Goal: Task Accomplishment & Management: Manage account settings

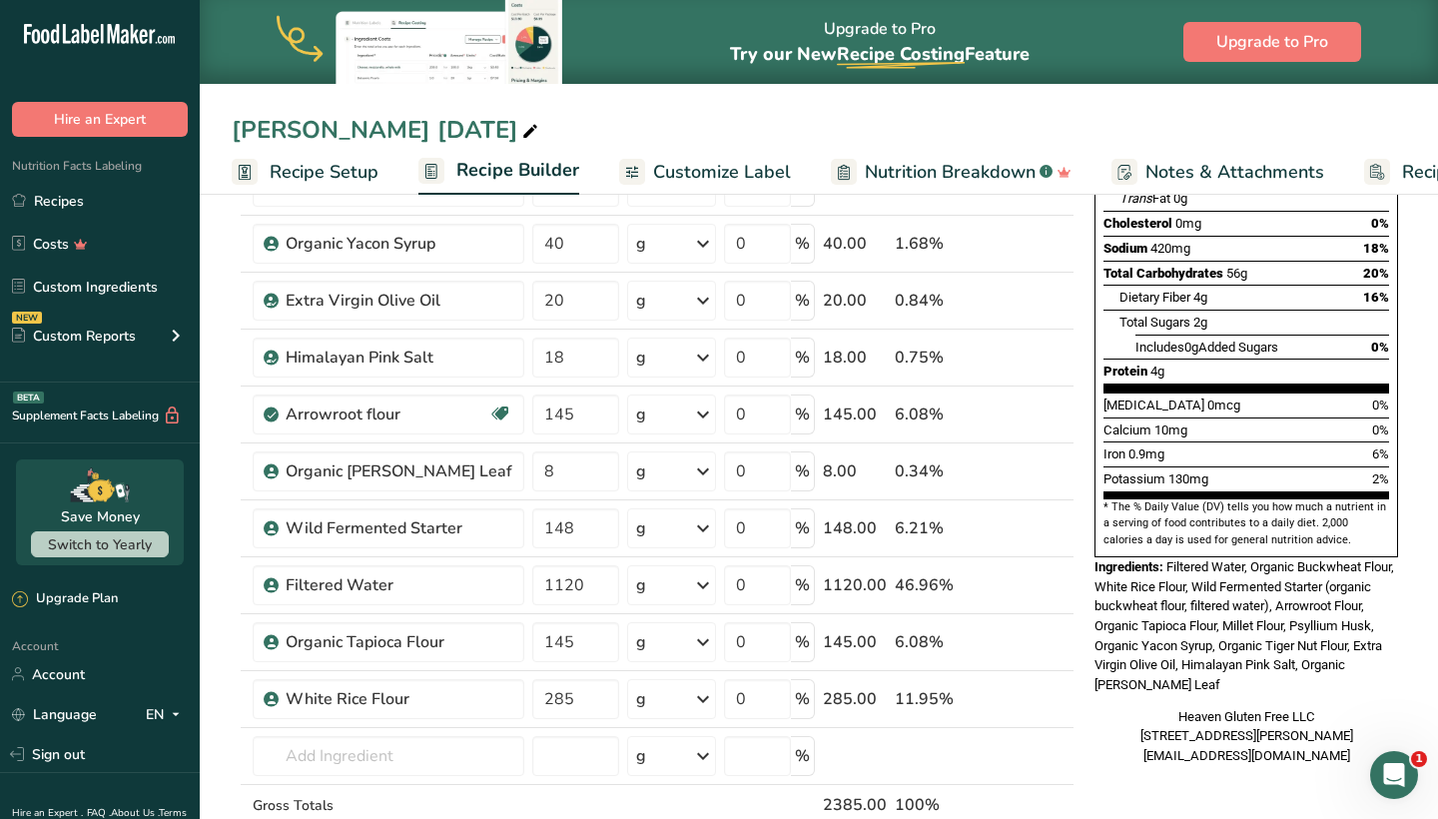
type input "8"
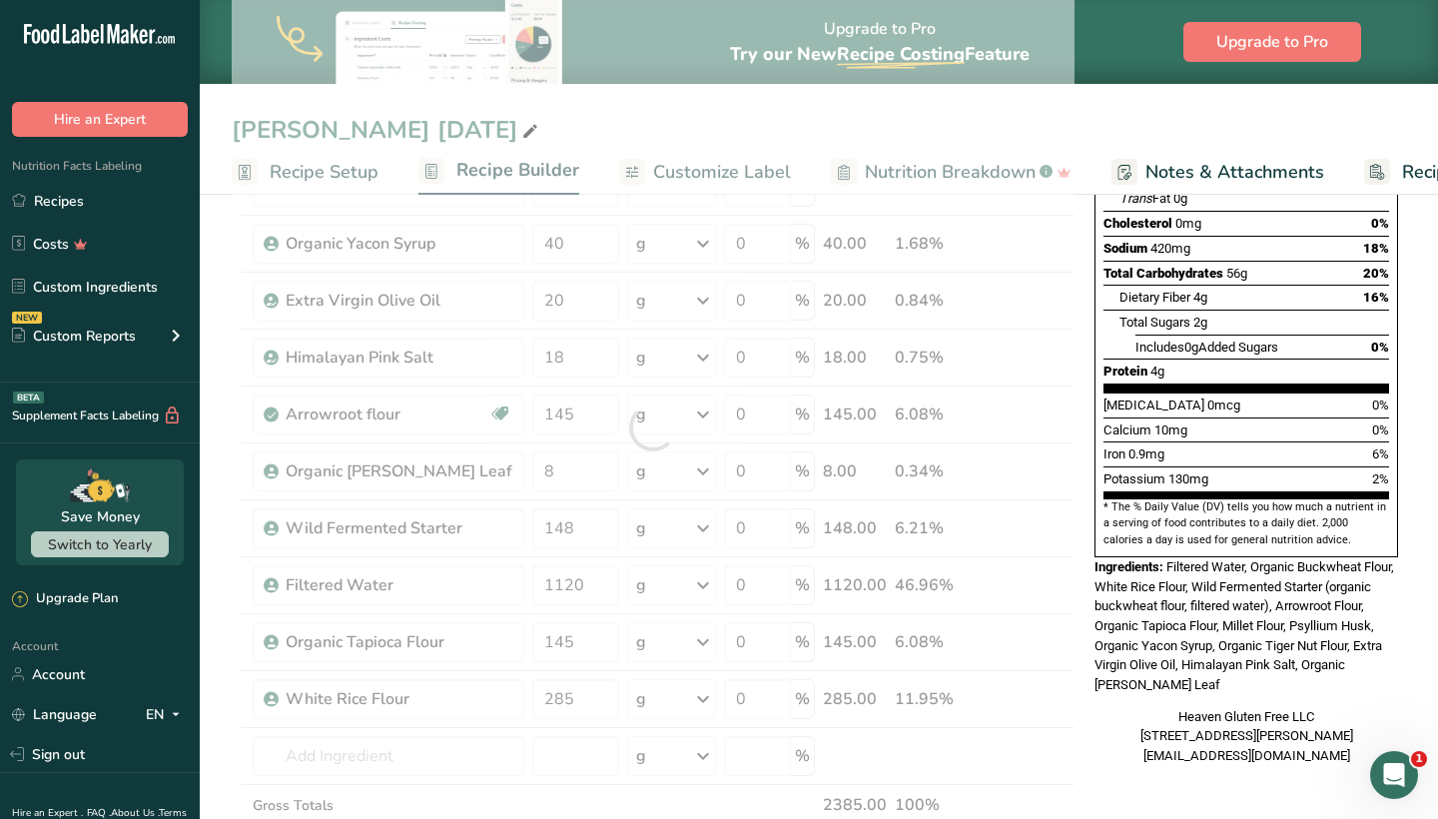
click at [1090, 419] on div "Nutrition Facts 2 Servings Per Container Serving Size 145g Amount Per Serving C…" at bounding box center [1246, 319] width 320 height 909
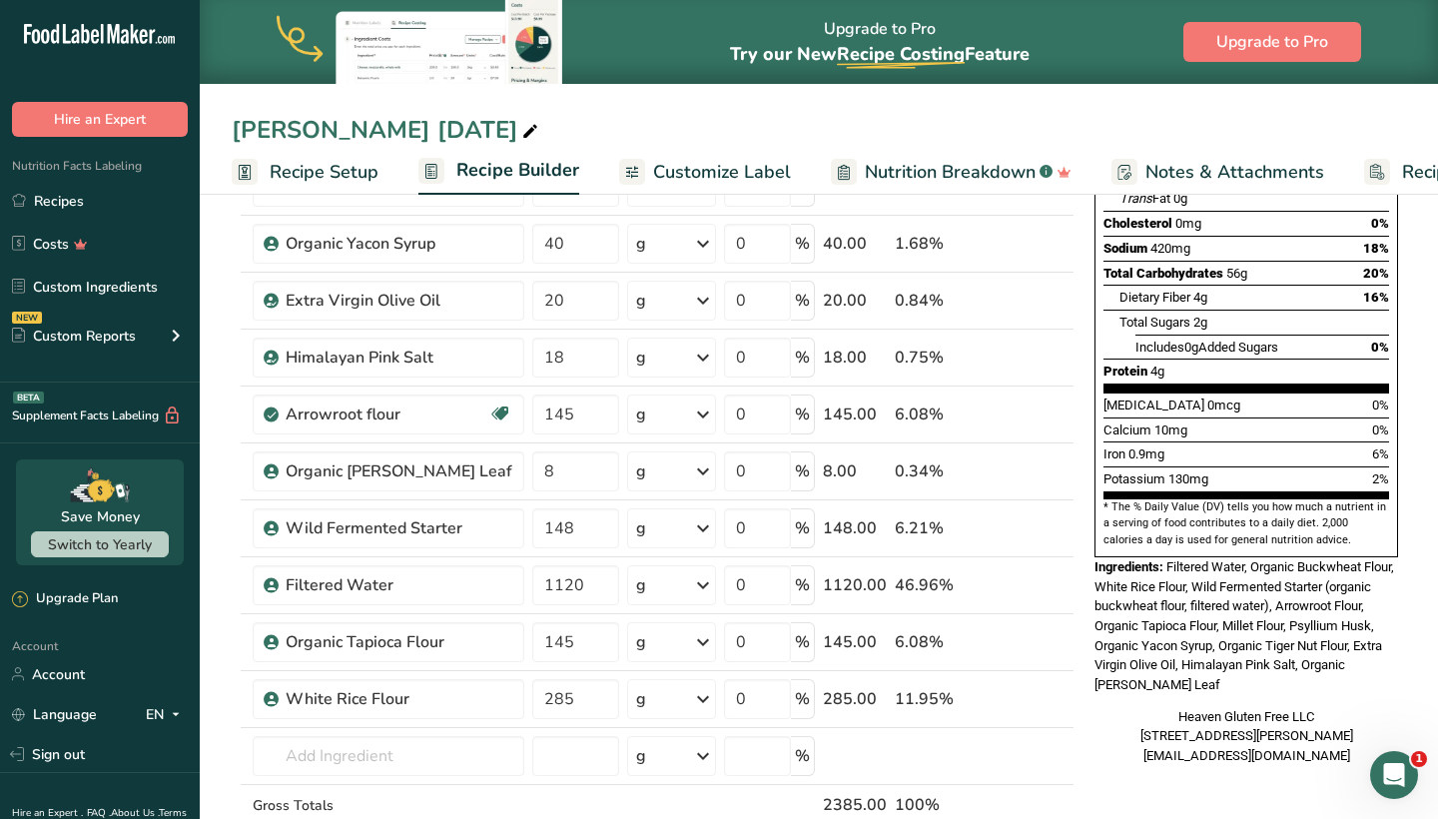
click at [1087, 221] on div "Nutrition Facts 2 Servings Per Container Serving Size 145g Amount Per Serving C…" at bounding box center [1246, 319] width 320 height 909
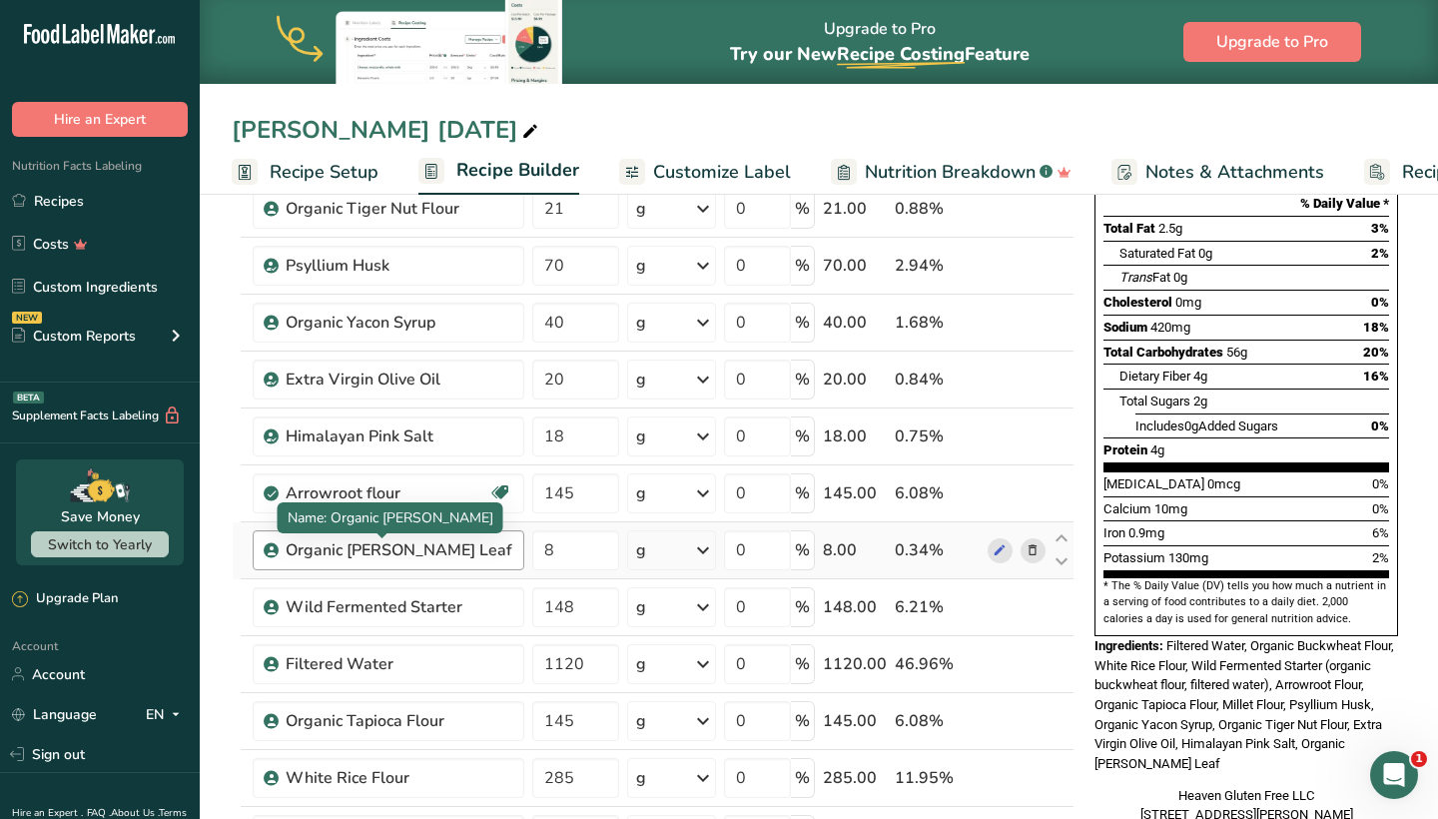
scroll to position [283, 0]
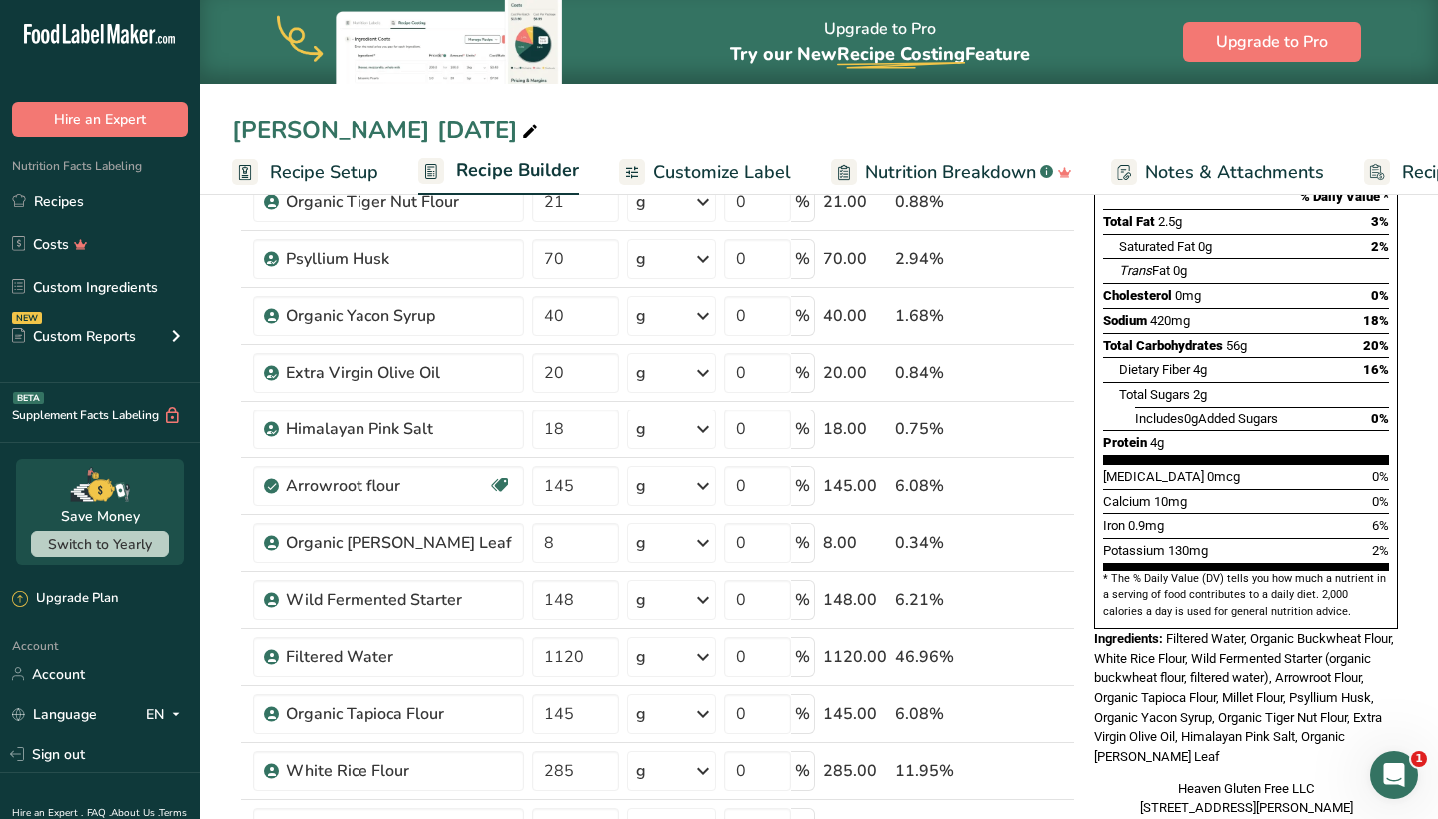
click at [1083, 527] on div "Add Ingredients Manage Recipe Delete Recipe Duplicate Recipe Scale Recipe Save …" at bounding box center [659, 796] width 855 height 1719
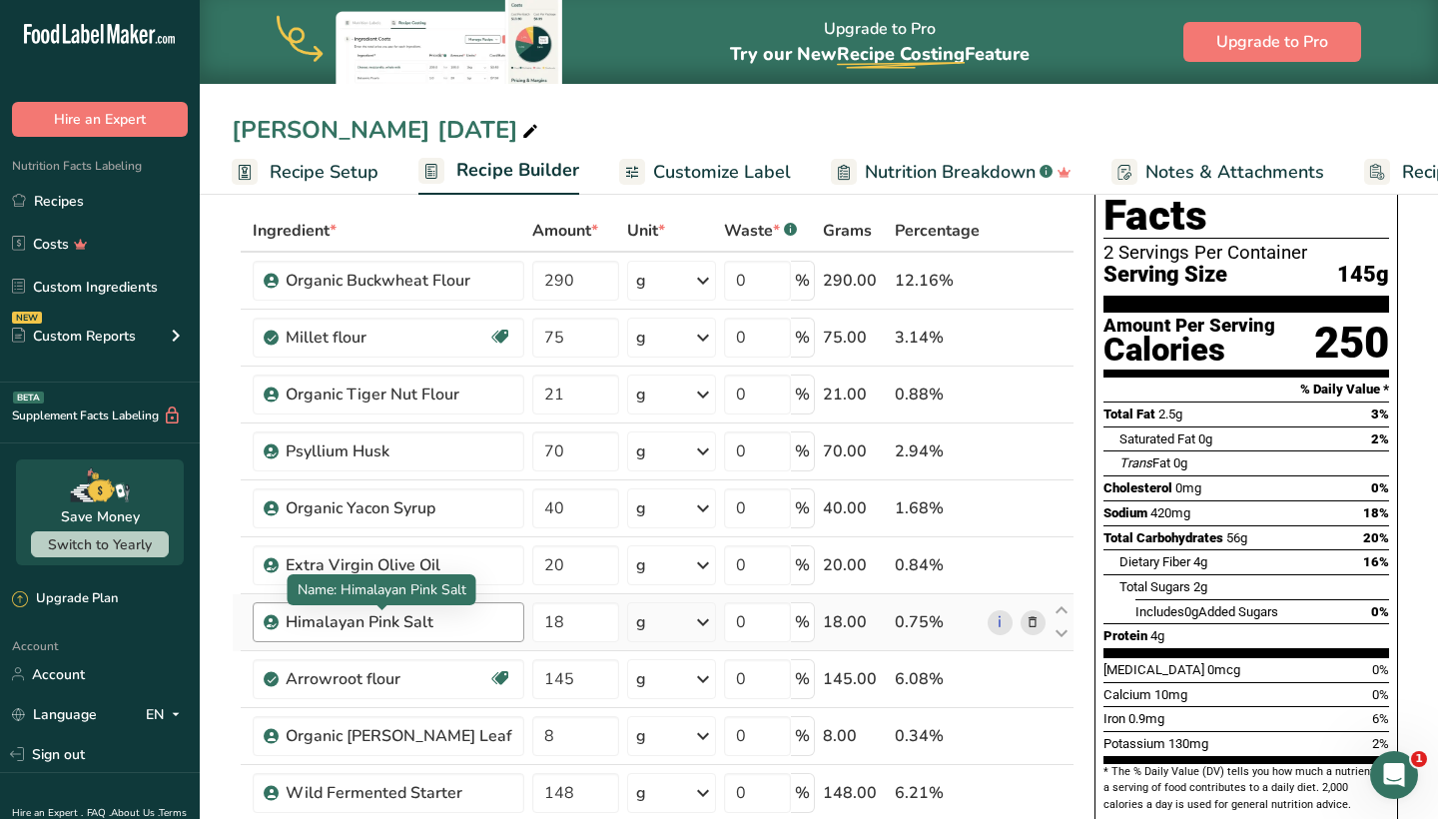
scroll to position [81, 0]
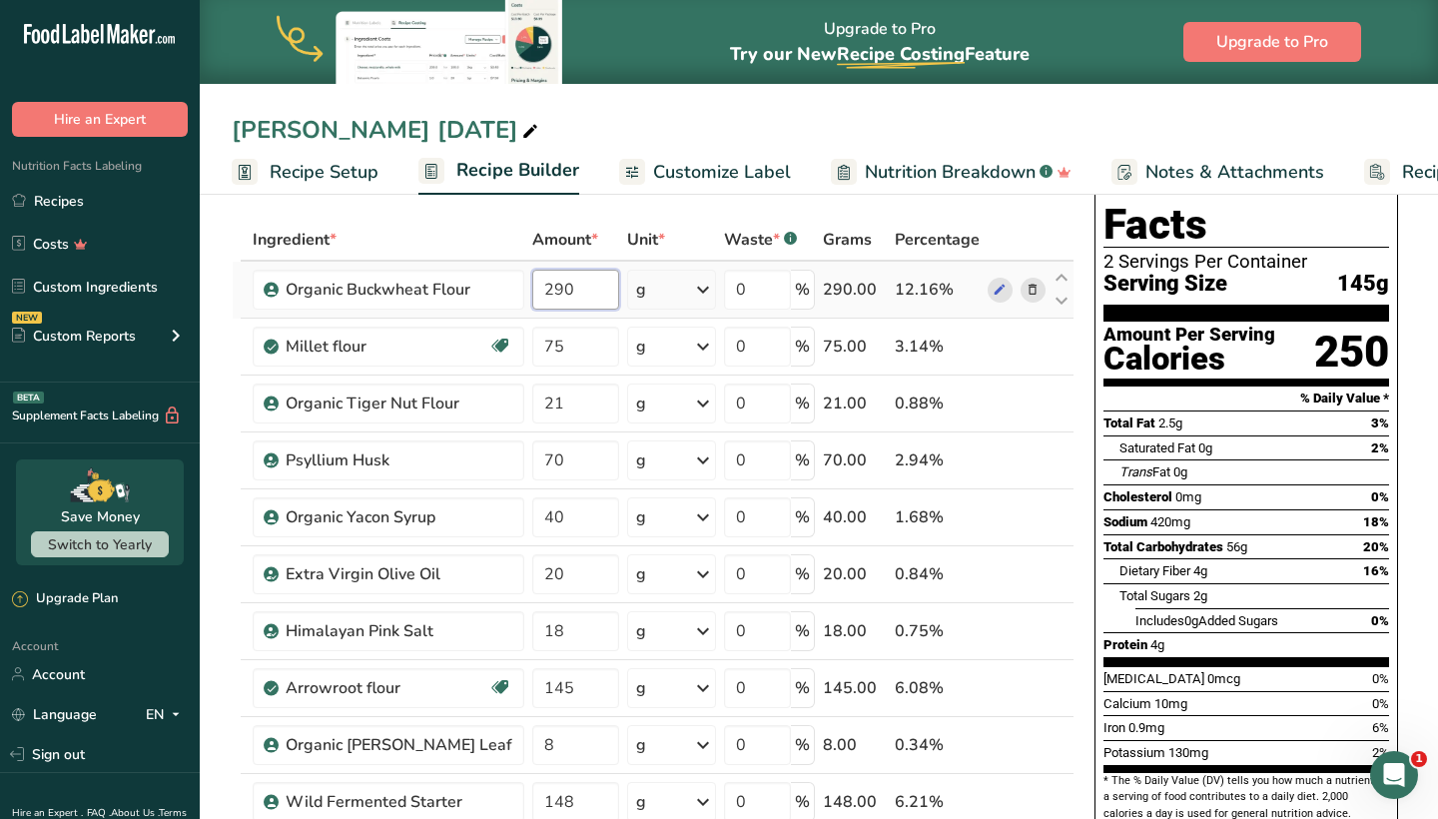
click at [562, 289] on input "290" at bounding box center [575, 290] width 86 height 40
type input "2"
click at [1092, 477] on div "Nutrition Facts 2 Servings Per Container Serving Size 145g Amount Per Serving C…" at bounding box center [1246, 593] width 320 height 909
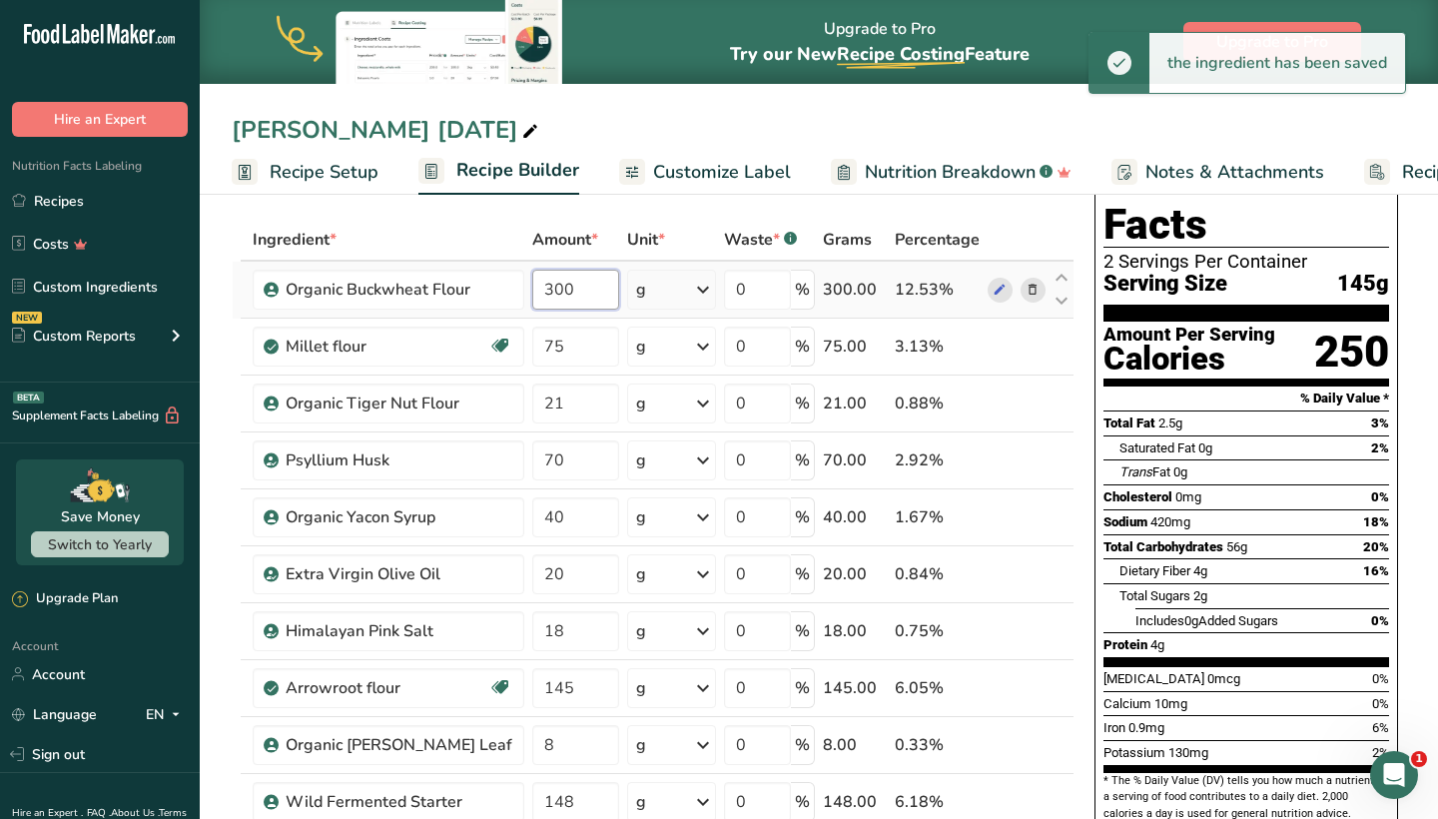
click at [552, 281] on input "300" at bounding box center [575, 290] width 86 height 40
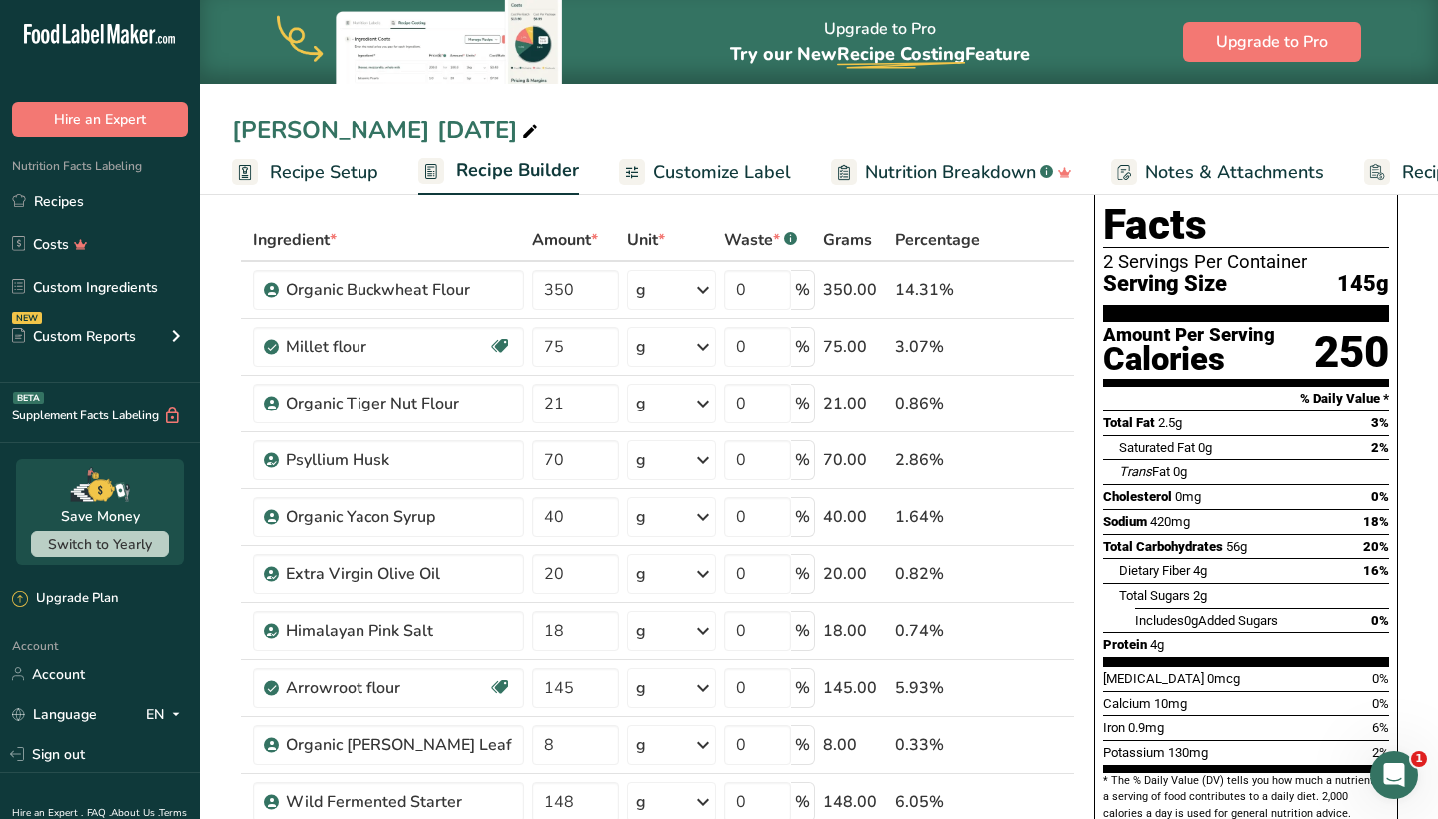
click at [1091, 444] on div "Nutrition Facts 2 Servings Per Container Serving Size 145g Amount Per Serving C…" at bounding box center [1246, 593] width 320 height 909
click at [577, 298] on input "350" at bounding box center [575, 290] width 86 height 40
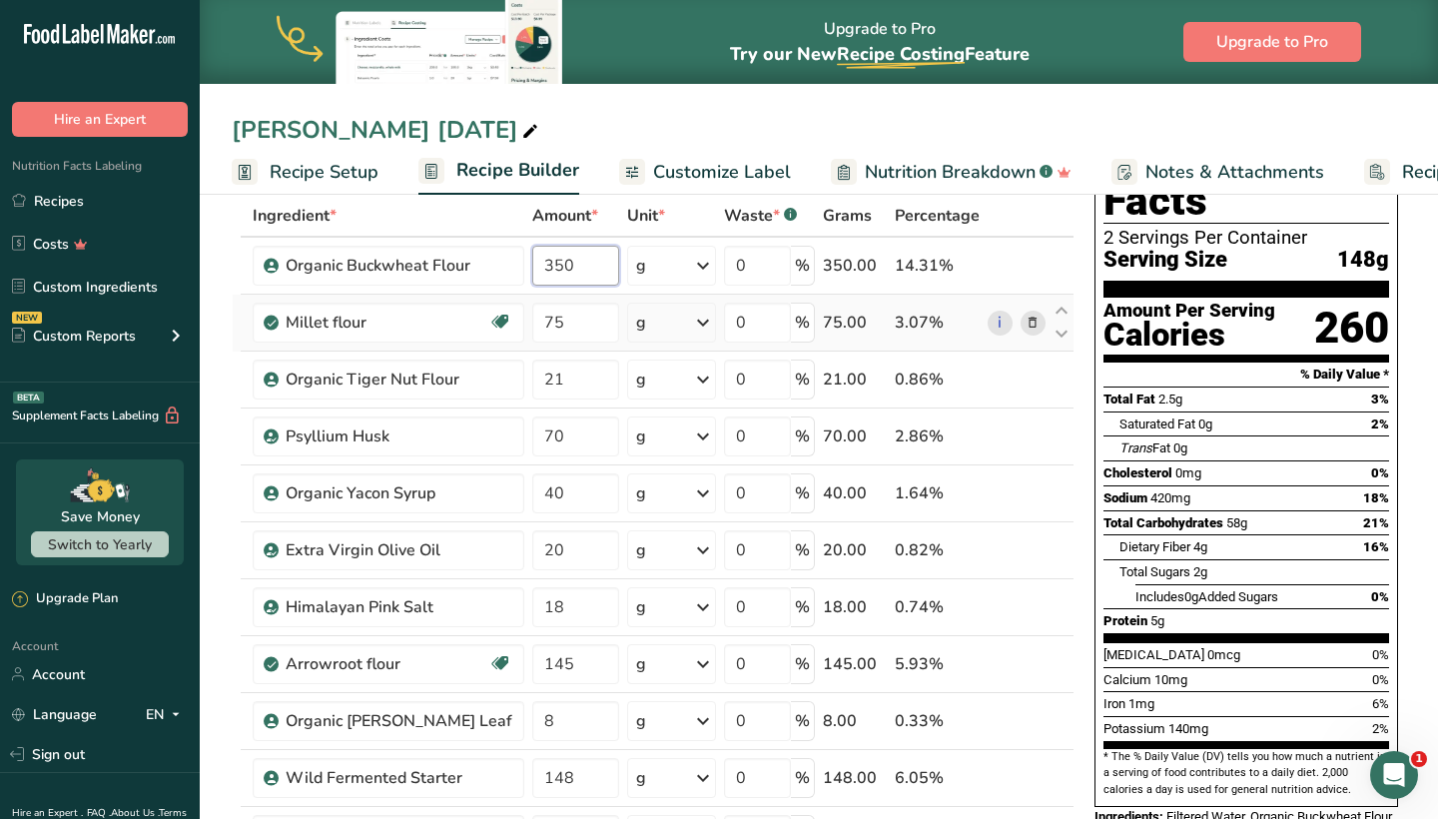
scroll to position [106, 0]
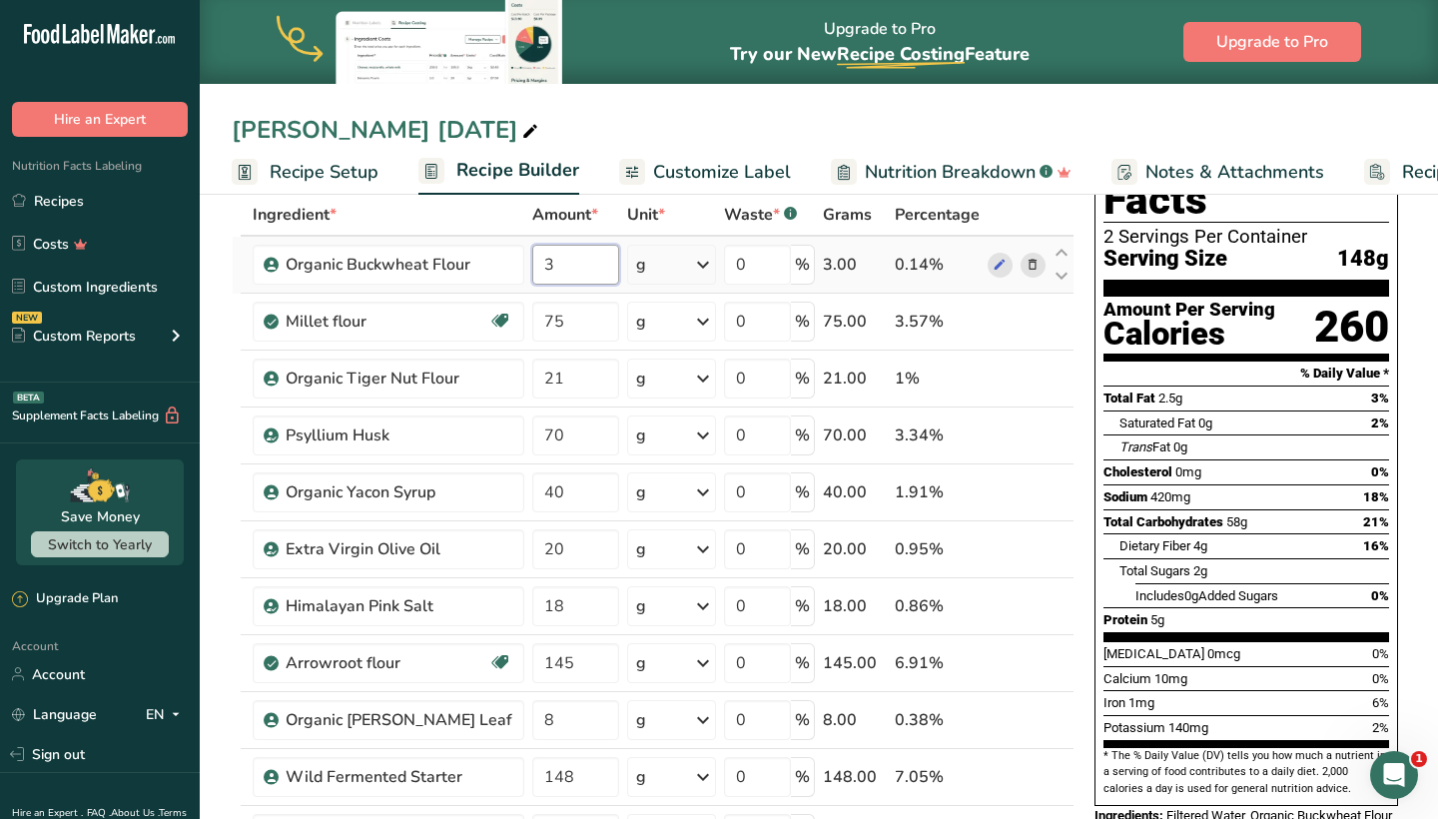
type input "34"
click at [1086, 453] on div "Nutrition Facts 2 Servings Per Container Serving Size 148g Amount Per Serving C…" at bounding box center [1246, 568] width 320 height 909
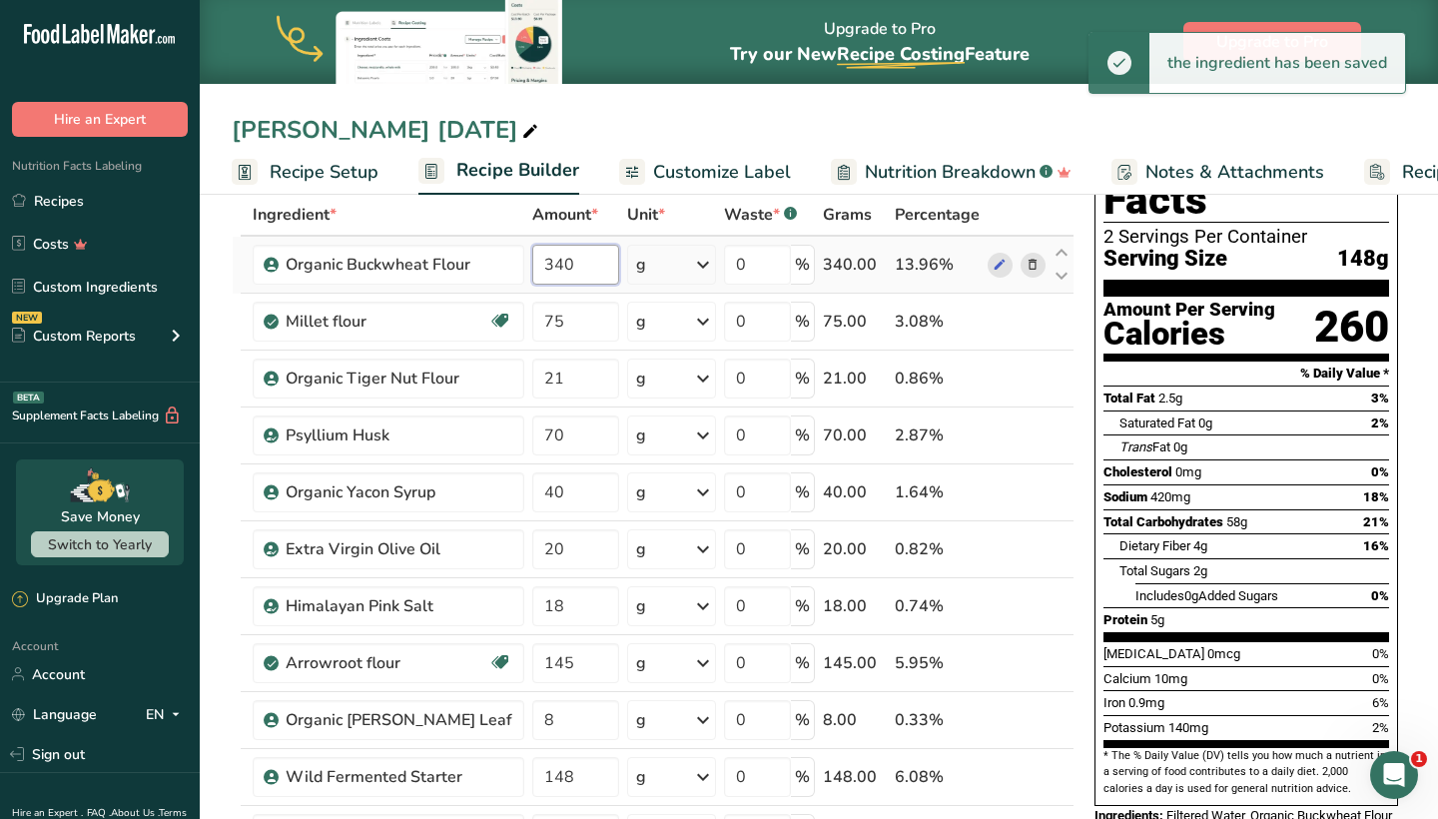
click at [580, 268] on input "340" at bounding box center [575, 265] width 86 height 40
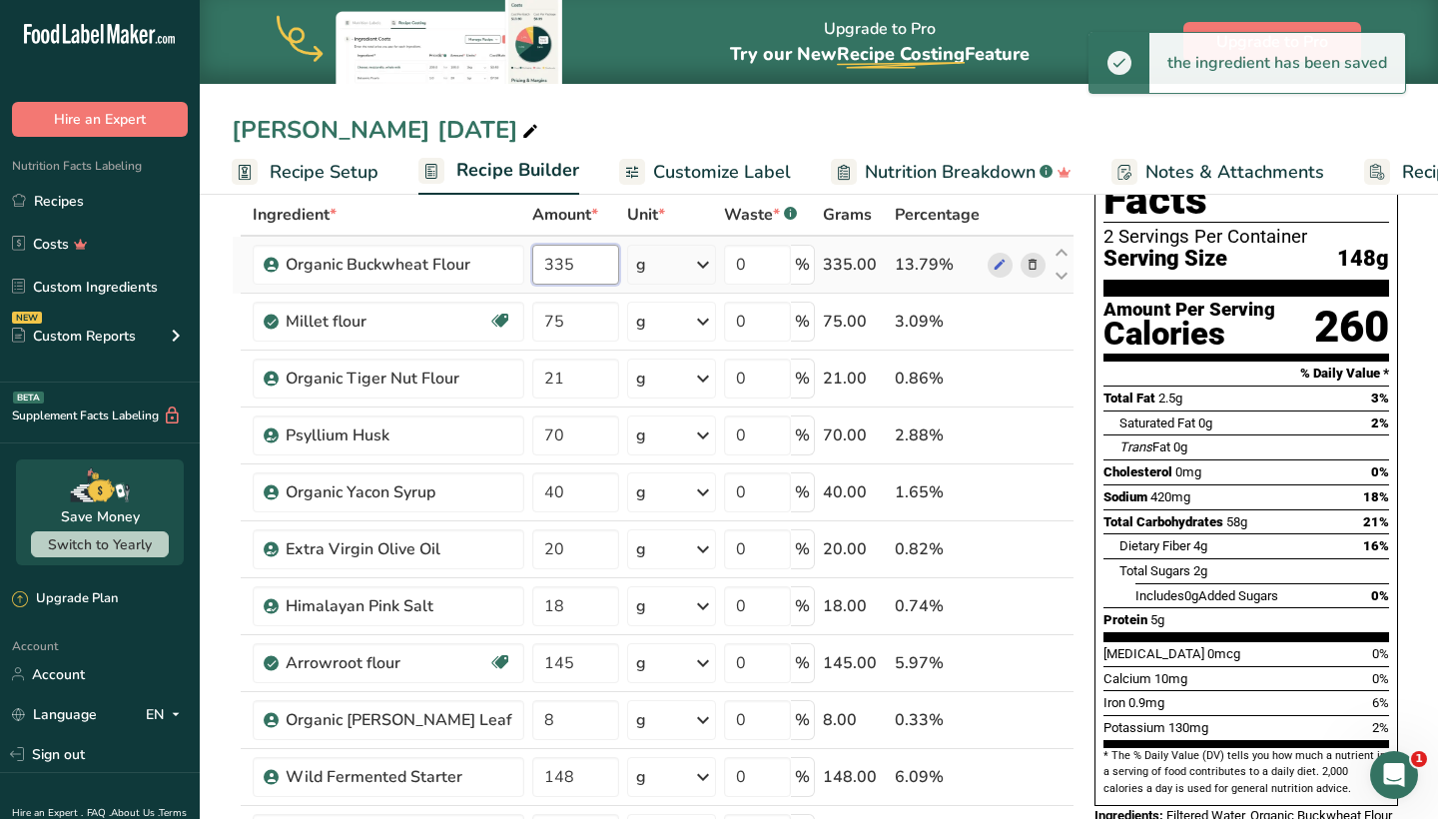
click at [580, 267] on input "335" at bounding box center [575, 265] width 86 height 40
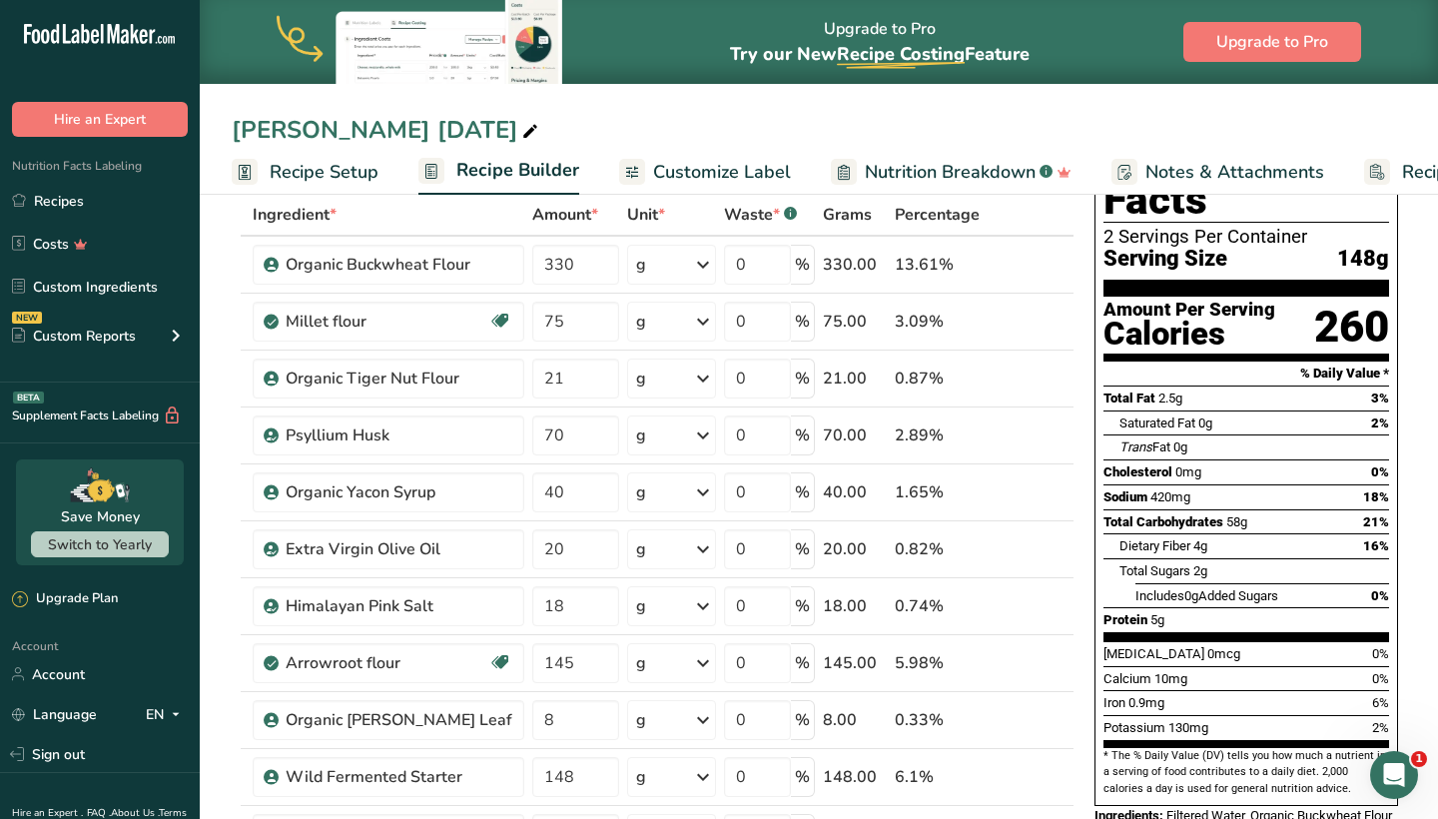
click at [1086, 476] on div "Nutrition Facts 2 Servings Per Container Serving Size 148g Amount Per Serving C…" at bounding box center [1246, 568] width 320 height 909
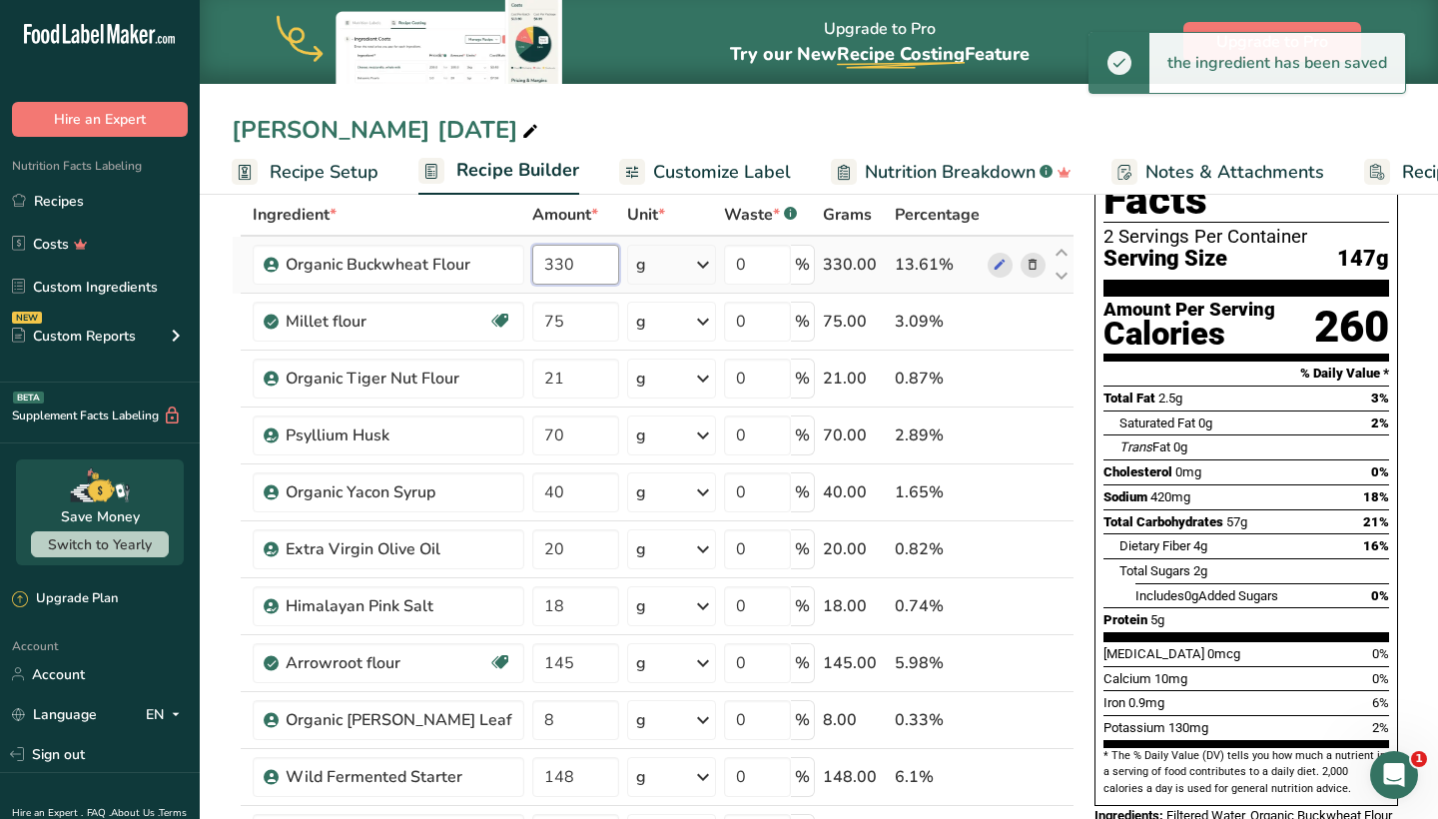
click at [549, 269] on input "330" at bounding box center [575, 265] width 86 height 40
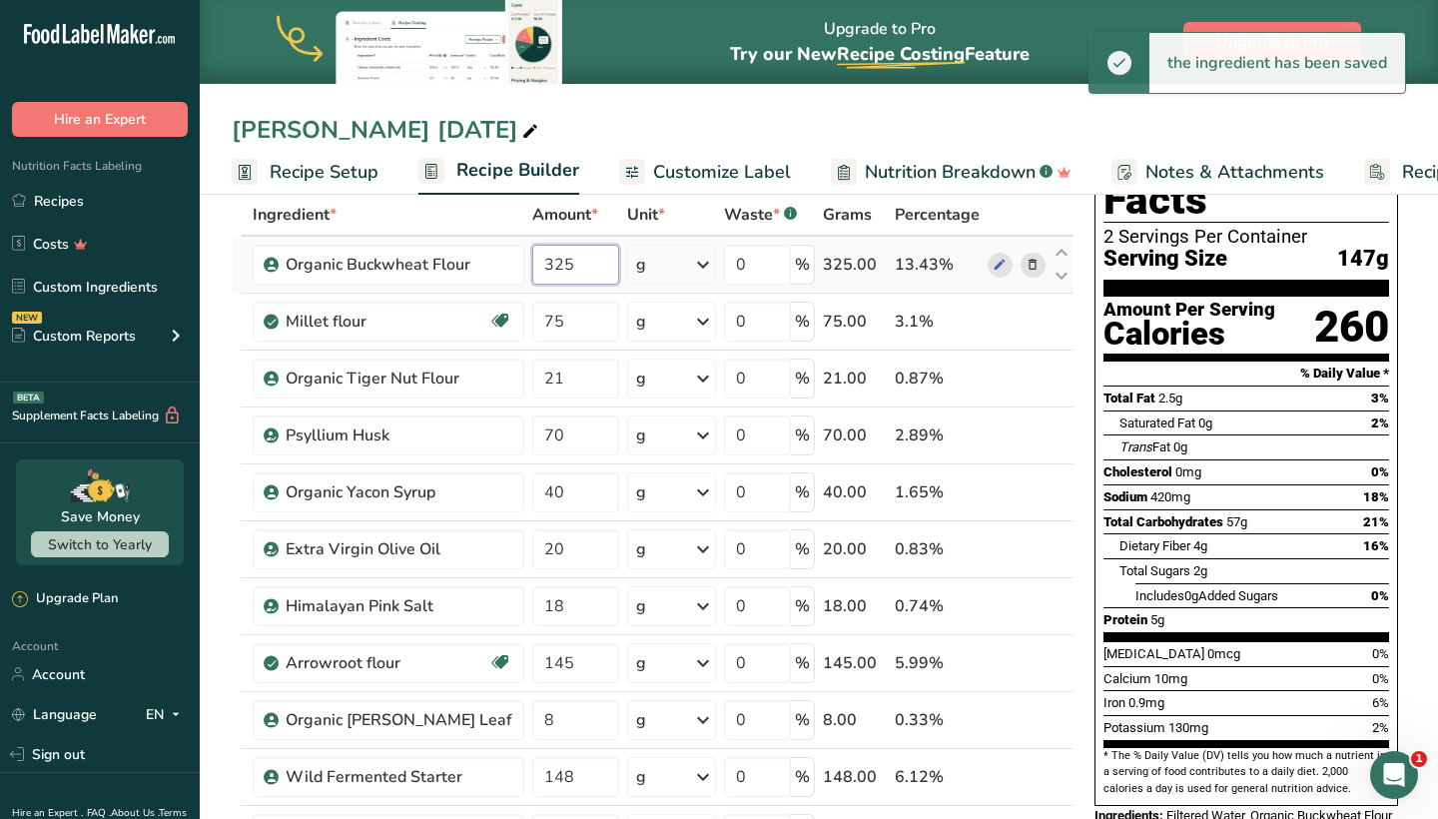
click at [556, 267] on input "325" at bounding box center [575, 265] width 86 height 40
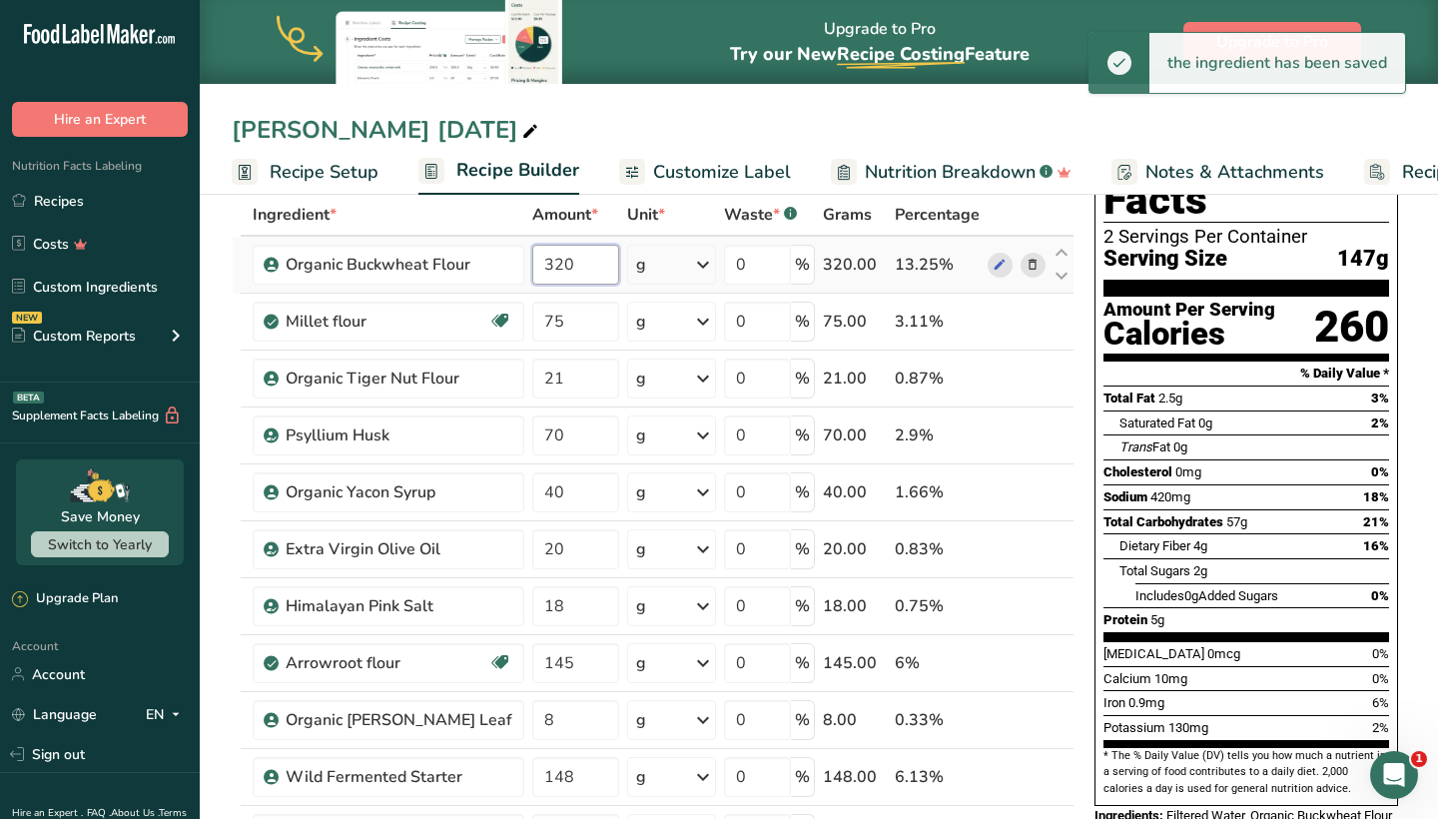
click at [578, 255] on input "320" at bounding box center [575, 265] width 86 height 40
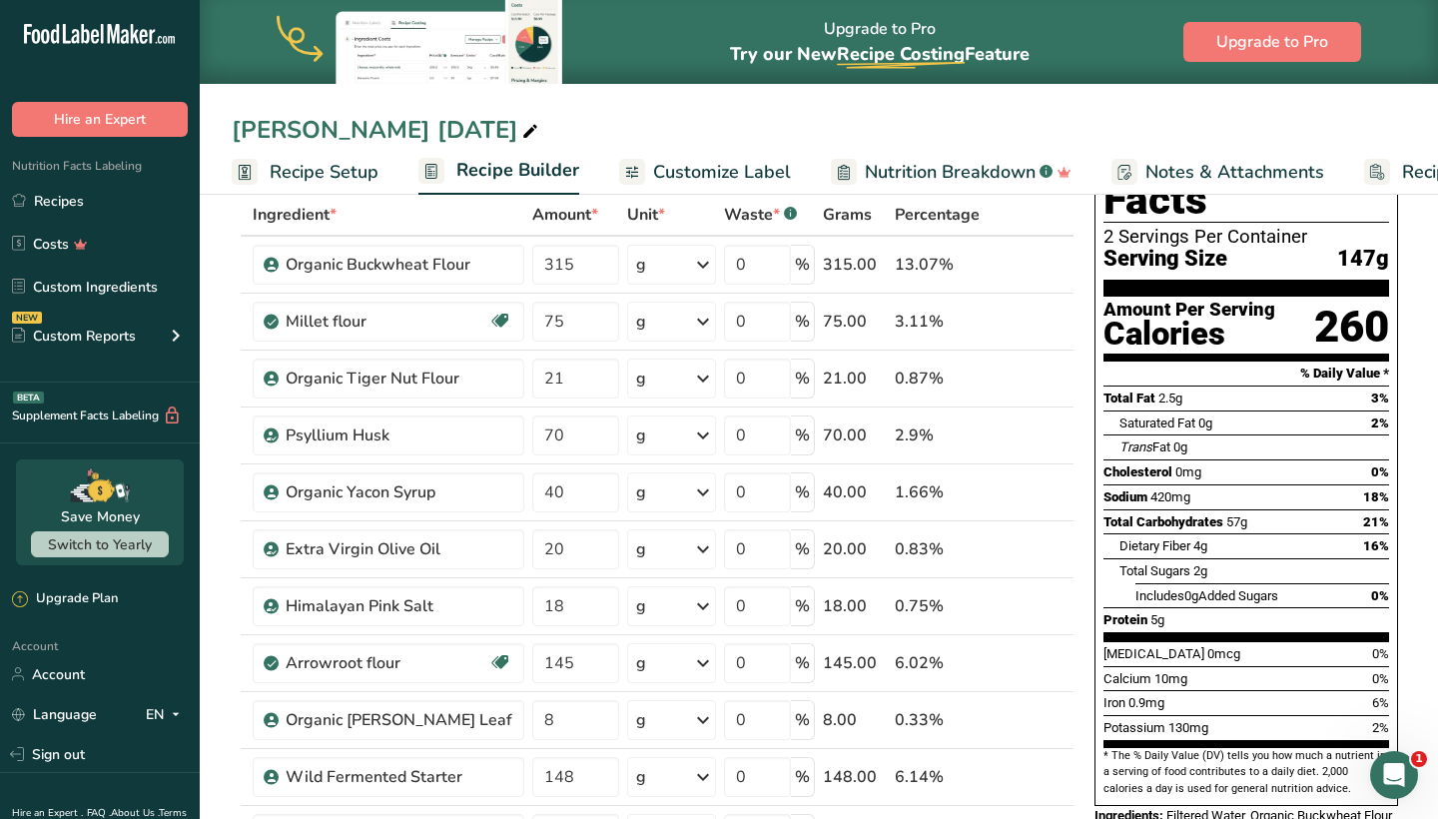
click at [1090, 458] on div "Nutrition Facts 2 Servings Per Container Serving Size 147g Amount Per Serving C…" at bounding box center [1246, 568] width 320 height 909
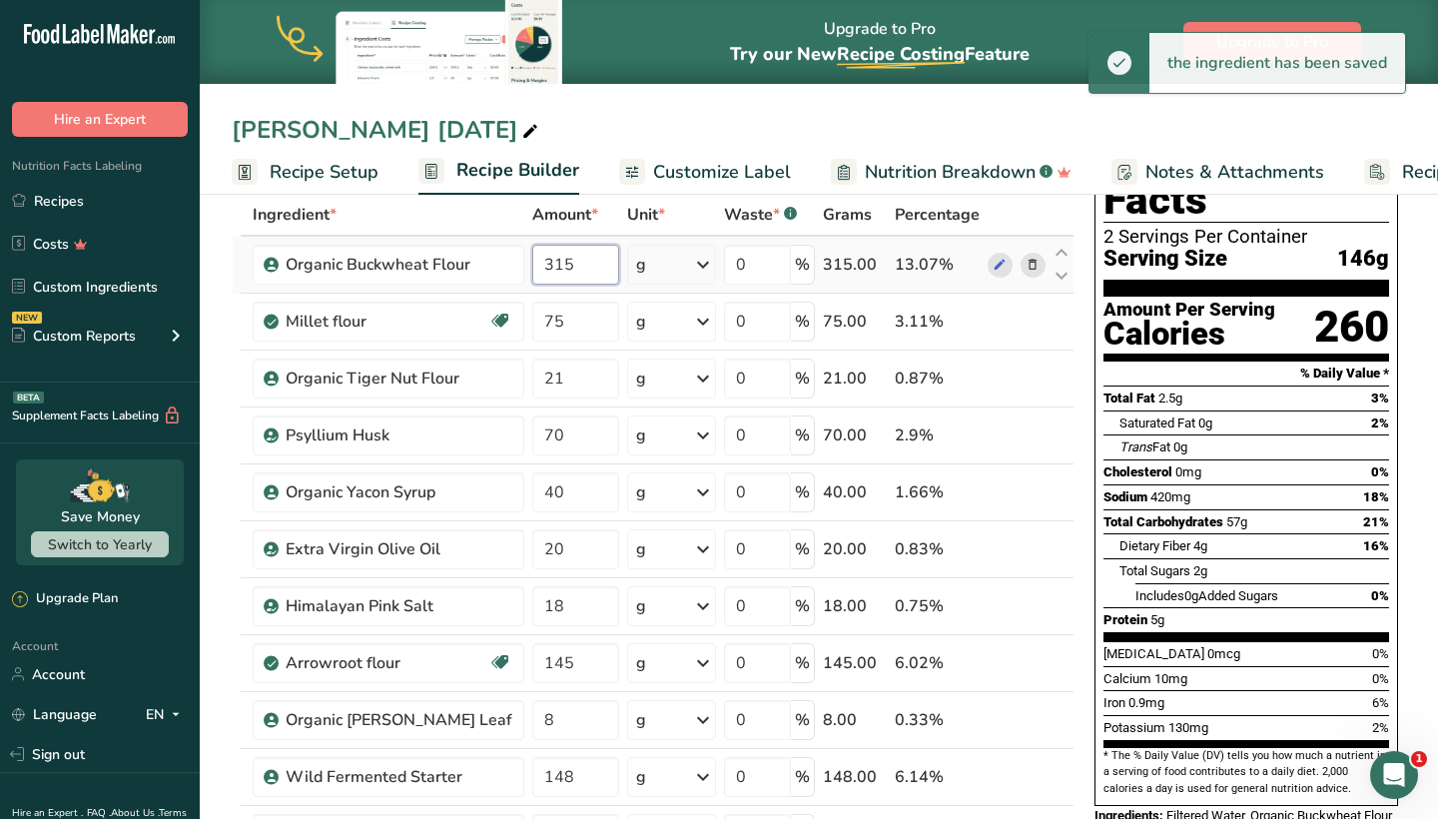
click at [569, 263] on input "315" at bounding box center [575, 265] width 86 height 40
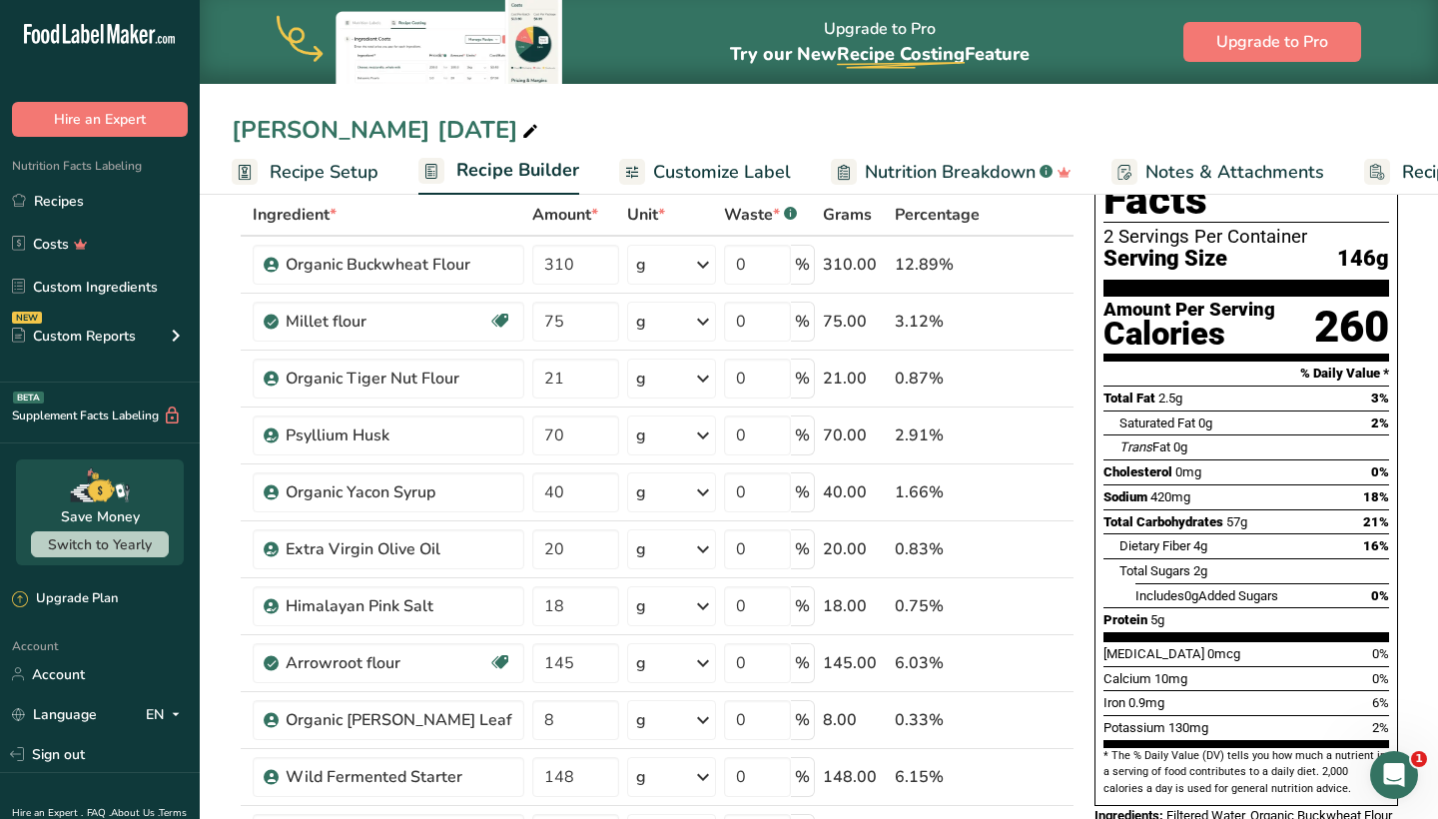
click at [1101, 510] on div "Nutrition Facts 2 Servings Per Container Serving Size 146g Amount Per Serving C…" at bounding box center [1246, 464] width 304 height 684
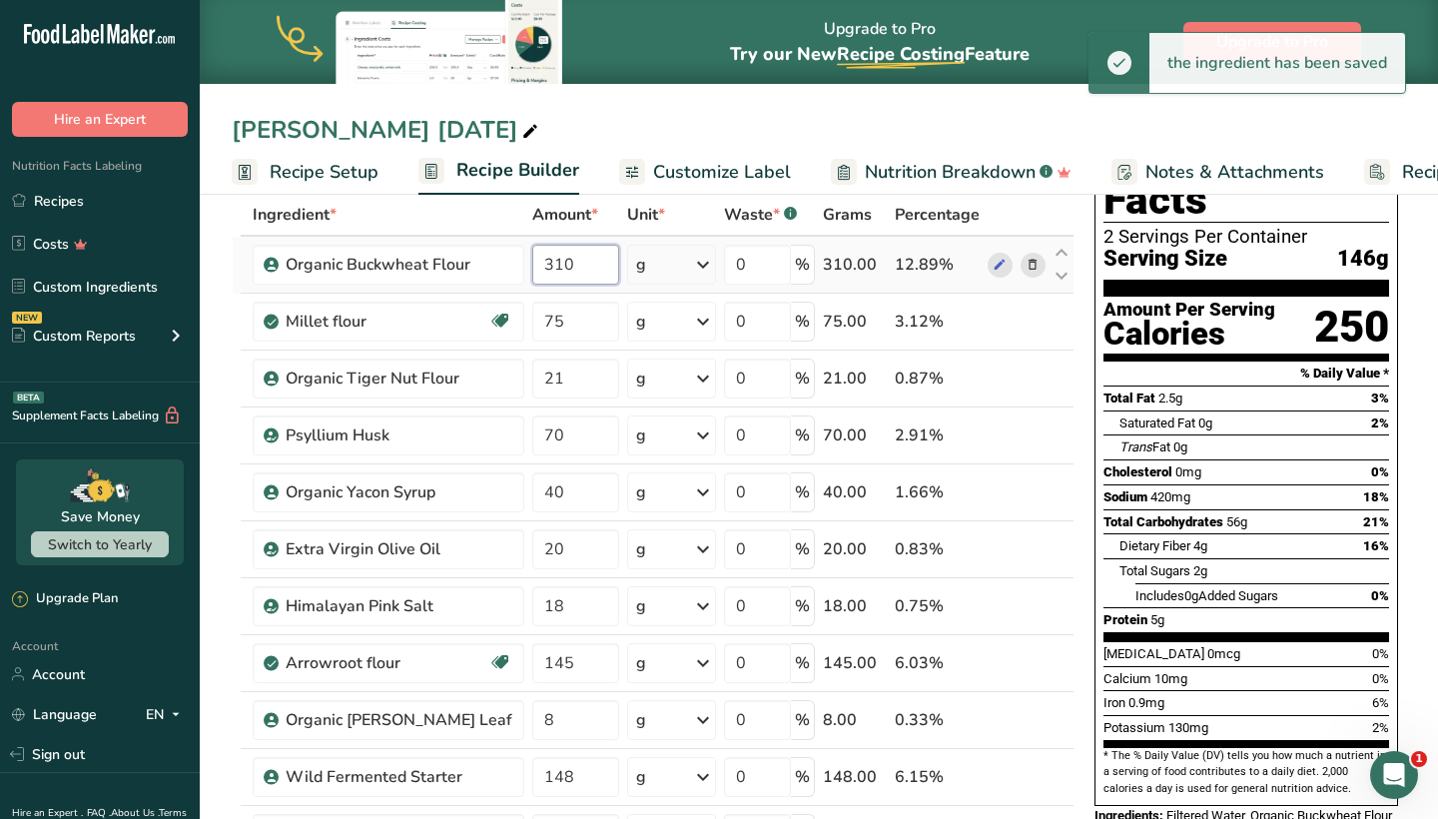
click at [555, 252] on input "310" at bounding box center [575, 265] width 86 height 40
click at [575, 261] on input "310" at bounding box center [575, 265] width 86 height 40
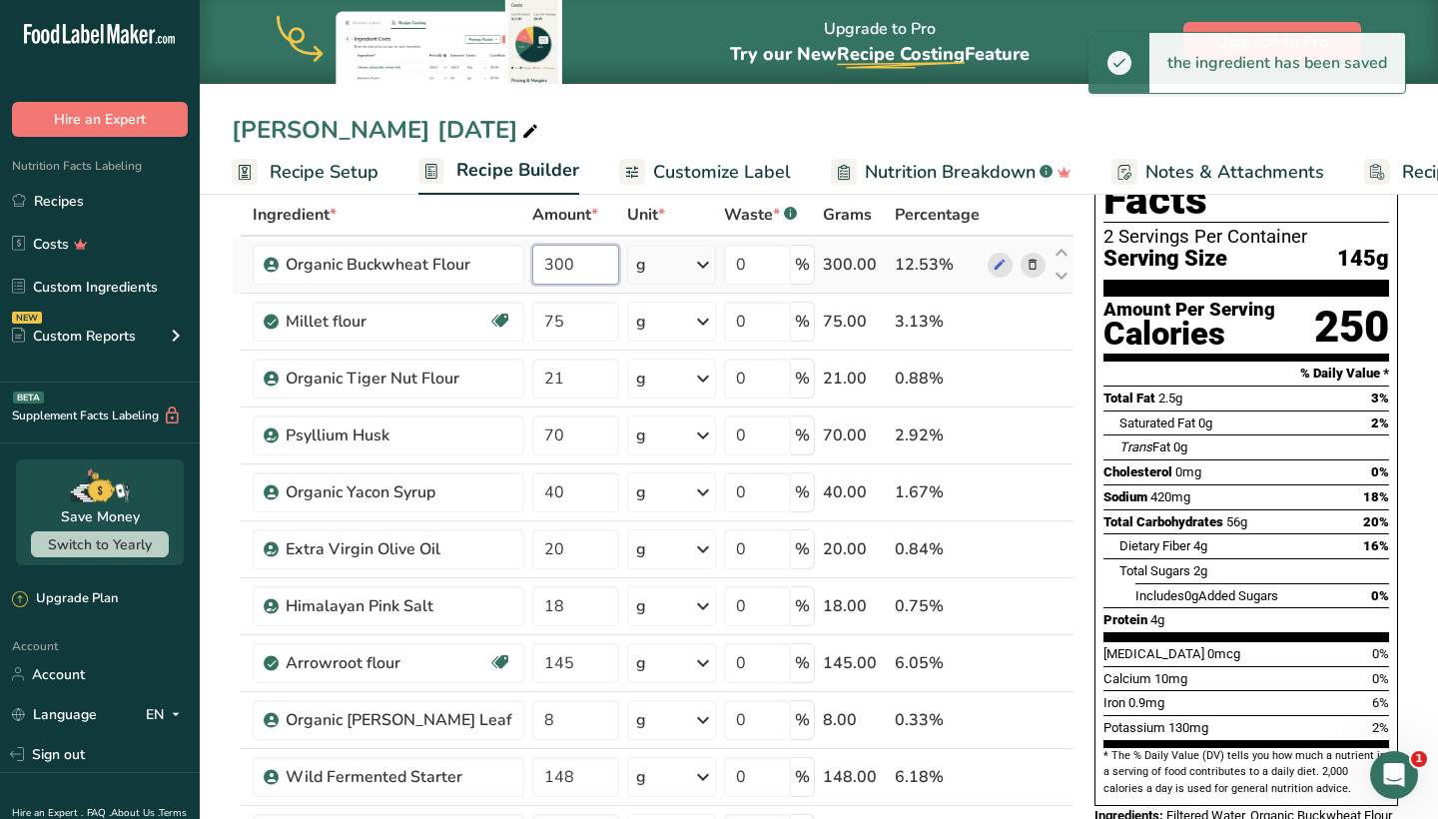
click at [574, 260] on input "300" at bounding box center [575, 265] width 86 height 40
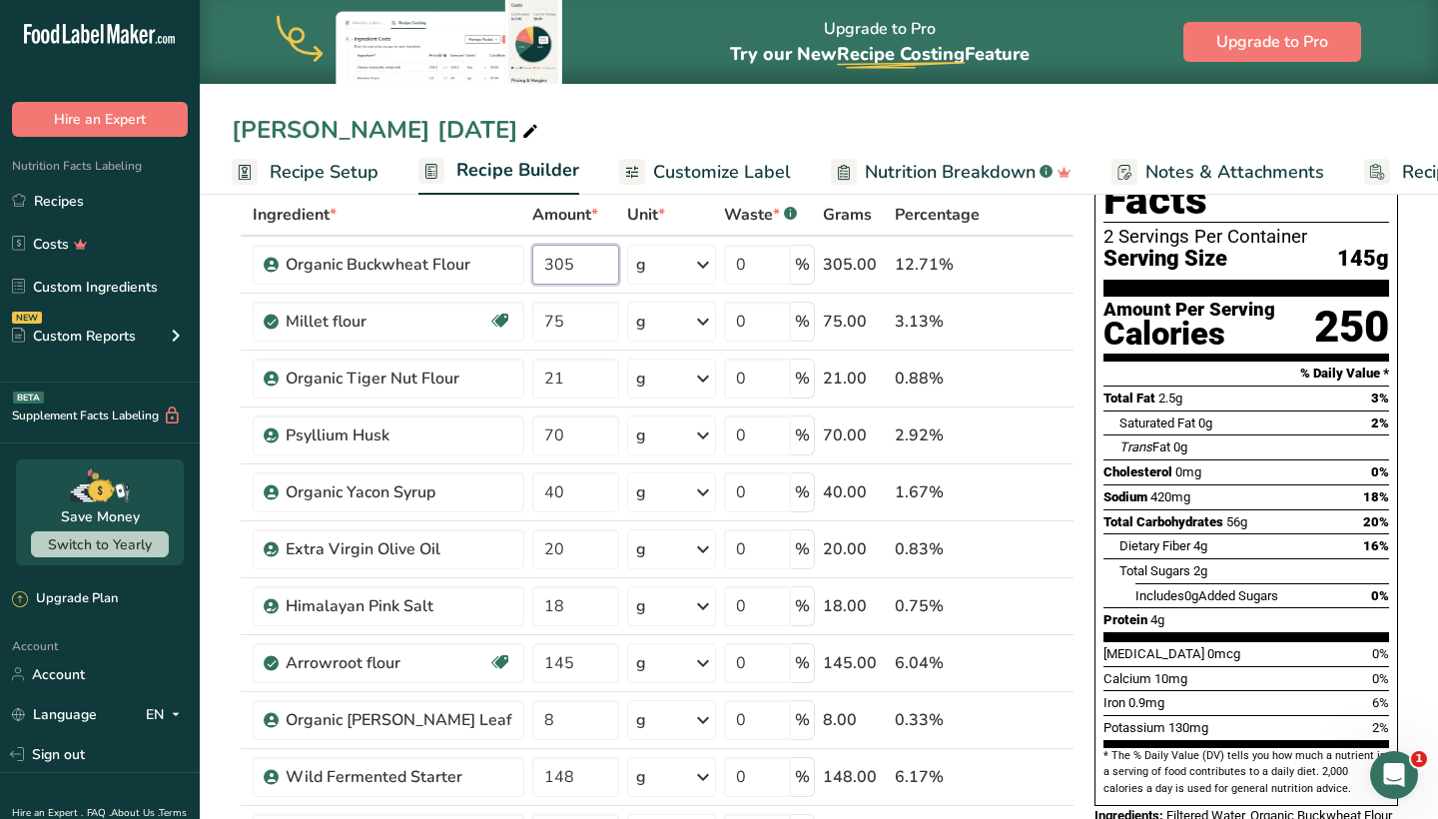
type input "305"
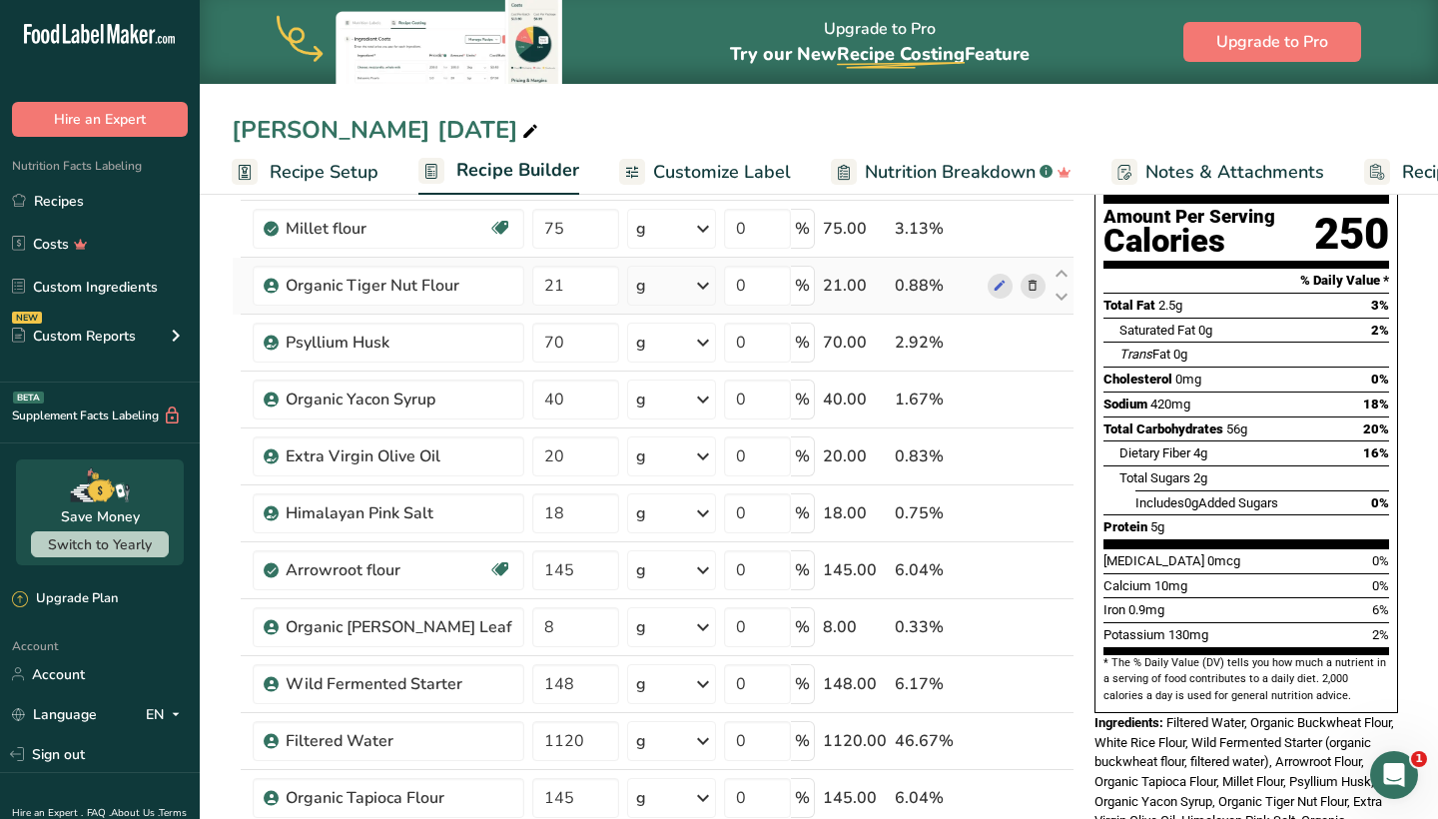
scroll to position [203, 0]
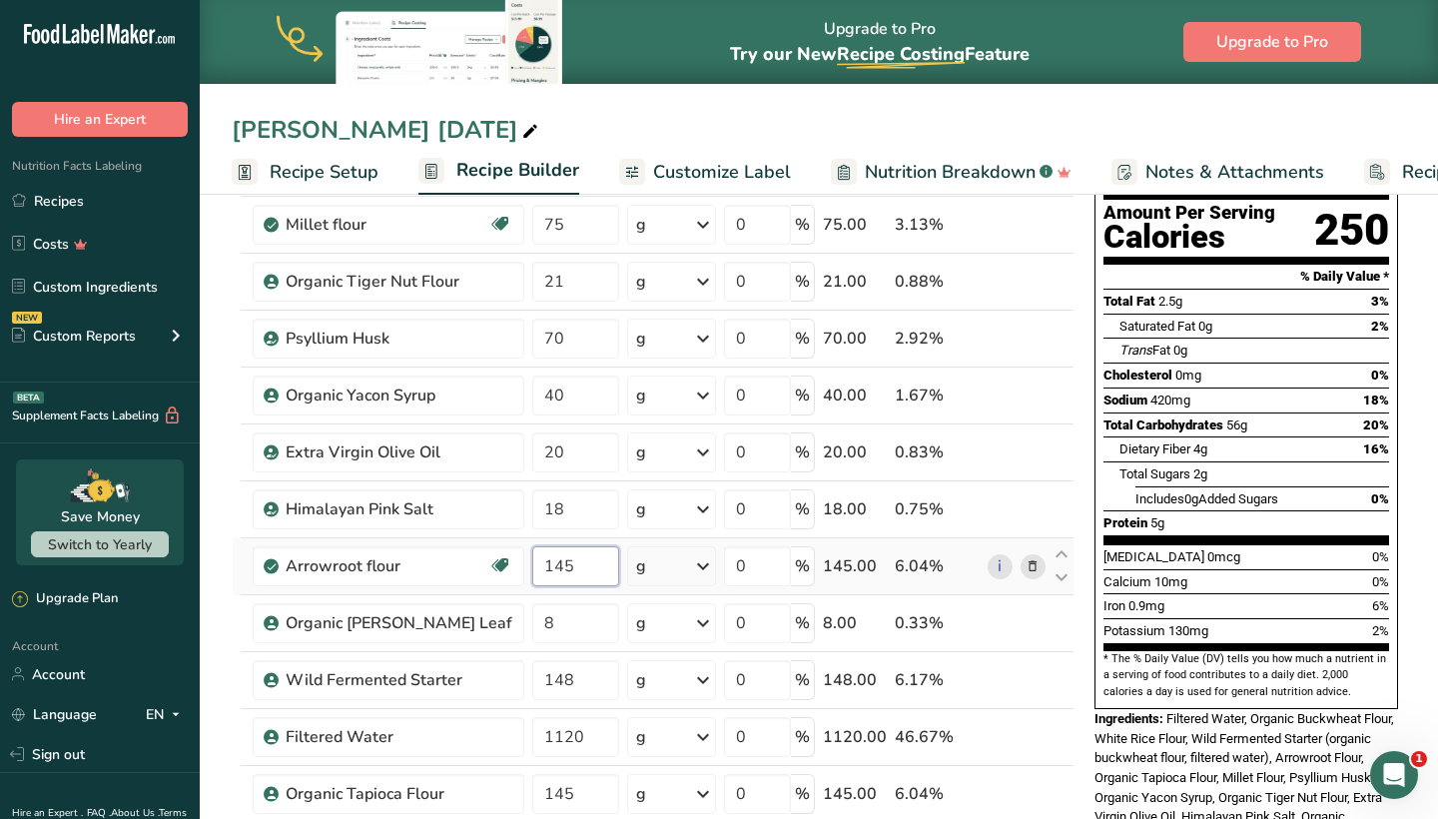
click at [573, 570] on input "145" at bounding box center [575, 566] width 86 height 40
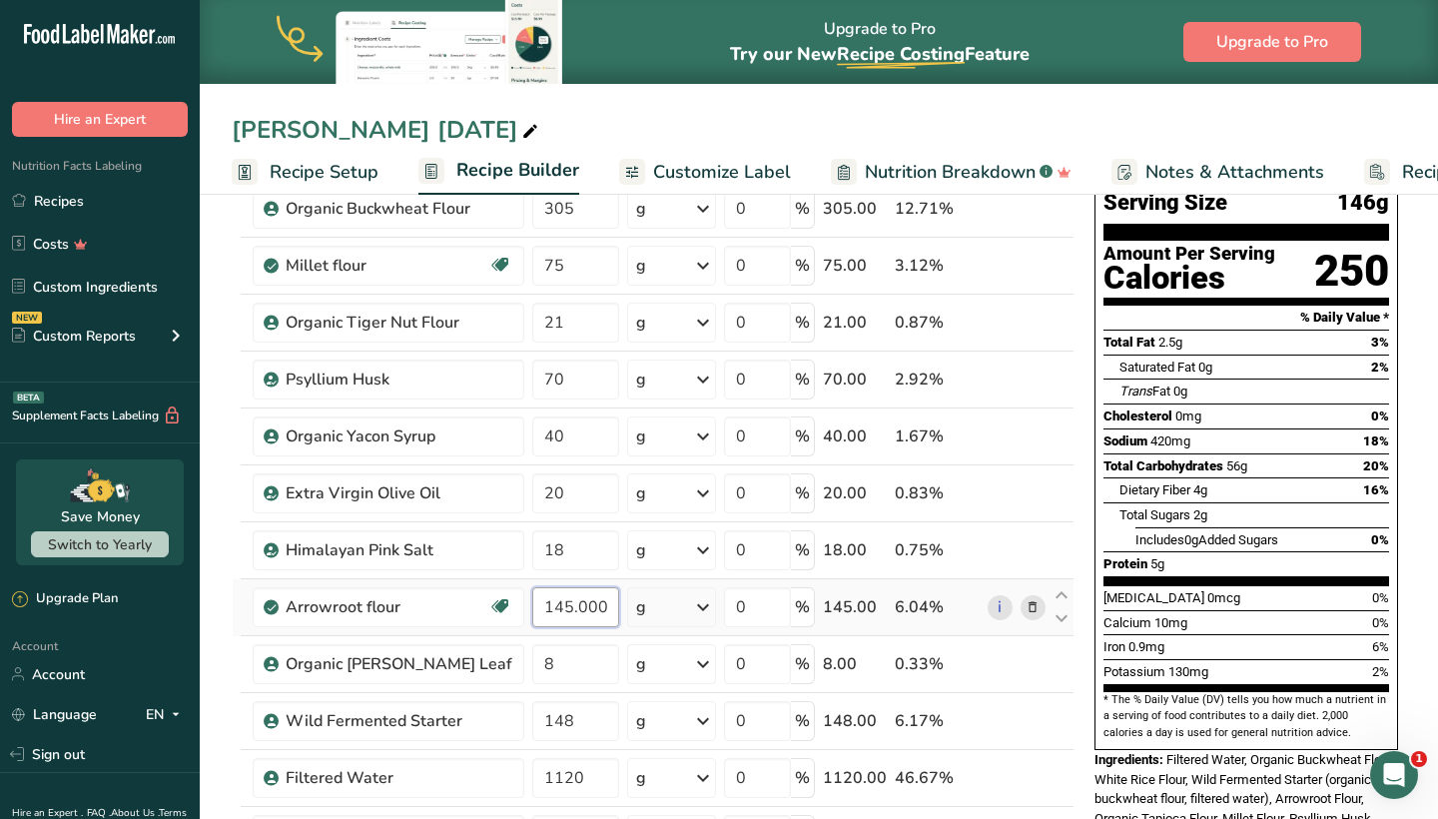
scroll to position [135, 0]
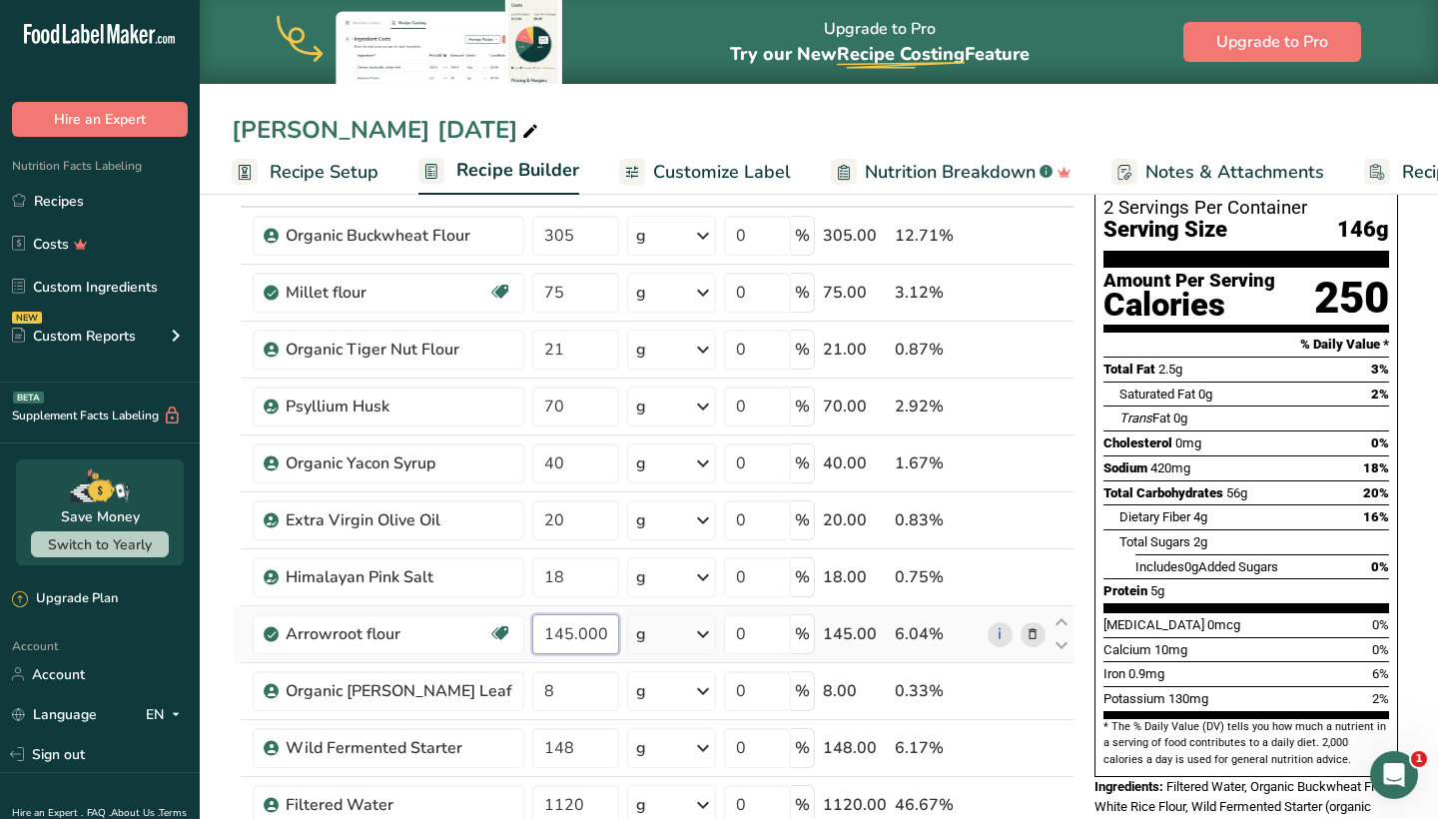
click at [584, 626] on input "145.000063" at bounding box center [575, 634] width 86 height 40
click at [590, 635] on input "145.63" at bounding box center [575, 634] width 86 height 40
type input "145.6"
type input "145"
click at [1088, 574] on div "Nutrition Facts 2 Servings Per Container Serving Size 146g Amount Per Serving C…" at bounding box center [1246, 539] width 320 height 909
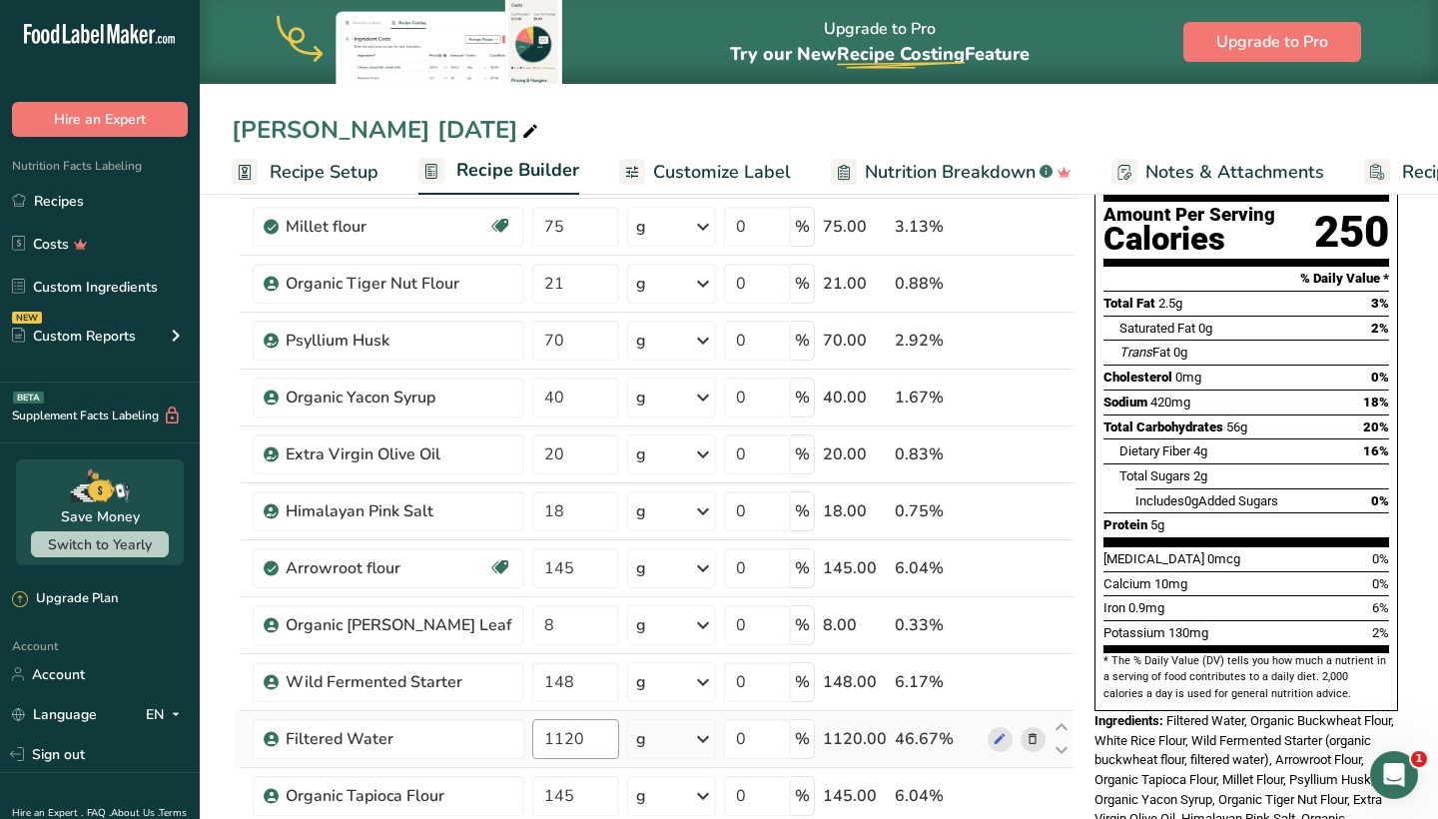
scroll to position [202, 0]
click at [571, 741] on input "1120" at bounding box center [575, 738] width 86 height 40
type input "1110"
click at [1087, 658] on div "Nutrition Facts 2 Servings Per Container Serving Size 146g Amount Per Serving C…" at bounding box center [1246, 472] width 320 height 909
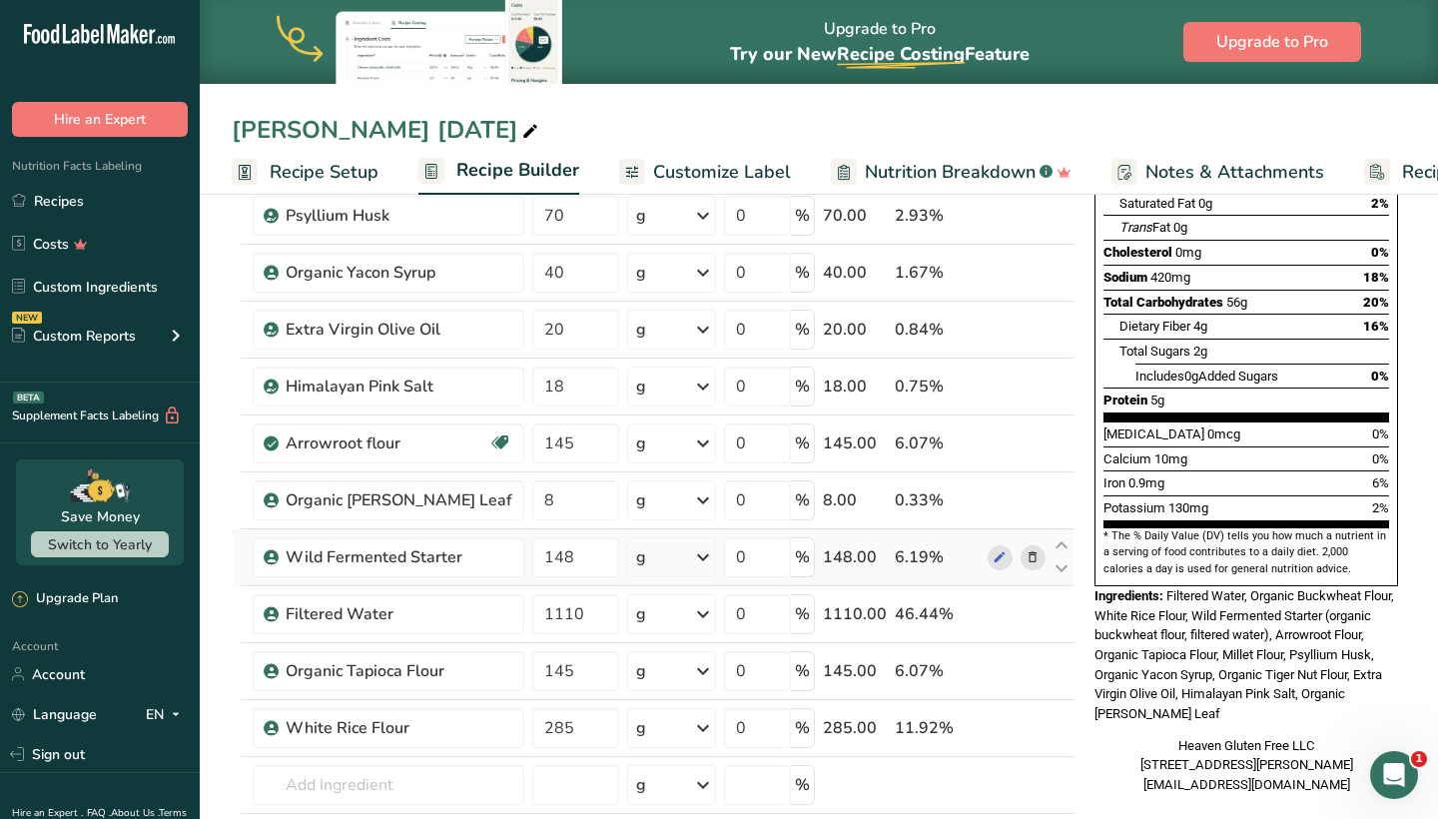
scroll to position [329, 0]
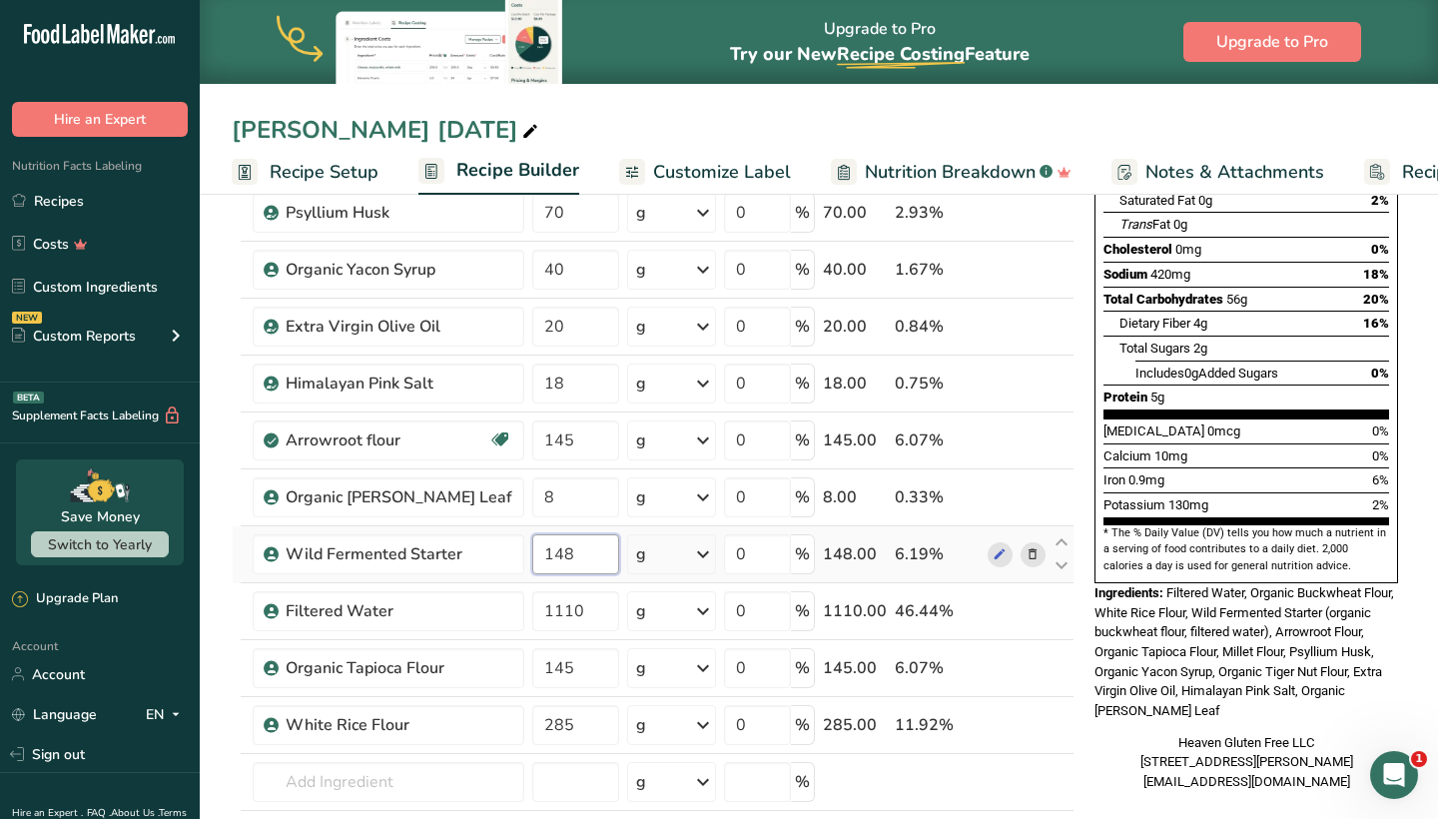
click at [561, 551] on input "148" at bounding box center [575, 554] width 86 height 40
click at [562, 551] on input "145" at bounding box center [575, 554] width 86 height 40
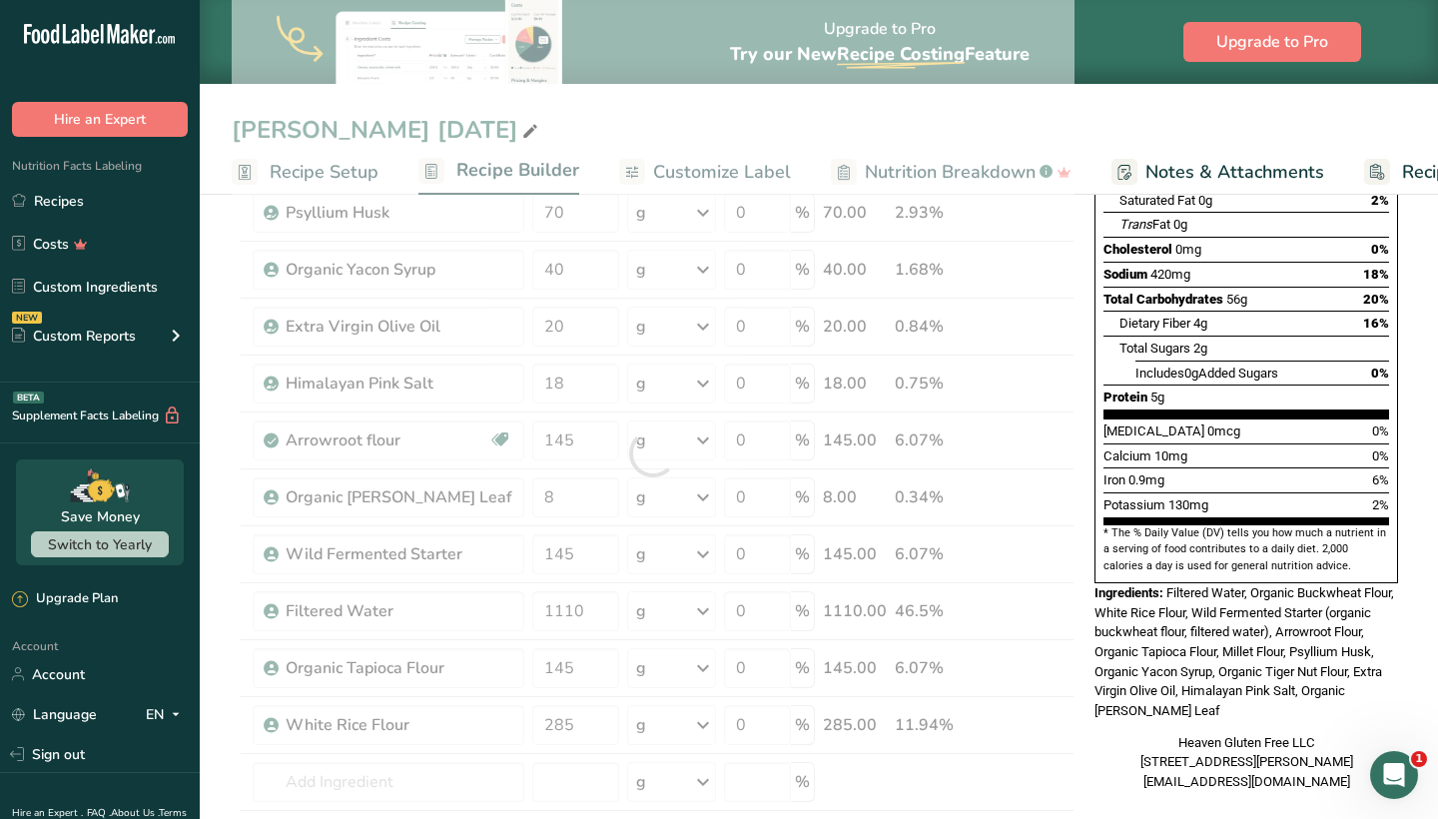
click at [1090, 555] on div "Nutrition Facts 2 Servings Per Container Serving Size 145g Amount Per Serving C…" at bounding box center [1246, 345] width 320 height 909
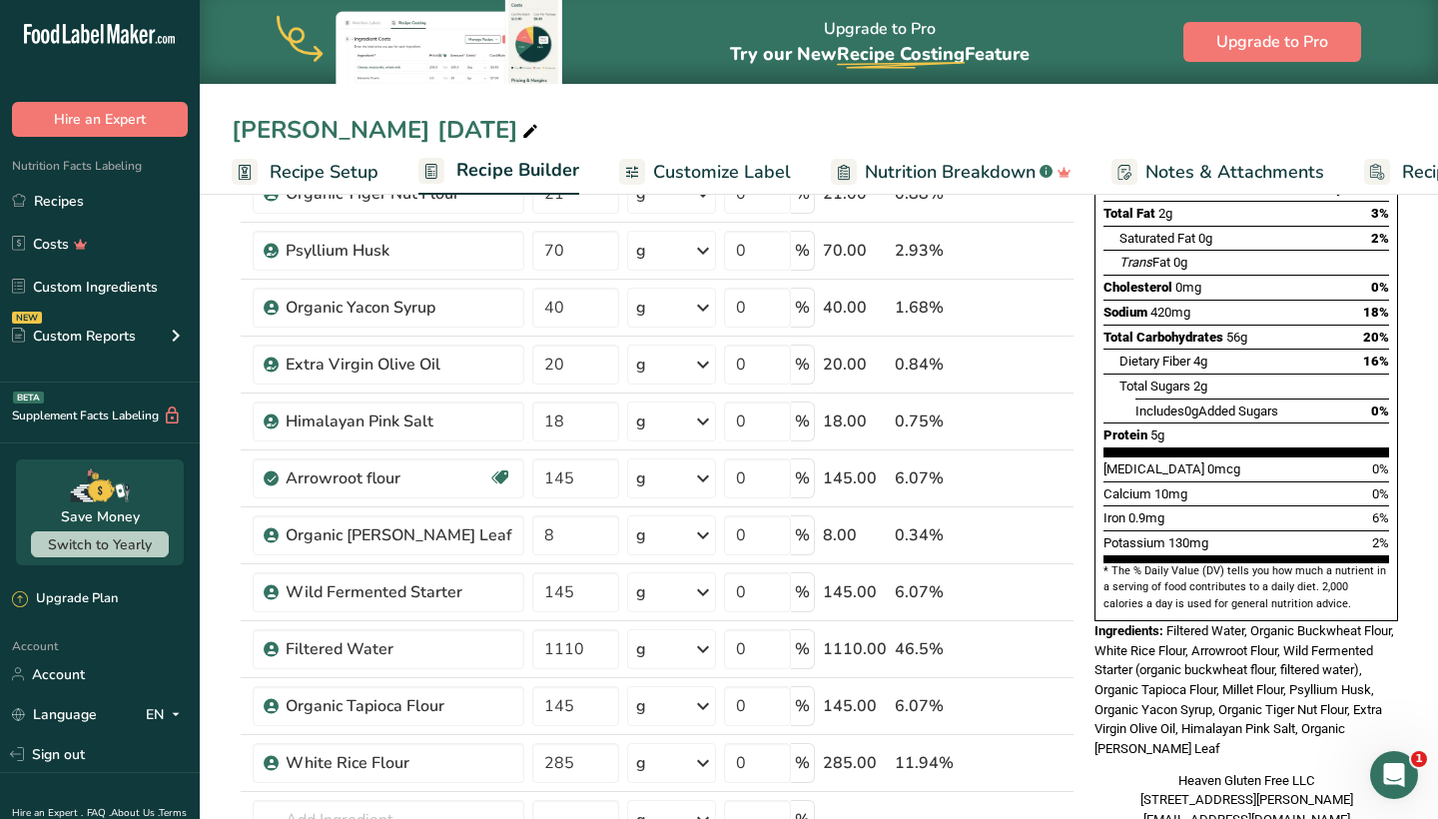
scroll to position [299, 0]
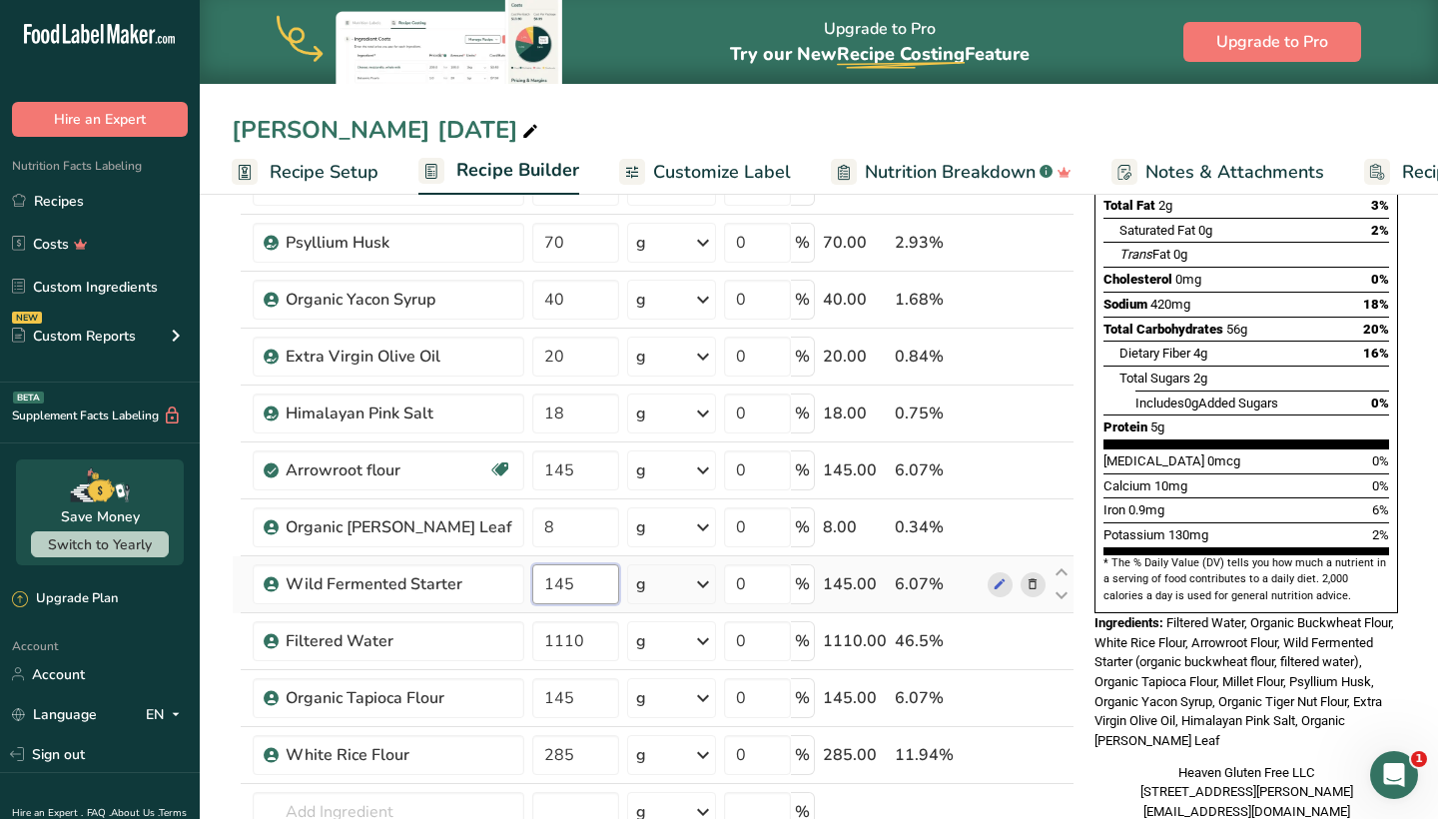
click at [566, 584] on input "145" at bounding box center [575, 584] width 86 height 40
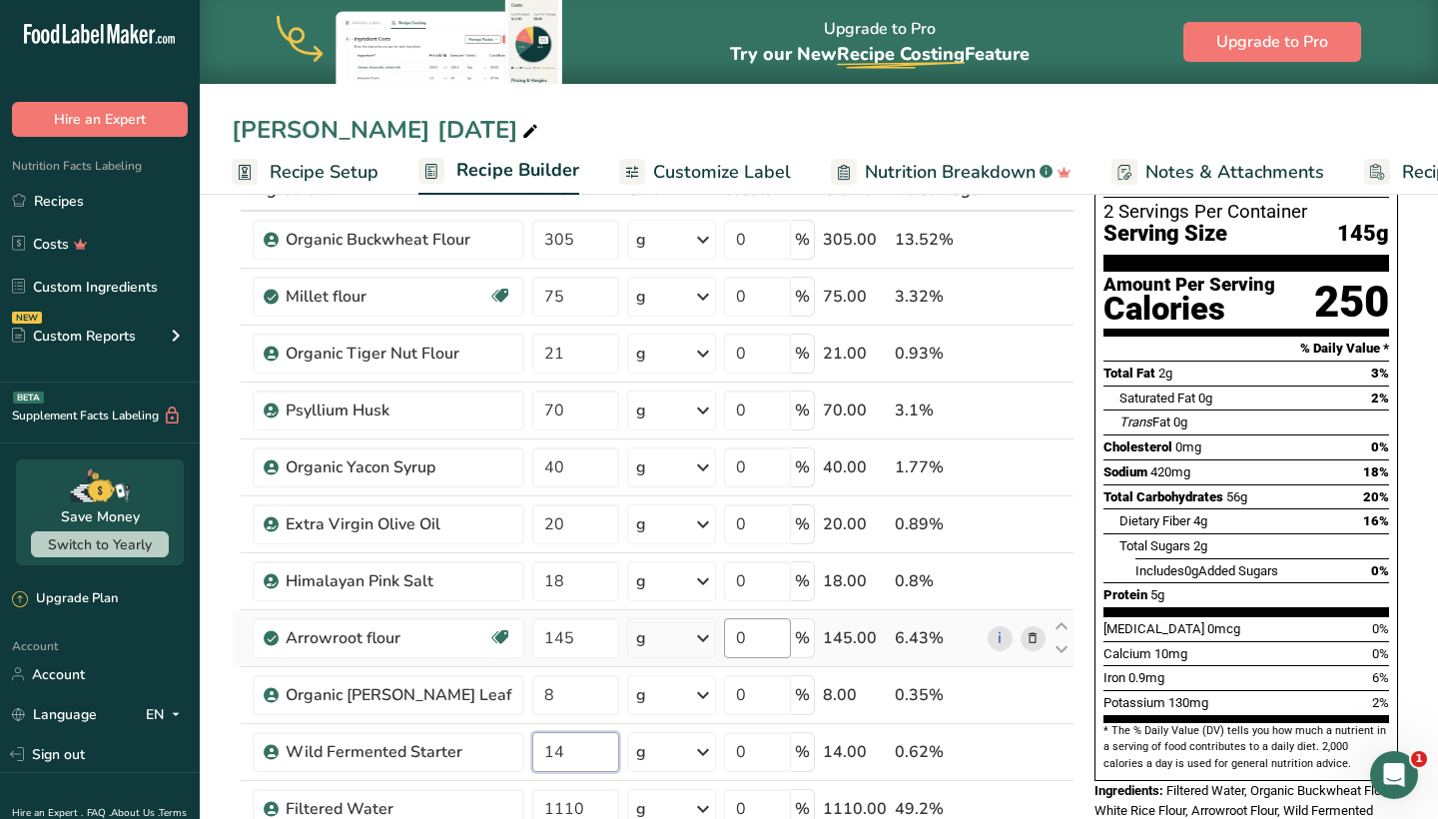
scroll to position [132, 0]
type input "148"
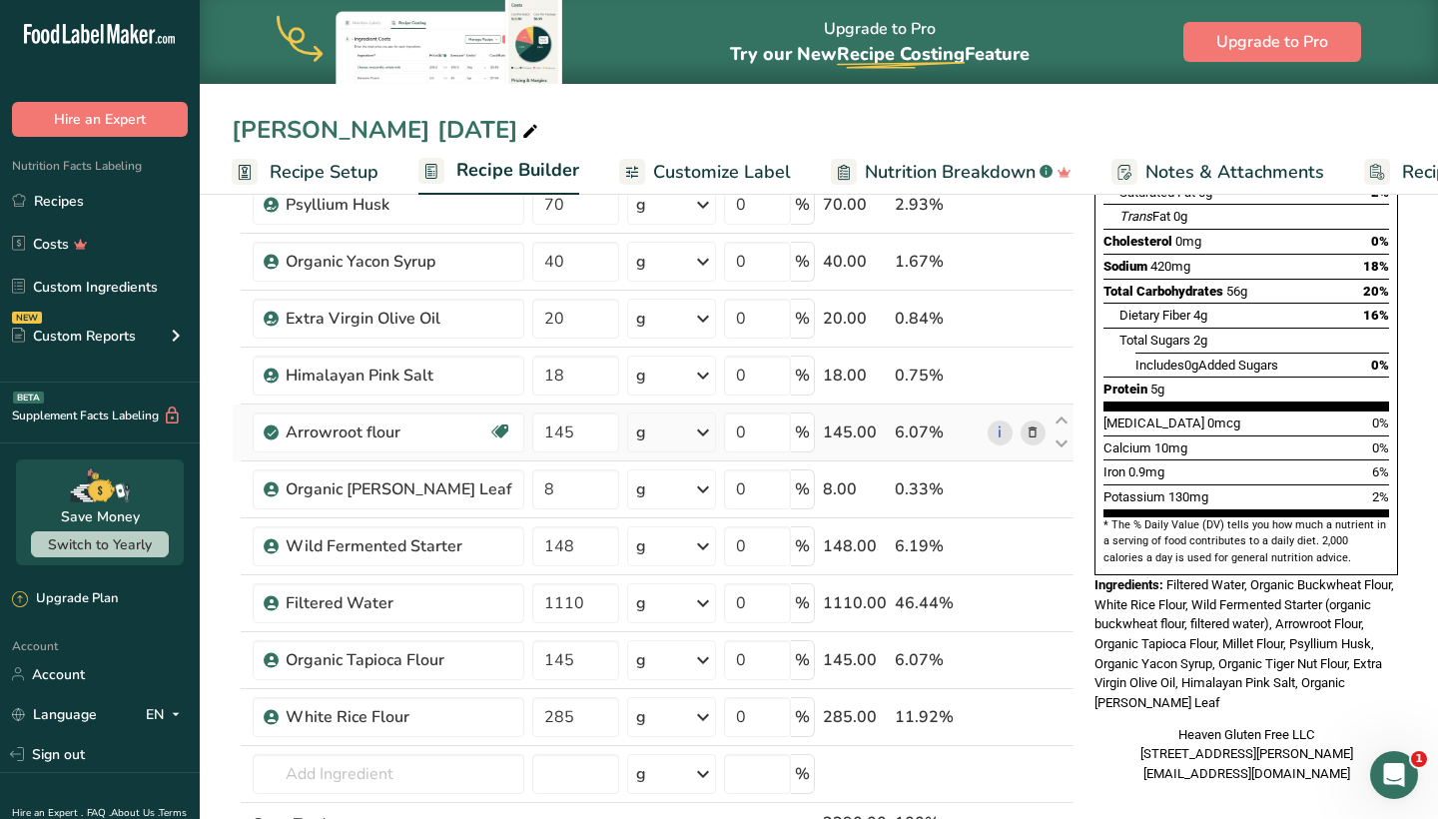
scroll to position [339, 0]
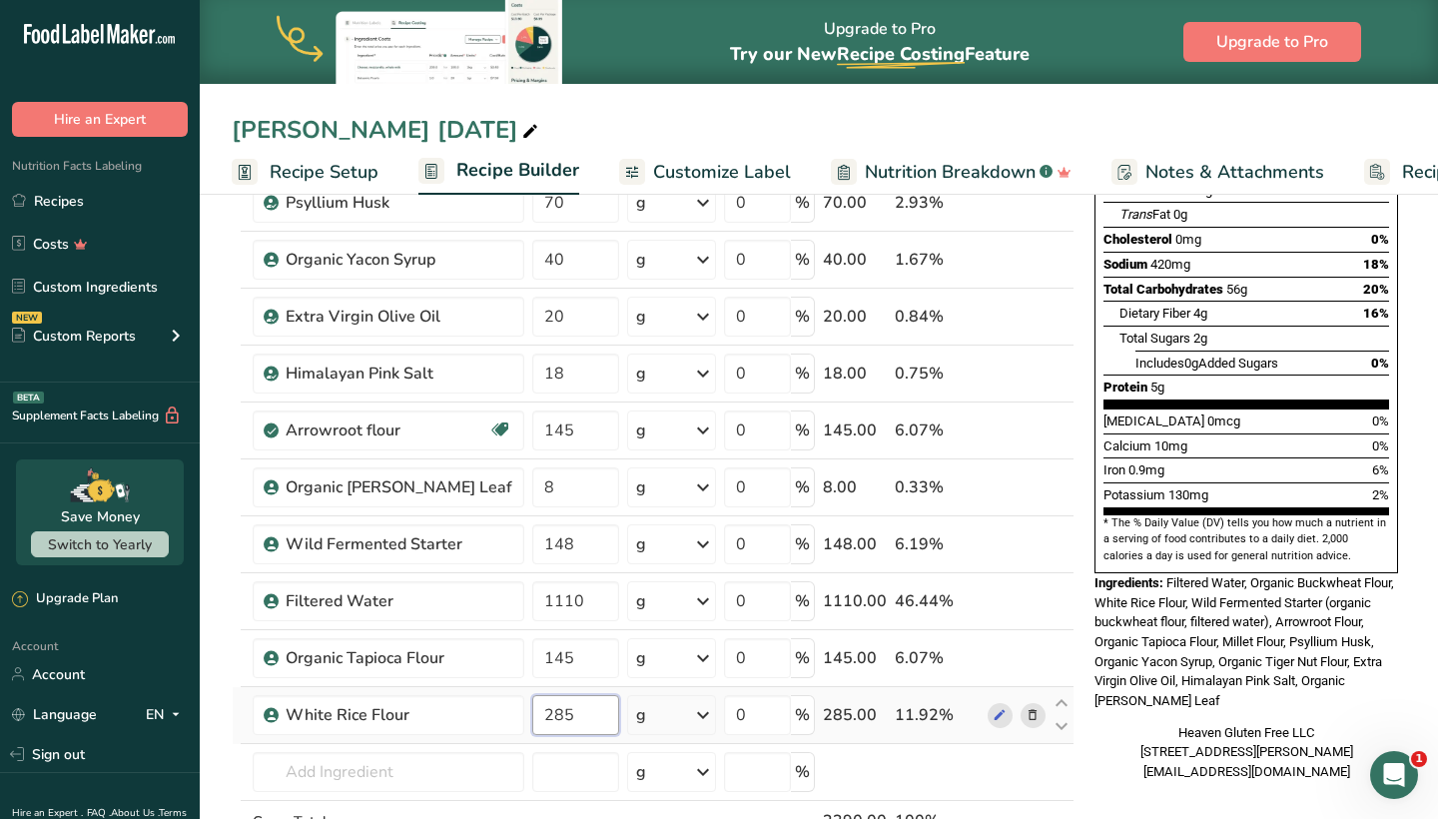
click at [564, 712] on input "285" at bounding box center [575, 715] width 86 height 40
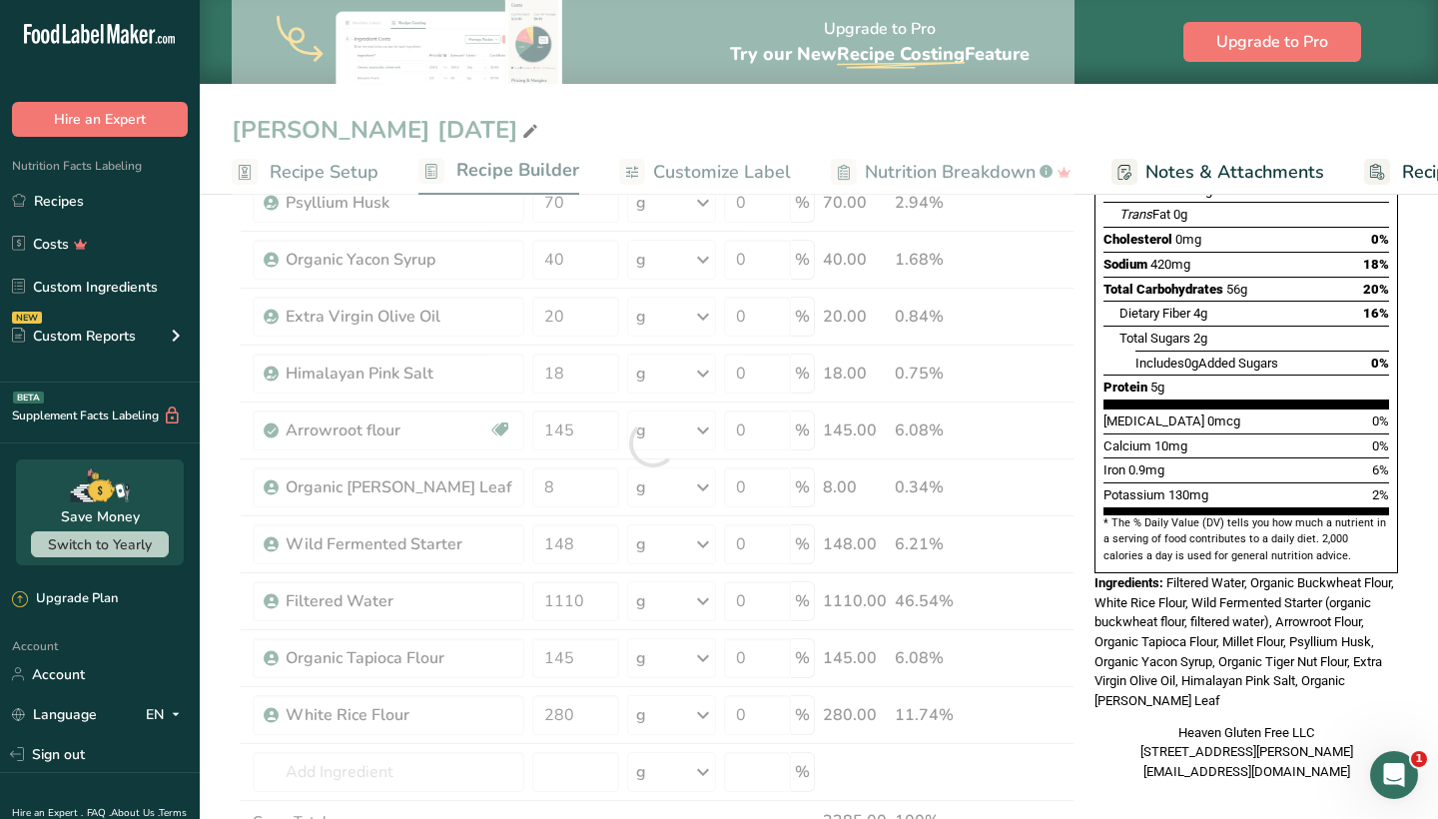
click at [1105, 723] on div "Heaven Gluten Free LLC [STREET_ADDRESS][PERSON_NAME] [EMAIL_ADDRESS][DOMAIN_NAM…" at bounding box center [1246, 752] width 304 height 59
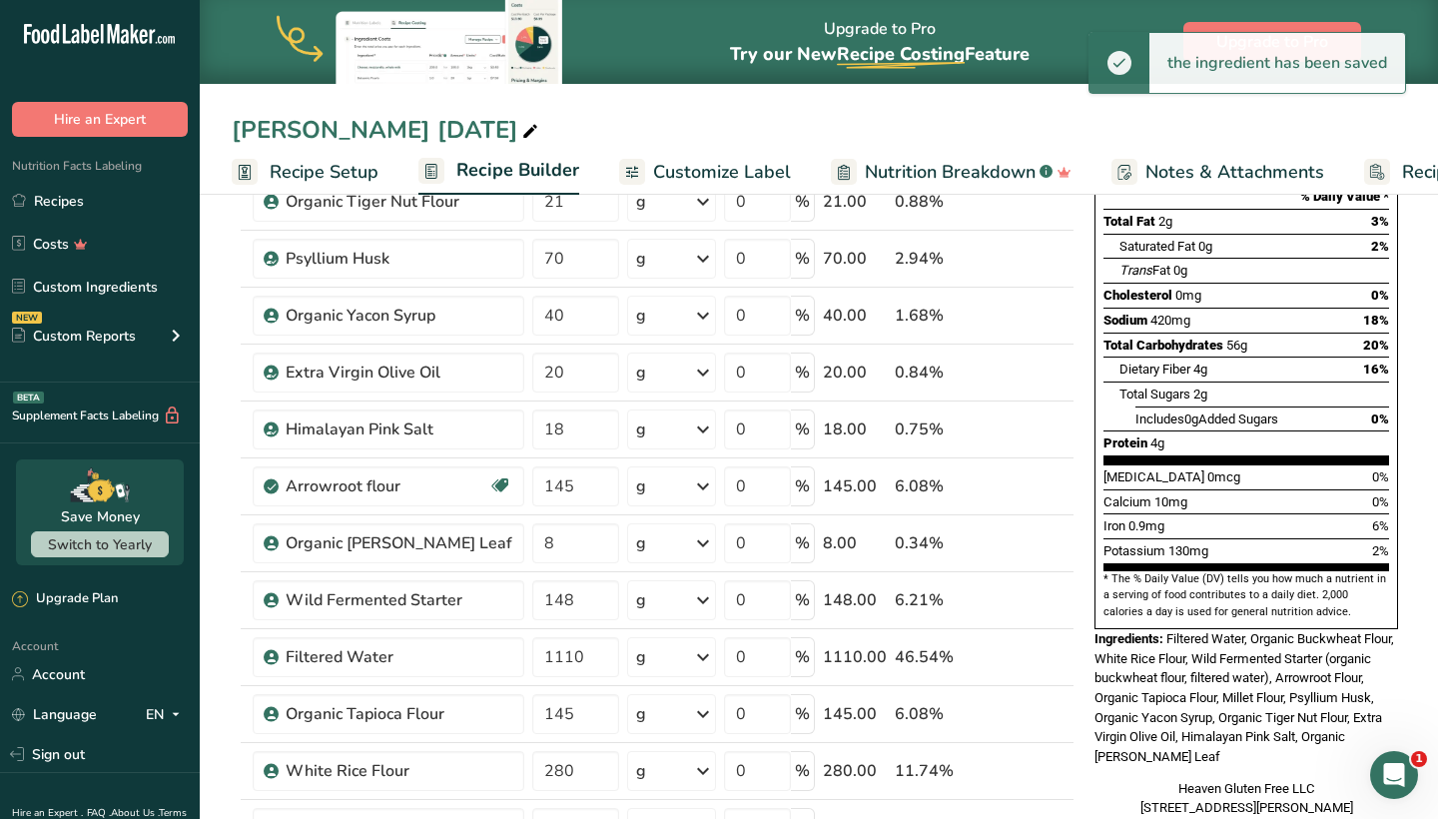
scroll to position [320, 0]
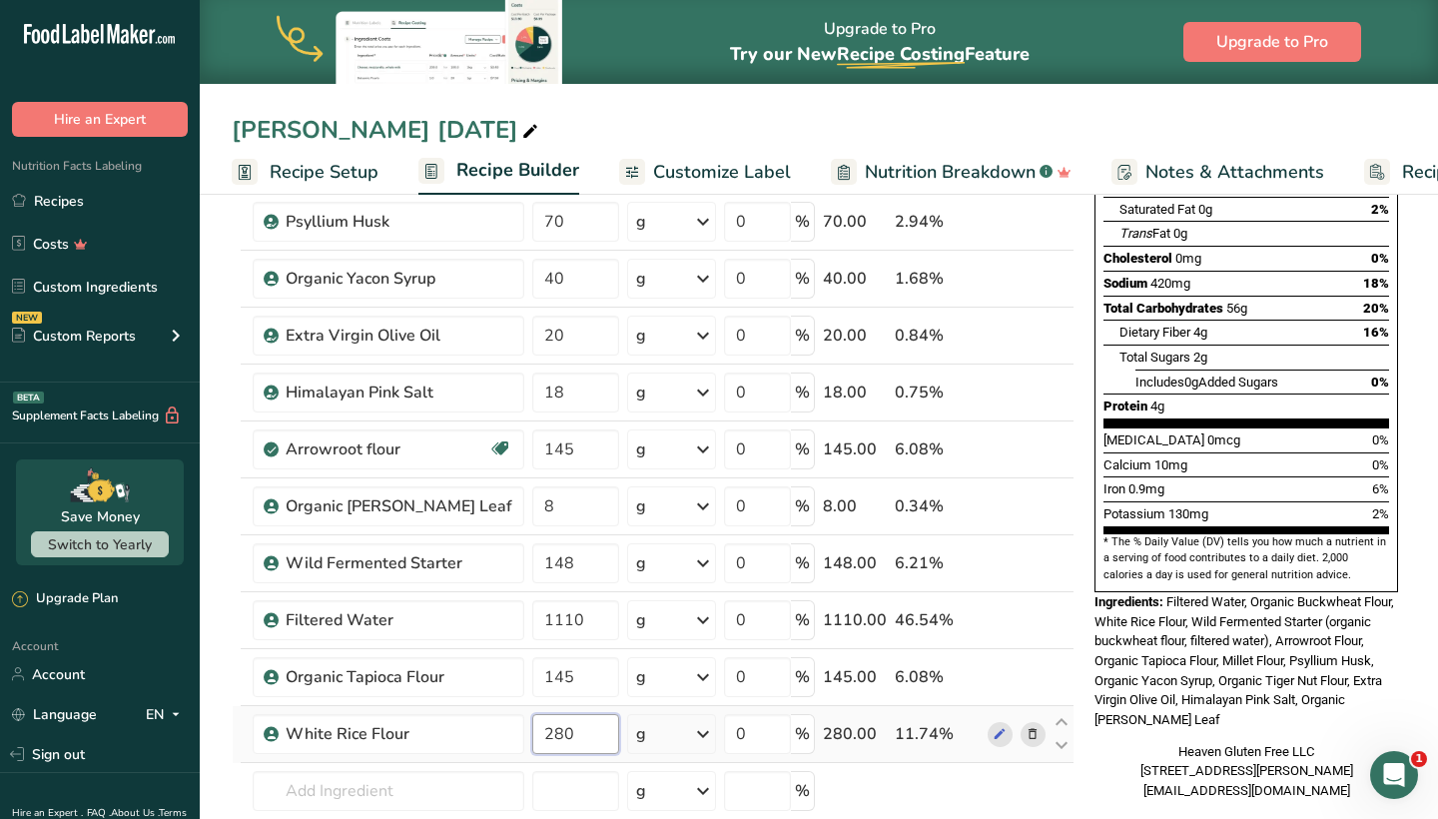
click at [563, 751] on input "280" at bounding box center [575, 734] width 86 height 40
type input "285"
click at [1093, 655] on div "Nutrition Facts 2 Servings Per Container Serving Size 145g Amount Per Serving C…" at bounding box center [1246, 354] width 320 height 909
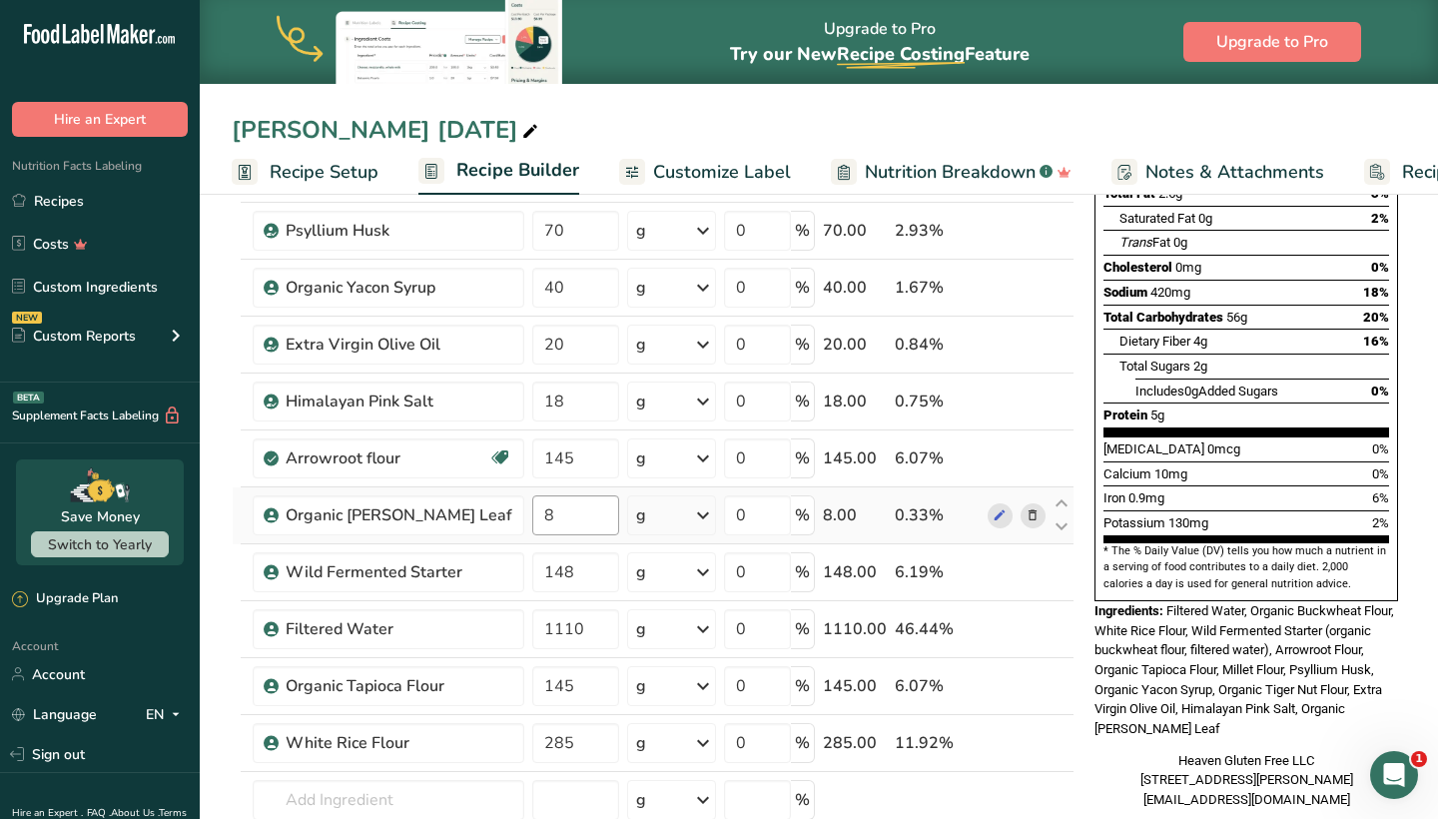
scroll to position [310, 0]
click at [564, 464] on input "145" at bounding box center [575, 459] width 86 height 40
click at [1086, 519] on div "Nutrition Facts 2 Servings Per Container Serving Size 145g Amount Per Serving C…" at bounding box center [1246, 364] width 320 height 909
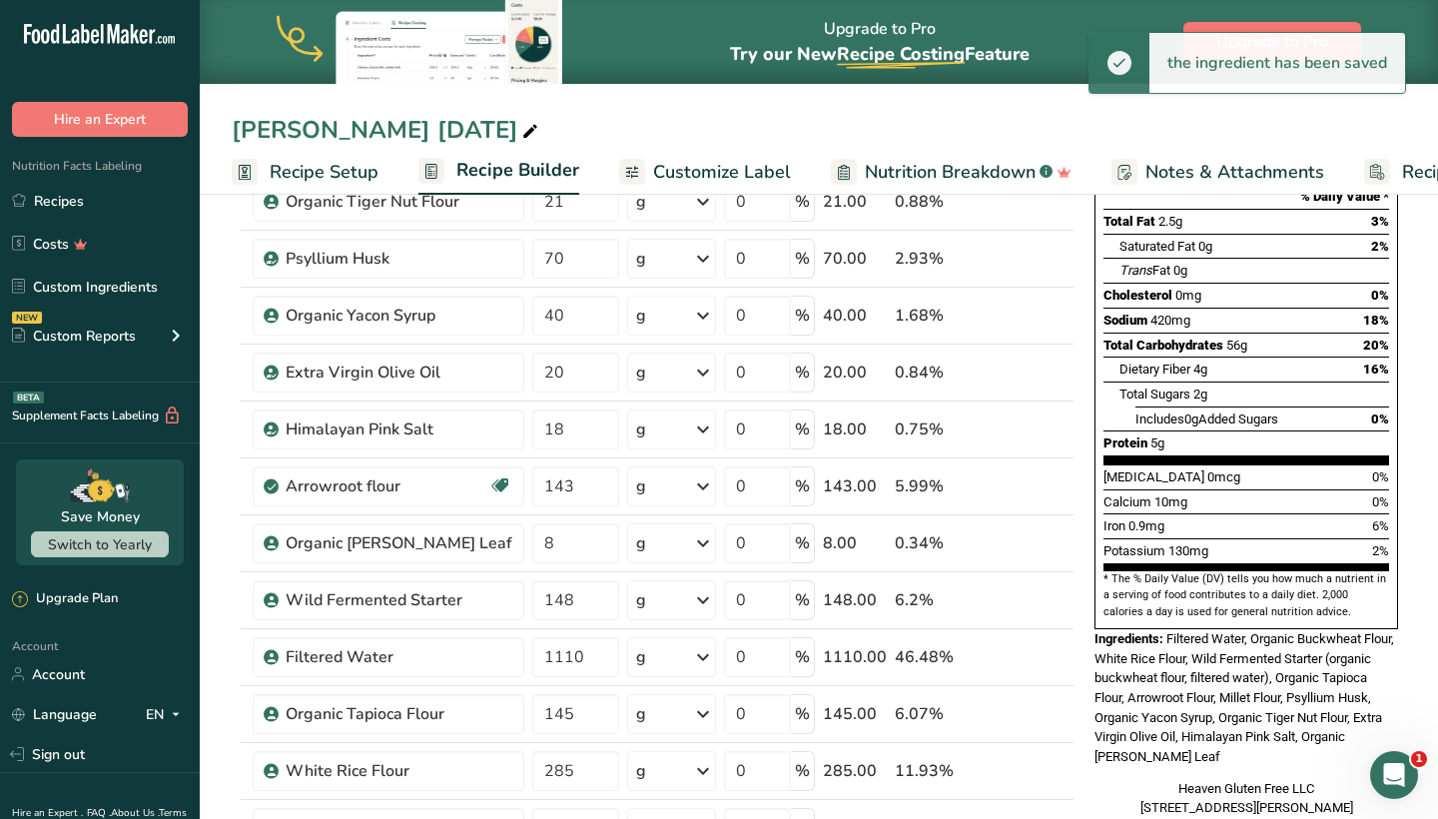
scroll to position [265, 0]
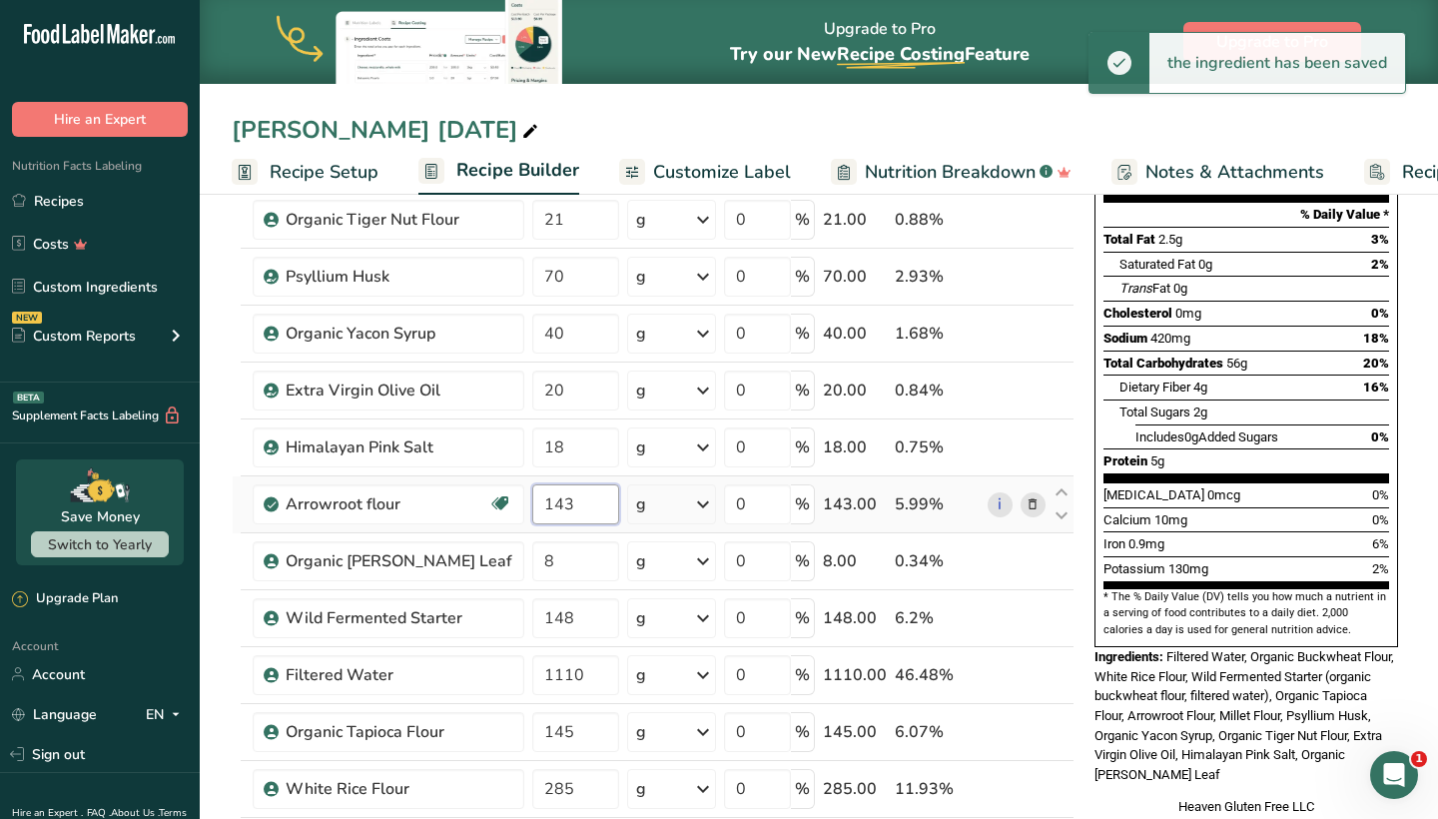
click at [557, 514] on input "143" at bounding box center [575, 504] width 86 height 40
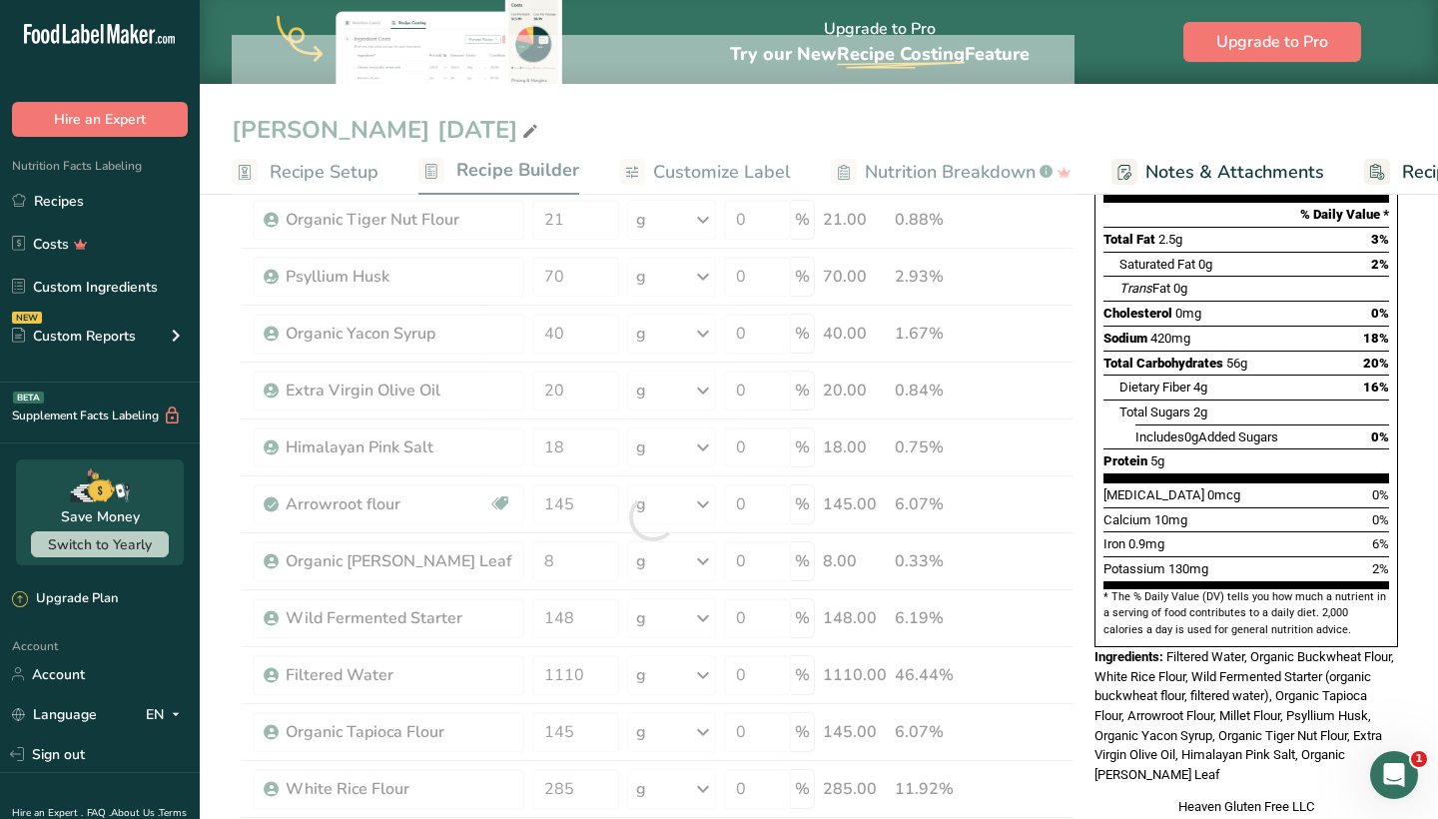
click at [1087, 496] on div "Nutrition Facts 2 Servings Per Container Serving Size 145g Amount Per Serving C…" at bounding box center [1246, 409] width 320 height 909
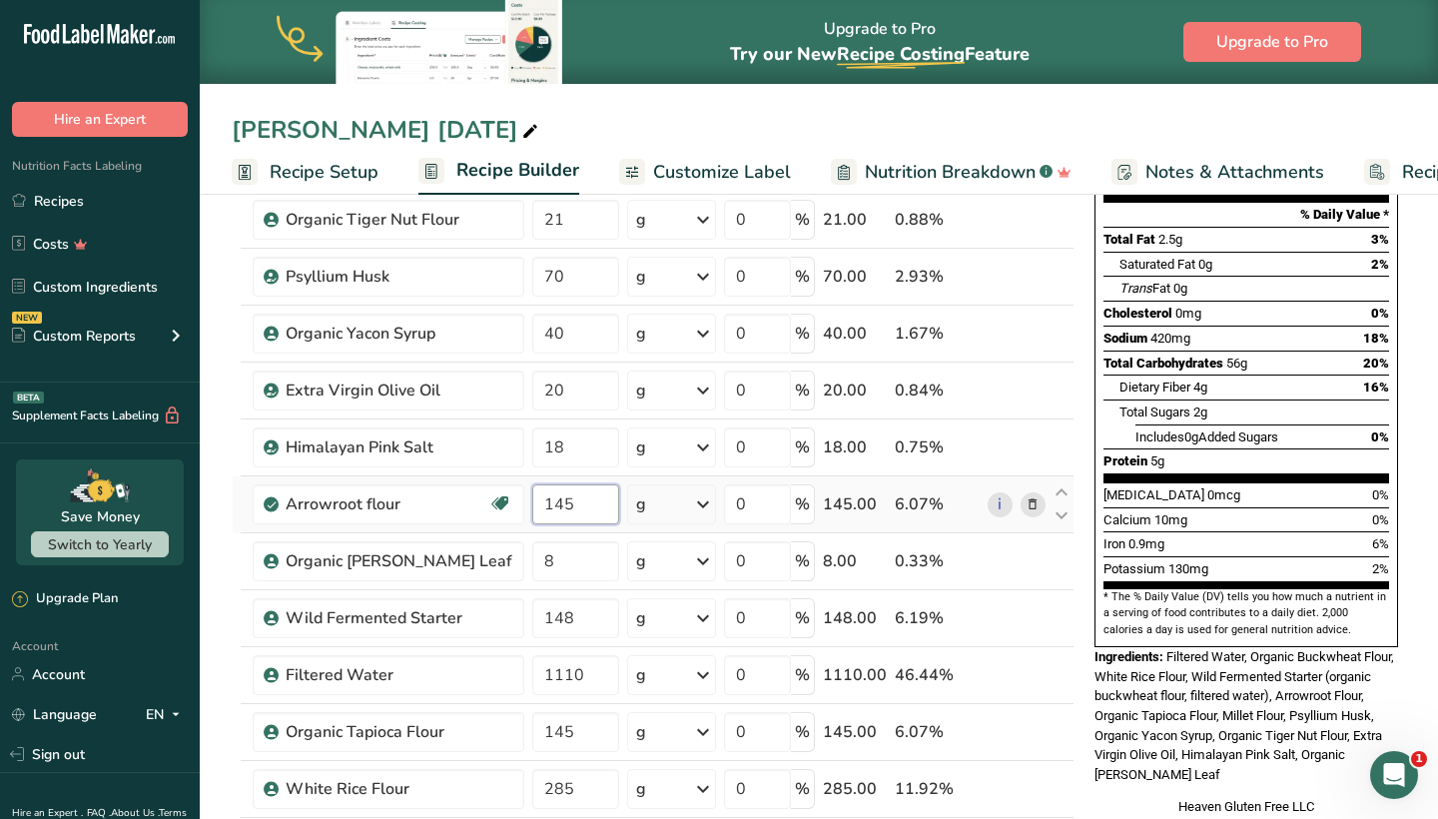
click at [574, 509] on input "145" at bounding box center [575, 504] width 86 height 40
type input "143"
click at [1088, 601] on div "Nutrition Facts 2 Servings Per Container Serving Size 145g Amount Per Serving C…" at bounding box center [1246, 409] width 320 height 909
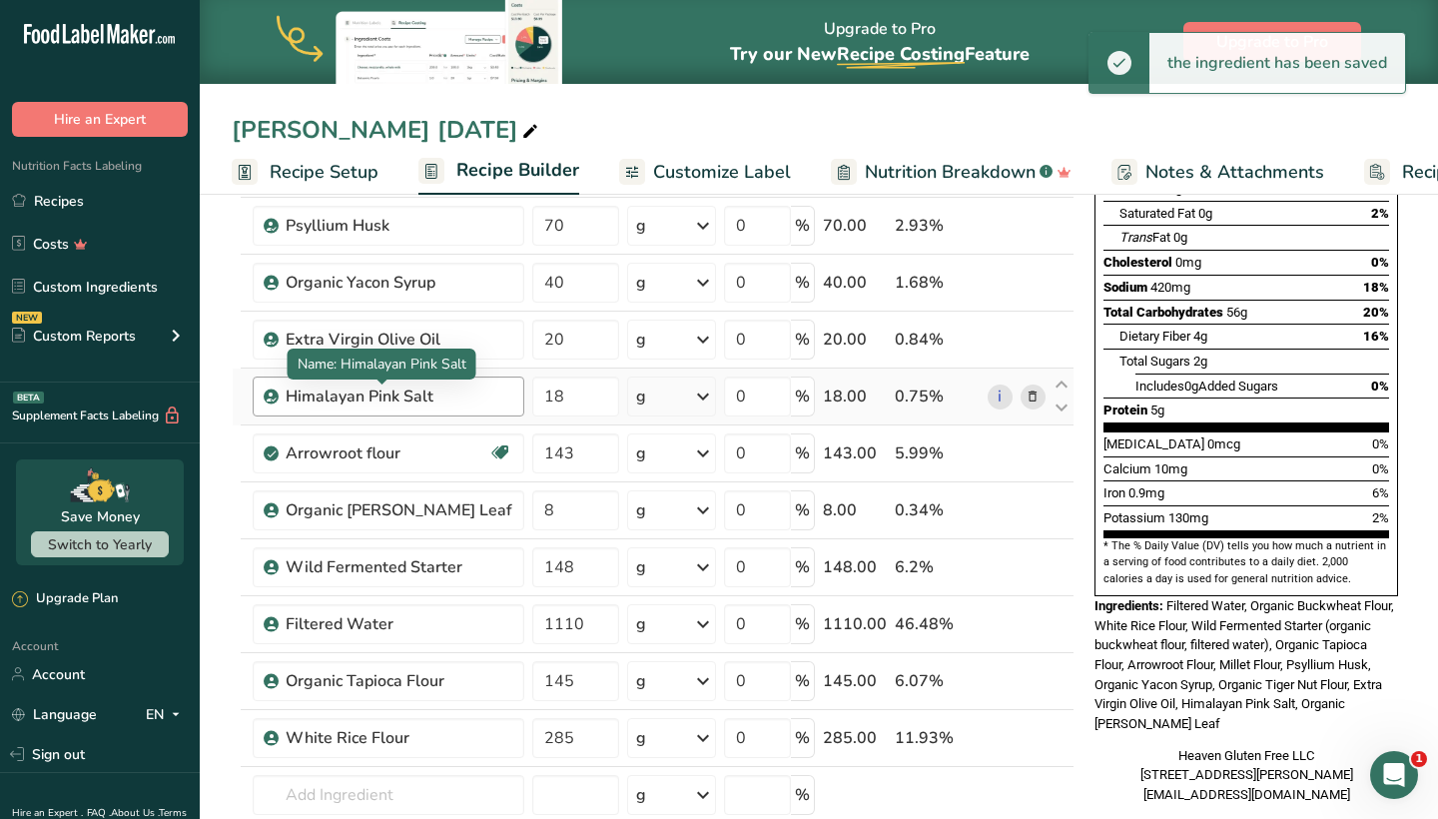
scroll to position [323, 0]
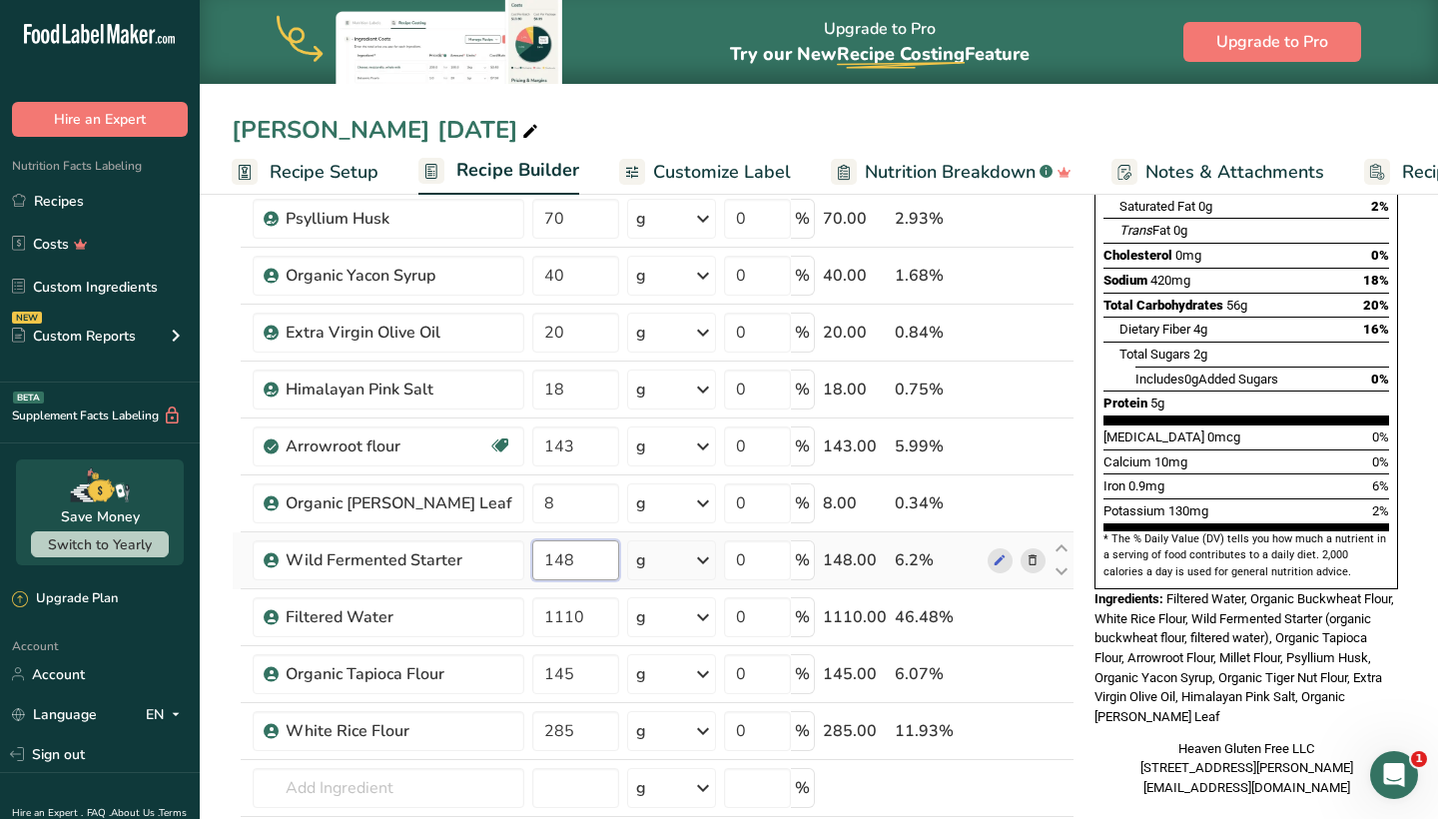
click at [568, 561] on input "148" at bounding box center [575, 560] width 86 height 40
type input "147.999984"
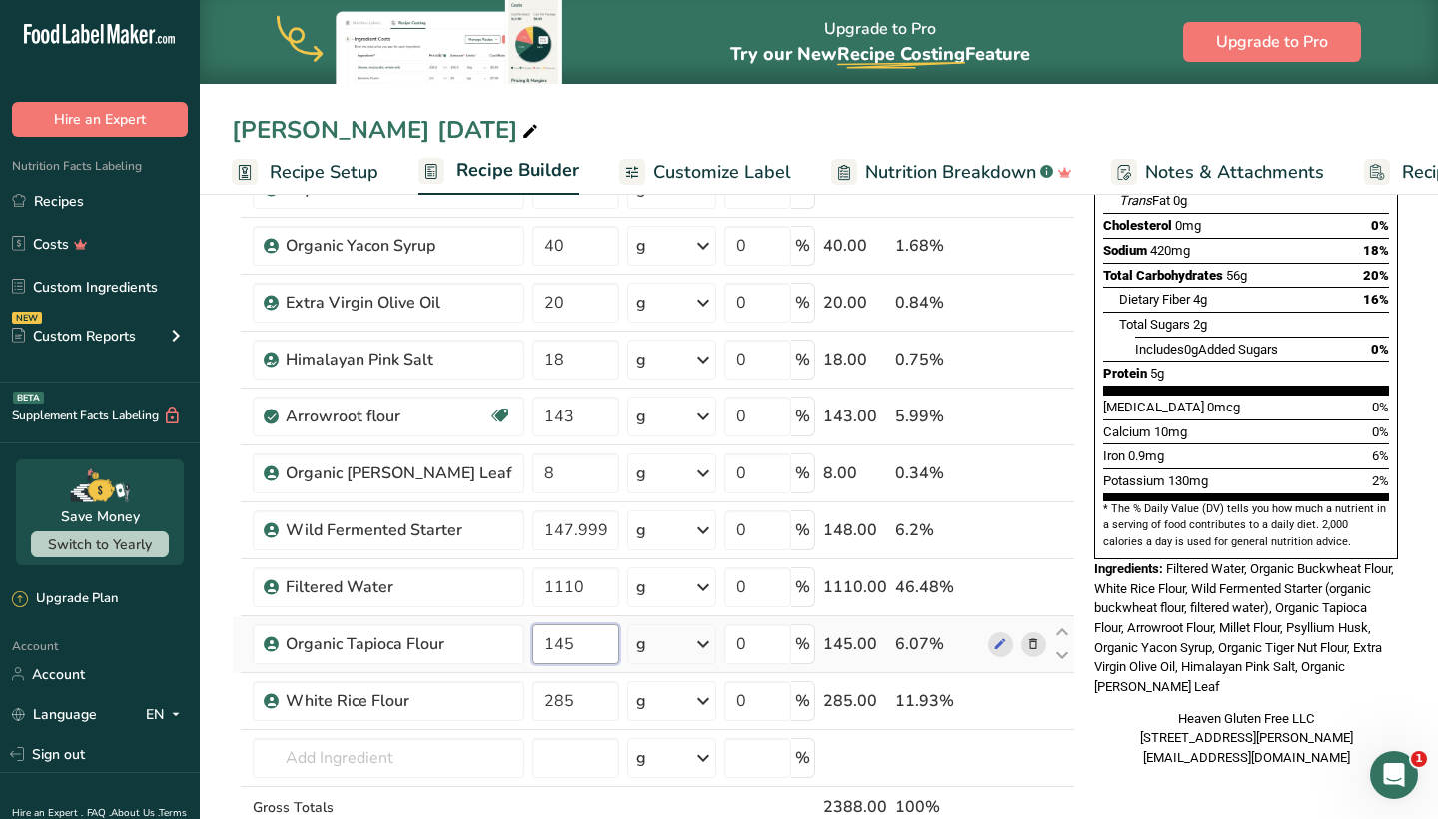
click at [582, 649] on div "Ingredient * Amount * Unit * Waste * .a-a{fill:#347362;}.b-a{fill:#fff;} Grams …" at bounding box center [653, 429] width 843 height 965
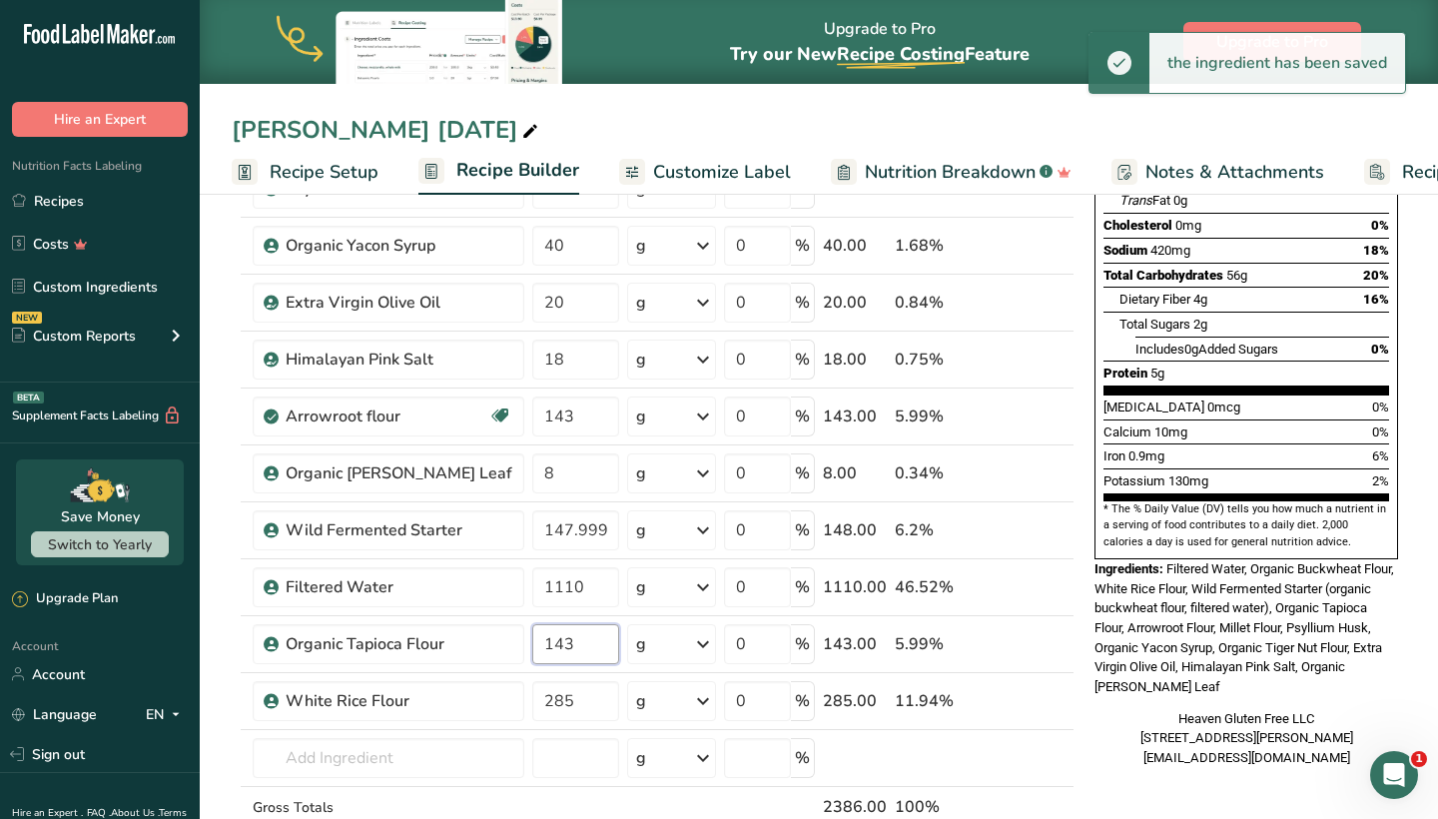
type input "143"
click at [1126, 756] on div "Nutrition Facts 2 Servings Per Container Serving Size 145g Amount Per Serving C…" at bounding box center [1246, 726] width 320 height 1719
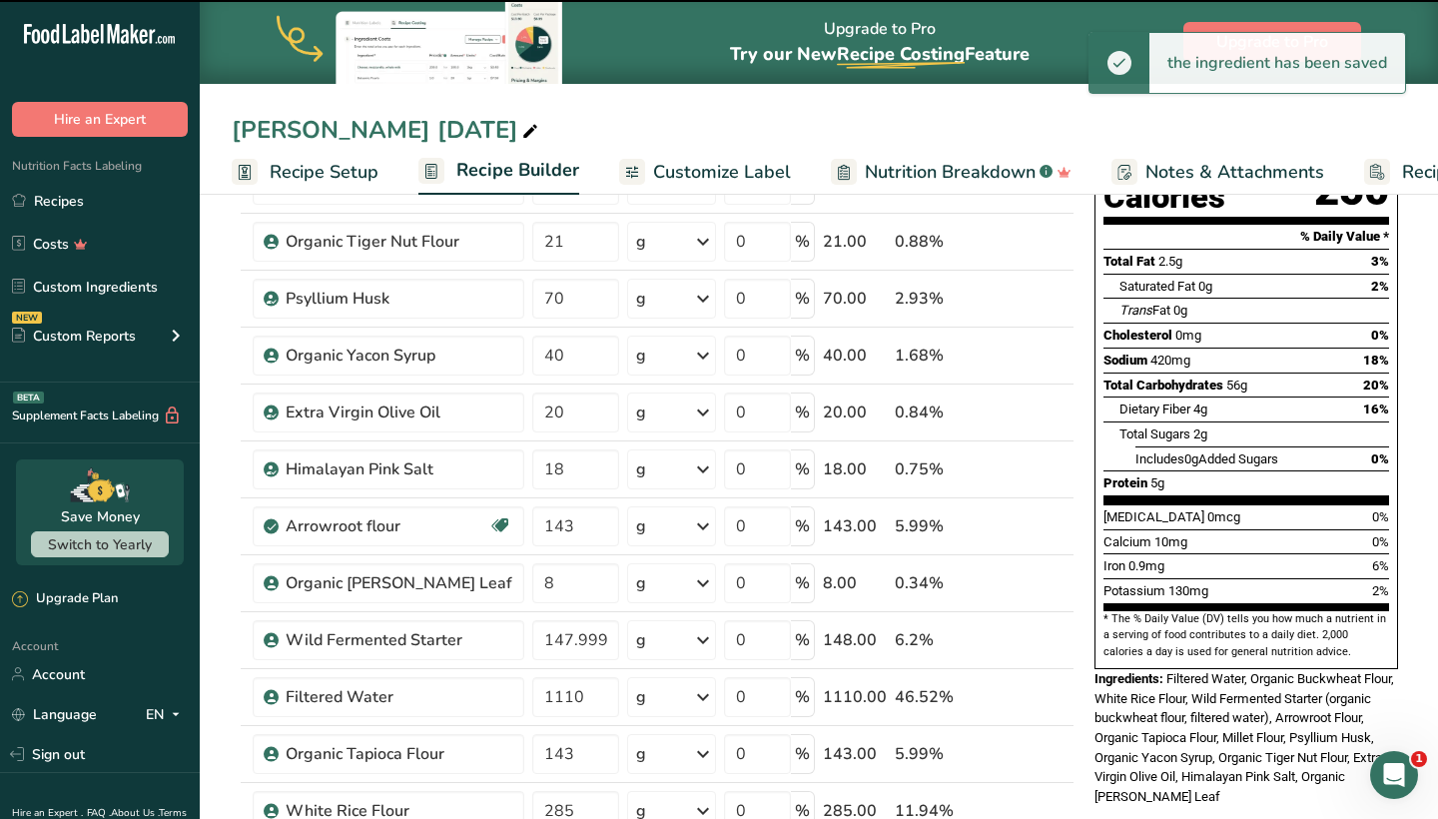
scroll to position [252, 0]
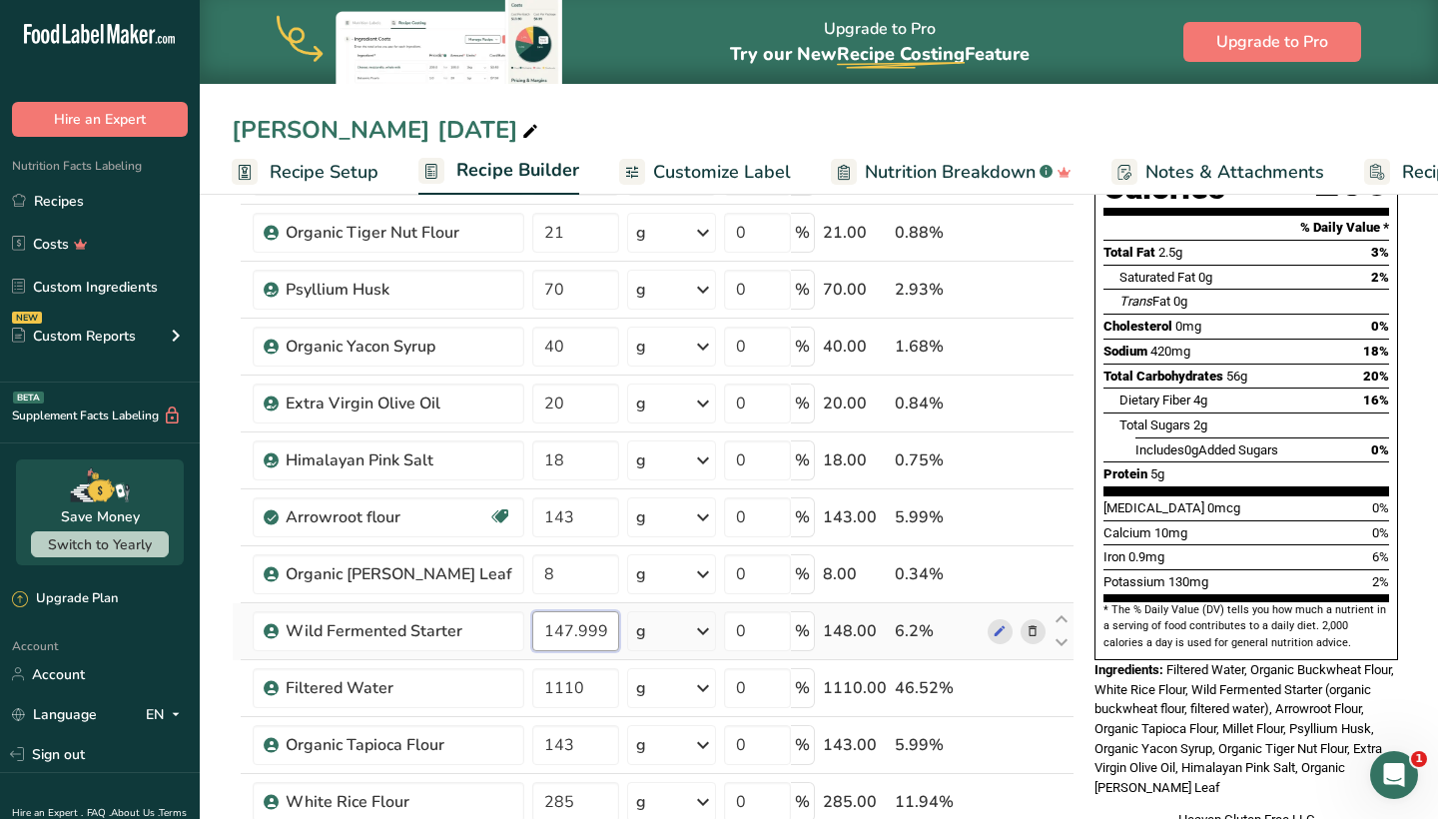
drag, startPoint x: 533, startPoint y: 630, endPoint x: 674, endPoint y: 648, distance: 141.9
click at [674, 648] on tr "Wild Fermented Starter 147.999984 g Weight Units g kg mg See more Volume Units …" at bounding box center [653, 631] width 841 height 57
type input "148"
click at [1076, 494] on div "Add Ingredients Manage Recipe Delete Recipe Duplicate Recipe Scale Recipe Save …" at bounding box center [659, 827] width 855 height 1719
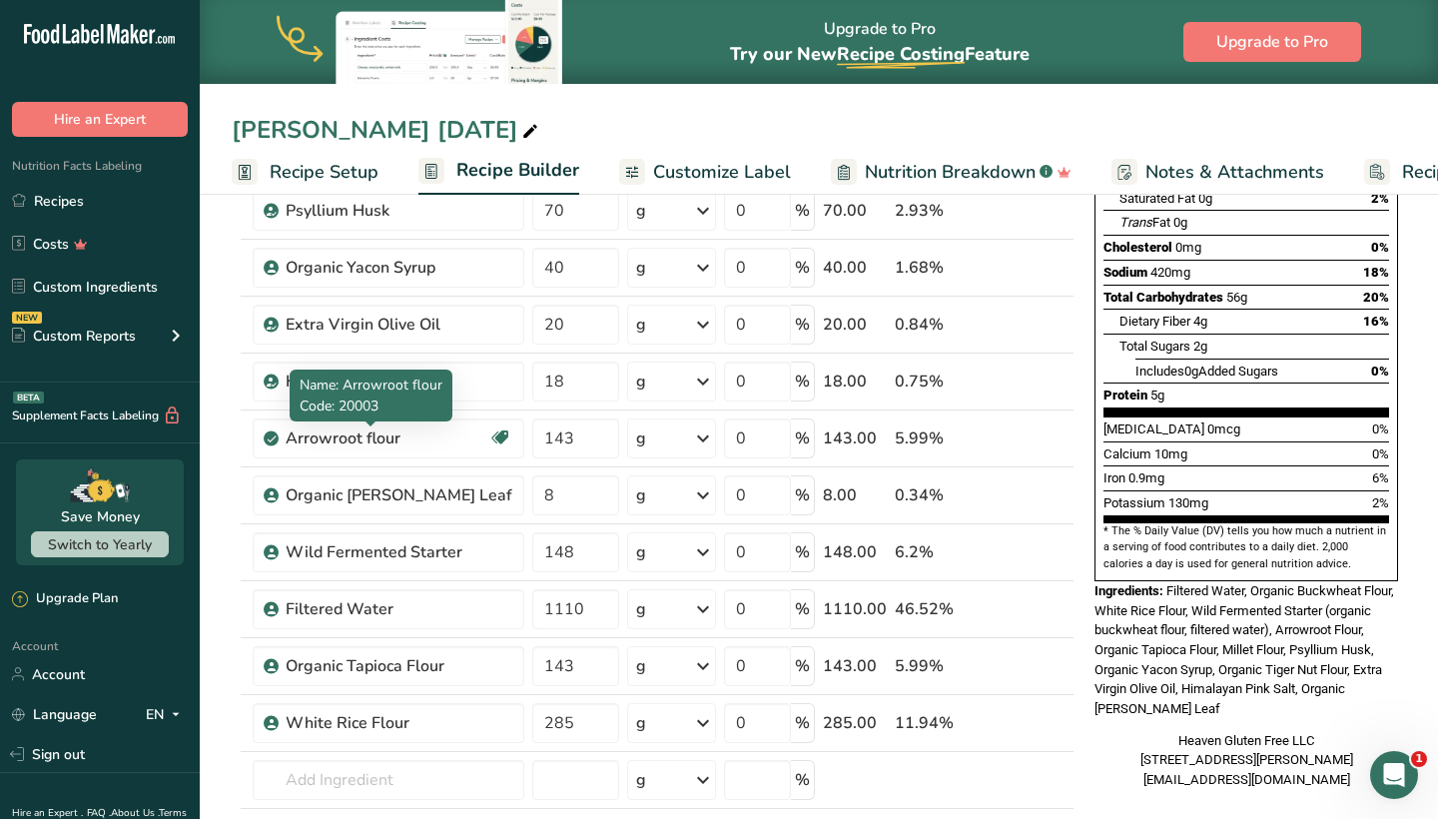
scroll to position [339, 0]
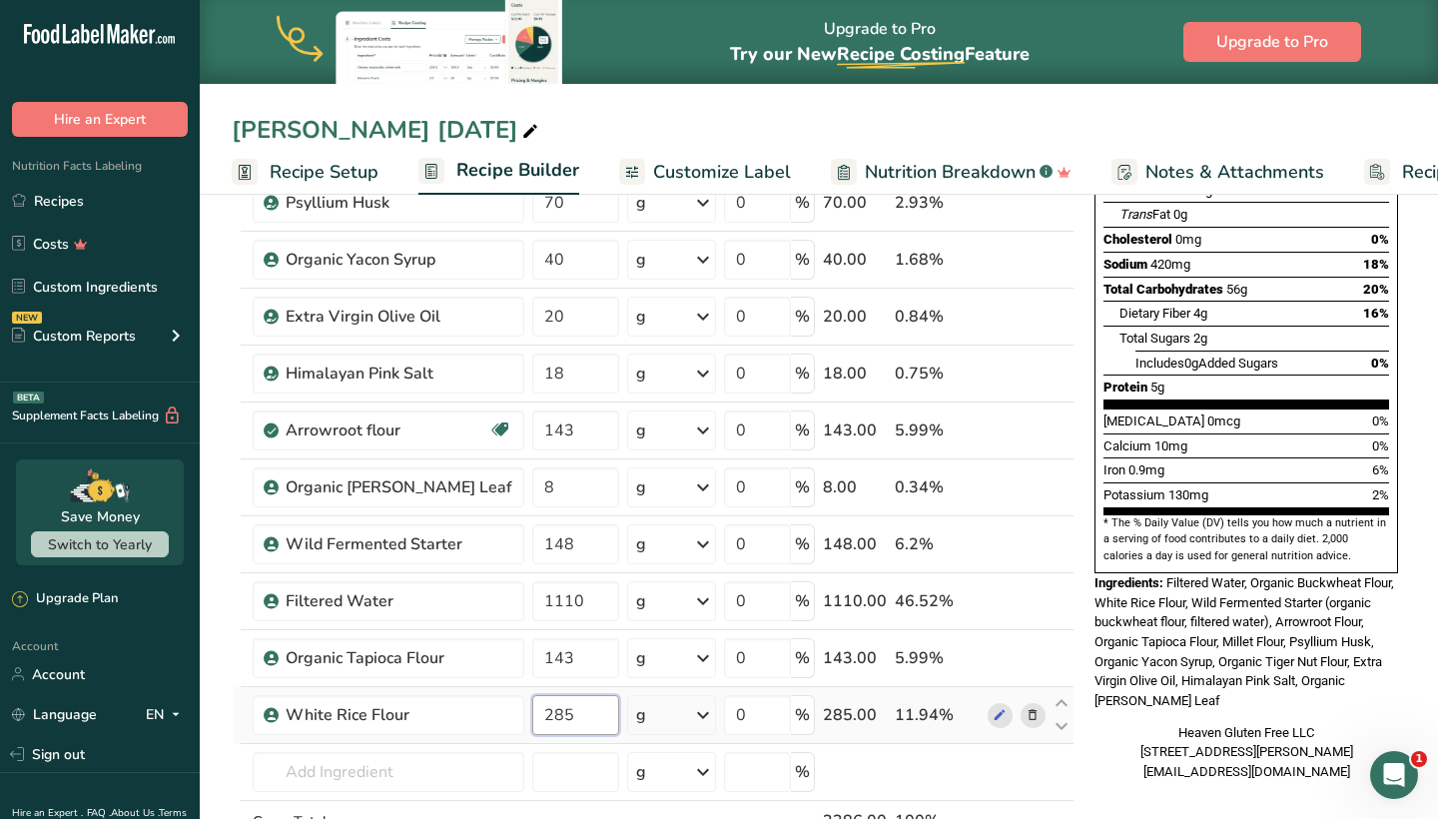
click at [545, 710] on input "285" at bounding box center [575, 715] width 86 height 40
click at [1175, 746] on div "Nutrition Facts 2 Servings Per Container Serving Size 145g Amount Per Serving C…" at bounding box center [1246, 341] width 320 height 921
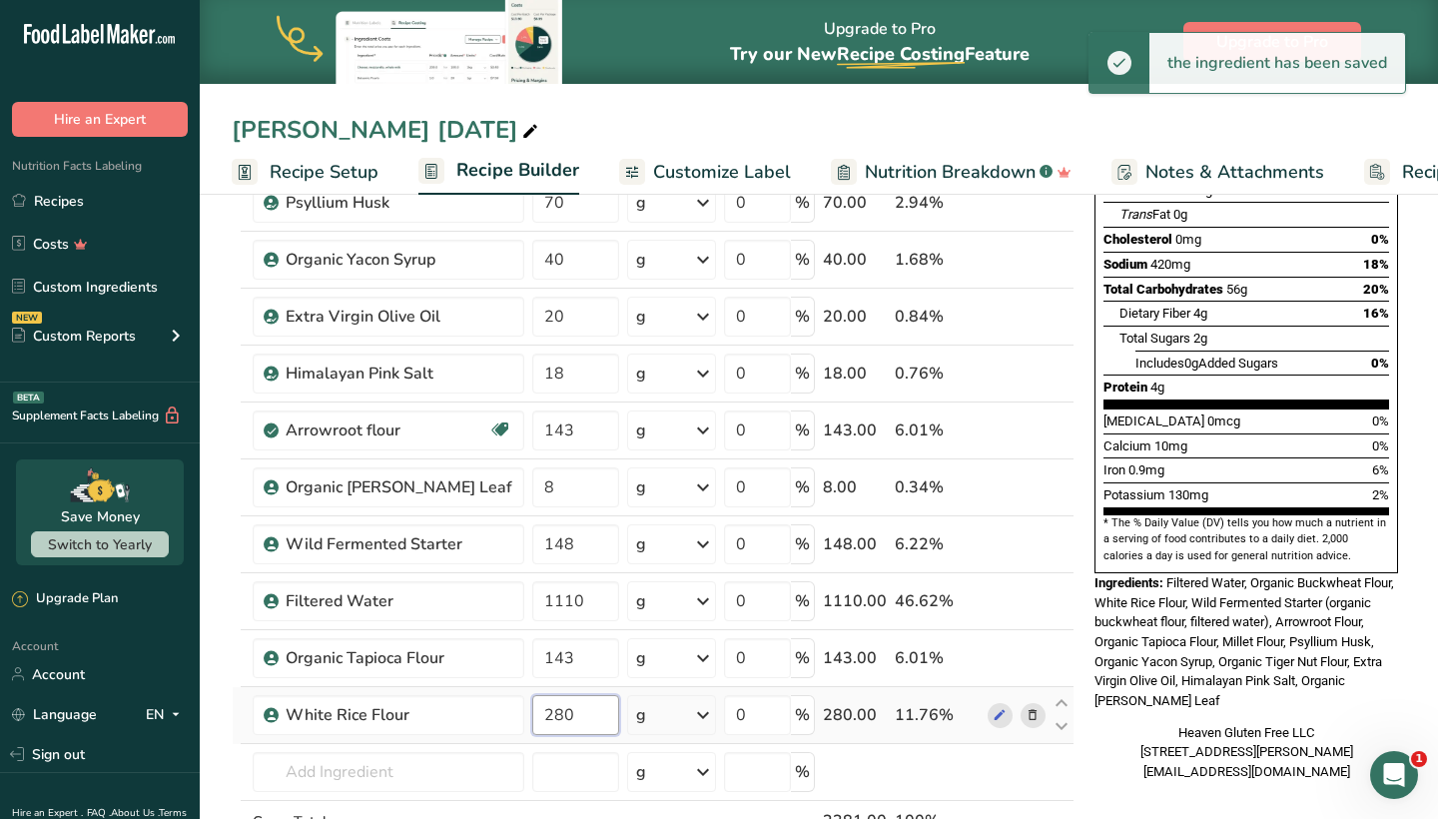
click at [566, 723] on input "280" at bounding box center [575, 715] width 86 height 40
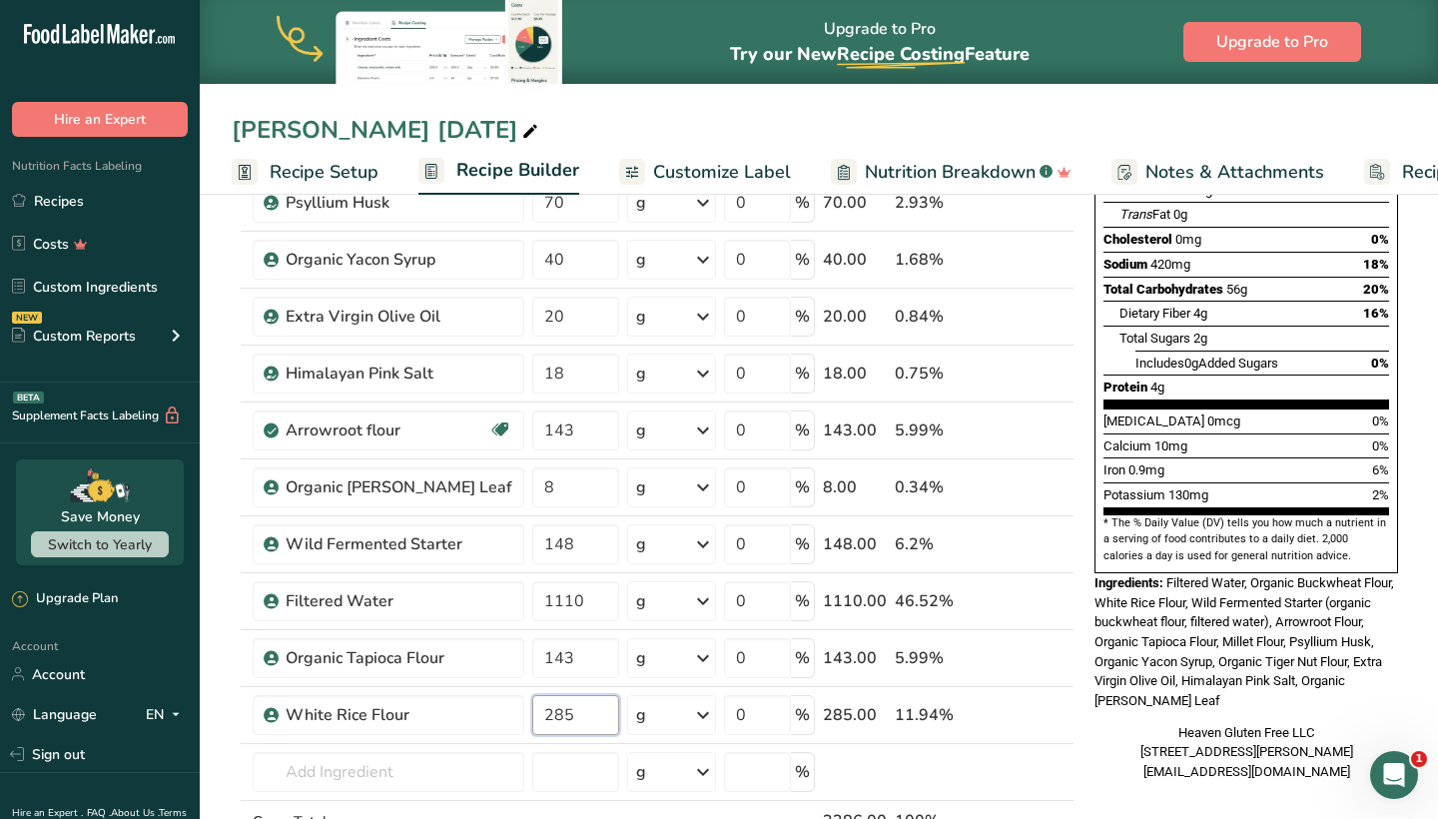
type input "285"
click at [1089, 692] on div "Nutrition Facts 2 Servings Per Container Serving Size 145g Amount Per Serving C…" at bounding box center [1246, 335] width 320 height 909
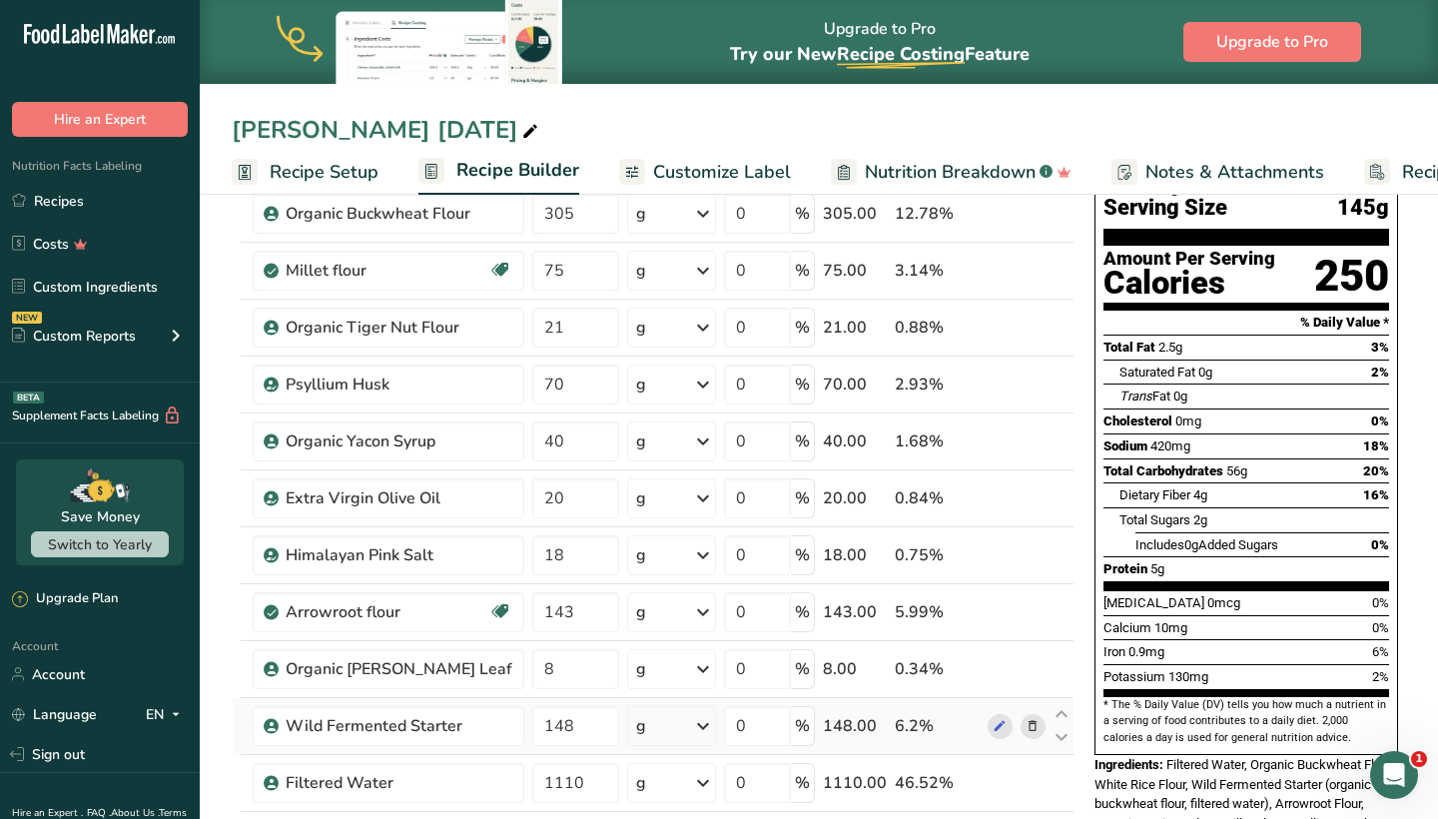
scroll to position [151, 0]
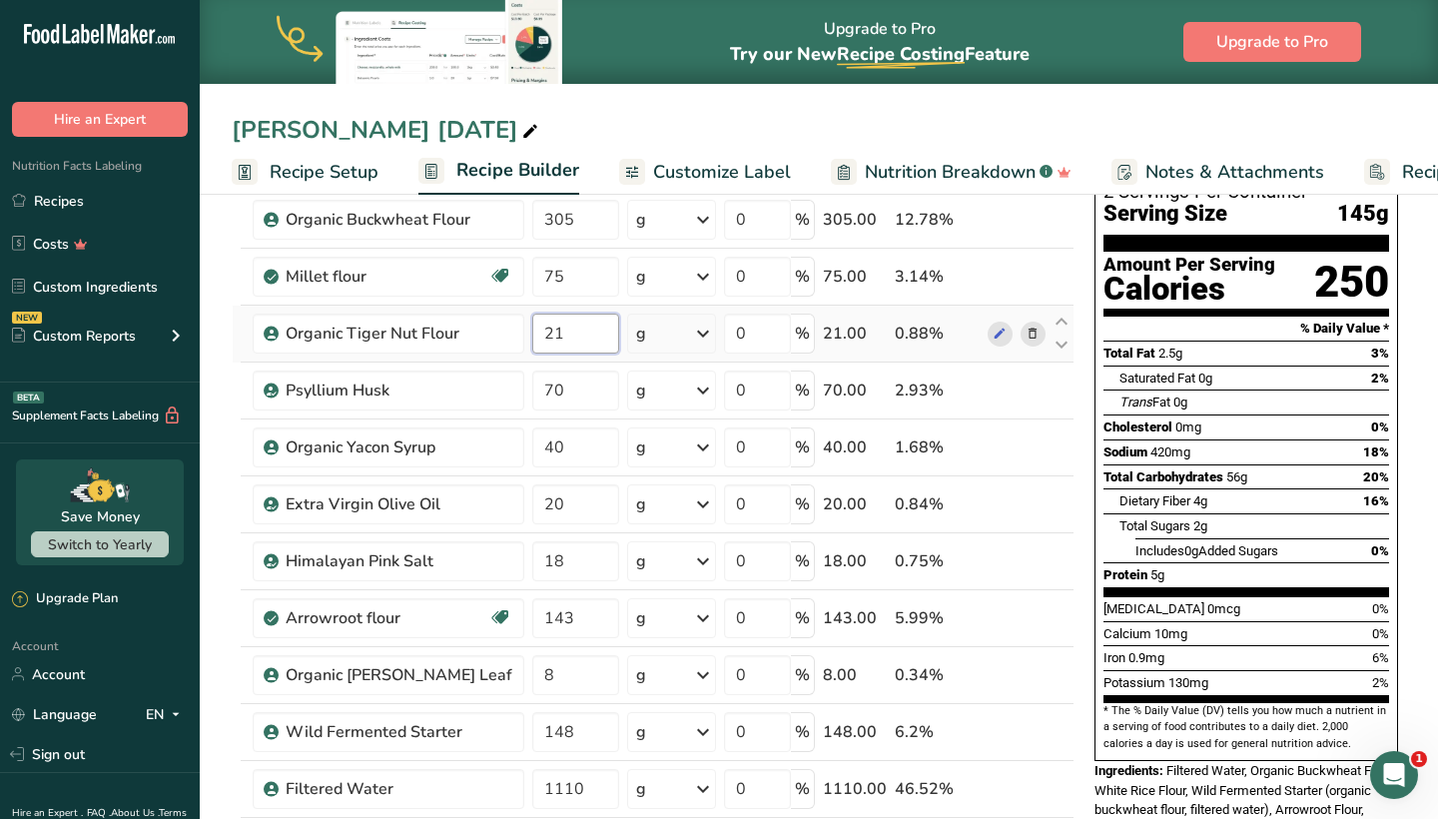
click at [567, 335] on input "21" at bounding box center [575, 334] width 86 height 40
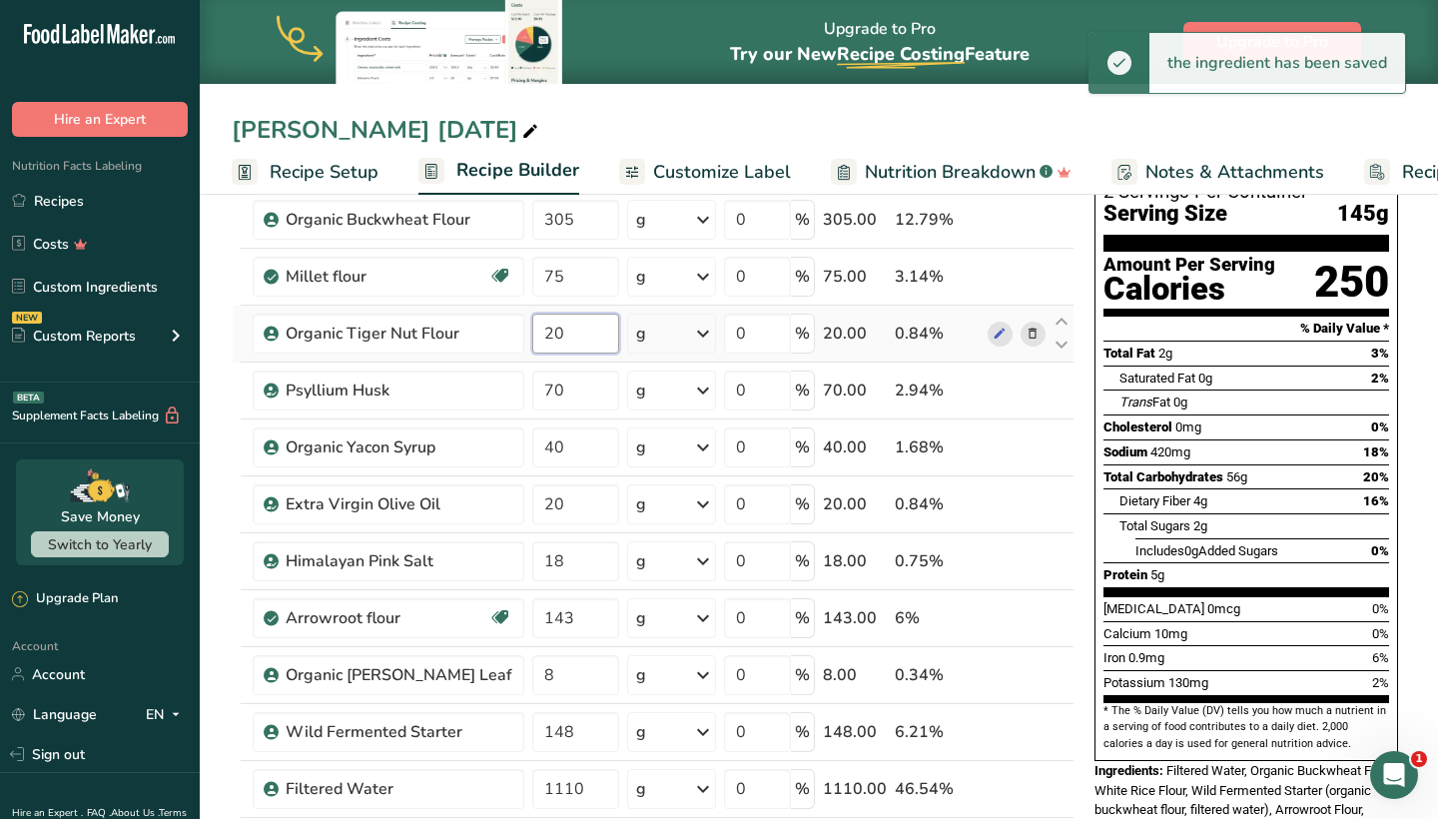
click at [558, 342] on input "20" at bounding box center [575, 334] width 86 height 40
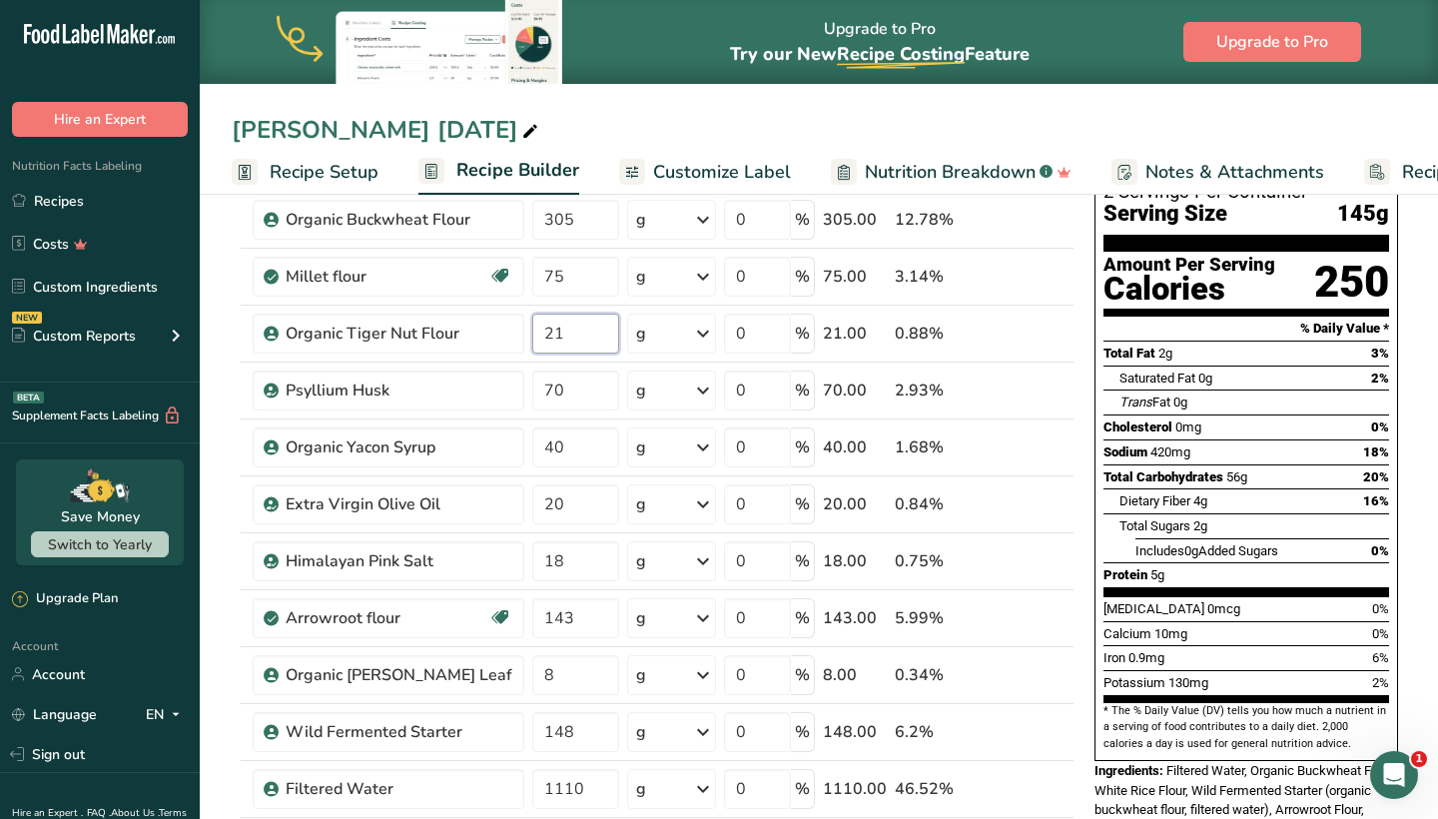
type input "21"
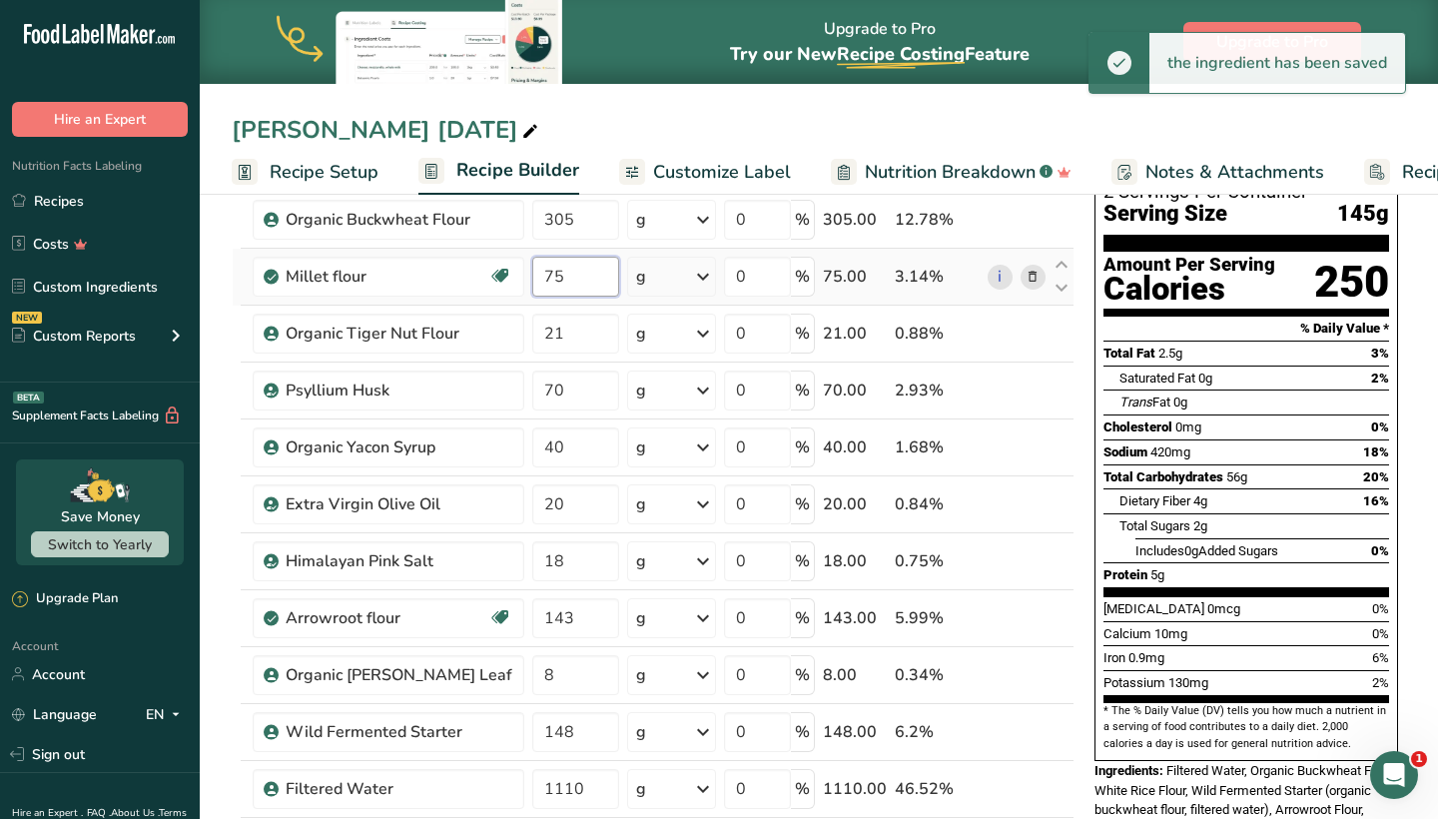
click at [558, 277] on input "75" at bounding box center [575, 277] width 86 height 40
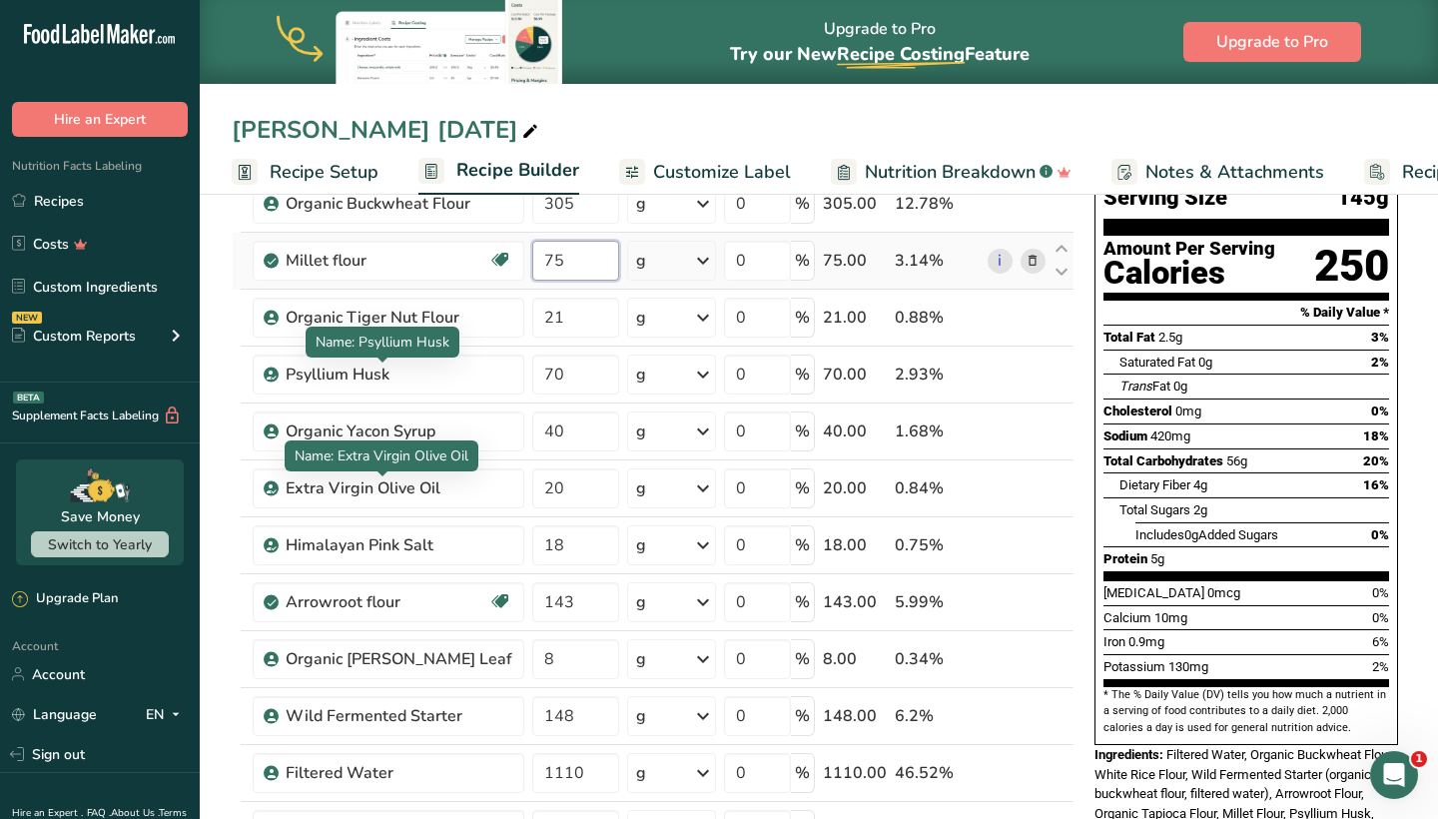
scroll to position [171, 0]
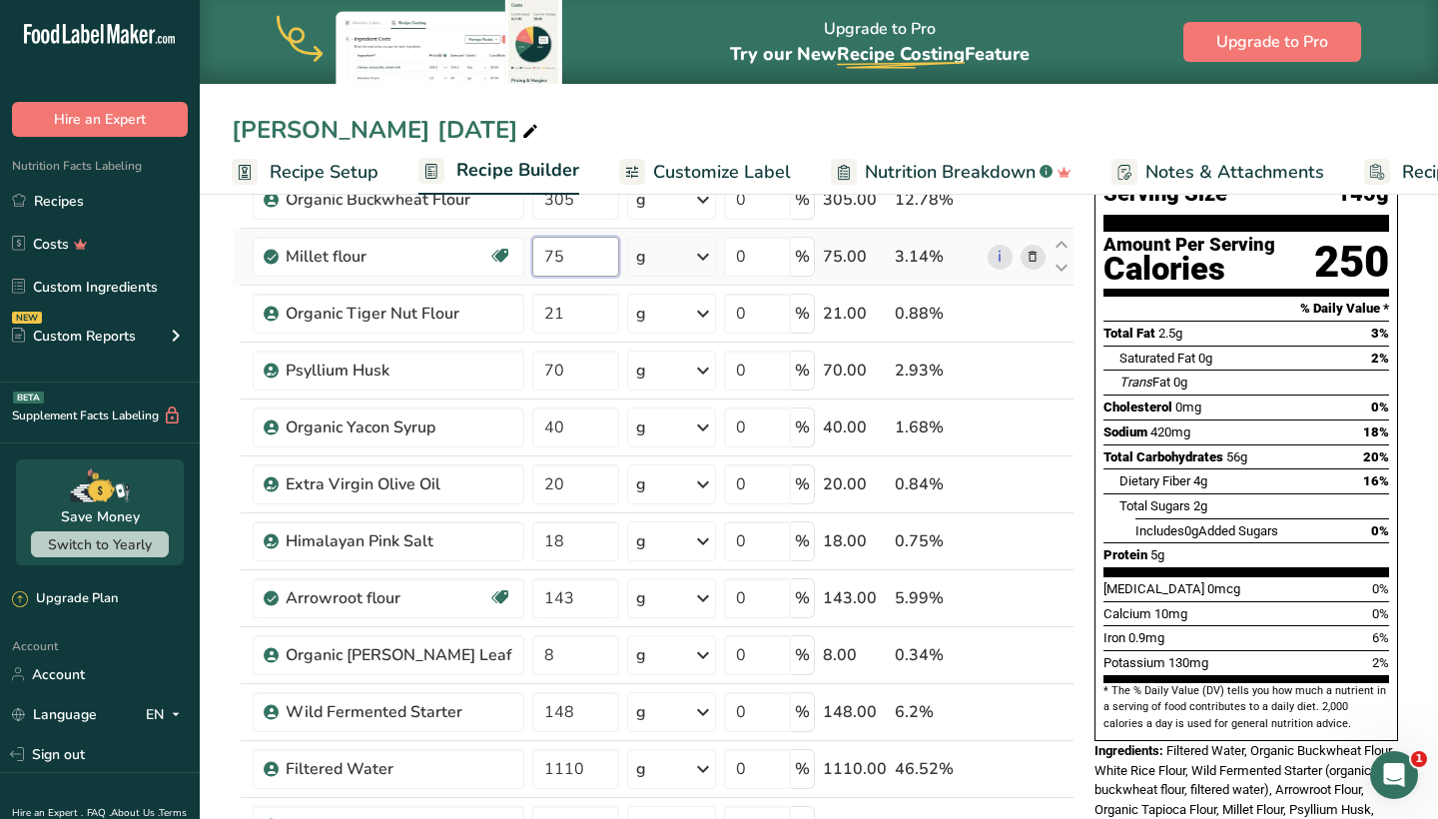
type input "7"
type input "80"
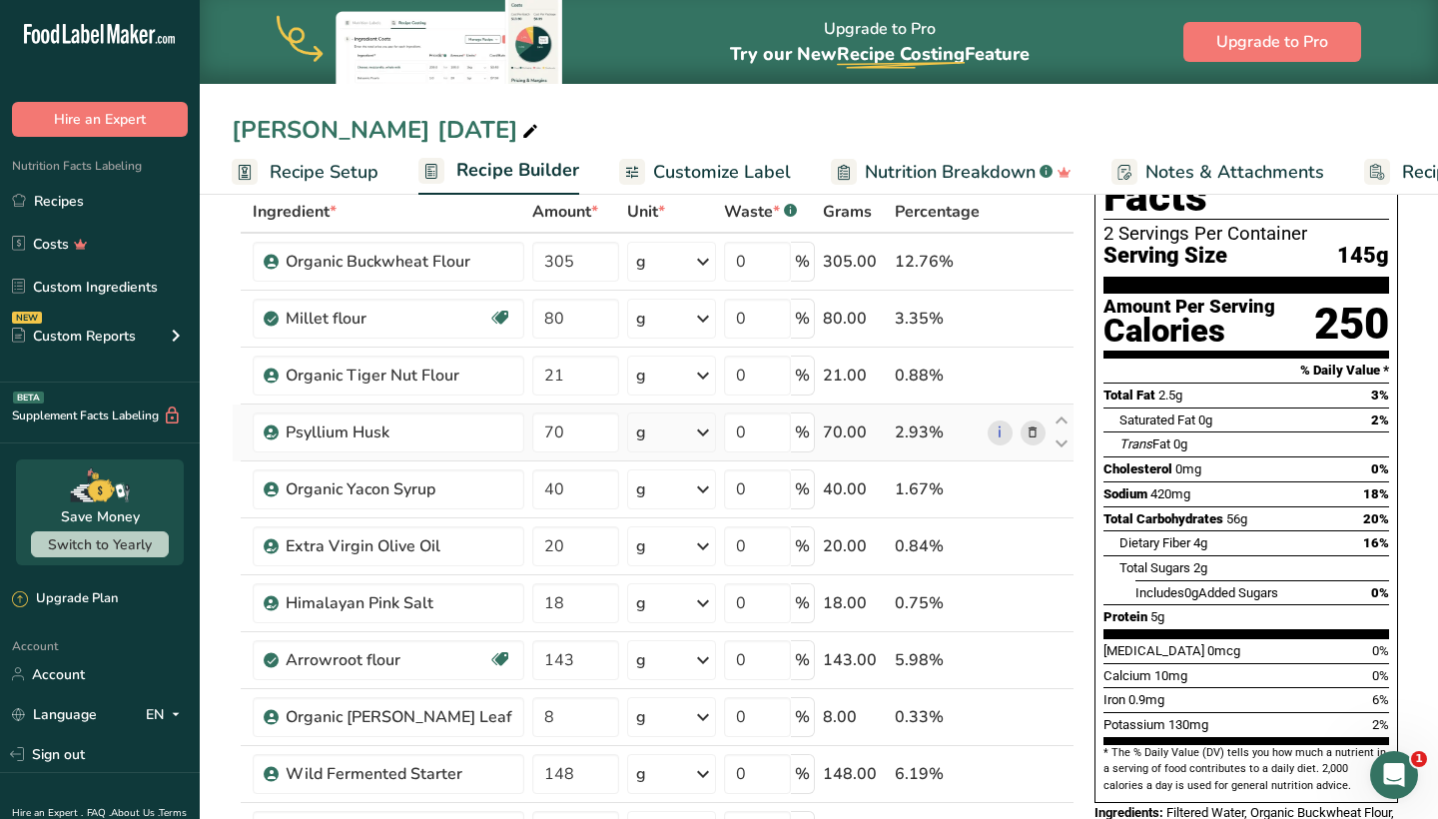
scroll to position [107, 0]
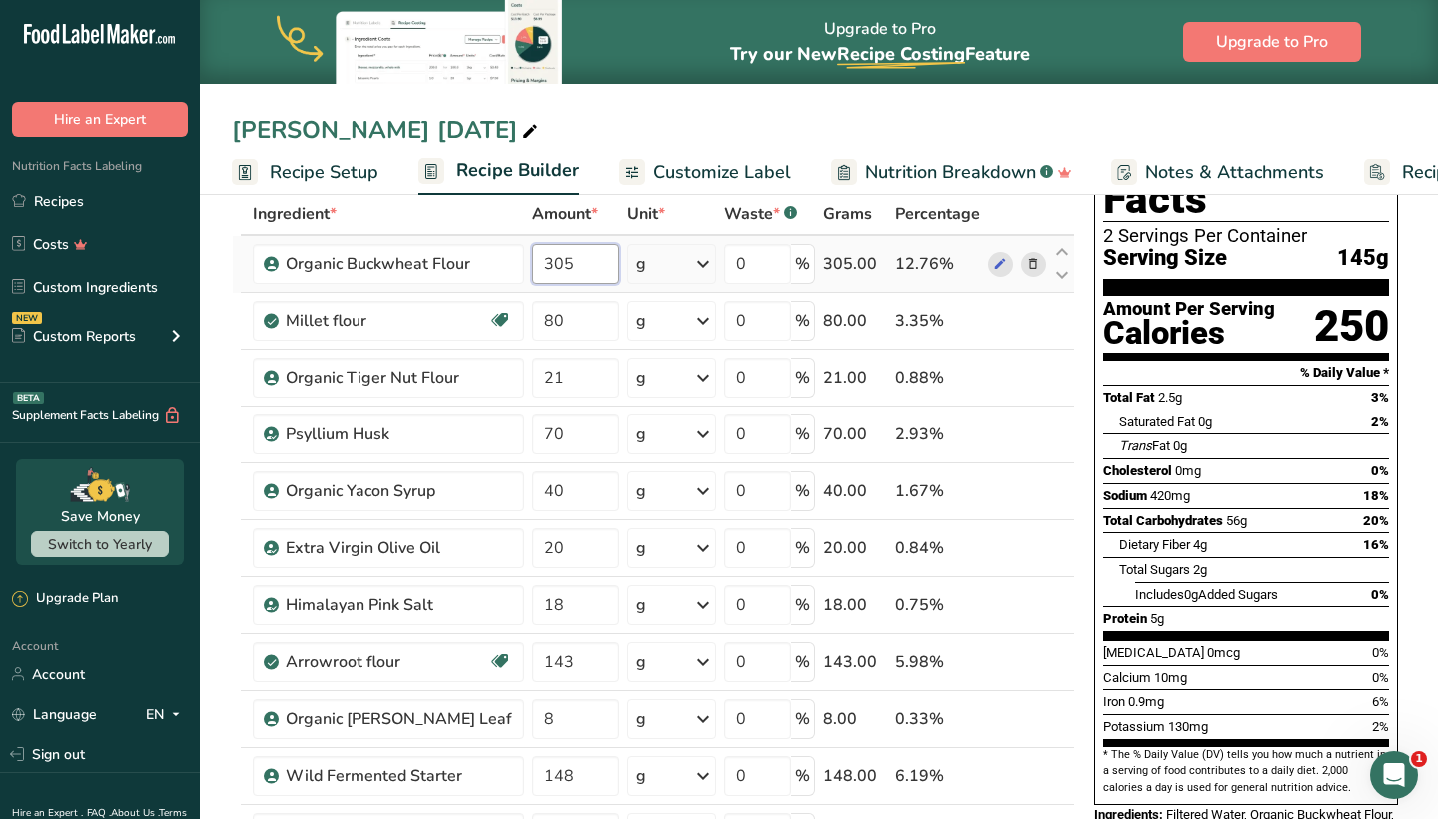
click at [571, 269] on input "305" at bounding box center [575, 264] width 86 height 40
type input "3"
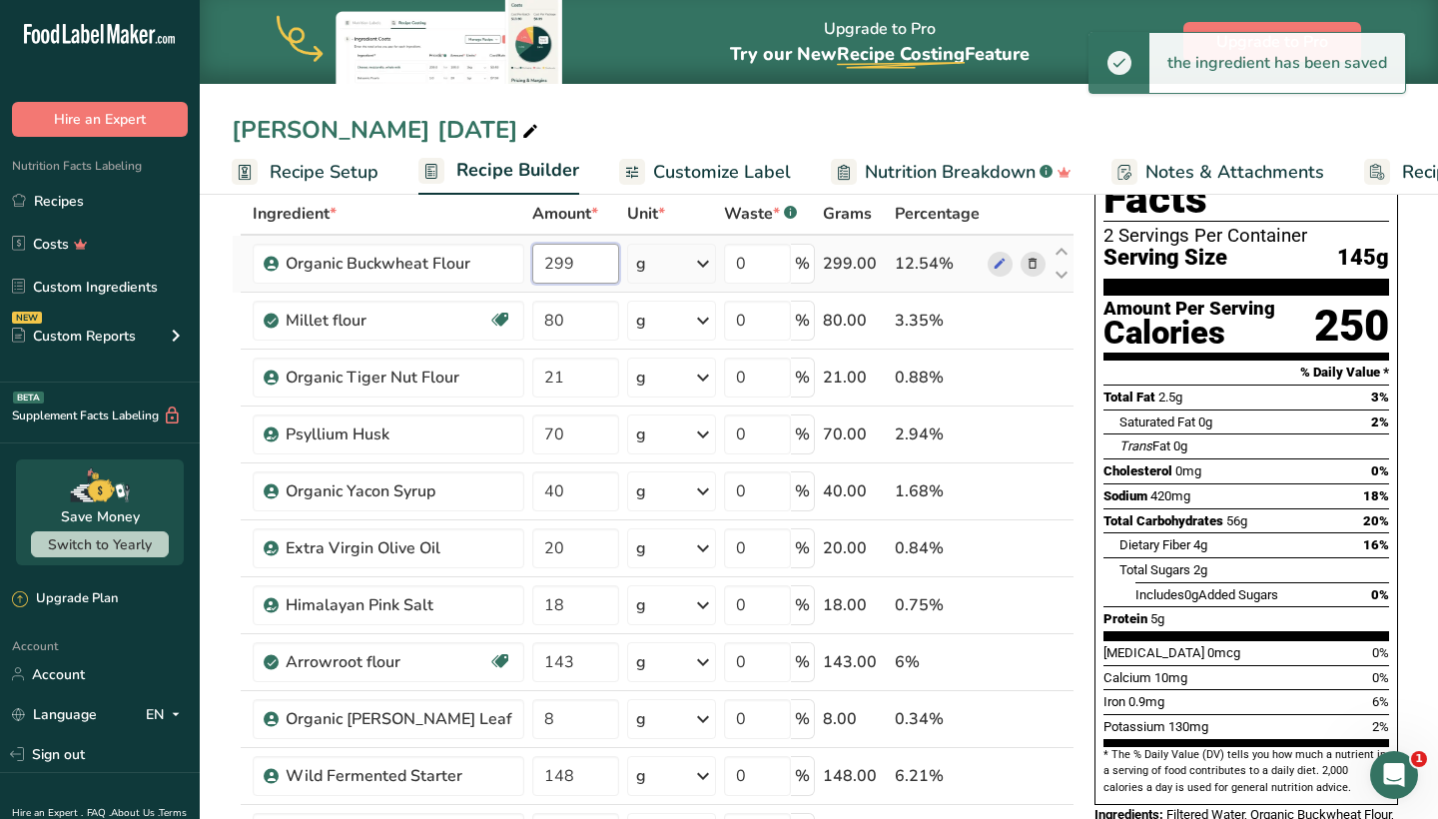
click at [555, 266] on input "299" at bounding box center [575, 264] width 86 height 40
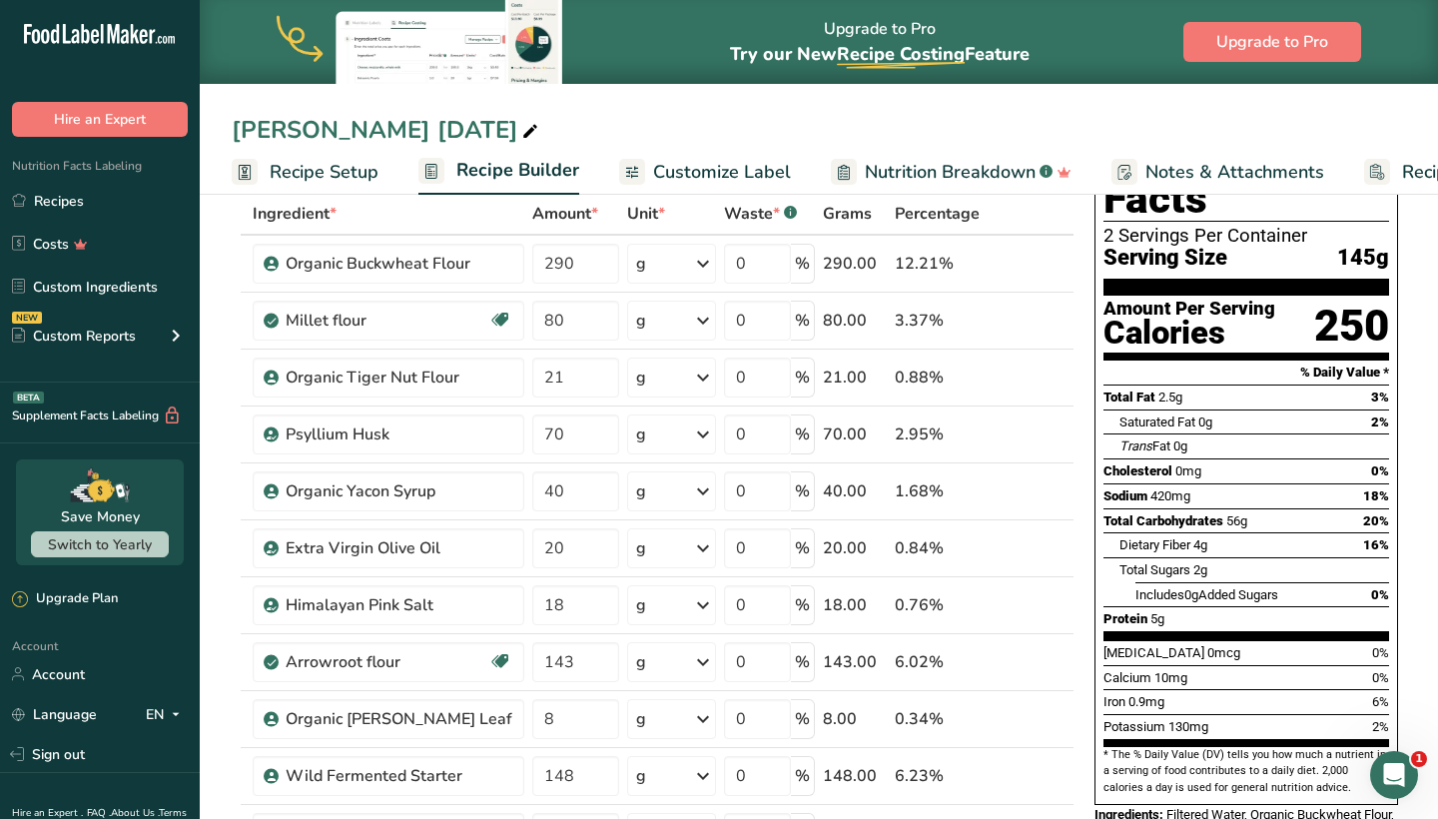
click at [561, 267] on input "290" at bounding box center [575, 264] width 86 height 40
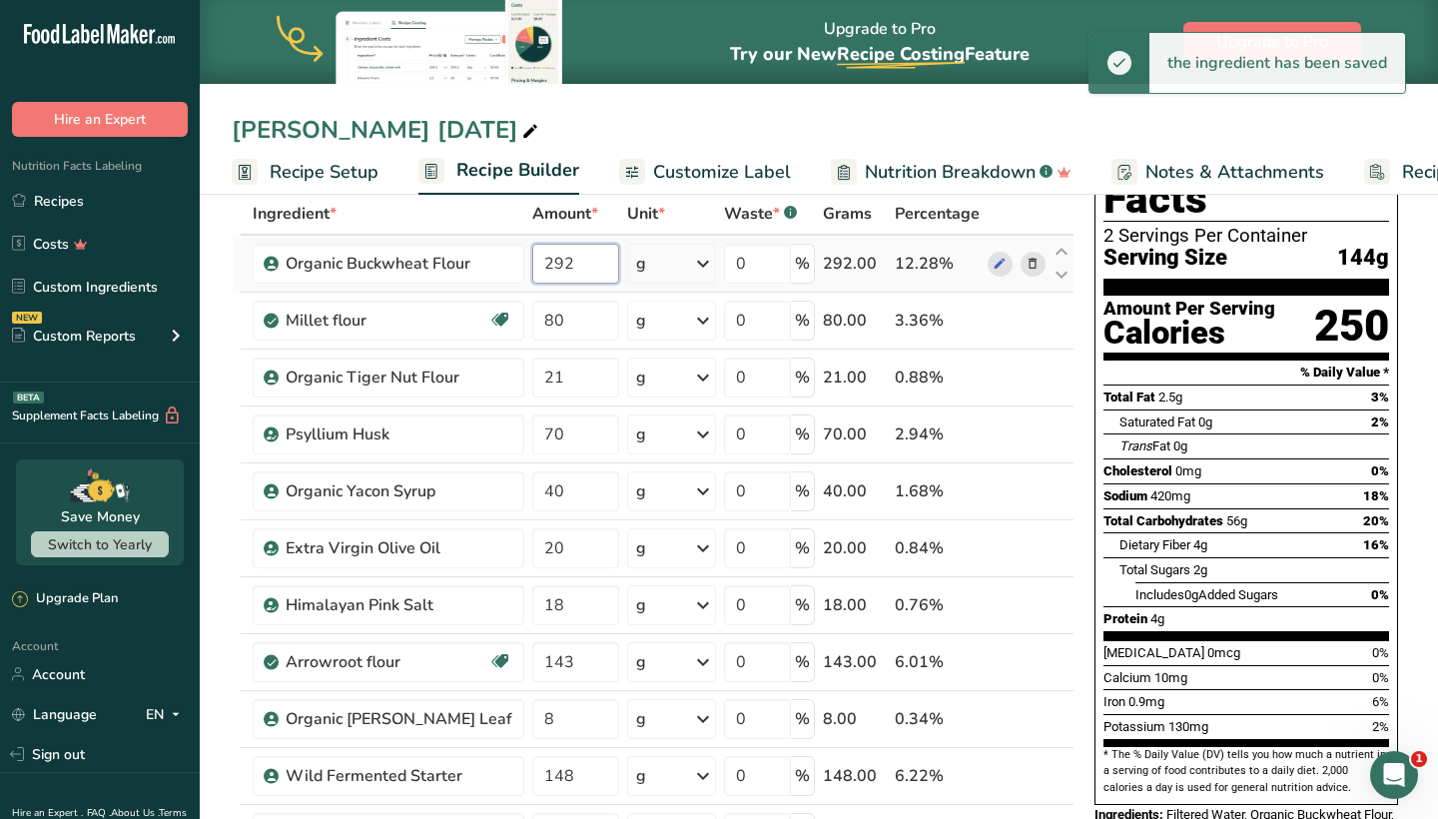
click at [543, 274] on input "292" at bounding box center [575, 264] width 86 height 40
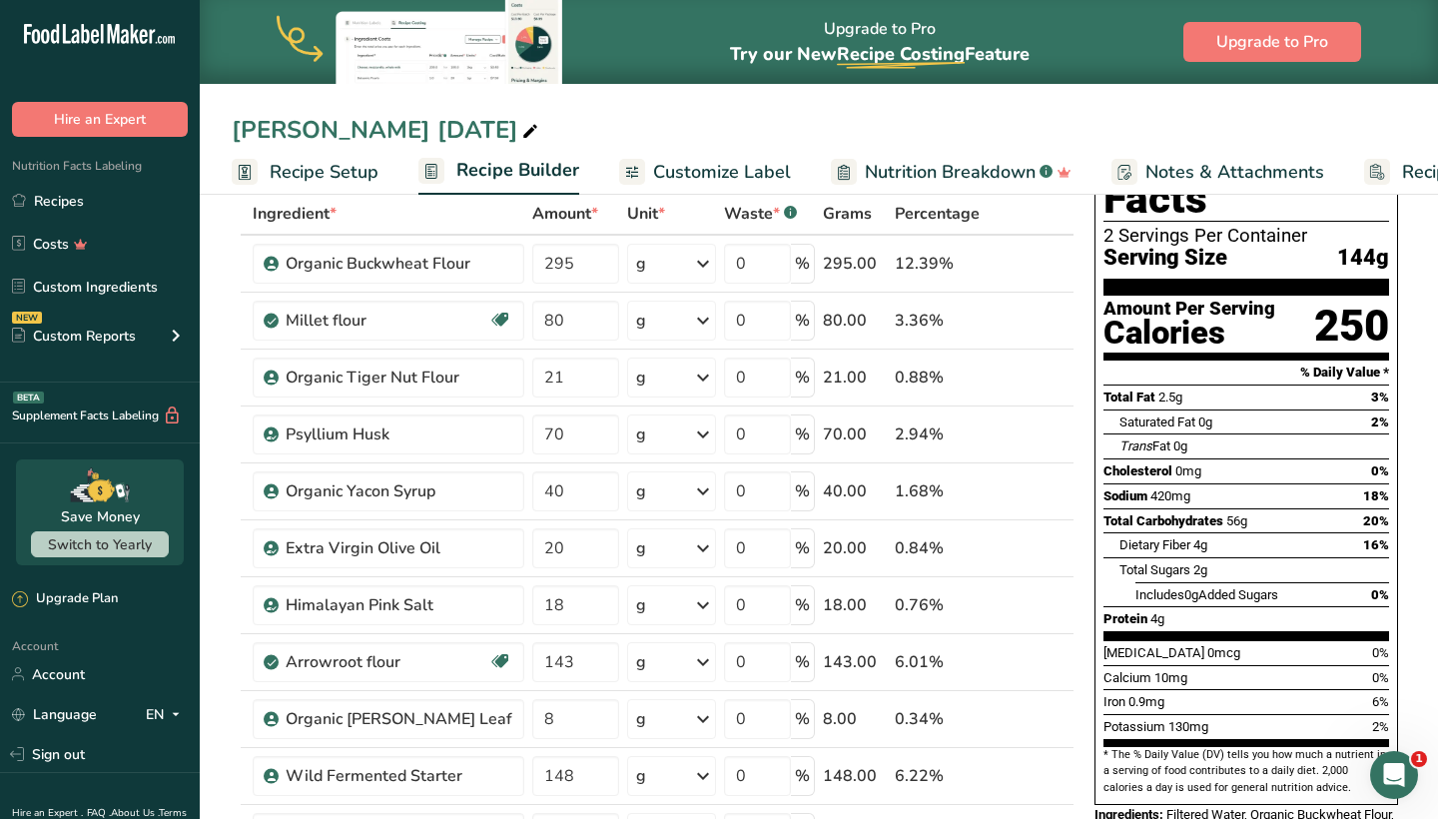
click at [1089, 483] on div "Nutrition Facts 2 Servings Per Container Serving Size 144g Amount Per Serving C…" at bounding box center [1246, 567] width 320 height 909
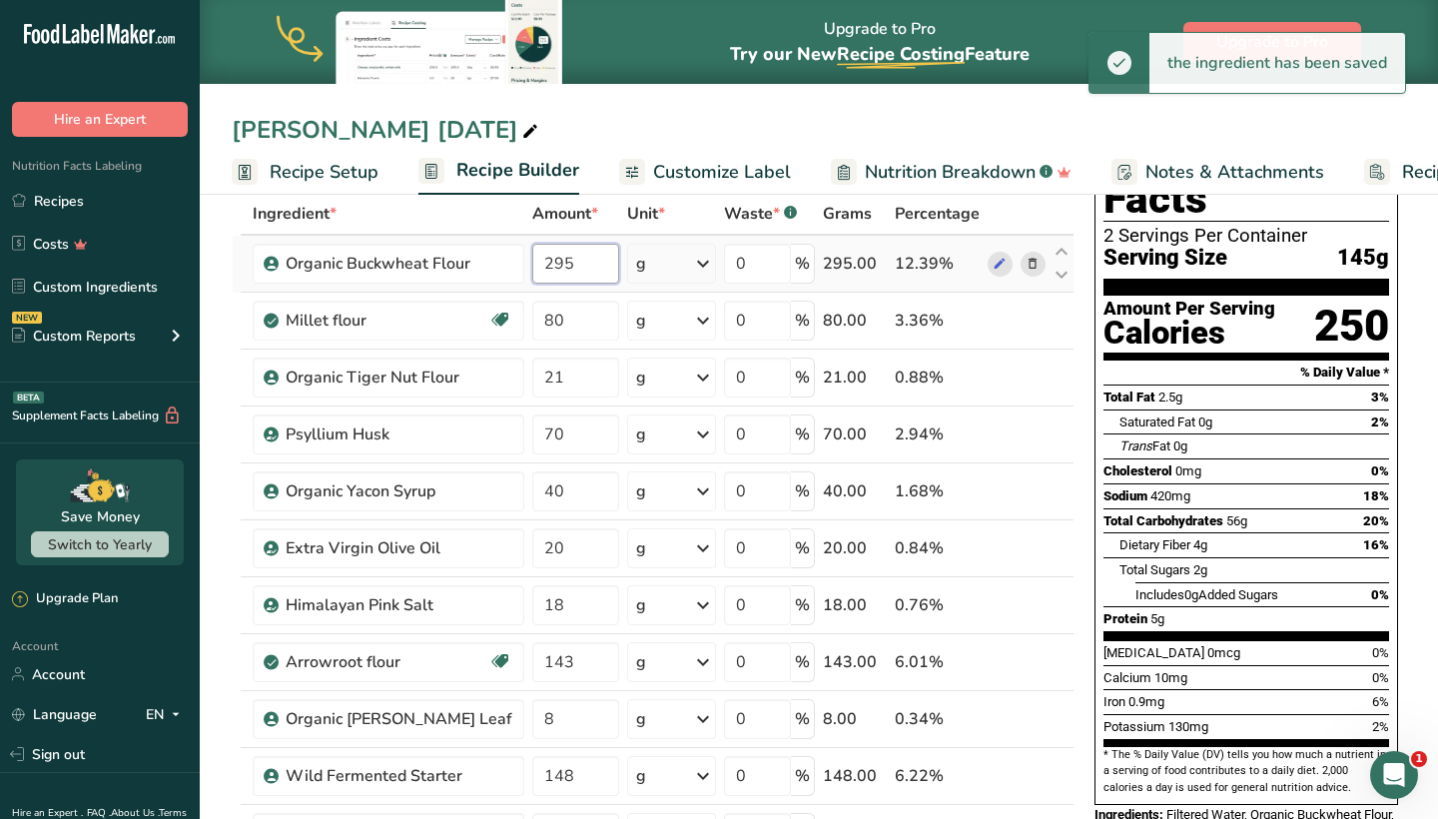
click at [552, 266] on input "295" at bounding box center [575, 264] width 86 height 40
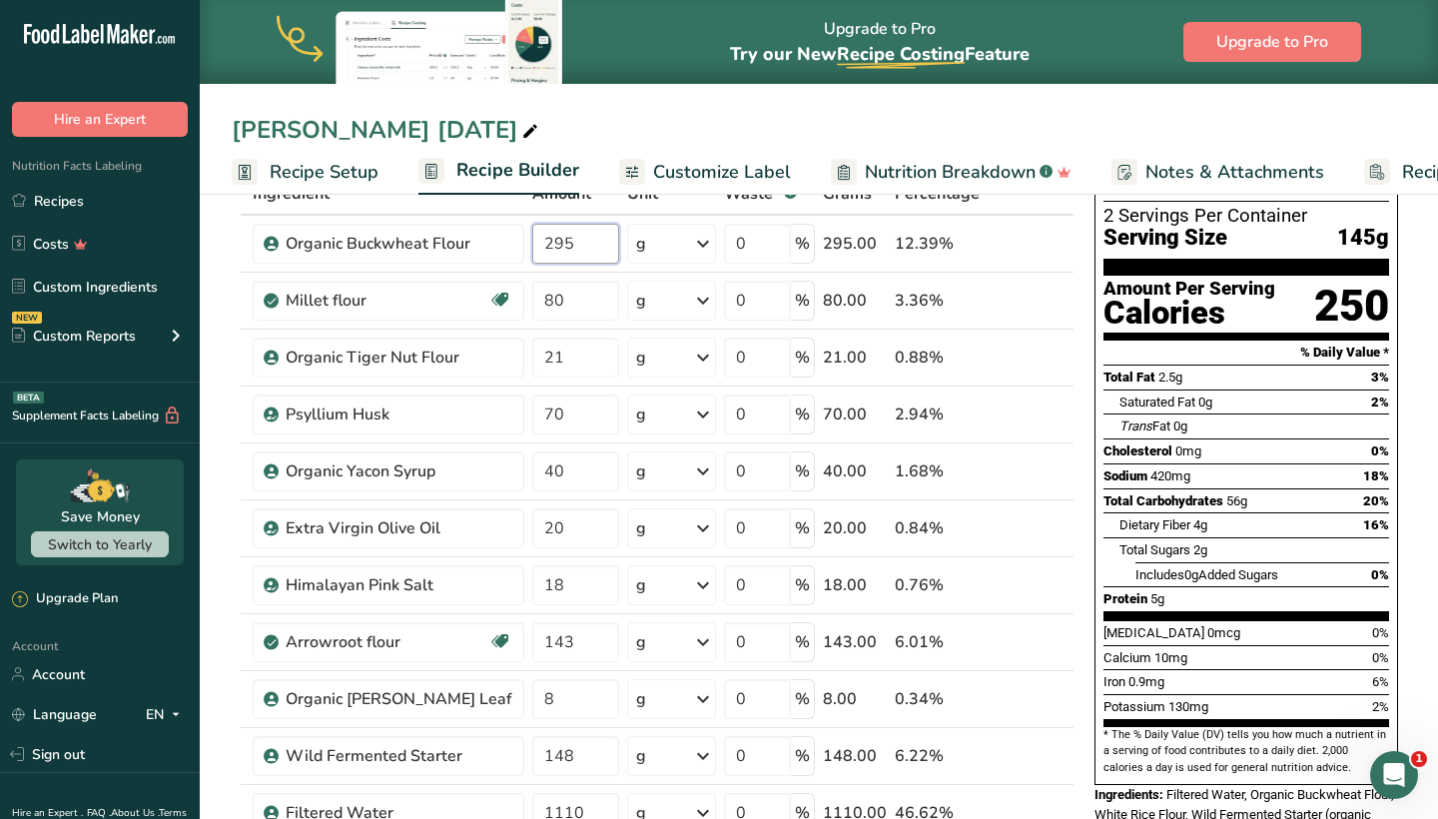
scroll to position [104, 0]
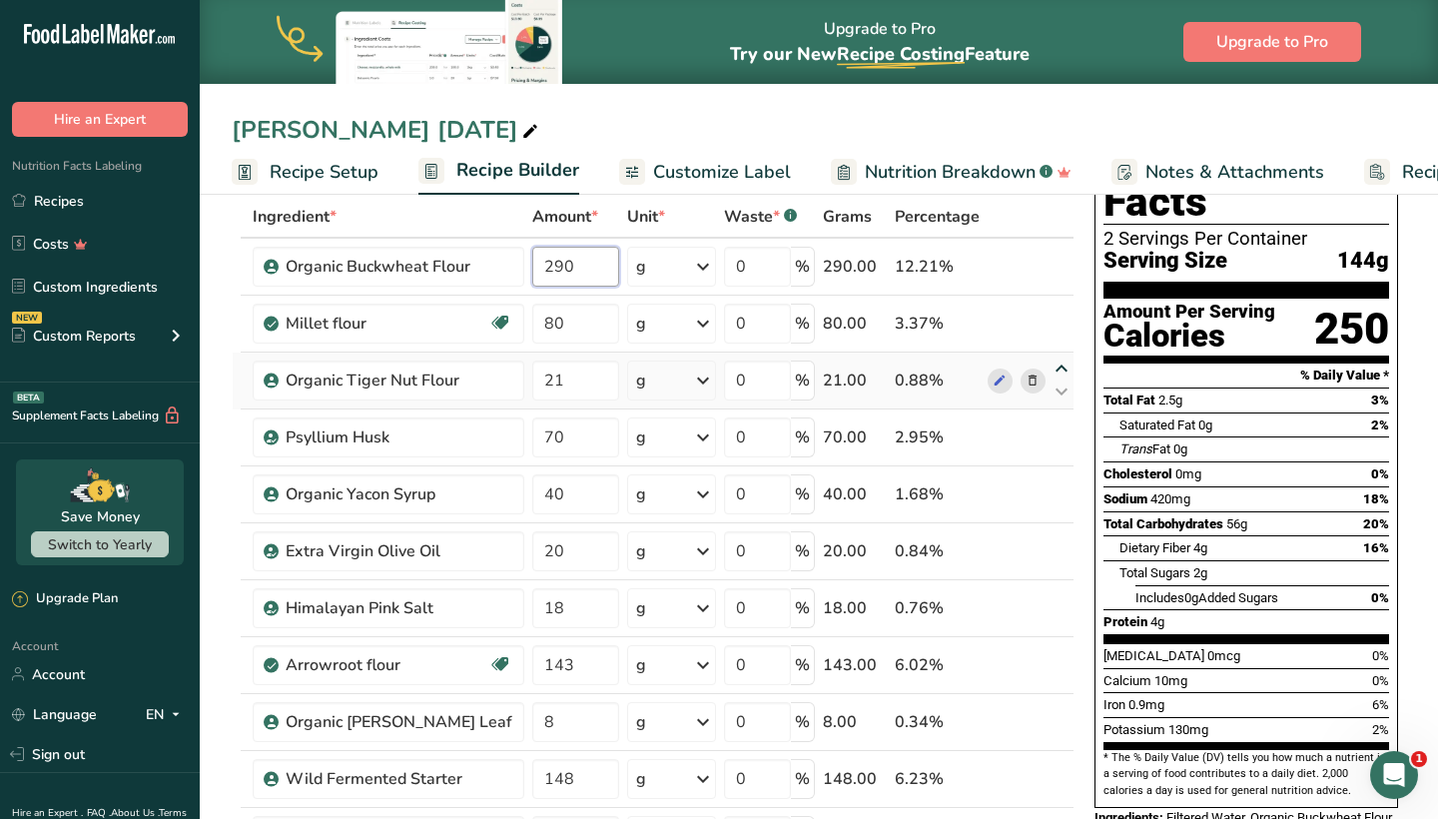
type input "290"
click at [1059, 363] on div "Ingredient * Amount * Unit * Waste * .a-a{fill:#347362;}.b-a{fill:#fff;} Grams …" at bounding box center [653, 678] width 843 height 965
click at [1062, 368] on icon at bounding box center [1062, 368] width 24 height 15
type input "21"
type input "80"
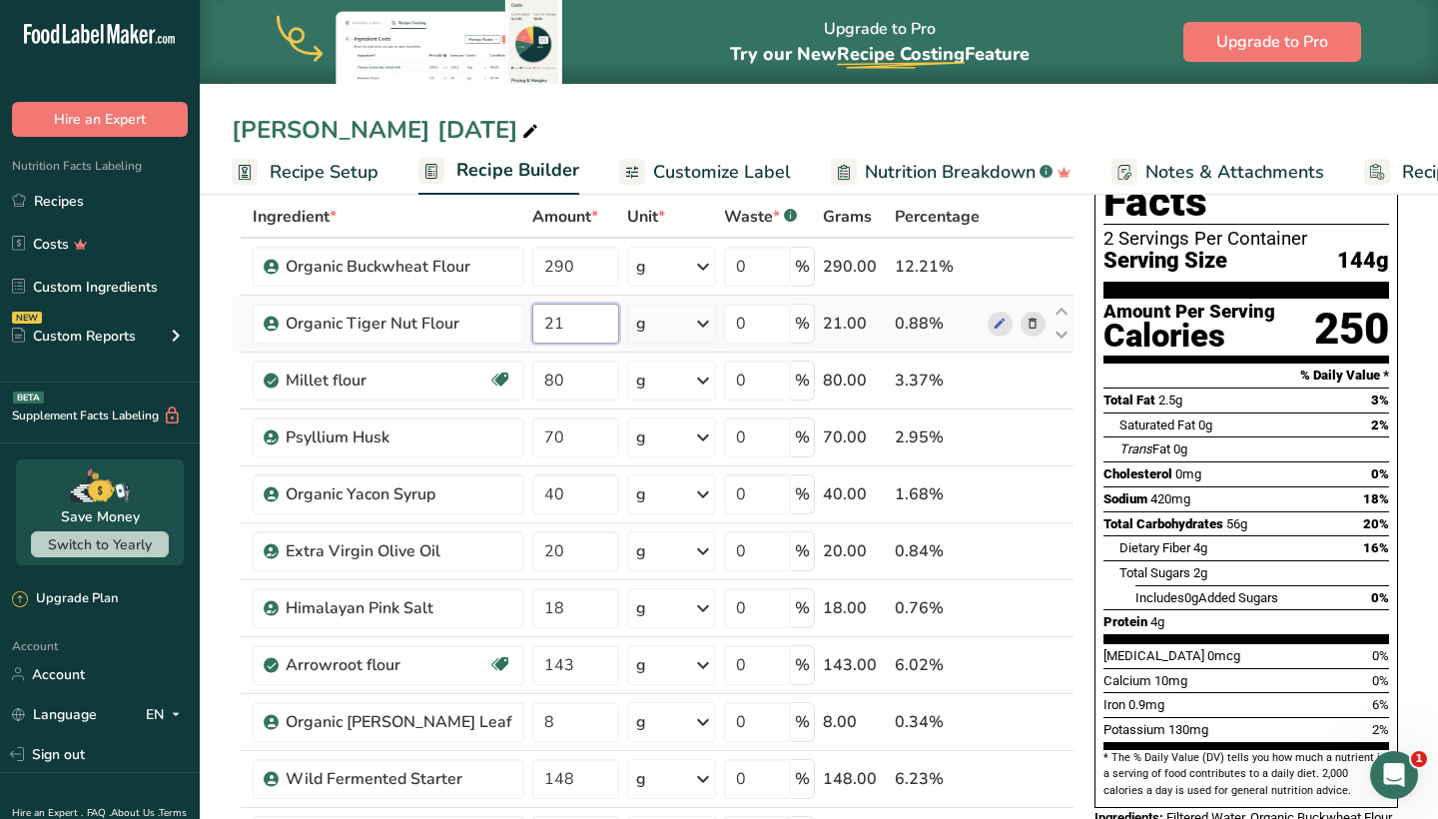
click at [535, 329] on input "21" at bounding box center [575, 324] width 86 height 40
type input "20"
click at [1090, 531] on div "Nutrition Facts 2 Servings Per Container Serving Size 144g Amount Per Serving C…" at bounding box center [1246, 570] width 320 height 909
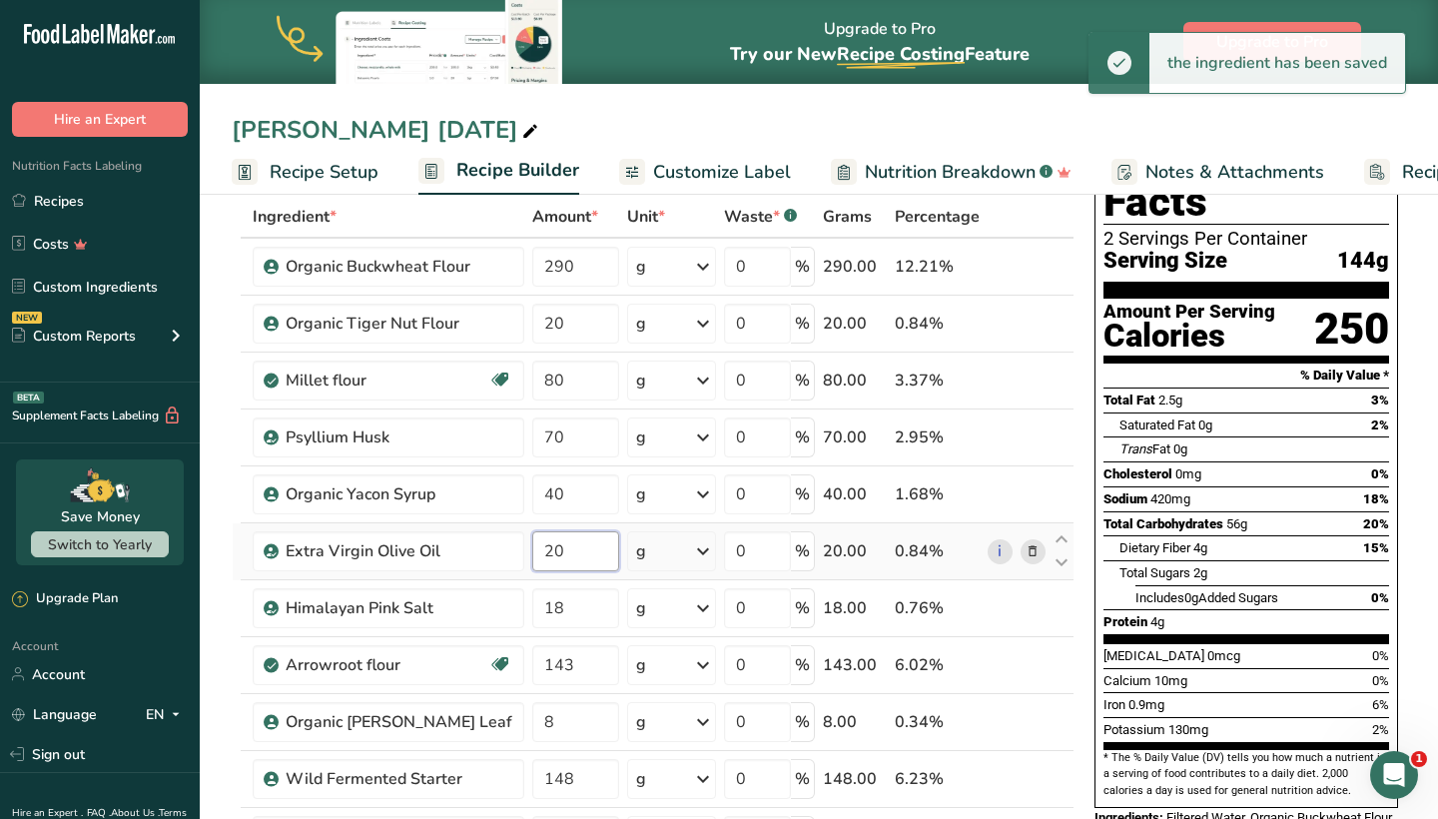
click at [540, 550] on input "20" at bounding box center [575, 551] width 86 height 40
type input "2"
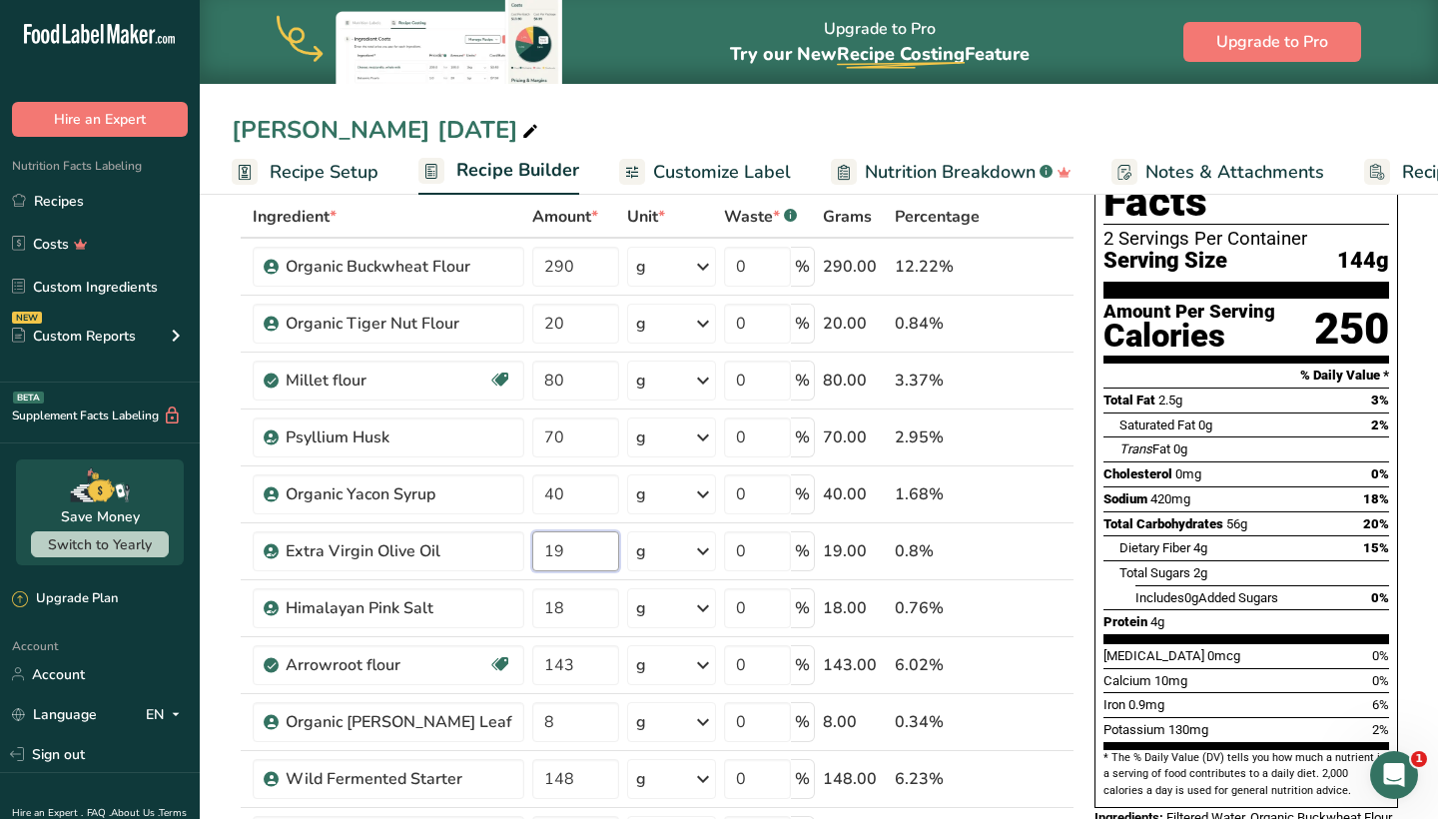
type input "19"
click at [549, 386] on input "80" at bounding box center [575, 380] width 86 height 40
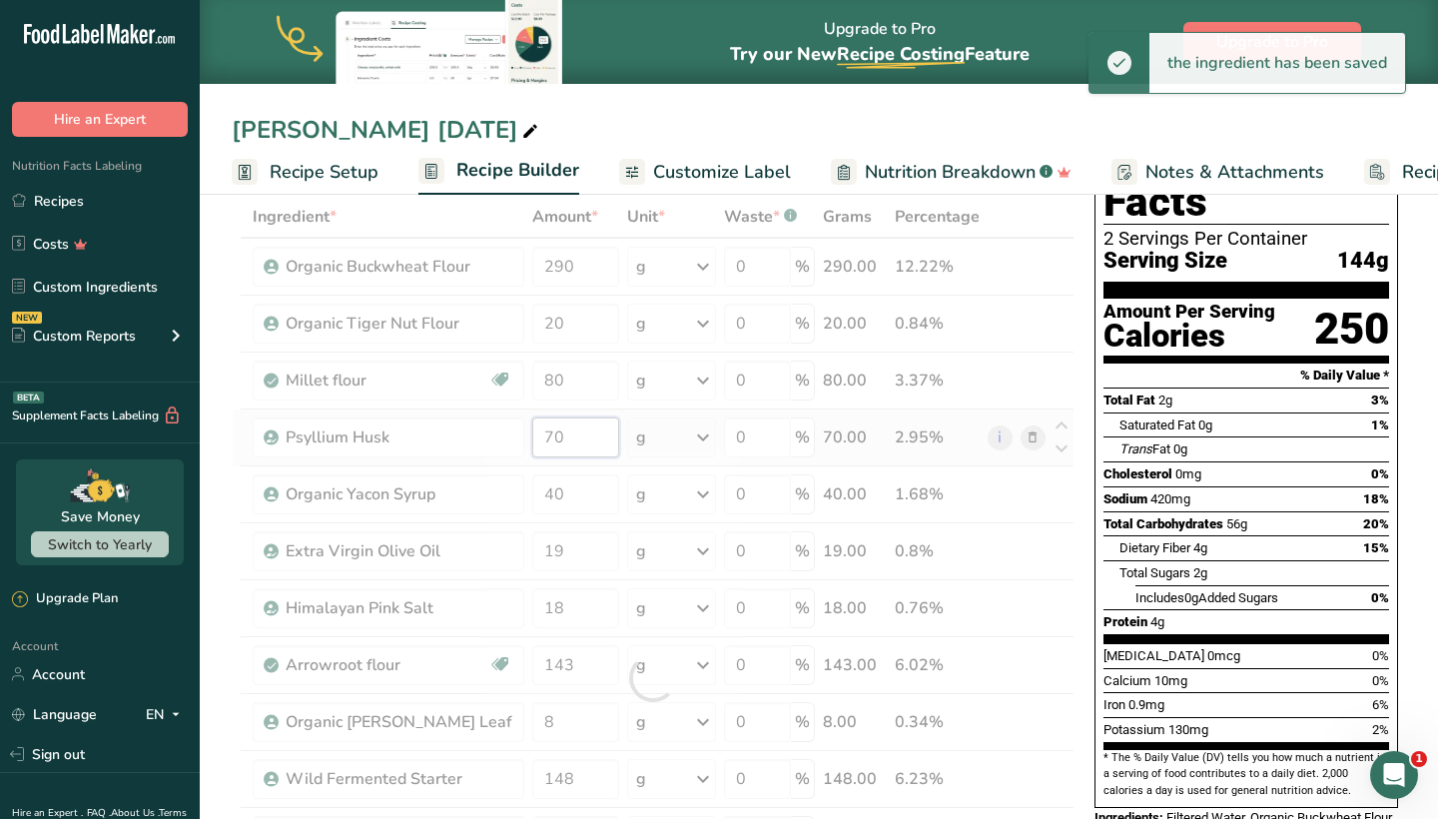
click at [541, 434] on div "Ingredient * Amount * Unit * Waste * .a-a{fill:#347362;}.b-a{fill:#fff;} Grams …" at bounding box center [653, 678] width 843 height 965
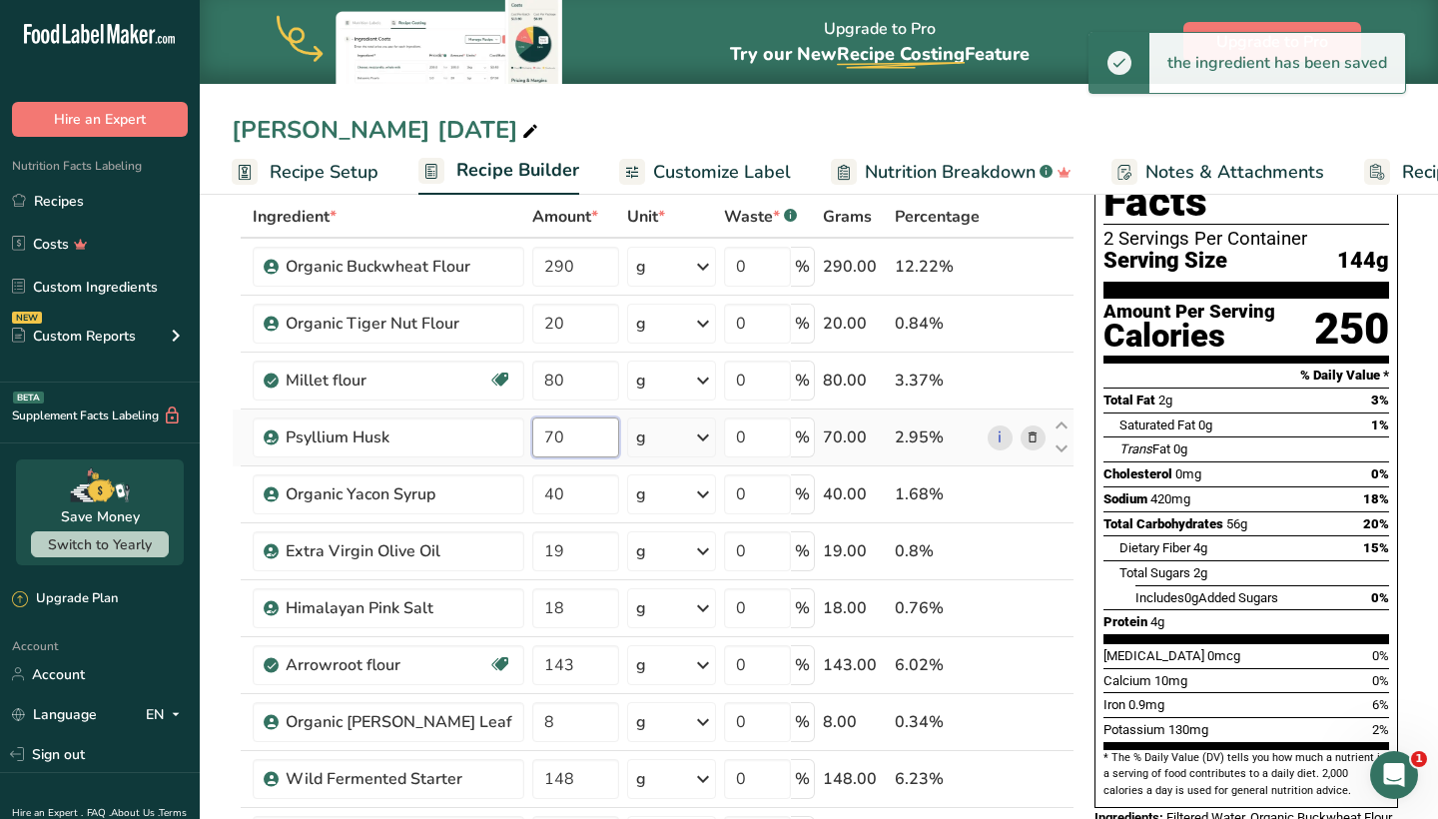
type input "7"
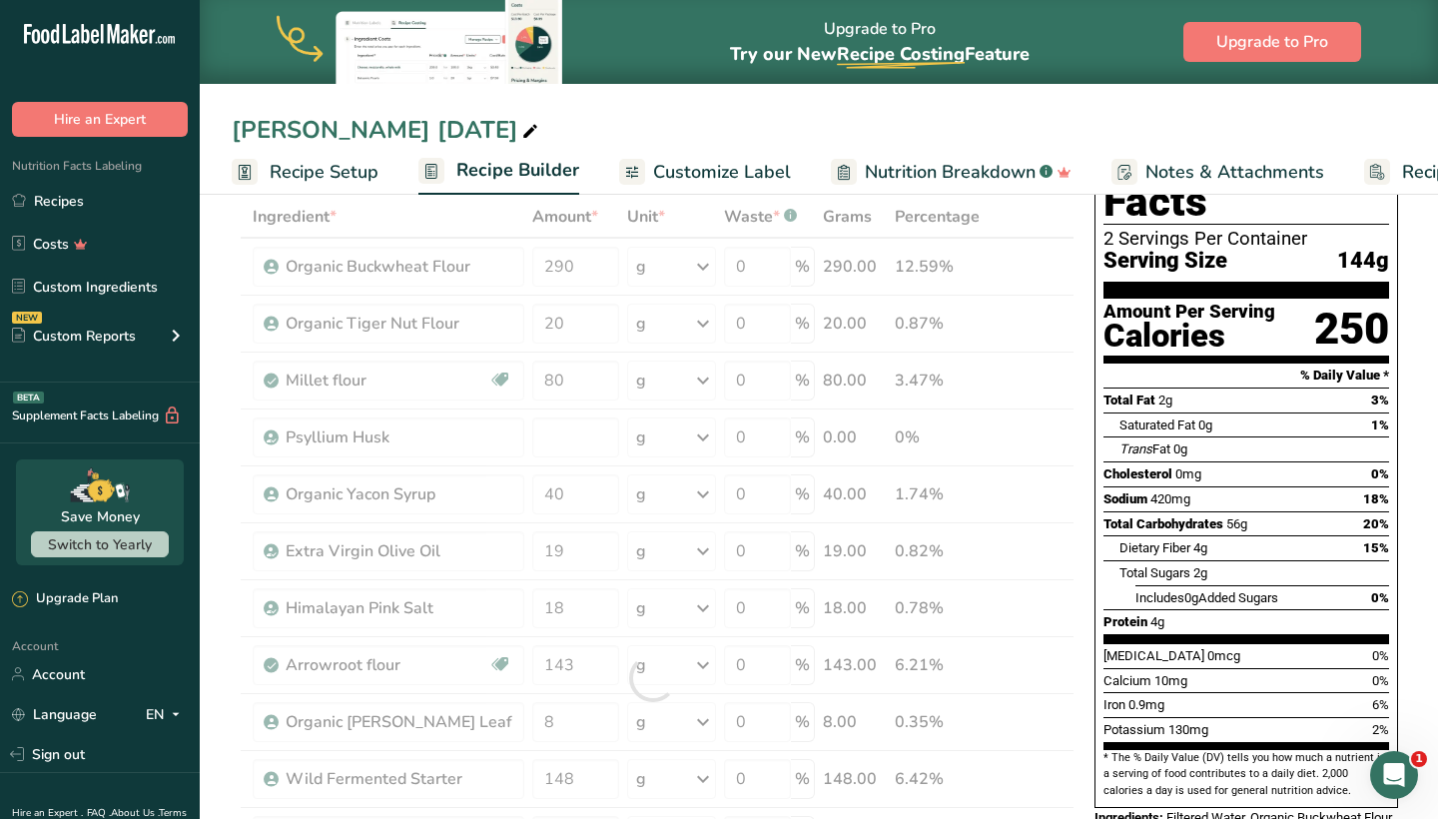
type input "0"
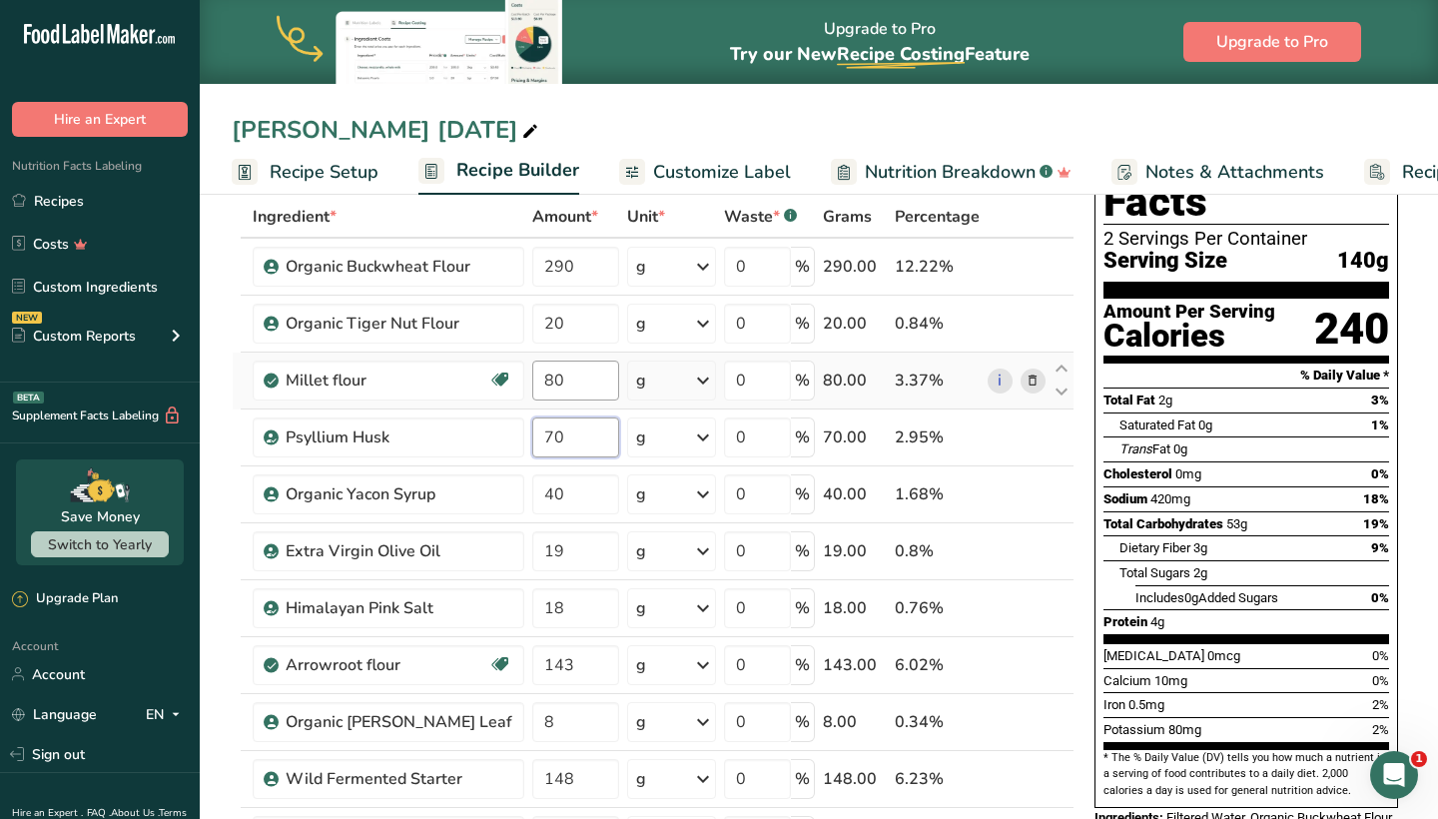
type input "70"
click at [554, 382] on div "Ingredient * Amount * Unit * Waste * .a-a{fill:#347362;}.b-a{fill:#fff;} Grams …" at bounding box center [653, 678] width 843 height 965
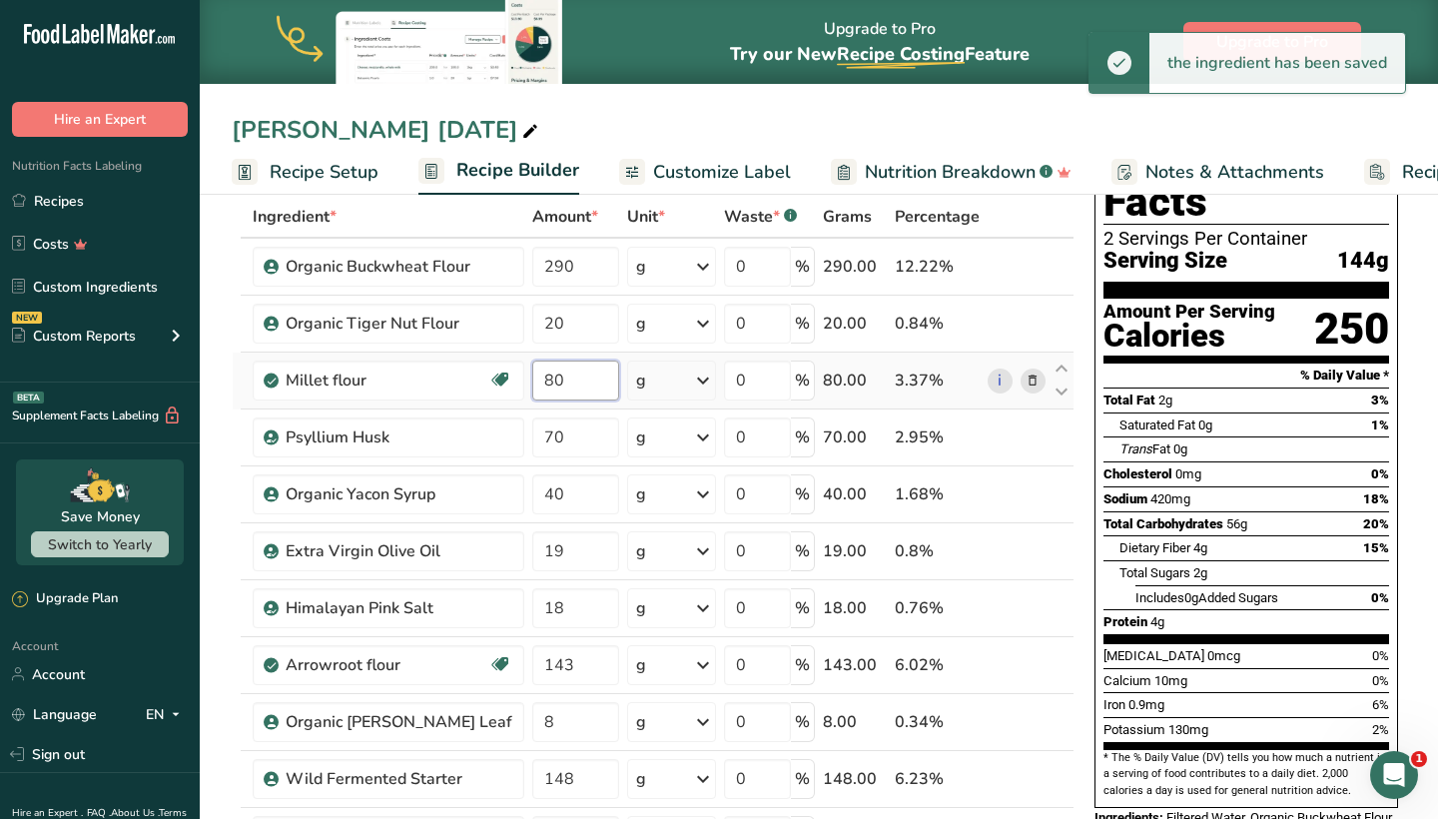
type input "8"
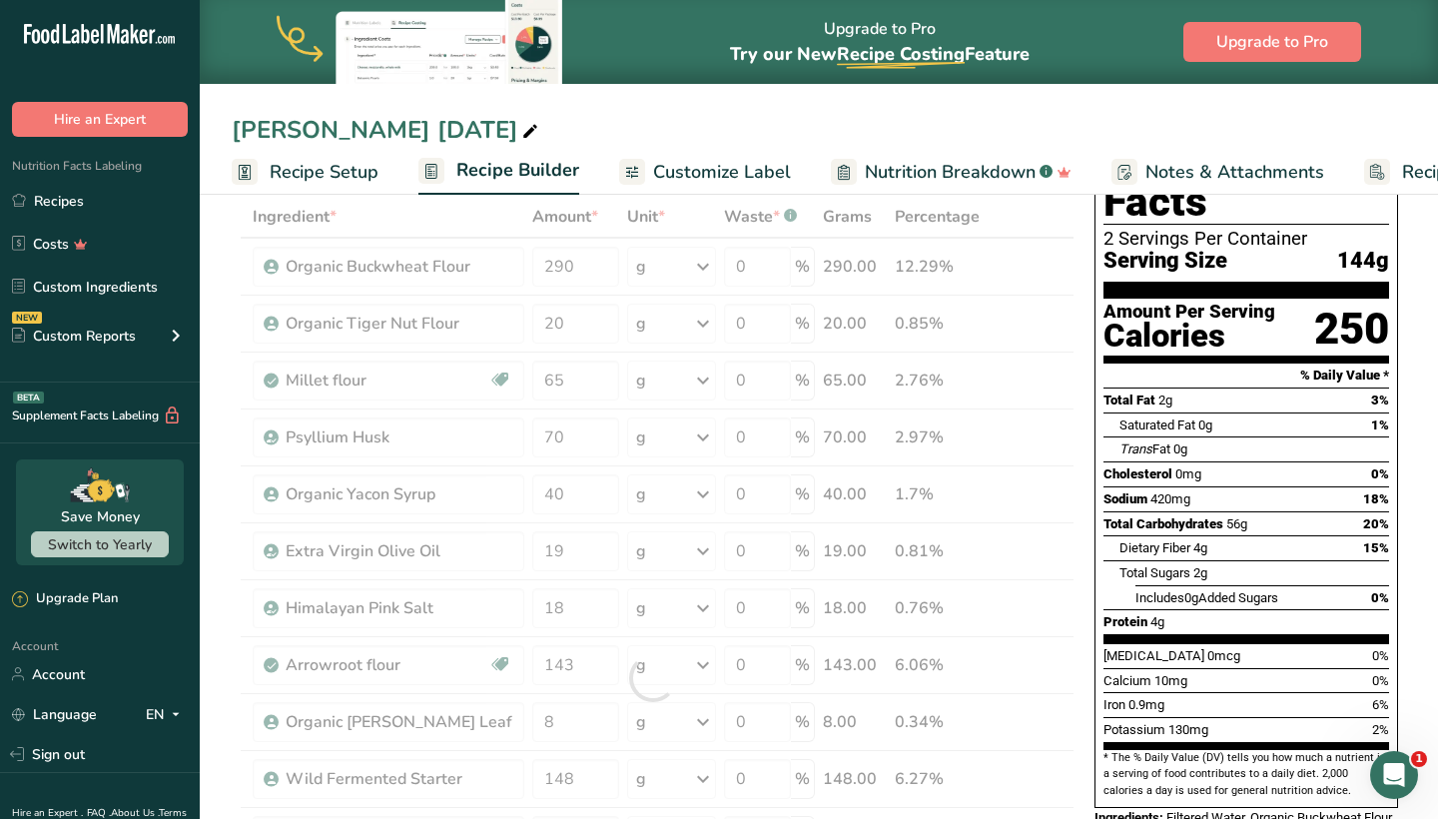
click at [1108, 466] on span "Cholesterol" at bounding box center [1137, 473] width 69 height 15
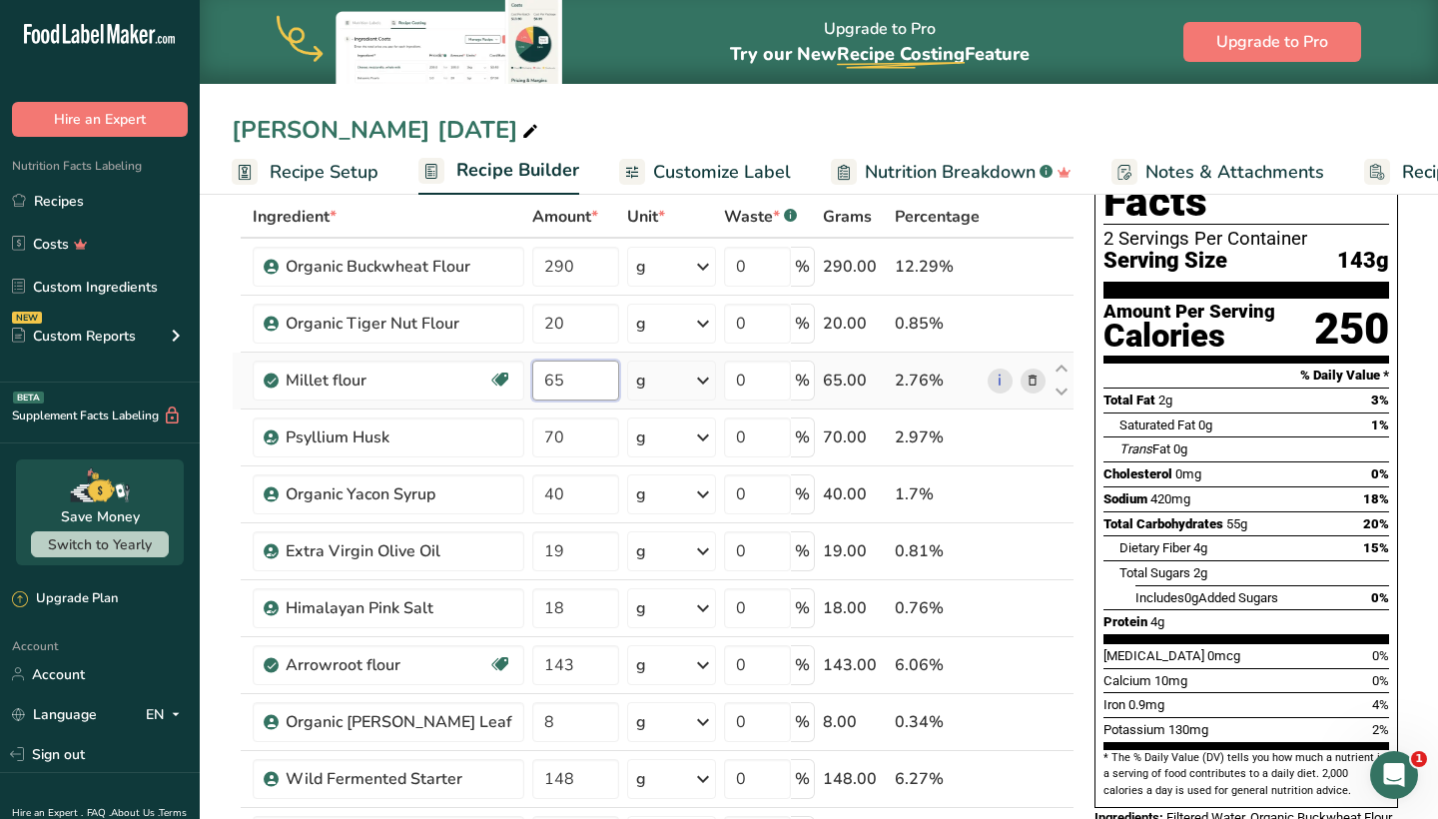
click at [548, 383] on input "65" at bounding box center [575, 380] width 86 height 40
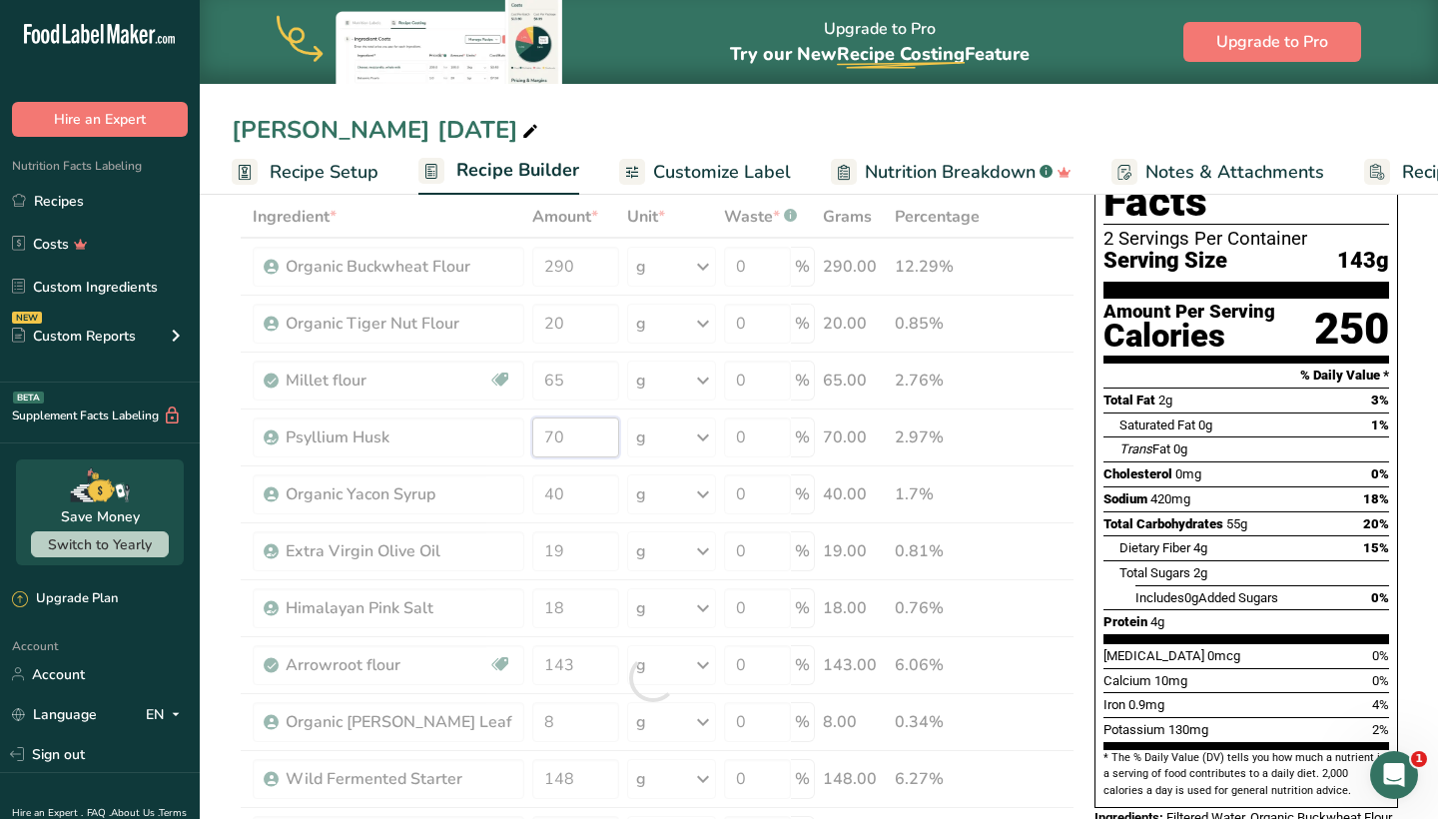
click at [552, 443] on div "Ingredient * Amount * Unit * Waste * .a-a{fill:#347362;}.b-a{fill:#fff;} Grams …" at bounding box center [653, 678] width 843 height 965
click at [560, 383] on div "Ingredient * Amount * Unit * Waste * .a-a{fill:#347362;}.b-a{fill:#fff;} Grams …" at bounding box center [653, 678] width 843 height 965
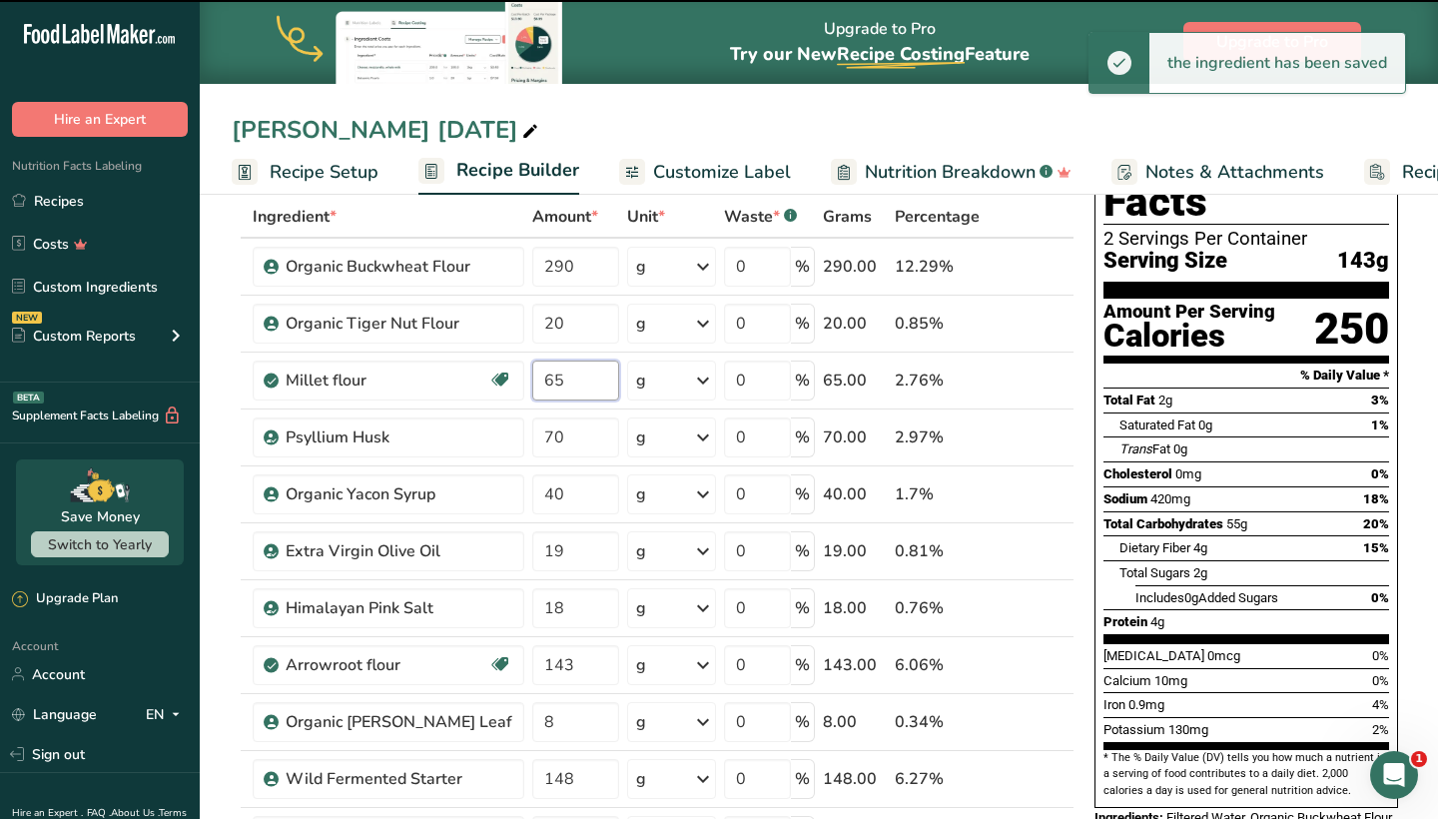
type input "6"
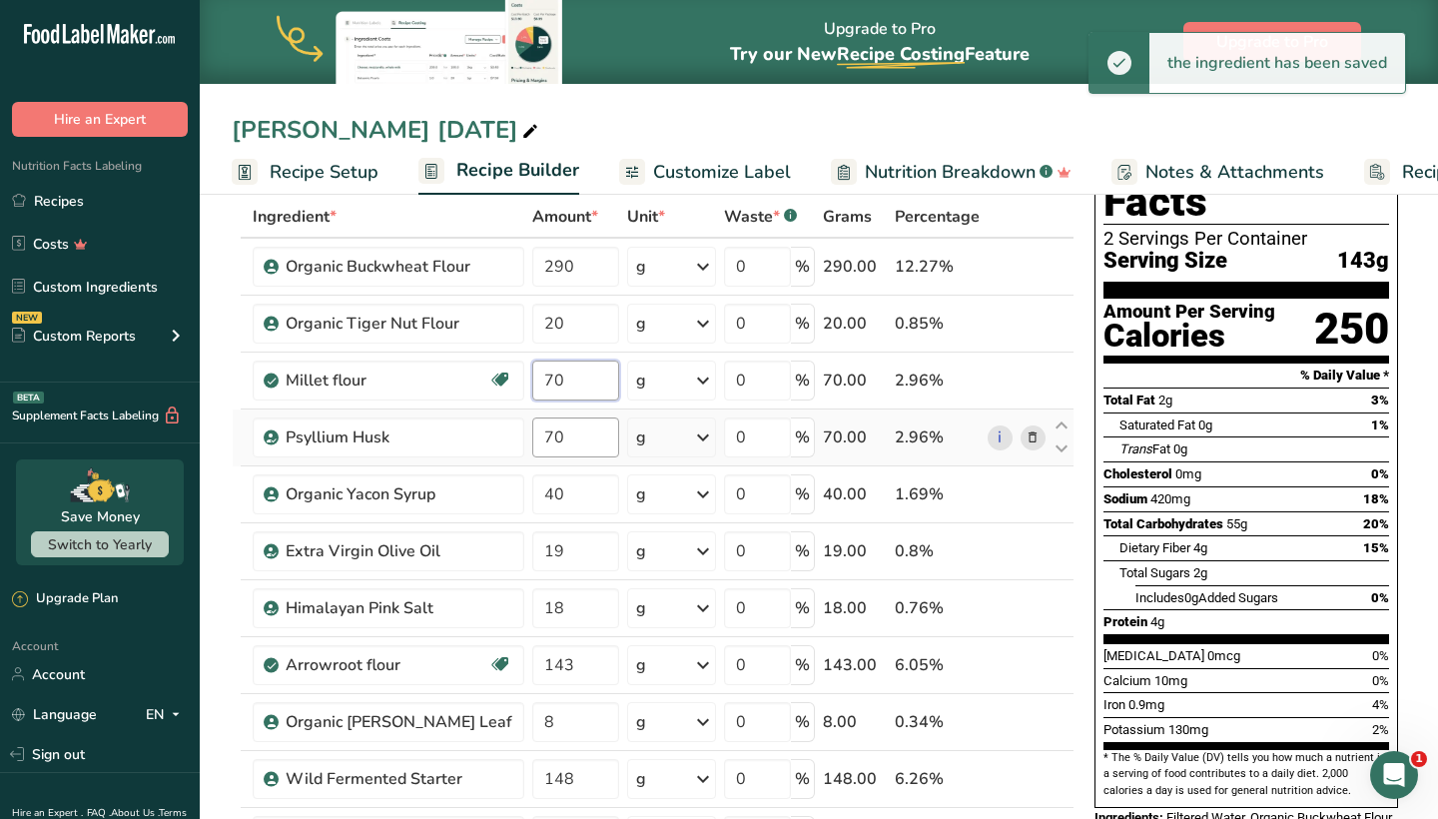
type input "70"
click at [572, 428] on div "Ingredient * Amount * Unit * Waste * .a-a{fill:#347362;}.b-a{fill:#fff;} Grams …" at bounding box center [653, 678] width 843 height 965
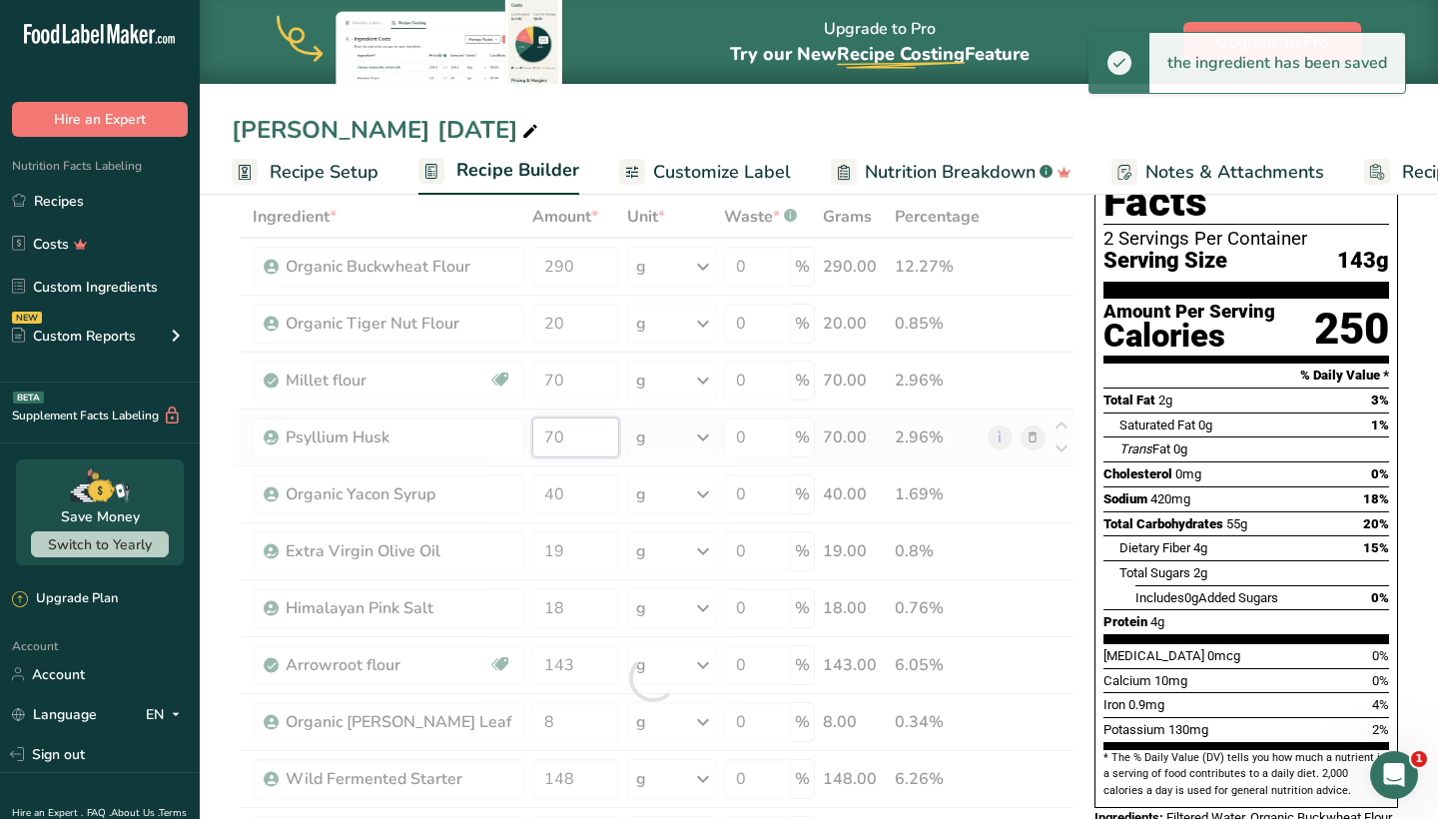
type input "7"
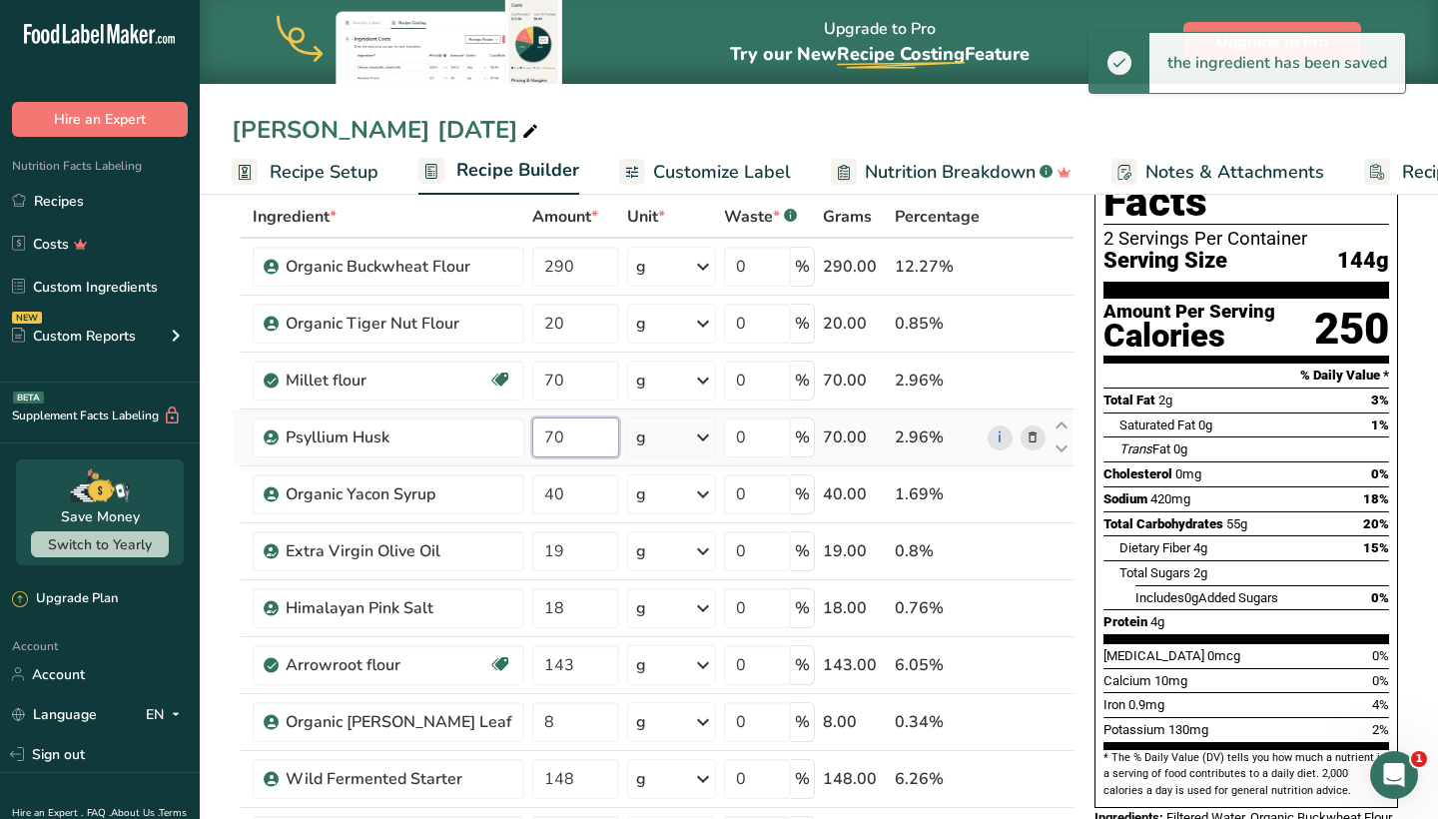
type input "7"
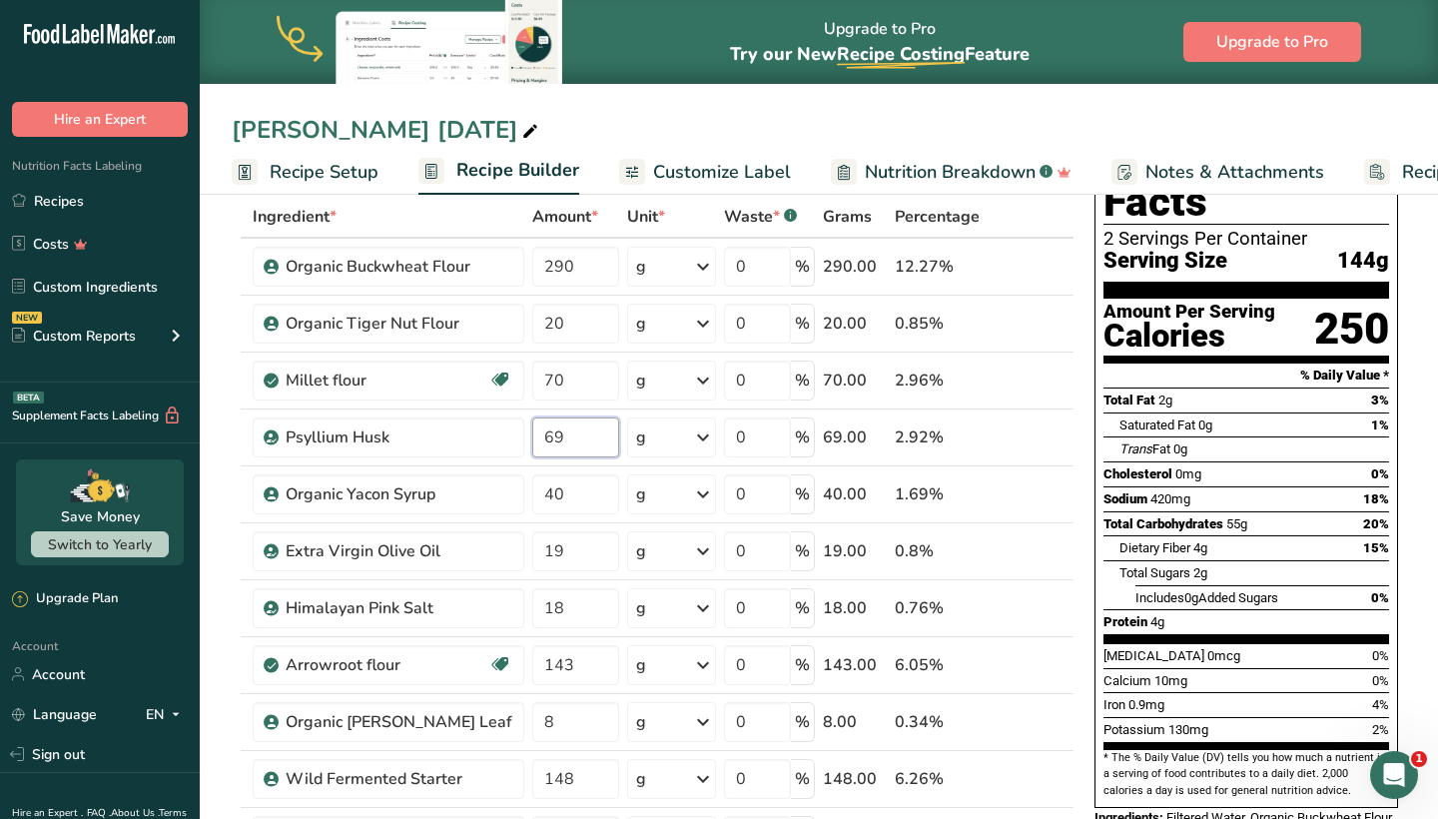
type input "69"
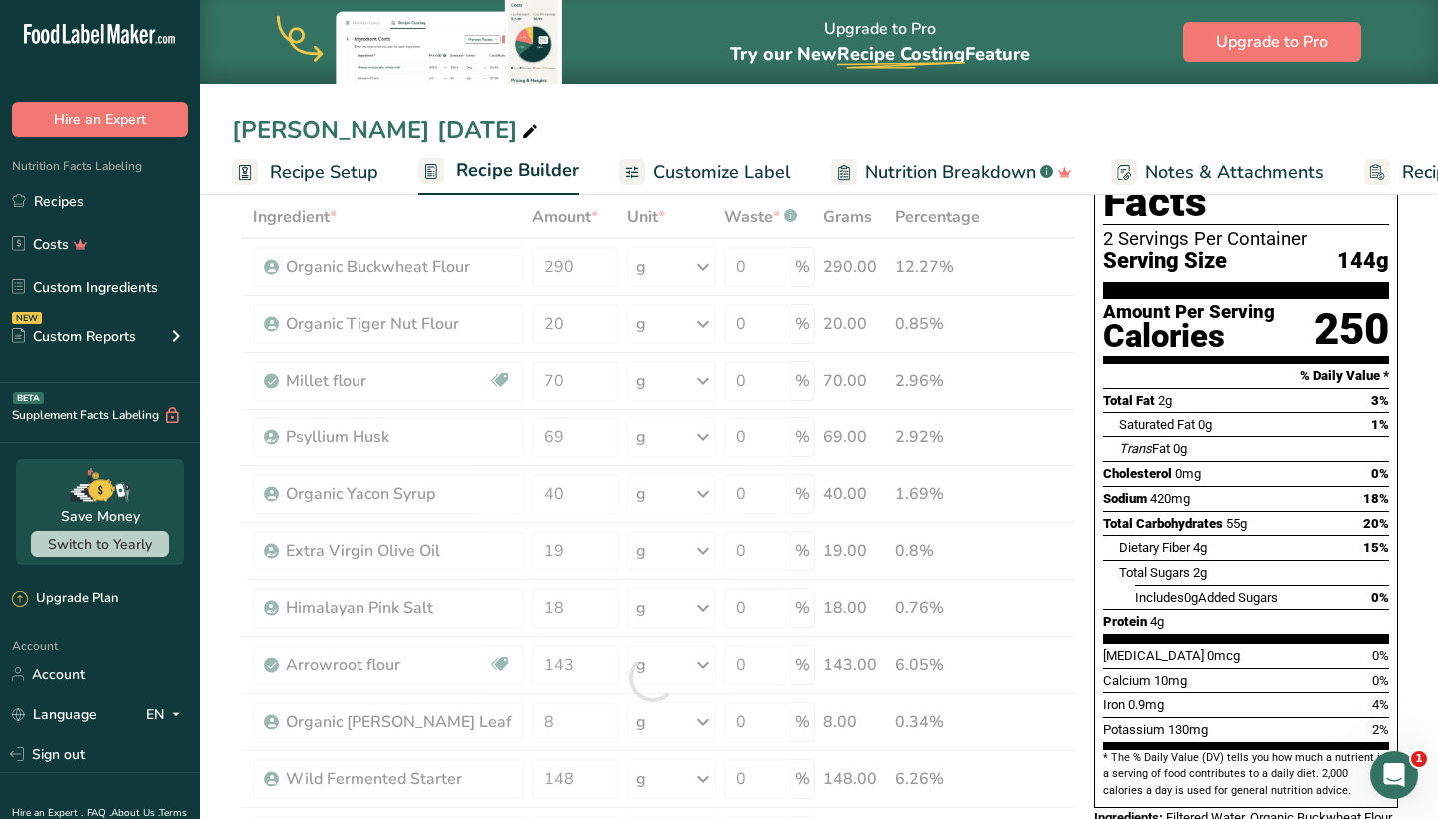
click at [1090, 531] on div "Nutrition Facts 2 Servings Per Container Serving Size 144g Amount Per Serving C…" at bounding box center [1246, 570] width 320 height 909
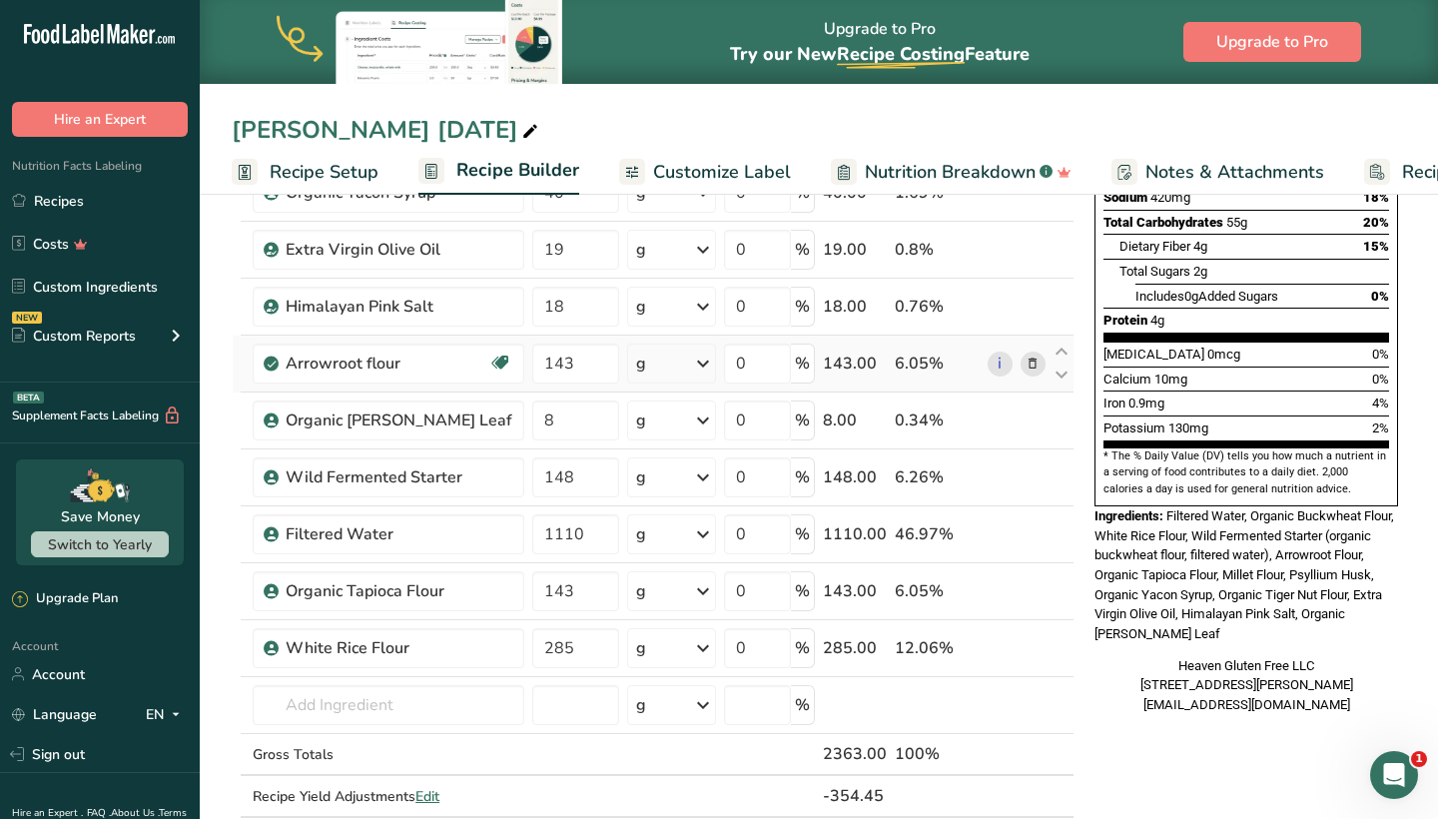
scroll to position [412, 0]
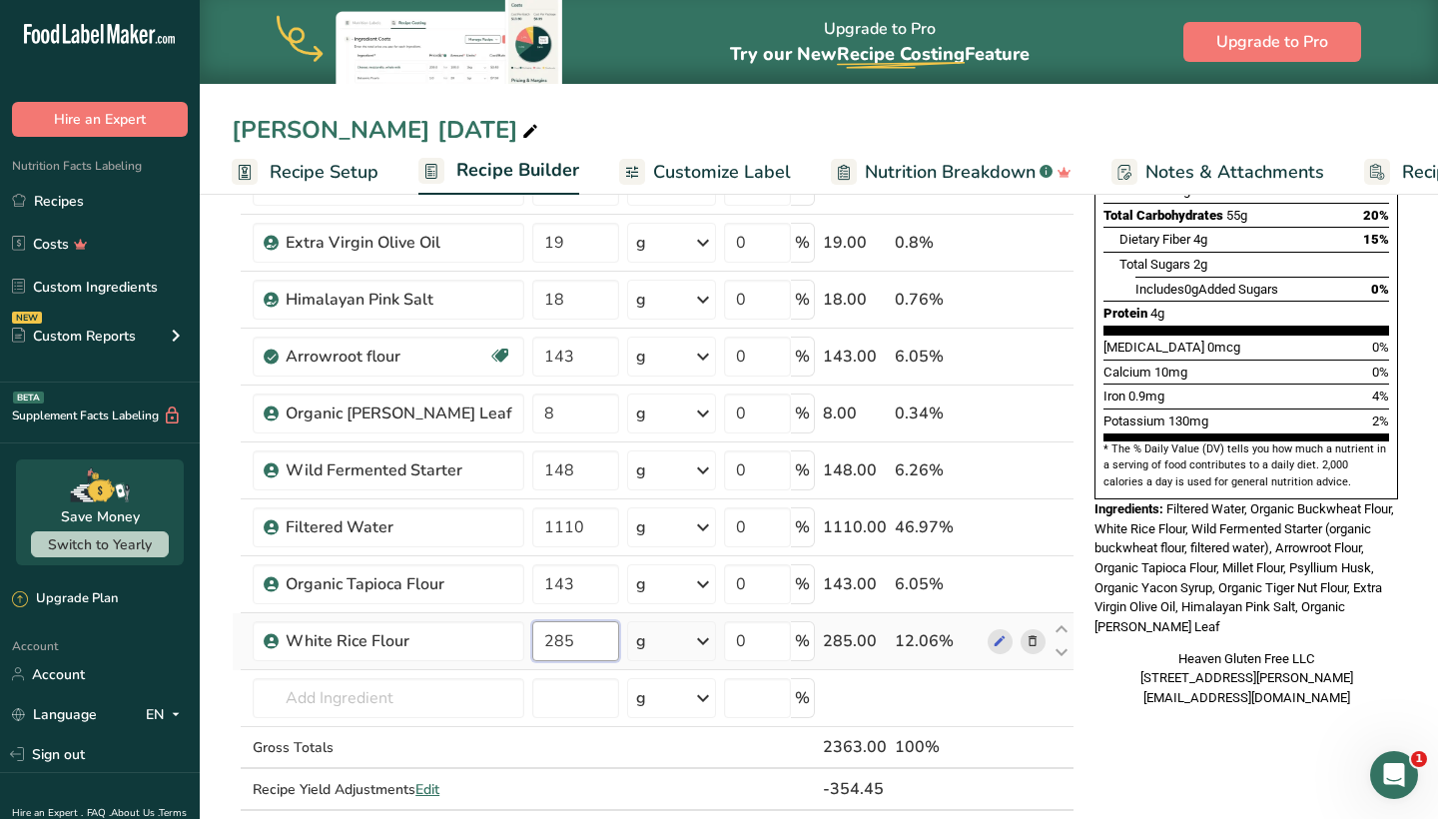
click at [555, 644] on input "285" at bounding box center [575, 641] width 86 height 40
type input "290"
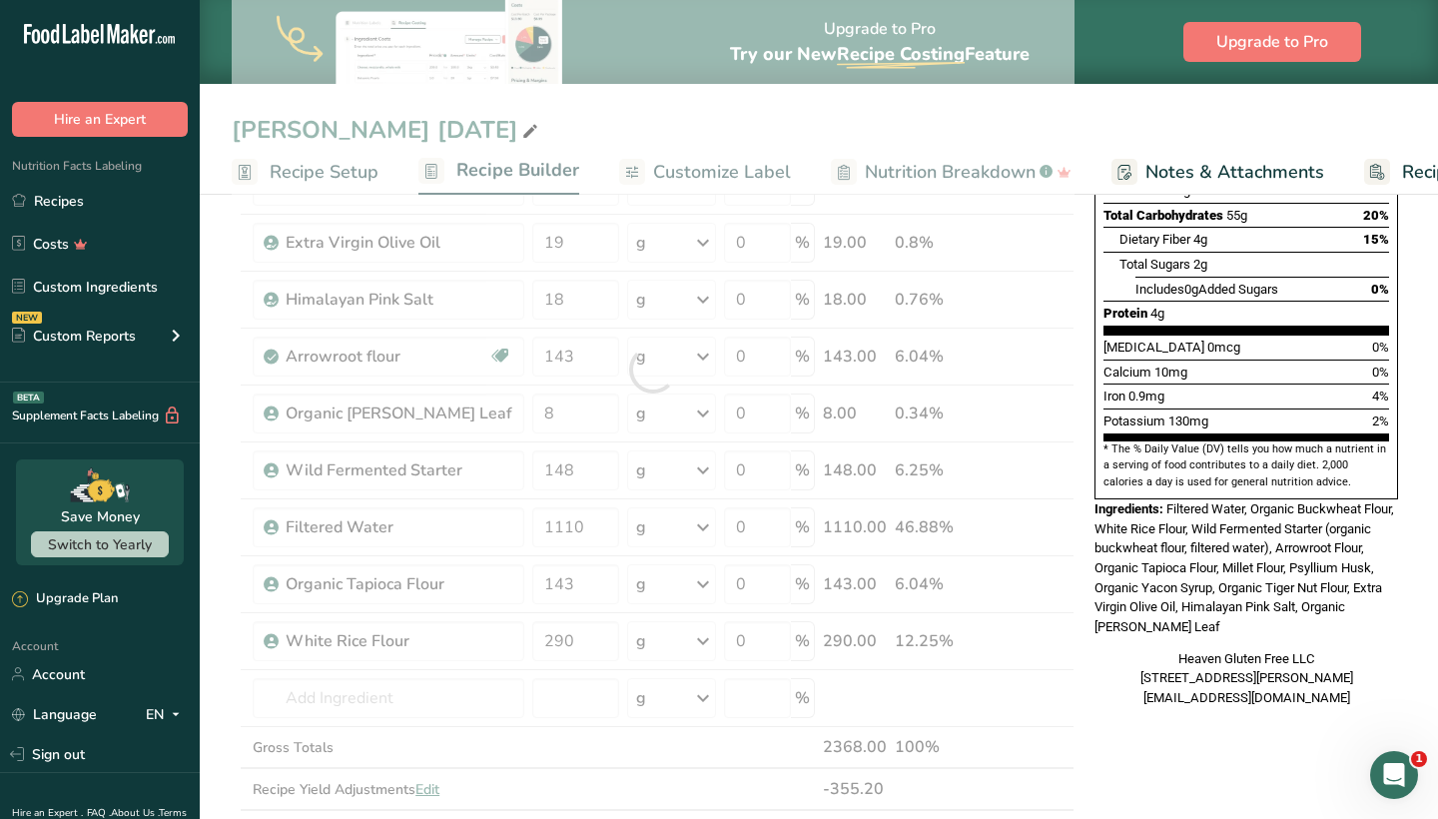
click at [1193, 672] on div "Nutrition Facts 2 Servings Per Container Serving Size 143g Amount Per Serving C…" at bounding box center [1246, 267] width 320 height 921
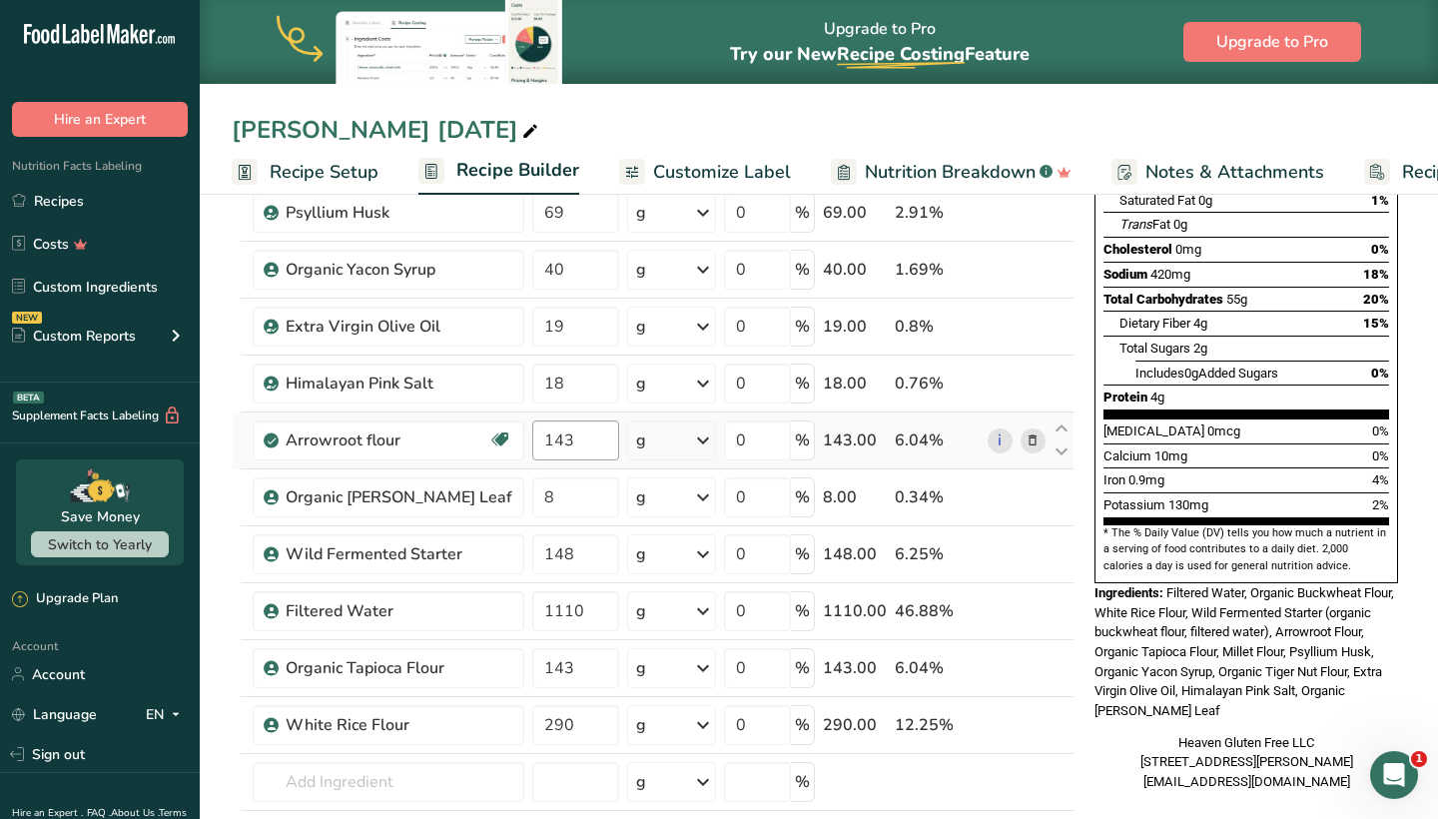
scroll to position [322, 0]
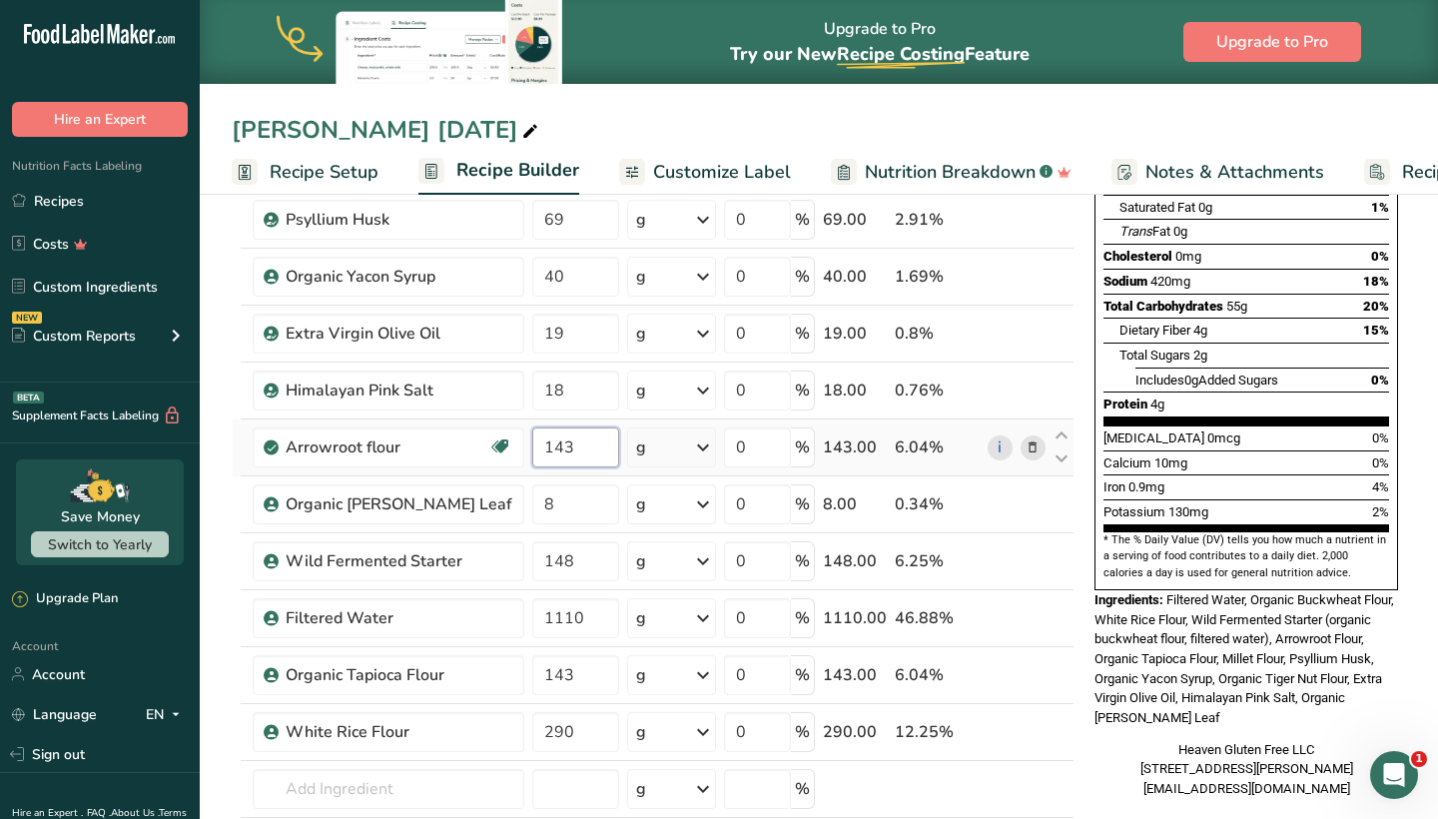
click at [542, 450] on input "143" at bounding box center [575, 447] width 86 height 40
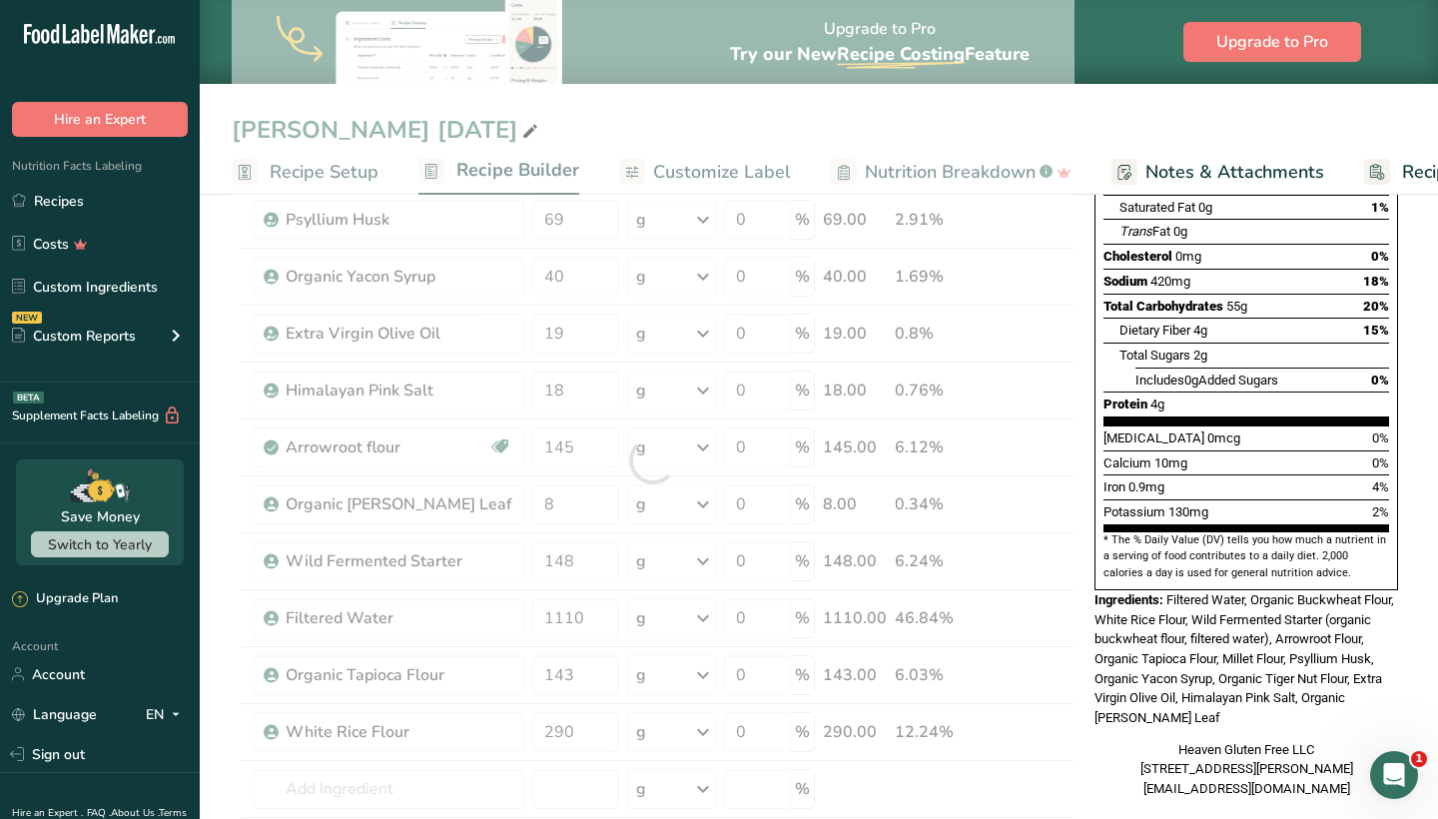
click at [1098, 740] on div "Heaven Gluten Free LLC [STREET_ADDRESS][PERSON_NAME] [EMAIL_ADDRESS][DOMAIN_NAM…" at bounding box center [1246, 769] width 304 height 59
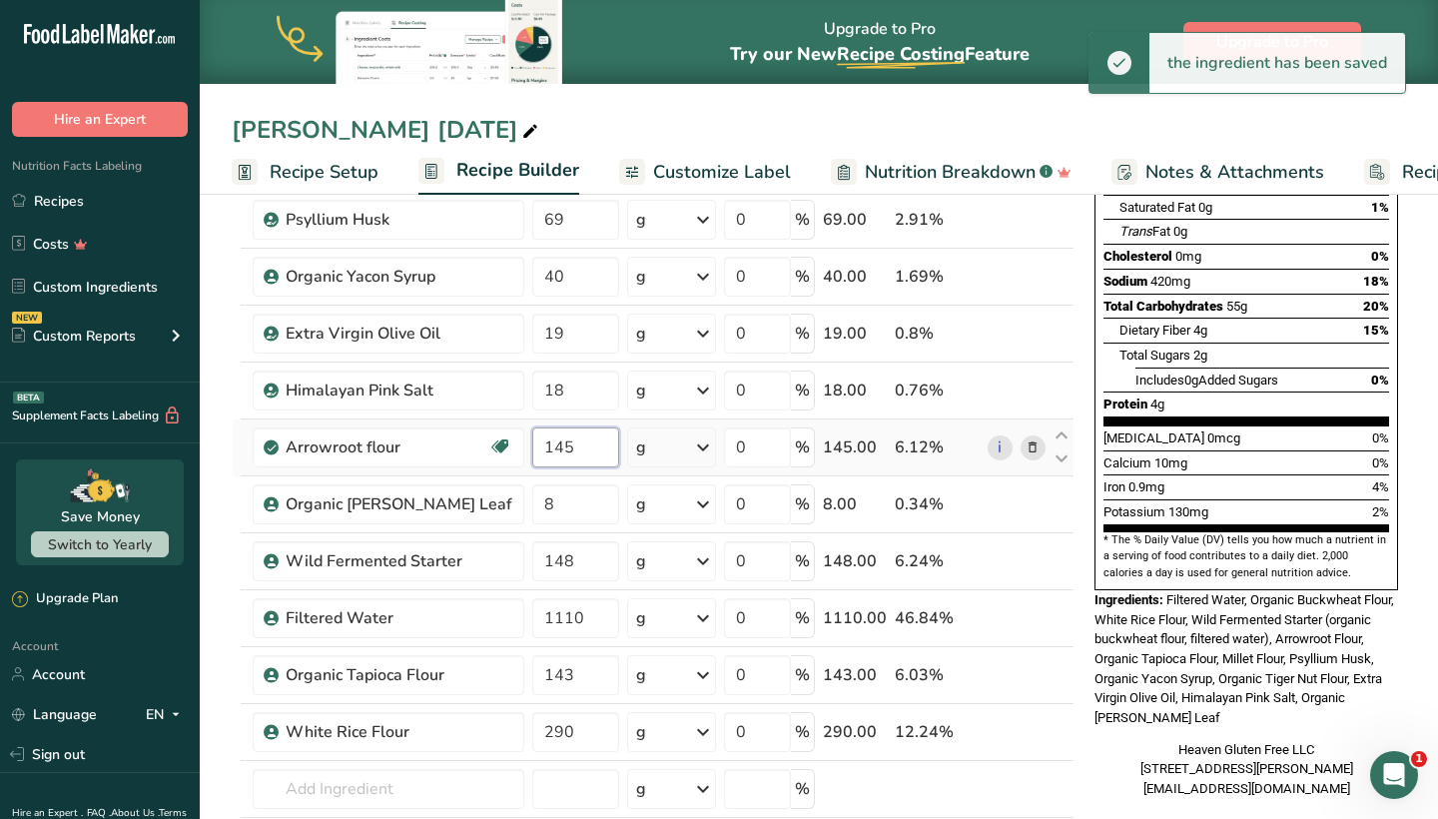
click at [567, 448] on input "145" at bounding box center [575, 447] width 86 height 40
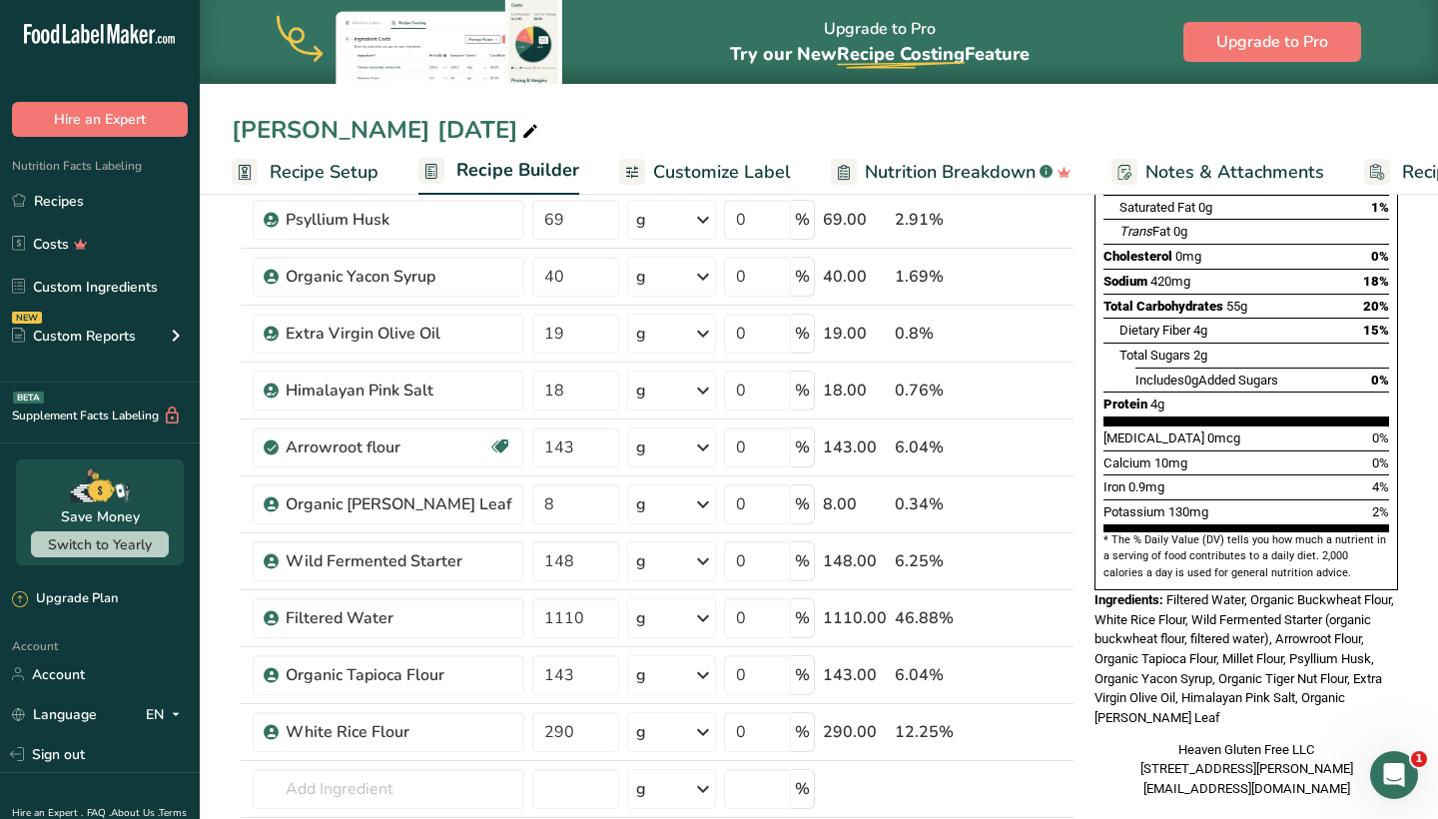
click at [1096, 669] on div "Nutrition Facts 2 Servings Per Container Serving Size 144g Amount Per Serving C…" at bounding box center [1246, 352] width 320 height 909
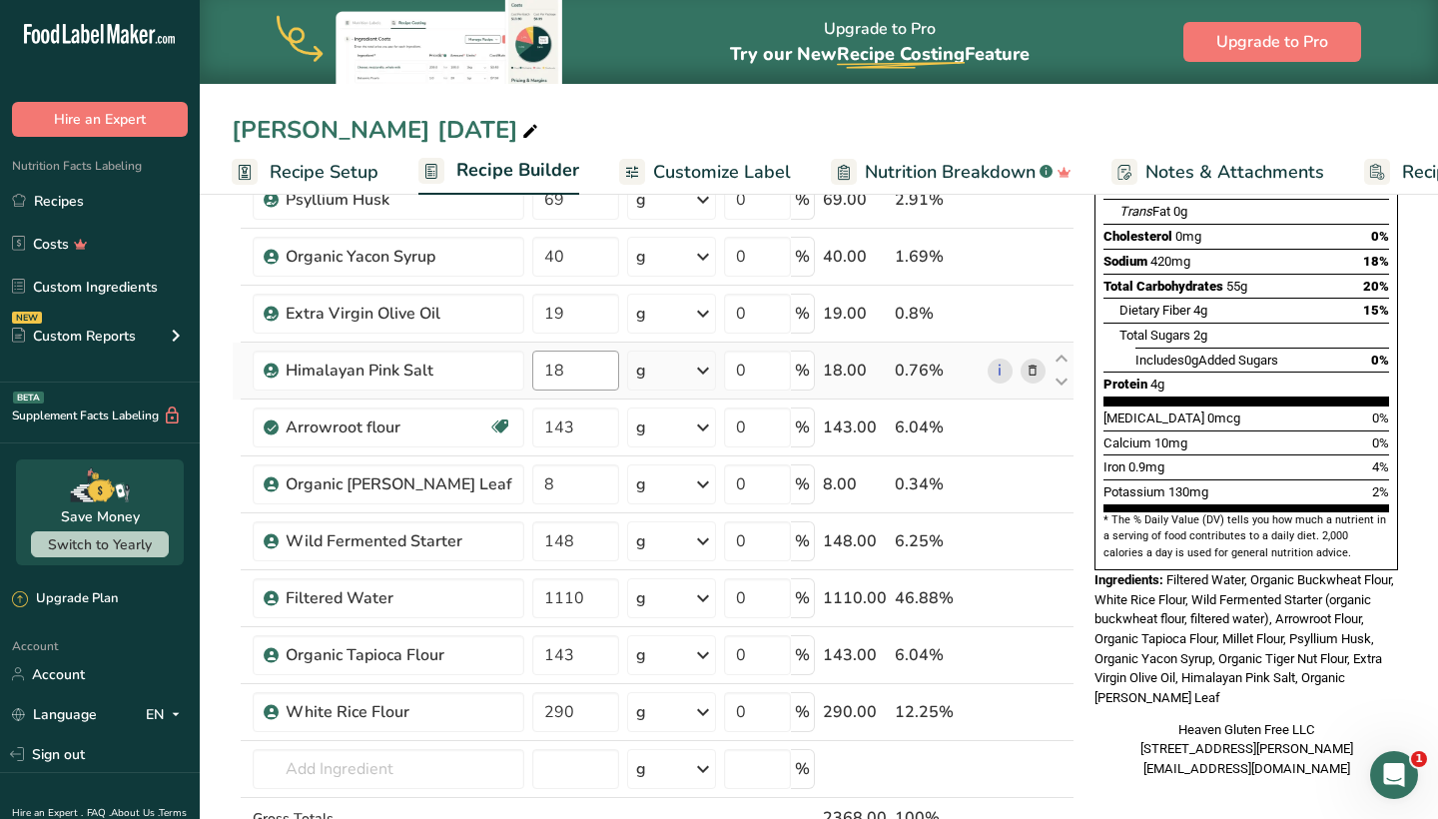
scroll to position [341, 0]
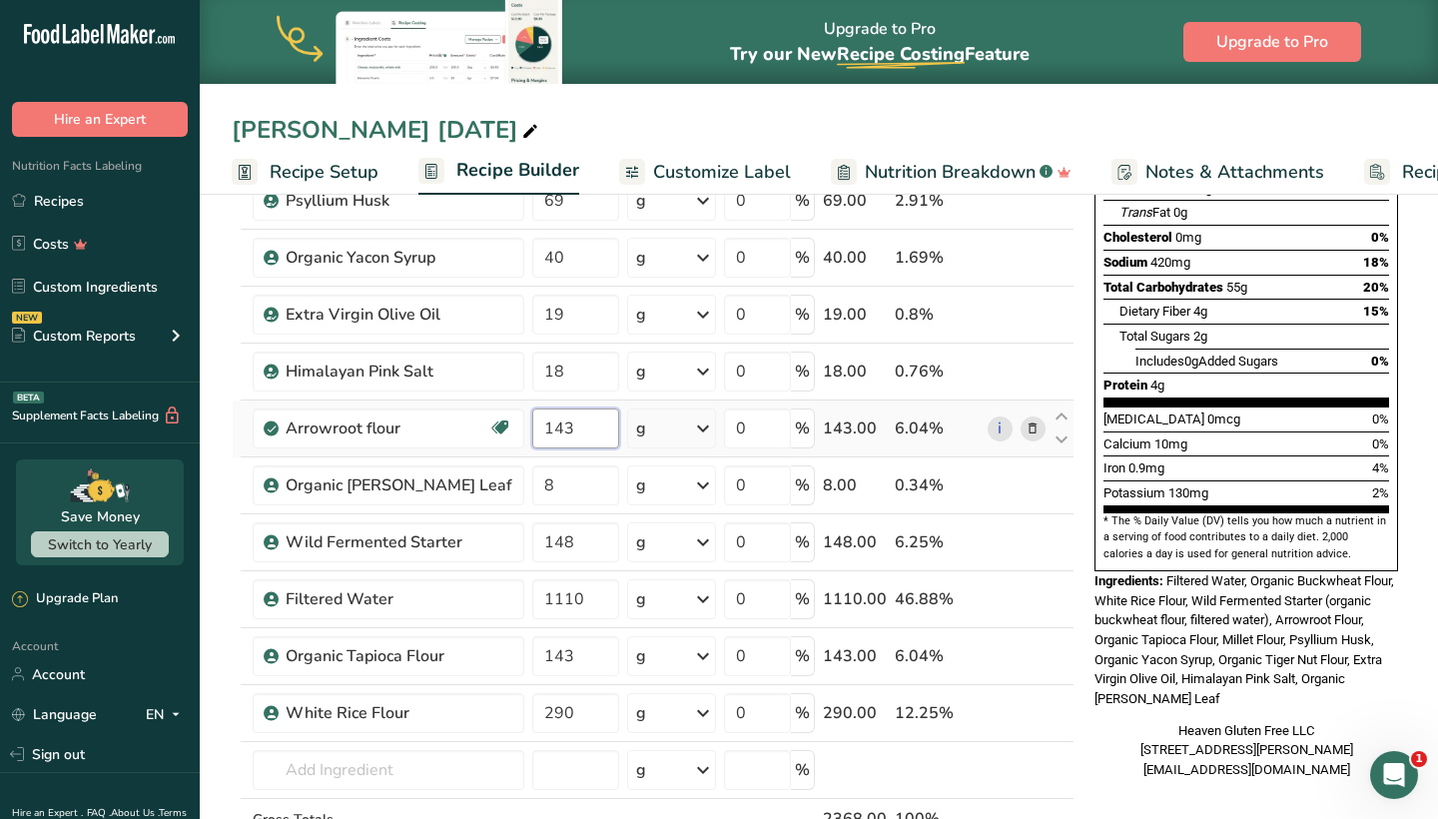
click at [560, 424] on input "143" at bounding box center [575, 428] width 86 height 40
type input "143"
click at [555, 543] on div "Ingredient * Amount * Unit * Waste * .a-a{fill:#347362;}.b-a{fill:#fff;} Grams …" at bounding box center [653, 441] width 843 height 965
type input "145"
click at [1134, 721] on div "Heaven Gluten Free LLC [STREET_ADDRESS][PERSON_NAME] [EMAIL_ADDRESS][DOMAIN_NAM…" at bounding box center [1246, 750] width 304 height 59
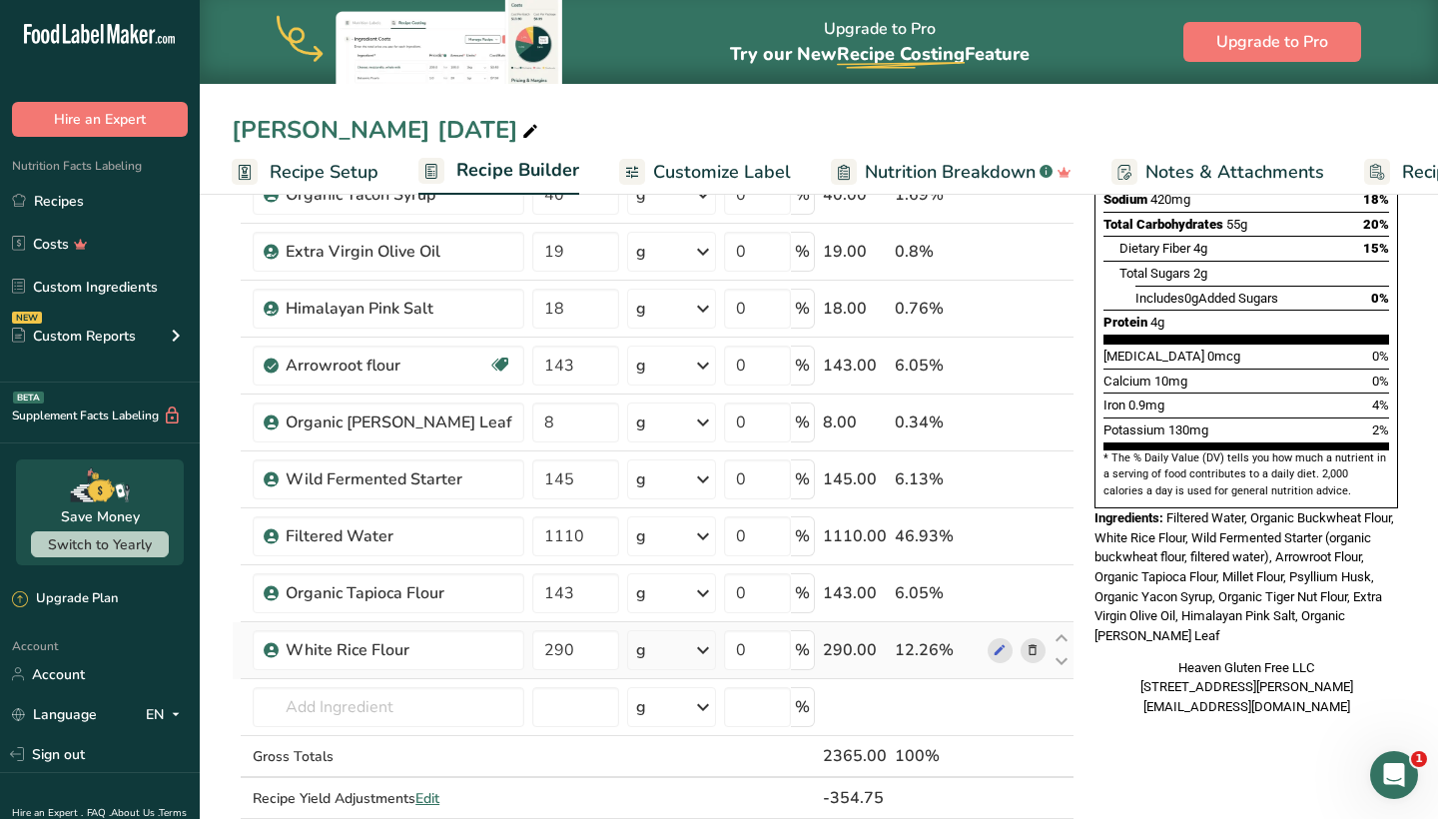
scroll to position [408, 0]
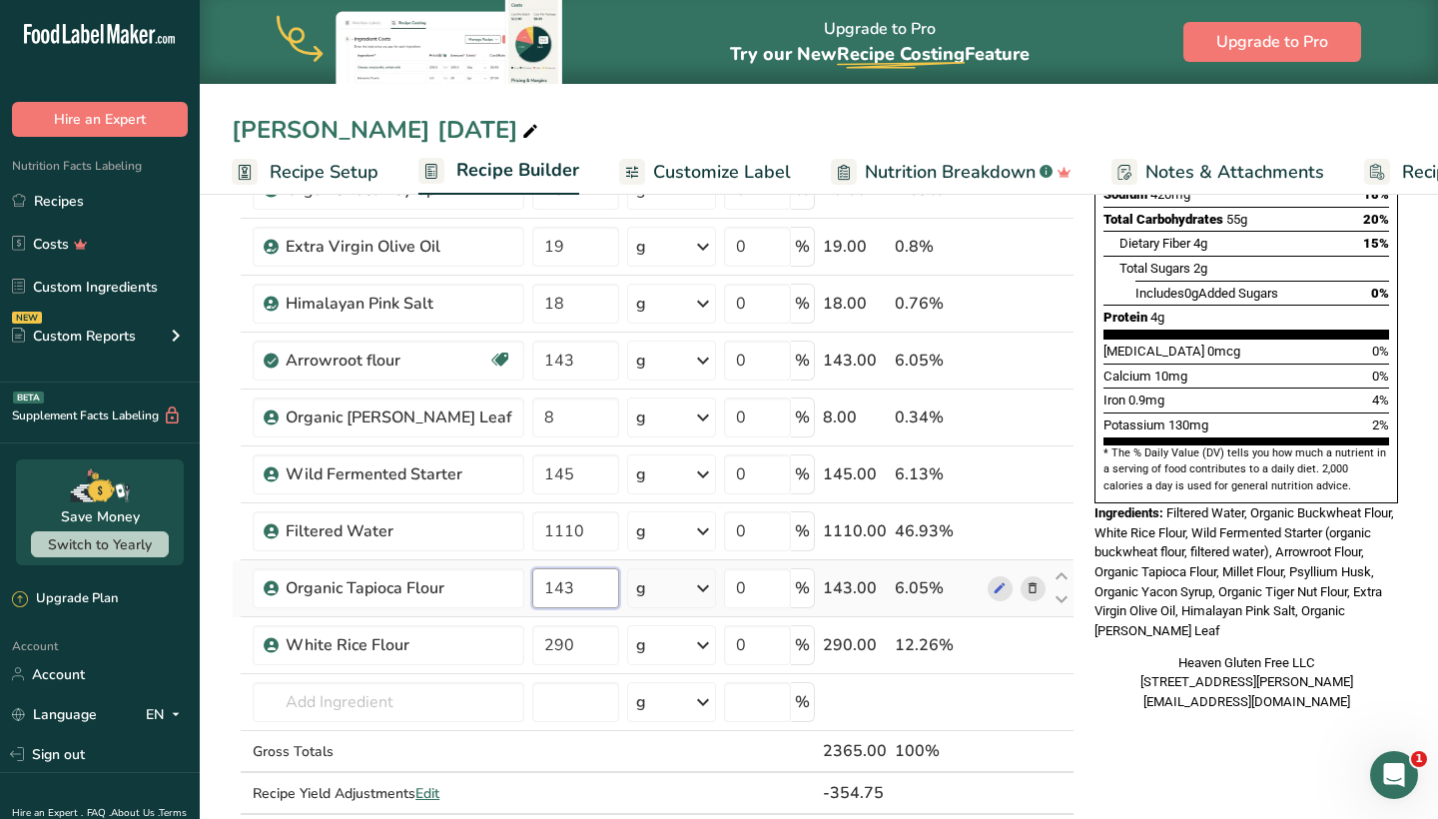
click at [575, 591] on input "143" at bounding box center [575, 588] width 86 height 40
click at [1165, 715] on div "Nutrition Facts 2 Servings Per Container Serving Size 144g Amount Per Serving C…" at bounding box center [1246, 670] width 320 height 1719
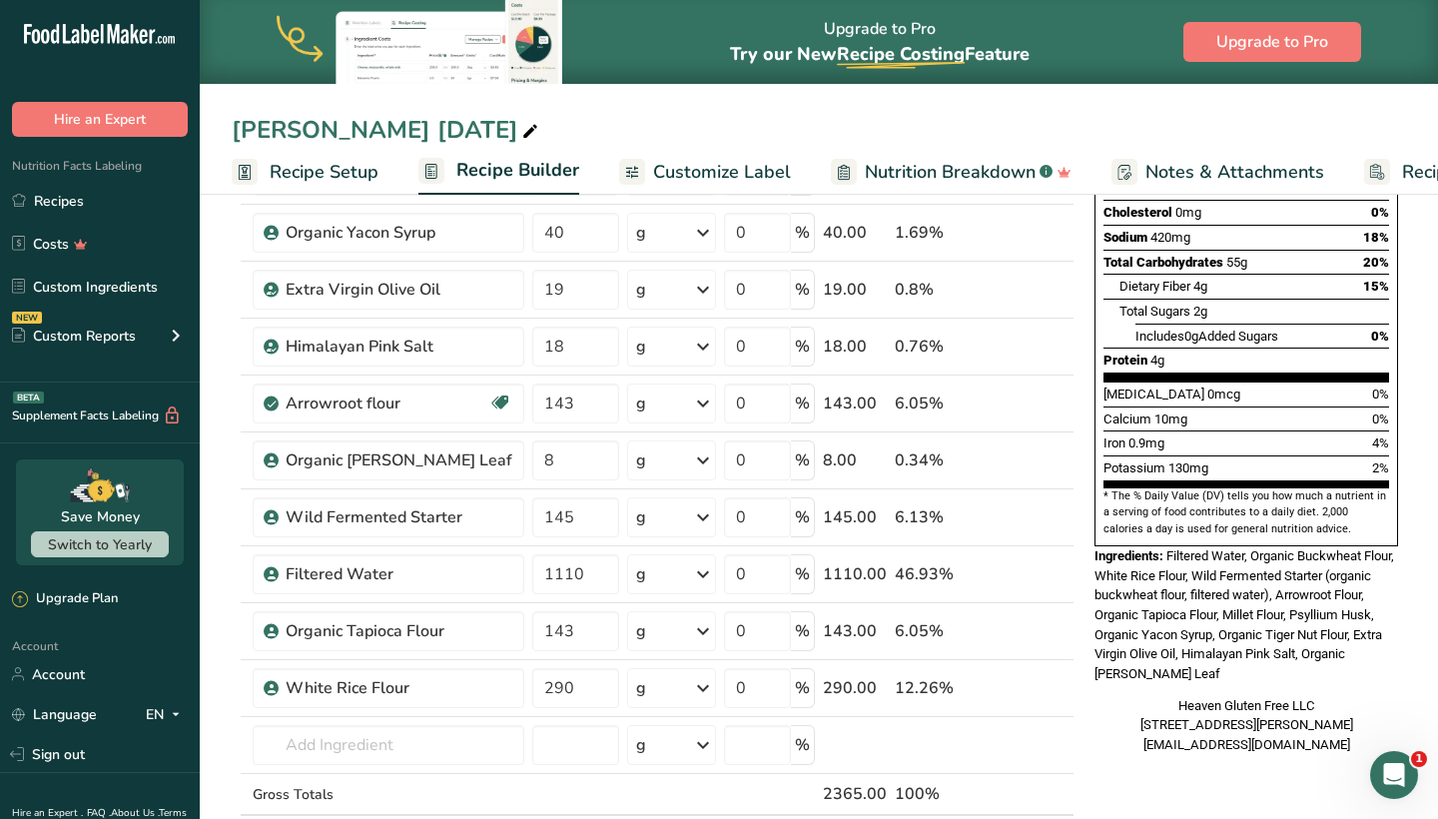
scroll to position [379, 0]
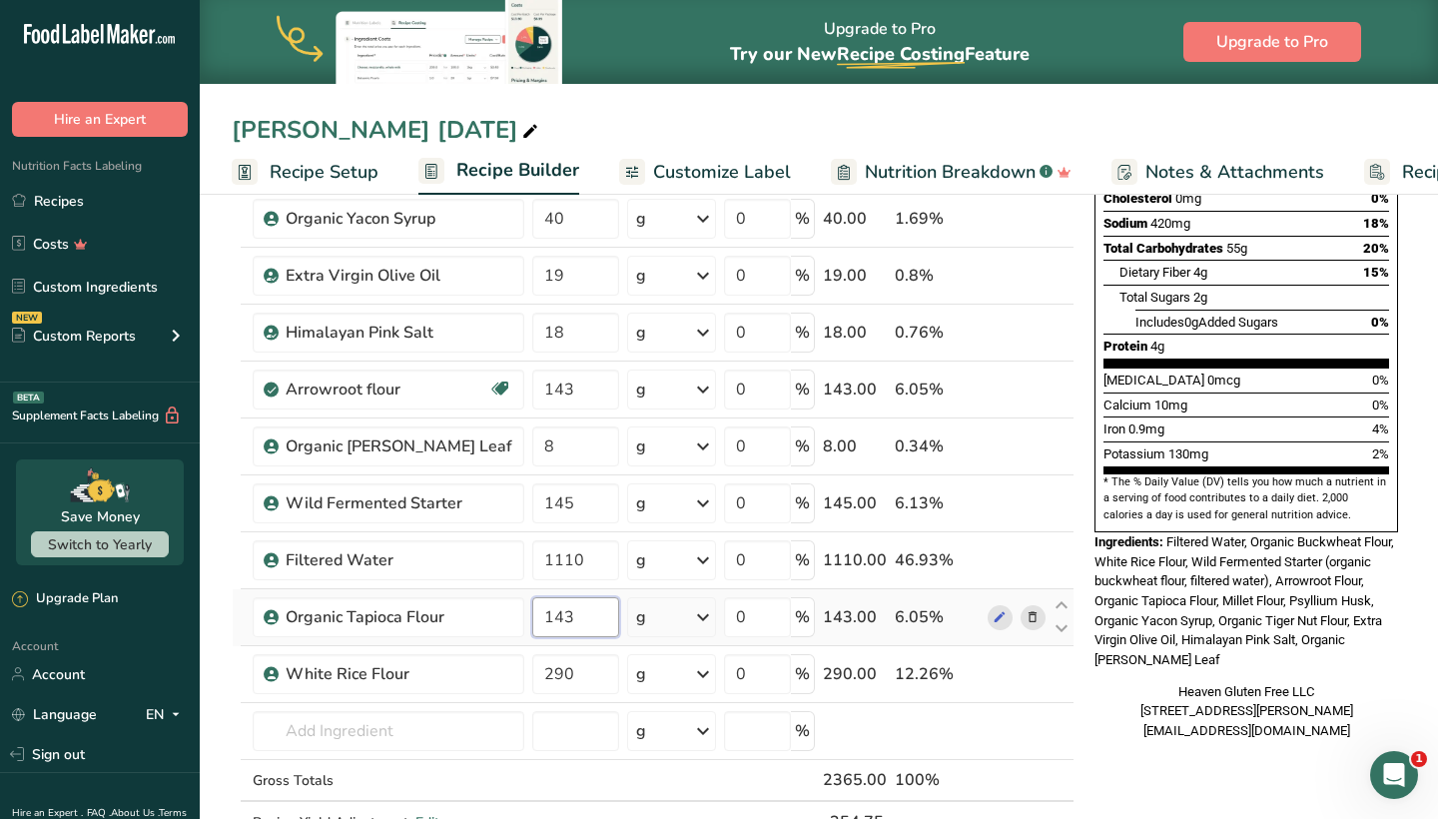
click at [559, 615] on input "143" at bounding box center [575, 617] width 86 height 40
type input "144"
click at [564, 393] on div "Ingredient * Amount * Unit * Waste * .a-a{fill:#347362;}.b-a{fill:#fff;} Grams …" at bounding box center [653, 402] width 843 height 965
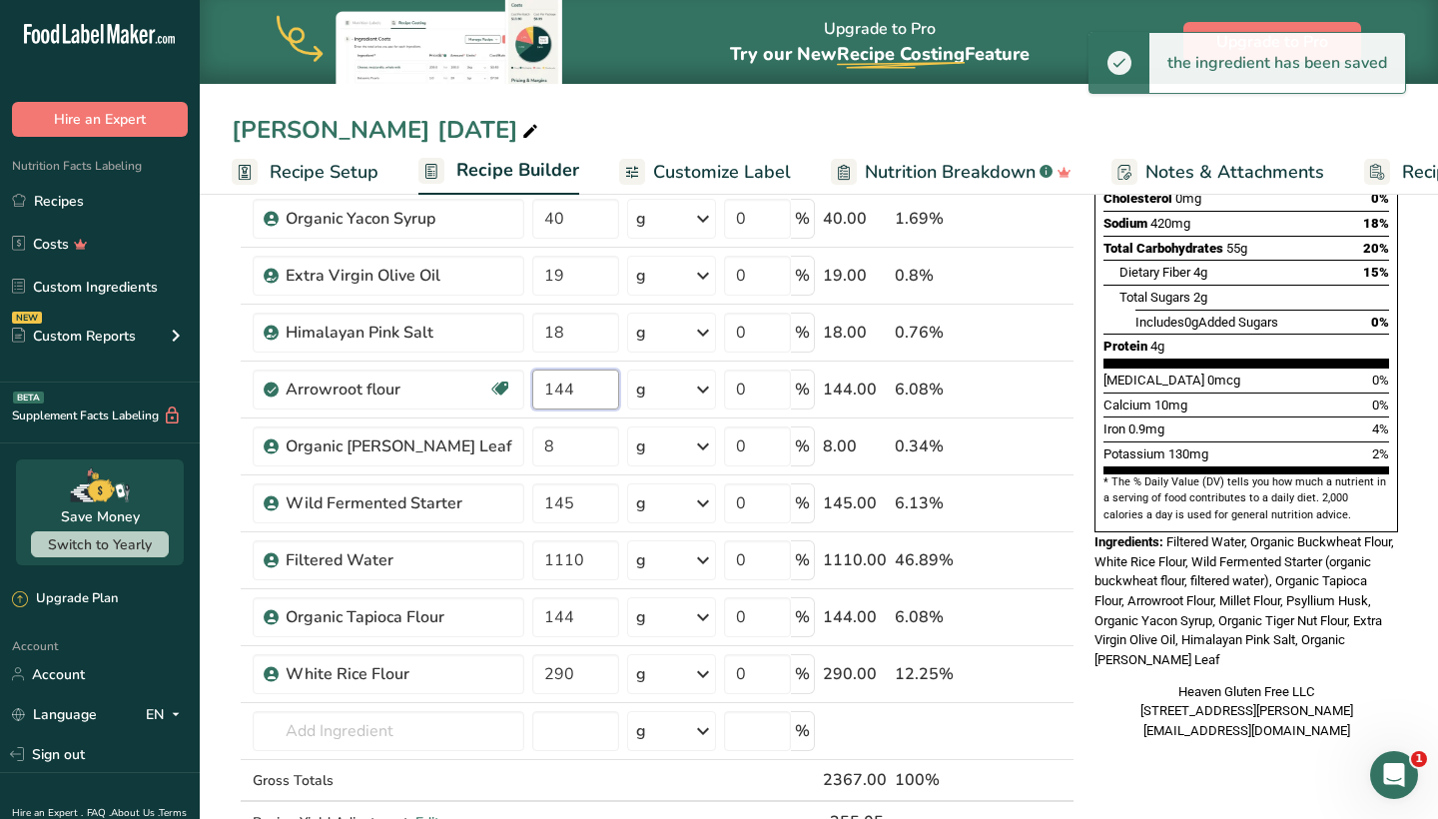
type input "144"
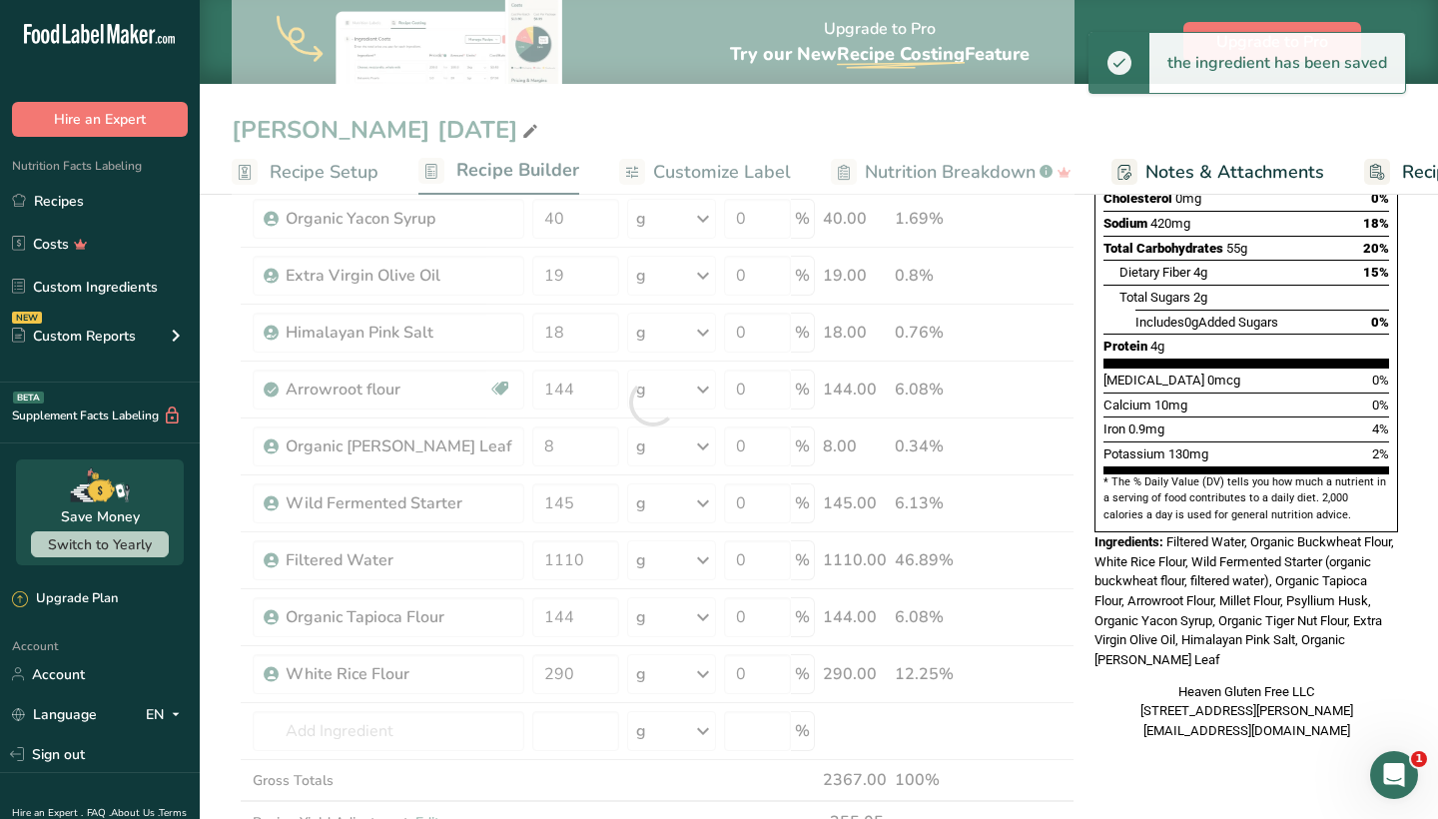
click at [1146, 729] on div "Nutrition Facts 2 Servings Per Container Serving Size 144g Amount Per Serving C…" at bounding box center [1246, 699] width 320 height 1719
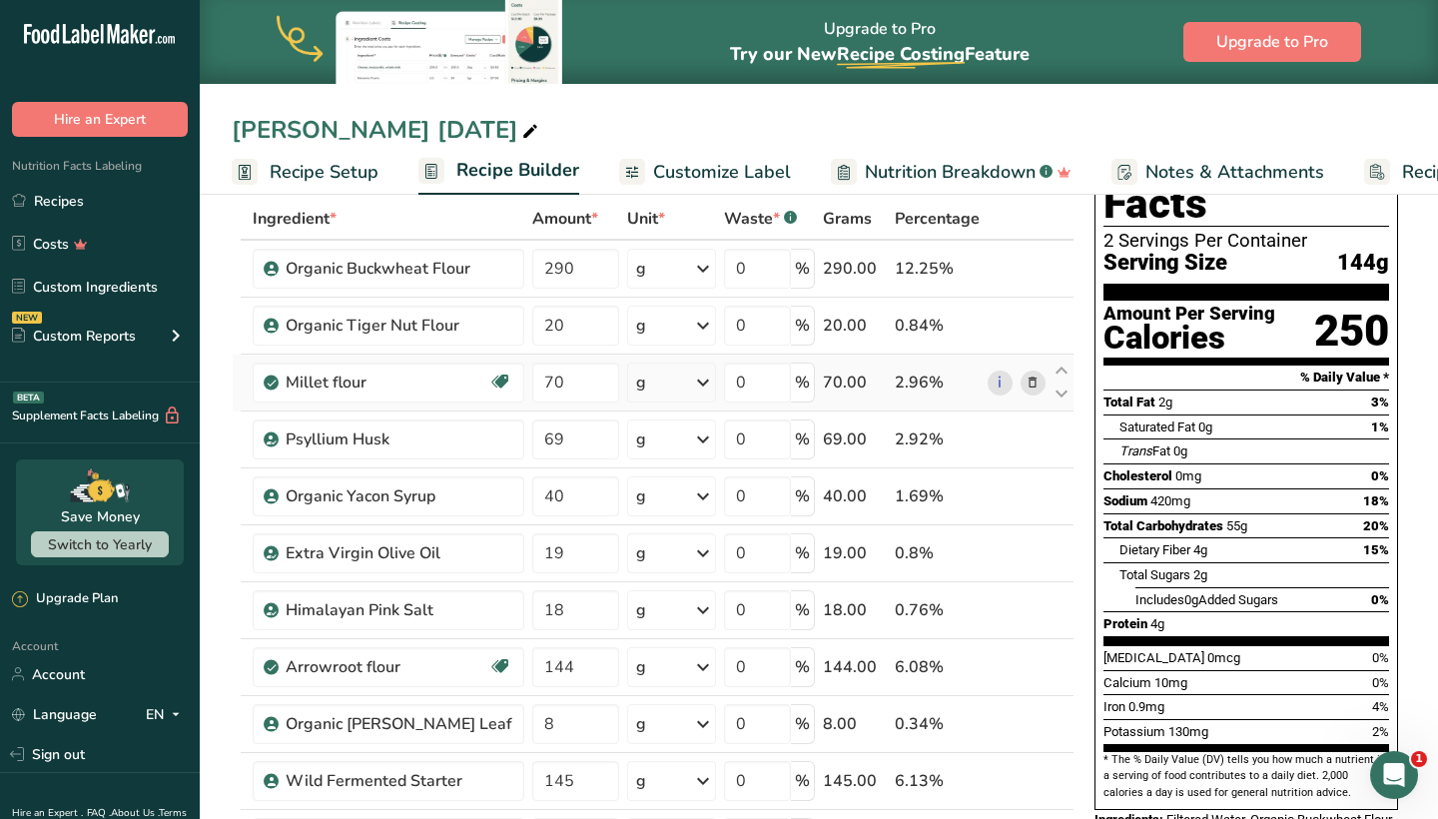
scroll to position [103, 0]
click at [570, 334] on input "20" at bounding box center [575, 325] width 86 height 40
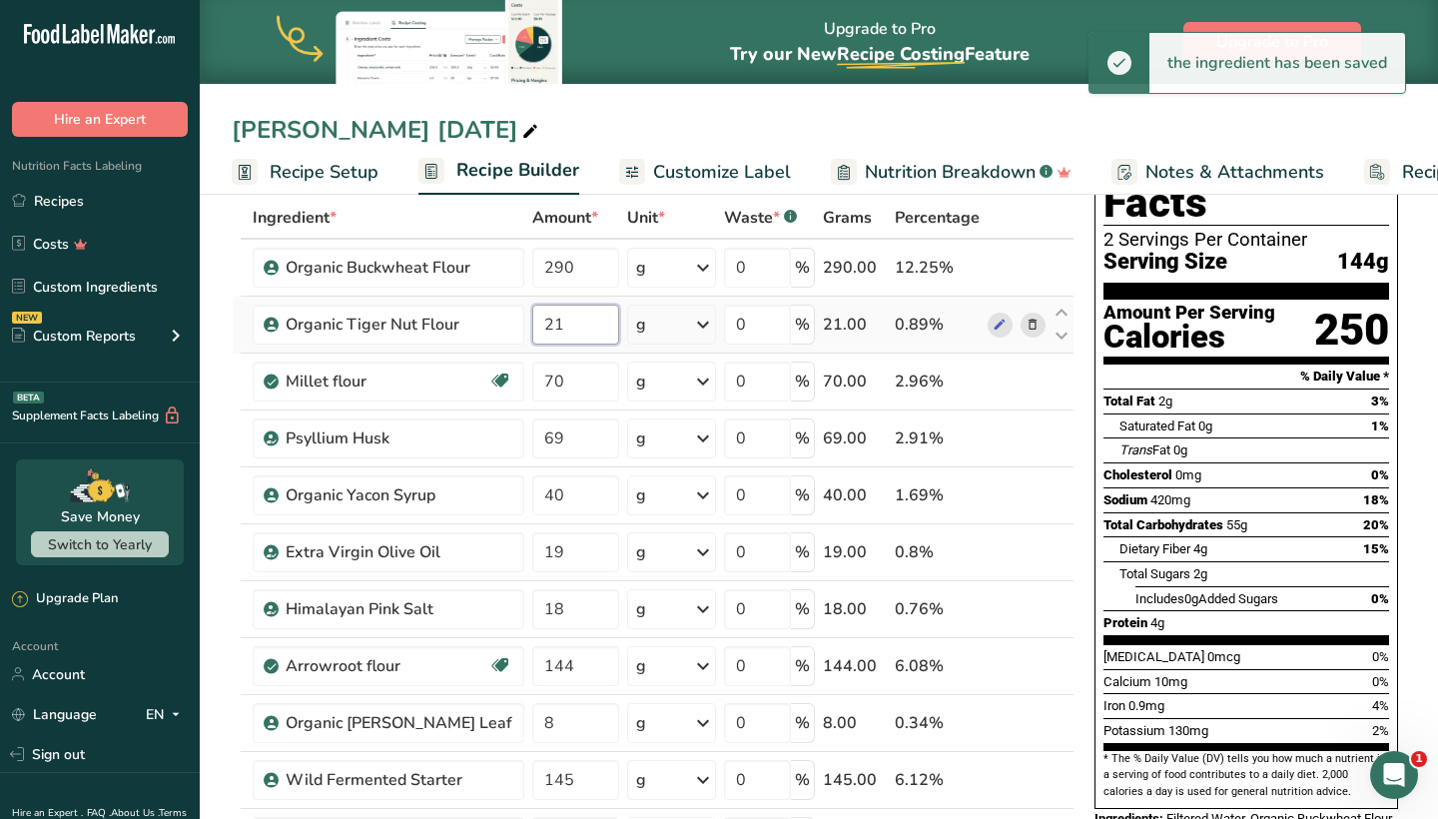
click at [569, 322] on input "21" at bounding box center [575, 325] width 86 height 40
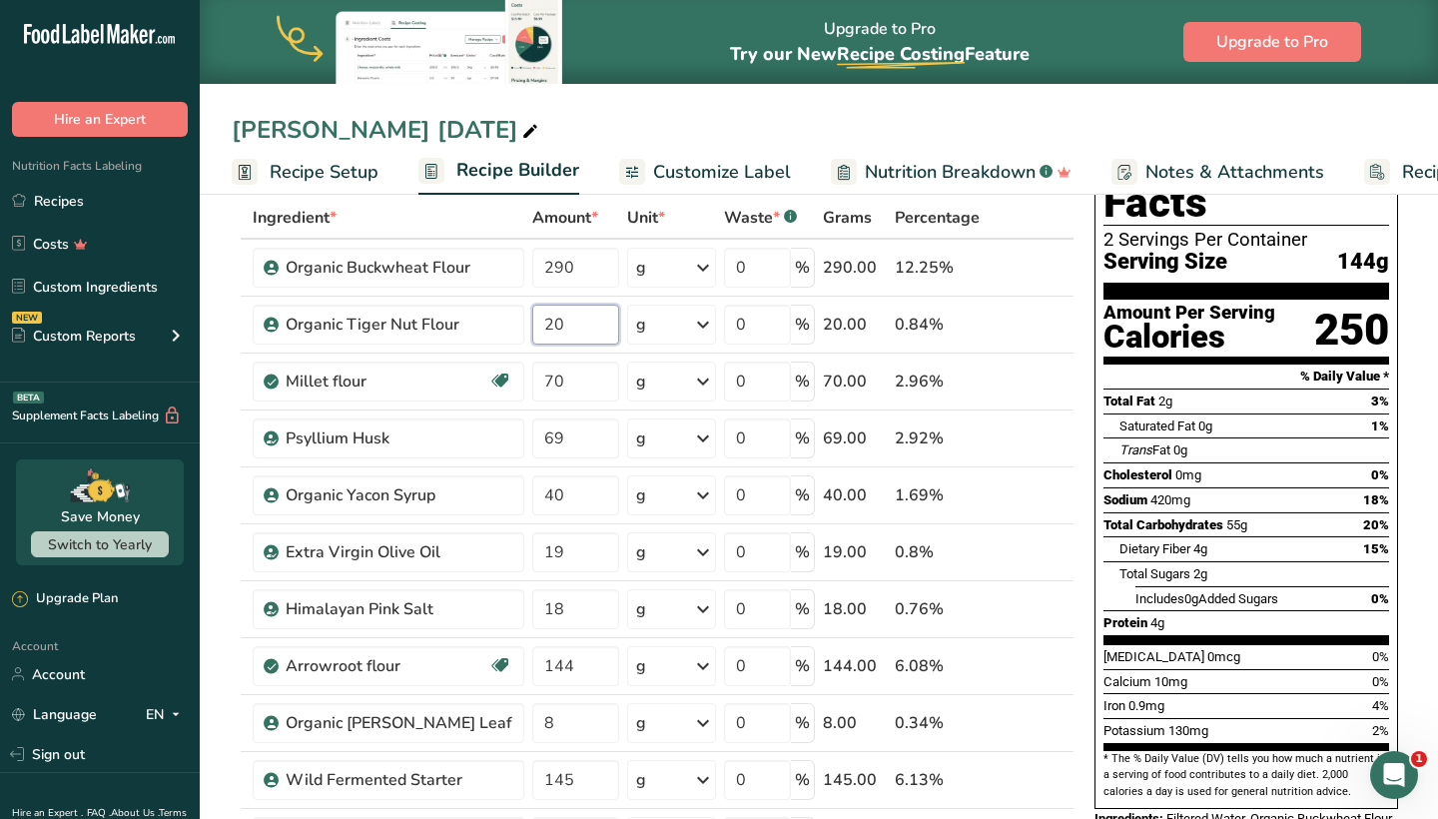
type input "20"
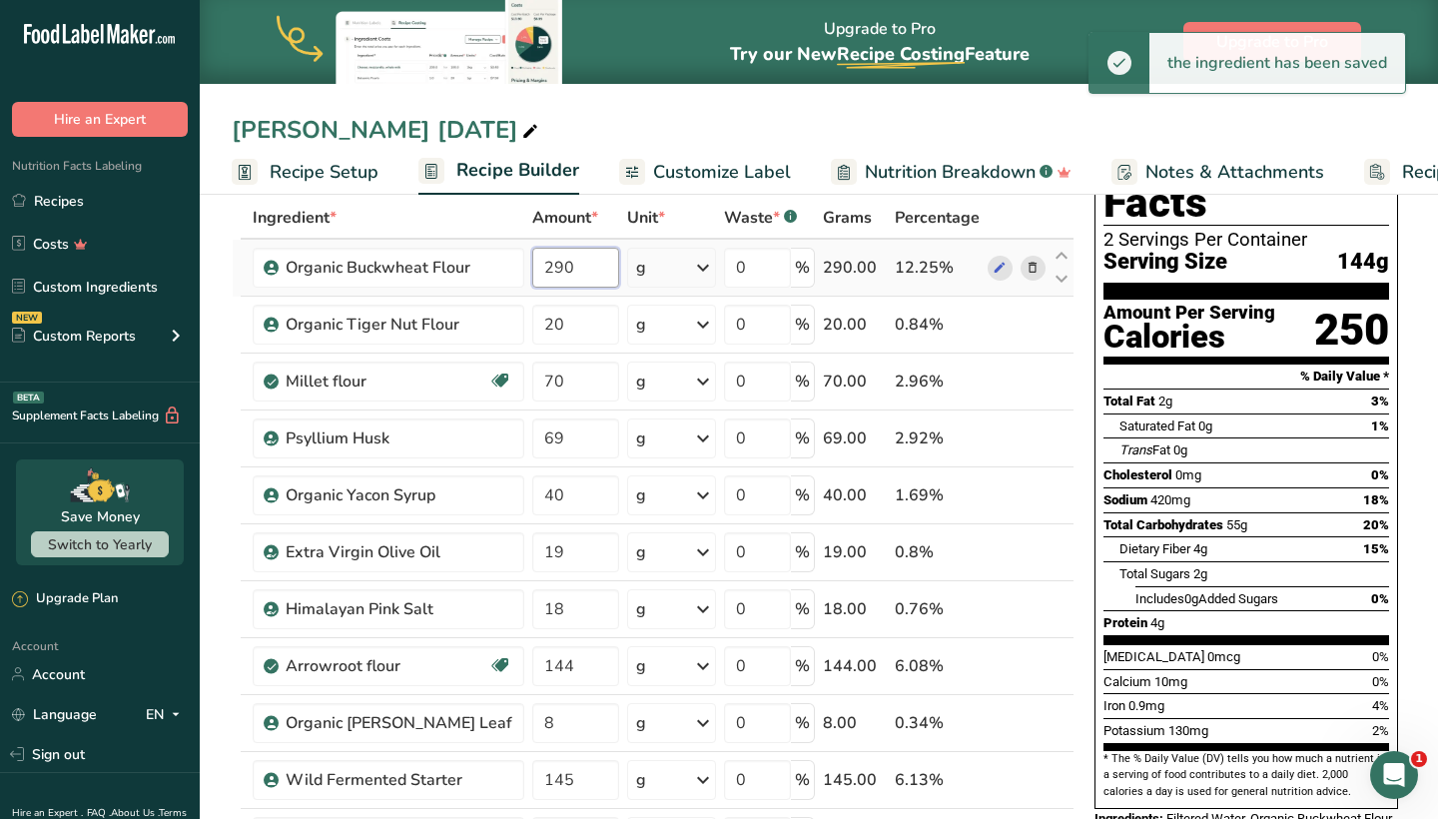
click at [555, 273] on input "290" at bounding box center [575, 268] width 86 height 40
click at [556, 259] on input "295" at bounding box center [575, 268] width 86 height 40
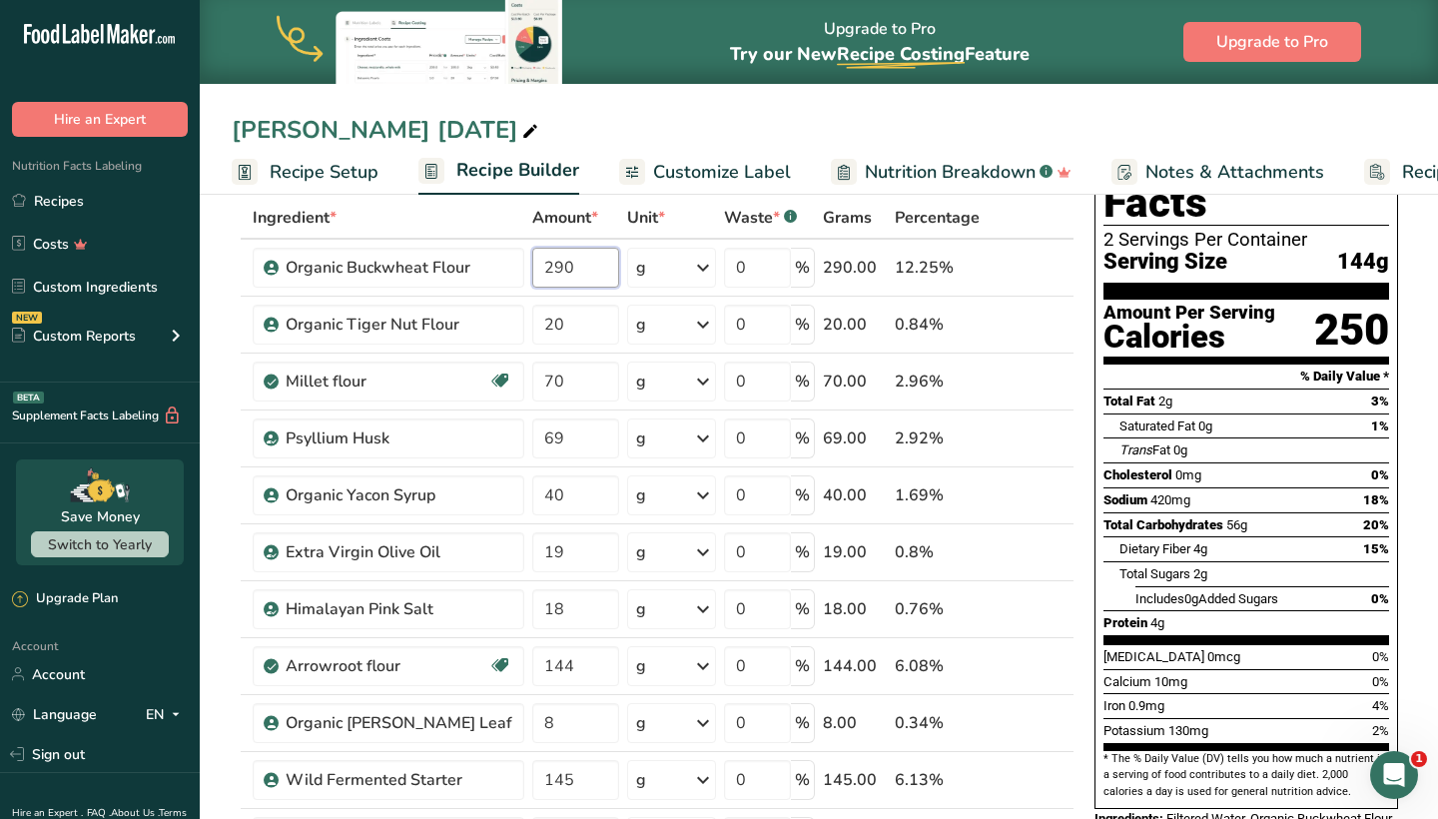
type input "290"
click at [1099, 552] on div "Nutrition Facts 2 Servings Per Container Serving Size 144g Amount Per Serving C…" at bounding box center [1246, 467] width 304 height 684
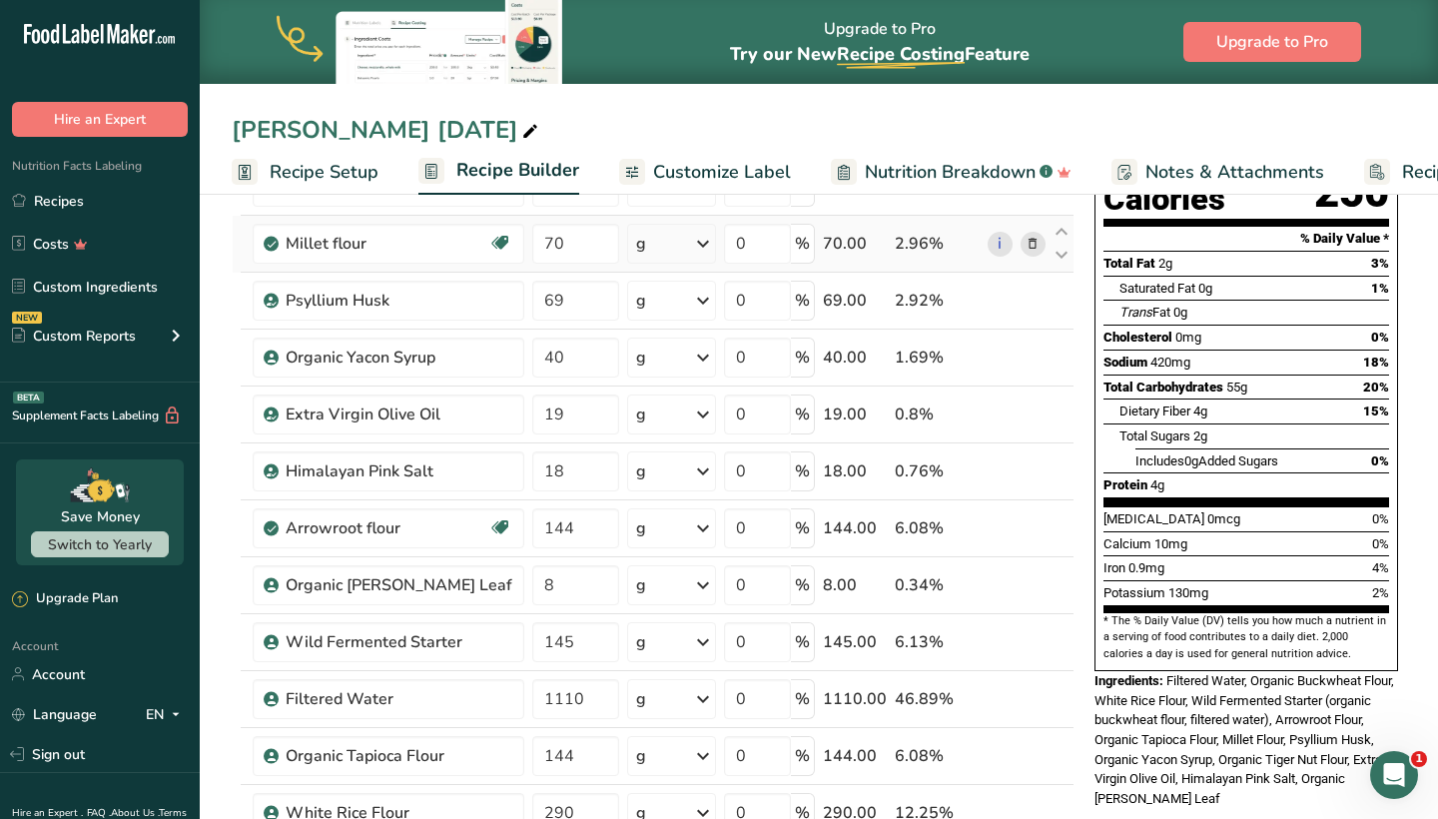
scroll to position [287, 0]
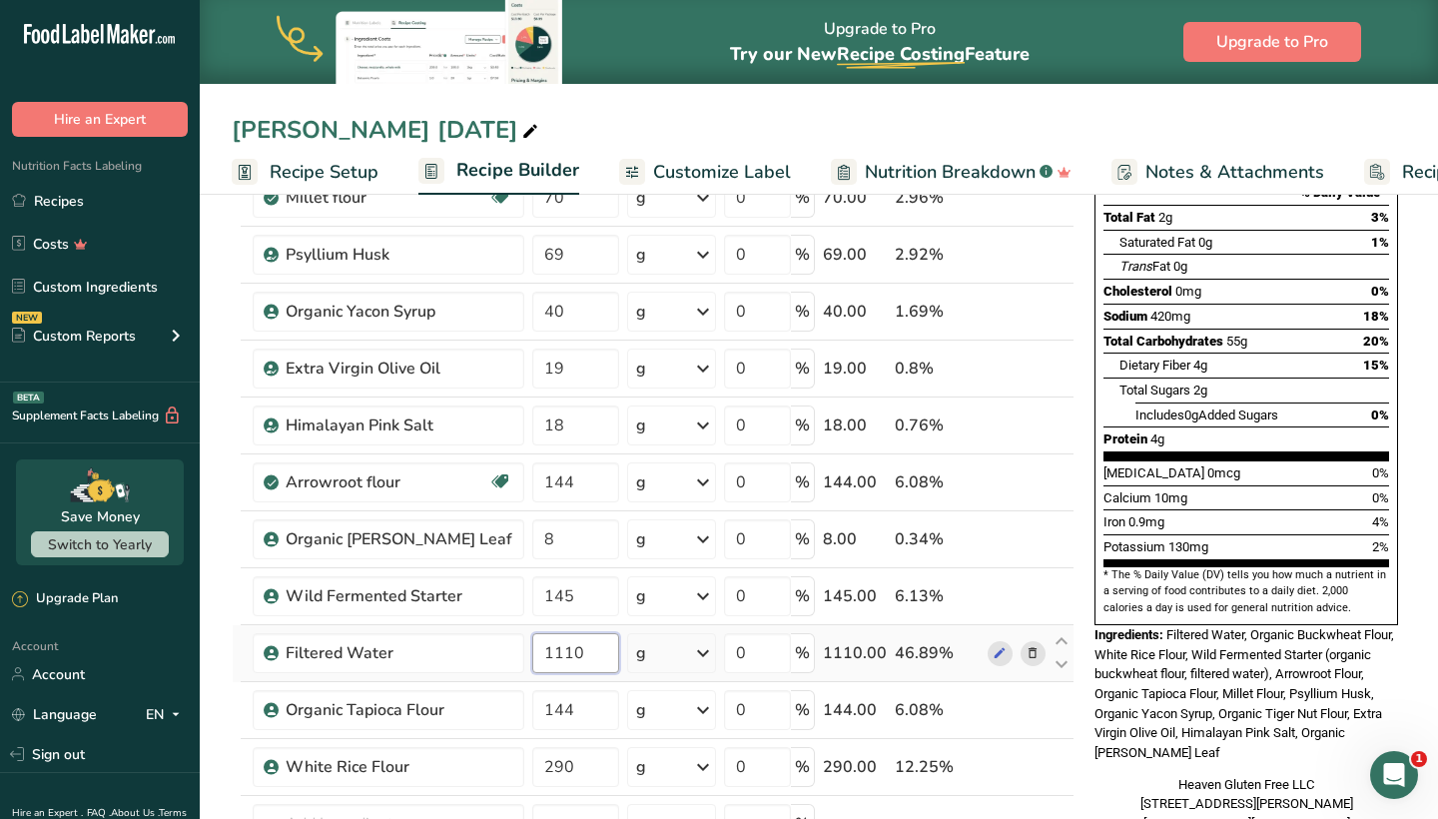
click at [570, 646] on input "1110" at bounding box center [575, 653] width 86 height 40
click at [1073, 709] on div "Ingredient * Amount * Unit * Waste * .a-a{fill:#347362;}.b-a{fill:#fff;} Grams …" at bounding box center [653, 495] width 843 height 965
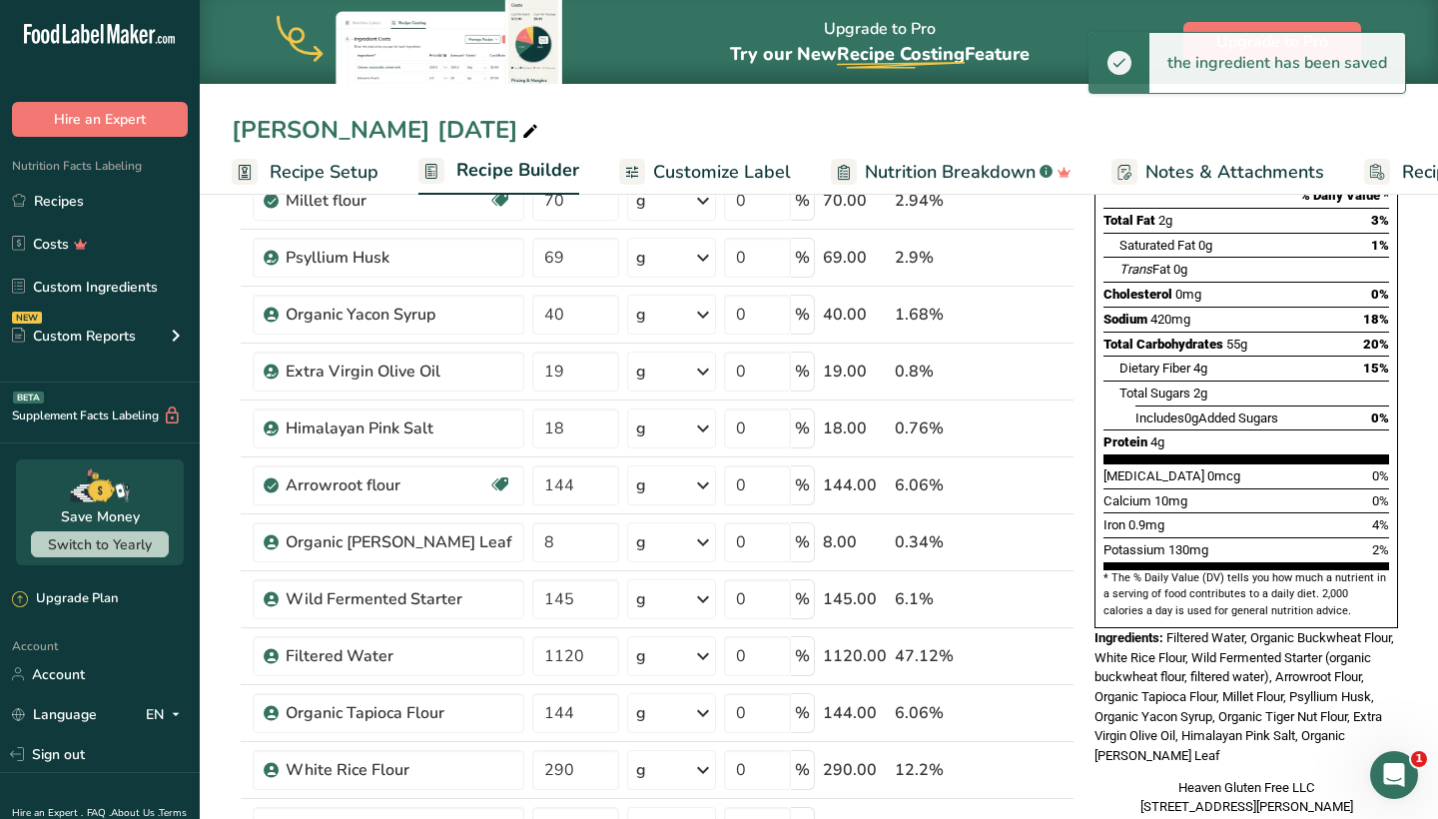
scroll to position [350, 0]
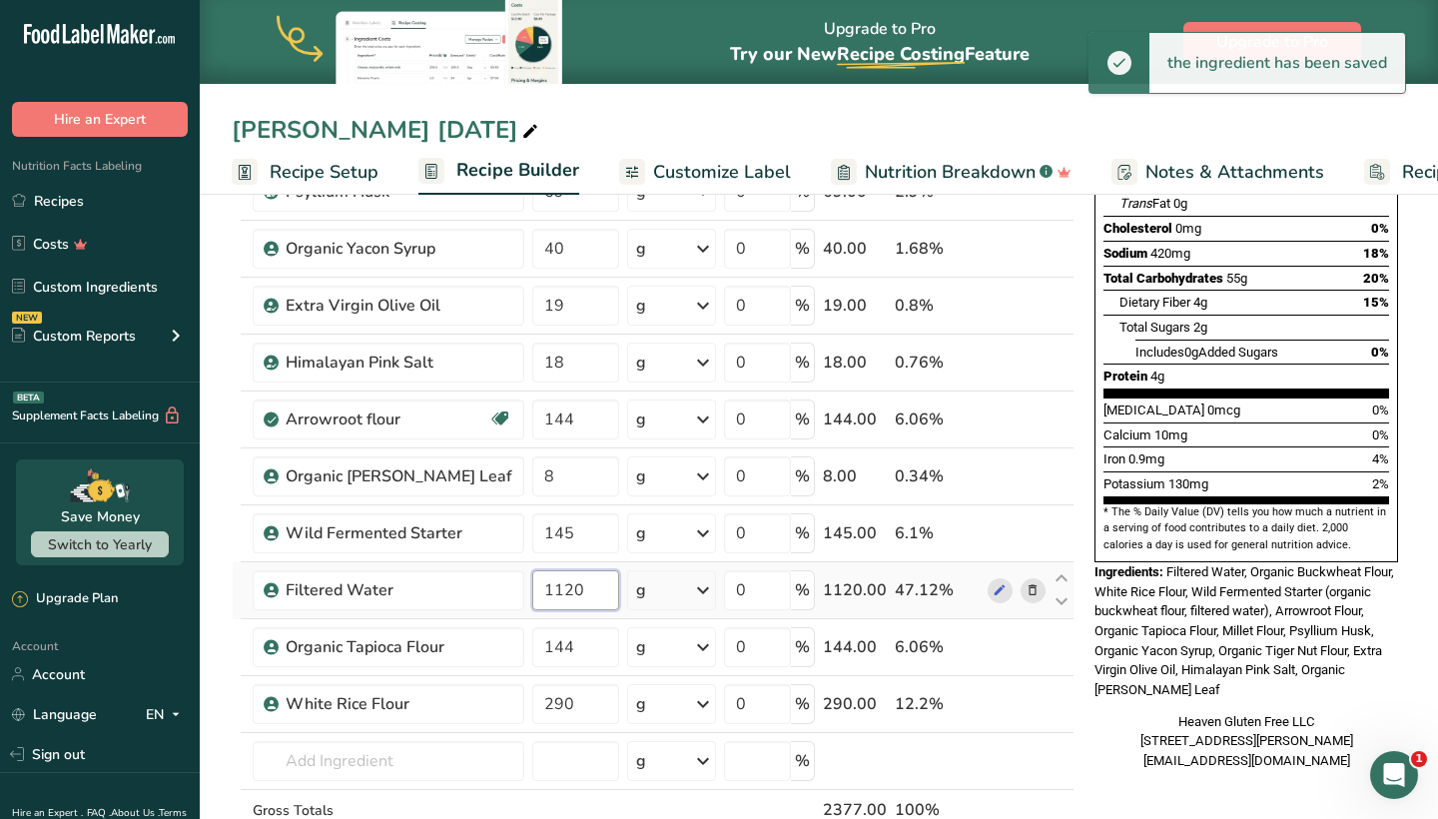
click at [565, 591] on input "1120" at bounding box center [575, 590] width 86 height 40
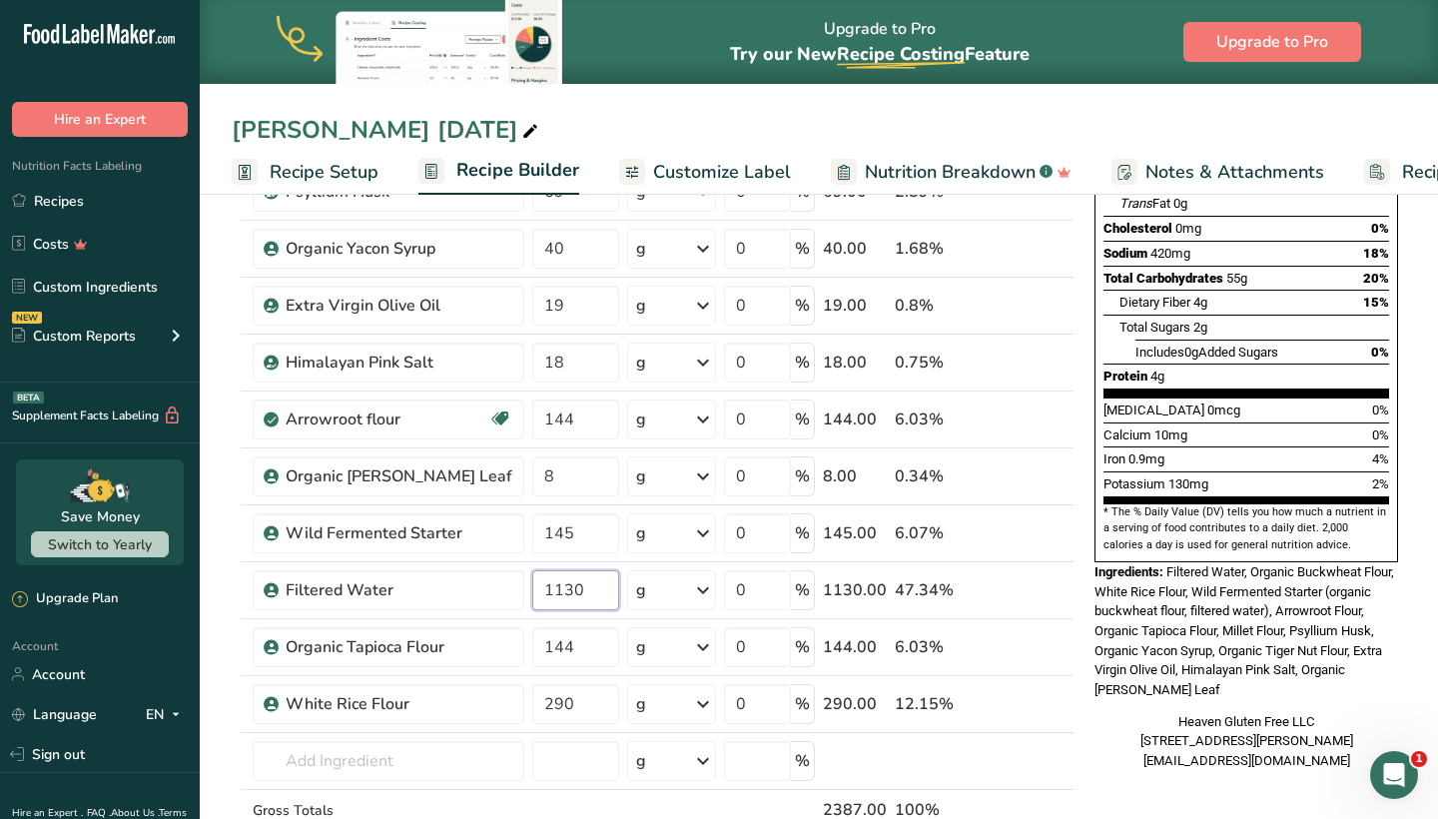
type input "1130"
click at [1123, 753] on div "Nutrition Facts 2 Servings Per Container Serving Size 144g Amount Per Serving C…" at bounding box center [1246, 729] width 320 height 1719
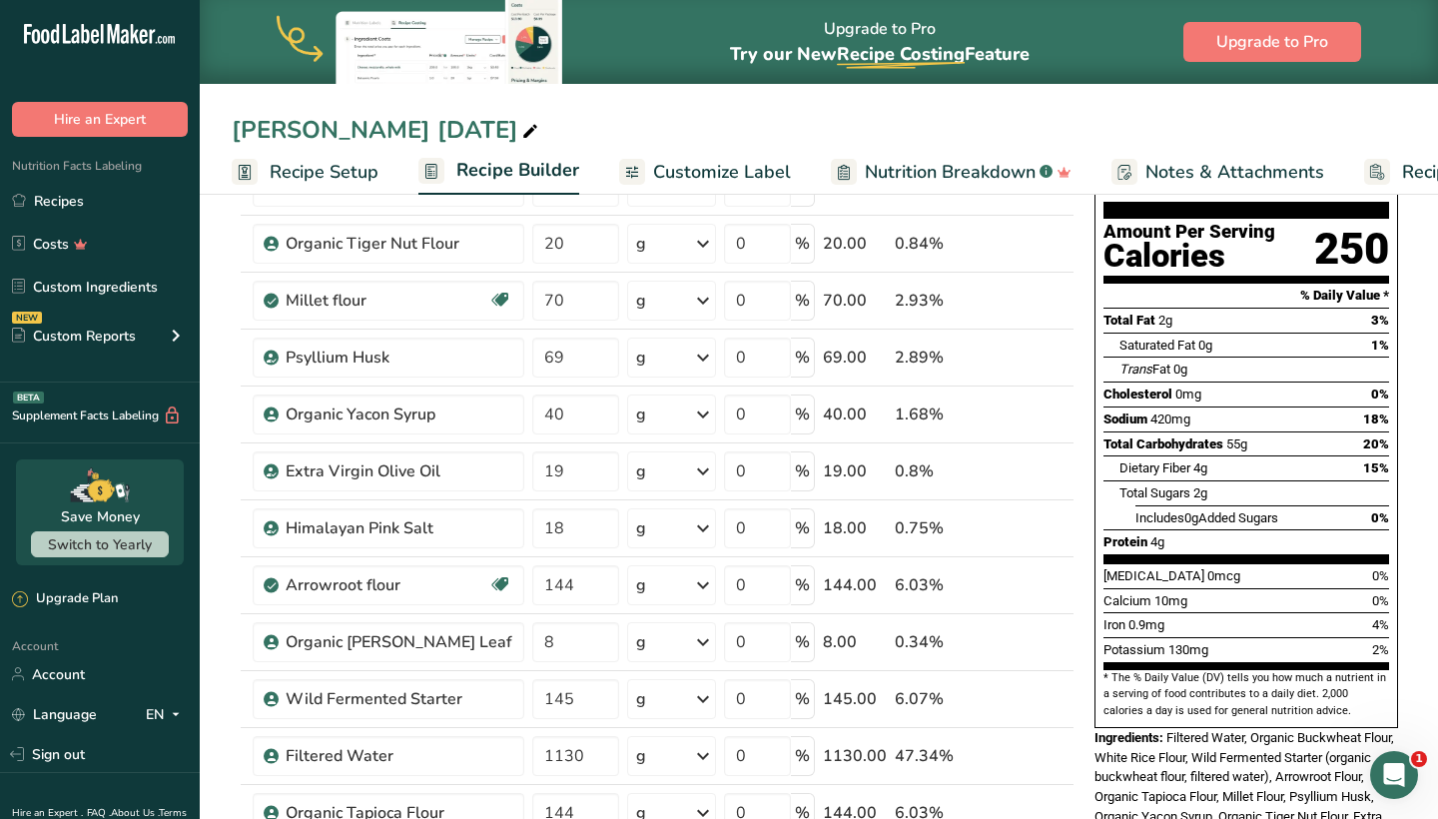
scroll to position [178, 0]
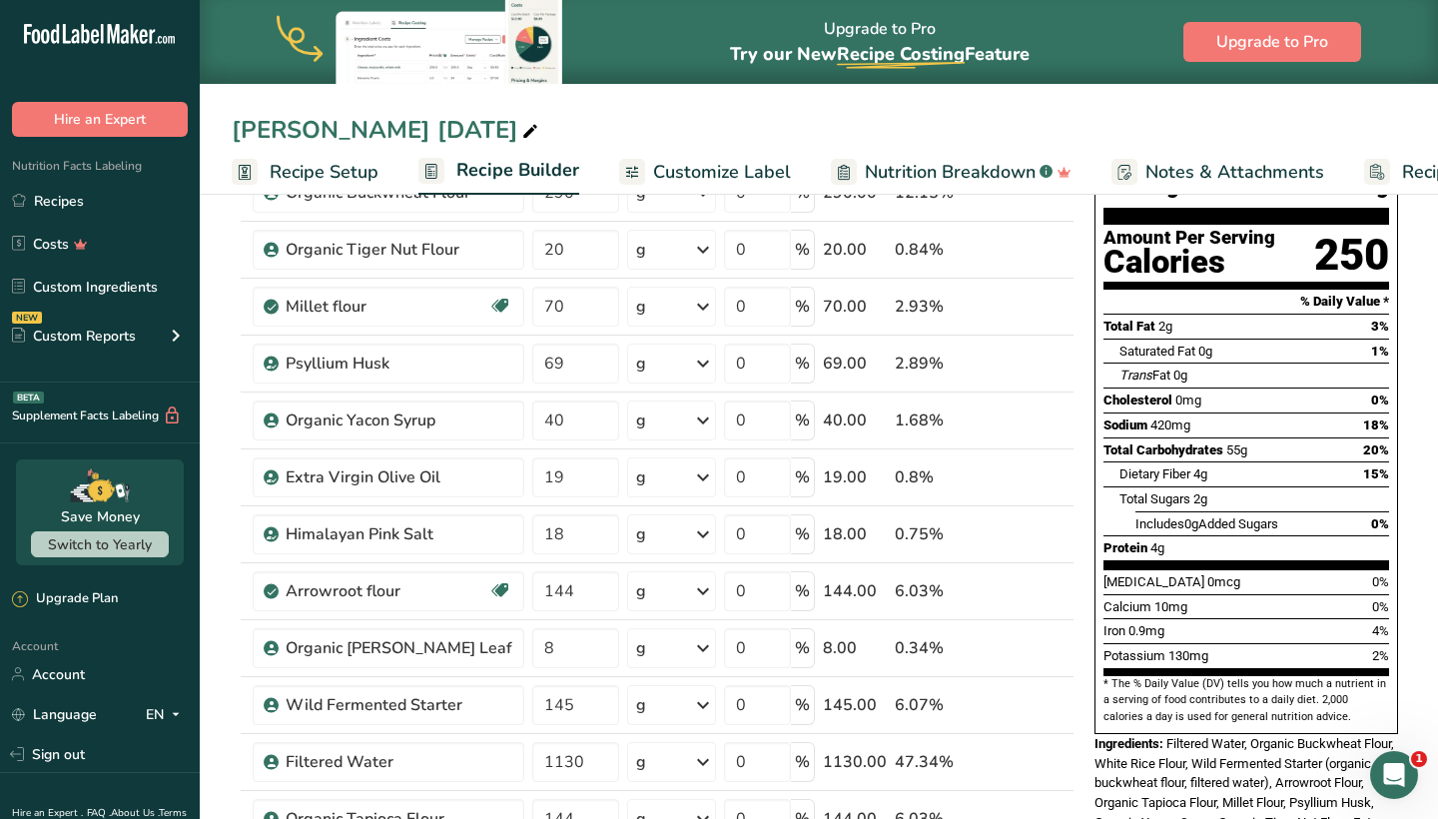
click at [934, 170] on span "Nutrition Breakdown" at bounding box center [950, 172] width 171 height 27
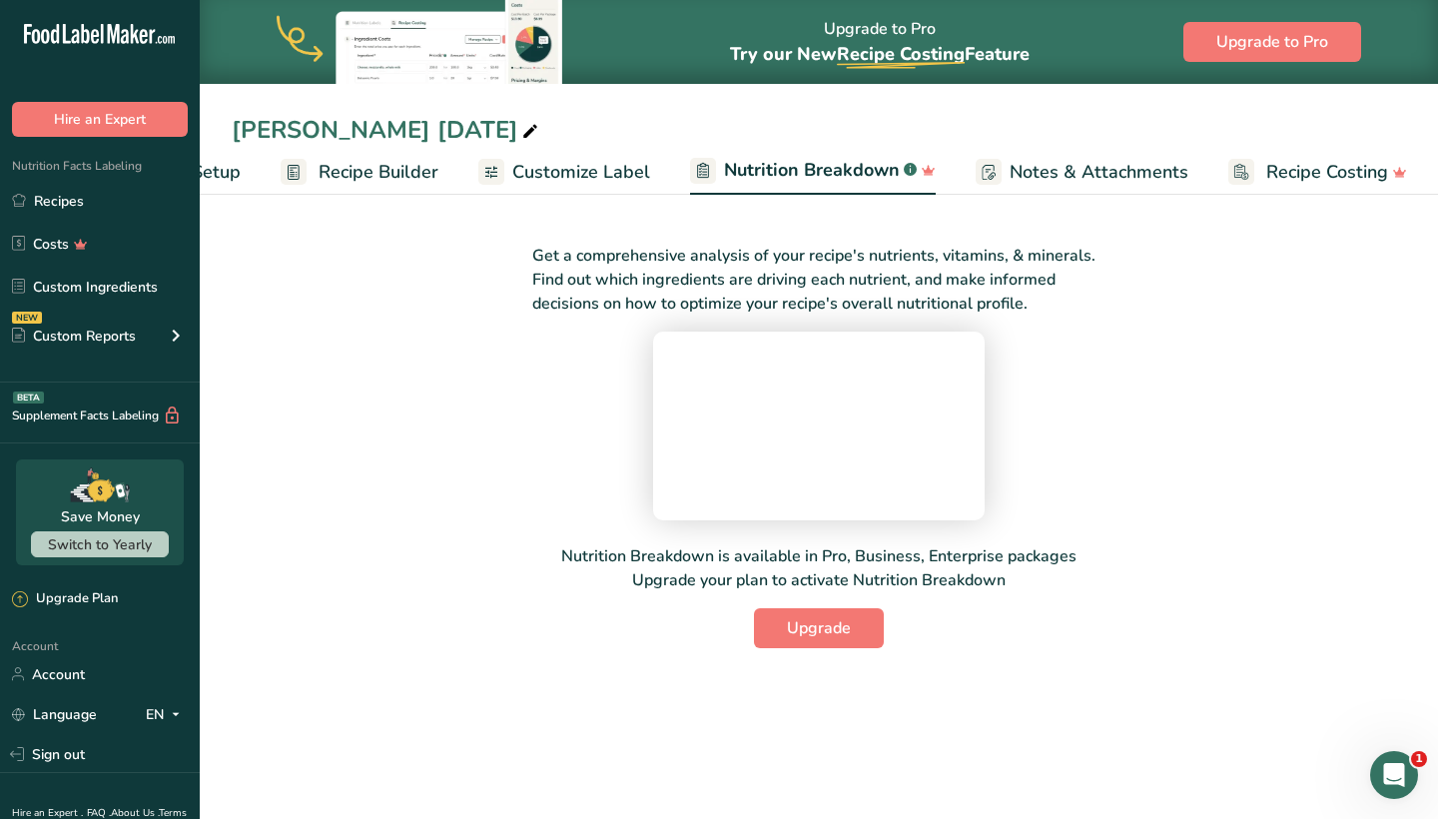
click at [1239, 306] on div "Get a comprehensive analysis of your recipe's nutrients, vitamins, & minerals. …" at bounding box center [819, 434] width 1174 height 428
click at [541, 163] on span "Customize Label" at bounding box center [581, 172] width 138 height 27
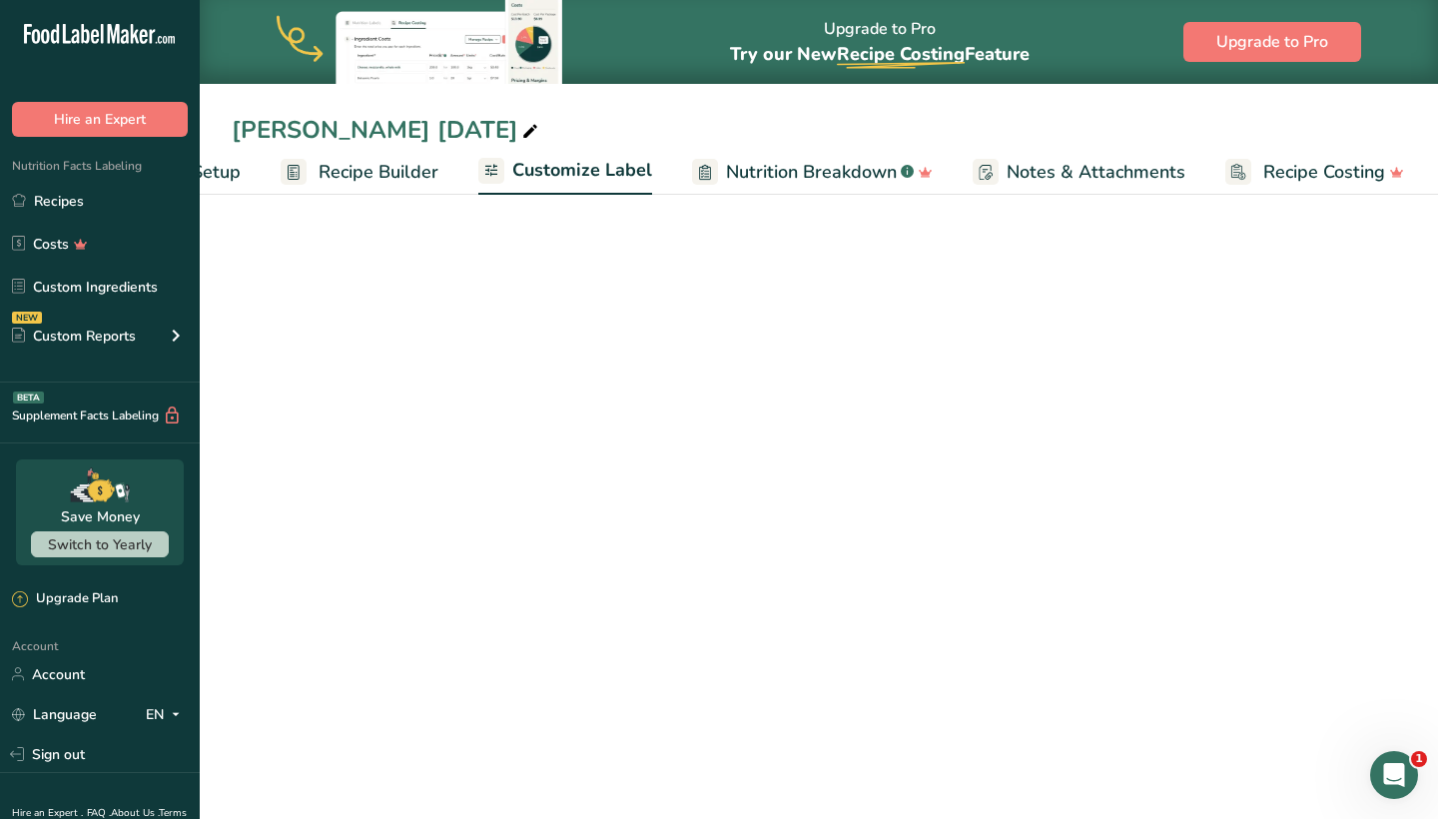
scroll to position [0, 136]
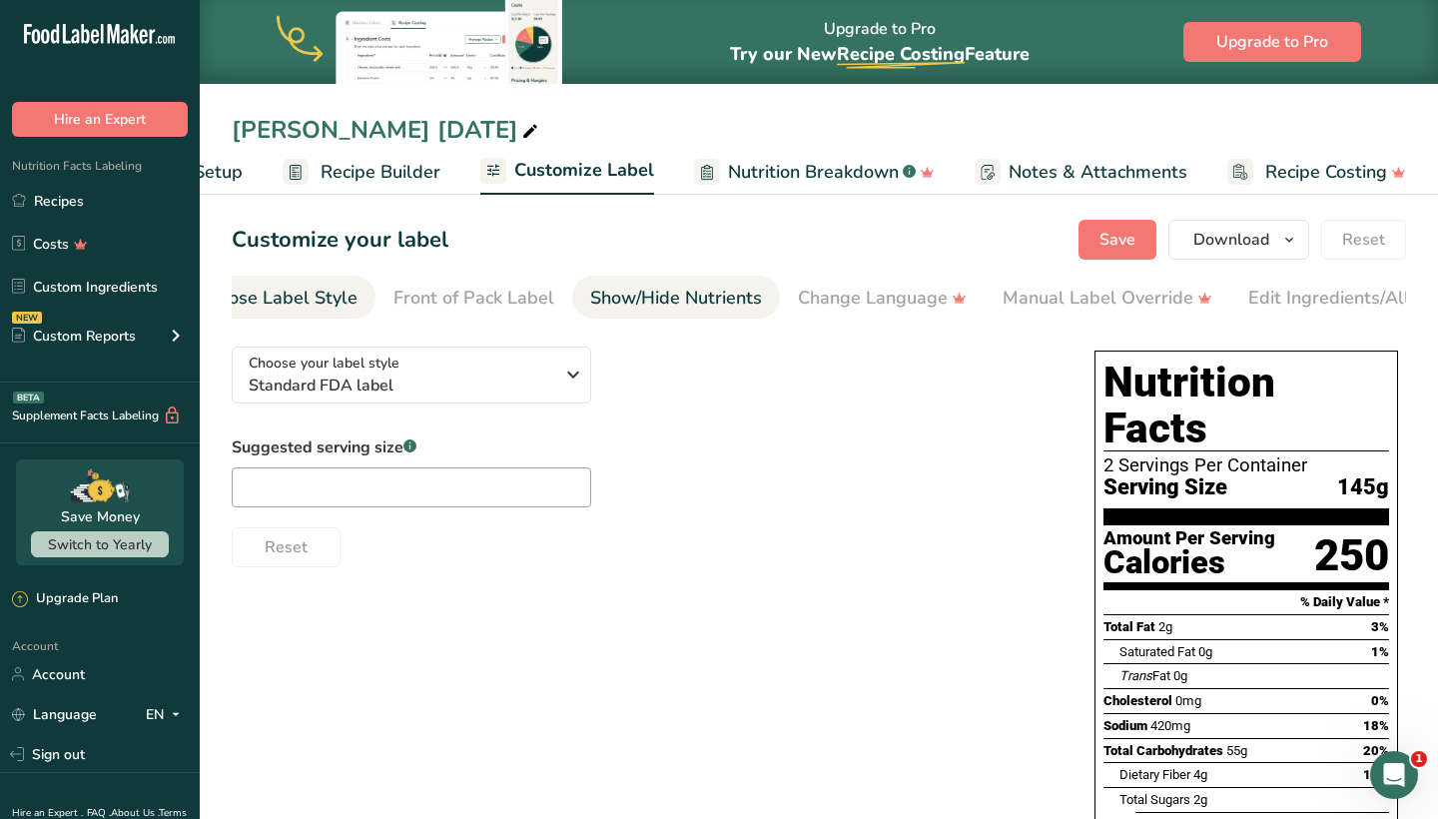
click at [646, 295] on div "Show/Hide Nutrients" at bounding box center [676, 298] width 172 height 27
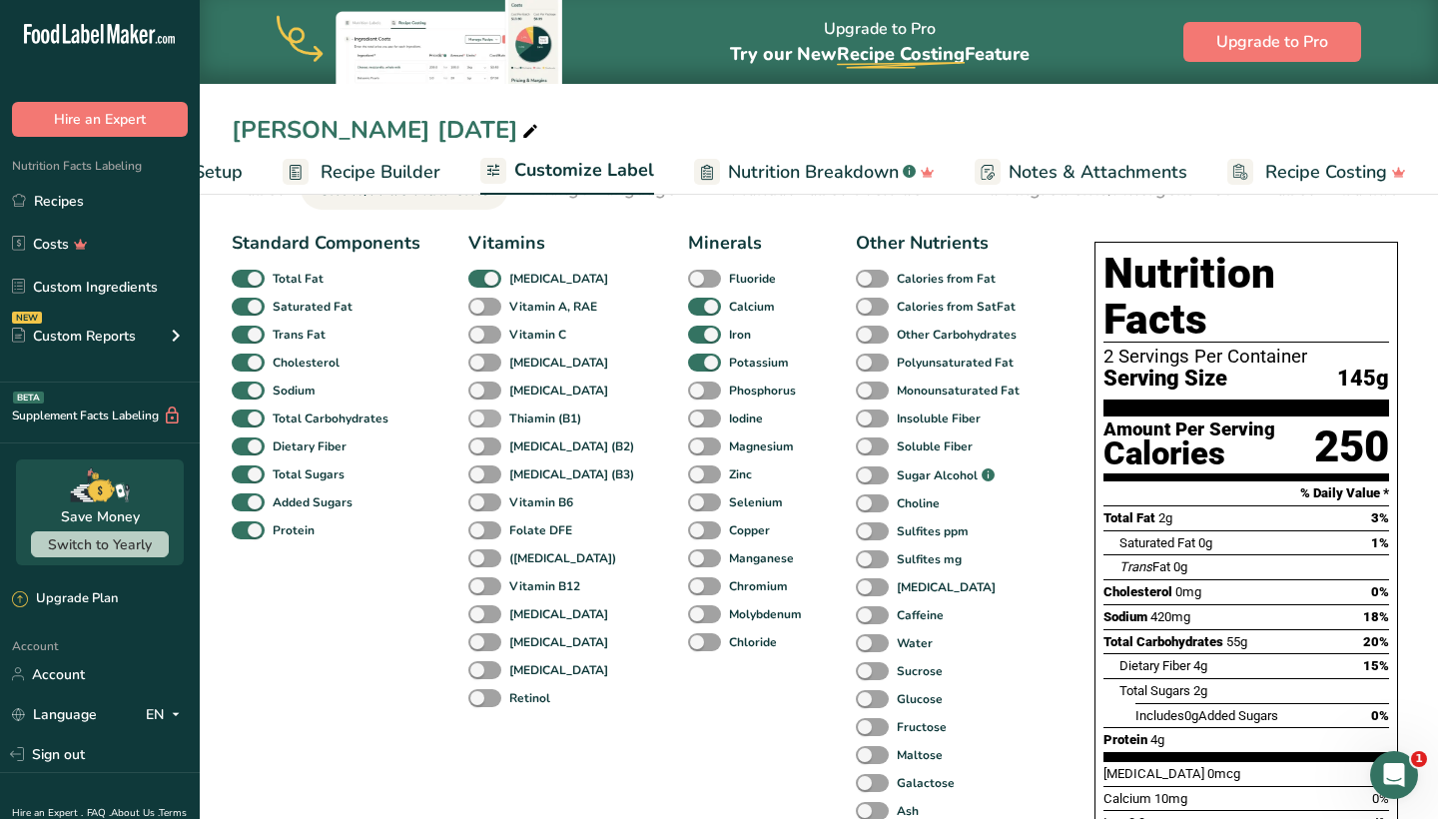
scroll to position [99, 0]
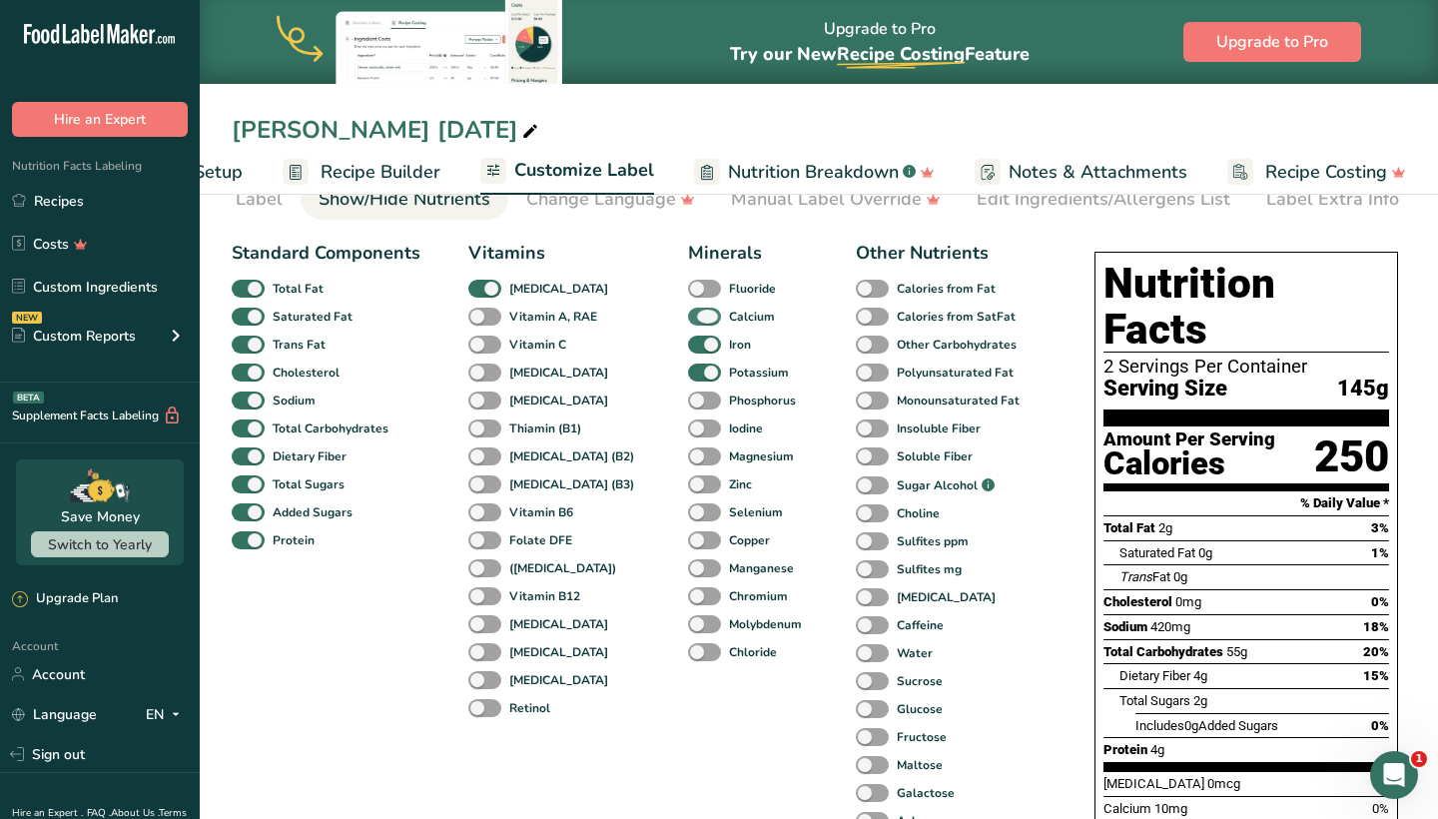
click at [688, 314] on span at bounding box center [704, 317] width 33 height 19
click at [688, 314] on input "Calcium" at bounding box center [694, 316] width 13 height 13
checkbox input "false"
click at [688, 353] on span at bounding box center [704, 345] width 33 height 19
click at [688, 351] on input "Iron" at bounding box center [694, 344] width 13 height 13
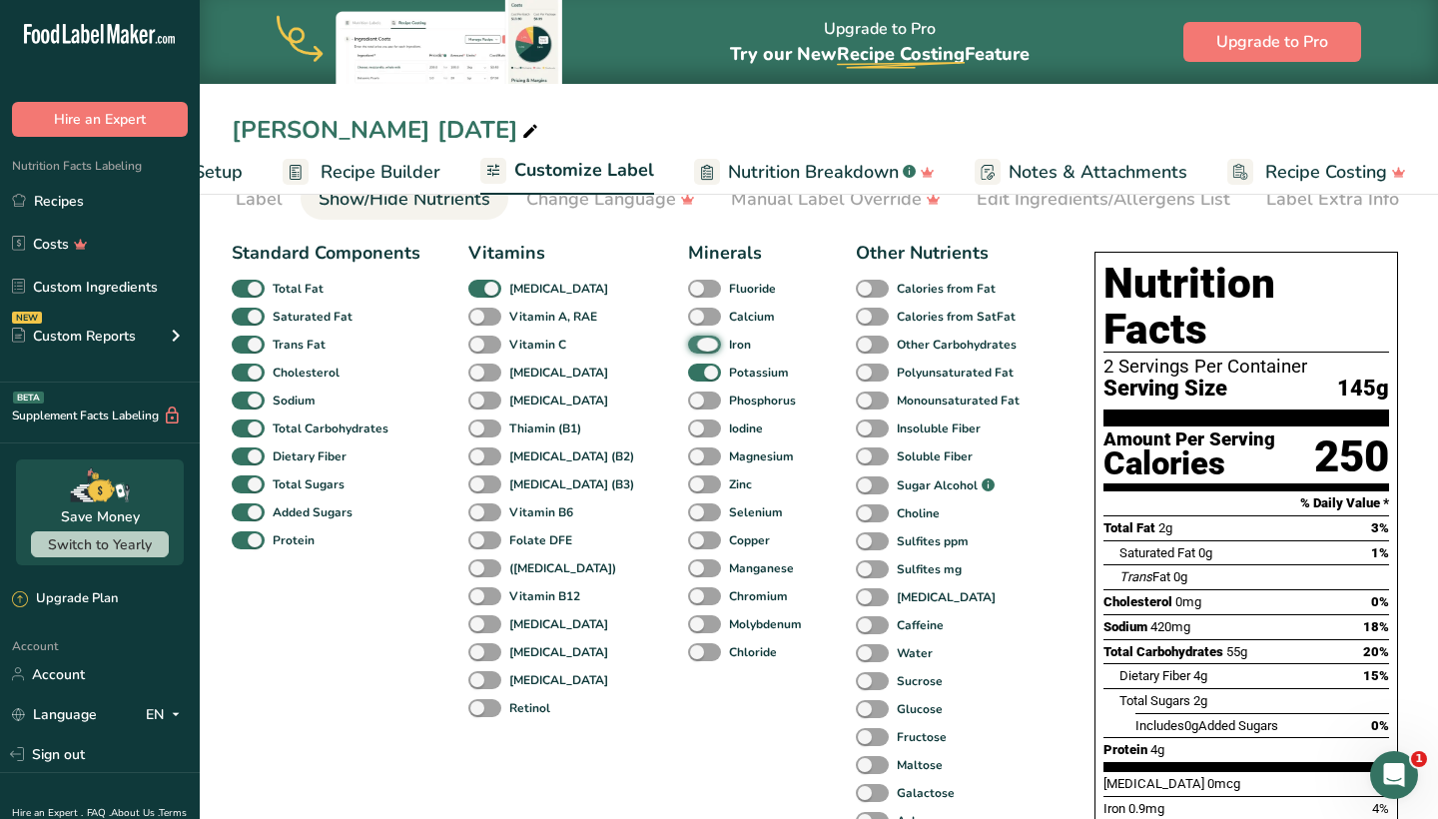
checkbox input "false"
click at [688, 369] on span at bounding box center [704, 372] width 33 height 19
click at [688, 369] on input "Potassium" at bounding box center [694, 371] width 13 height 13
checkbox input "false"
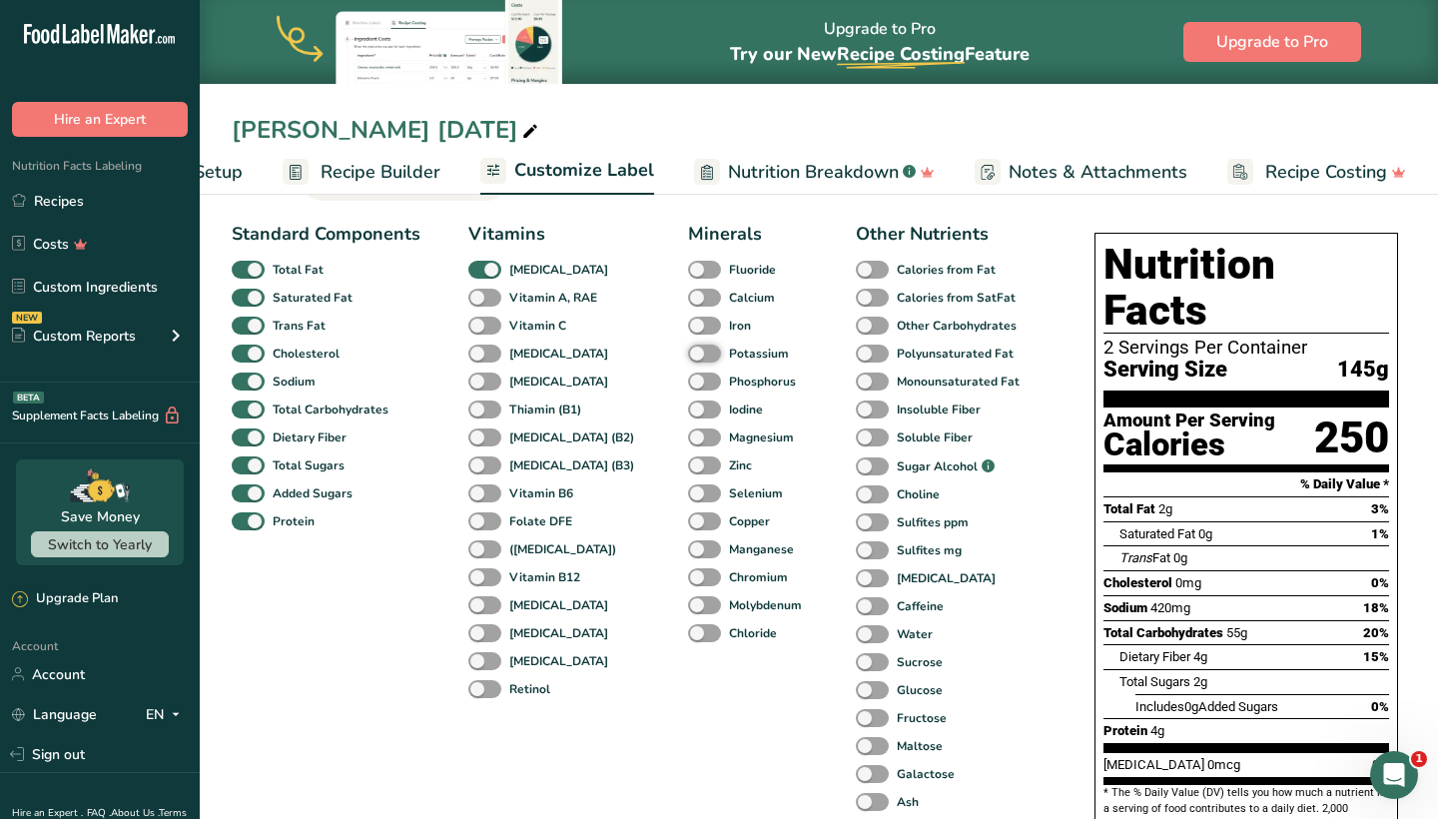
scroll to position [114, 0]
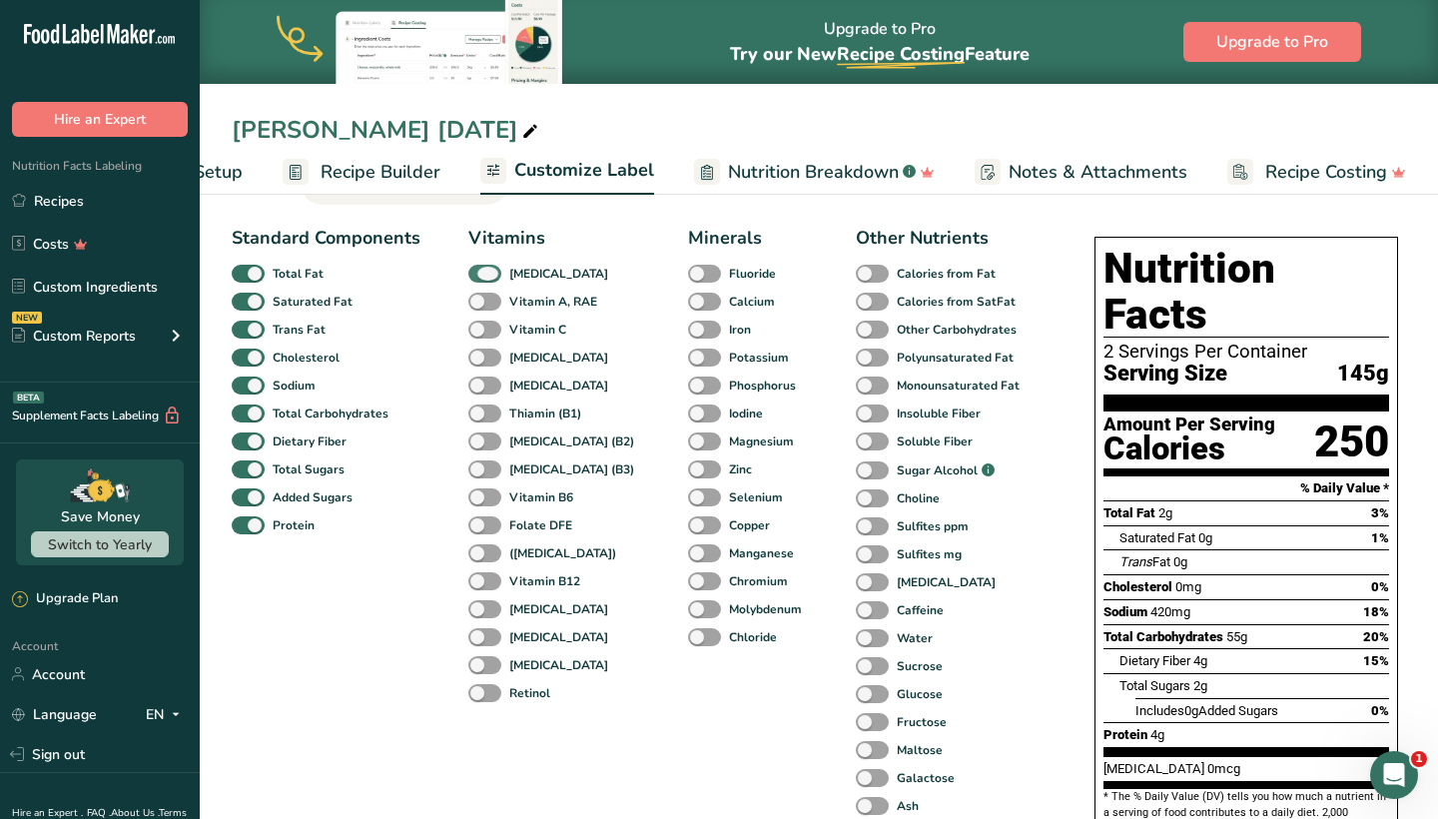
click at [484, 275] on span at bounding box center [484, 274] width 33 height 19
click at [481, 275] on input "[MEDICAL_DATA]" at bounding box center [474, 273] width 13 height 13
checkbox input "false"
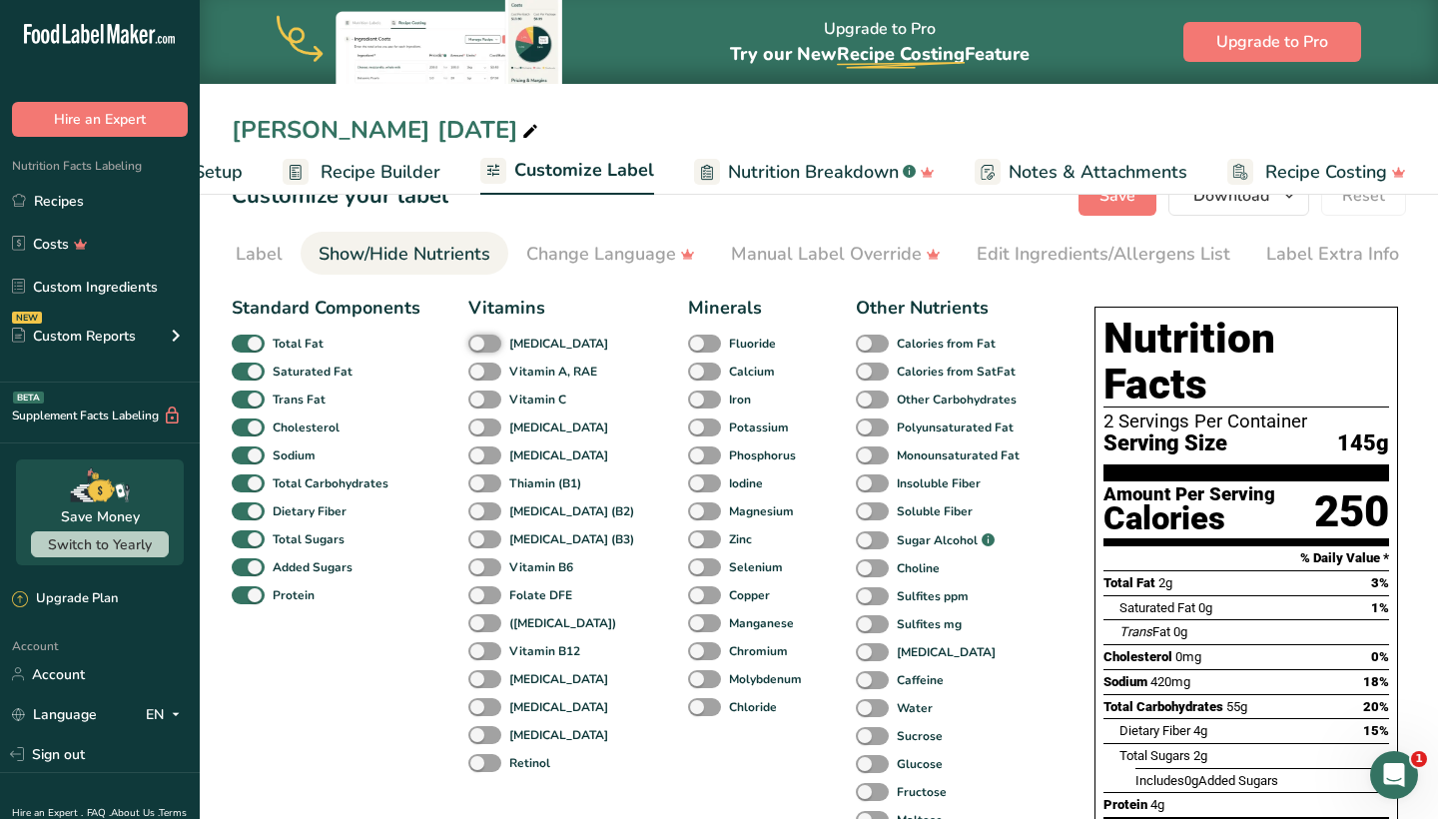
scroll to position [24, 0]
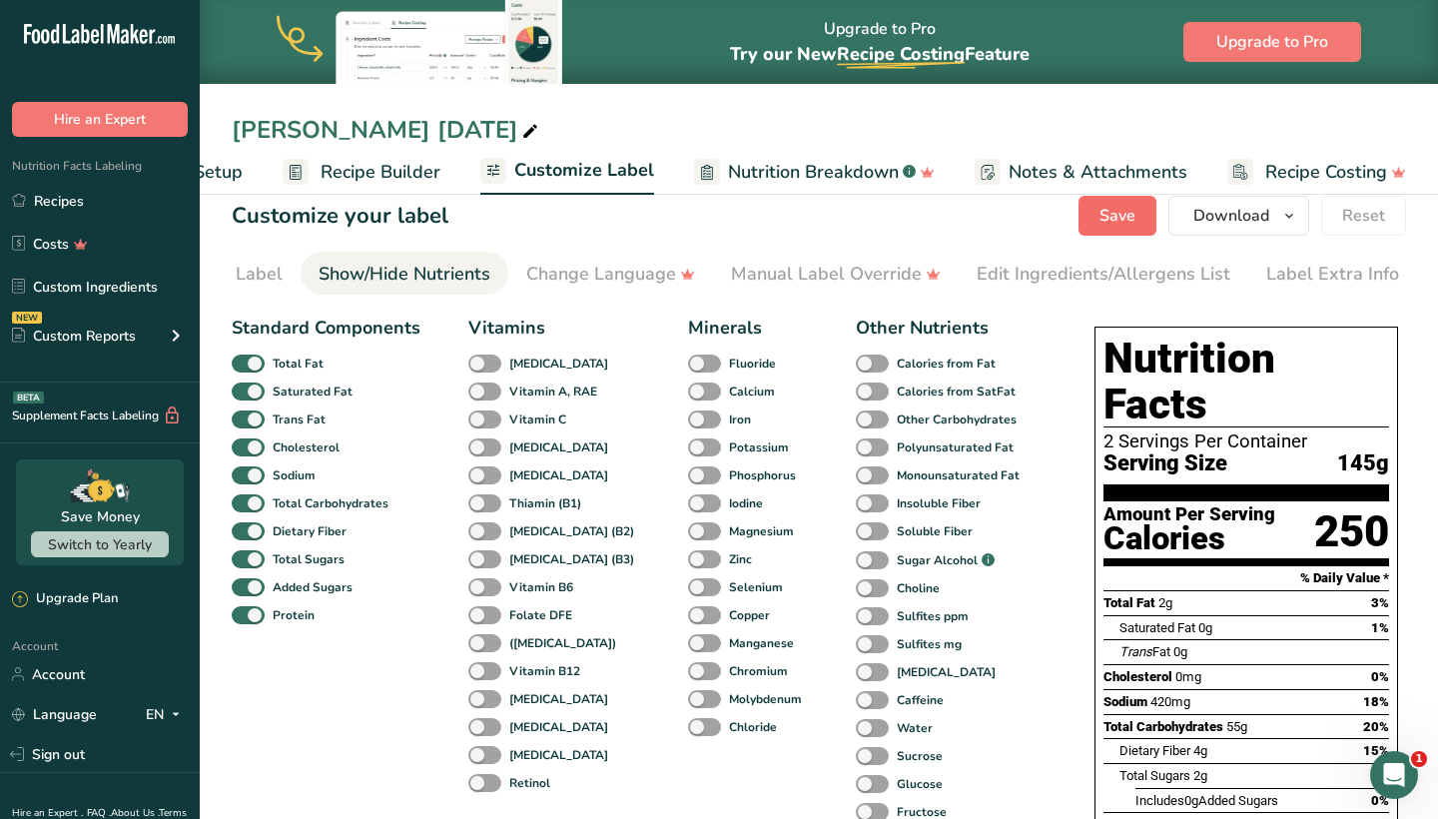
click at [1121, 217] on span "Save" at bounding box center [1117, 216] width 36 height 24
click at [250, 159] on ul "Recipe Setup Recipe Builder Customize Label Nutrition Breakdown .a-a{fill:#3473…" at bounding box center [755, 171] width 1382 height 47
click at [355, 167] on span "Recipe Builder" at bounding box center [381, 172] width 120 height 27
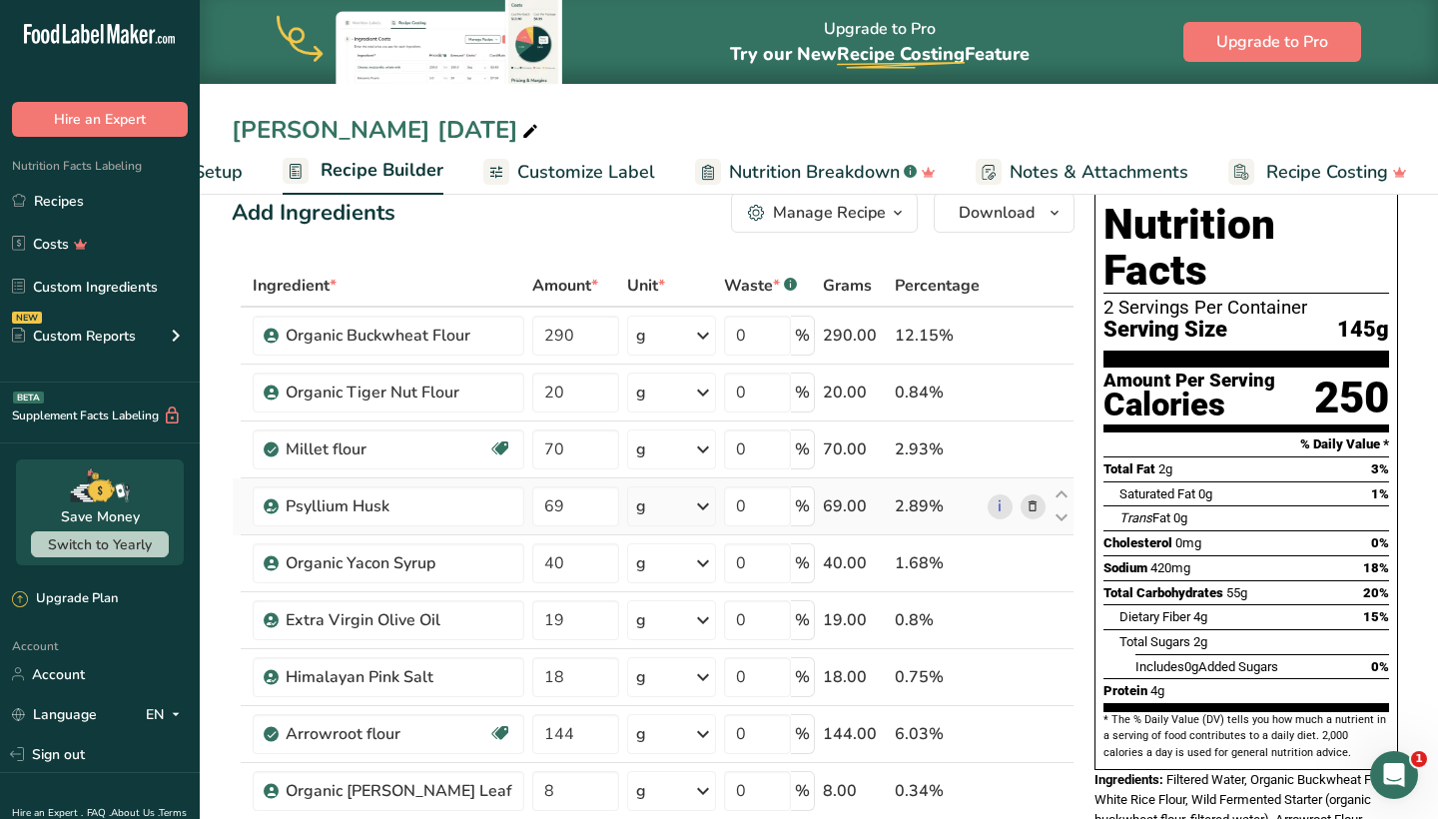
scroll to position [37, 0]
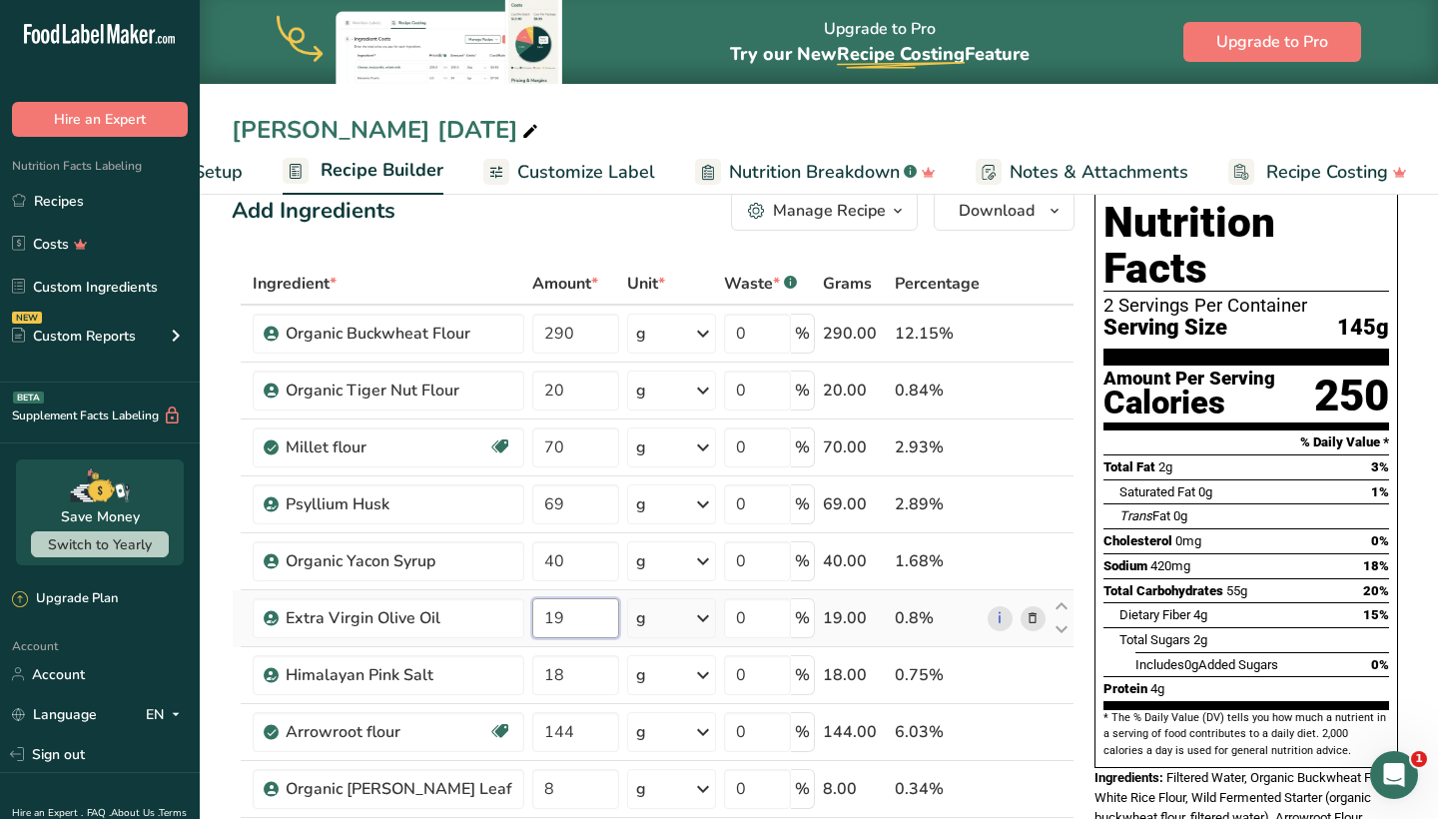
click at [543, 622] on input "19" at bounding box center [575, 618] width 86 height 40
type input "1"
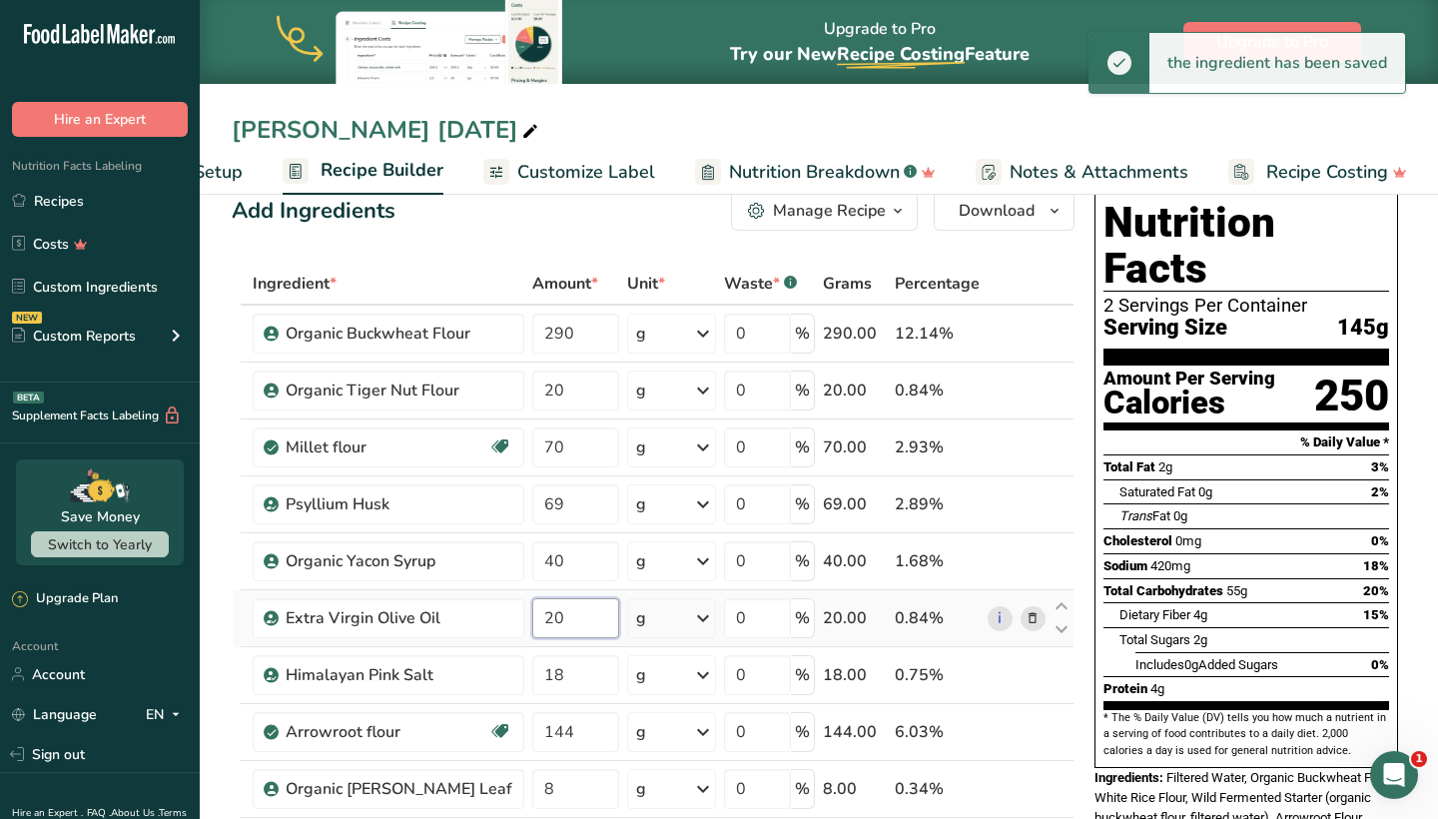
click at [546, 620] on input "20" at bounding box center [575, 618] width 86 height 40
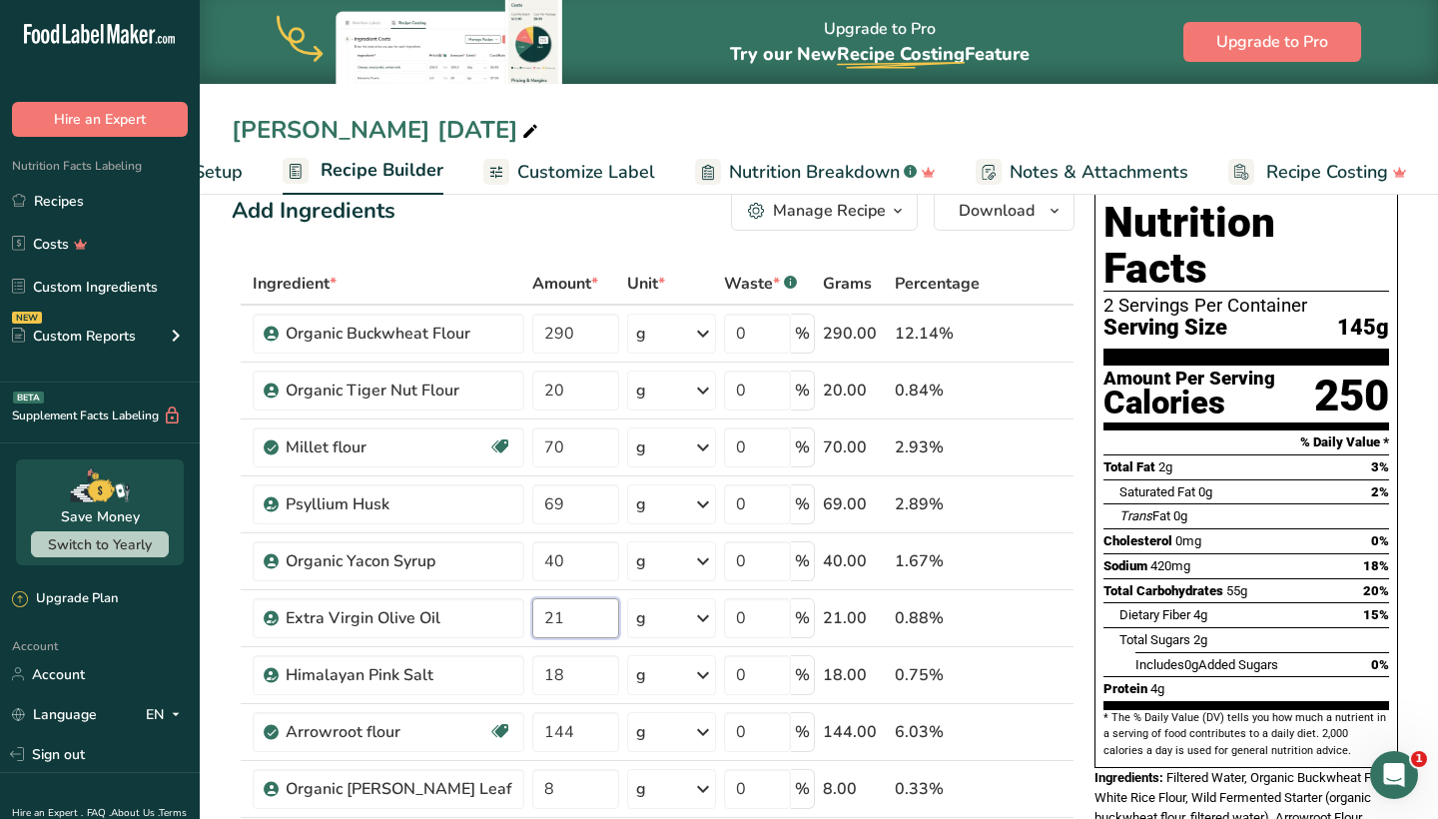
type input "21"
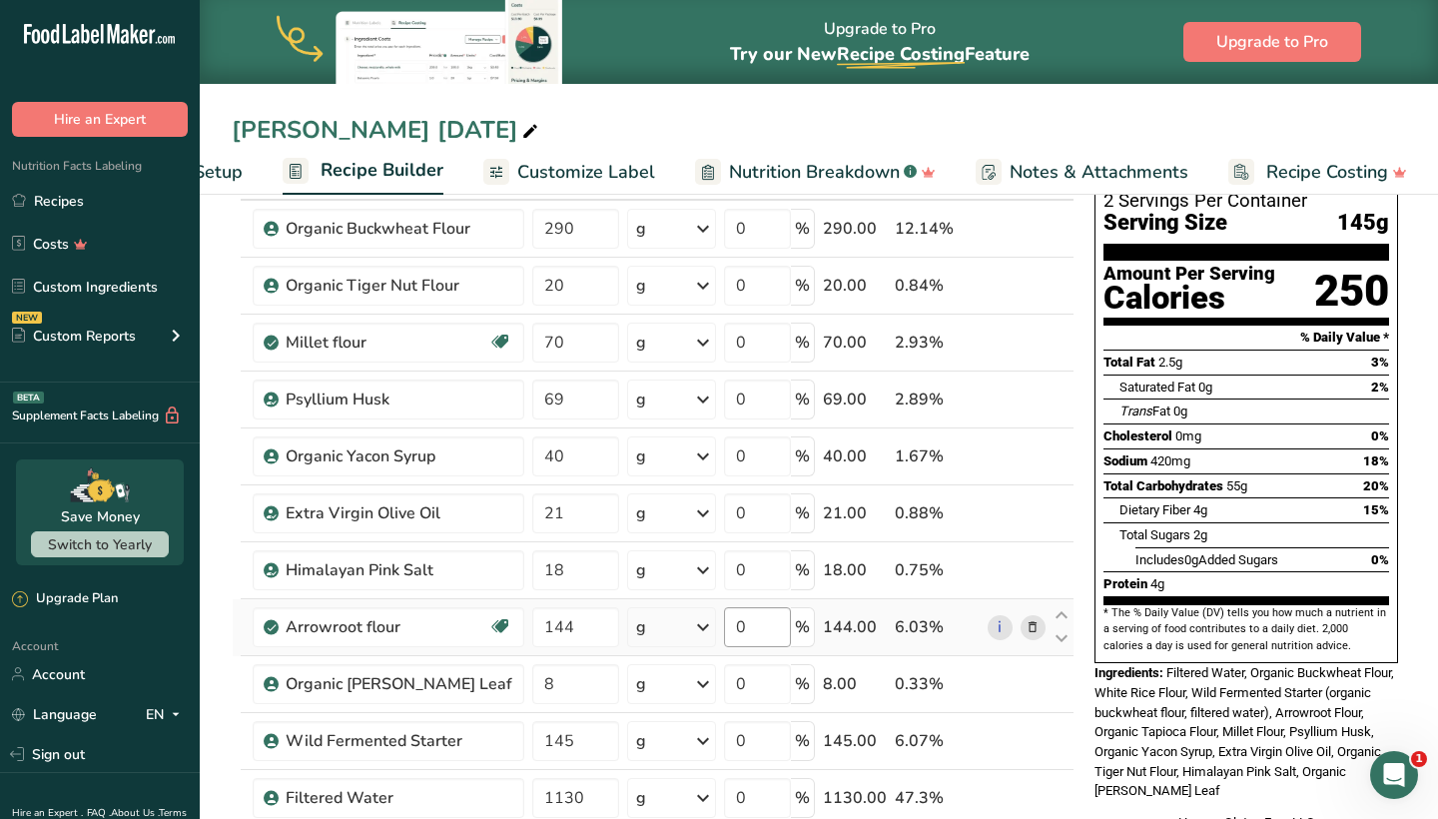
scroll to position [145, 0]
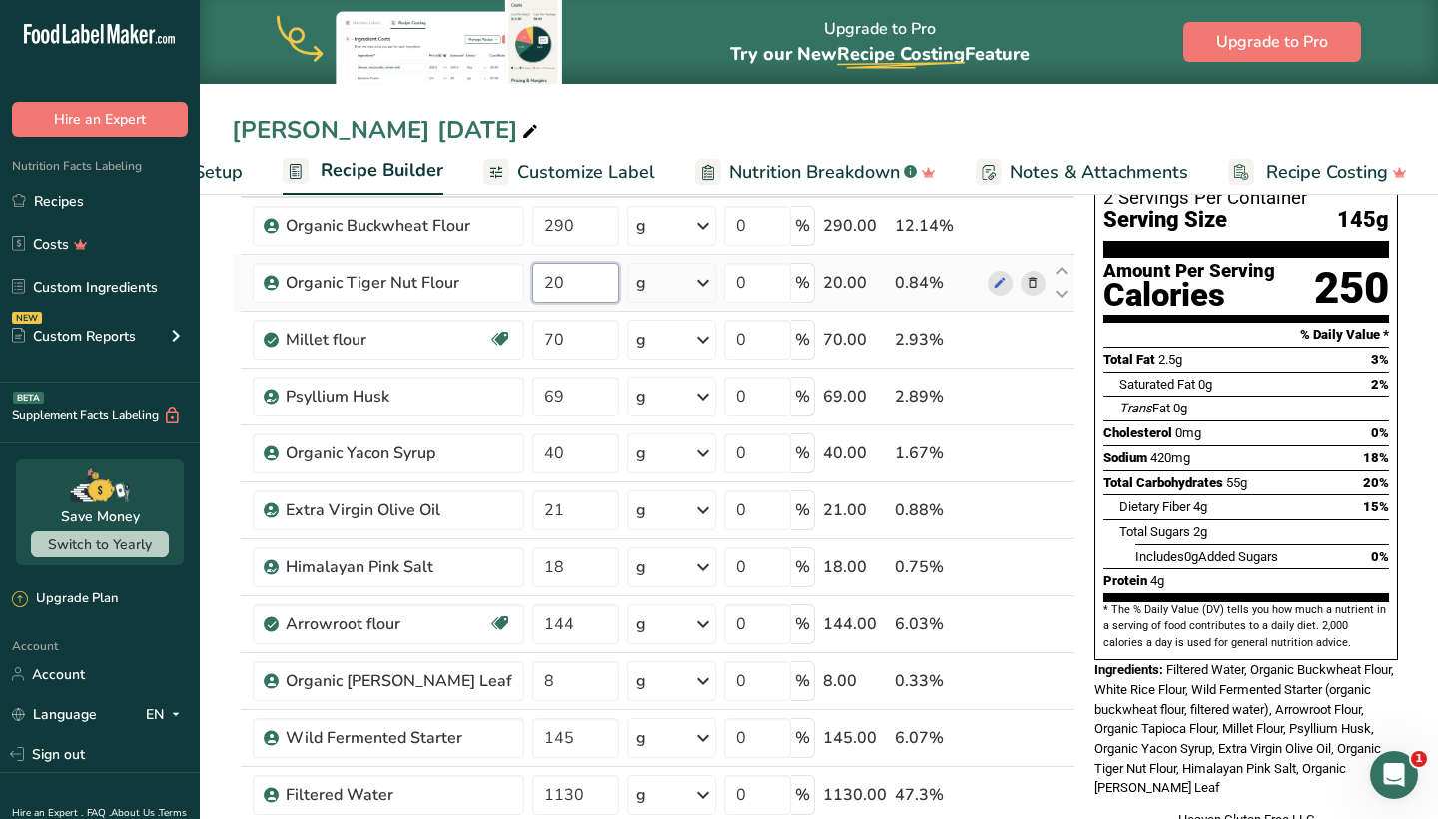
click at [575, 287] on input "20" at bounding box center [575, 283] width 86 height 40
type input "21"
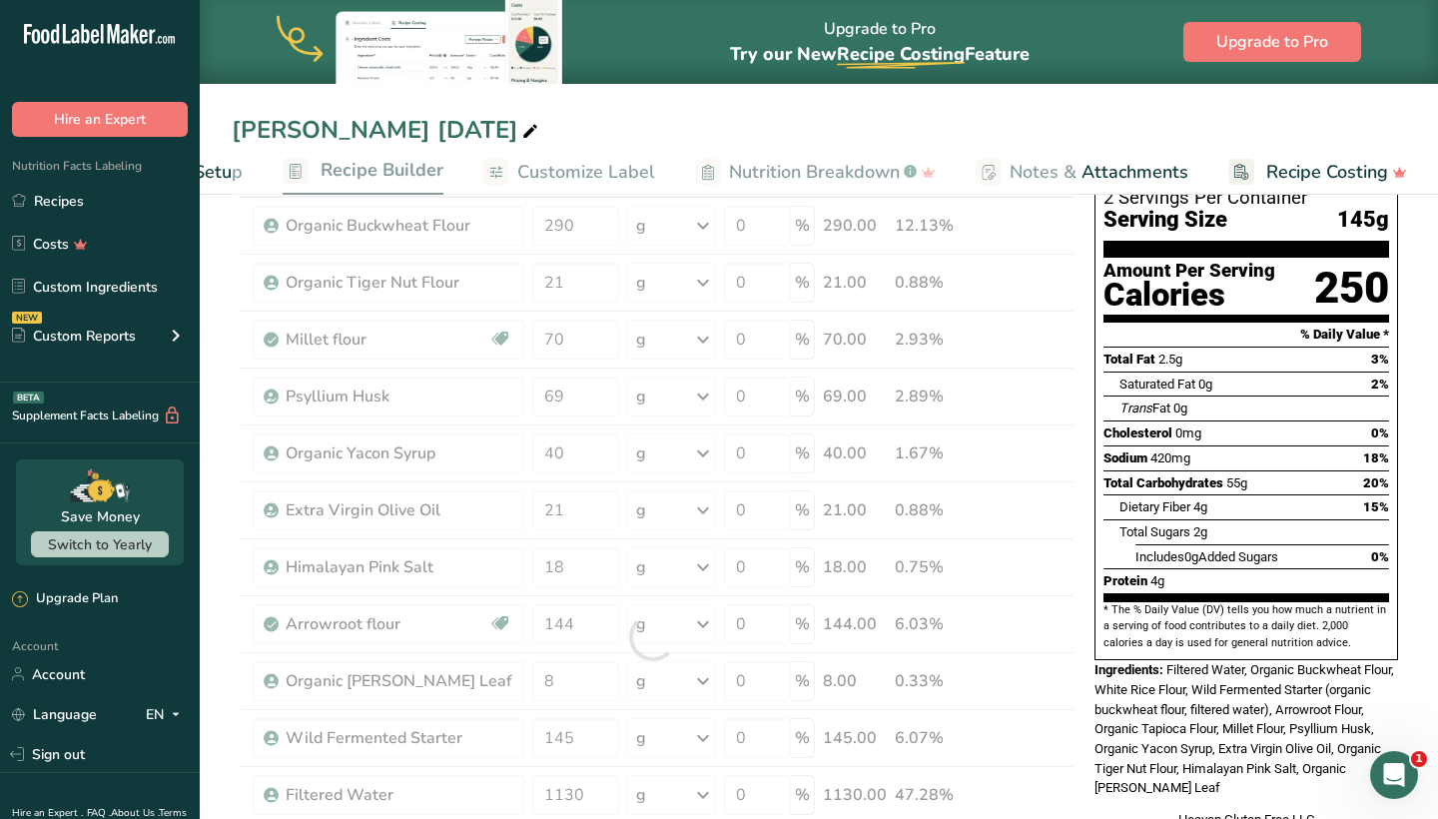
click at [1093, 511] on div "Nutrition Facts 2 Servings Per Container Serving Size 145g Amount Per Serving C…" at bounding box center [1246, 476] width 320 height 802
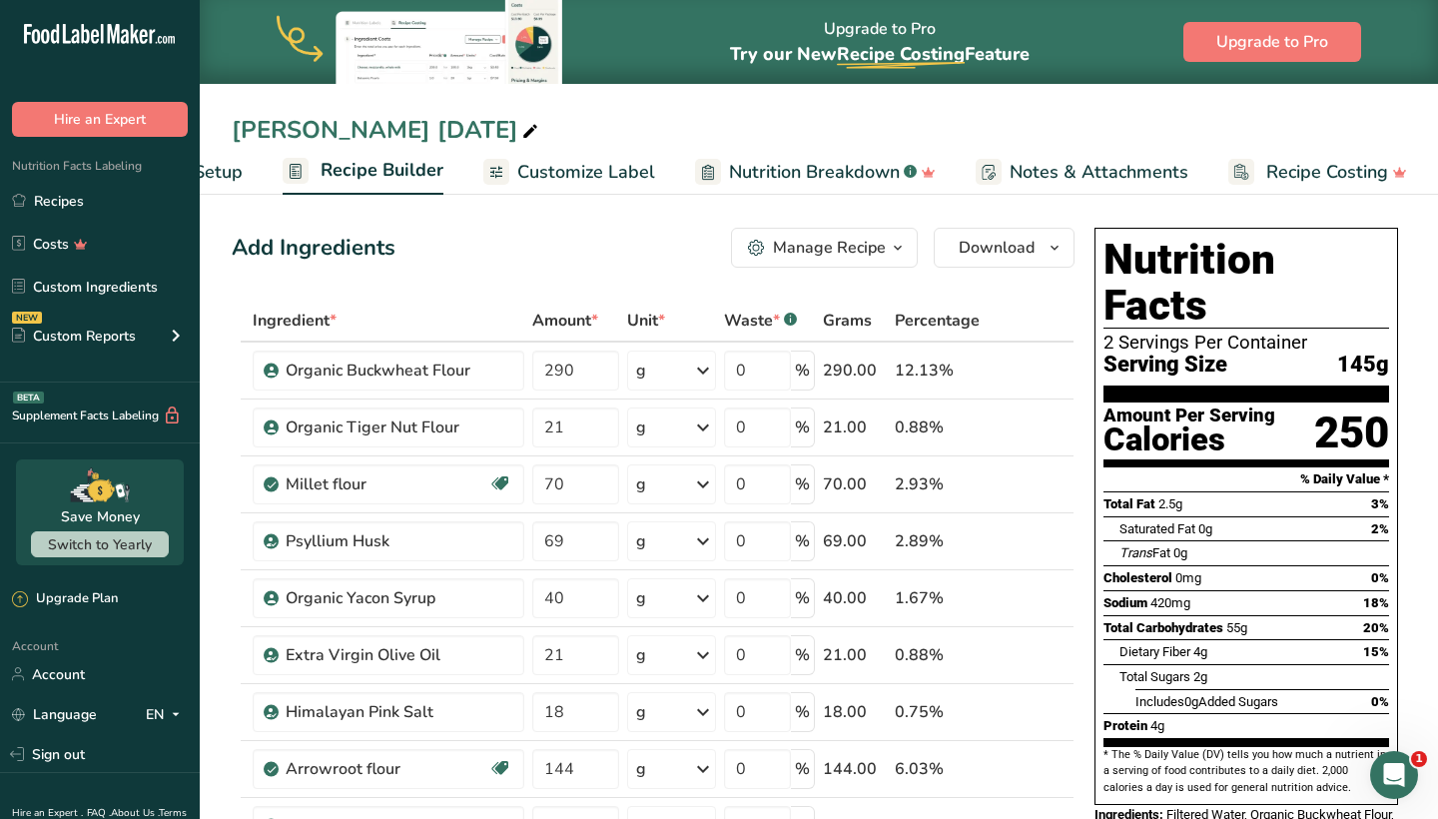
scroll to position [0, 0]
click at [1035, 235] on button "Download" at bounding box center [1004, 248] width 141 height 40
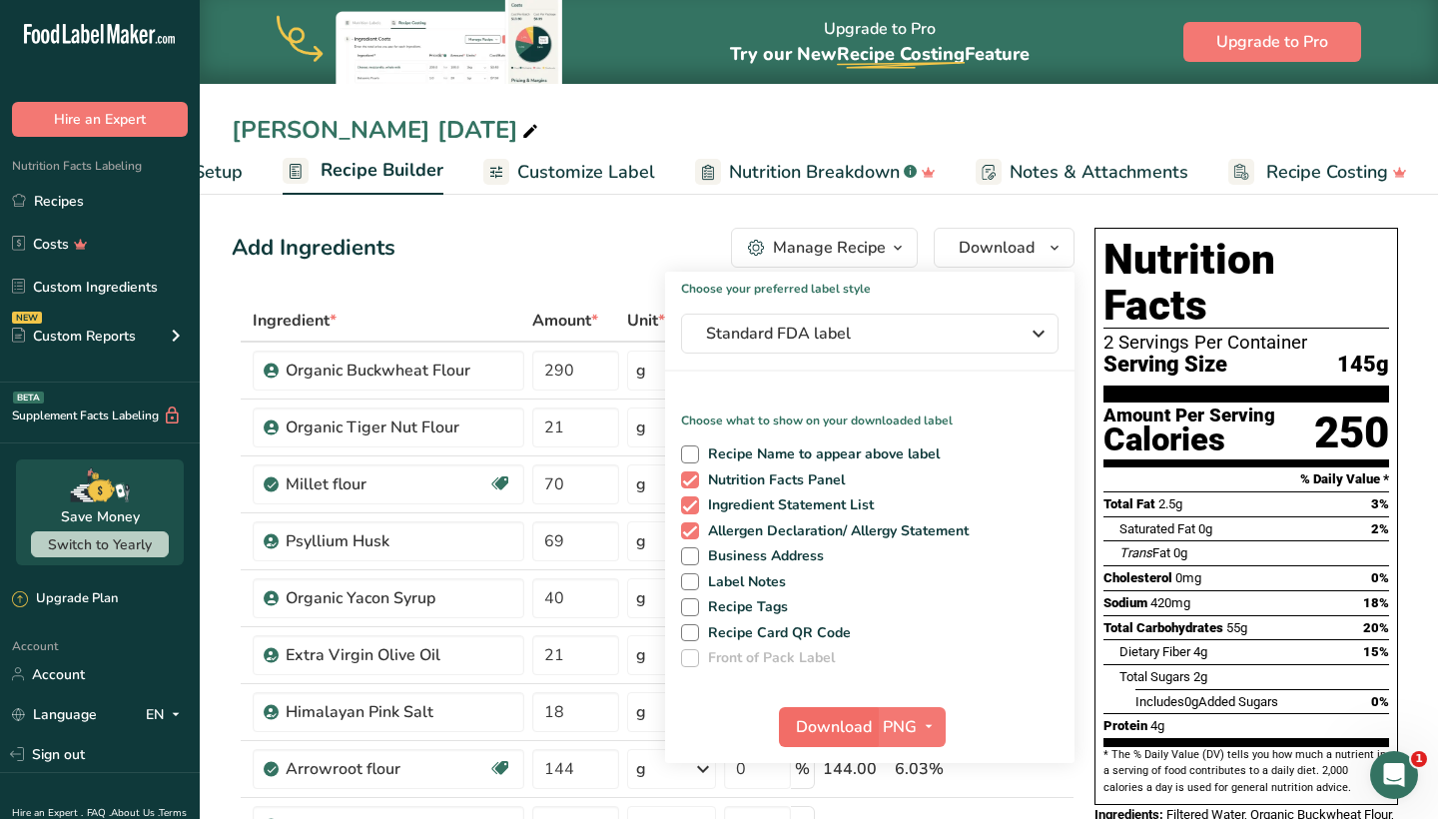
click at [844, 725] on span "Download" at bounding box center [834, 727] width 76 height 24
click at [519, 260] on div "Add Ingredients Manage Recipe Delete Recipe Duplicate Recipe Scale Recipe Save …" at bounding box center [653, 248] width 843 height 40
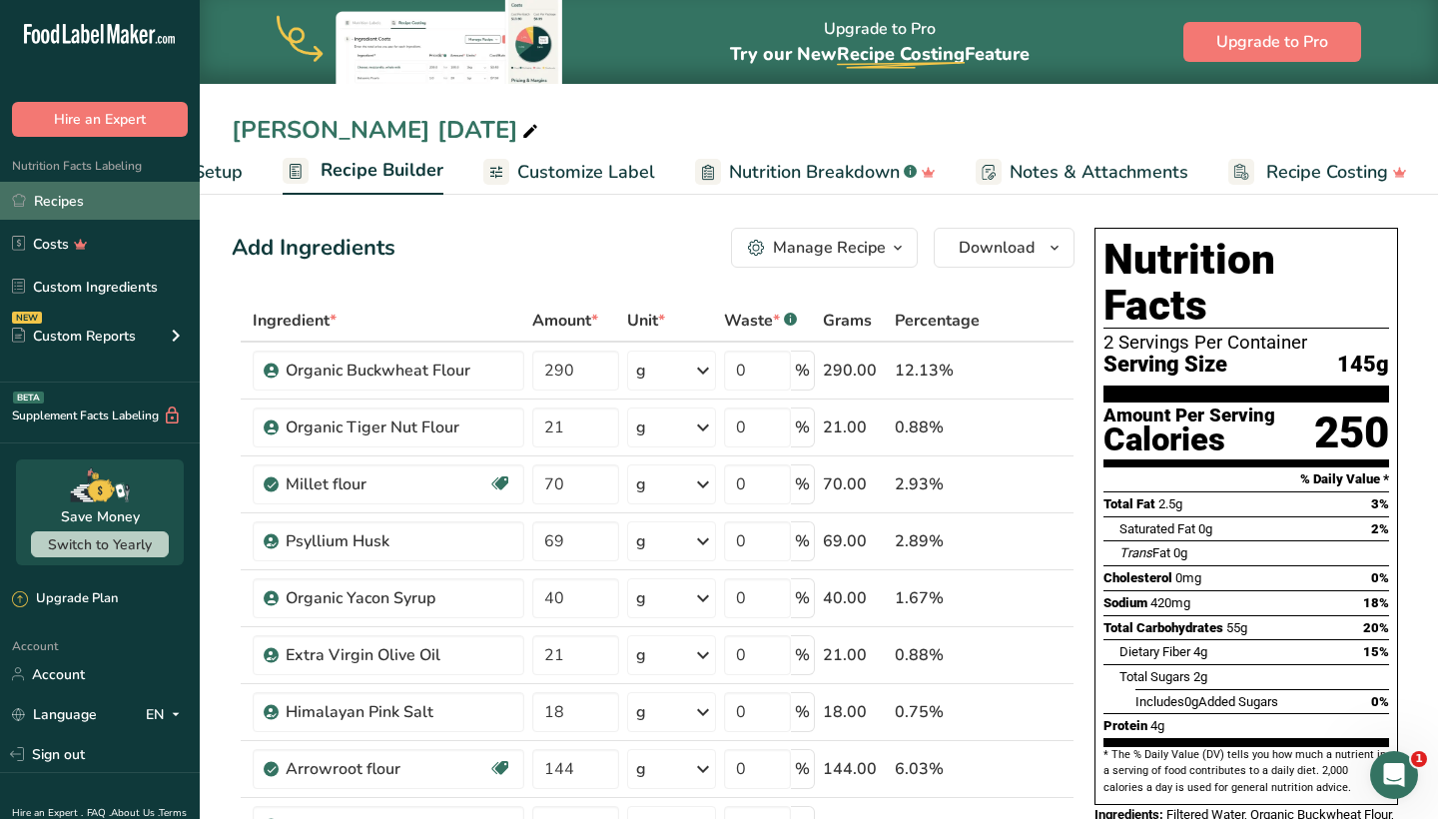
click at [81, 209] on link "Recipes" at bounding box center [100, 201] width 200 height 38
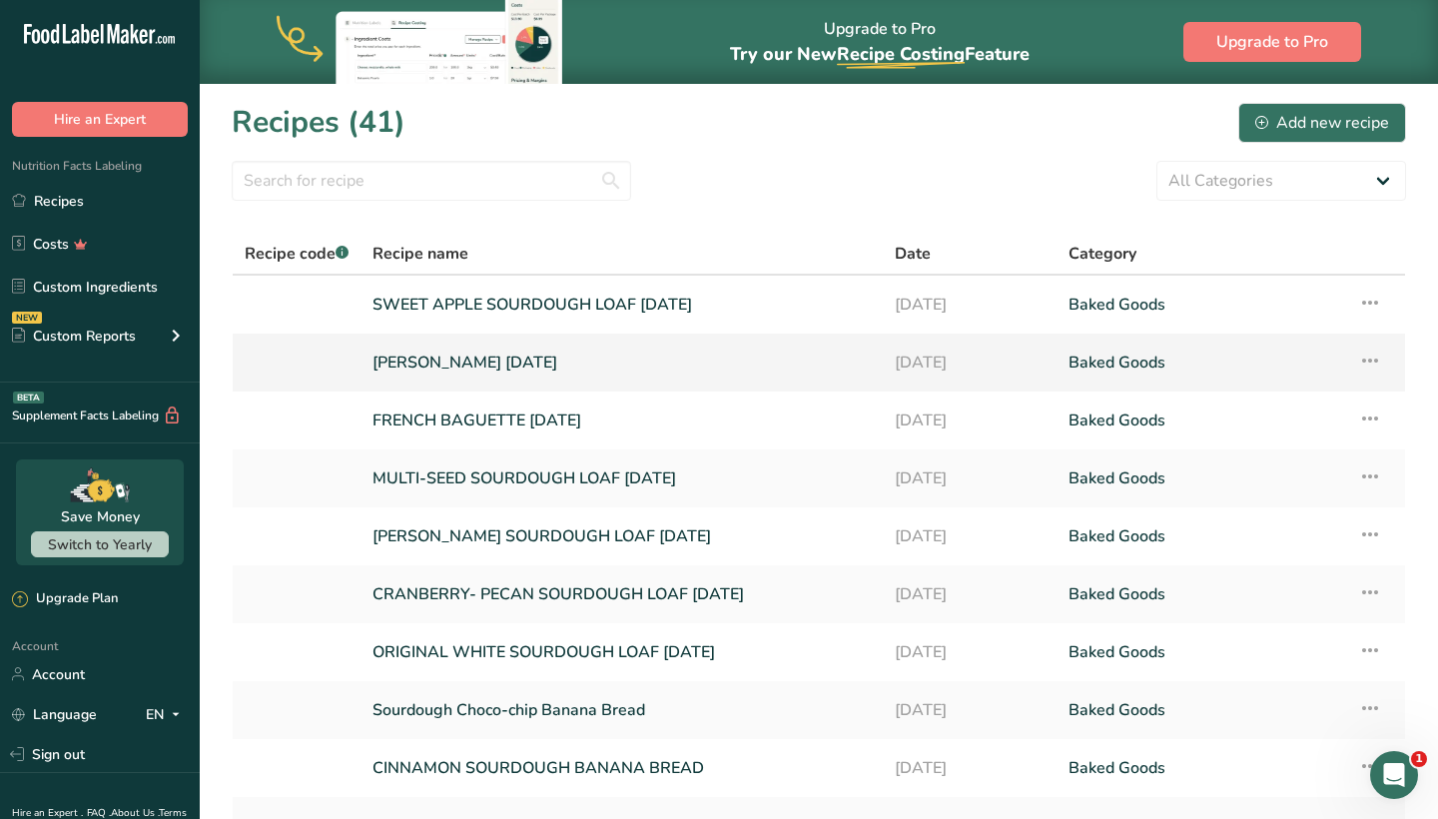
click at [468, 354] on link "[PERSON_NAME] [DATE]" at bounding box center [621, 363] width 498 height 42
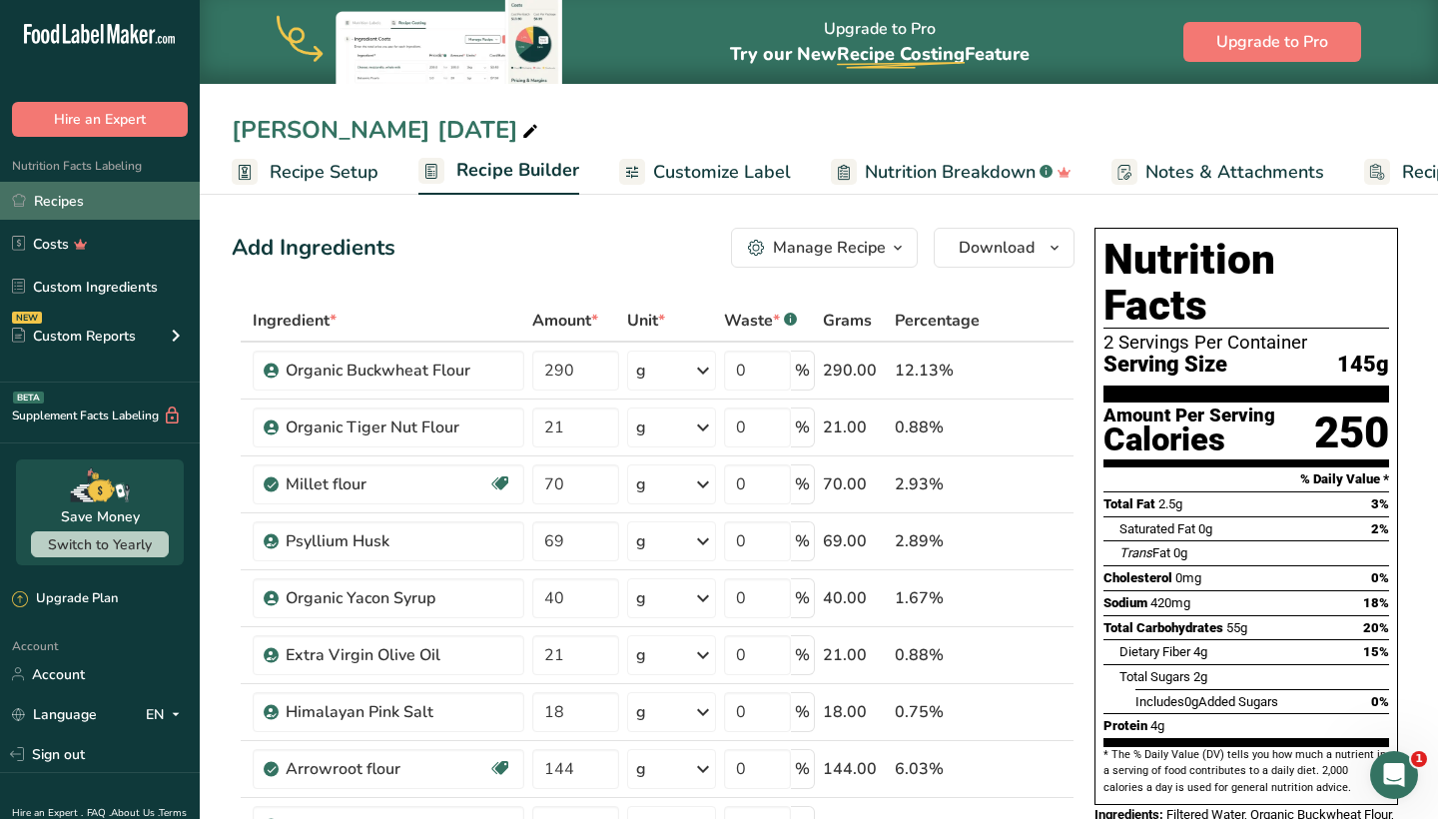
click at [105, 210] on link "Recipes" at bounding box center [100, 201] width 200 height 38
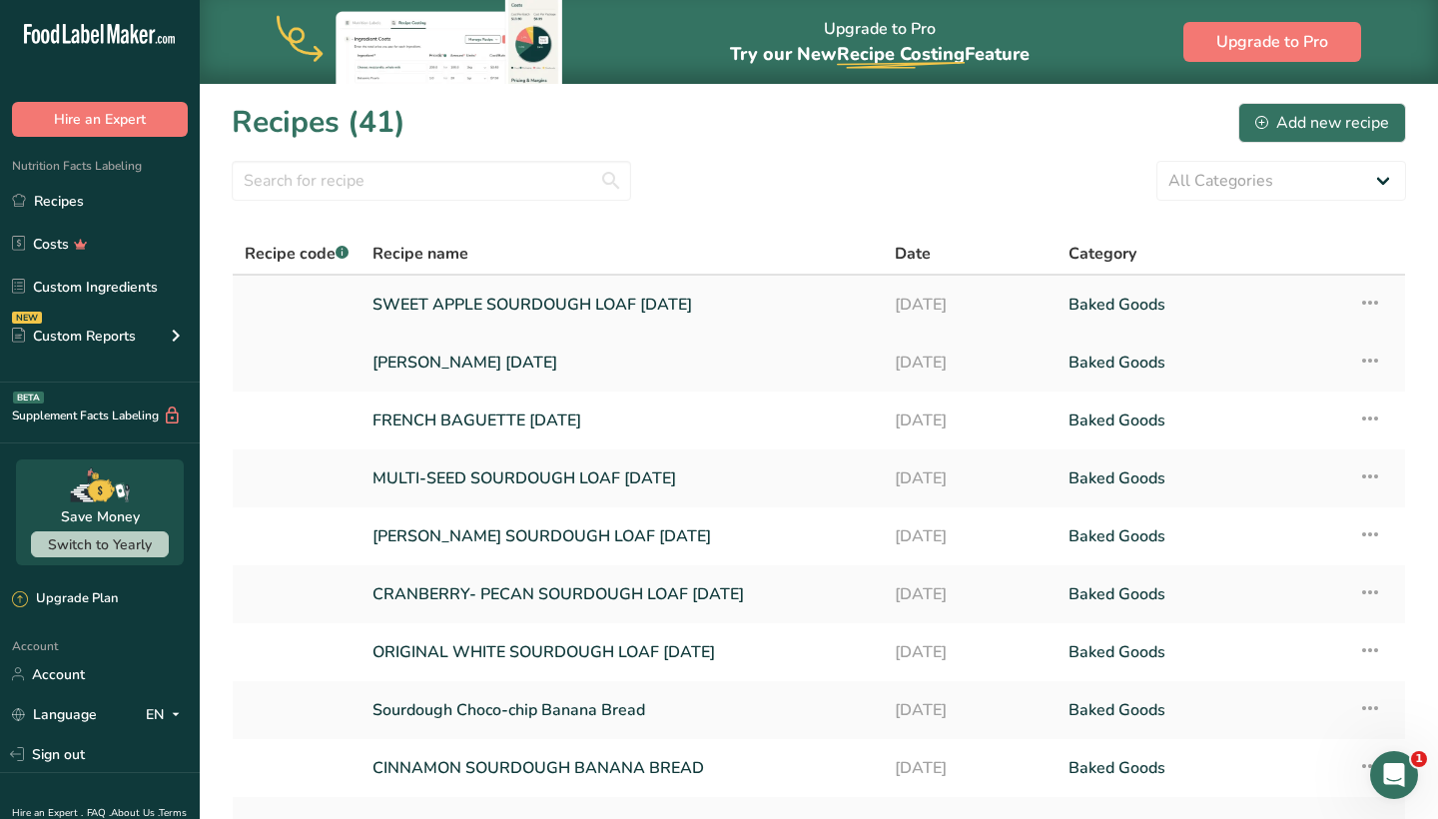
click at [481, 298] on link "SWEET APPLE SOURDOUGH LOAF [DATE]" at bounding box center [621, 305] width 498 height 42
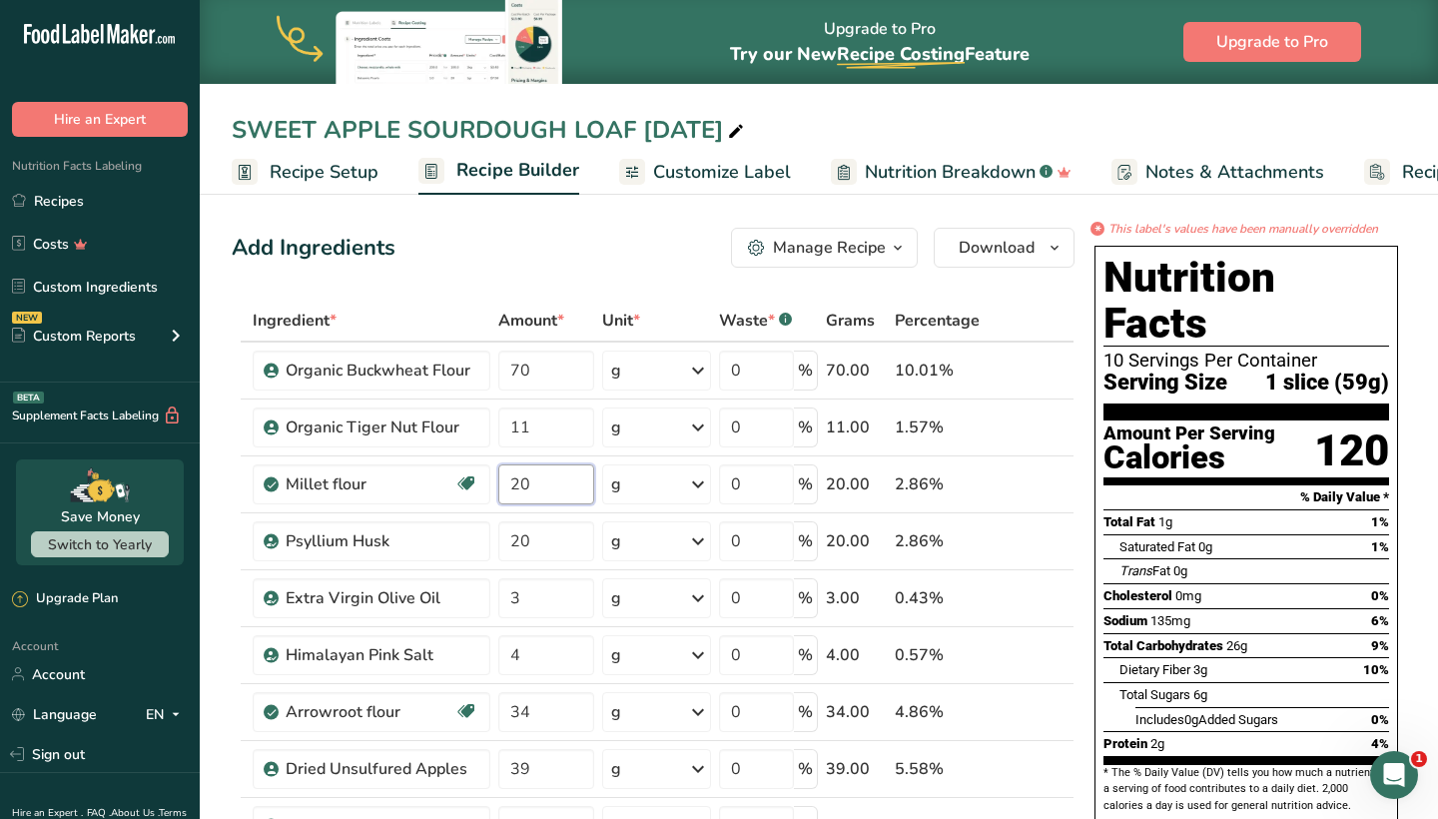
click at [510, 481] on input "20" at bounding box center [545, 484] width 95 height 40
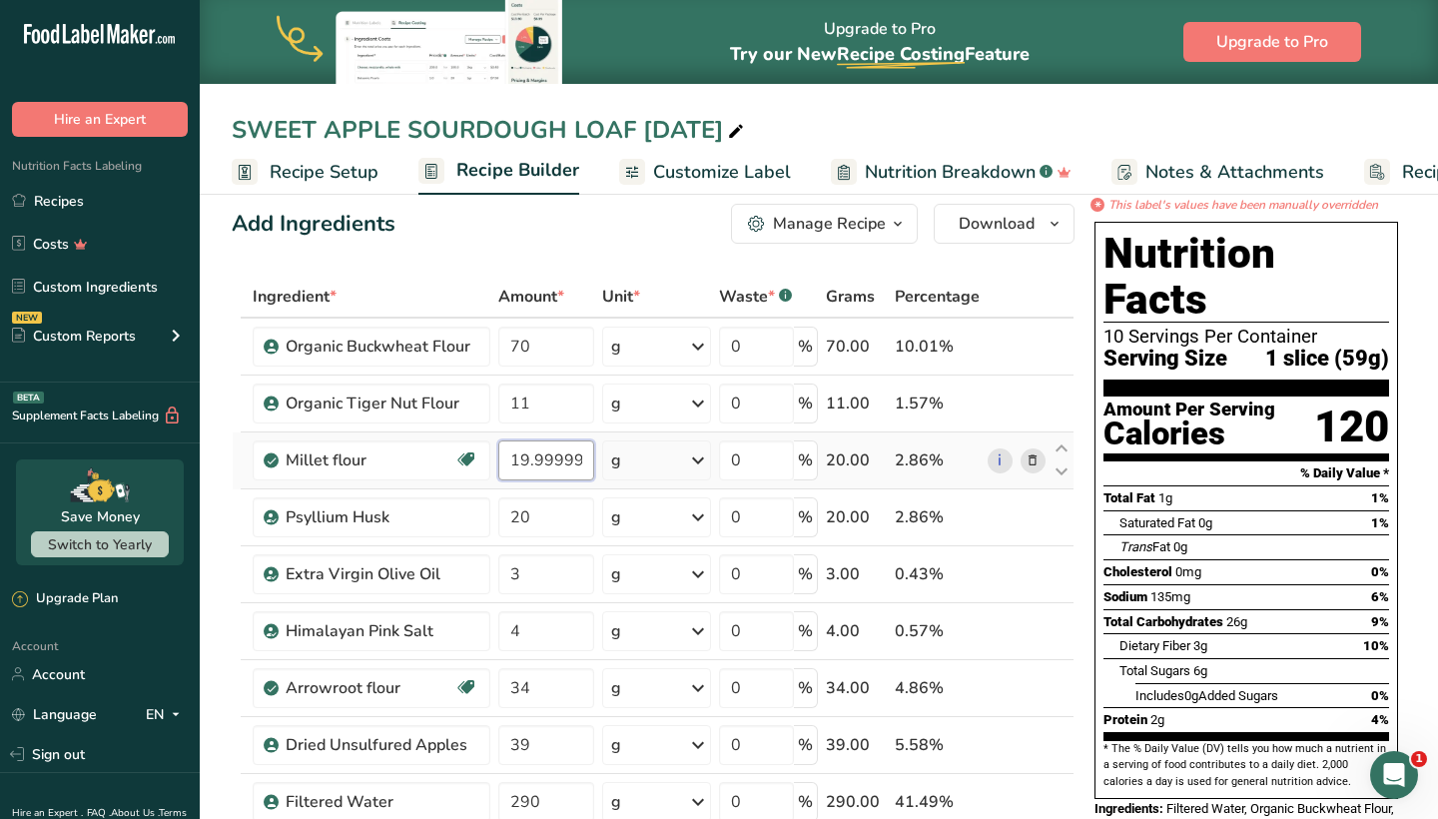
drag, startPoint x: 521, startPoint y: 458, endPoint x: 612, endPoint y: 462, distance: 91.0
click at [612, 462] on tr "Millet flour Dairy free Gluten free Vegan Vegetarian Soy free 19.99999 g Portio…" at bounding box center [653, 460] width 841 height 57
type input "19"
click at [1058, 107] on div "SWEET APPLE SOURDOUGH LOAF SEP 2025 Recipe Setup Recipe Builder Customize Label…" at bounding box center [819, 97] width 1238 height 195
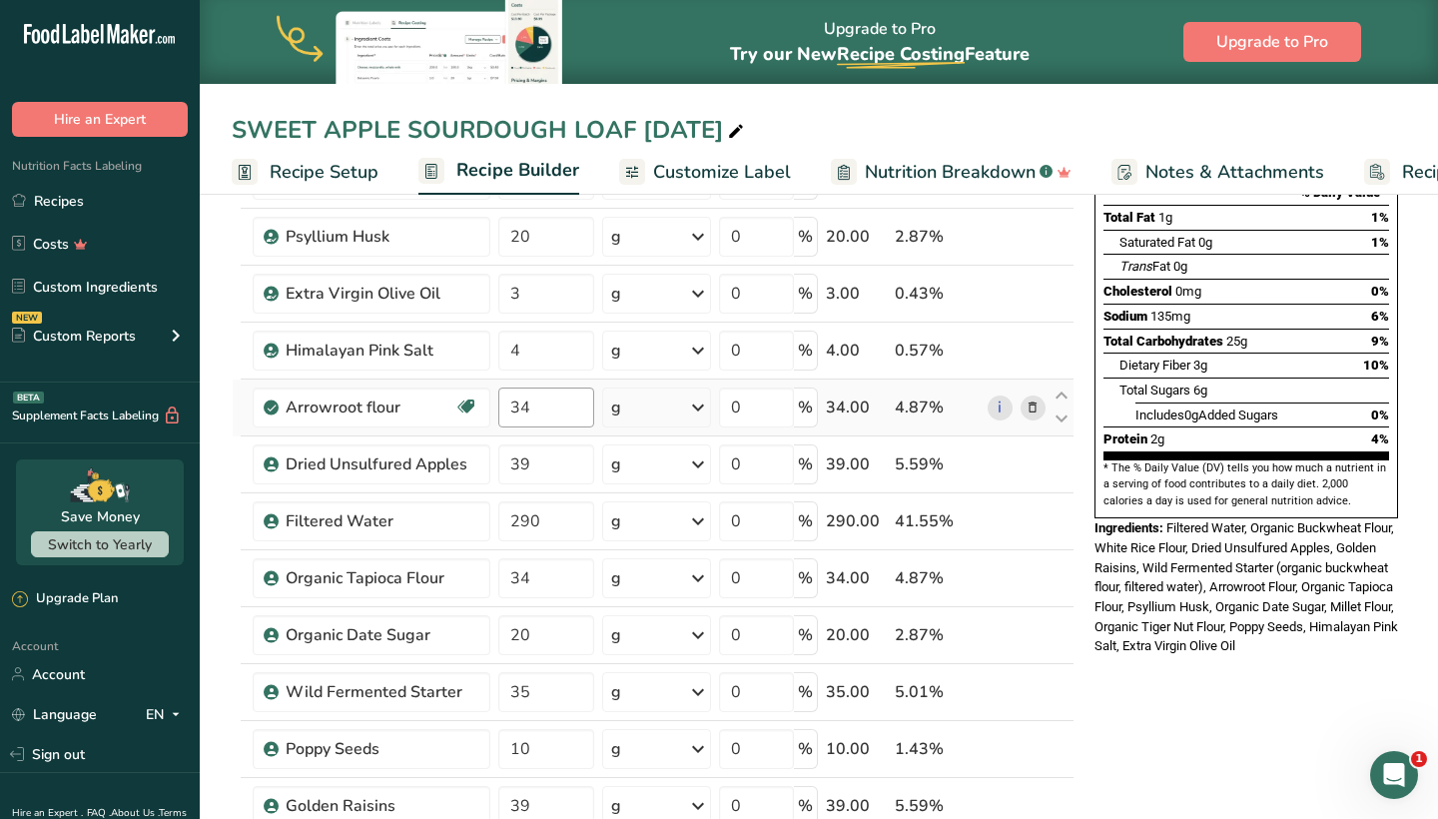
scroll to position [314, 0]
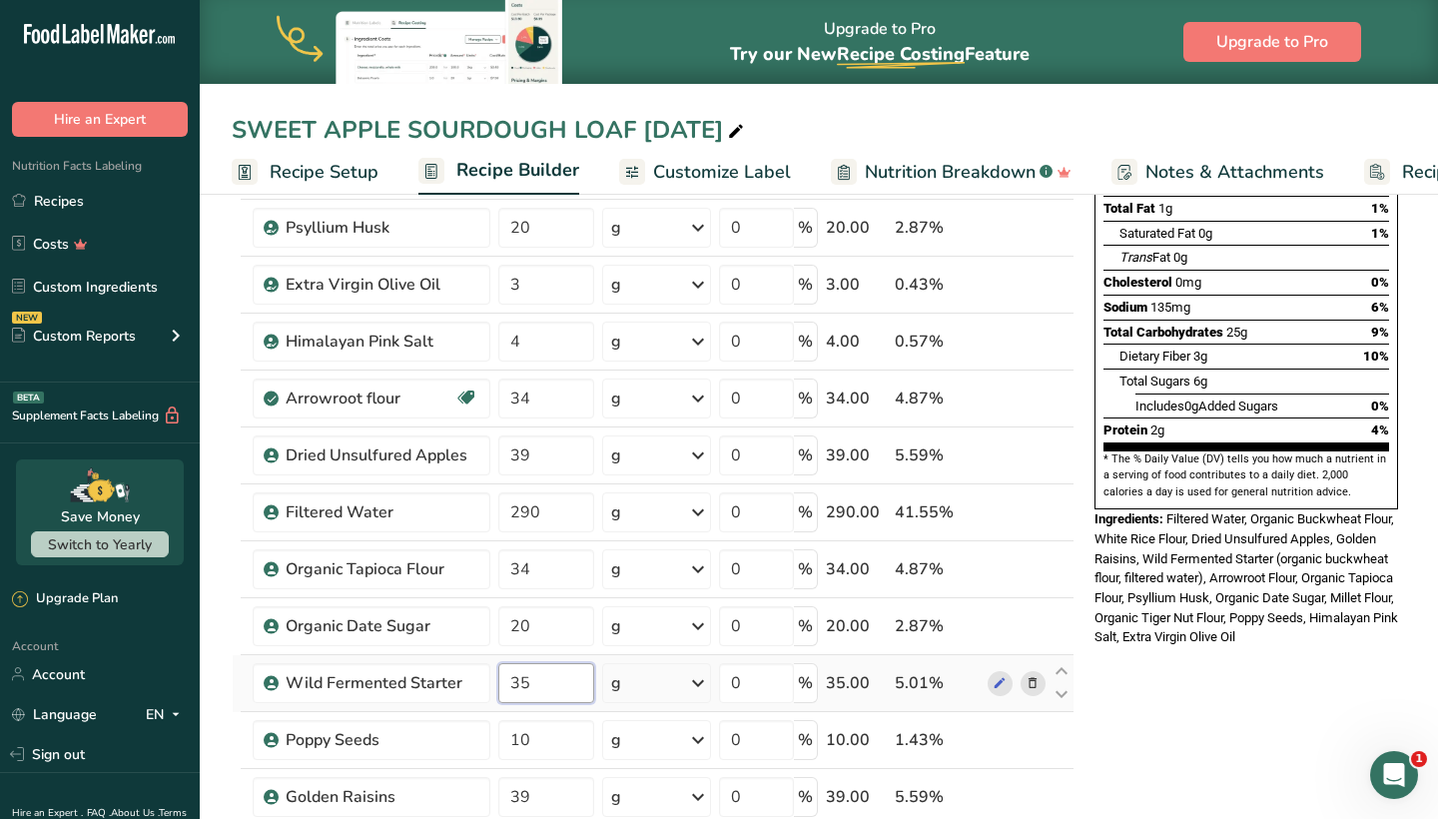
click at [562, 678] on input "35" at bounding box center [545, 683] width 95 height 40
type input "3"
type input "4"
click at [1235, 733] on div "* This label's values have been manually overridden Nutrition Facts 10 Servings…" at bounding box center [1246, 822] width 320 height 1832
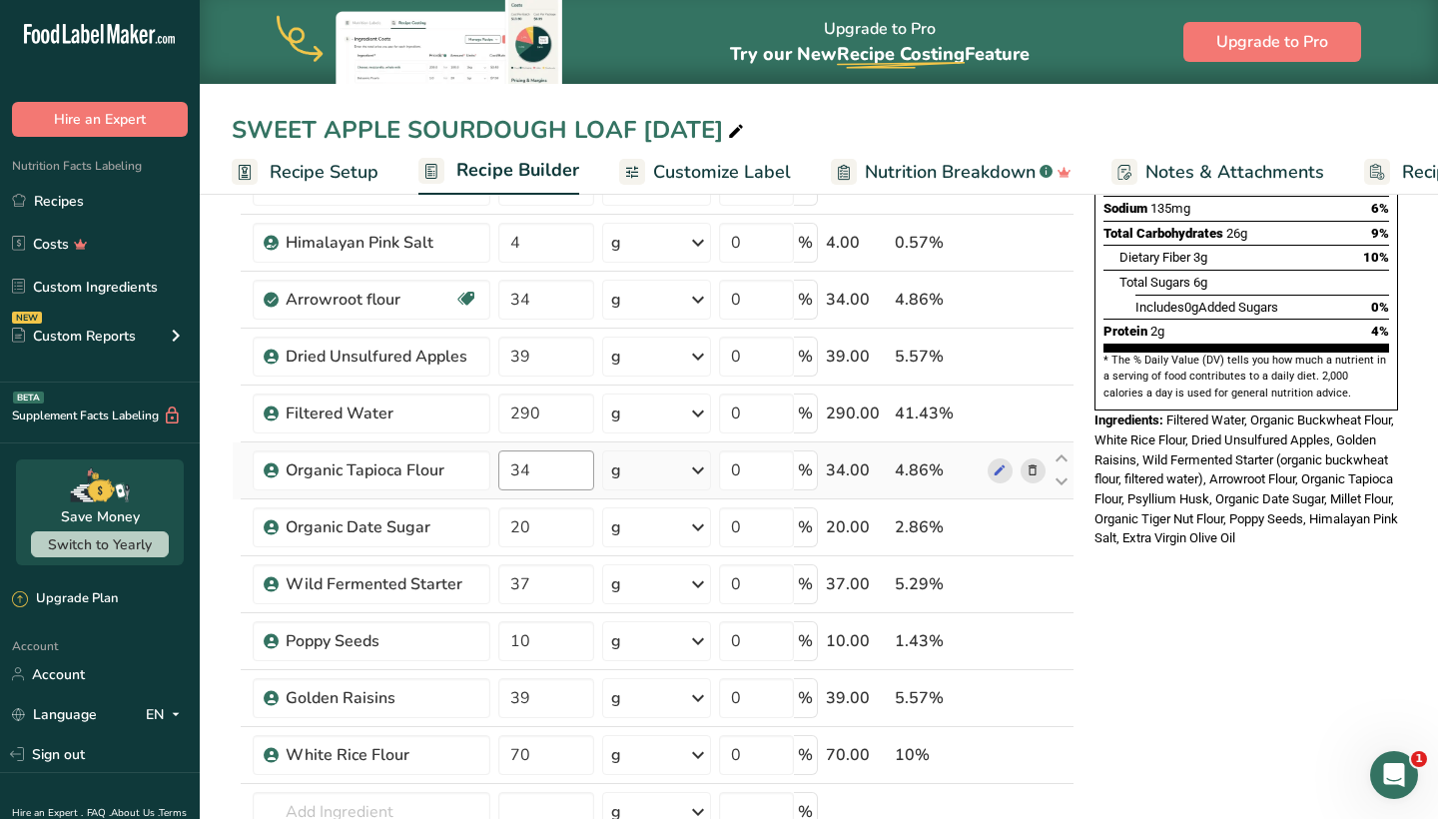
scroll to position [413, 0]
click at [530, 590] on input "37" at bounding box center [545, 583] width 95 height 40
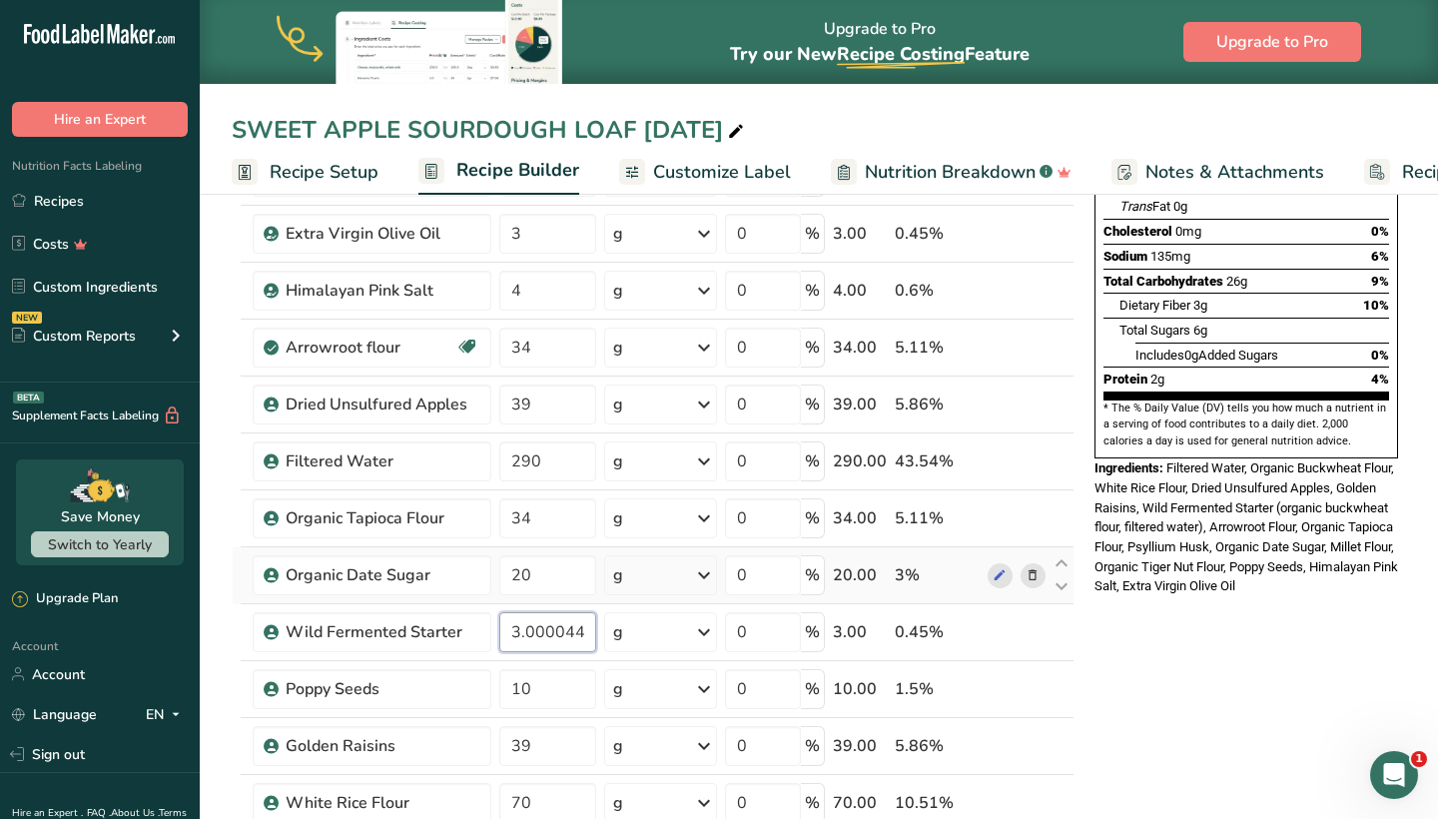
scroll to position [367, 0]
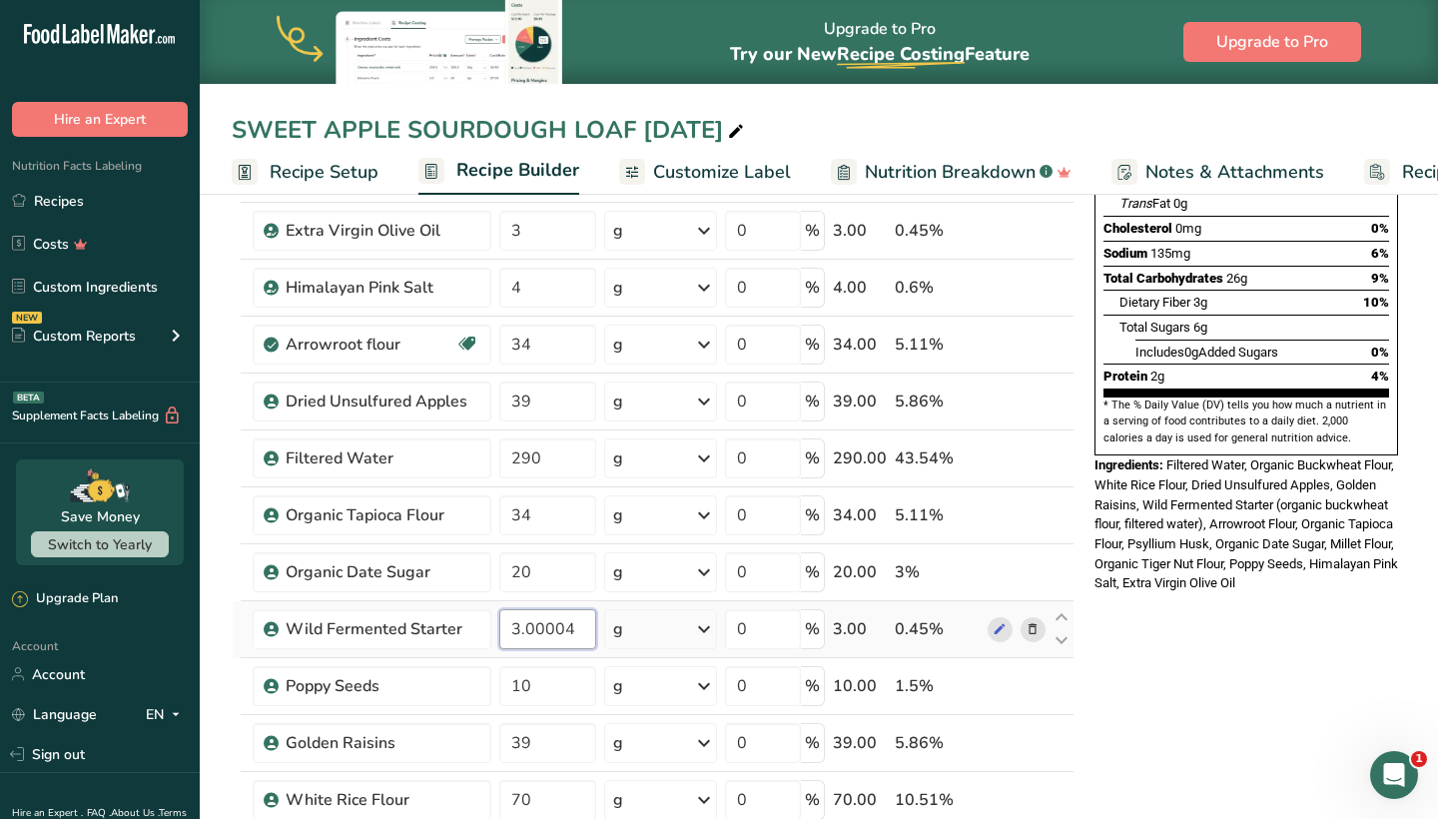
type input "3"
type input "35"
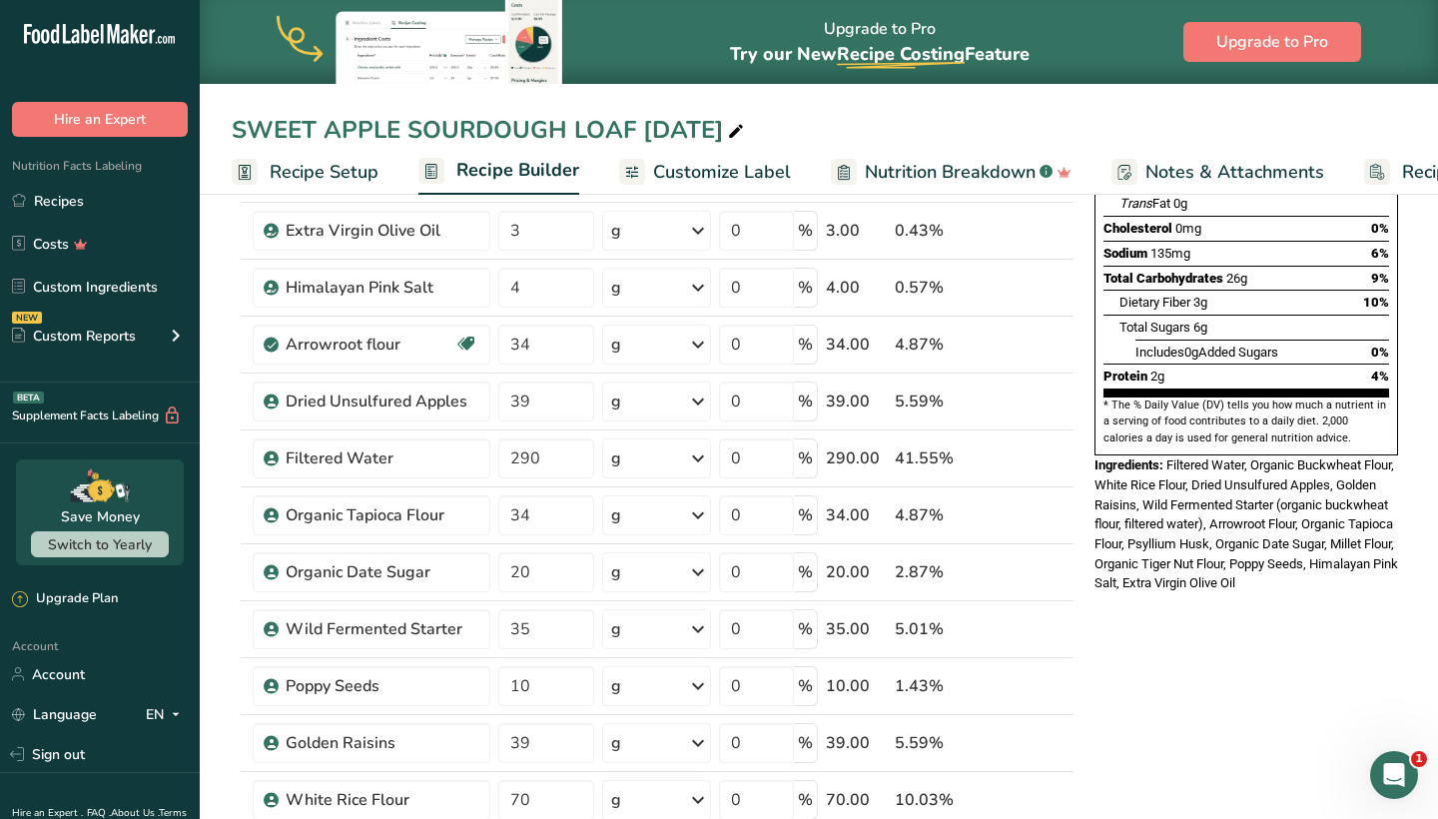
click at [1252, 720] on div "* This label's values have been manually overridden Nutrition Facts 10 Servings…" at bounding box center [1246, 768] width 320 height 1832
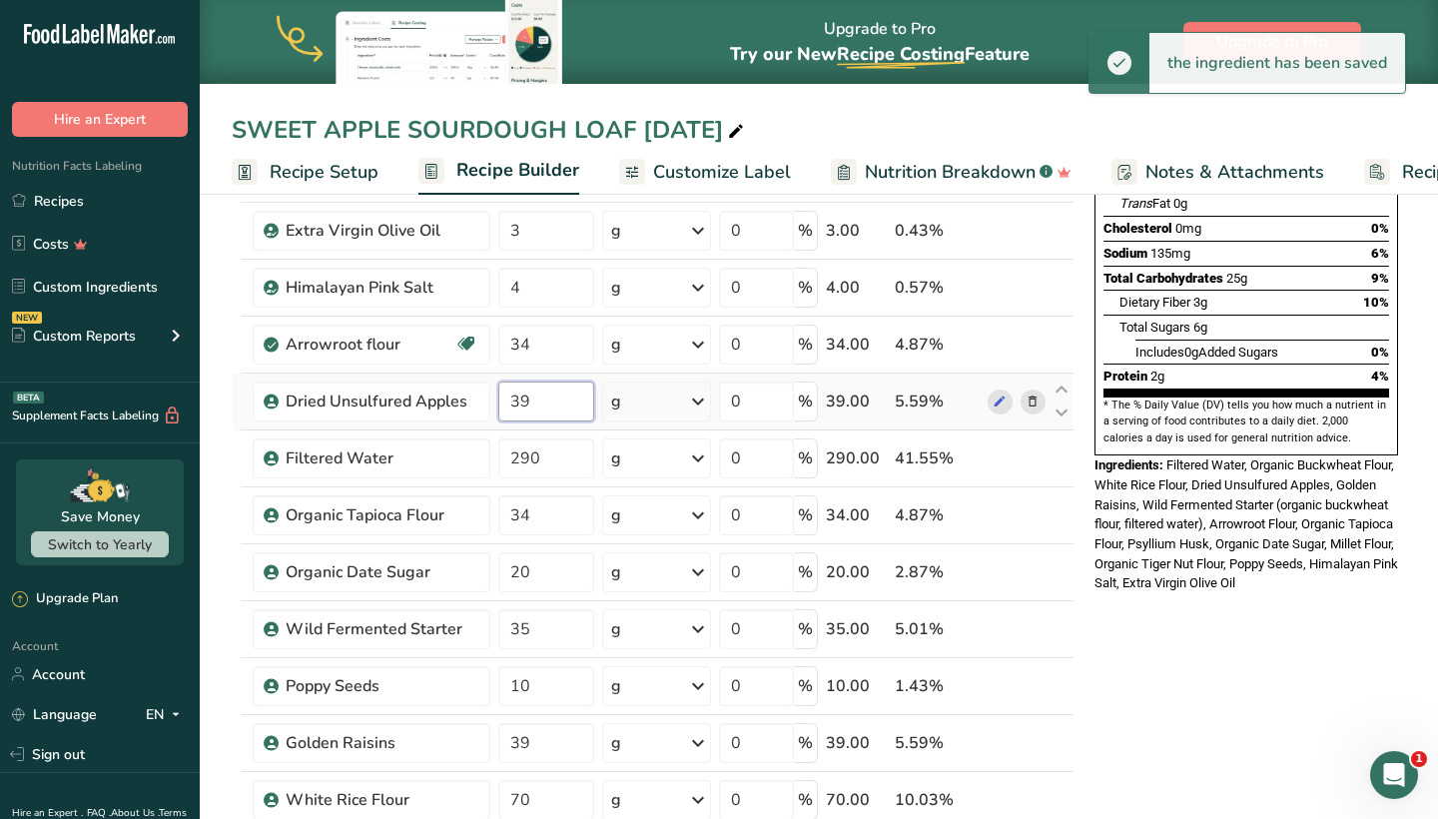
click at [541, 403] on input "39" at bounding box center [545, 401] width 95 height 40
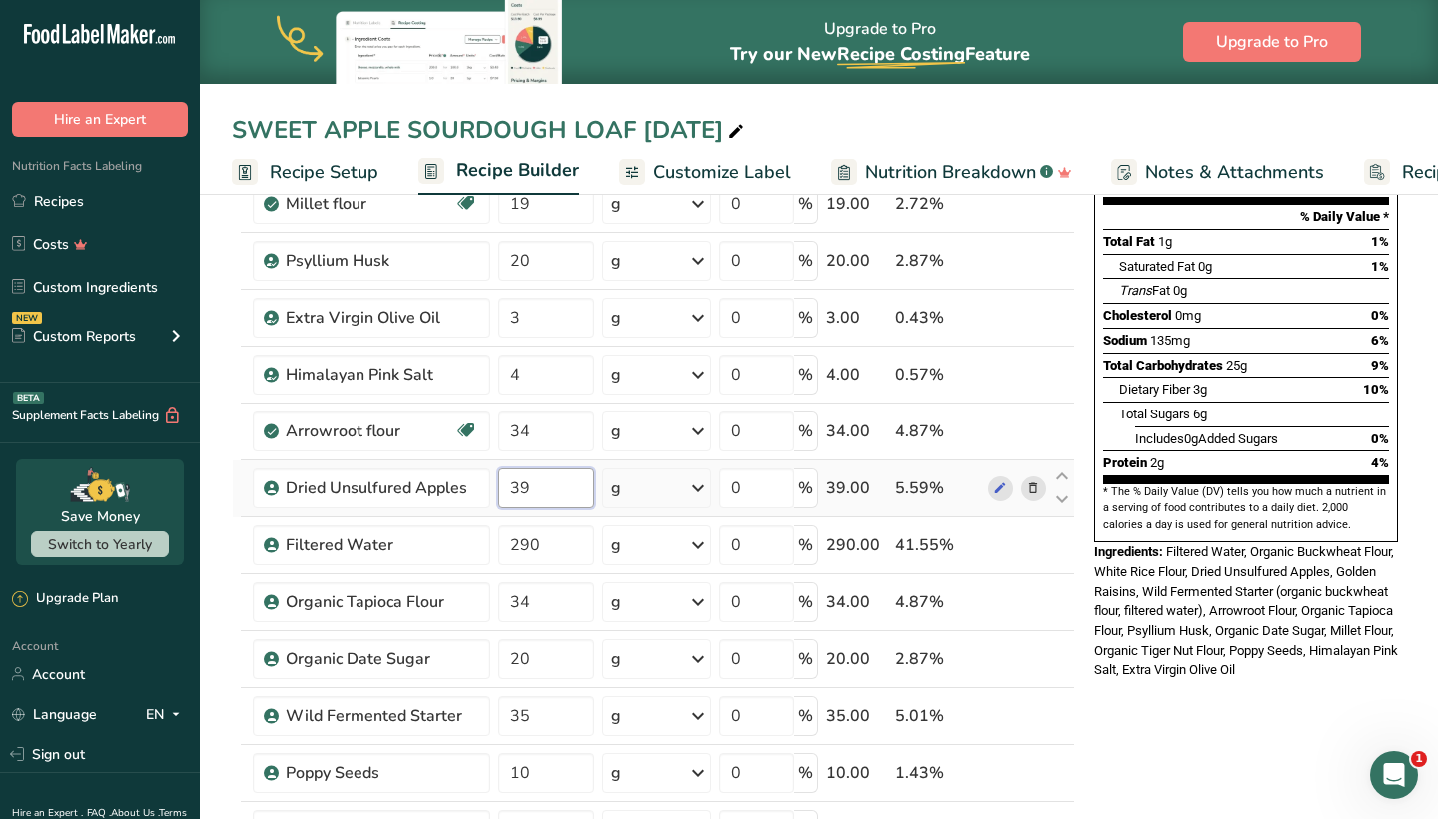
type input "3"
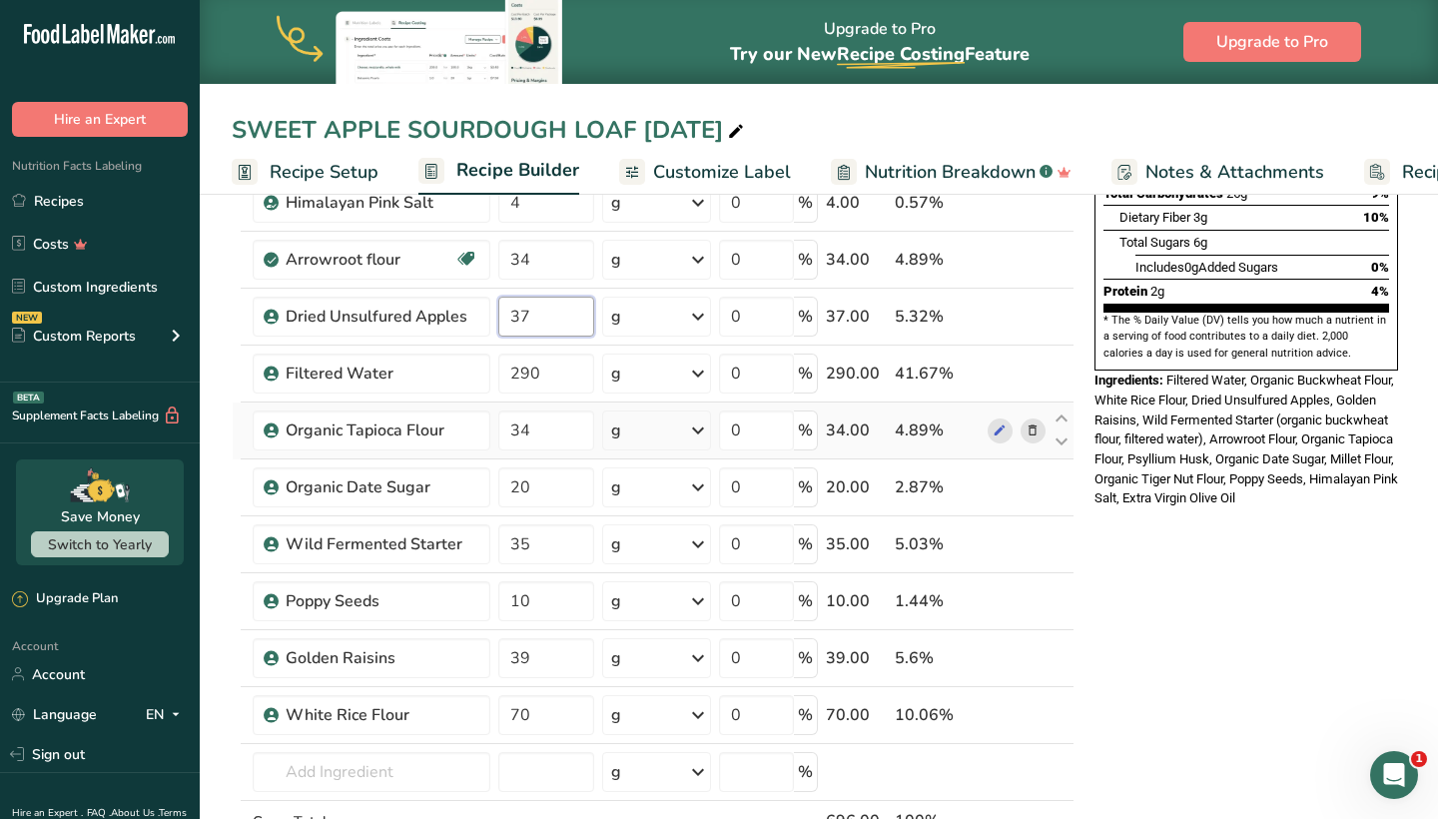
scroll to position [453, 0]
type input "37"
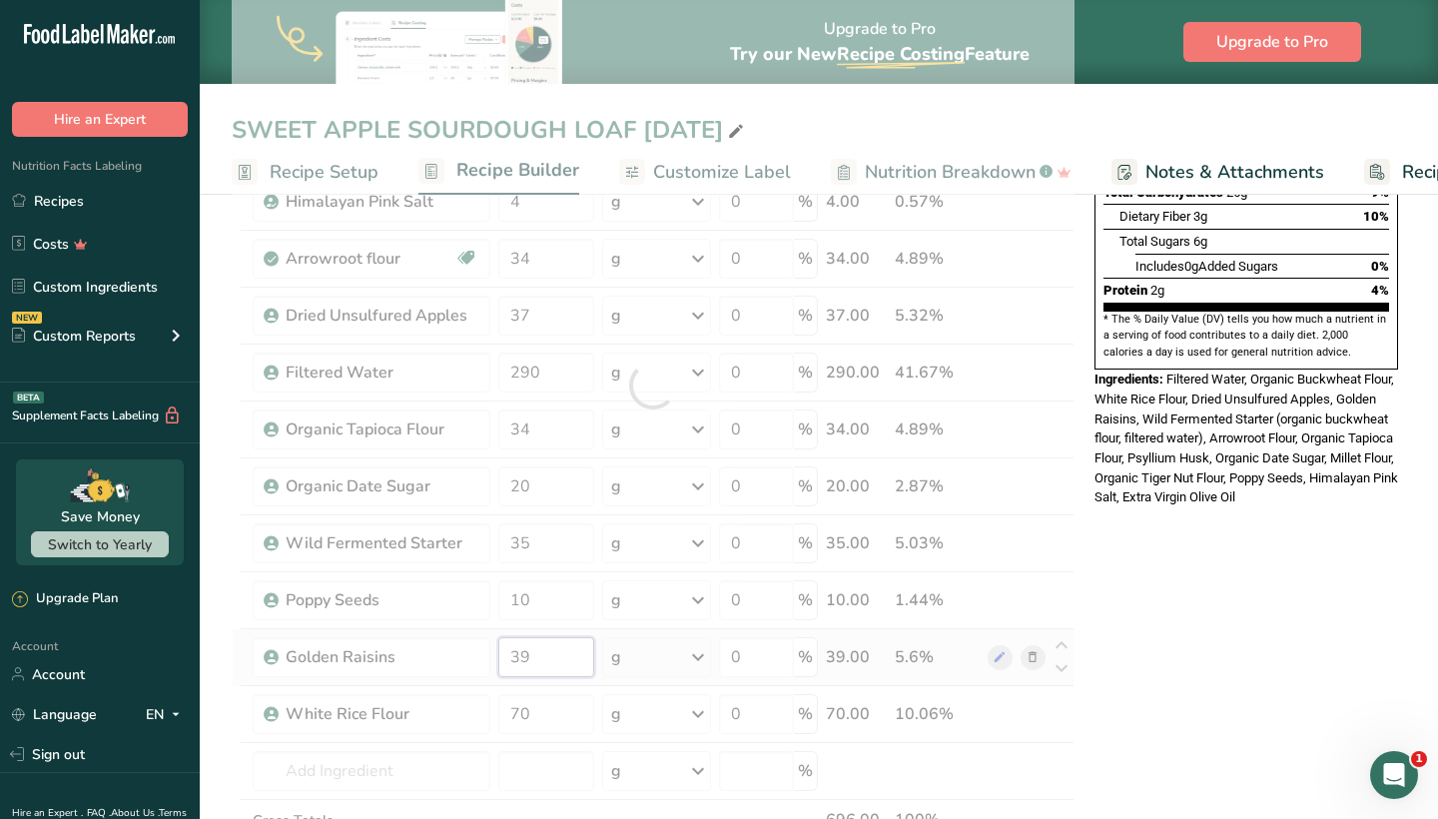
click at [570, 659] on div "Ingredient * Amount * Unit * Waste * .a-a{fill:#347362;}.b-a{fill:#fff;} Grams …" at bounding box center [653, 385] width 843 height 1078
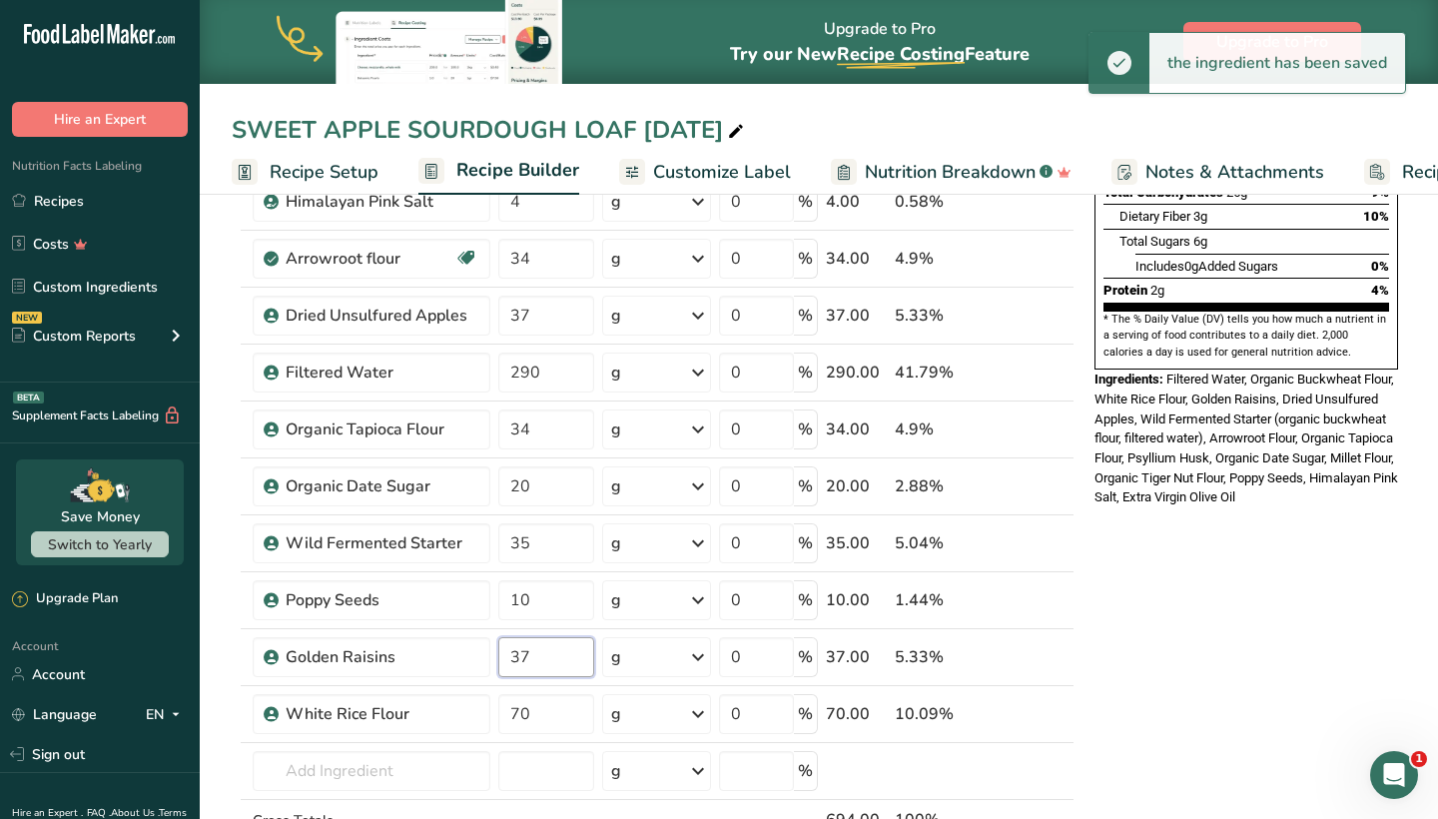
type input "37"
click at [1192, 621] on div "* This label's values have been manually overridden Nutrition Facts 10 Servings…" at bounding box center [1246, 682] width 320 height 1832
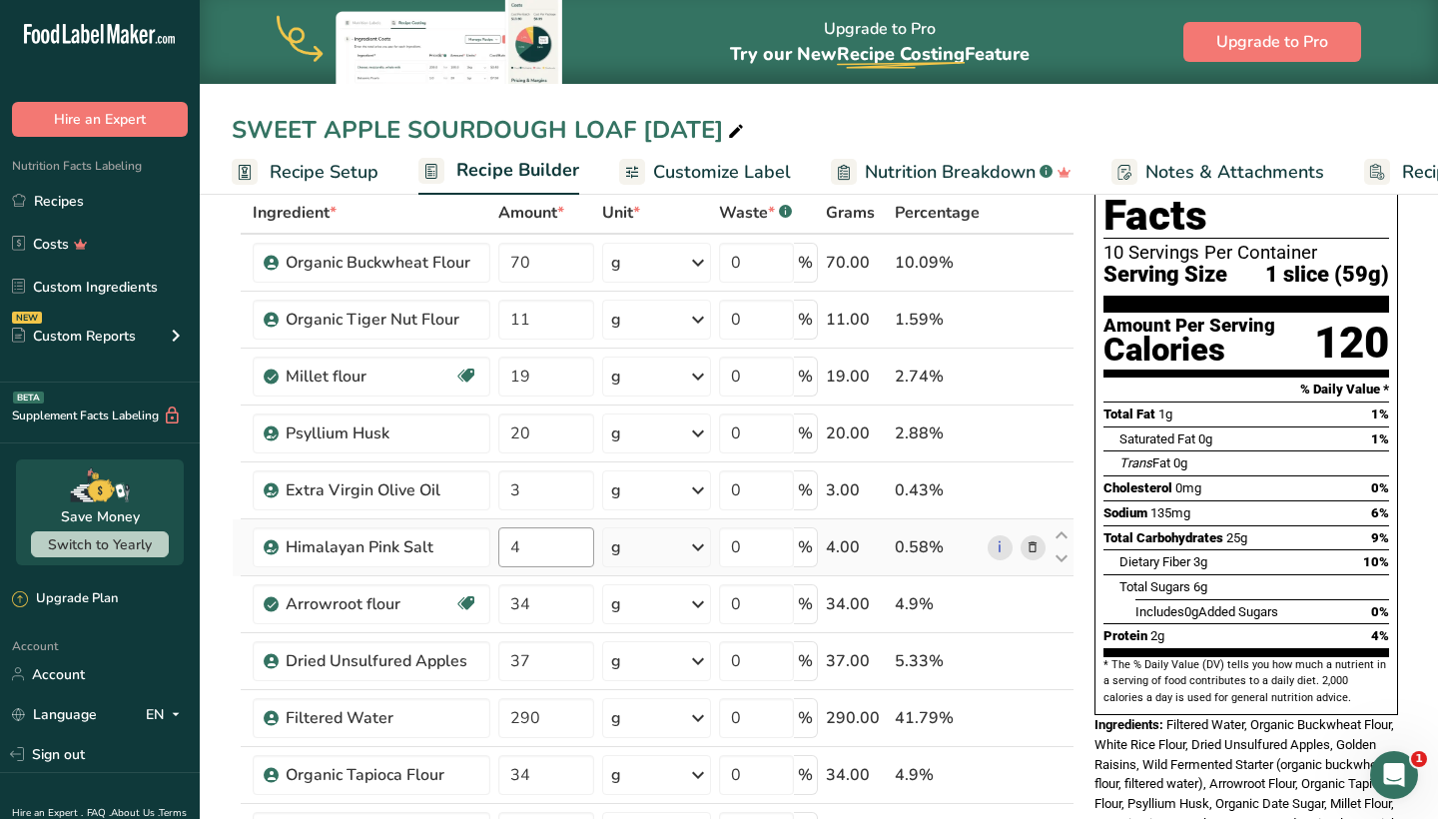
scroll to position [109, 0]
click at [547, 625] on td "34" at bounding box center [545, 603] width 103 height 57
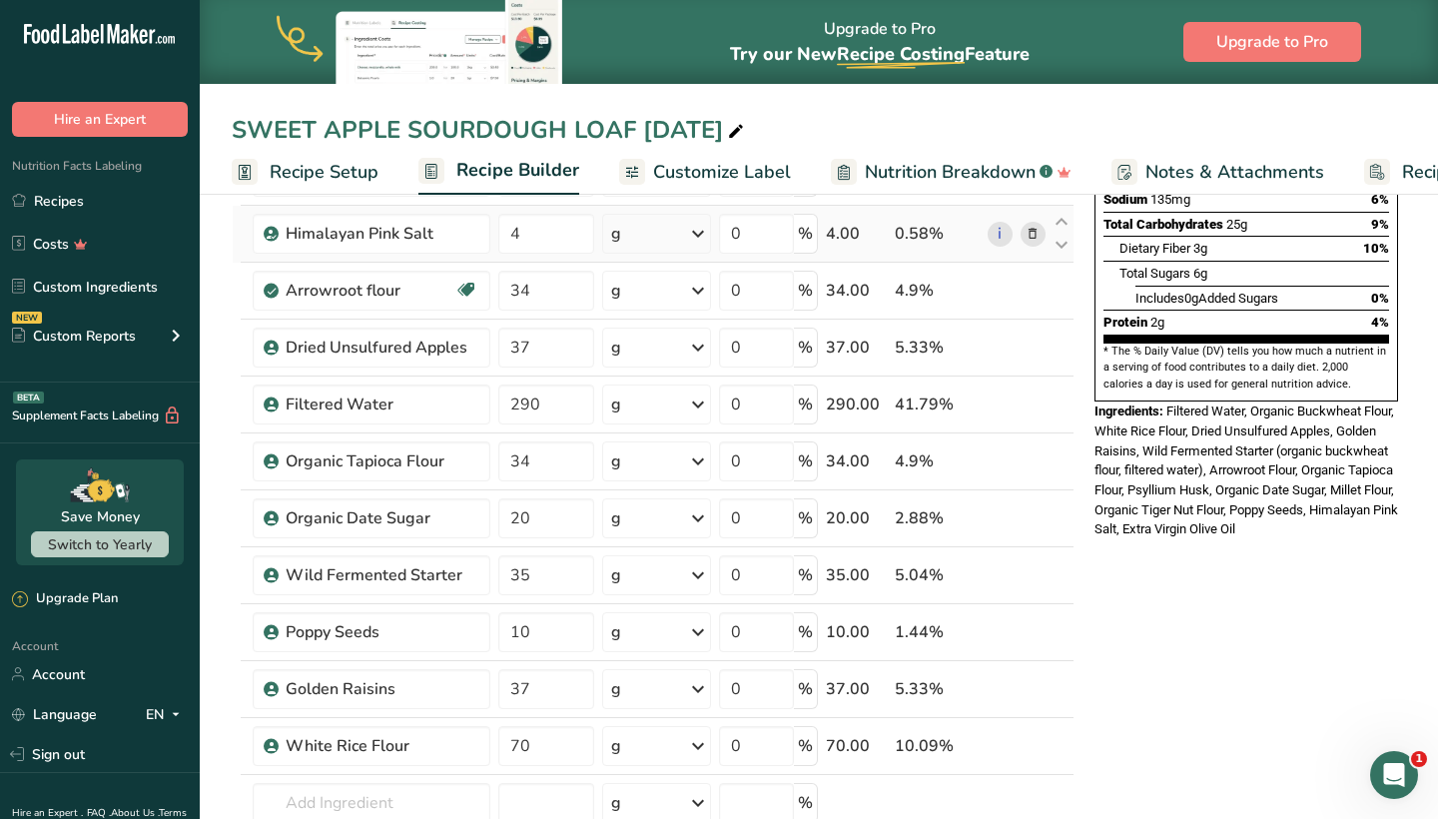
scroll to position [424, 0]
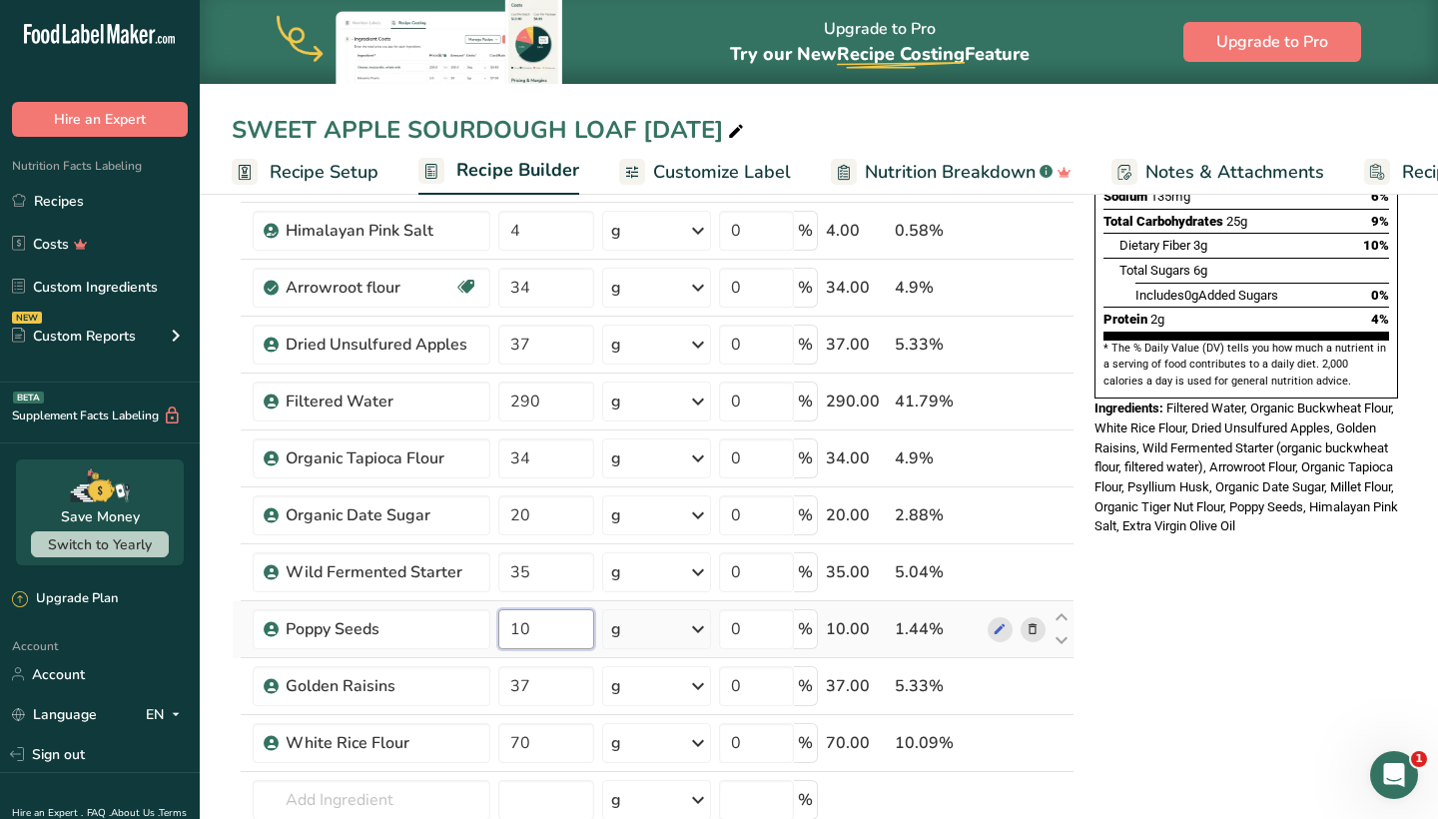
click at [550, 626] on input "10" at bounding box center [545, 629] width 95 height 40
type input "1"
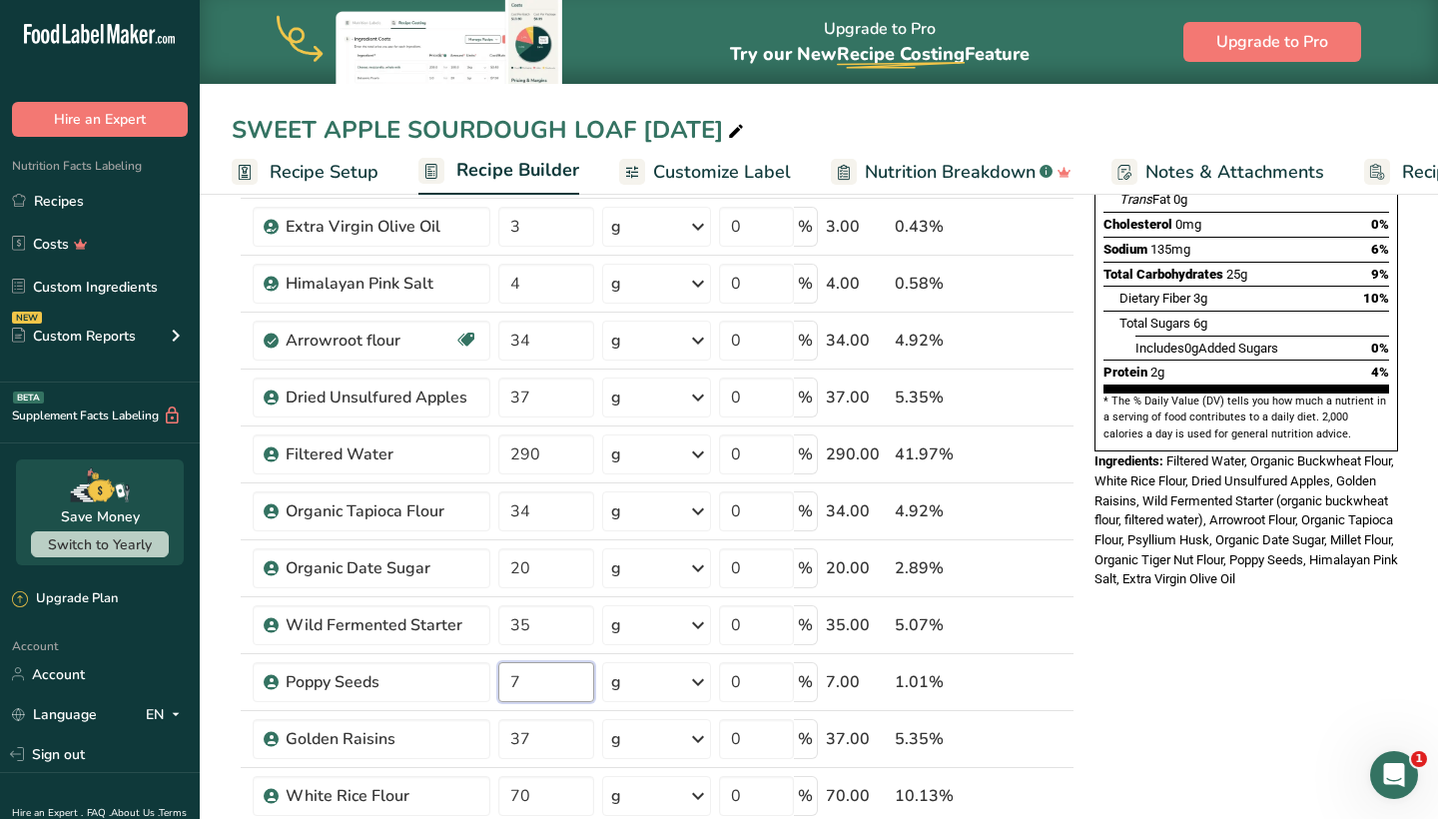
type input "7"
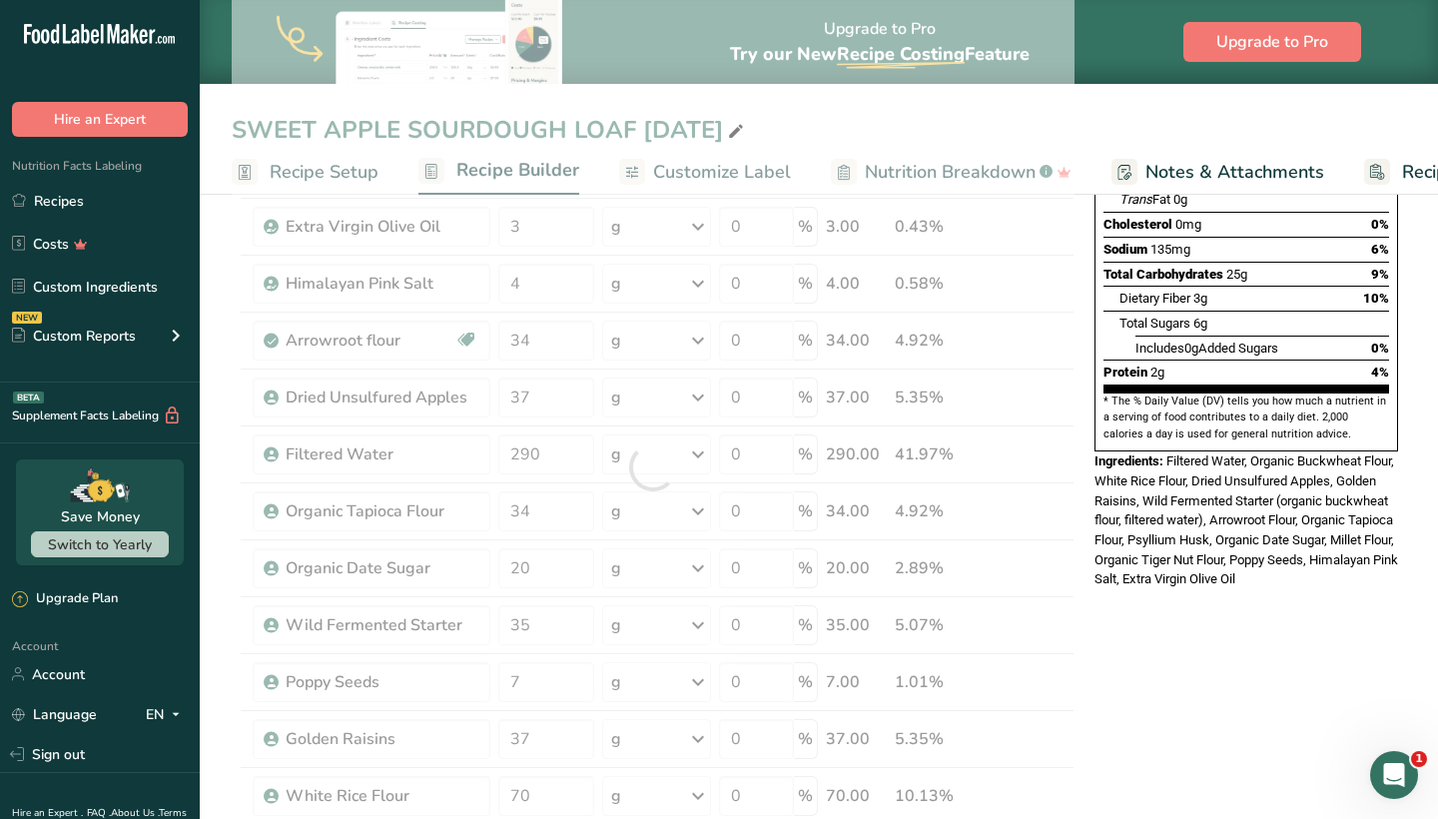
click at [1143, 572] on div "* This label's values have been manually overridden Nutrition Facts 10 Servings…" at bounding box center [1246, 764] width 320 height 1832
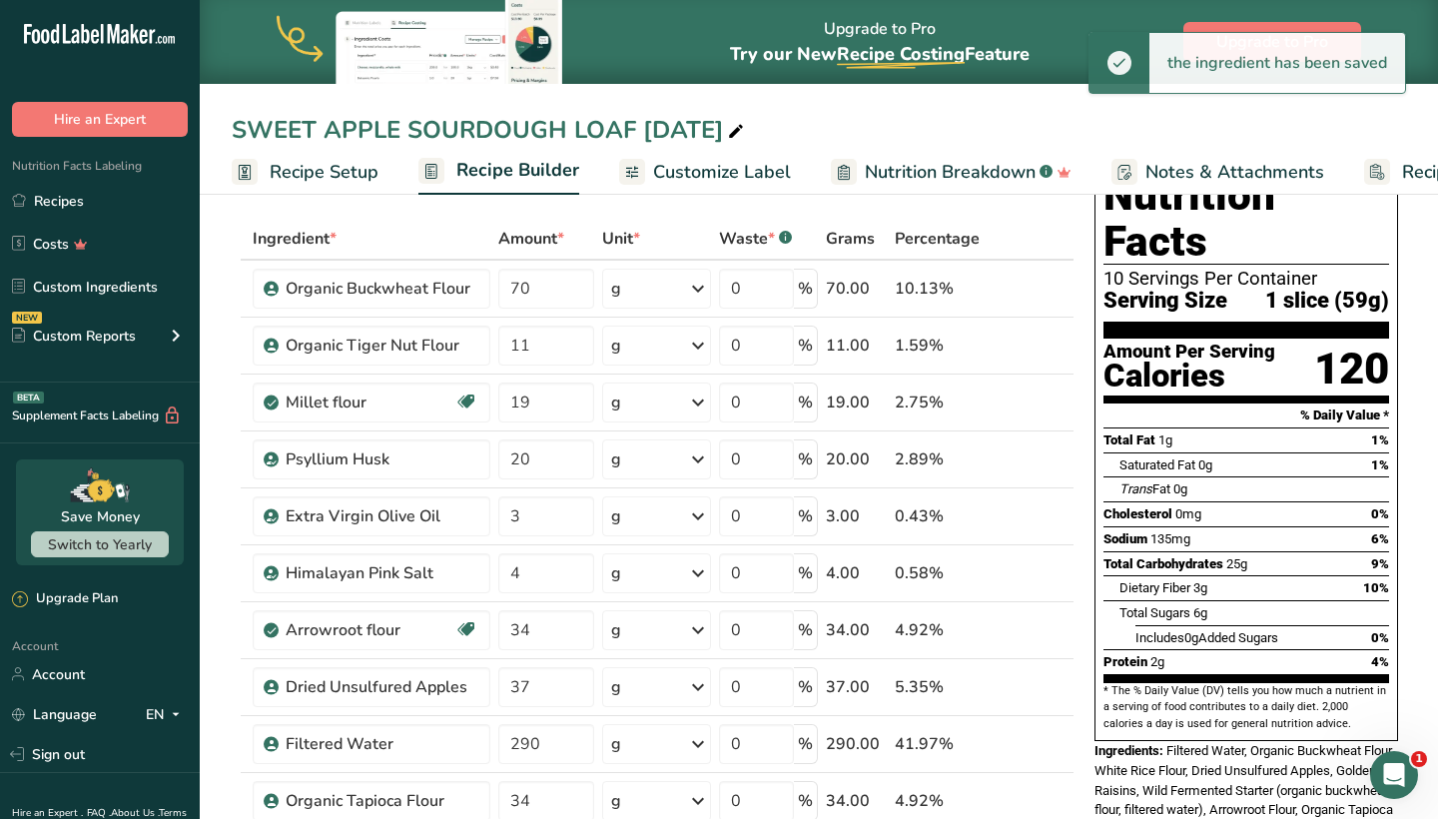
scroll to position [108, 0]
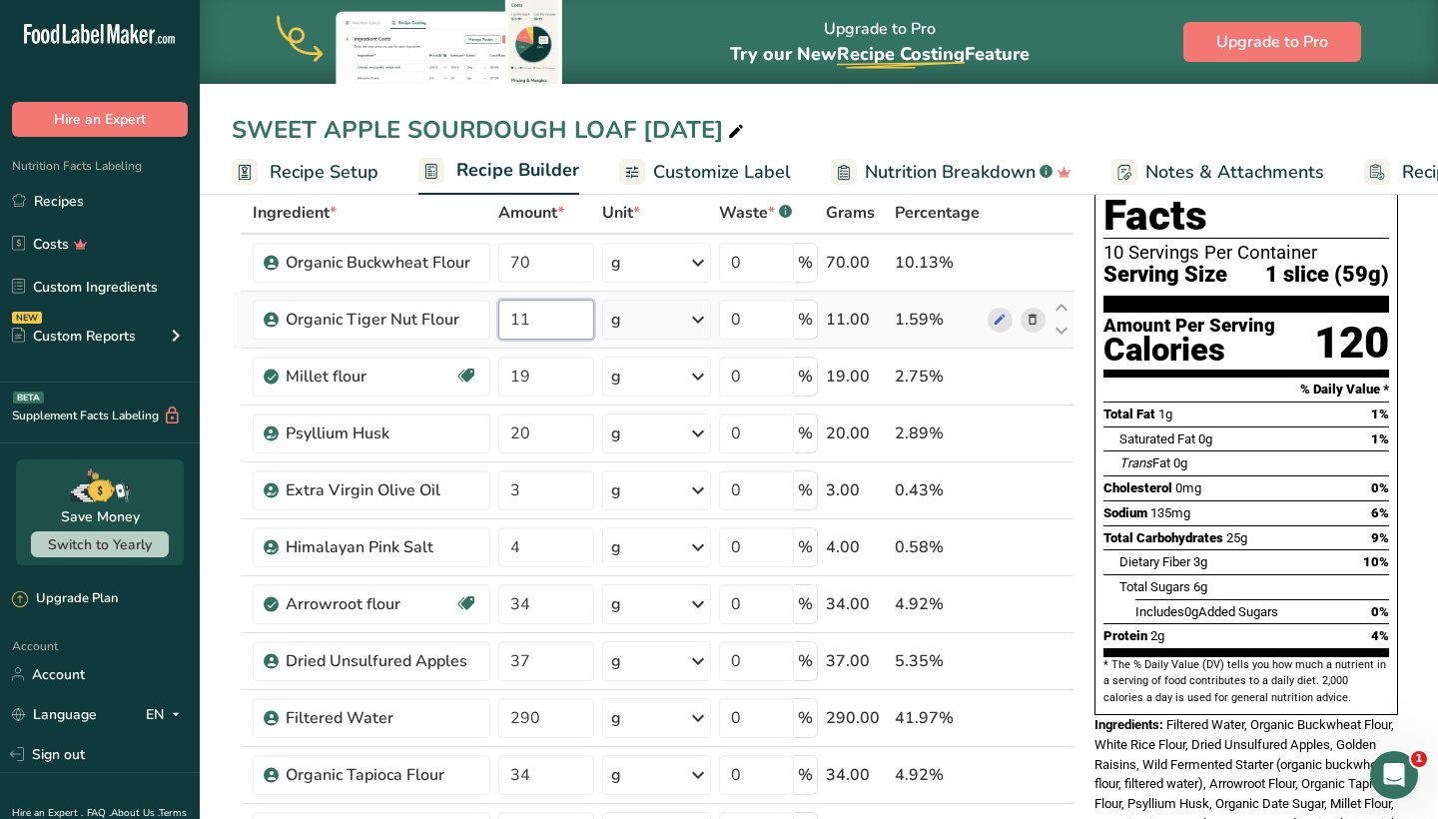
click at [576, 309] on input "11" at bounding box center [545, 320] width 95 height 40
type input "1"
type input "8"
click at [1070, 582] on div "Ingredient * Amount * Unit * Waste * .a-a{fill:#347362;}.b-a{fill:#fff;} Grams …" at bounding box center [653, 731] width 843 height 1078
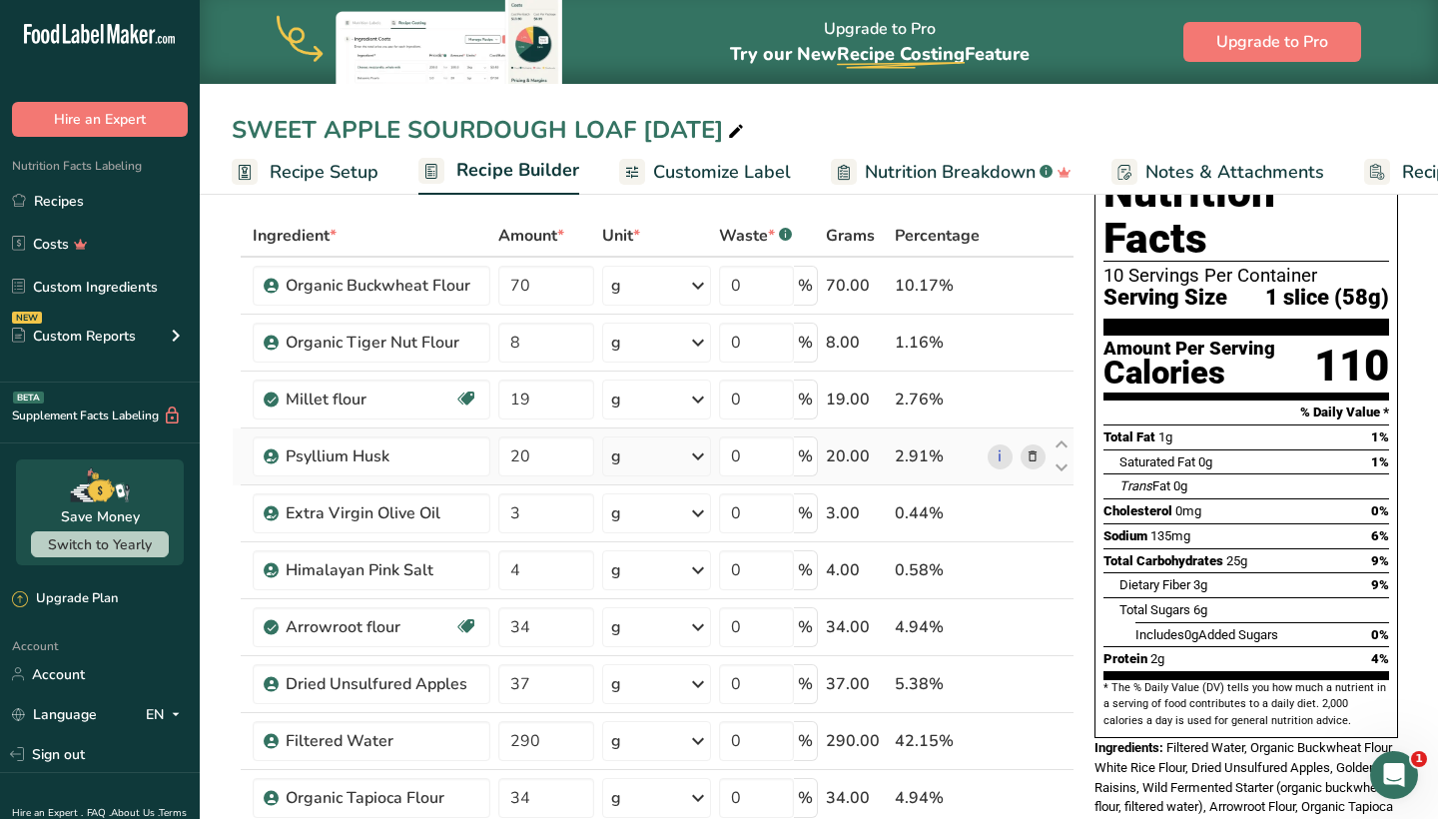
scroll to position [68, 0]
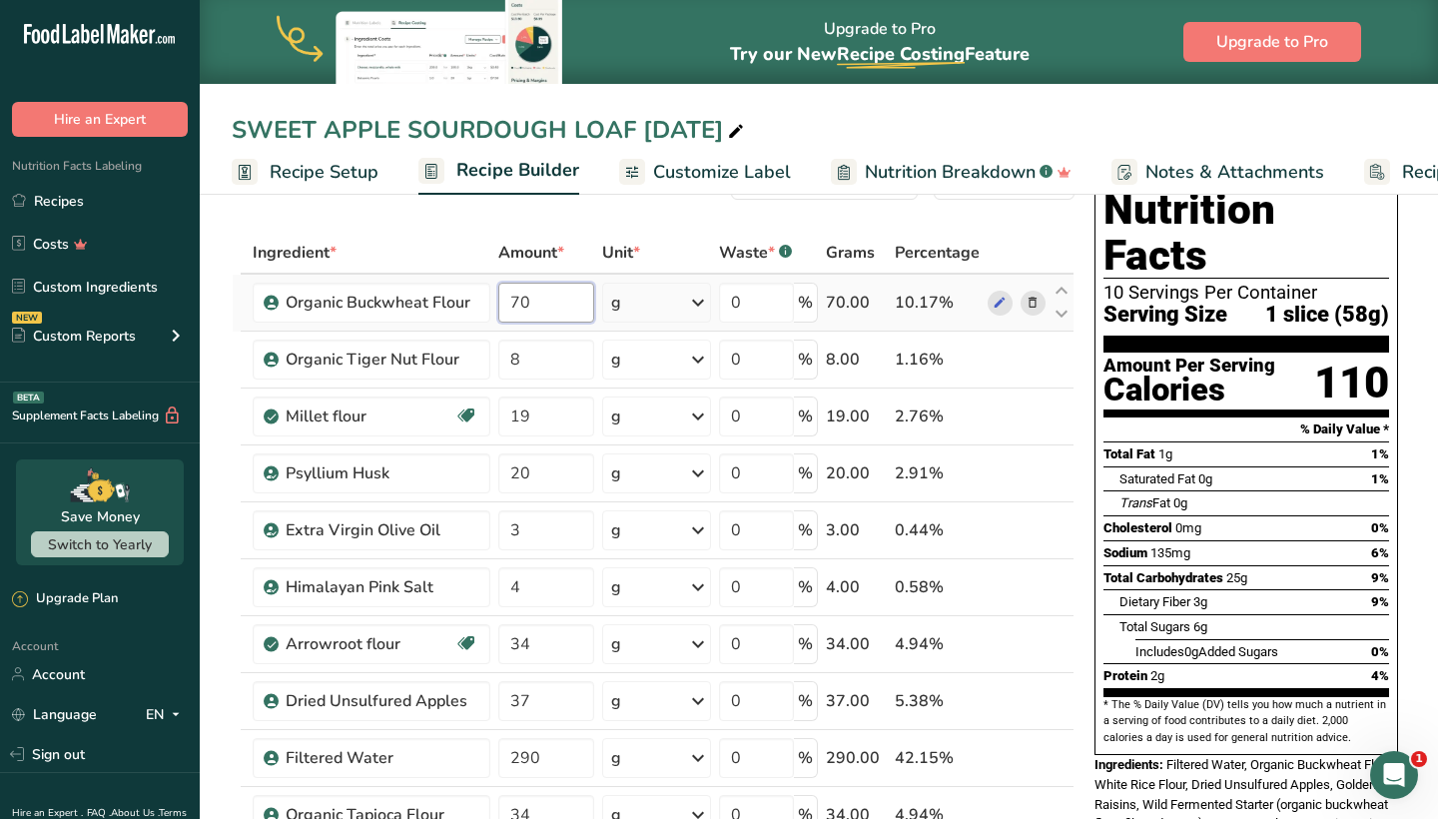
click at [544, 301] on input "70" at bounding box center [545, 303] width 95 height 40
type input "7"
type input "60"
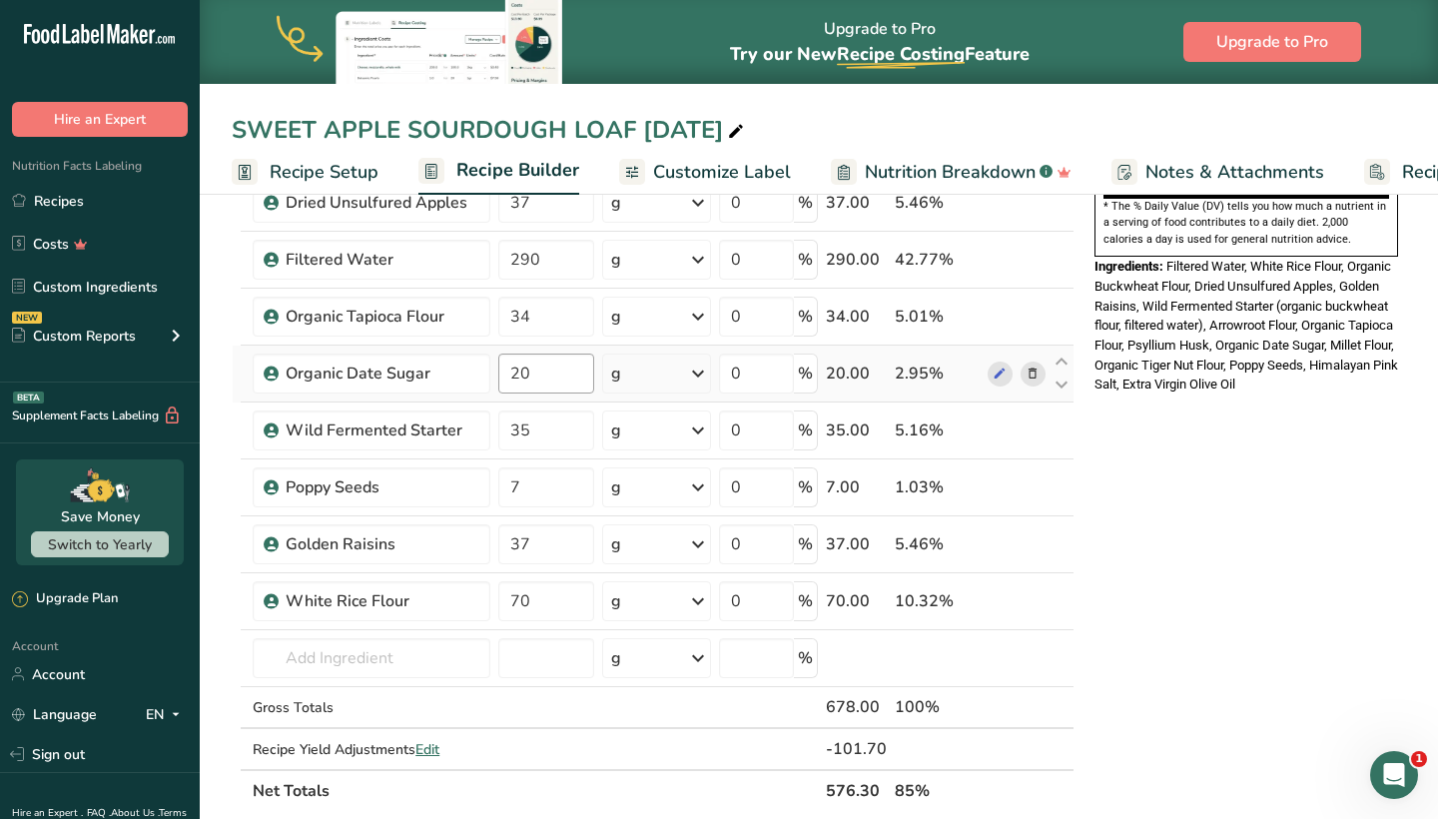
scroll to position [571, 0]
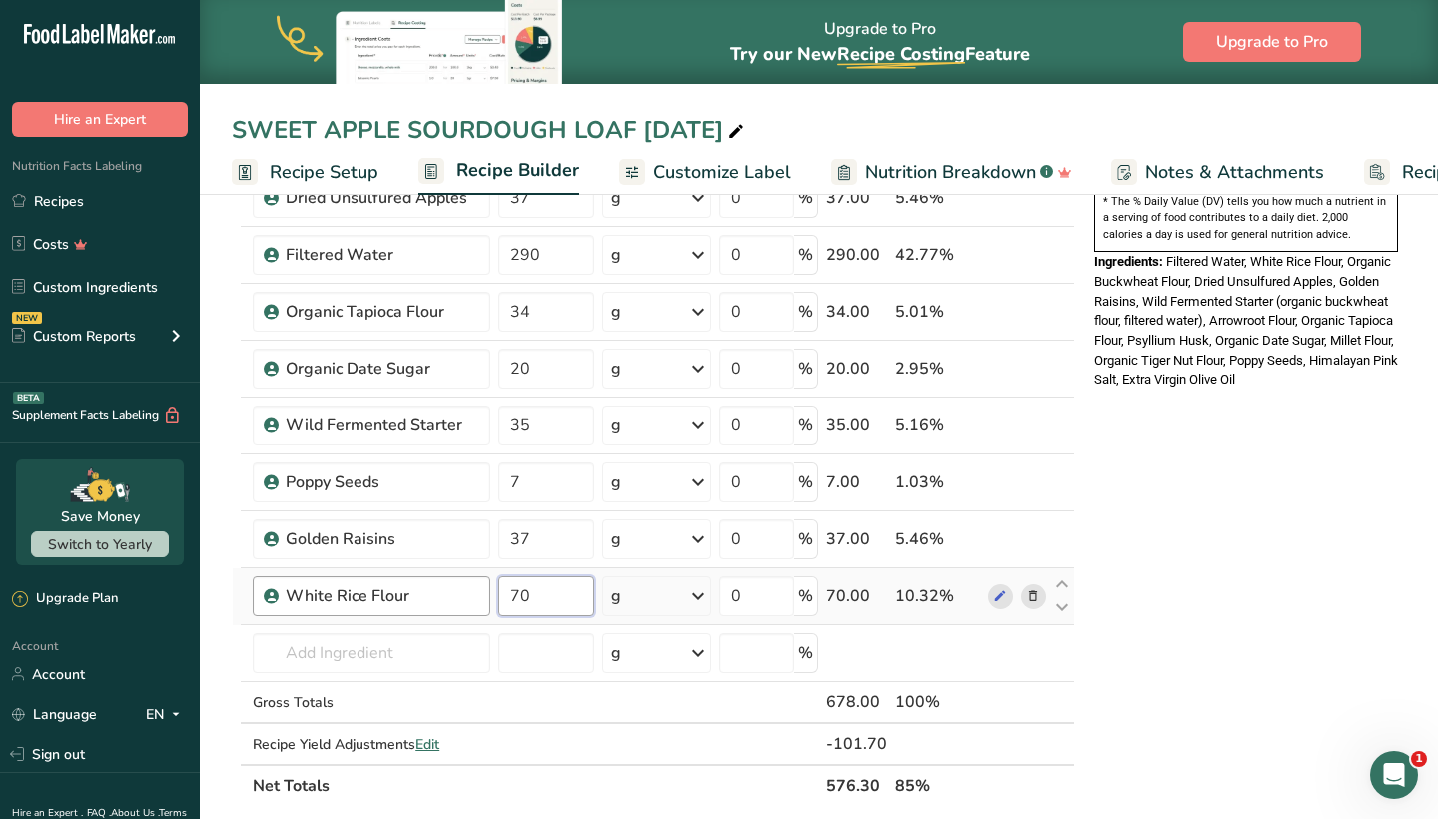
drag, startPoint x: 551, startPoint y: 604, endPoint x: 476, endPoint y: 602, distance: 74.9
click at [476, 602] on tr "White Rice Flour 70 g Weight Units g kg mg See more Volume Units l Volume units…" at bounding box center [653, 596] width 841 height 57
type input "60"
click at [1127, 547] on div "* This label's values have been manually overridden Nutrition Facts 10 Servings…" at bounding box center [1246, 565] width 320 height 1832
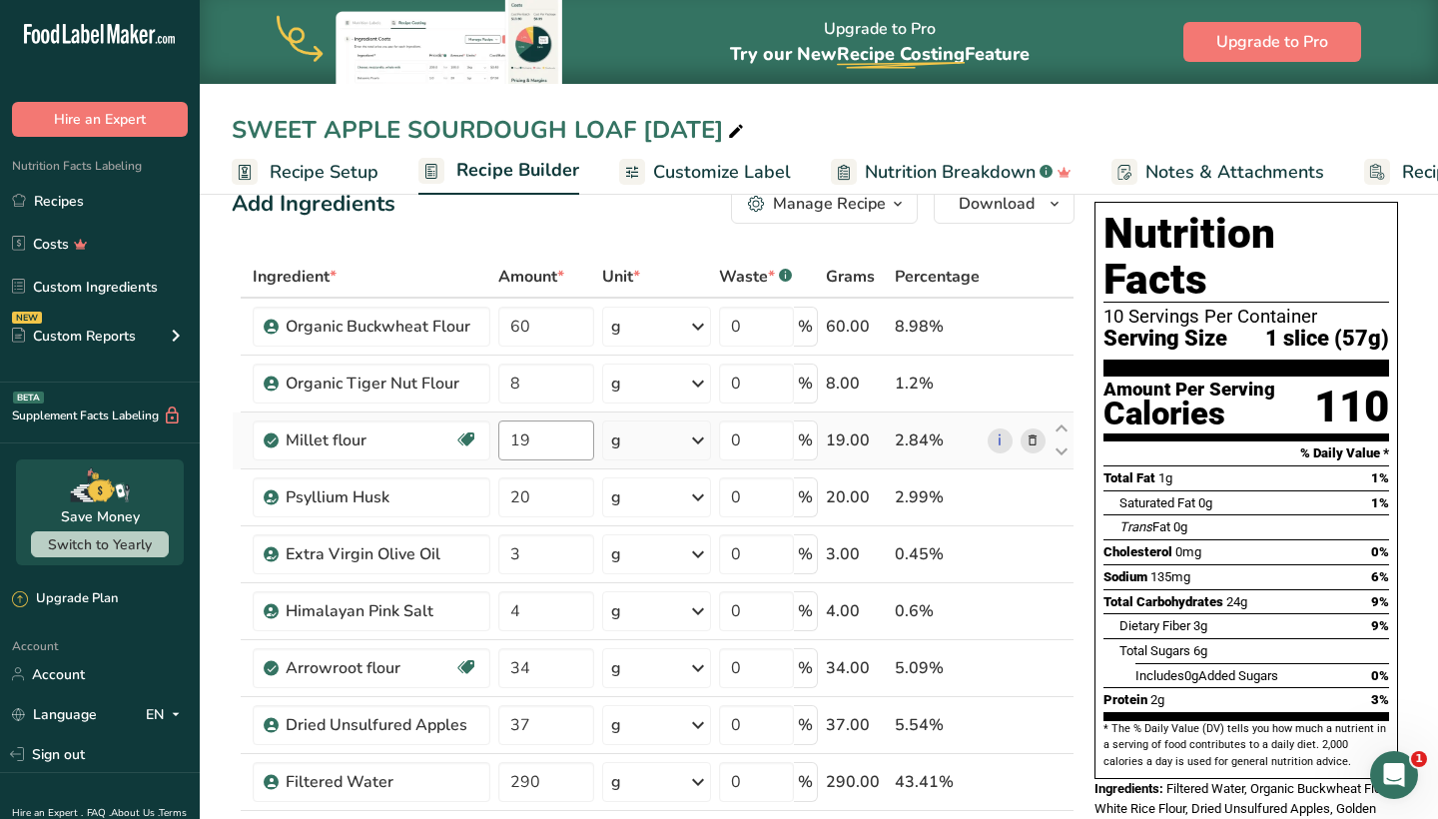
scroll to position [74, 0]
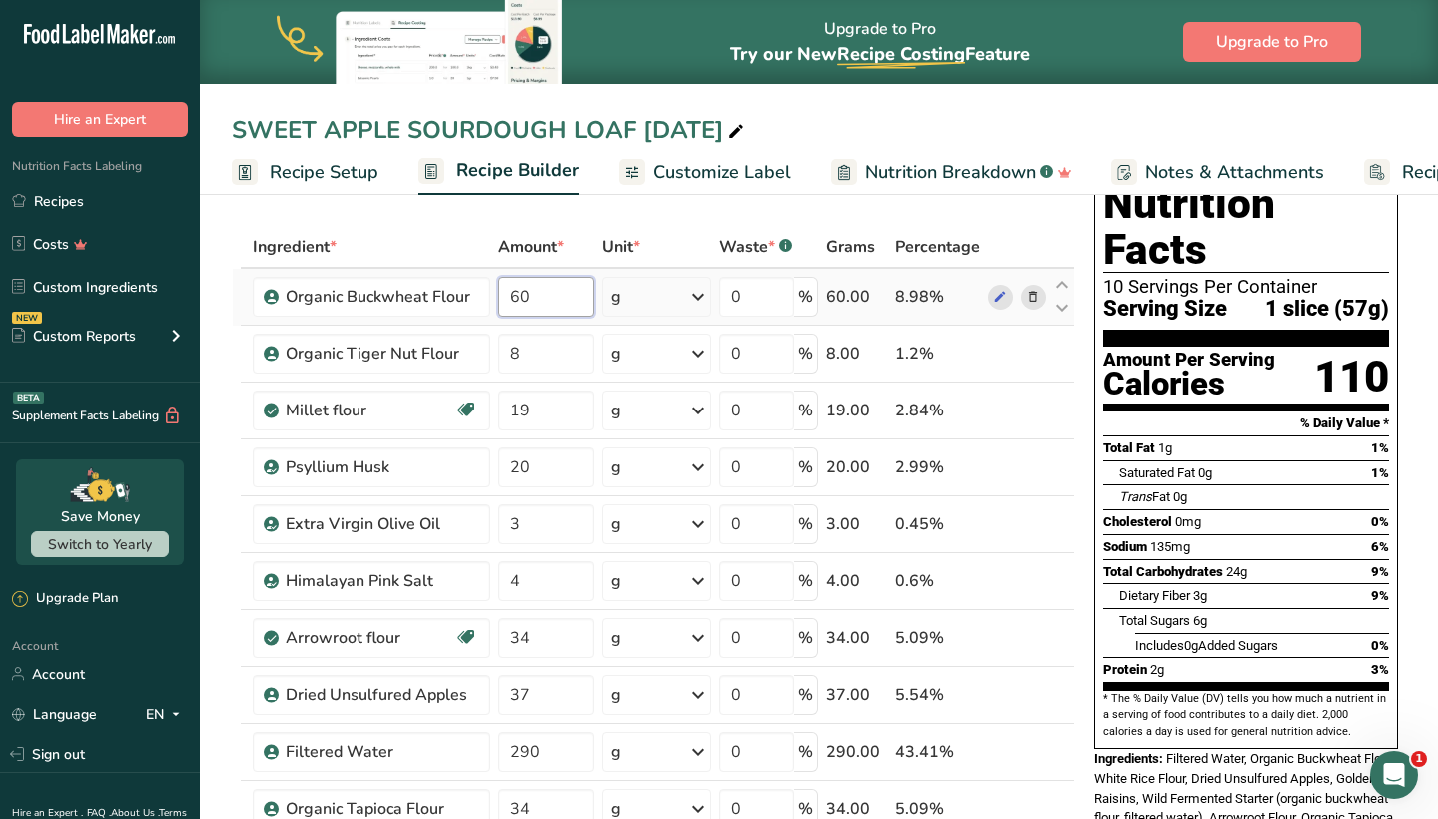
click at [548, 298] on input "60" at bounding box center [545, 297] width 95 height 40
type input "6"
type input "55"
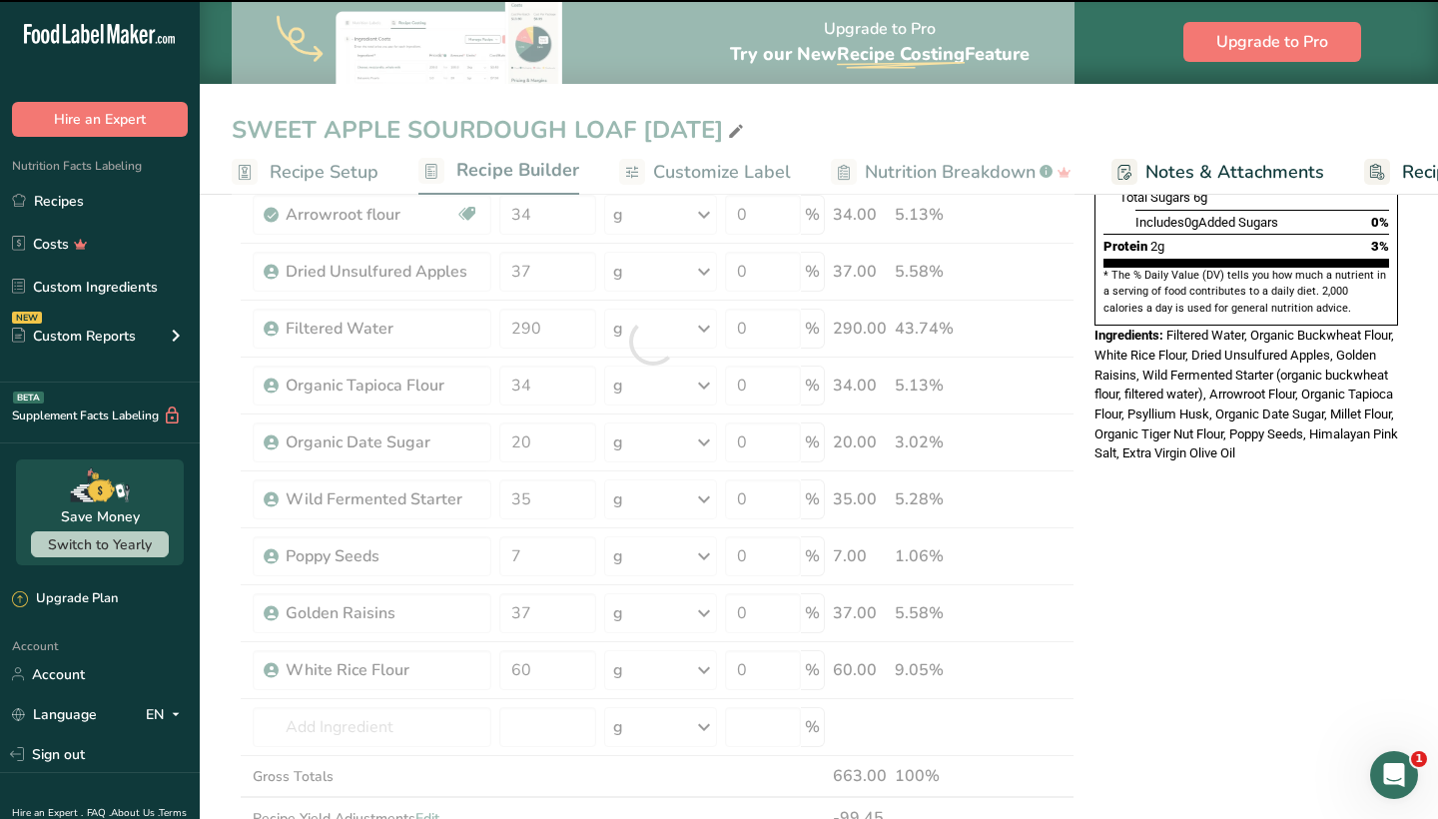
scroll to position [588, 0]
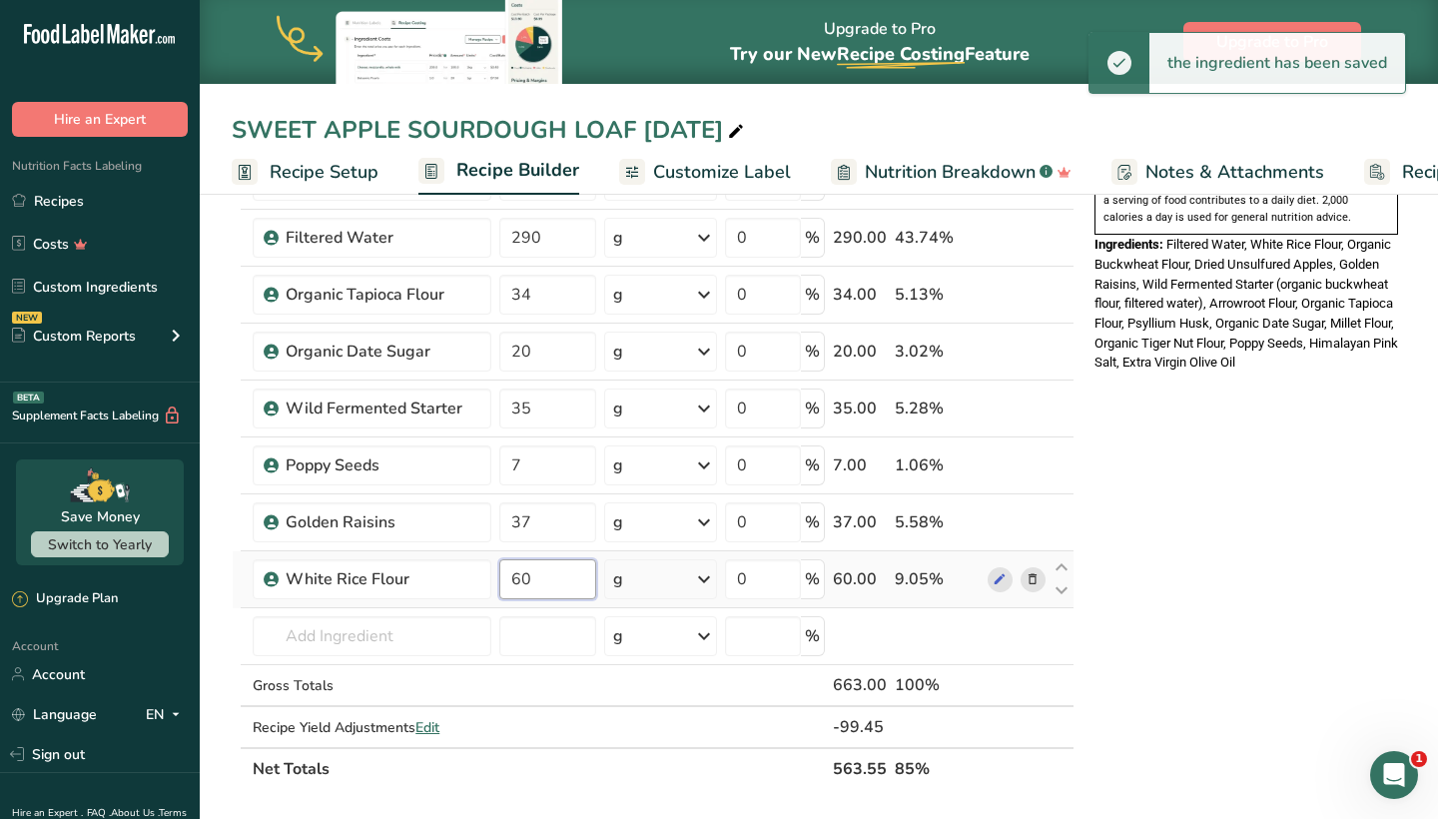
click at [554, 579] on input "60" at bounding box center [547, 579] width 97 height 40
type input "6"
type input "55"
click at [1238, 399] on div "* This label's values have been manually overridden Nutrition Facts 10 Servings…" at bounding box center [1246, 548] width 320 height 1832
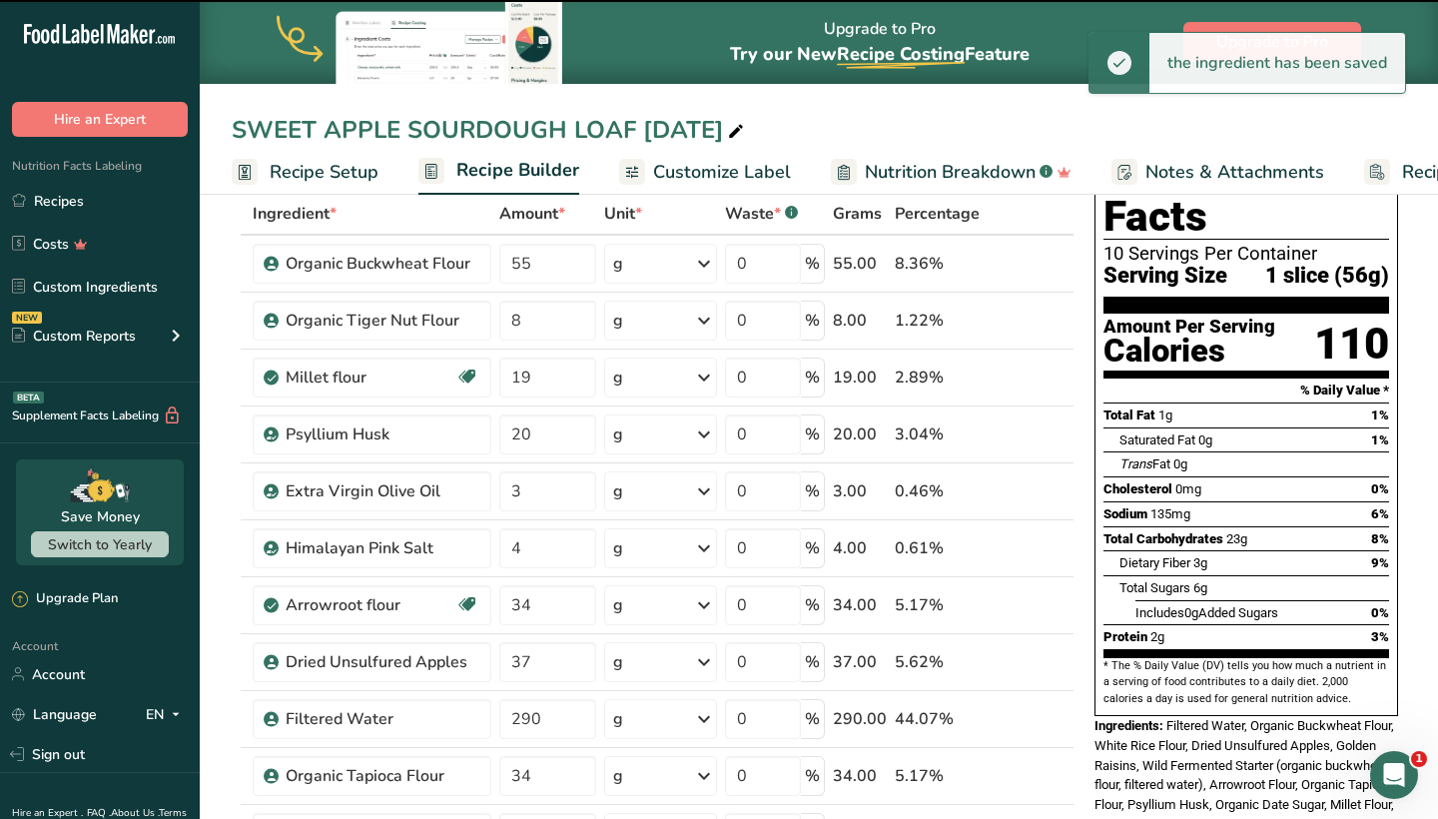
scroll to position [101, 0]
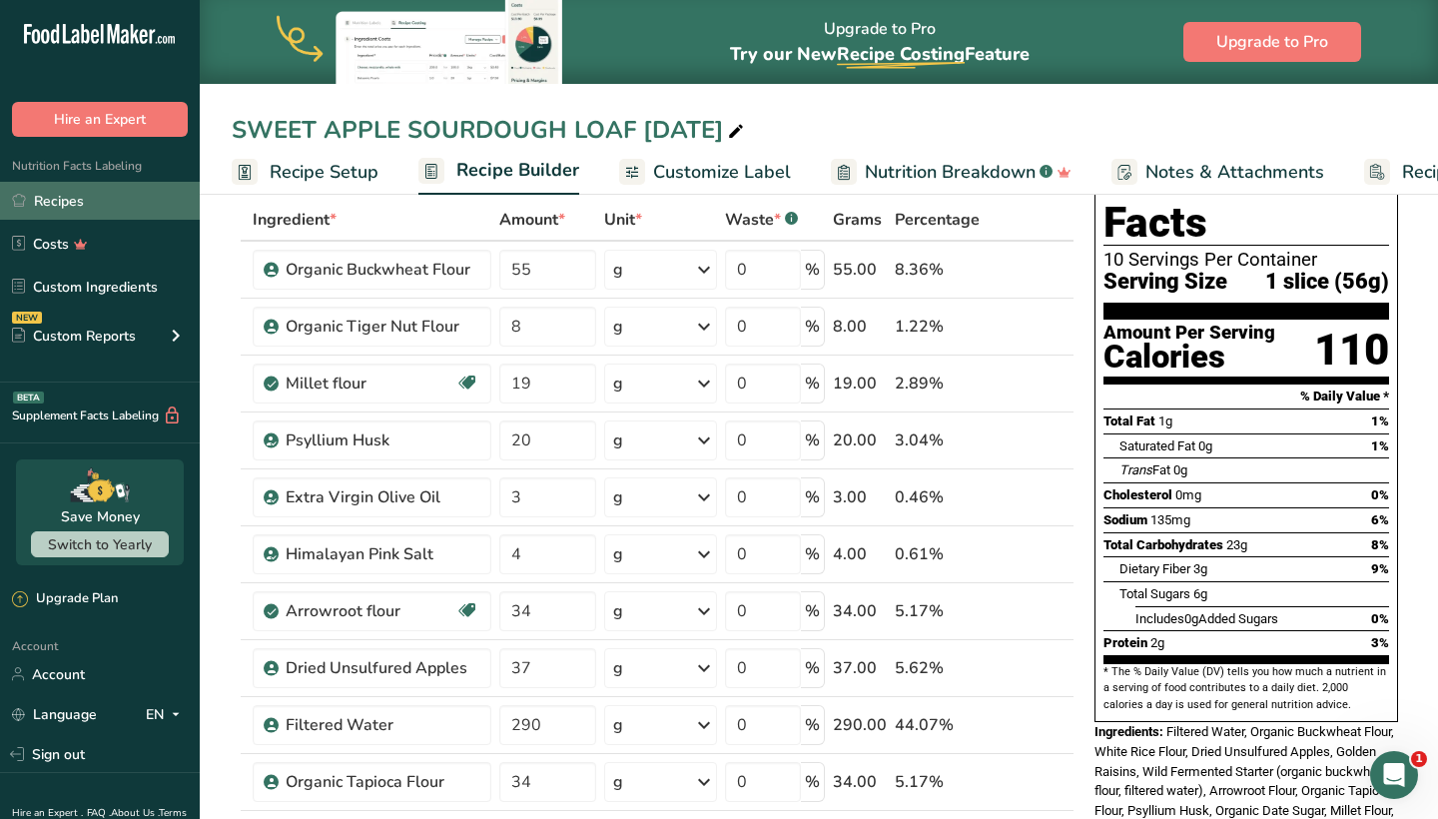
click at [75, 197] on link "Recipes" at bounding box center [100, 201] width 200 height 38
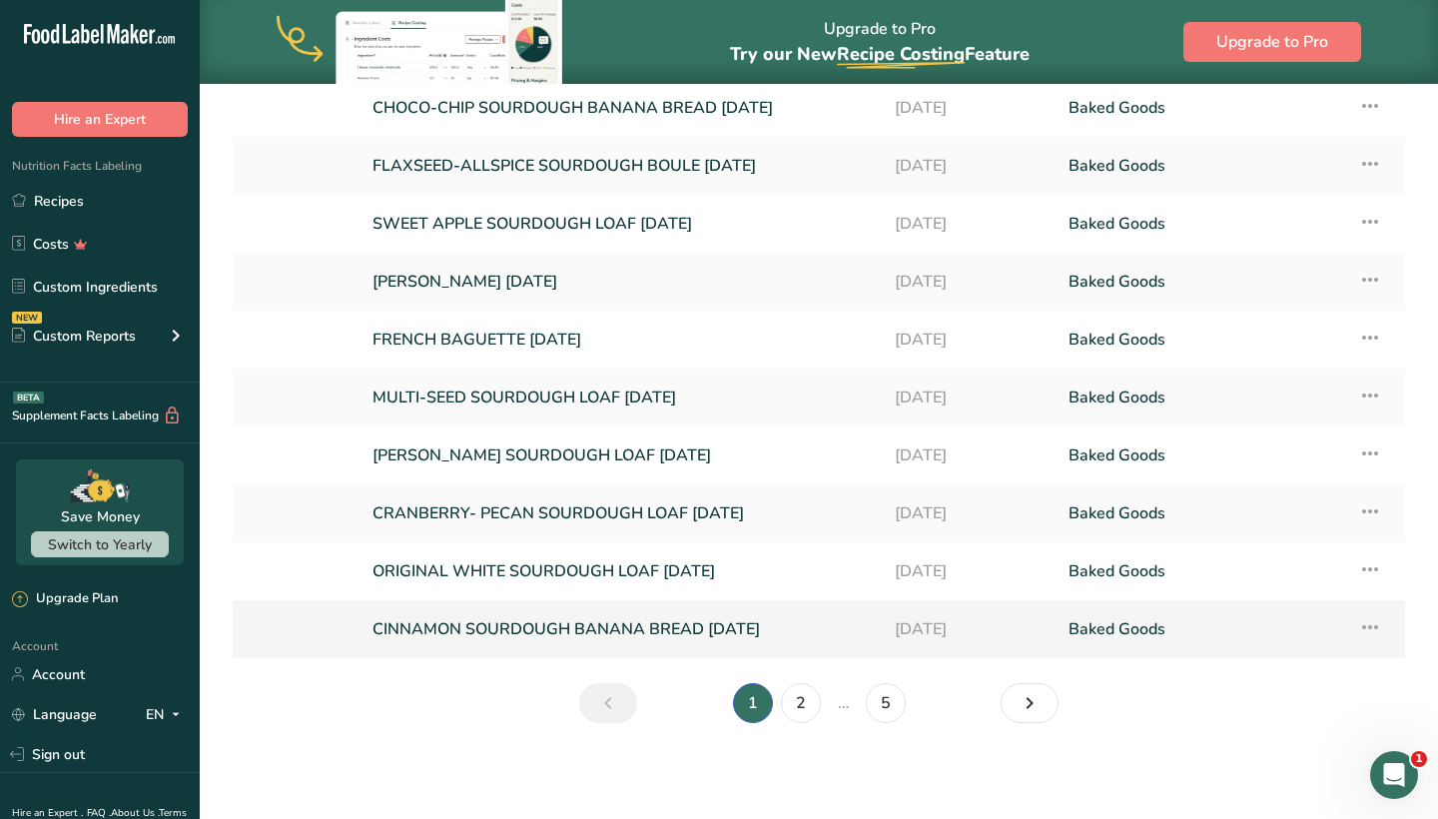
scroll to position [197, 0]
click at [805, 706] on link "2" at bounding box center [801, 703] width 40 height 40
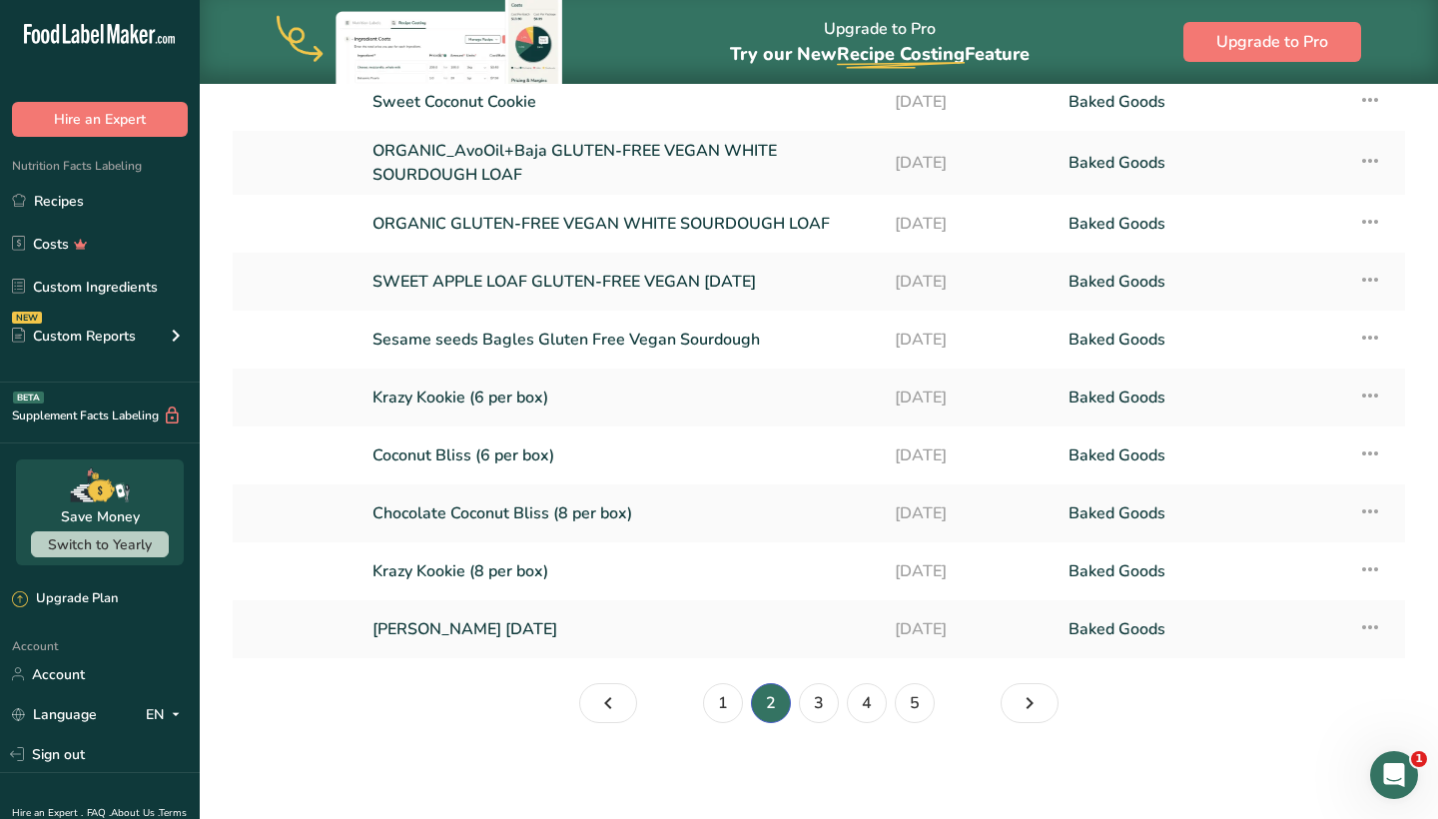
scroll to position [203, 0]
click at [729, 712] on link "1" at bounding box center [723, 703] width 40 height 40
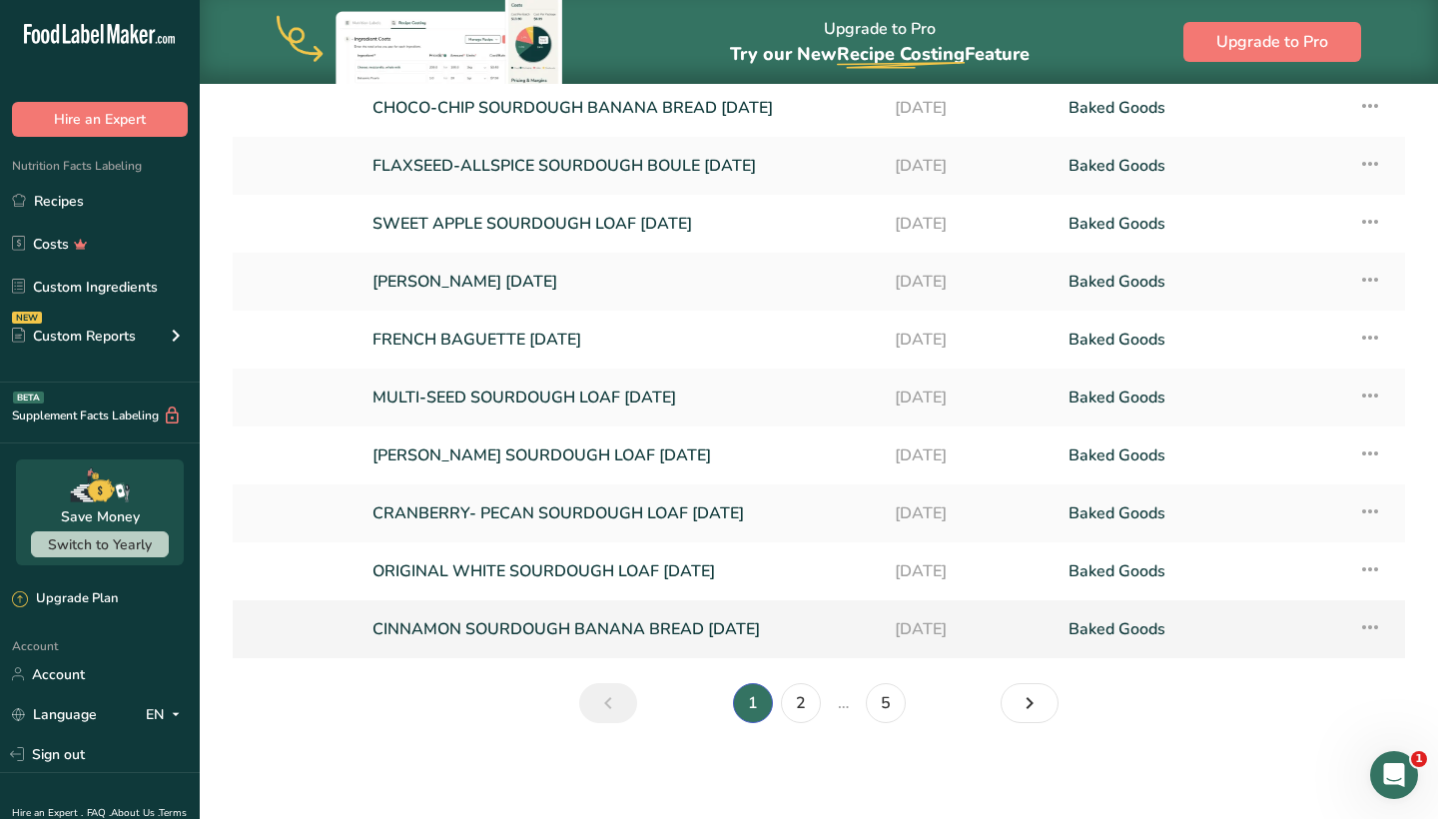
scroll to position [197, 0]
click at [682, 631] on link "CINNAMON SOURDOUGH BANANA BREAD [DATE]" at bounding box center [621, 629] width 498 height 42
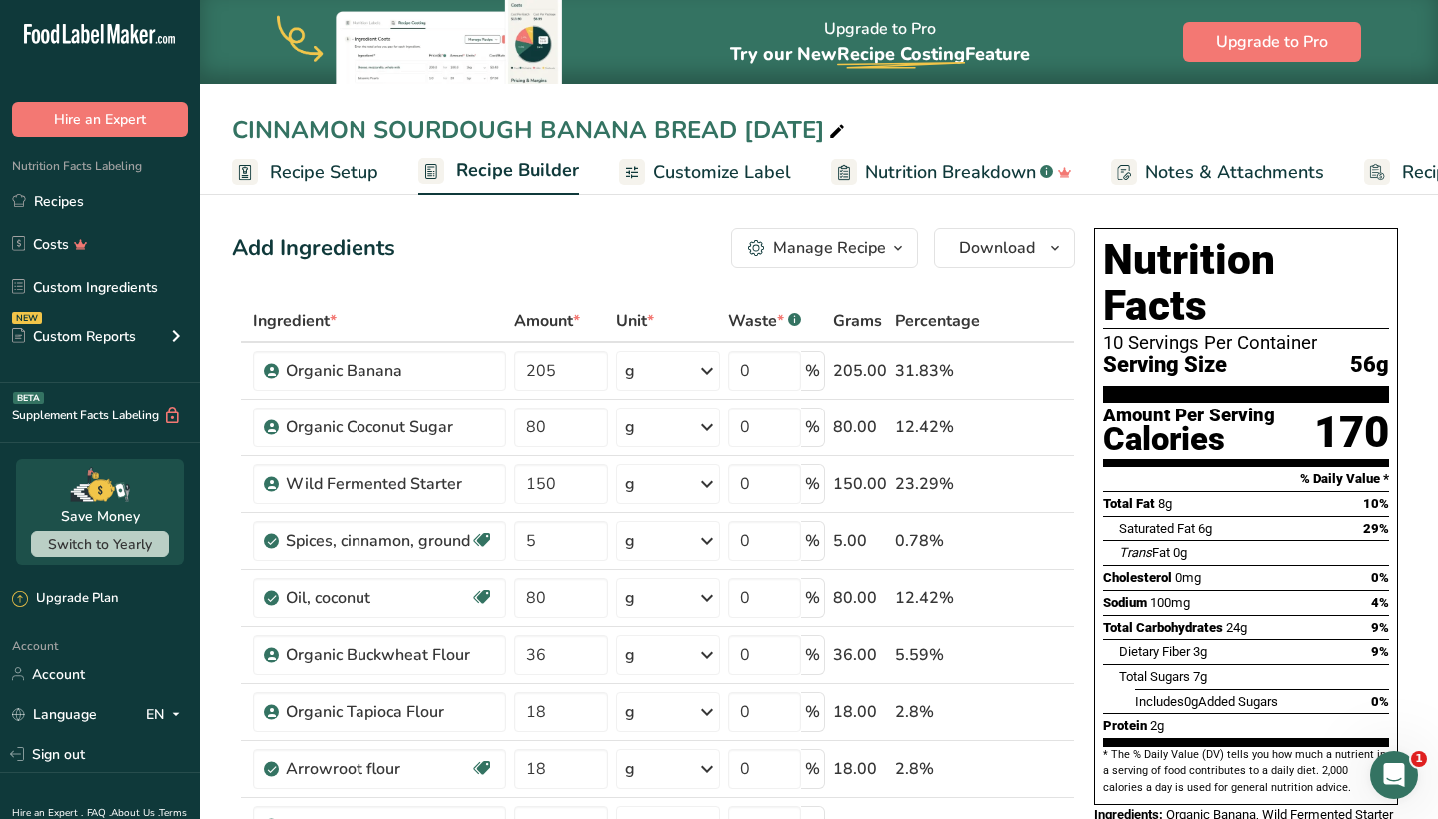
drag, startPoint x: 230, startPoint y: 131, endPoint x: 844, endPoint y: 130, distance: 614.1
click at [844, 130] on div "CINNAMON SOURDOUGH BANANA BREAD [DATE]" at bounding box center [819, 130] width 1238 height 36
click at [728, 132] on div "CINNAMON SOURDOUGH BANANA BREAD [DATE]" at bounding box center [540, 130] width 617 height 36
drag, startPoint x: 731, startPoint y: 130, endPoint x: 232, endPoint y: 140, distance: 499.4
click at [232, 140] on input "CINNAMON SOURDOUGH BANANA BREAD [DATE]" at bounding box center [819, 130] width 1174 height 36
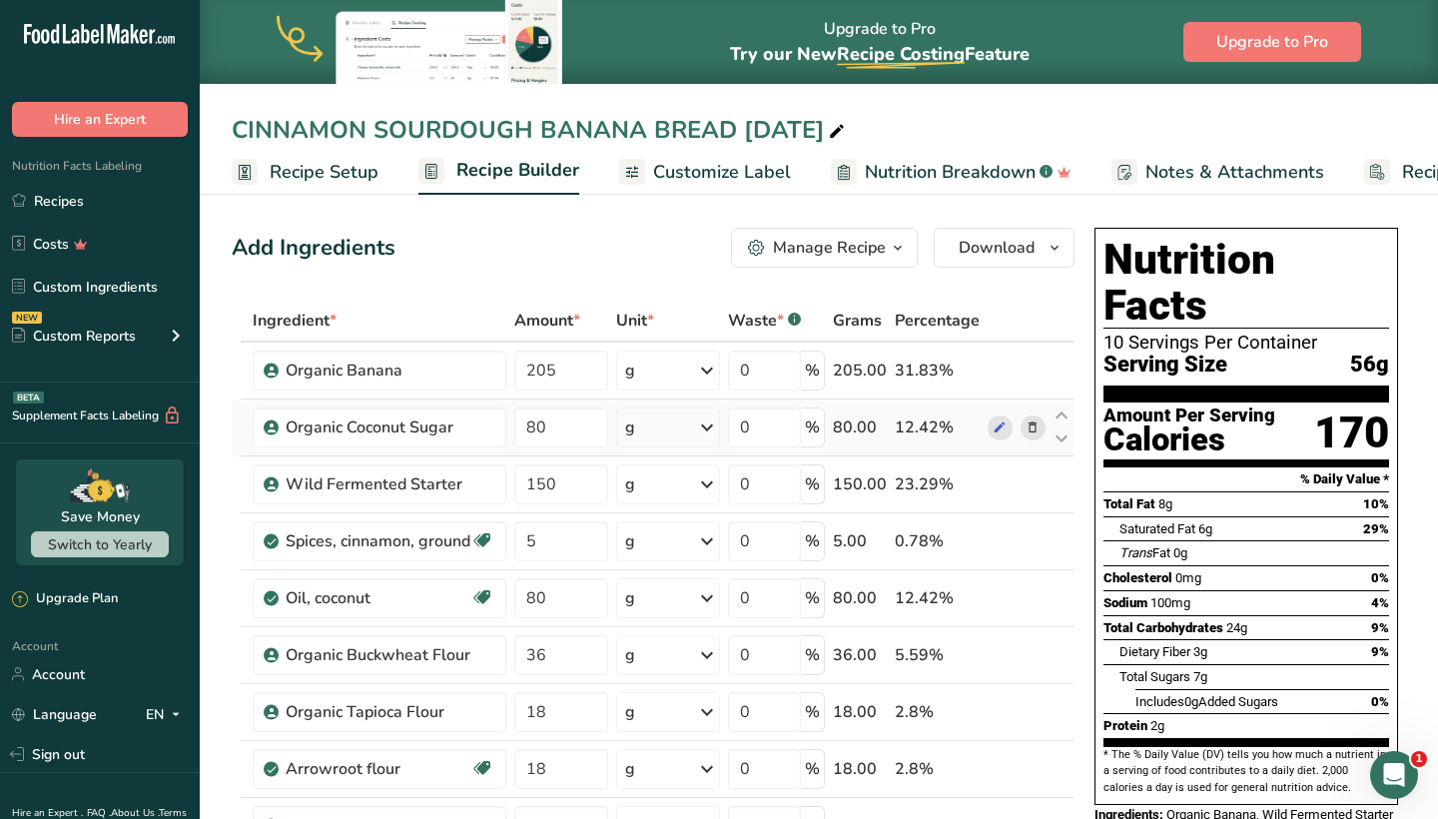
scroll to position [211, 0]
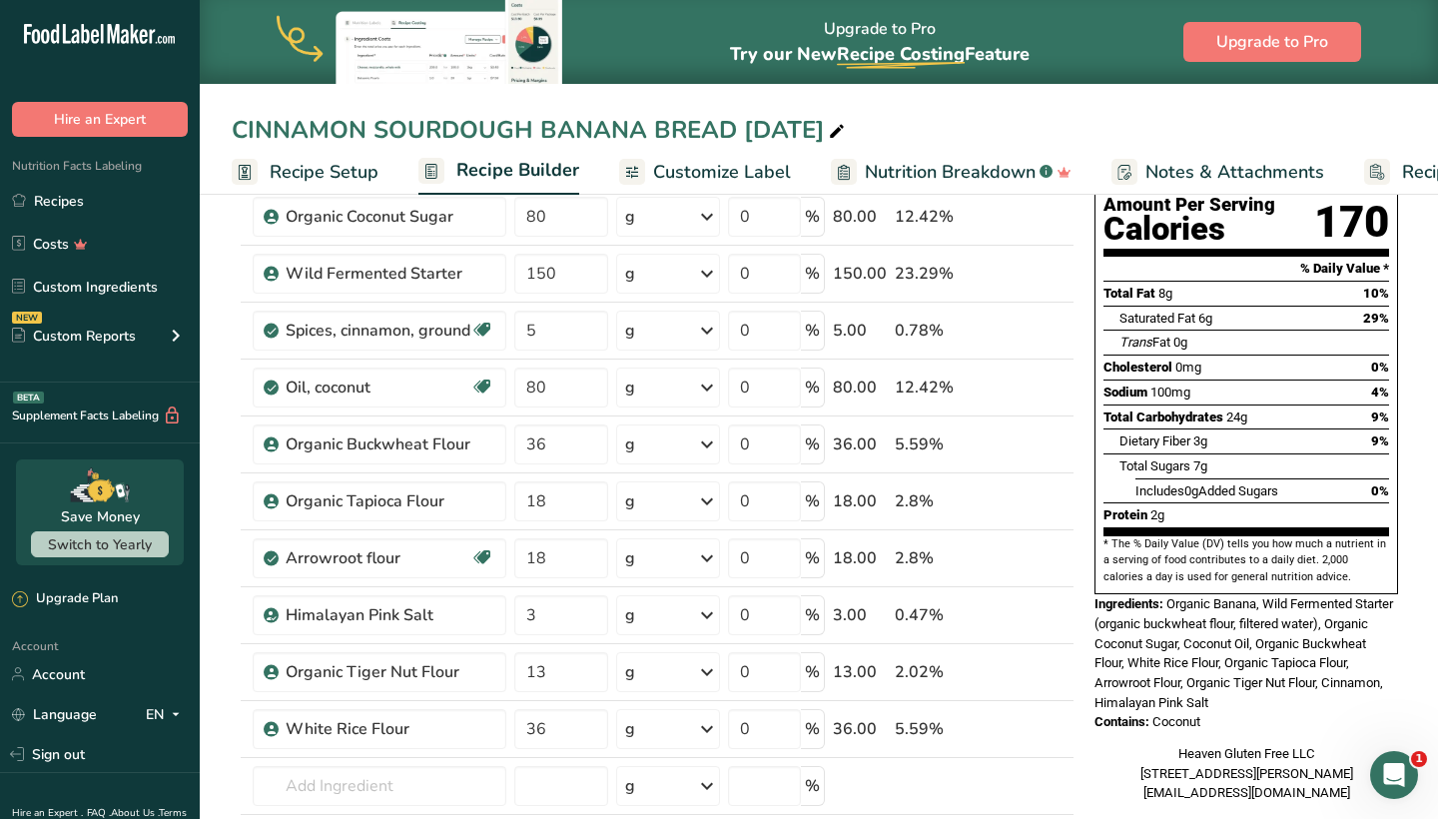
drag, startPoint x: 1093, startPoint y: 545, endPoint x: 1229, endPoint y: 657, distance: 175.9
click at [1229, 657] on div "Nutrition Facts 10 Servings Per Container Serving Size 56g Amount Per Serving C…" at bounding box center [1246, 410] width 320 height 802
copy div "Ingredients: Organic Banana, Wild Fermented Starter (organic buckwheat flour, f…"
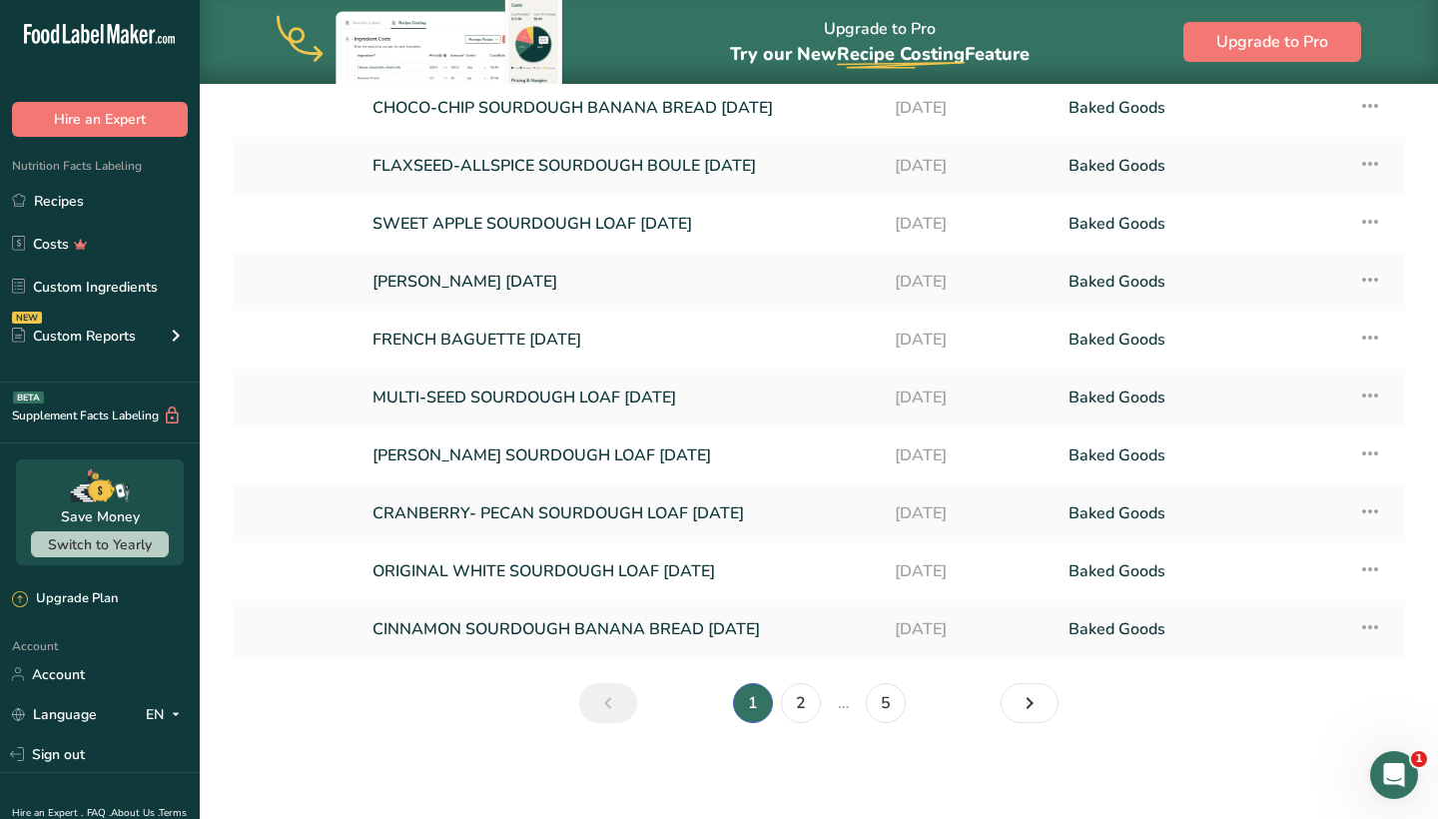
scroll to position [197, 0]
click at [444, 576] on link "ORIGINAL WHITE SOURDOUGH LOAF [DATE]" at bounding box center [621, 571] width 498 height 42
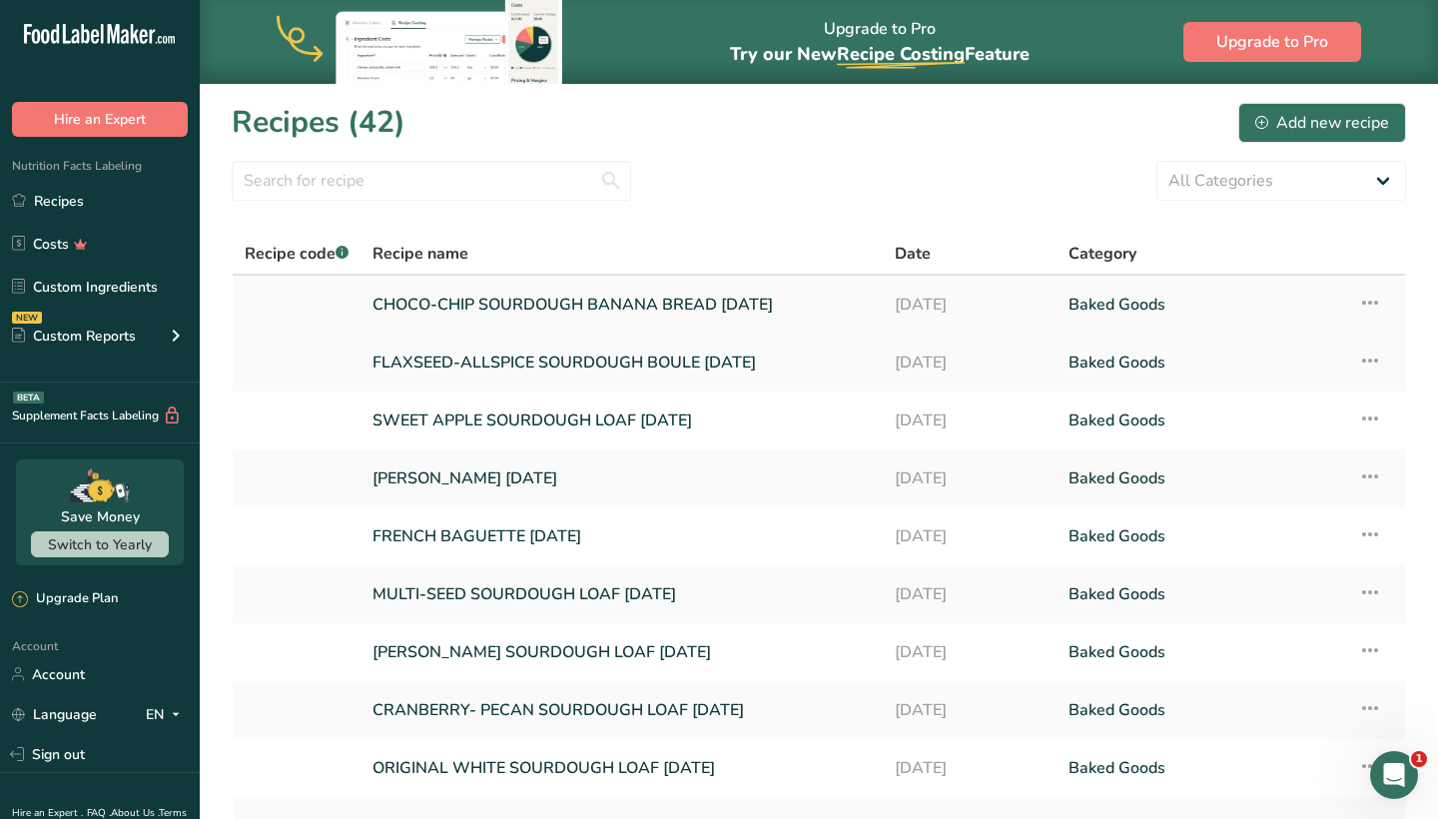
click at [430, 316] on link "CHOCO-CHIP SOURDOUGH BANANA BREAD [DATE]" at bounding box center [621, 305] width 498 height 42
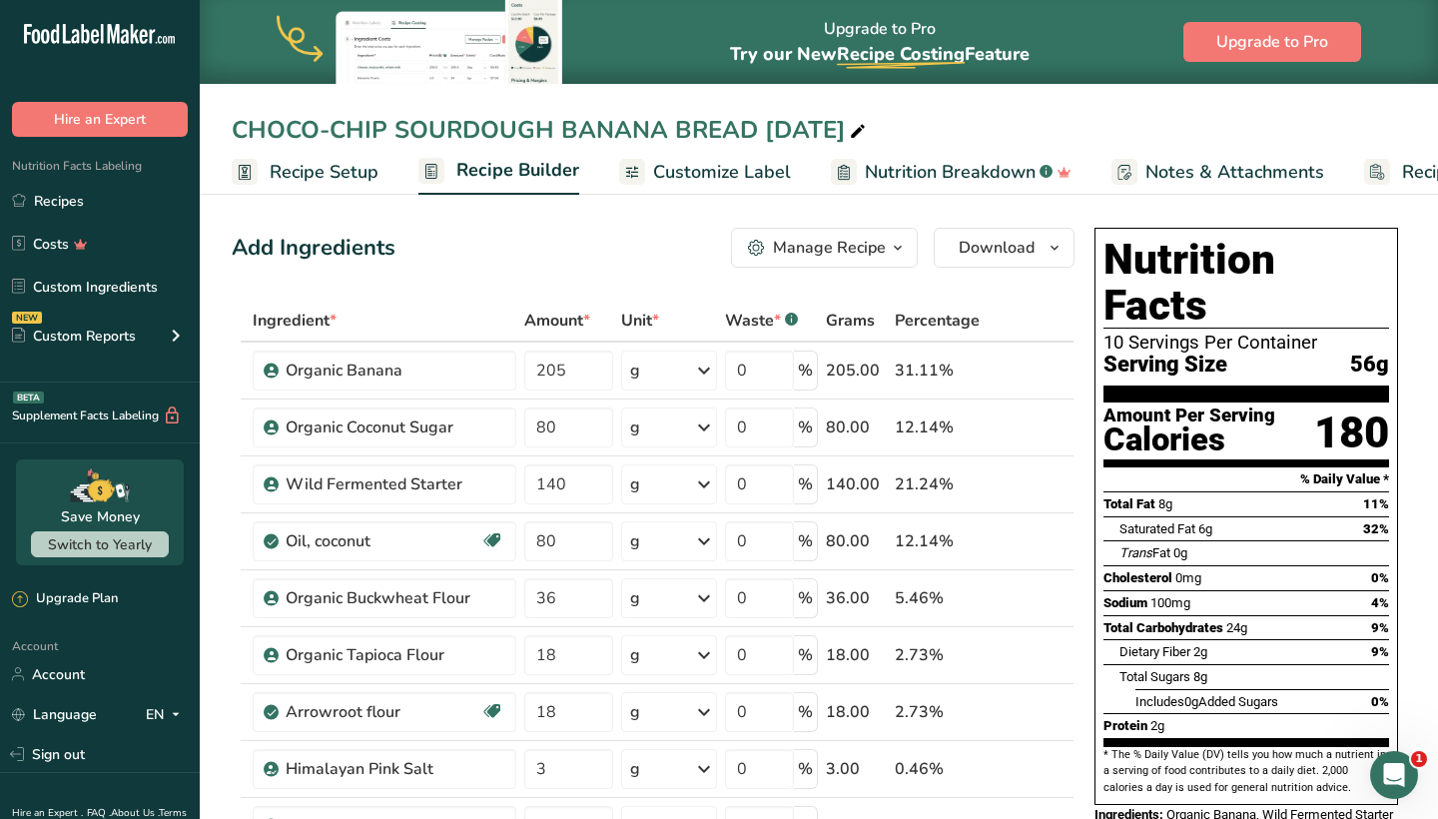
drag, startPoint x: 230, startPoint y: 129, endPoint x: 757, endPoint y: 127, distance: 527.3
click at [757, 127] on div "CHOCO-CHIP SOURDOUGH BANANA BREAD [DATE]" at bounding box center [819, 130] width 1238 height 36
copy div "CHOCO-CHIP SOURDOUGH BANANA BREAD"
drag, startPoint x: 234, startPoint y: 130, endPoint x: 758, endPoint y: 142, distance: 524.4
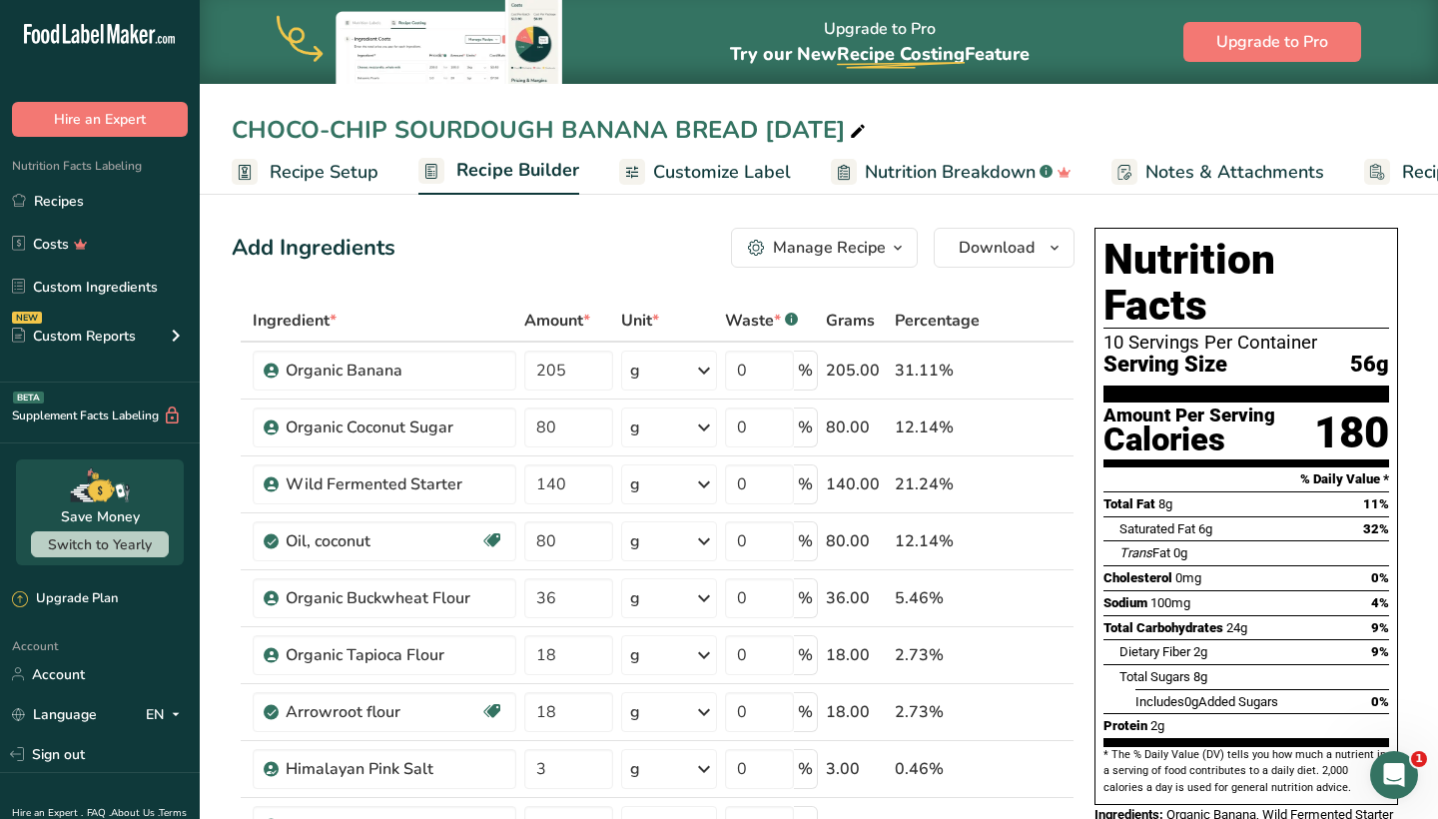
click at [758, 142] on div "CHOCO-CHIP SOURDOUGH BANANA BREAD [DATE]" at bounding box center [551, 130] width 638 height 36
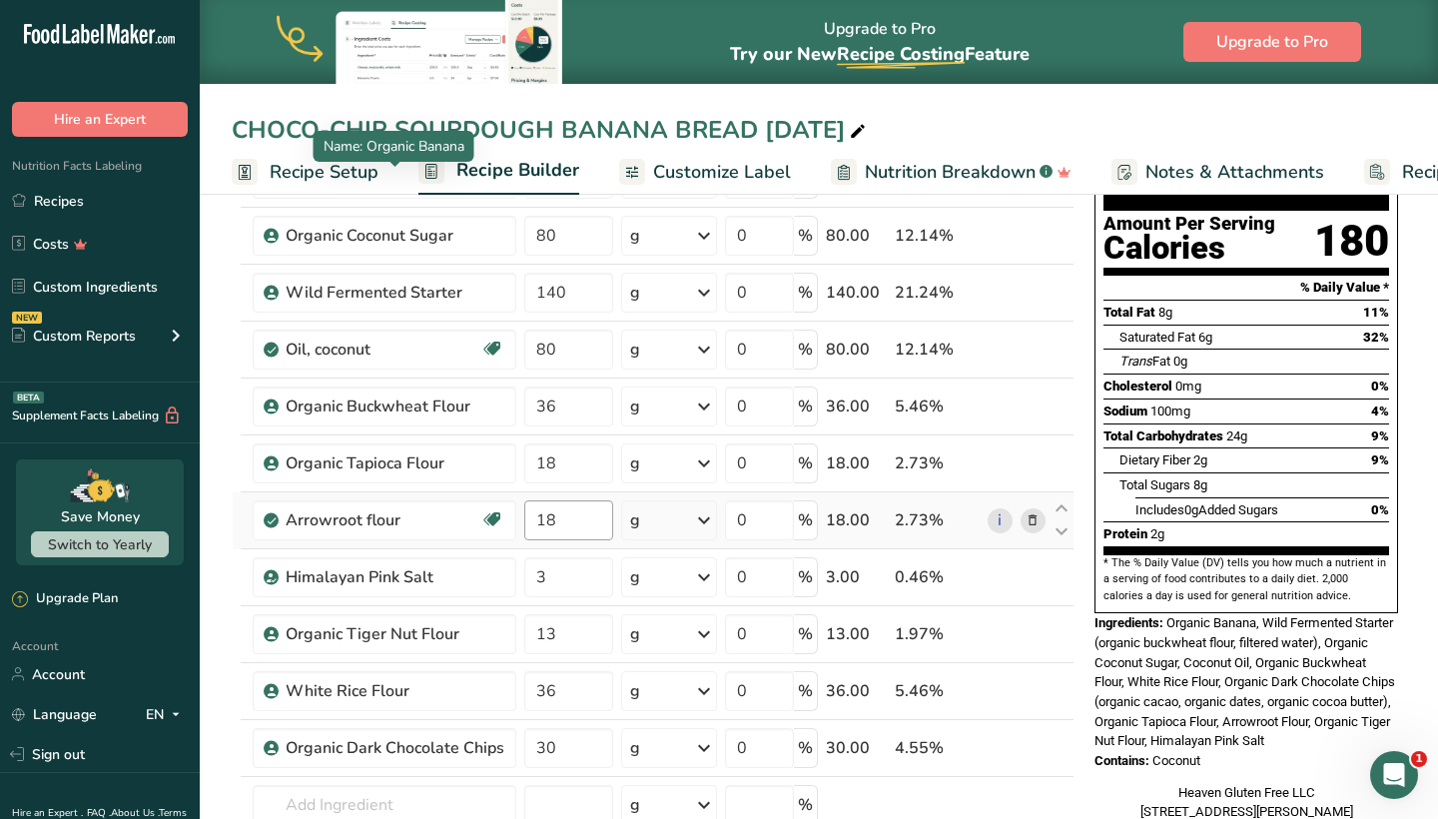
scroll to position [199, 0]
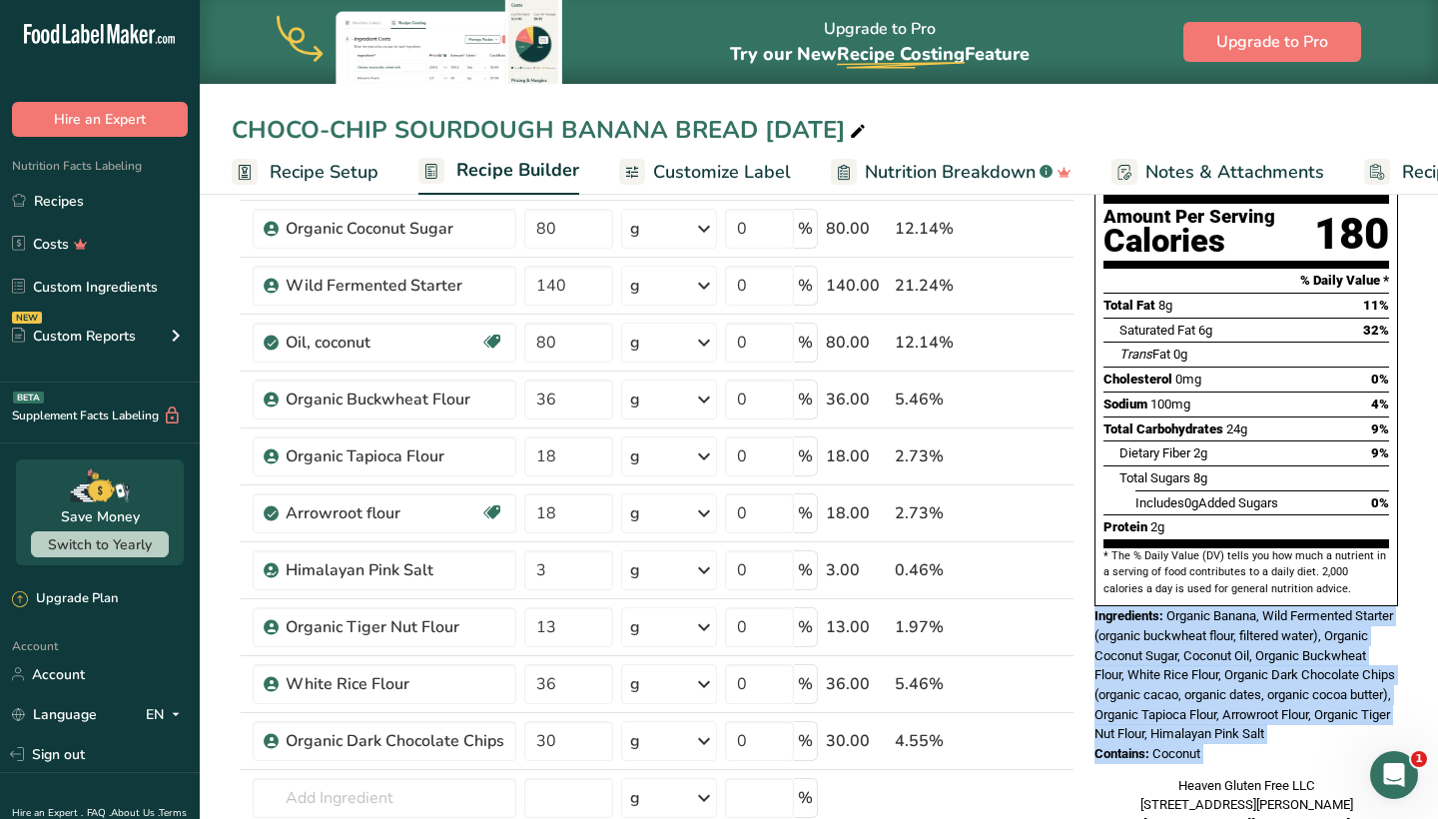
drag, startPoint x: 1092, startPoint y: 555, endPoint x: 1240, endPoint y: 702, distance: 208.3
click at [1240, 702] on div "Nutrition Facts 10 Servings Per Container Serving Size 56g Amount Per Serving C…" at bounding box center [1246, 432] width 320 height 822
copy div "Ingredients: Organic Banana, Wild Fermented Starter (organic buckwheat flour, f…"
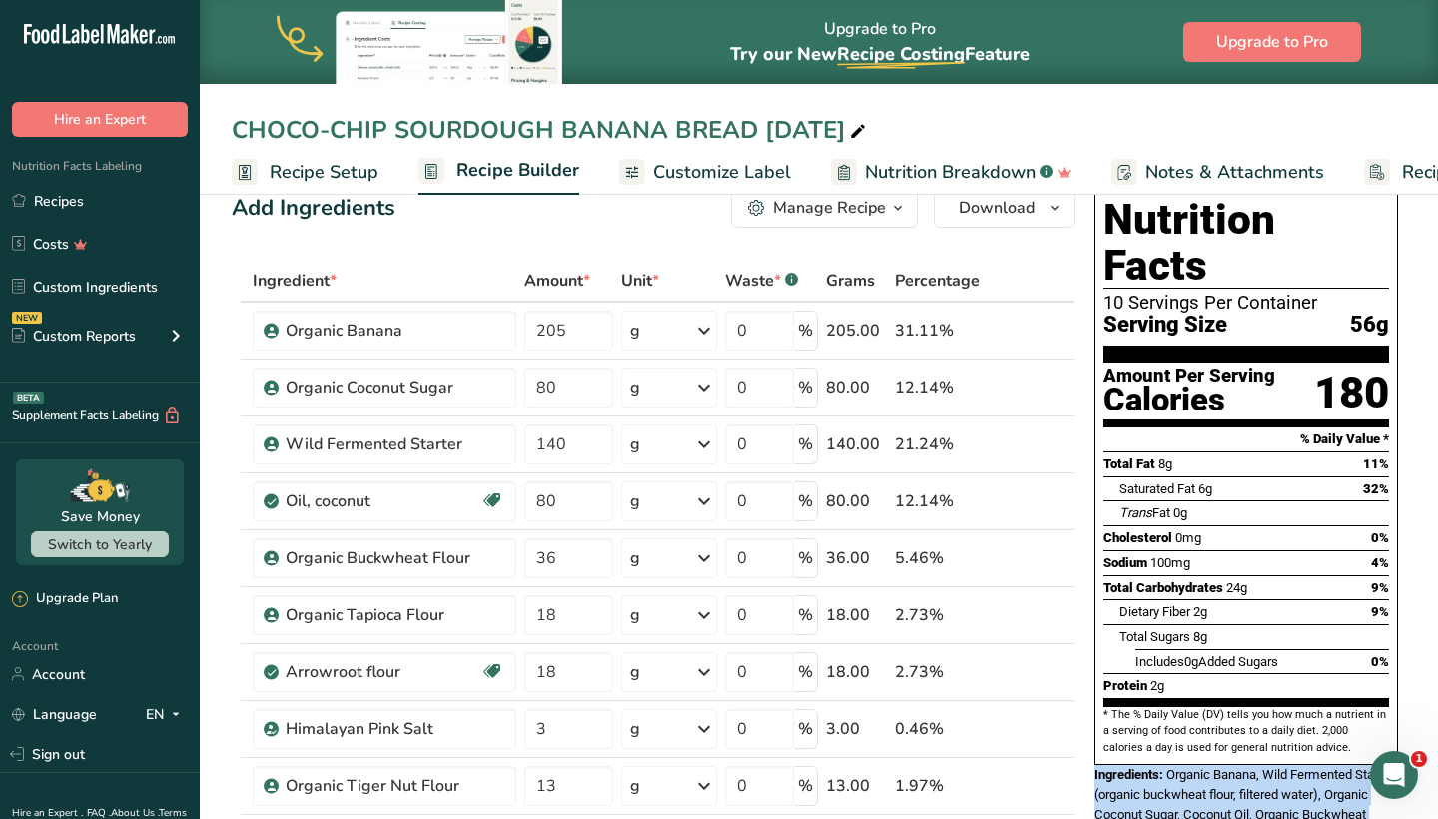
scroll to position [10, 0]
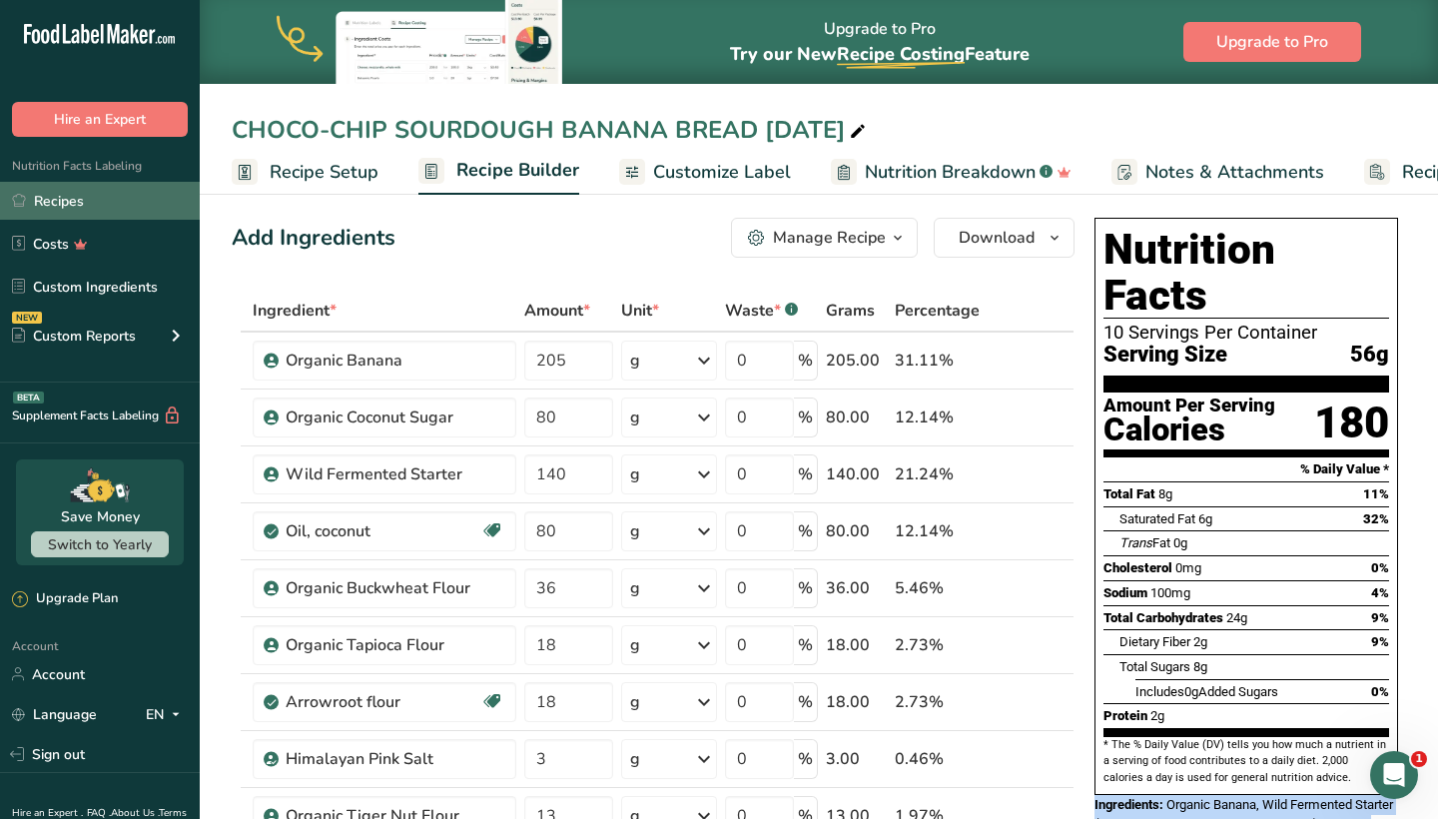
click at [73, 205] on link "Recipes" at bounding box center [100, 201] width 200 height 38
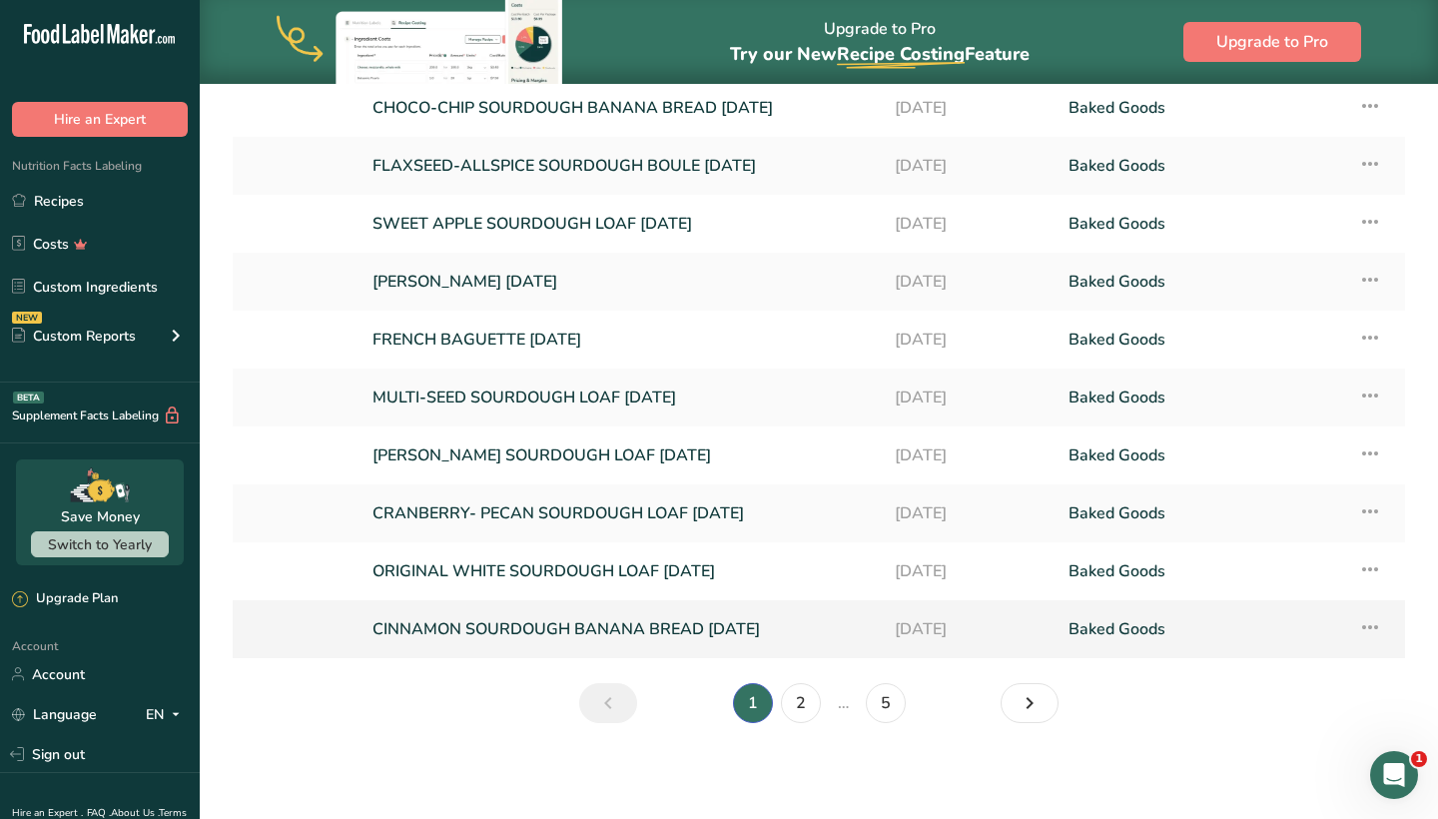
scroll to position [197, 0]
click at [448, 573] on link "ORIGINAL WHITE SOURDOUGH LOAF [DATE]" at bounding box center [621, 571] width 498 height 42
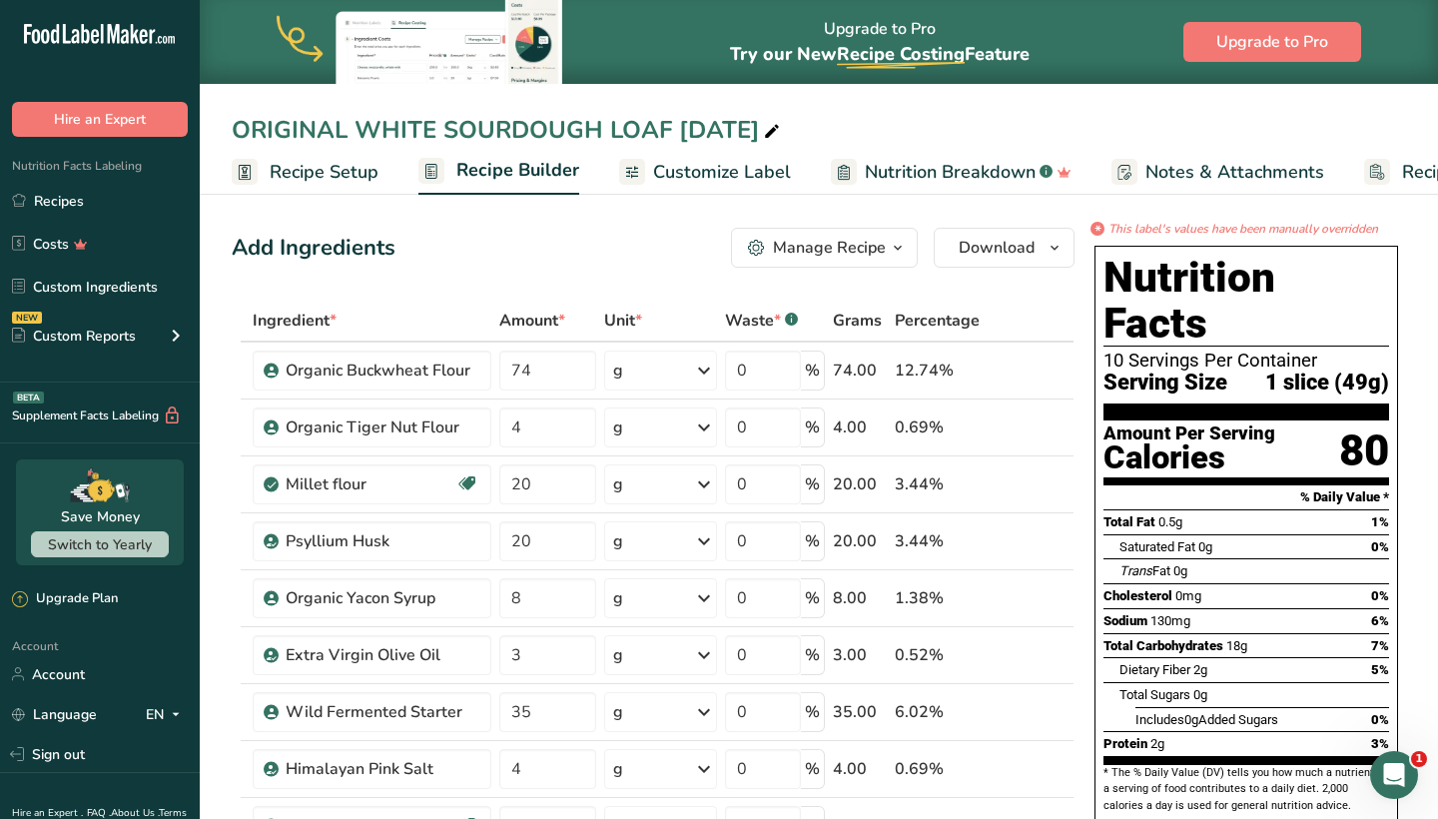
drag, startPoint x: 232, startPoint y: 130, endPoint x: 669, endPoint y: 128, distance: 437.4
click at [669, 128] on div "ORIGINAL WHITE SOURDOUGH LOAF [DATE]" at bounding box center [508, 130] width 552 height 36
click at [704, 134] on div "ORIGINAL WHITE SOURDOUGH LOAF [DATE]" at bounding box center [508, 130] width 552 height 36
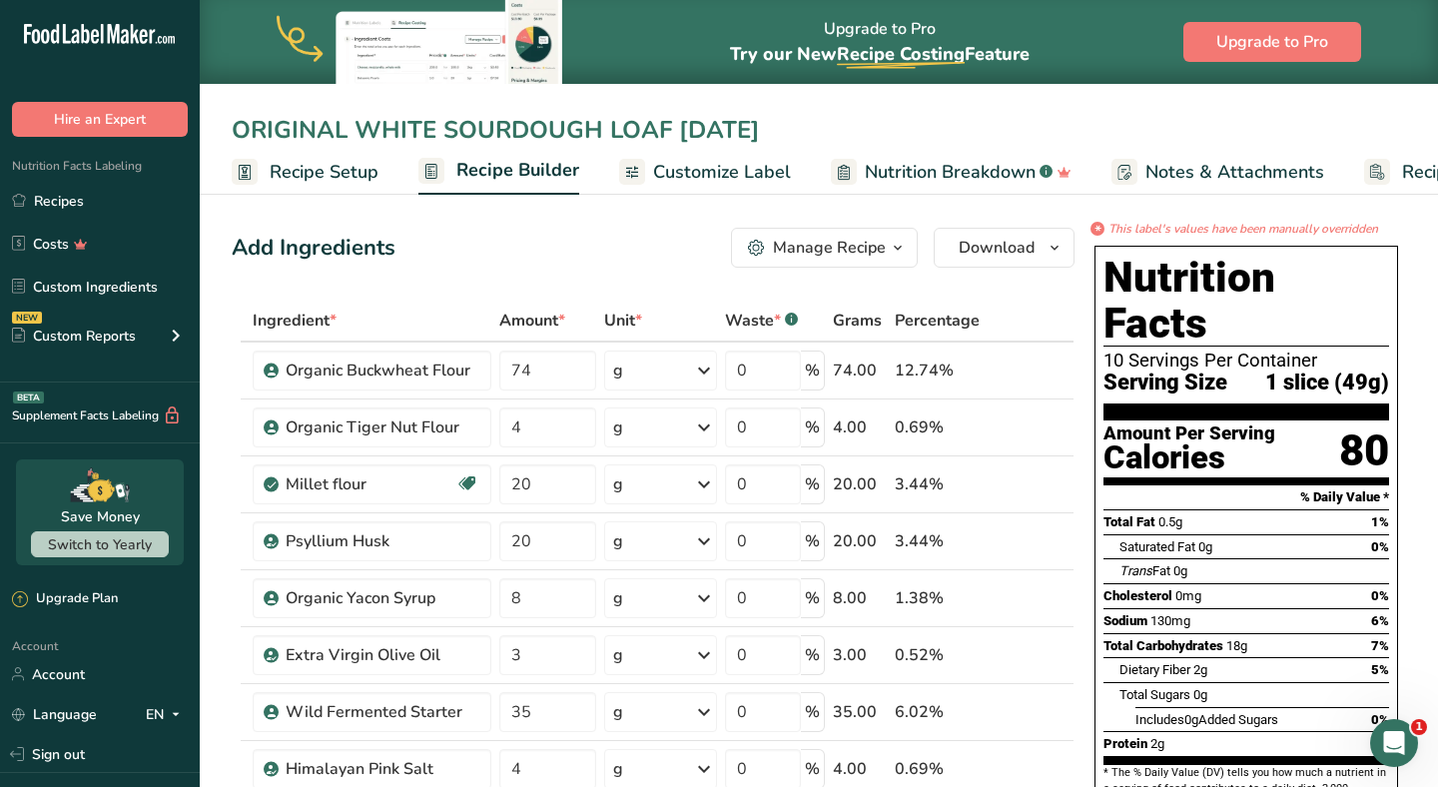
click at [602, 103] on div "ORIGINAL WHITE SOURDOUGH LOAF SEP 2025 Recipe Setup Recipe Builder Customize La…" at bounding box center [819, 97] width 1238 height 195
click at [618, 232] on div "Add Ingredients Manage Recipe Delete Recipe Duplicate Recipe Scale Recipe Save …" at bounding box center [653, 248] width 843 height 40
click at [652, 103] on div "ORIGINAL WHITE SOURDOUGH LOAF SEP 2025 Recipe Setup Recipe Builder Customize La…" at bounding box center [819, 97] width 1238 height 195
drag, startPoint x: 239, startPoint y: 133, endPoint x: 668, endPoint y: 126, distance: 429.4
click at [668, 126] on div "ORIGINAL WHITE SOURDOUGH LOAF [DATE]" at bounding box center [508, 130] width 552 height 36
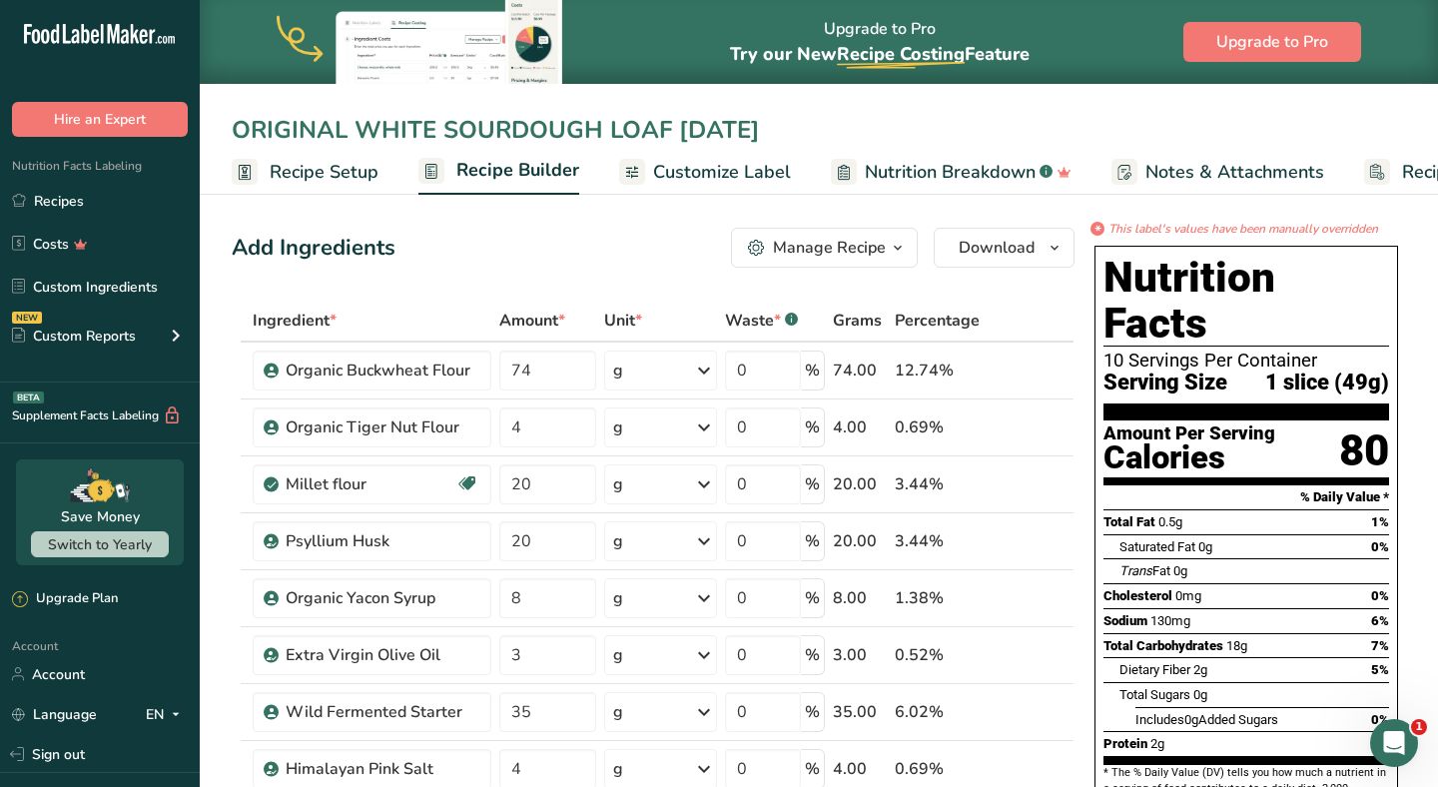
drag, startPoint x: 613, startPoint y: 126, endPoint x: 646, endPoint y: 128, distance: 33.0
click at [623, 127] on input "ORIGINAL WHITE SOURDOUGH LOAF [DATE]" at bounding box center [819, 130] width 1174 height 36
click at [646, 128] on input "ORIGINAL WHITE SOURDOUGH LOAF [DATE]" at bounding box center [819, 130] width 1174 height 36
drag, startPoint x: 670, startPoint y: 128, endPoint x: 227, endPoint y: 130, distance: 443.4
click at [227, 130] on div "ORIGINAL WHITE SOURDOUGH LOAF [DATE]" at bounding box center [819, 130] width 1238 height 36
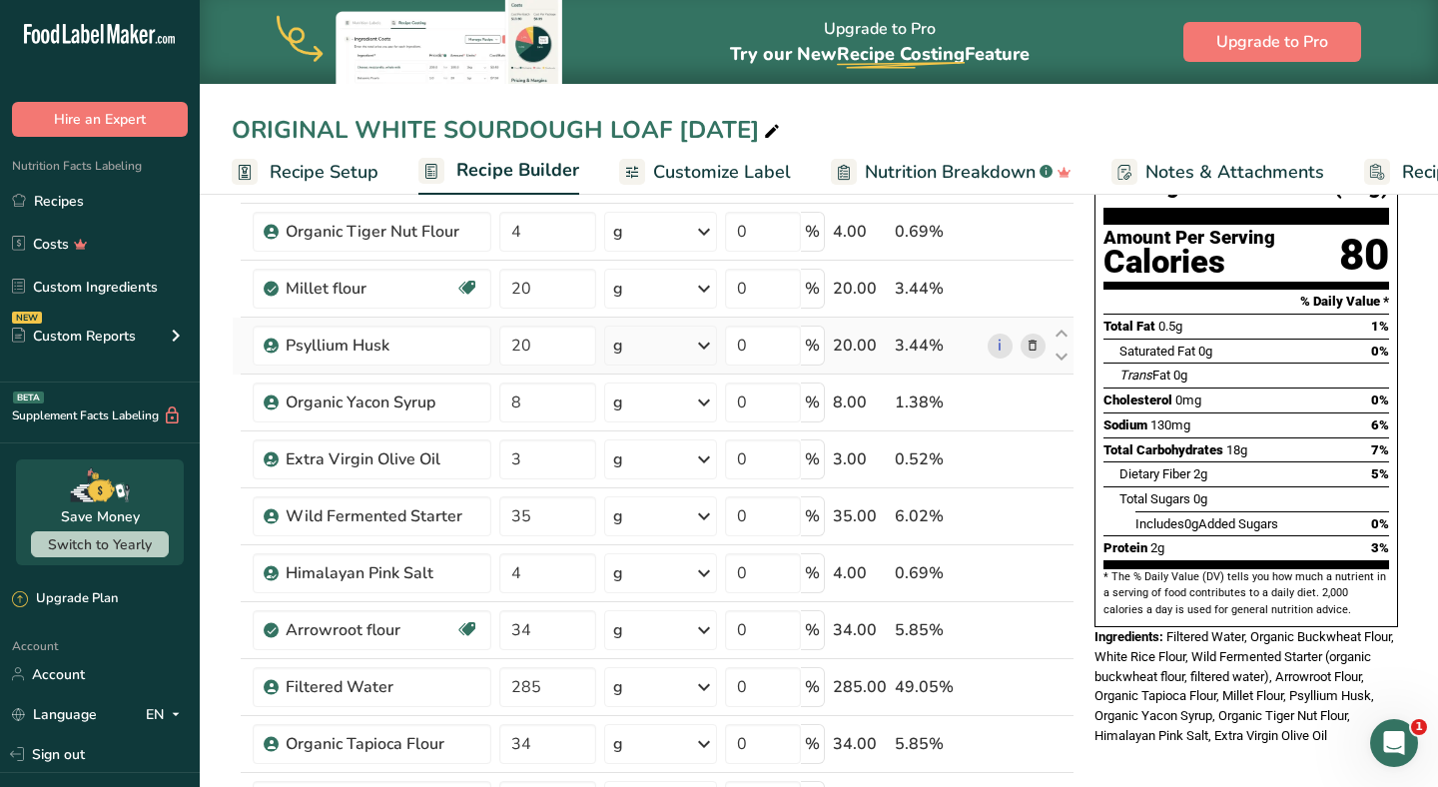
scroll to position [199, 0]
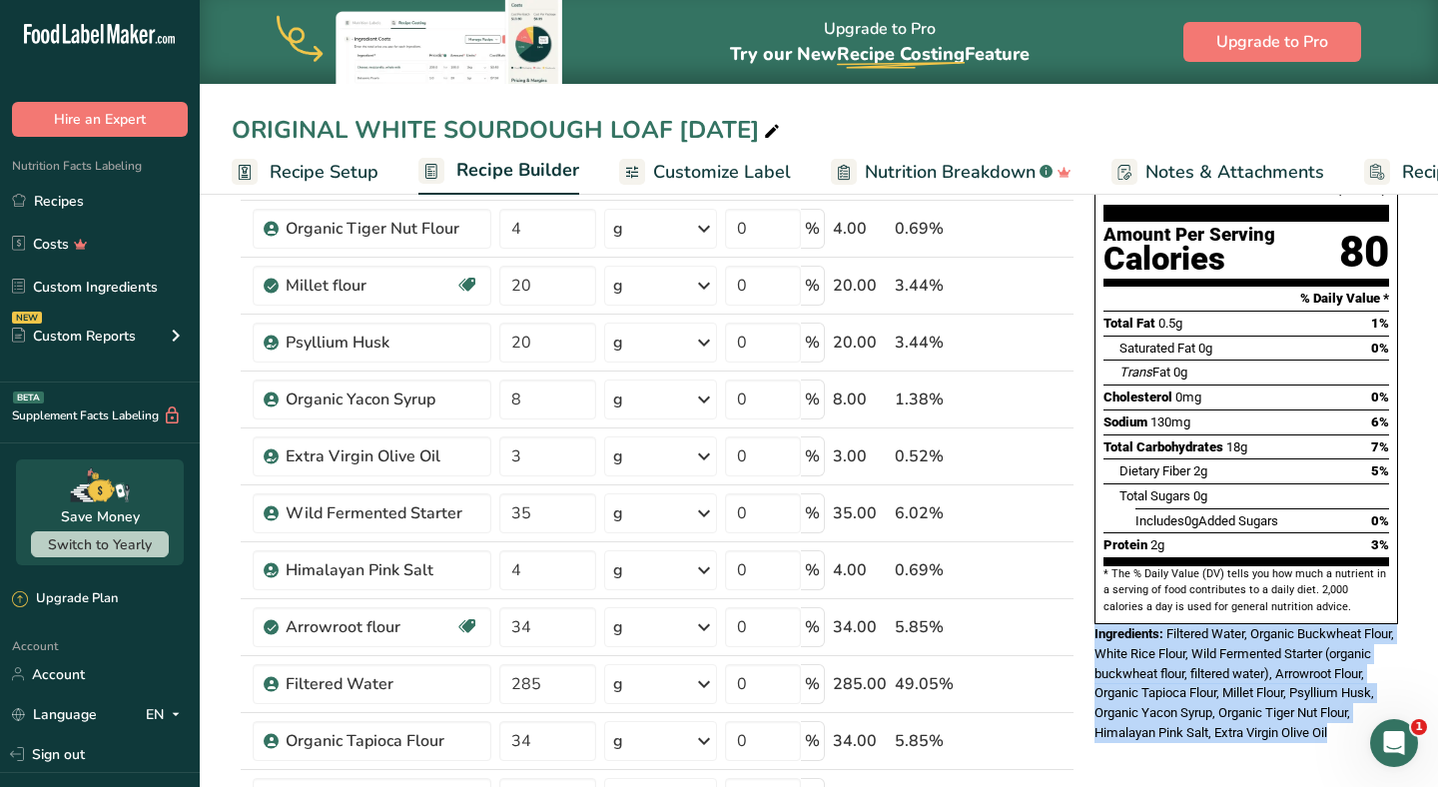
drag, startPoint x: 1091, startPoint y: 578, endPoint x: 1345, endPoint y: 672, distance: 270.5
click at [1345, 672] on div "Nutrition Facts 10 Servings Per Container Serving Size 1 slice (49g) Amount Per…" at bounding box center [1246, 394] width 320 height 711
copy div "Ingredients: Filtered Water, Organic Buckwheat Flour, White Rice Flour, Wild Fe…"
click at [81, 197] on link "Recipes" at bounding box center [100, 201] width 200 height 38
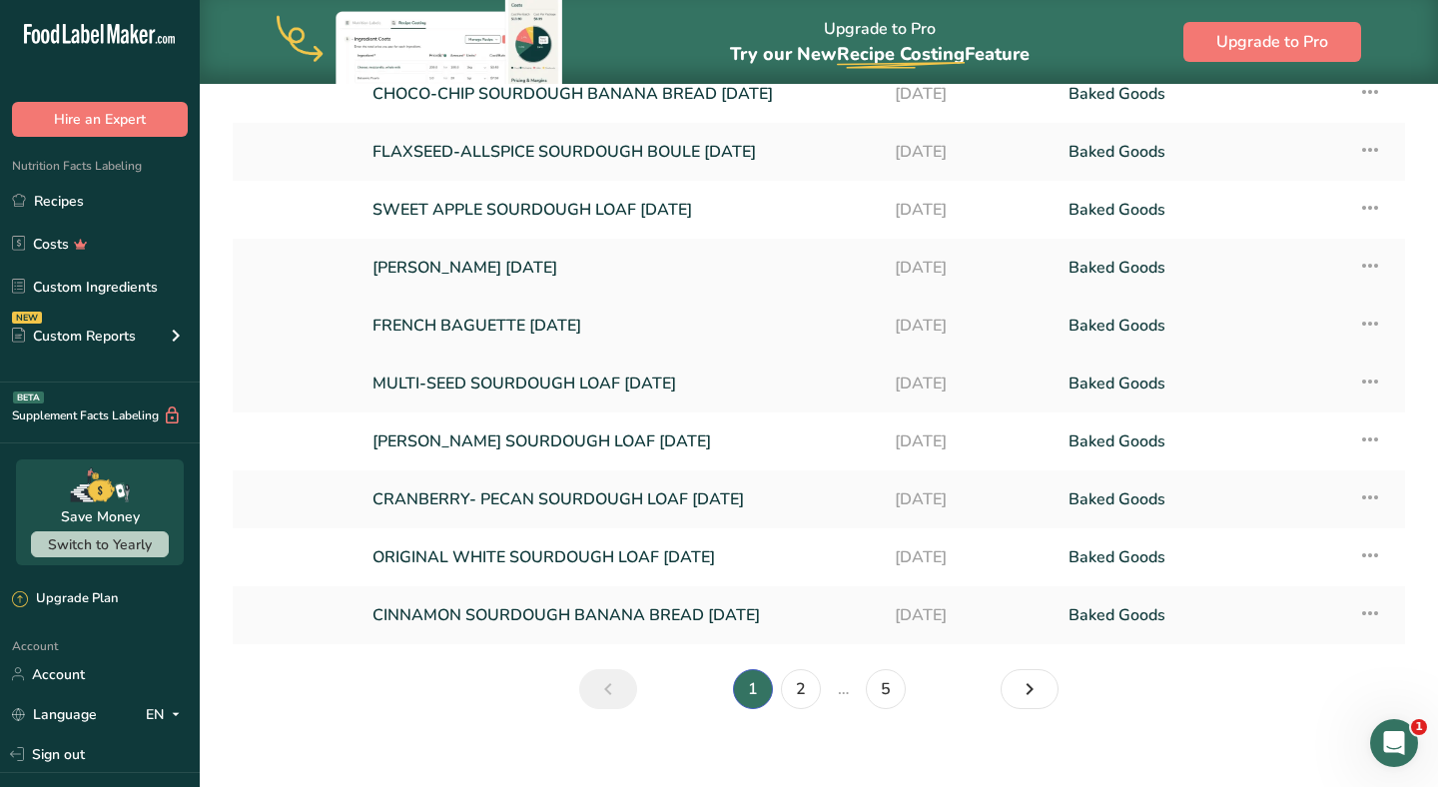
scroll to position [215, 0]
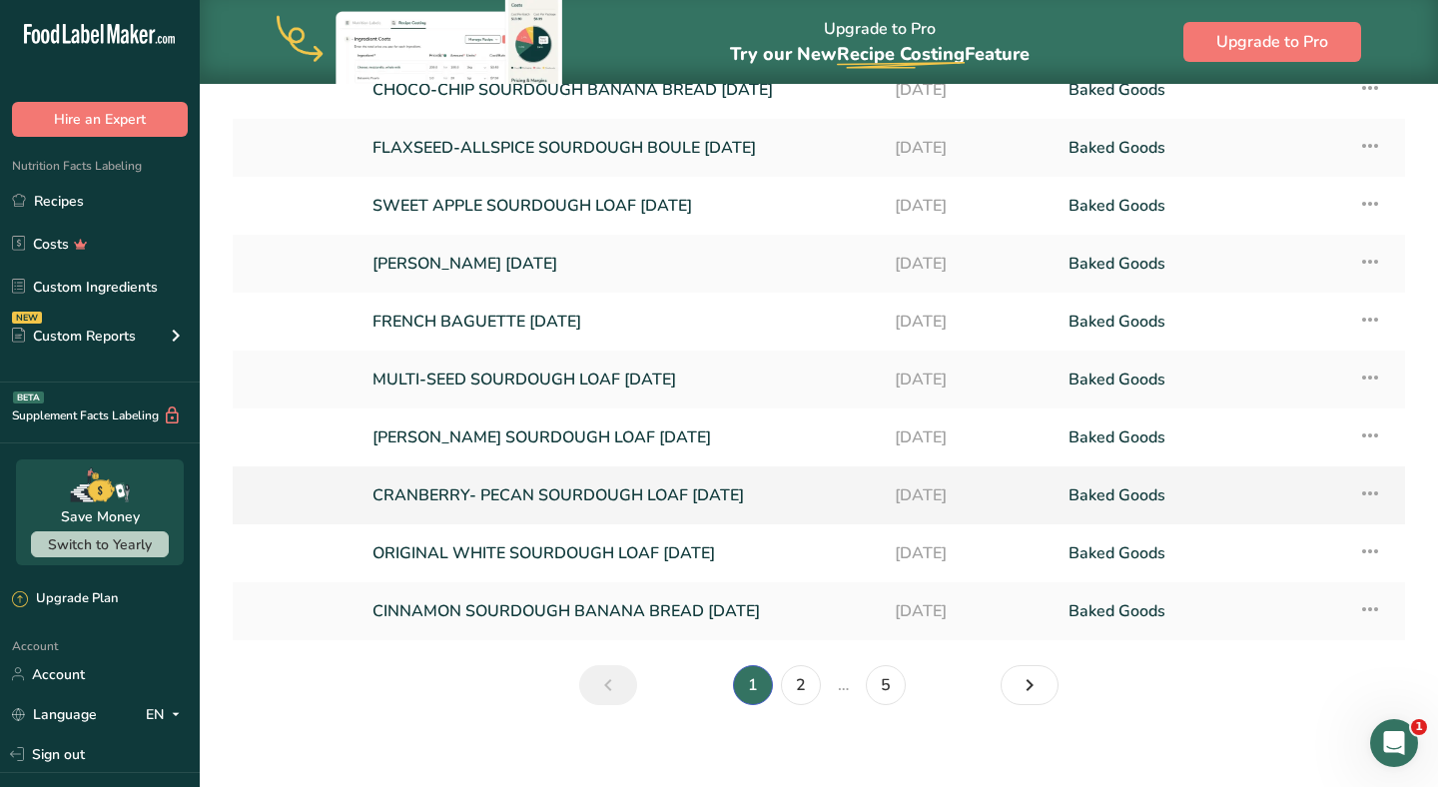
click at [461, 489] on link "CRANBERRY- PECAN SOURDOUGH LOAF [DATE]" at bounding box center [621, 495] width 498 height 42
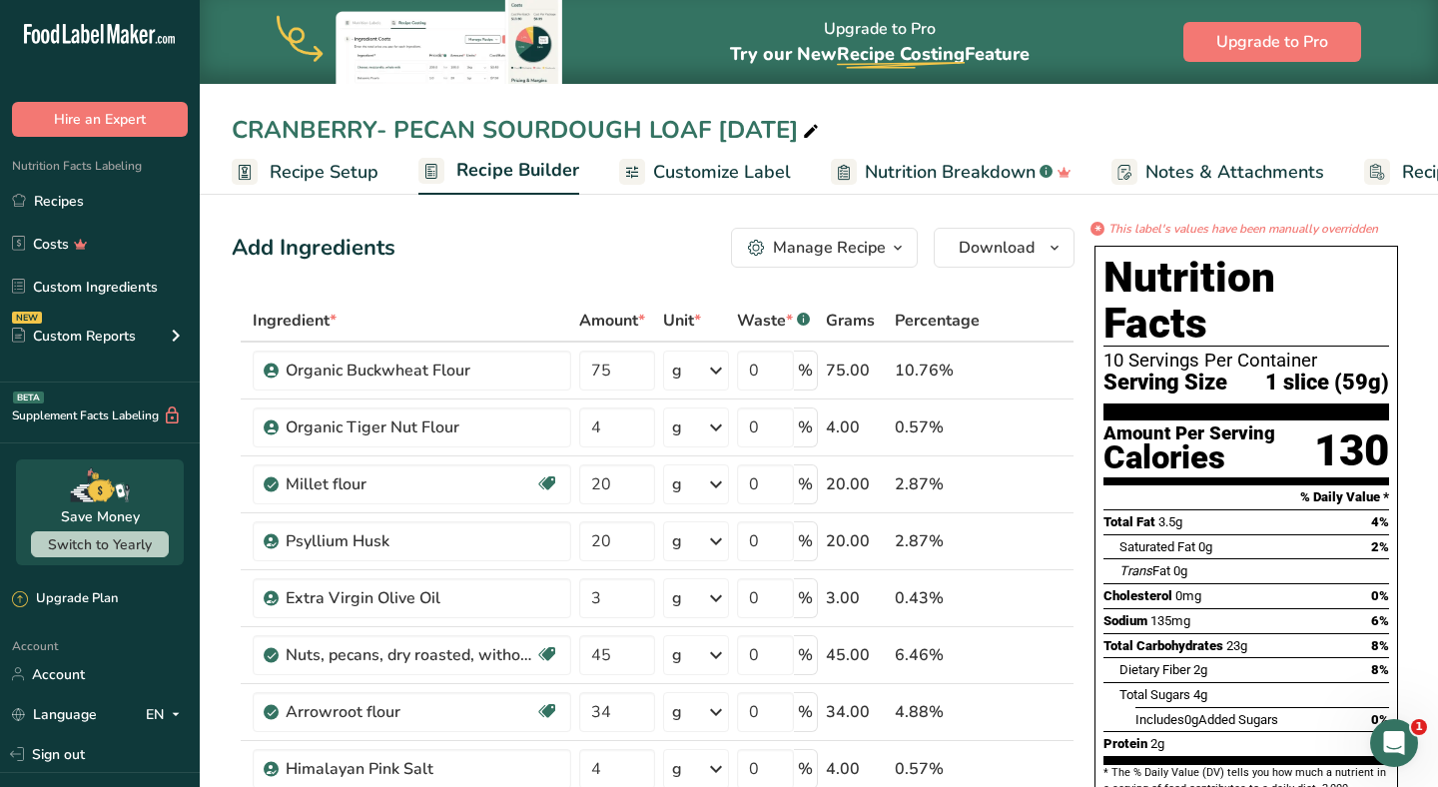
drag, startPoint x: 229, startPoint y: 128, endPoint x: 708, endPoint y: 134, distance: 479.4
click at [708, 134] on div "CRANBERRY- PECAN SOURDOUGH LOAF [DATE]" at bounding box center [819, 130] width 1238 height 36
copy div "CRANBERRY- PECAN SOURDOUGH LOAF"
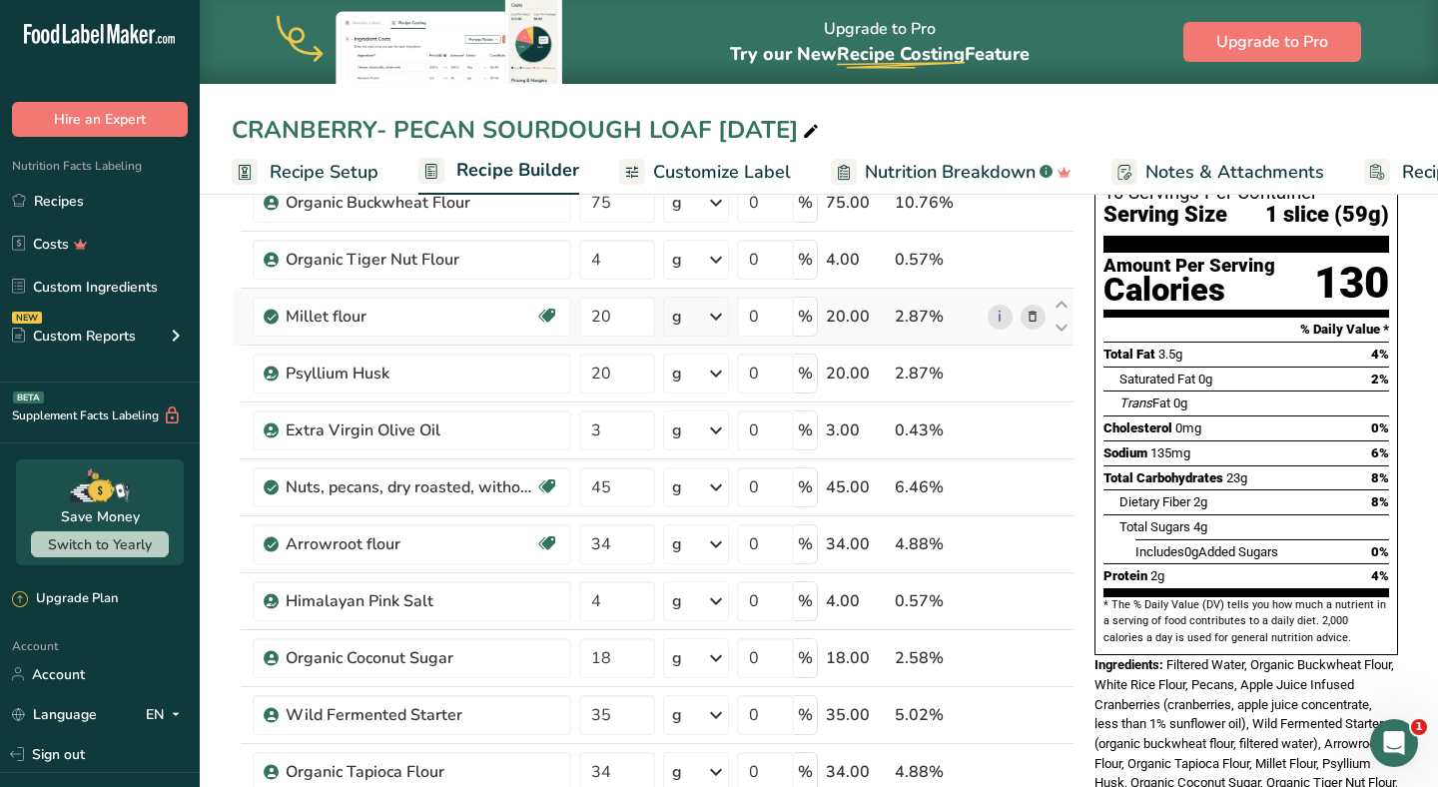
scroll to position [223, 0]
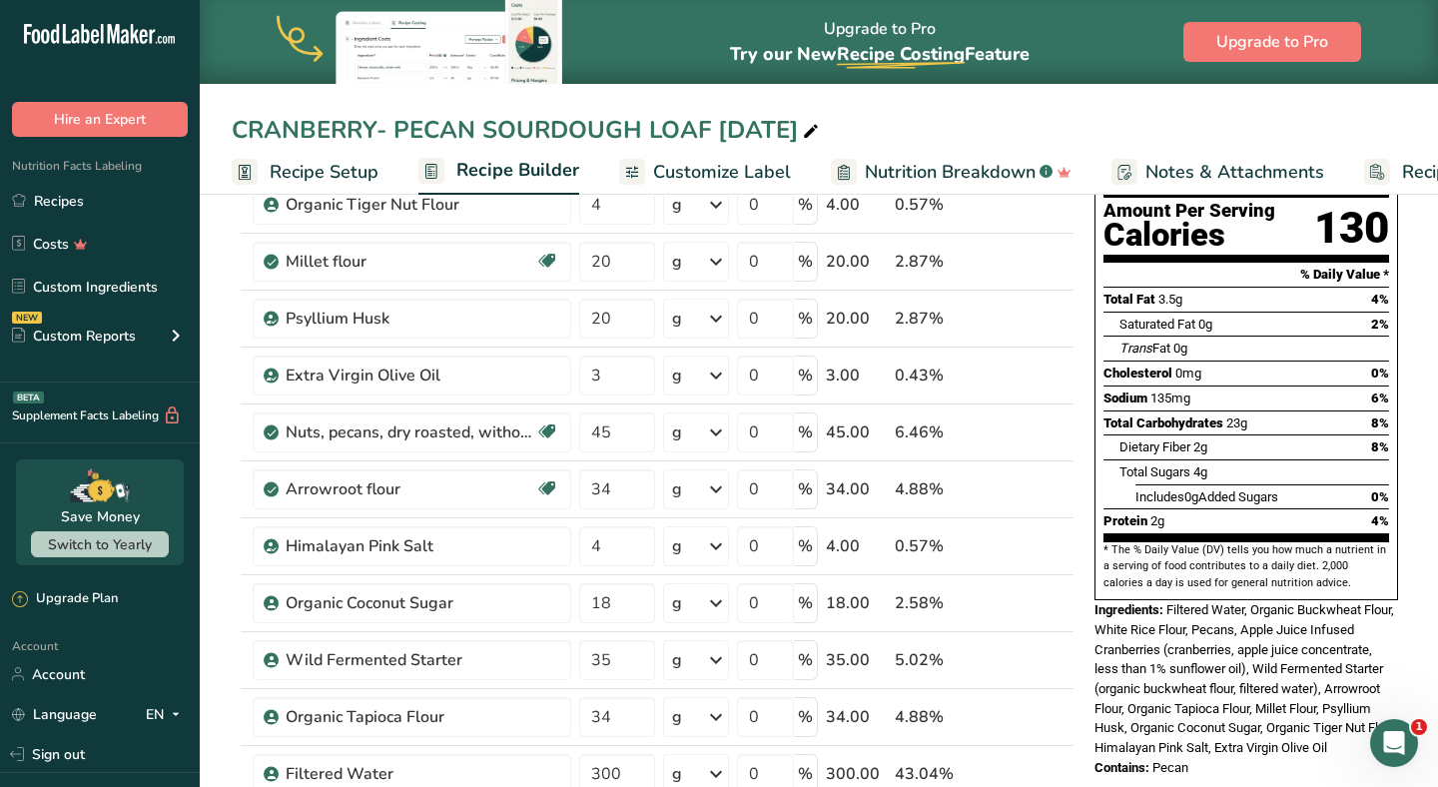
drag, startPoint x: 1093, startPoint y: 551, endPoint x: 1212, endPoint y: 726, distance: 211.3
click at [1212, 726] on div "Nutrition Facts 10 Servings Per Container Serving Size 1 slice (59g) Amount Per…" at bounding box center [1246, 406] width 320 height 782
copy div "Ingredients: Filtered Water, Organic Buckwheat Flour, White Rice Flour, Pecans,…"
click at [1111, 717] on div "Nutrition Facts 10 Servings Per Container Serving Size 1 slice (59g) Amount Per…" at bounding box center [1246, 400] width 320 height 770
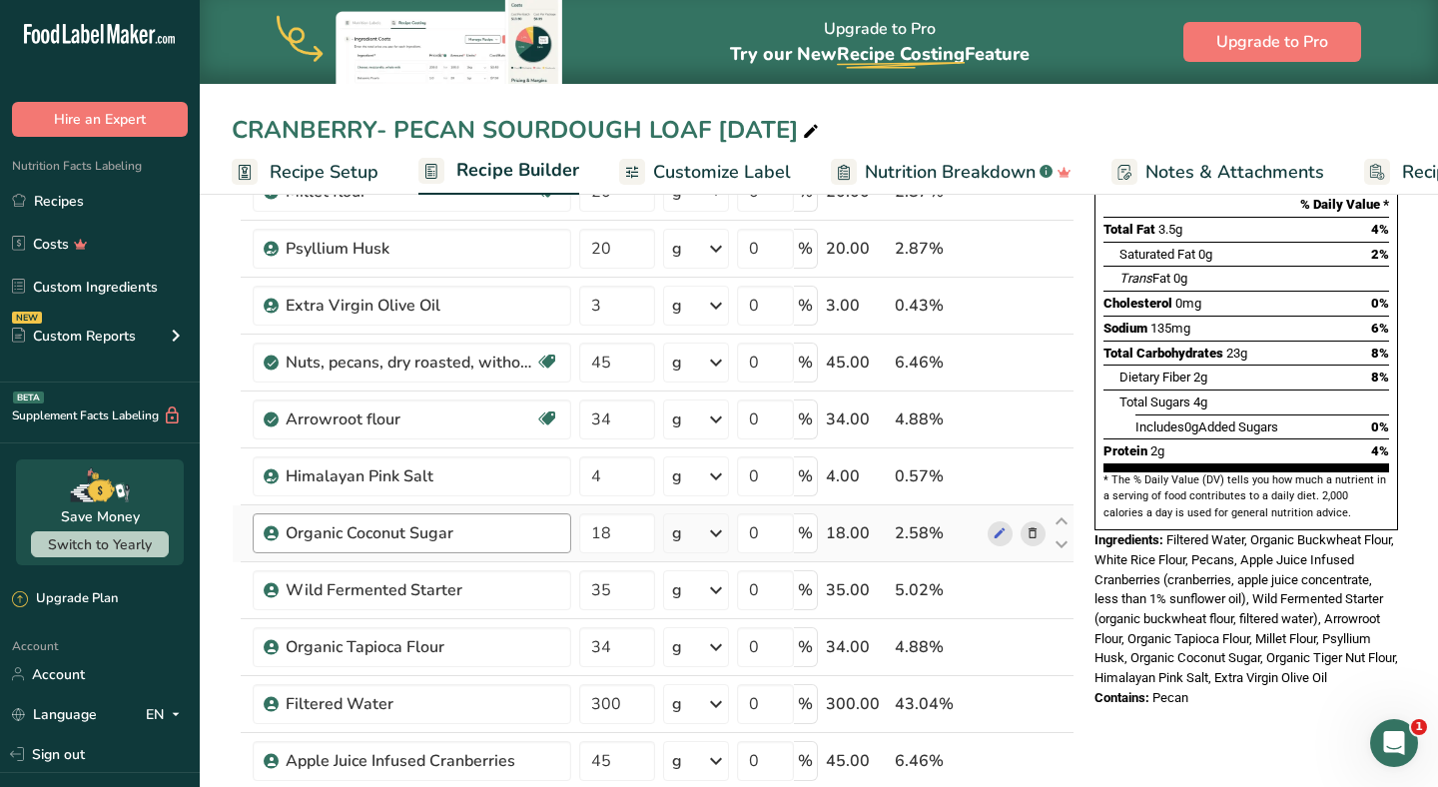
scroll to position [294, 0]
click at [1007, 531] on icon at bounding box center [1000, 532] width 14 height 21
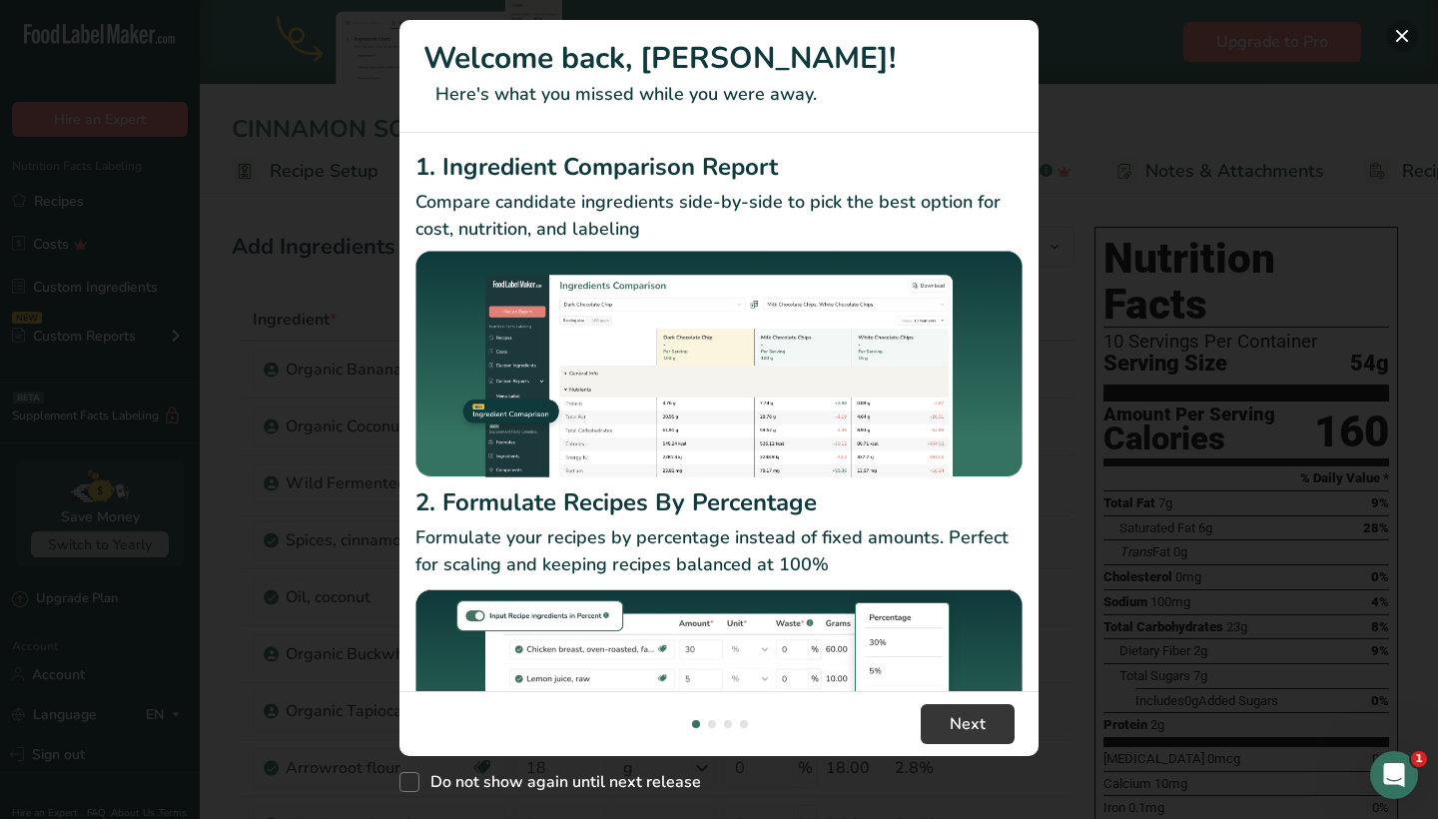
click at [1404, 27] on button "New Features" at bounding box center [1402, 36] width 32 height 32
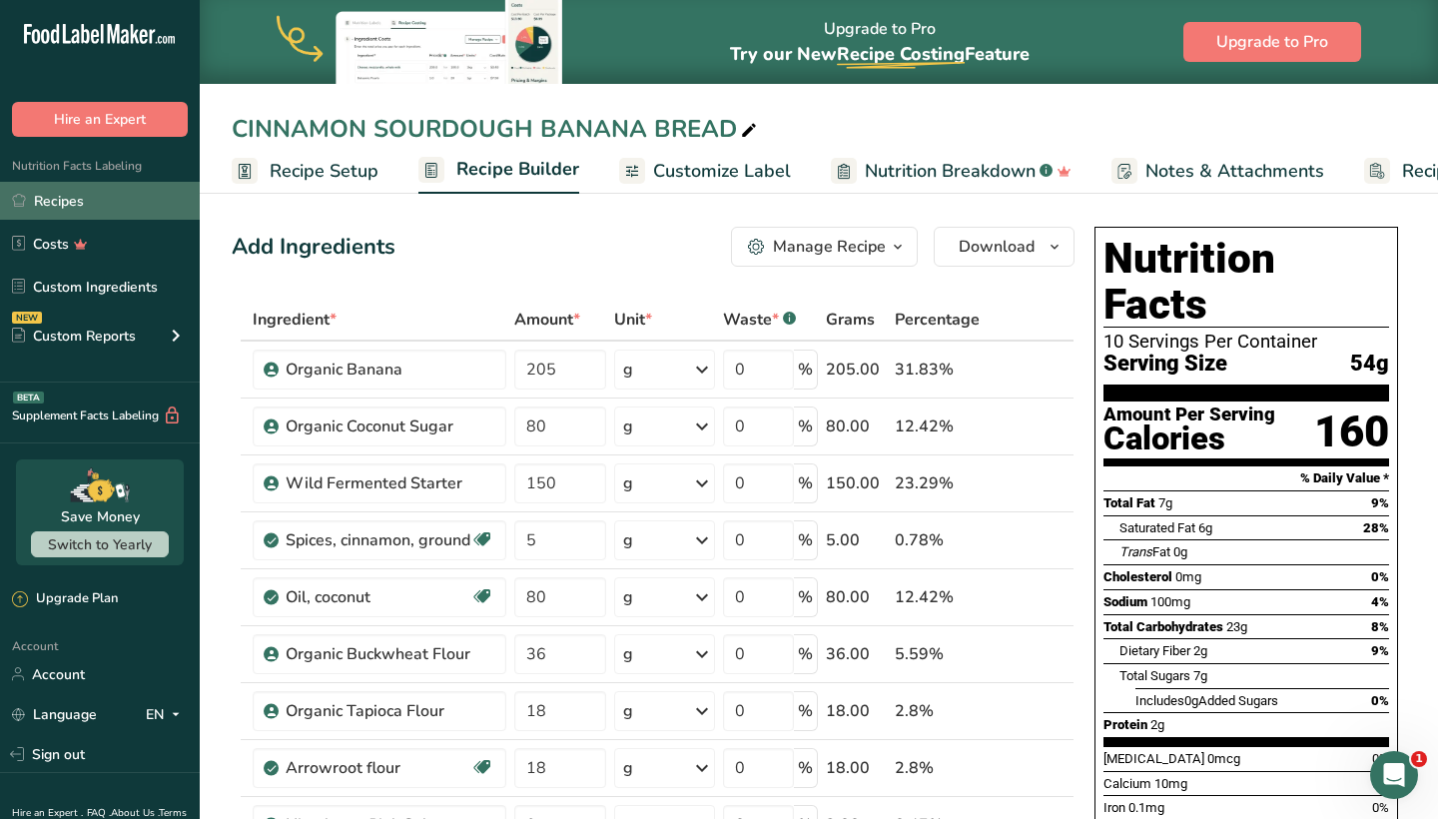
click at [93, 209] on link "Recipes" at bounding box center [100, 201] width 200 height 38
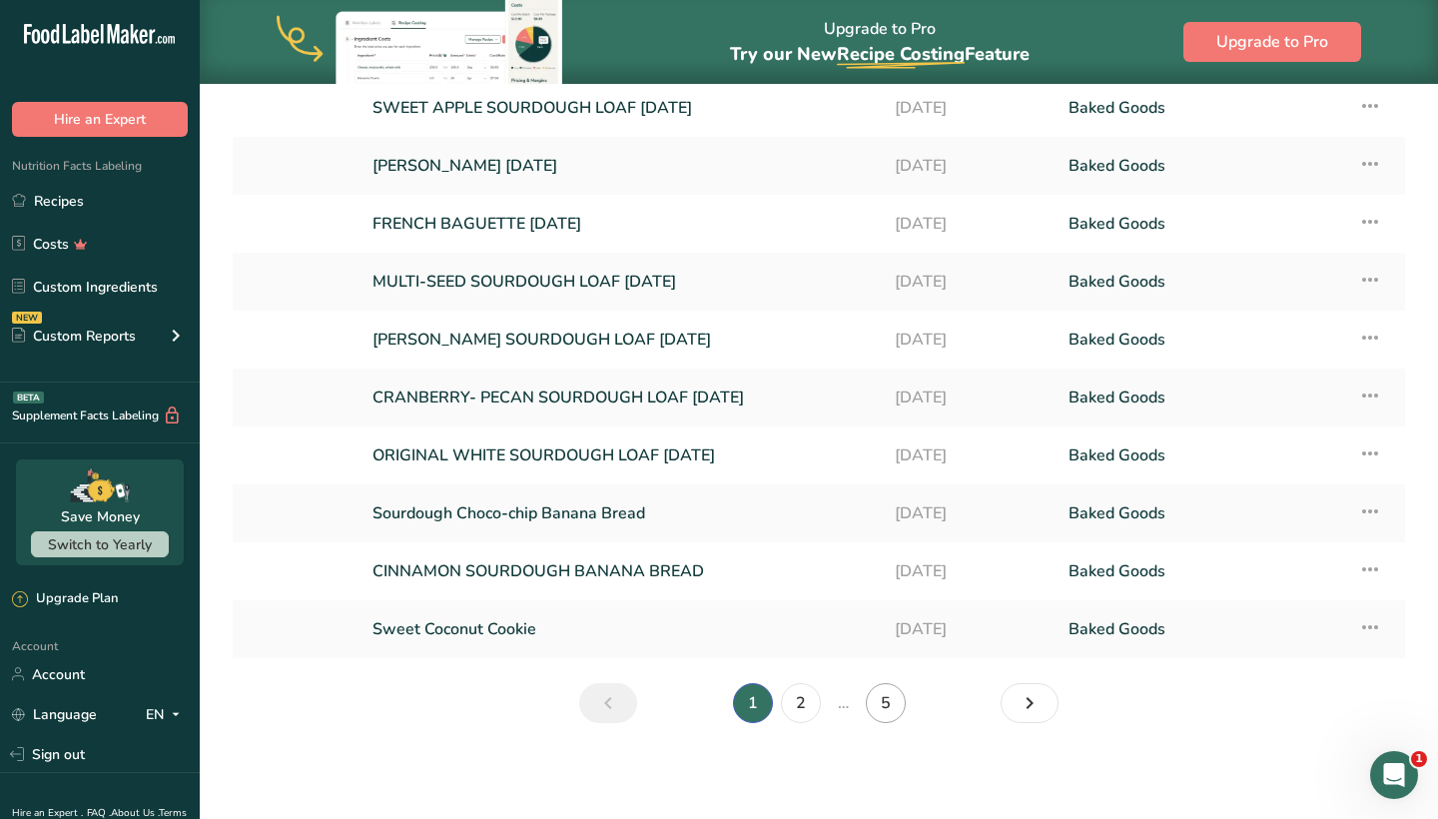
scroll to position [196, 0]
click at [889, 710] on link "5" at bounding box center [886, 703] width 40 height 40
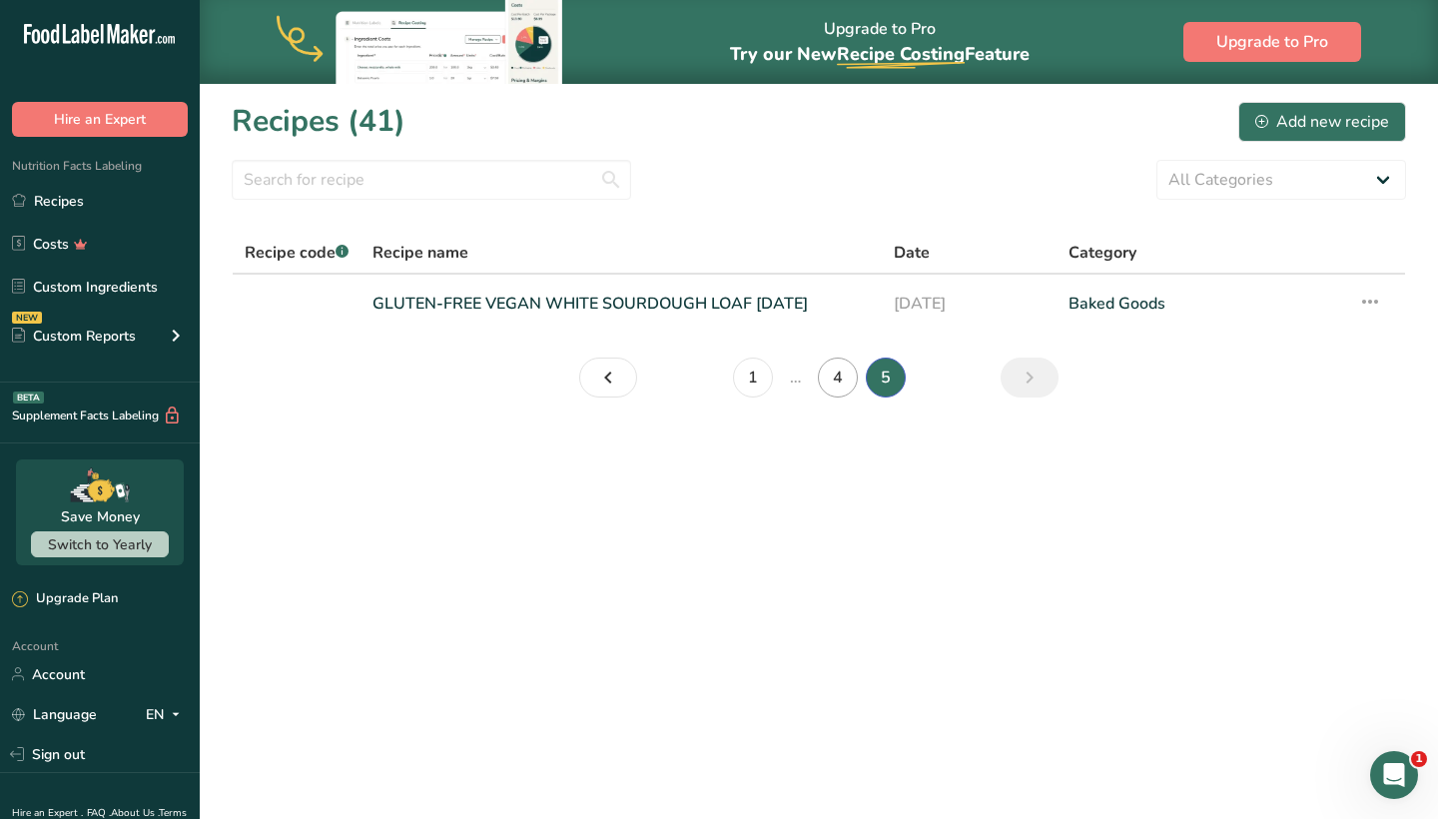
click at [843, 384] on link "4" at bounding box center [838, 377] width 40 height 40
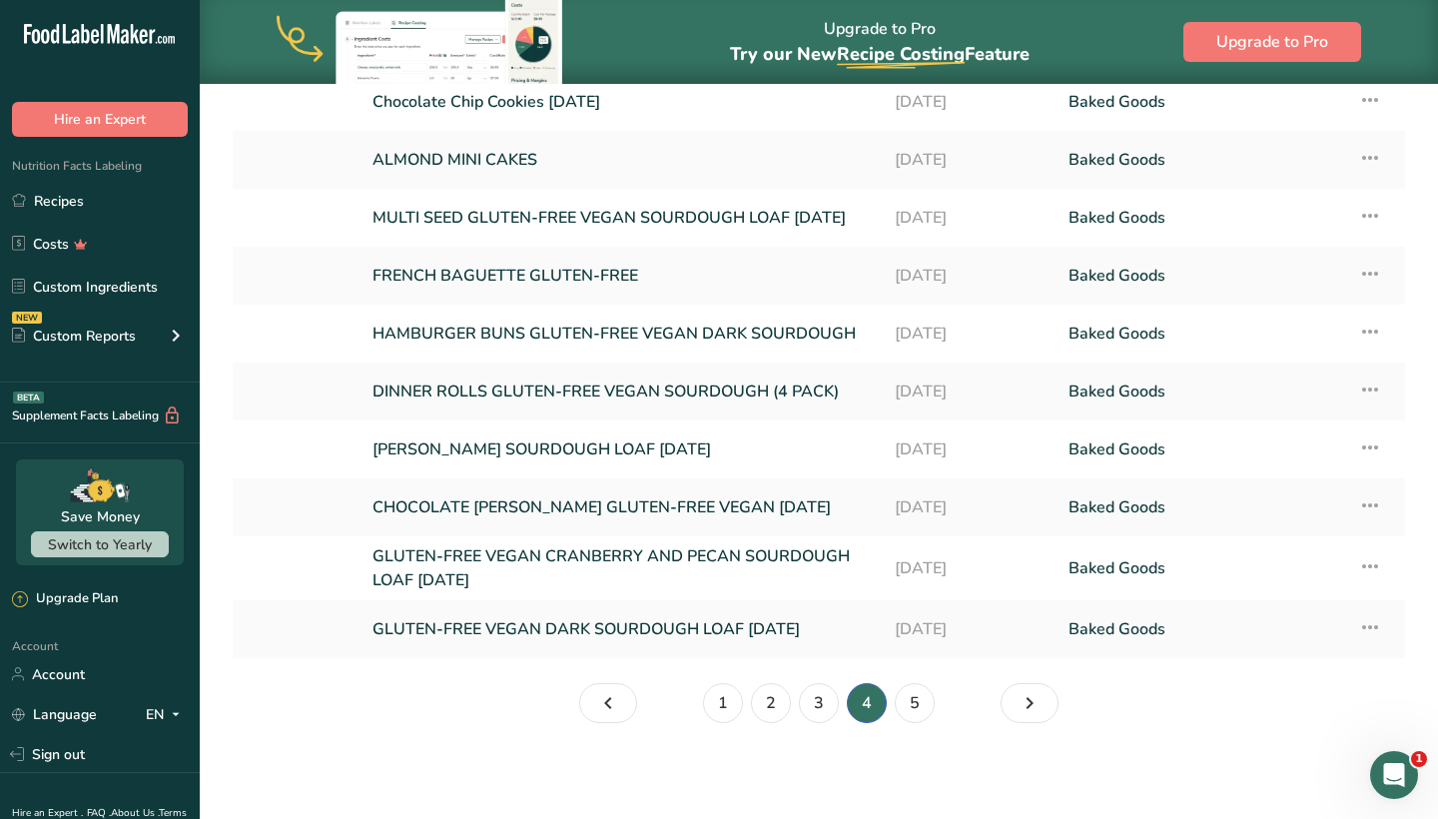
scroll to position [208, 0]
click at [823, 698] on link "3" at bounding box center [819, 703] width 40 height 40
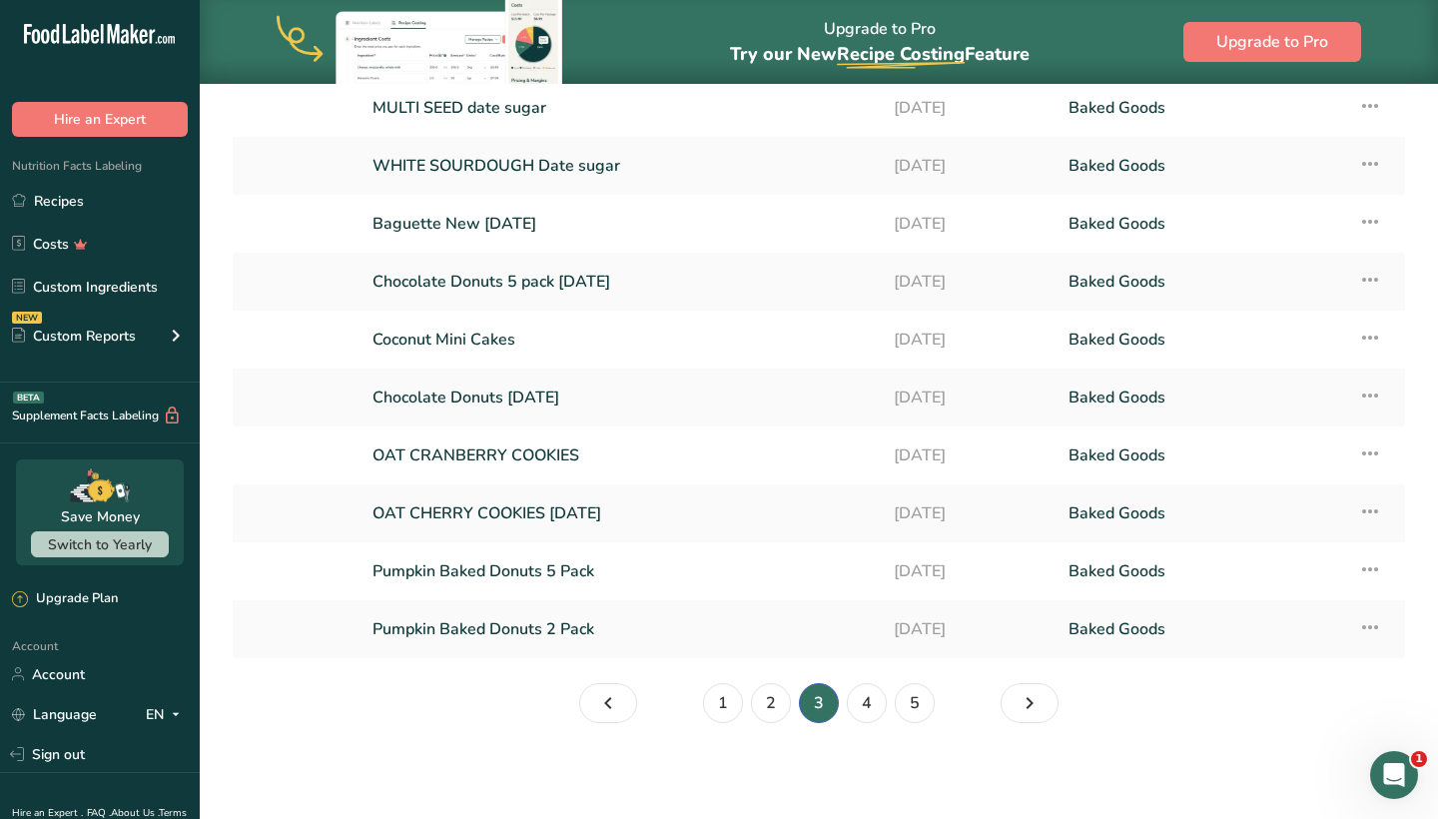
scroll to position [196, 0]
click at [915, 704] on link "5" at bounding box center [915, 703] width 40 height 40
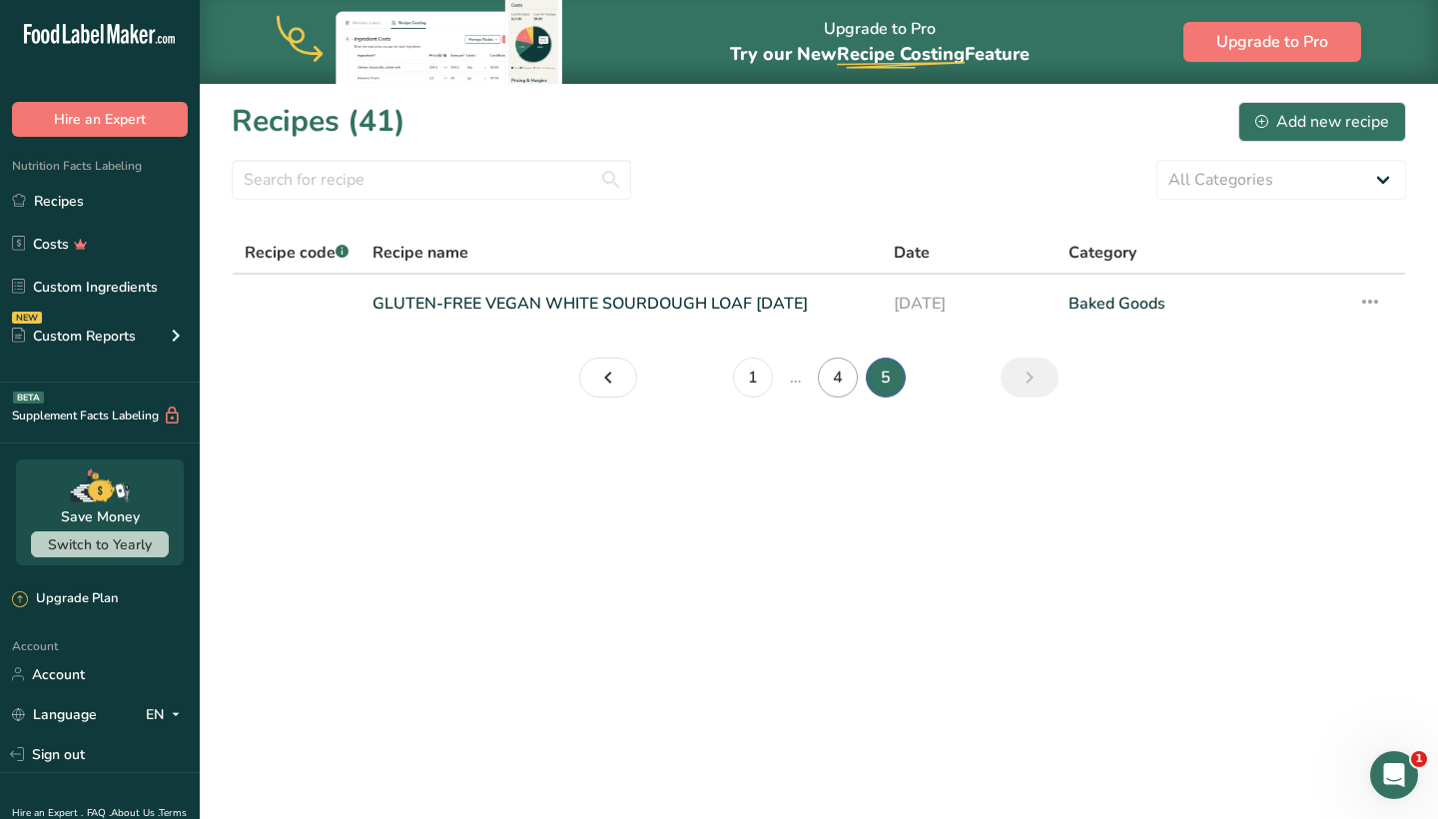
click at [845, 384] on link "4" at bounding box center [838, 377] width 40 height 40
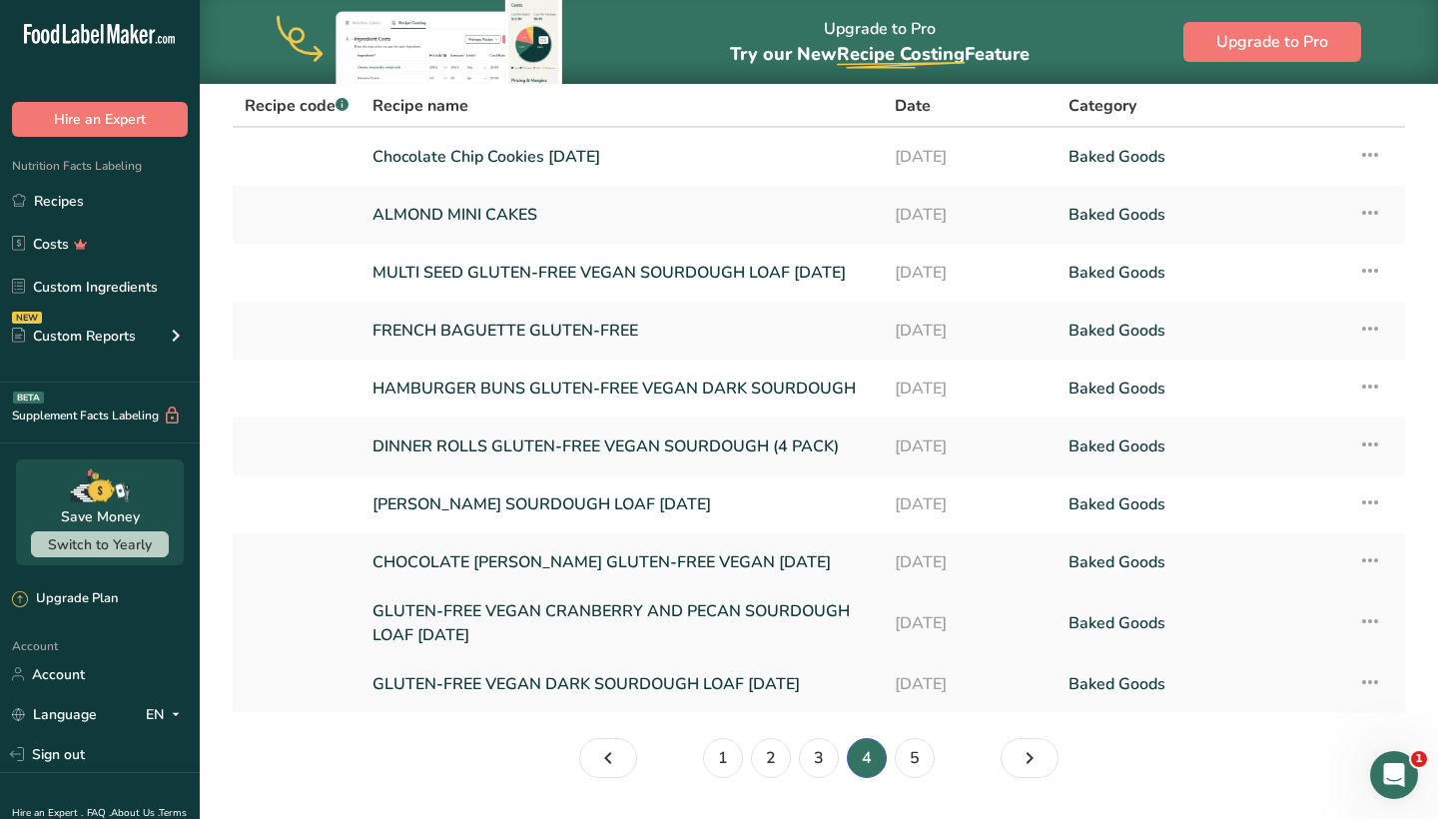
scroll to position [151, 0]
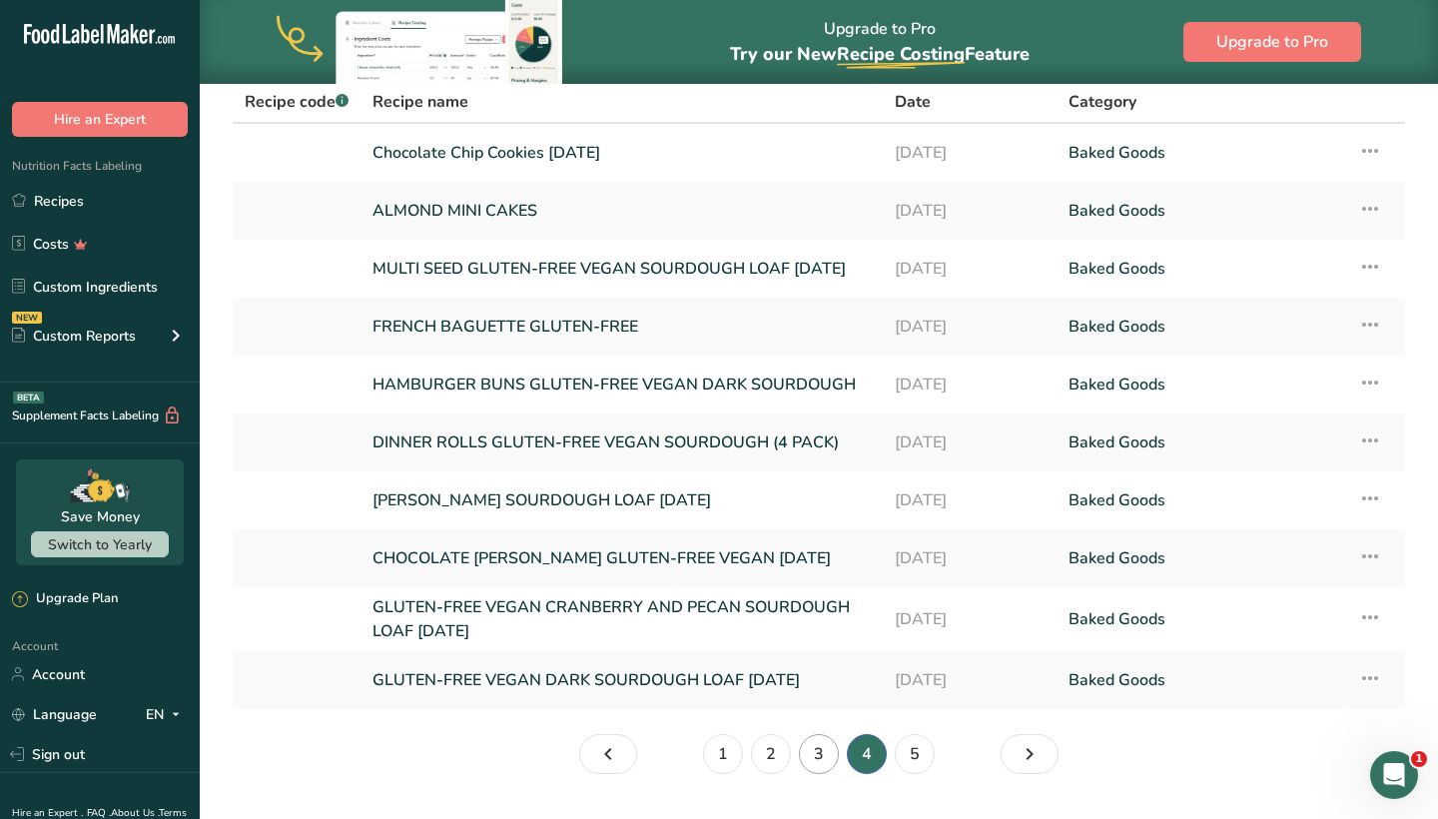
click at [824, 771] on link "3" at bounding box center [819, 754] width 40 height 40
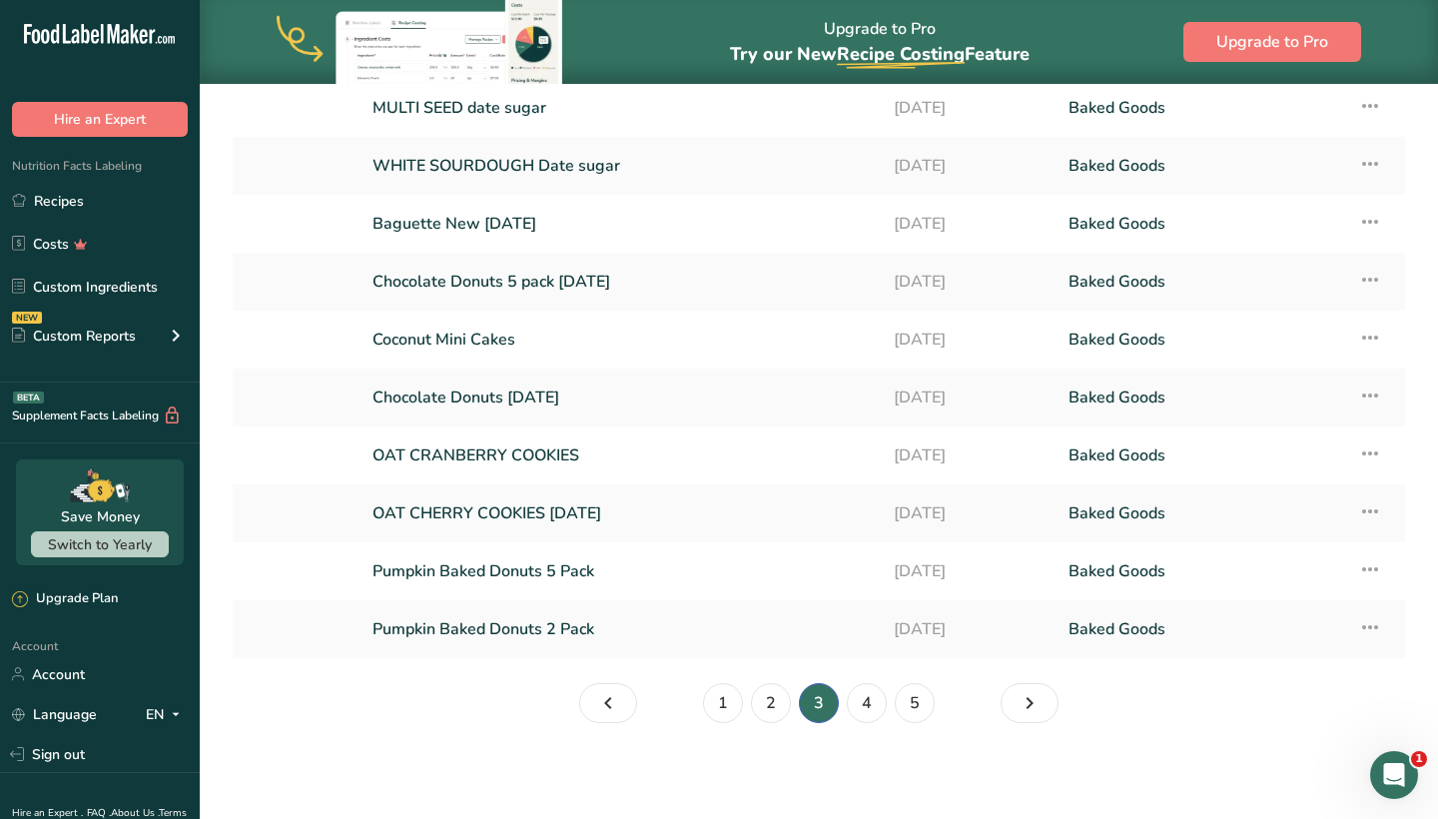
scroll to position [196, 0]
click at [773, 723] on section "Recipes (41) Add new recipe All Categories Baked Goods Beverages Confectionery …" at bounding box center [819, 321] width 1238 height 868
click at [773, 704] on link "2" at bounding box center [771, 703] width 40 height 40
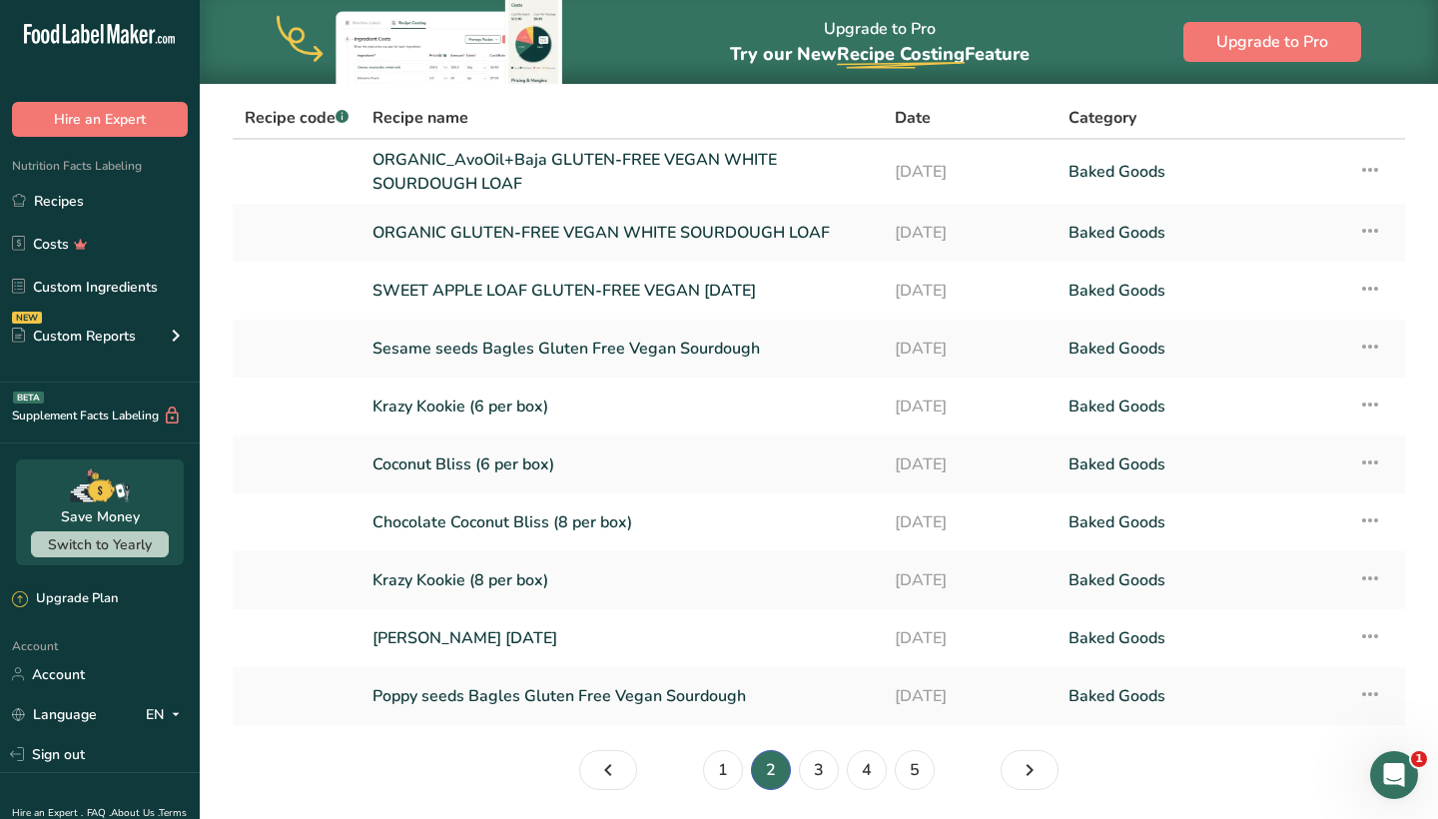
scroll to position [125, 0]
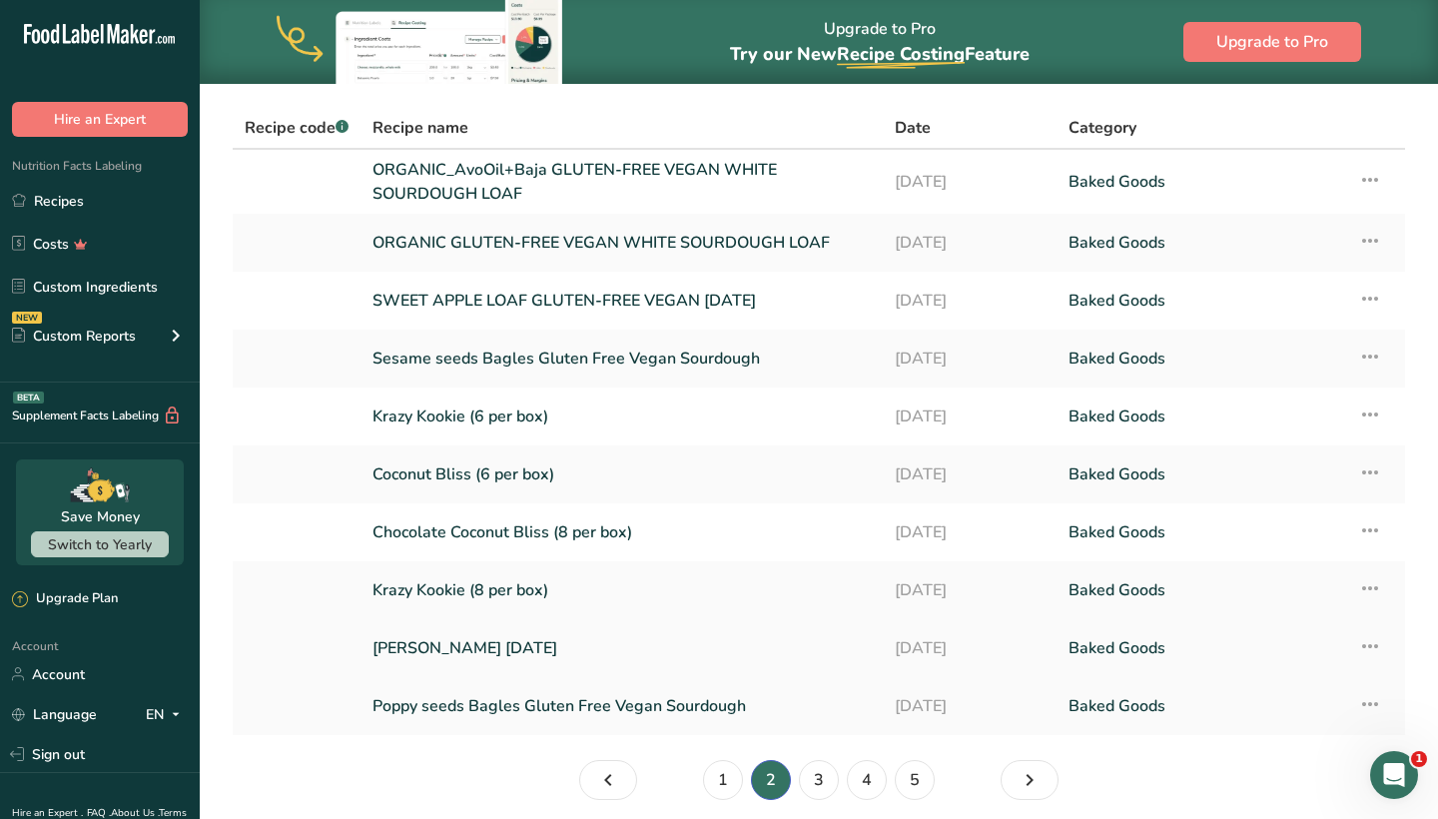
click at [693, 653] on link "[PERSON_NAME] [DATE]" at bounding box center [621, 648] width 498 height 42
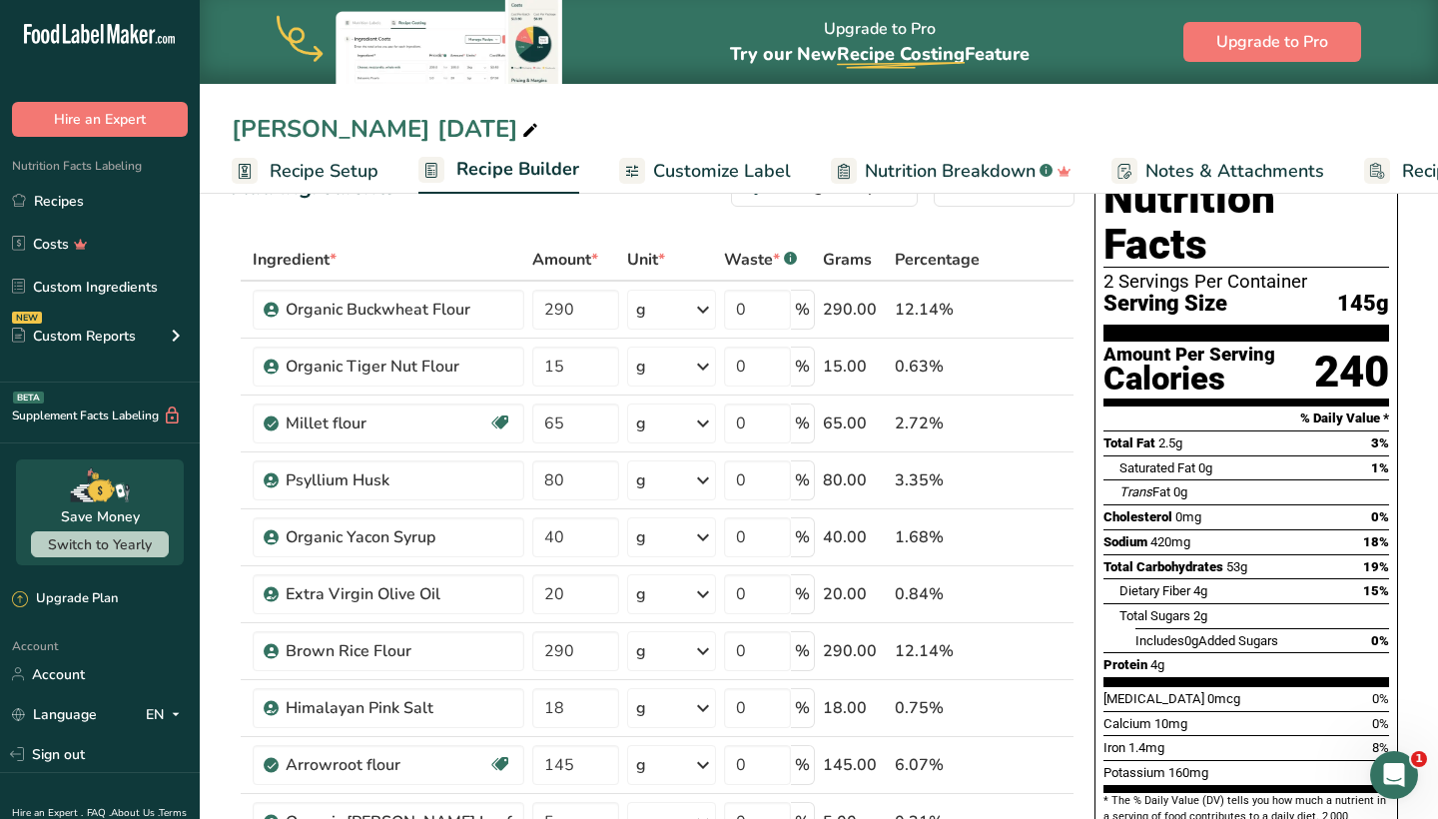
scroll to position [64, 0]
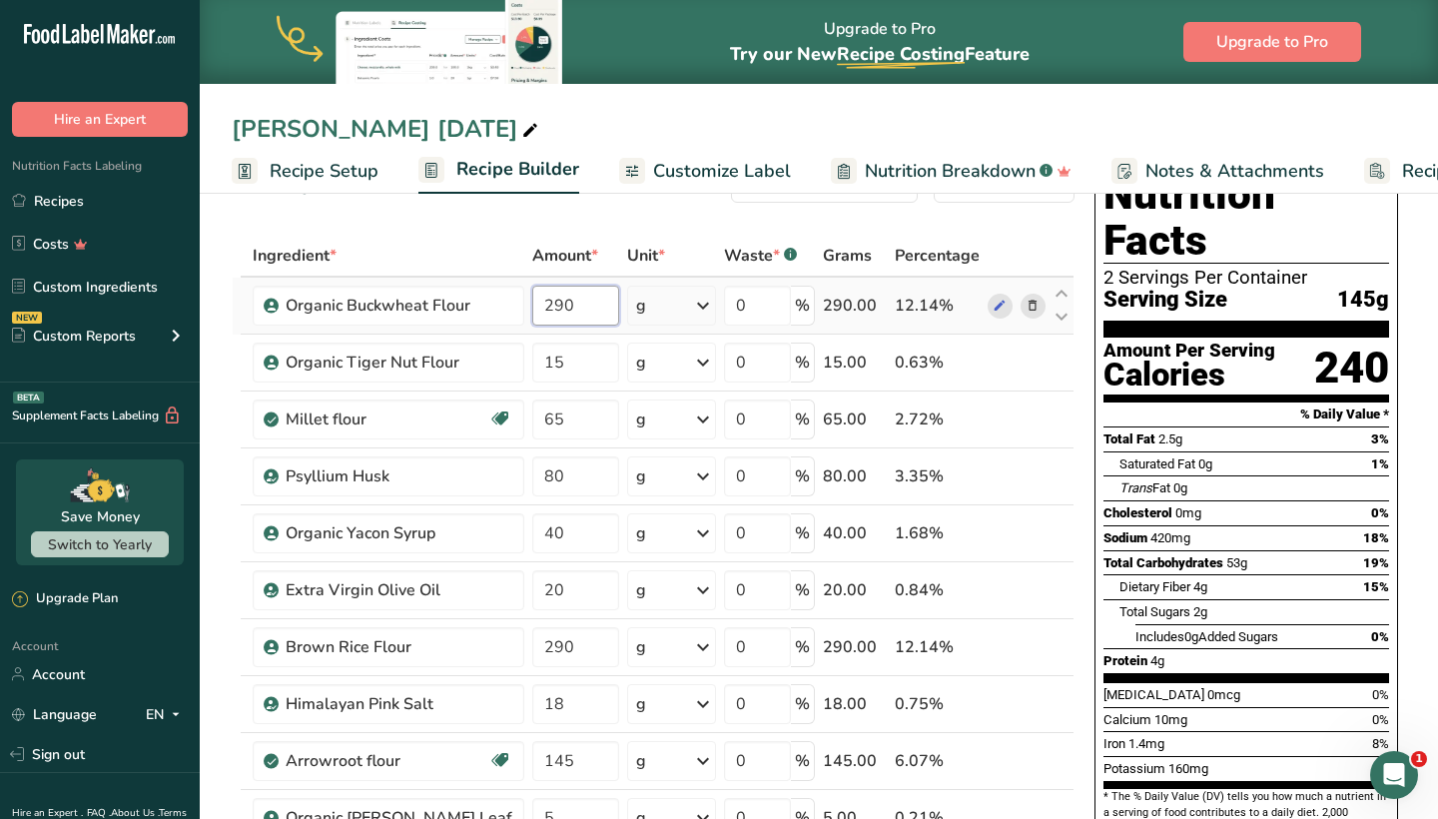
click at [554, 298] on input "290" at bounding box center [575, 306] width 86 height 40
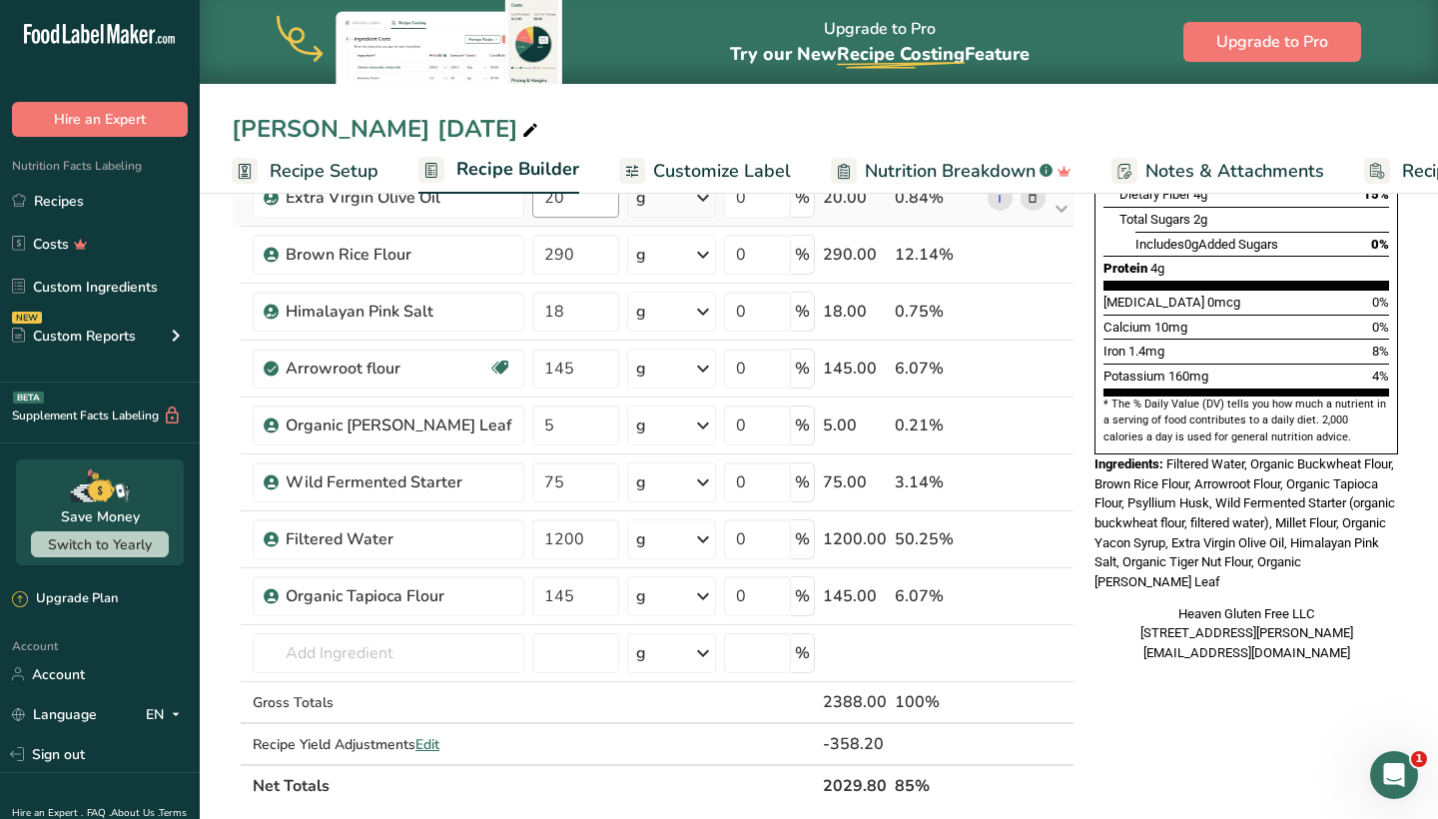
scroll to position [462, 0]
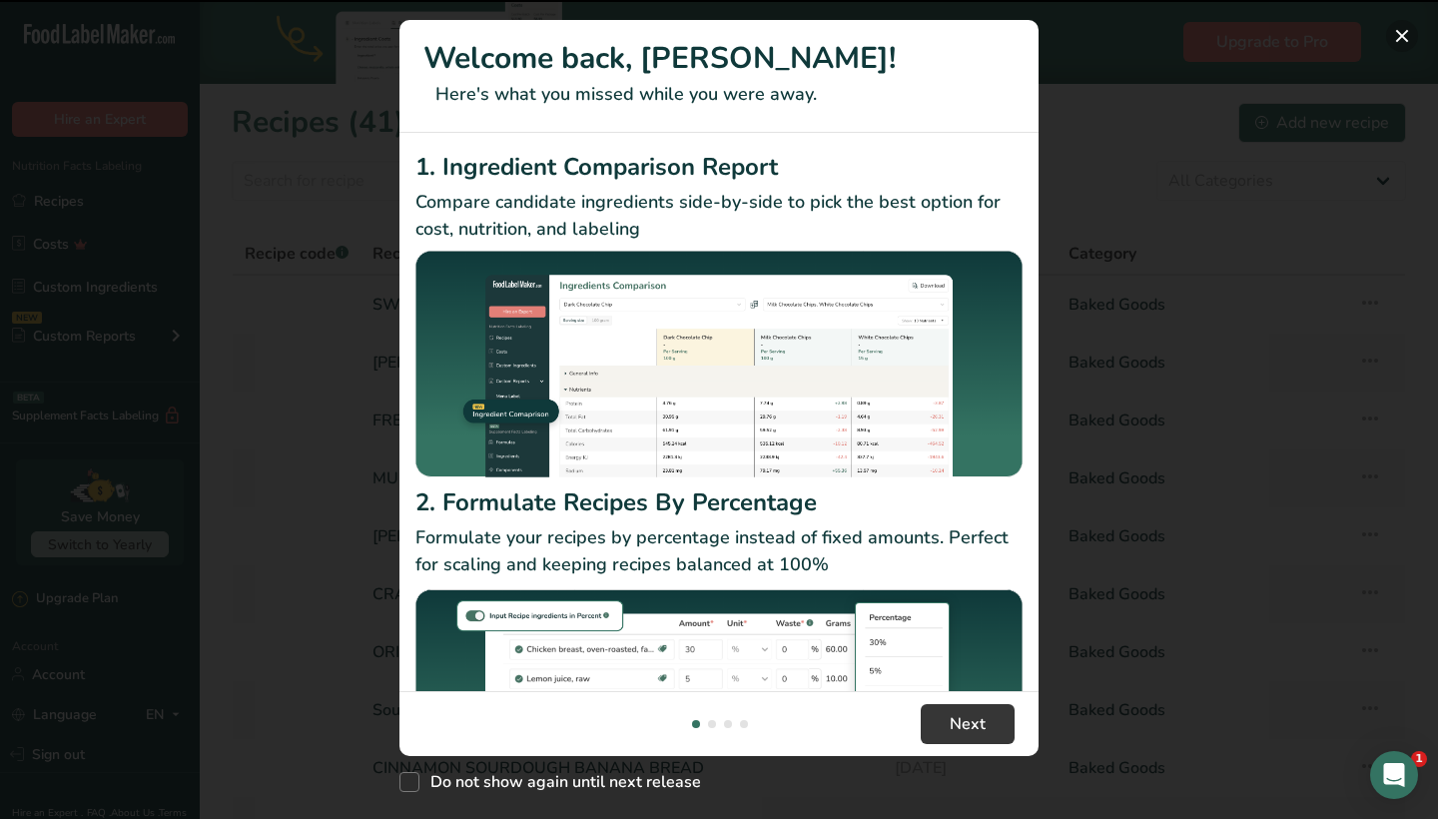
click at [1405, 40] on button "New Features" at bounding box center [1402, 36] width 32 height 32
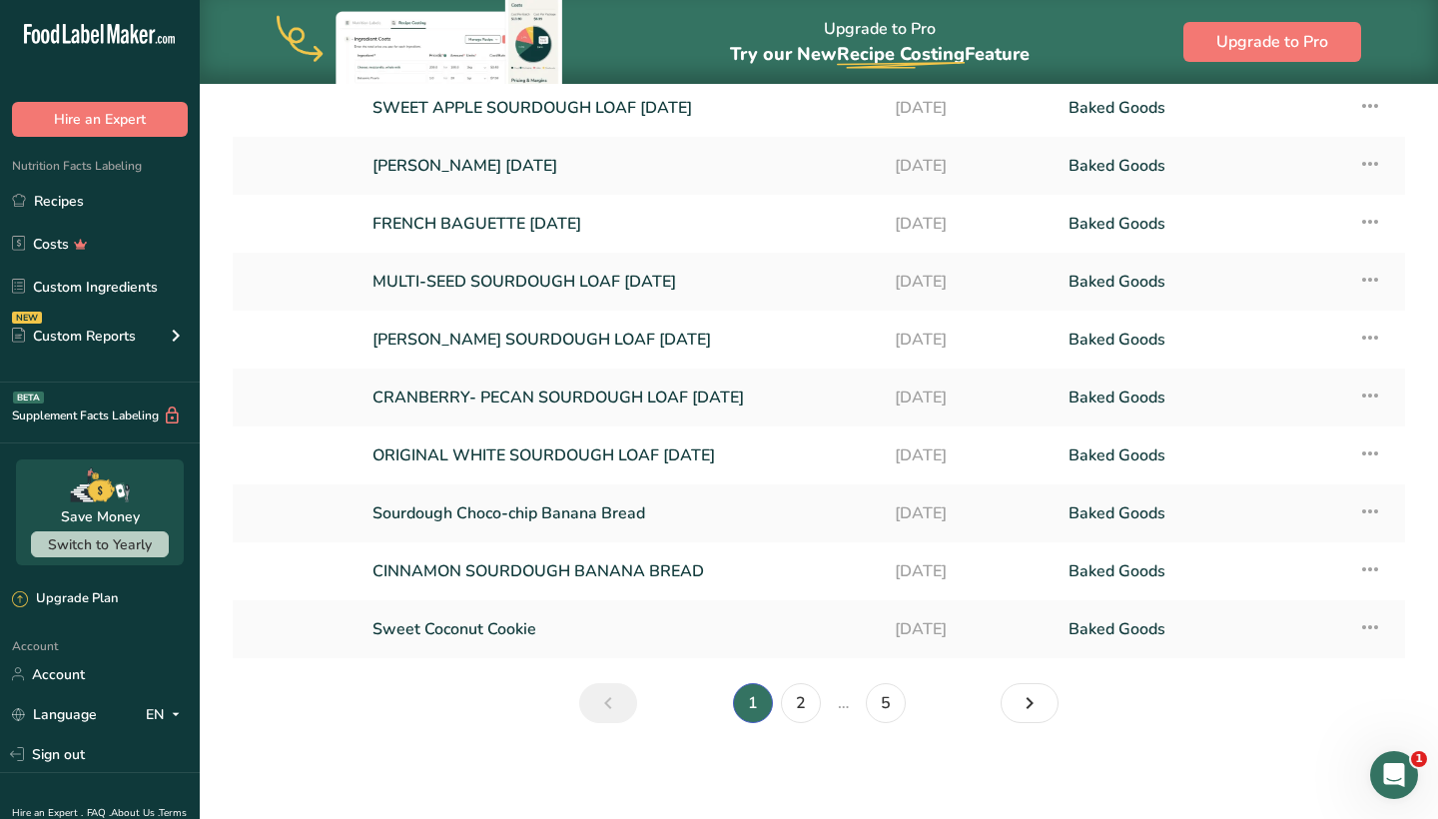
scroll to position [197, 0]
click at [798, 701] on link "2" at bounding box center [801, 703] width 40 height 40
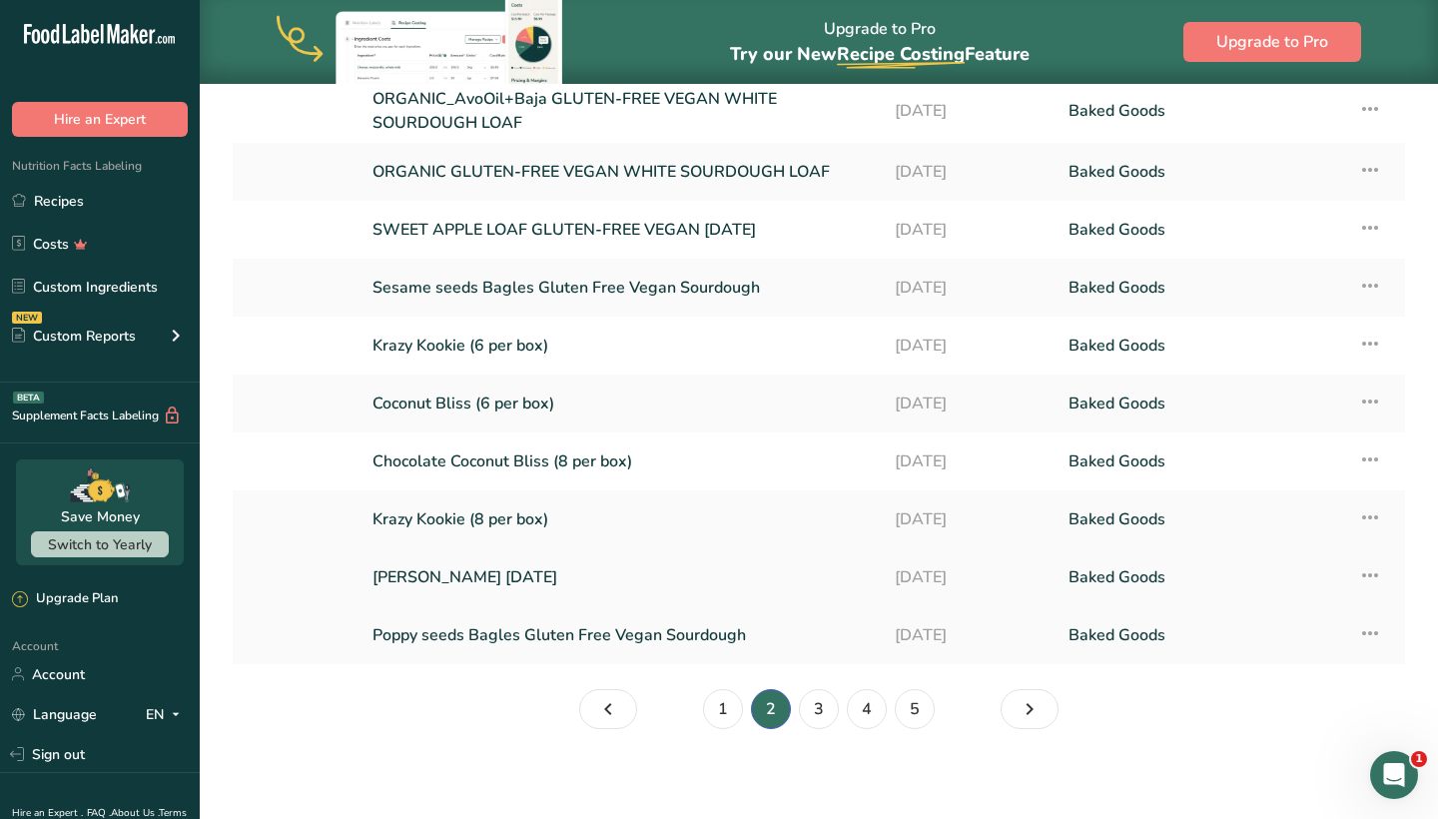
click at [645, 588] on link "[PERSON_NAME] [DATE]" at bounding box center [621, 577] width 498 height 42
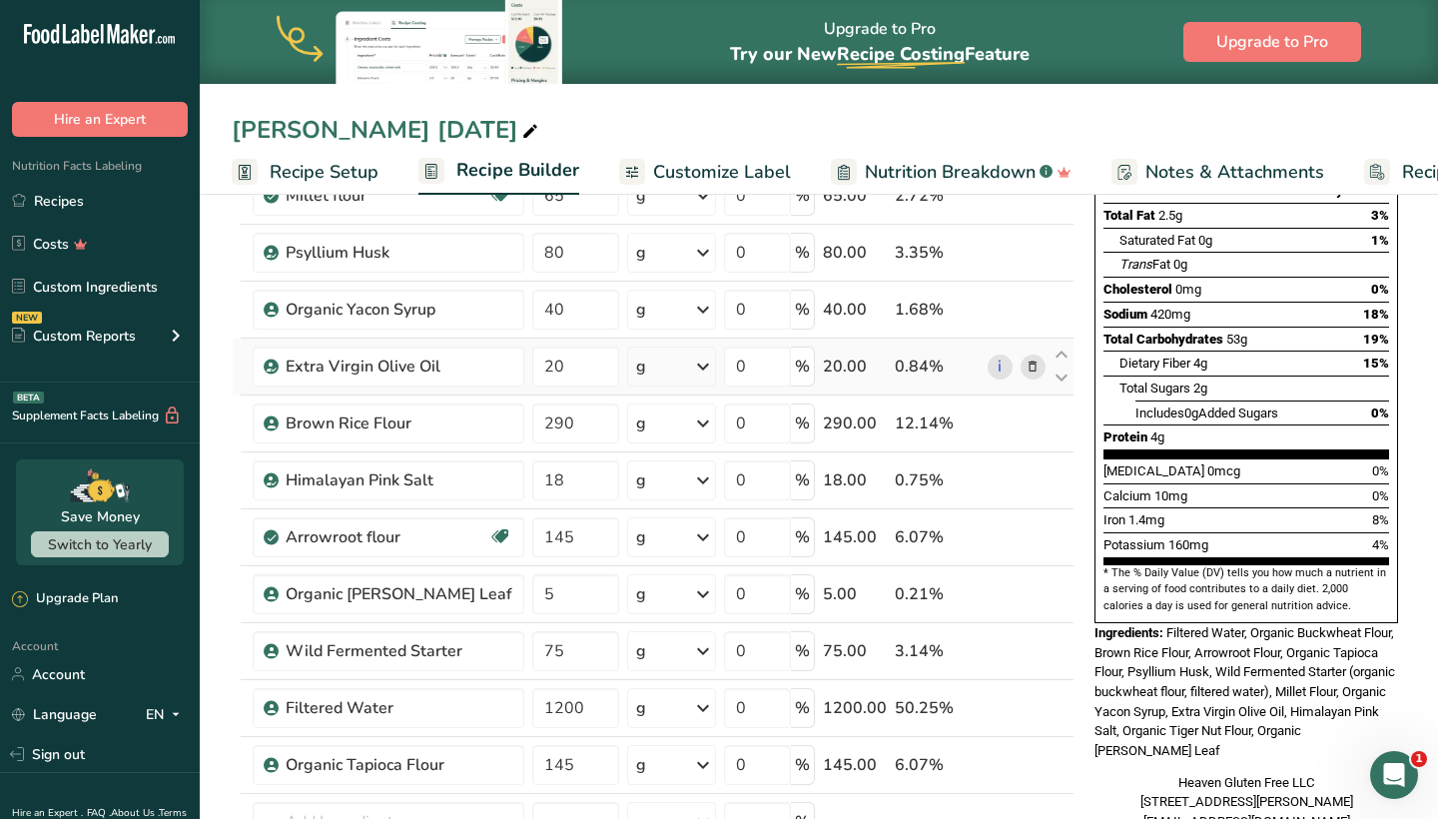
scroll to position [278, 0]
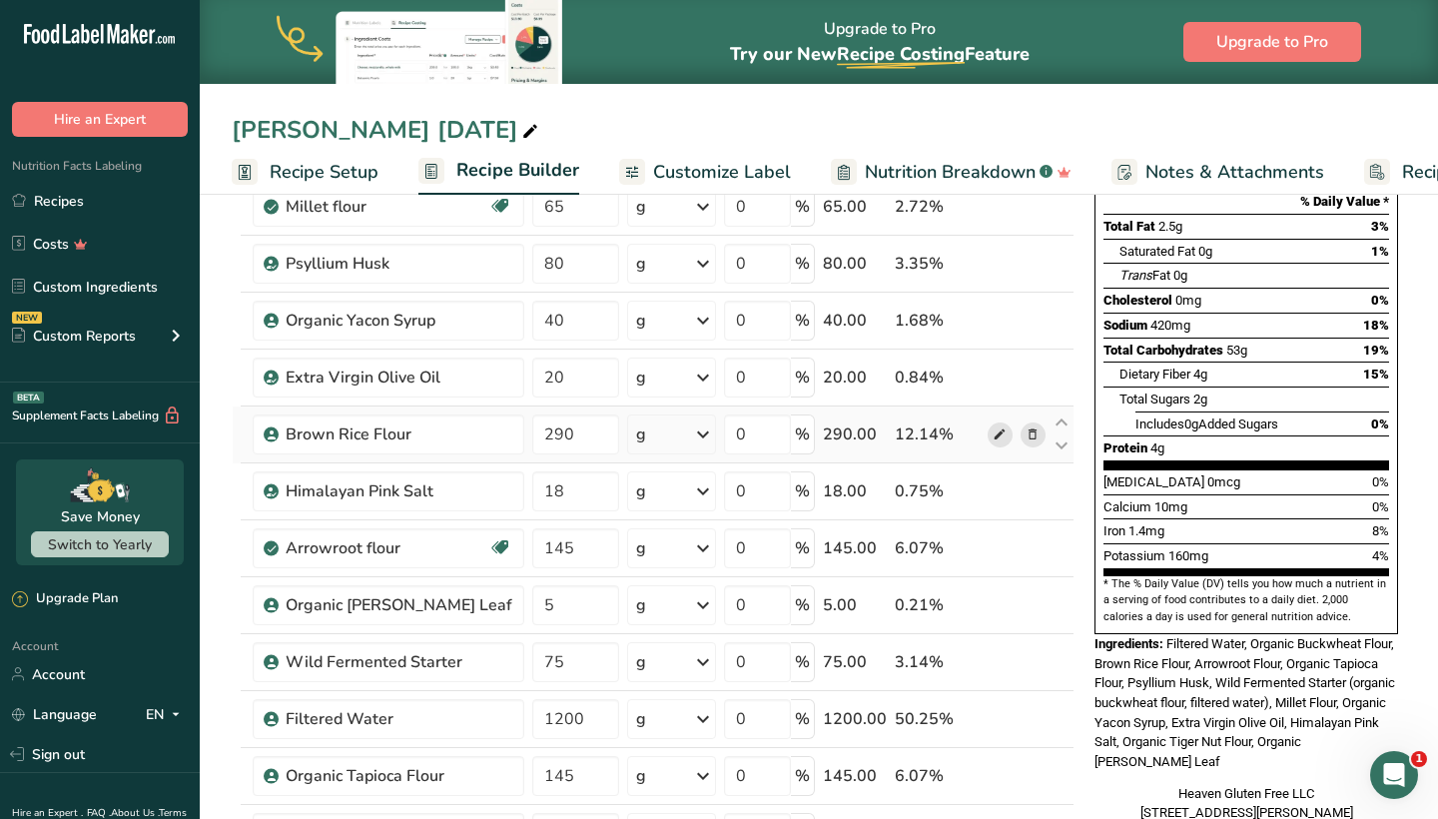
click at [1000, 435] on icon at bounding box center [1000, 434] width 14 height 21
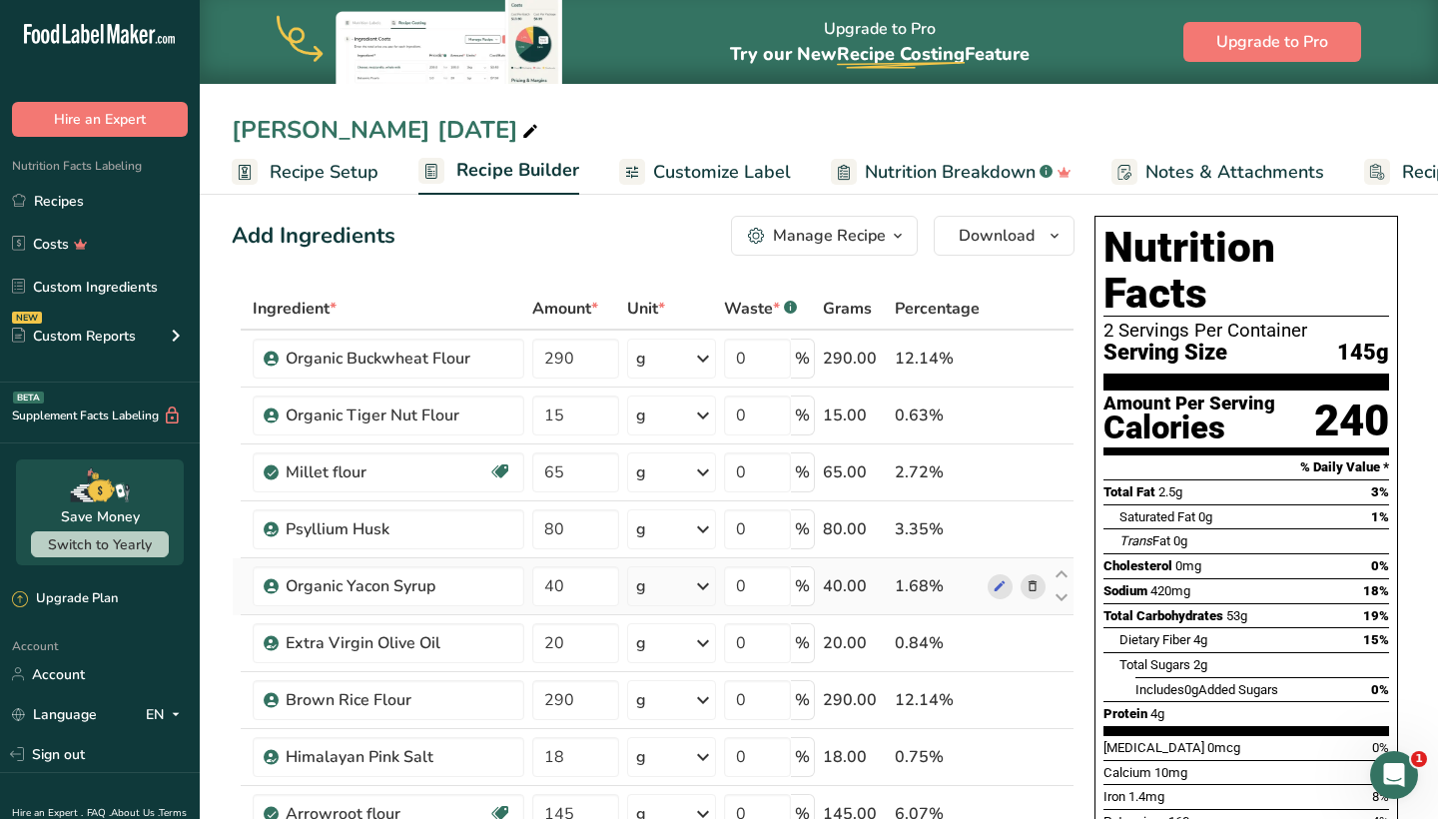
scroll to position [0, 0]
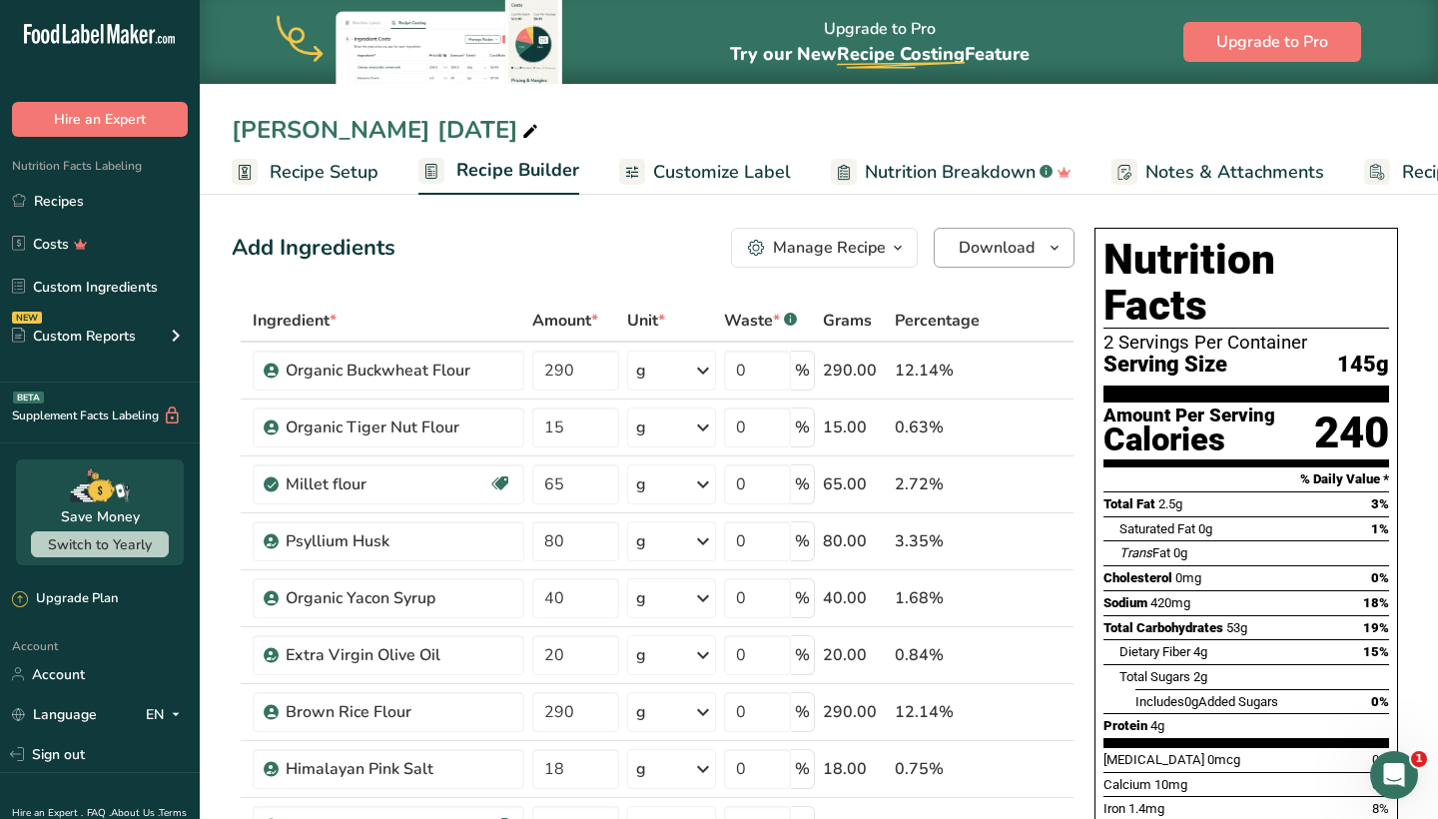
click at [973, 253] on span "Download" at bounding box center [997, 248] width 76 height 24
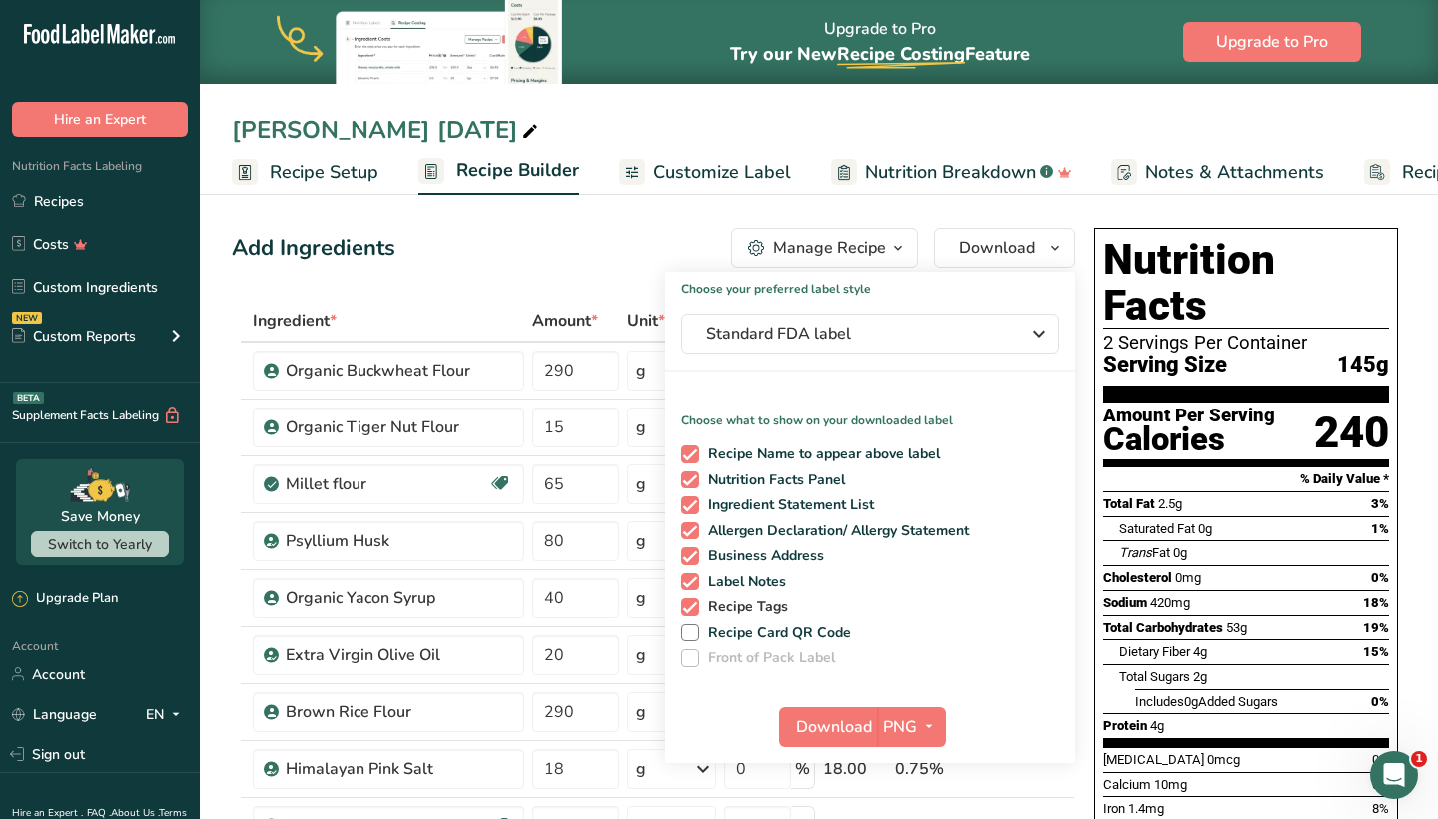
click at [701, 603] on span "Recipe Tags" at bounding box center [744, 607] width 90 height 18
click at [694, 603] on input "Recipe Tags" at bounding box center [687, 606] width 13 height 13
checkbox input "false"
click at [701, 590] on div "Recipe Name to appear above label Nutrition Facts Panel Ingredient Statement Li…" at bounding box center [869, 552] width 409 height 230
click at [696, 551] on span at bounding box center [690, 556] width 18 height 18
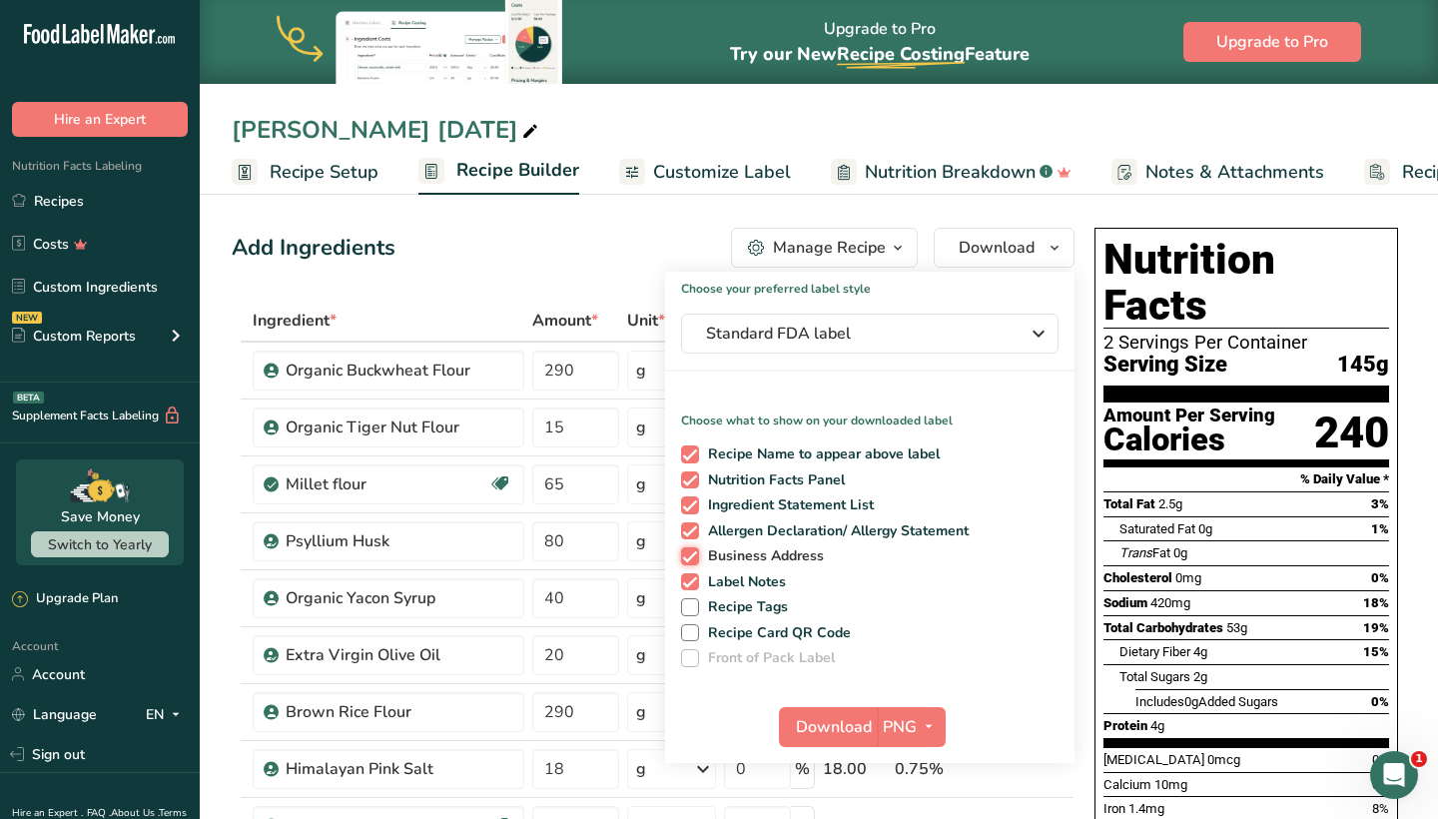
click at [694, 551] on input "Business Address" at bounding box center [687, 555] width 13 height 13
checkbox input "false"
click at [696, 586] on span at bounding box center [690, 582] width 18 height 18
click at [694, 586] on input "Label Notes" at bounding box center [687, 581] width 13 height 13
checkbox input "false"
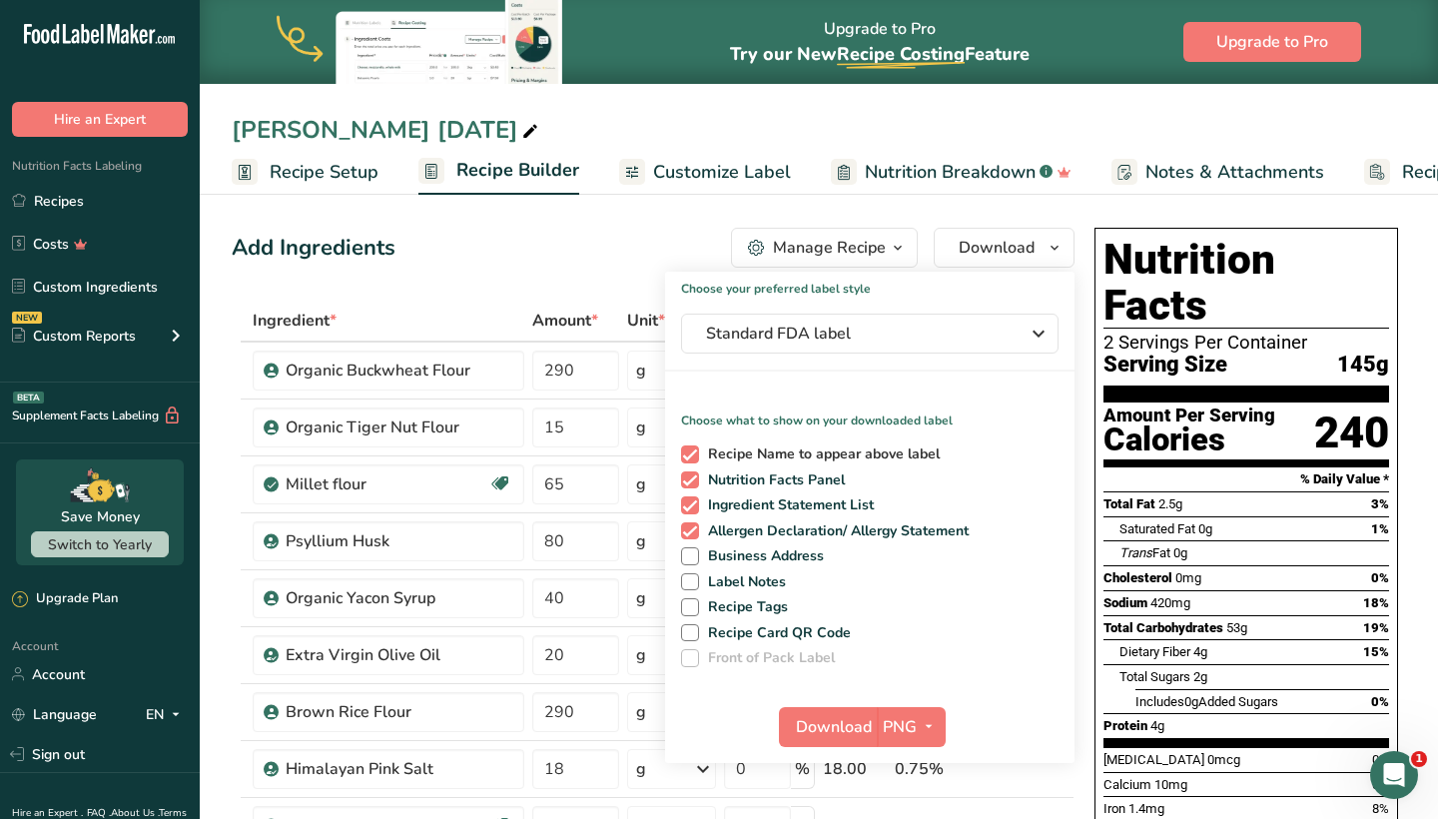
click at [696, 453] on span at bounding box center [690, 454] width 18 height 18
click at [694, 453] on input "Recipe Name to appear above label" at bounding box center [687, 453] width 13 height 13
checkbox input "false"
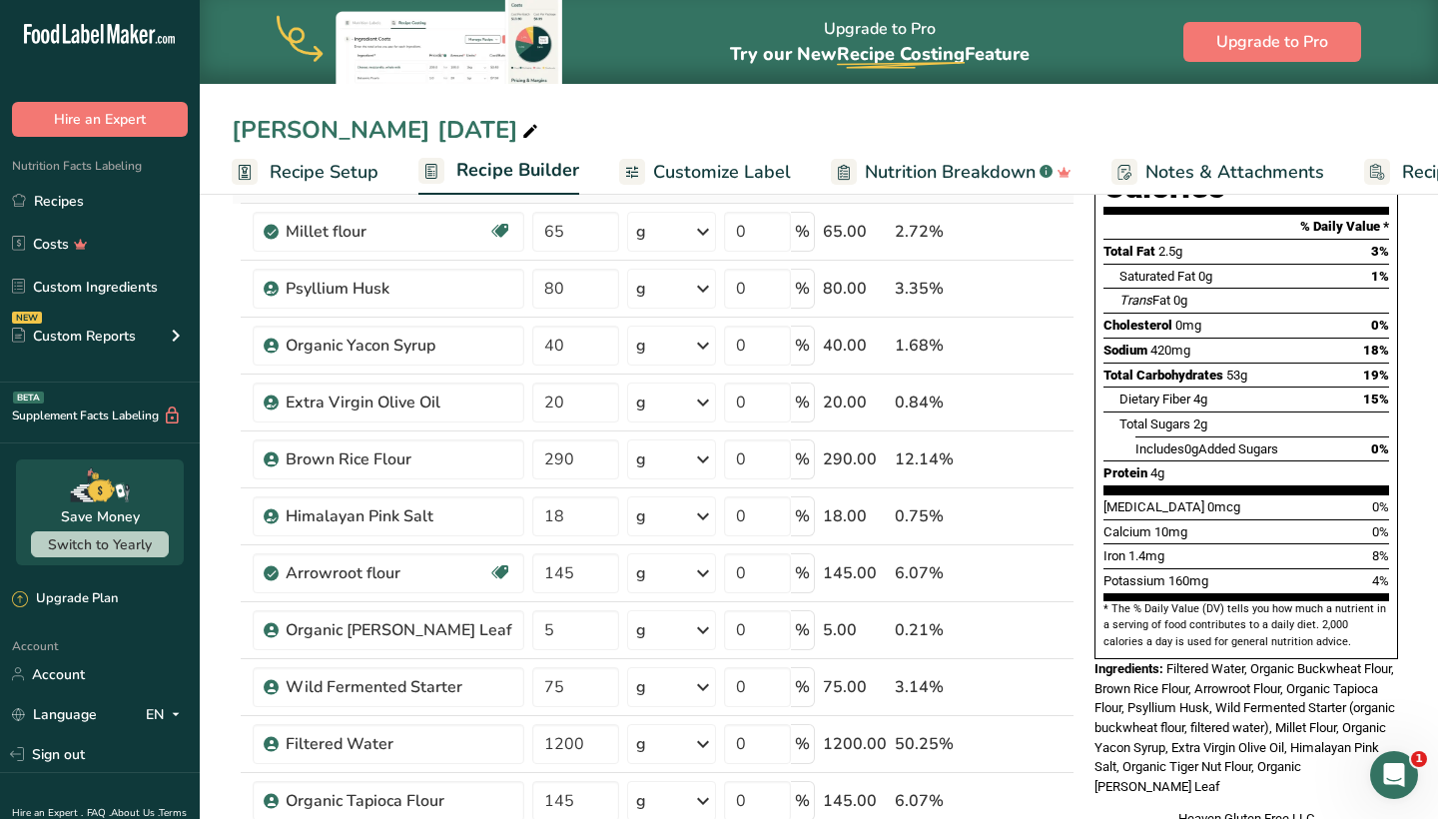
scroll to position [256, 0]
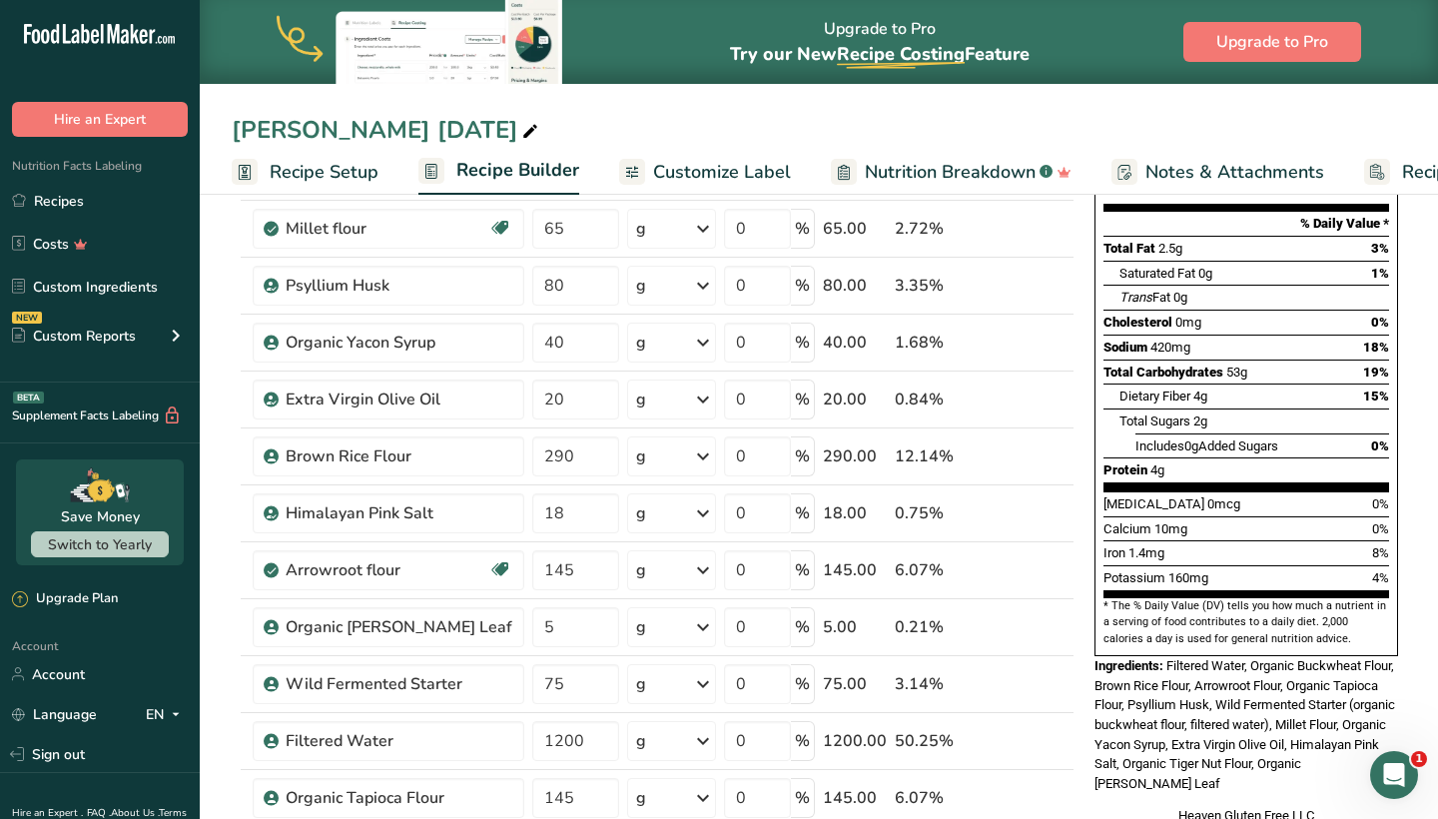
click at [1007, 172] on span "Nutrition Breakdown" at bounding box center [950, 172] width 171 height 27
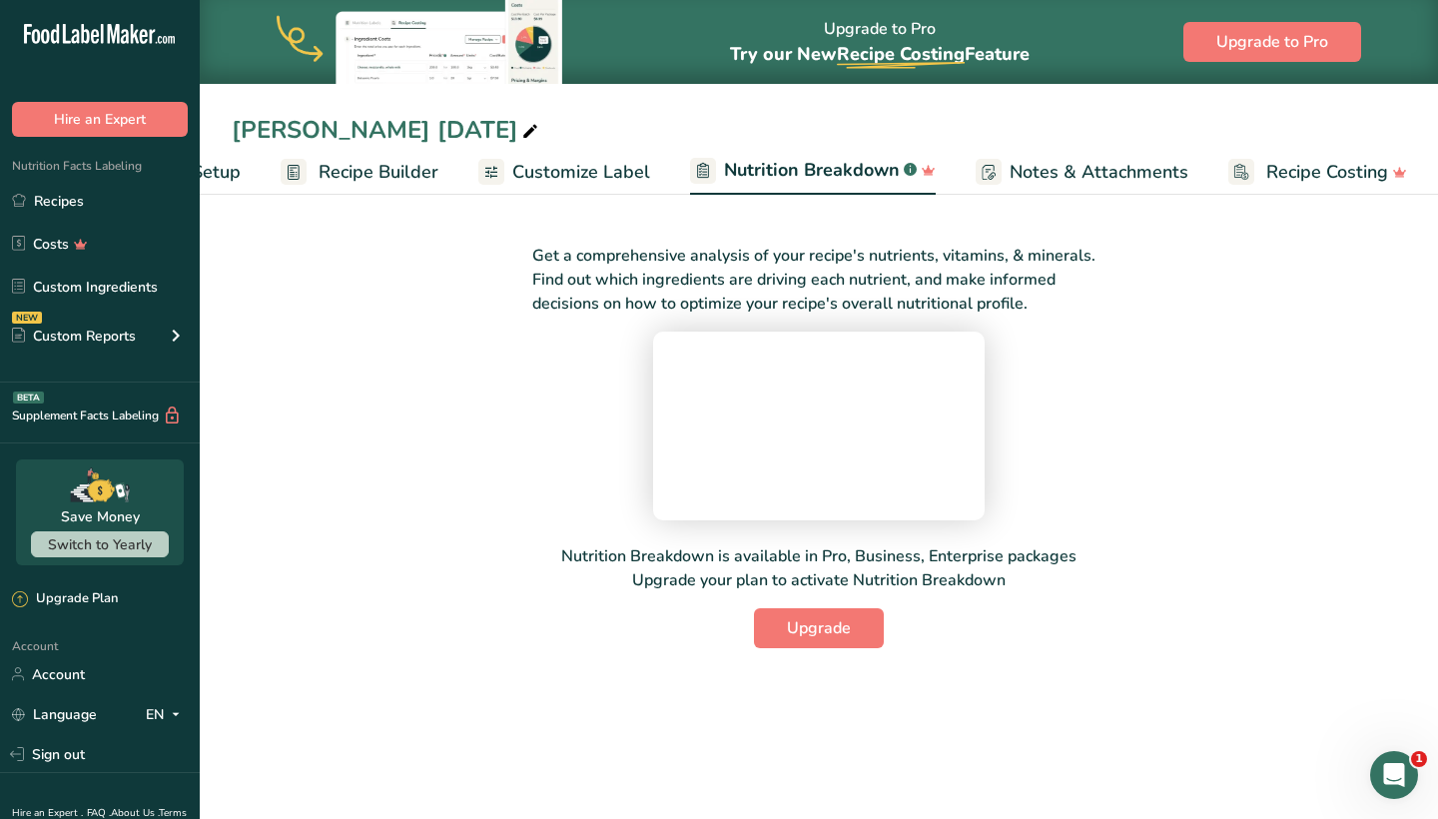
click at [604, 162] on span "Customize Label" at bounding box center [581, 172] width 138 height 27
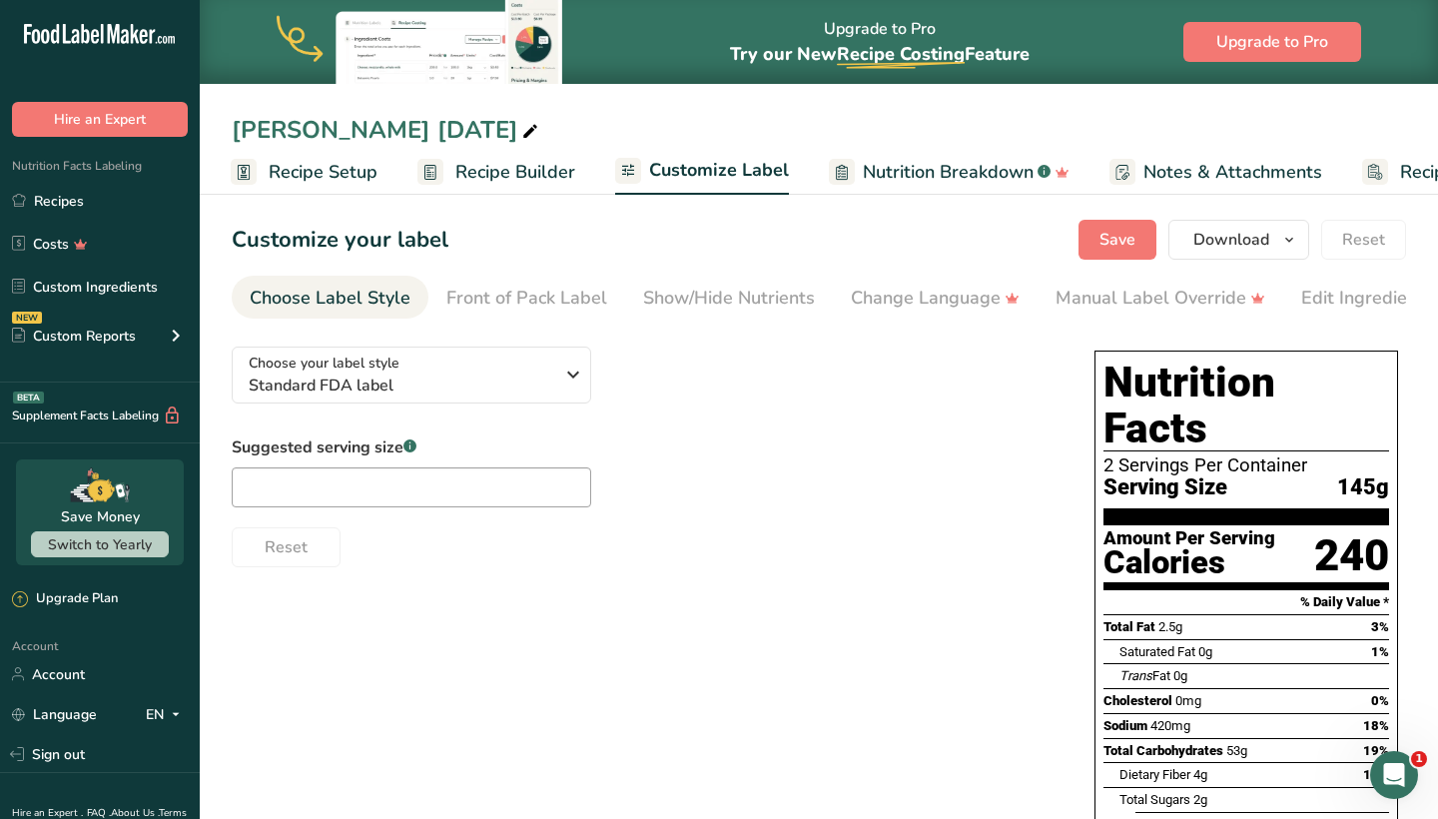
click at [508, 178] on span "Recipe Builder" at bounding box center [515, 172] width 120 height 27
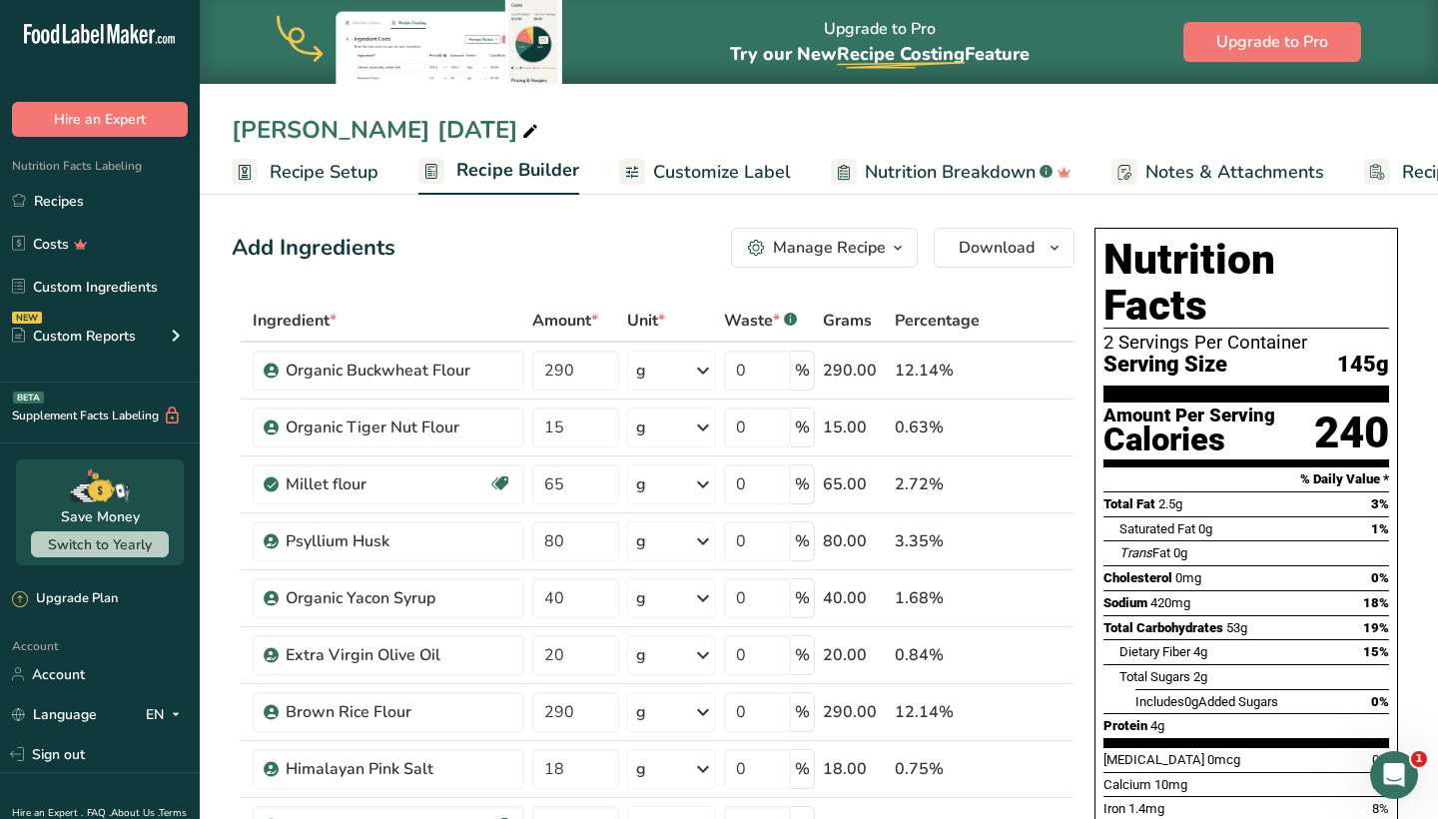
click at [428, 238] on div "Add Ingredients Manage Recipe Delete Recipe Duplicate Recipe Scale Recipe Save …" at bounding box center [653, 248] width 843 height 40
click at [321, 180] on span "Recipe Setup" at bounding box center [324, 172] width 109 height 27
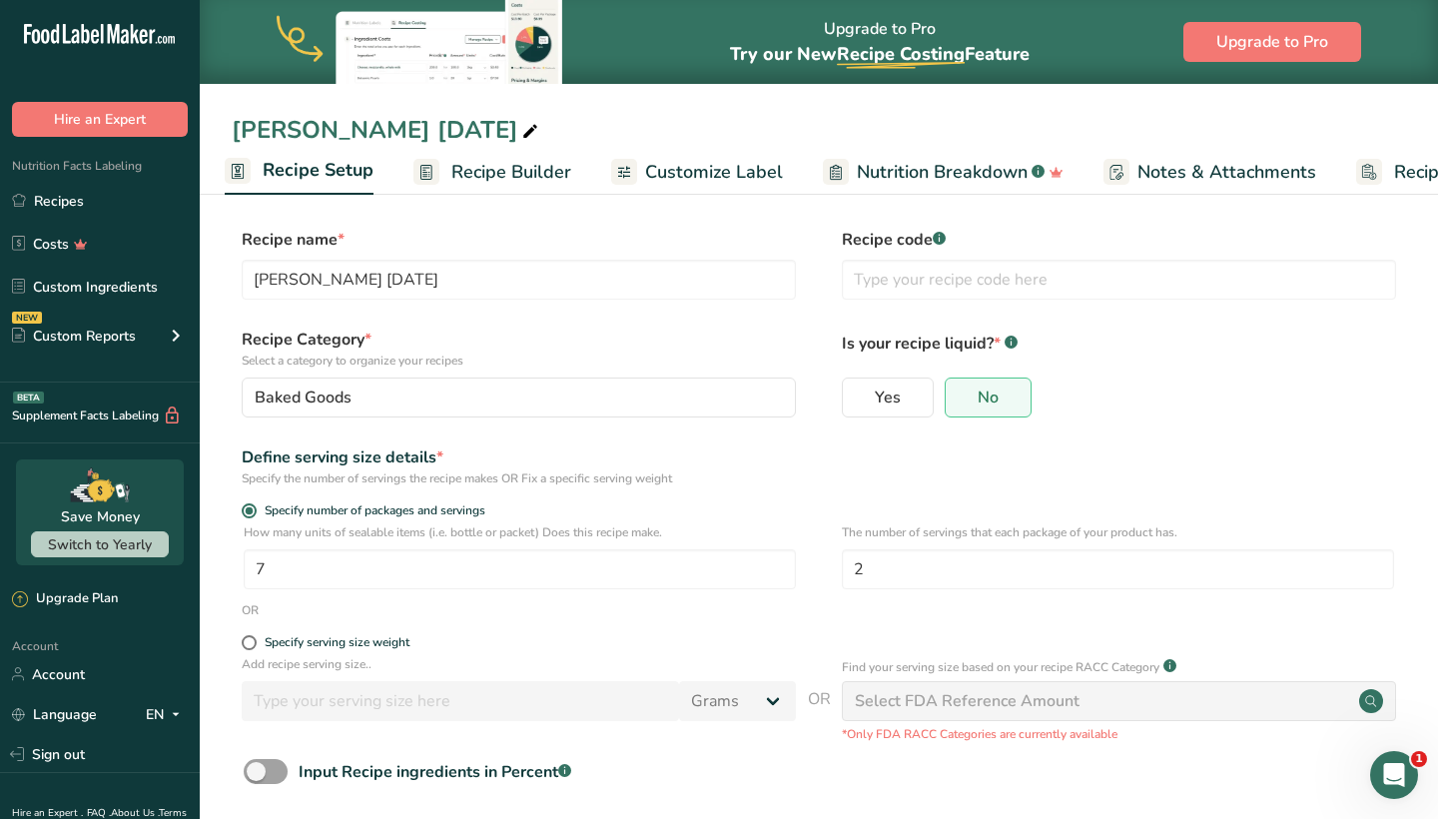
click at [492, 174] on span "Recipe Builder" at bounding box center [511, 172] width 120 height 27
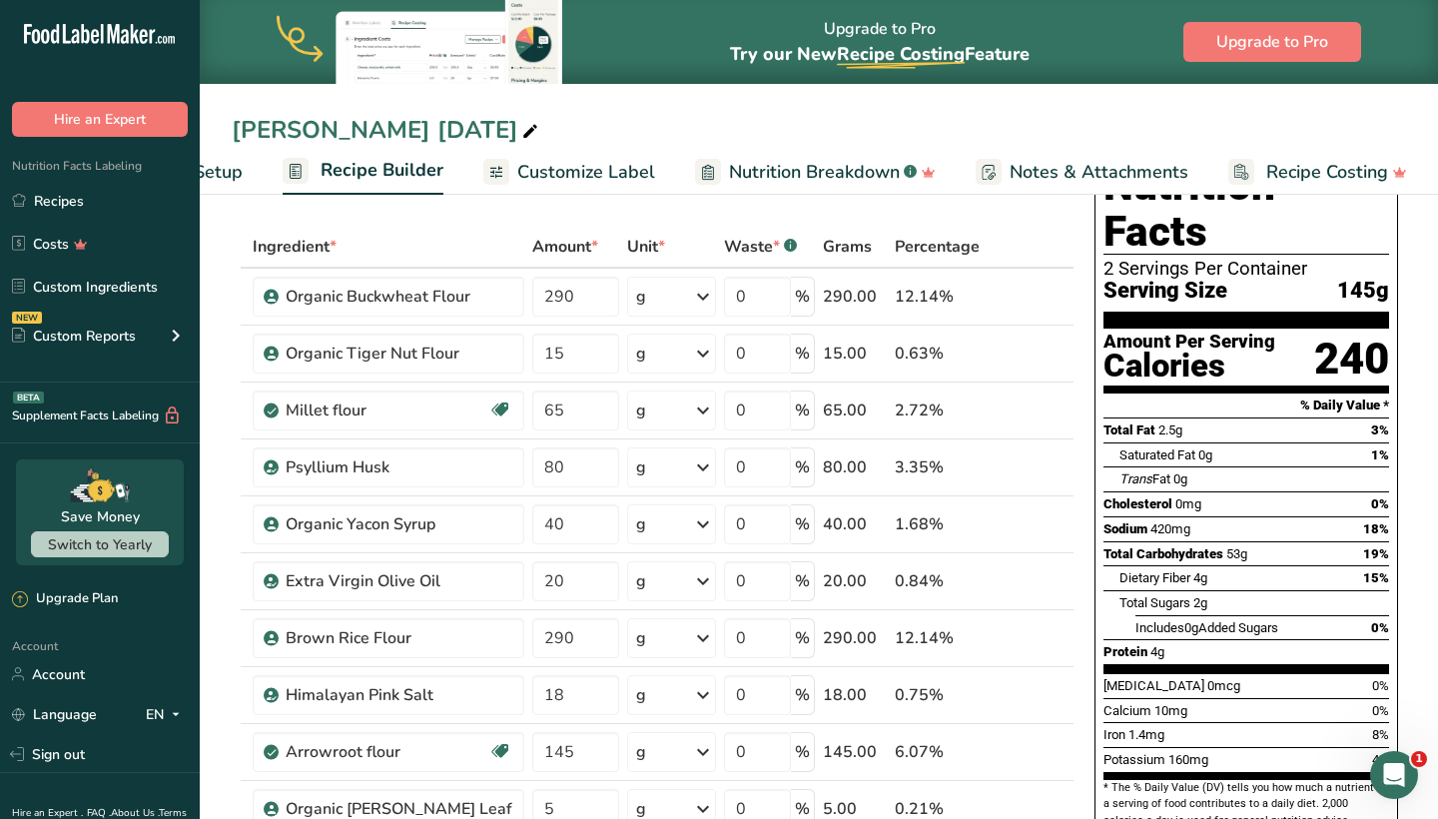
scroll to position [70, 0]
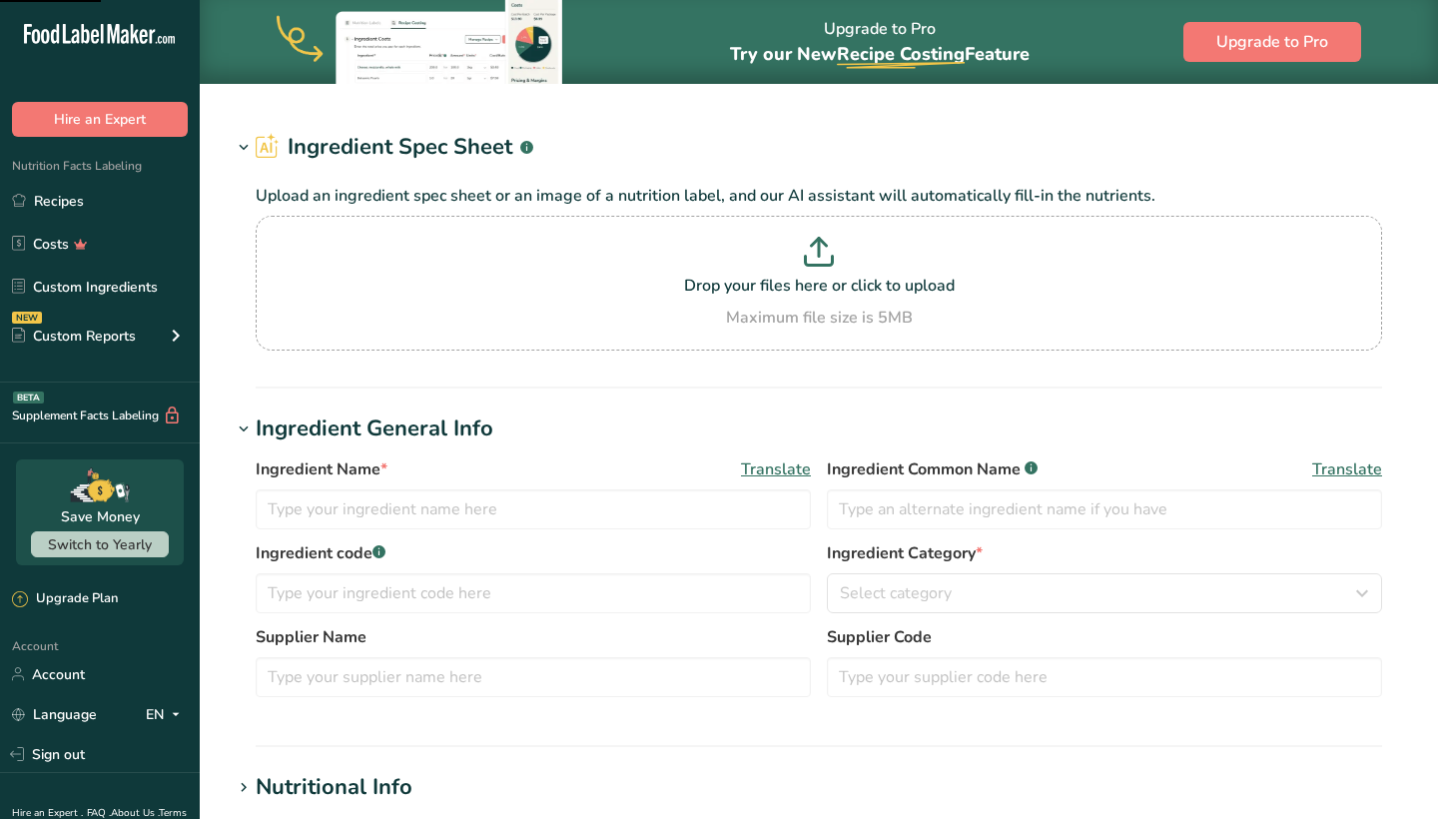
type input "Brown Rice Flour"
type input "Bob's Red Mill"
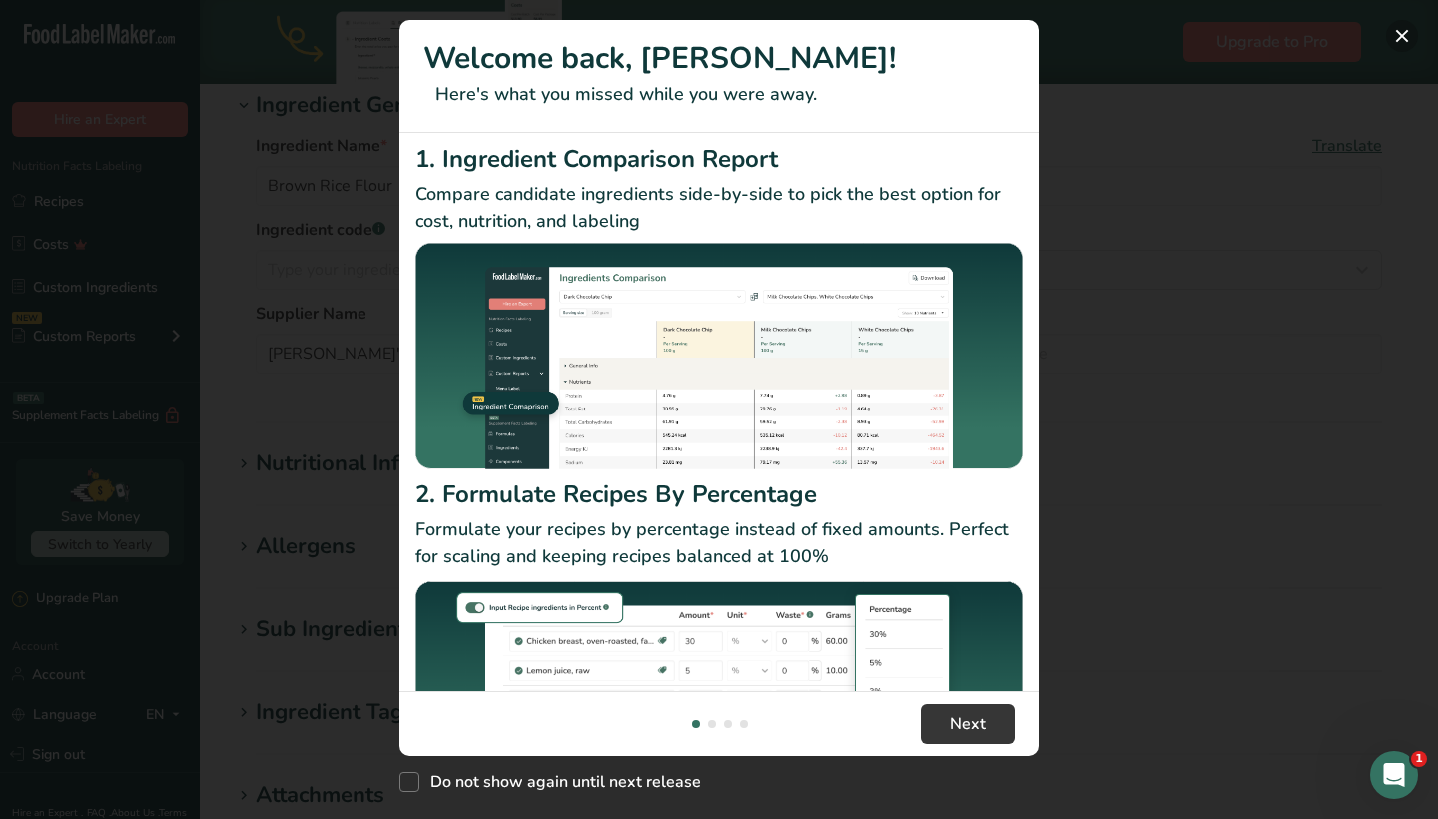
click at [1400, 38] on button "New Features" at bounding box center [1402, 36] width 32 height 32
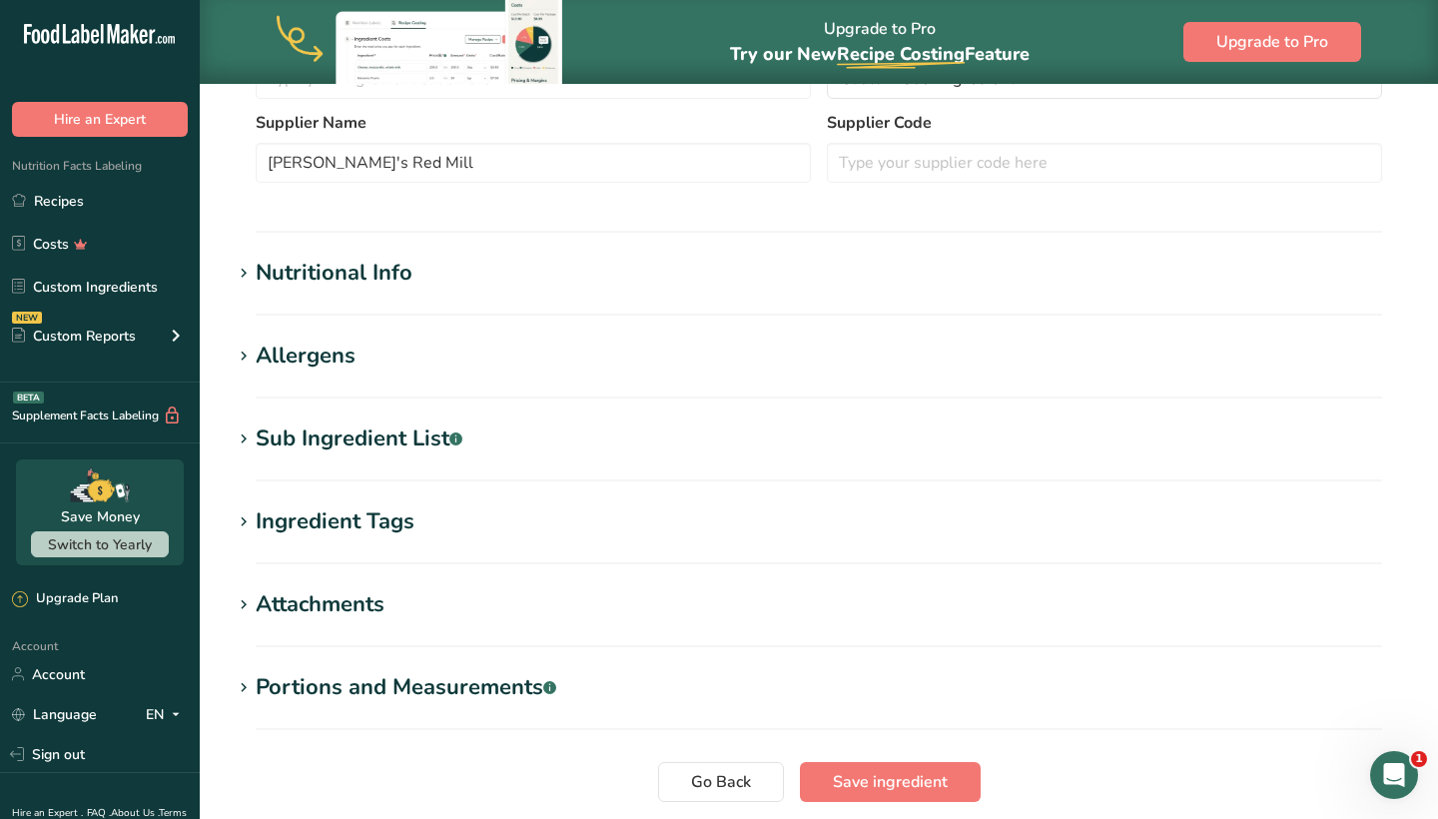
scroll to position [549, 0]
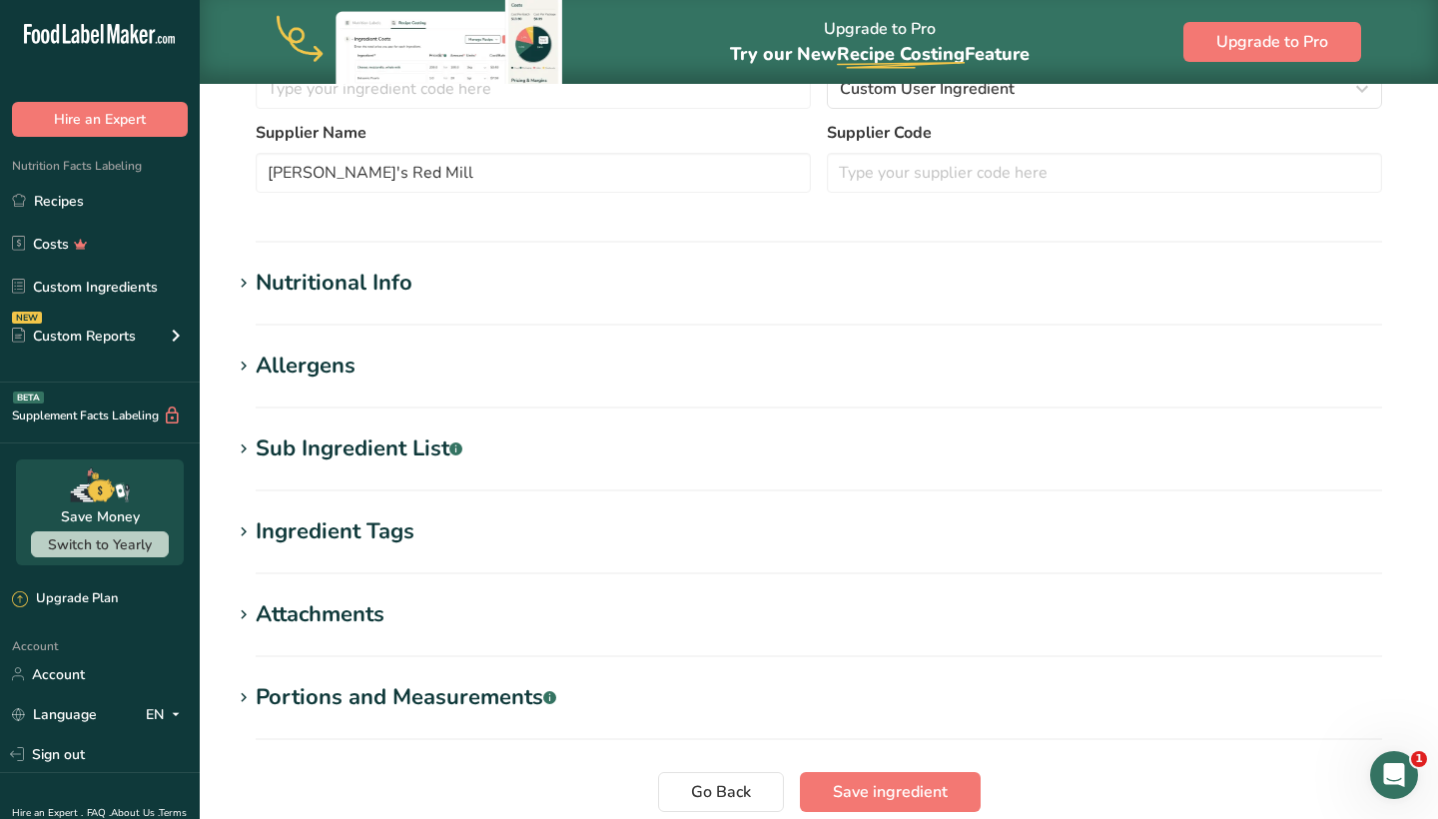
click at [416, 299] on h1 "Nutritional Info" at bounding box center [819, 283] width 1174 height 33
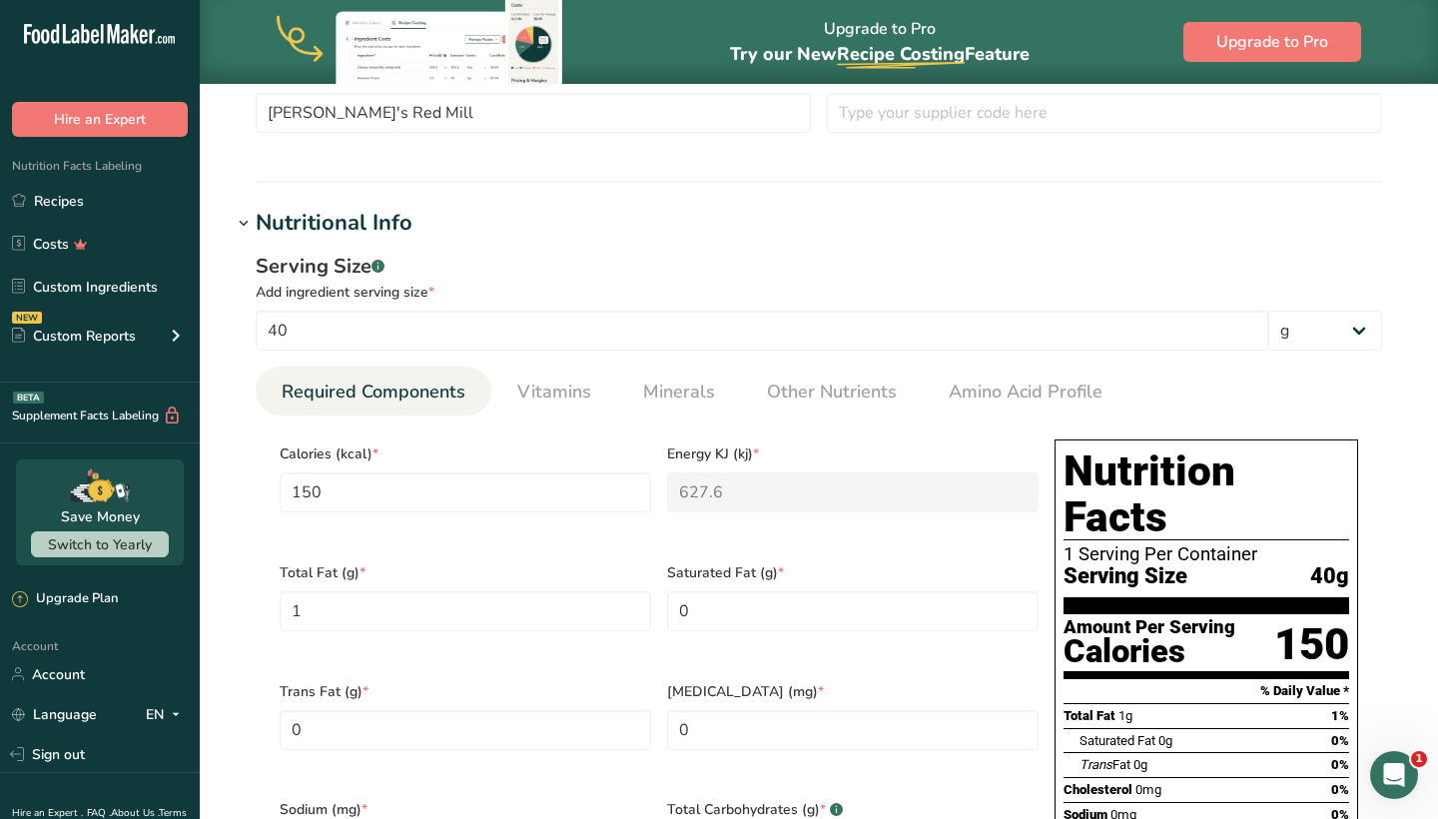
scroll to position [608, 0]
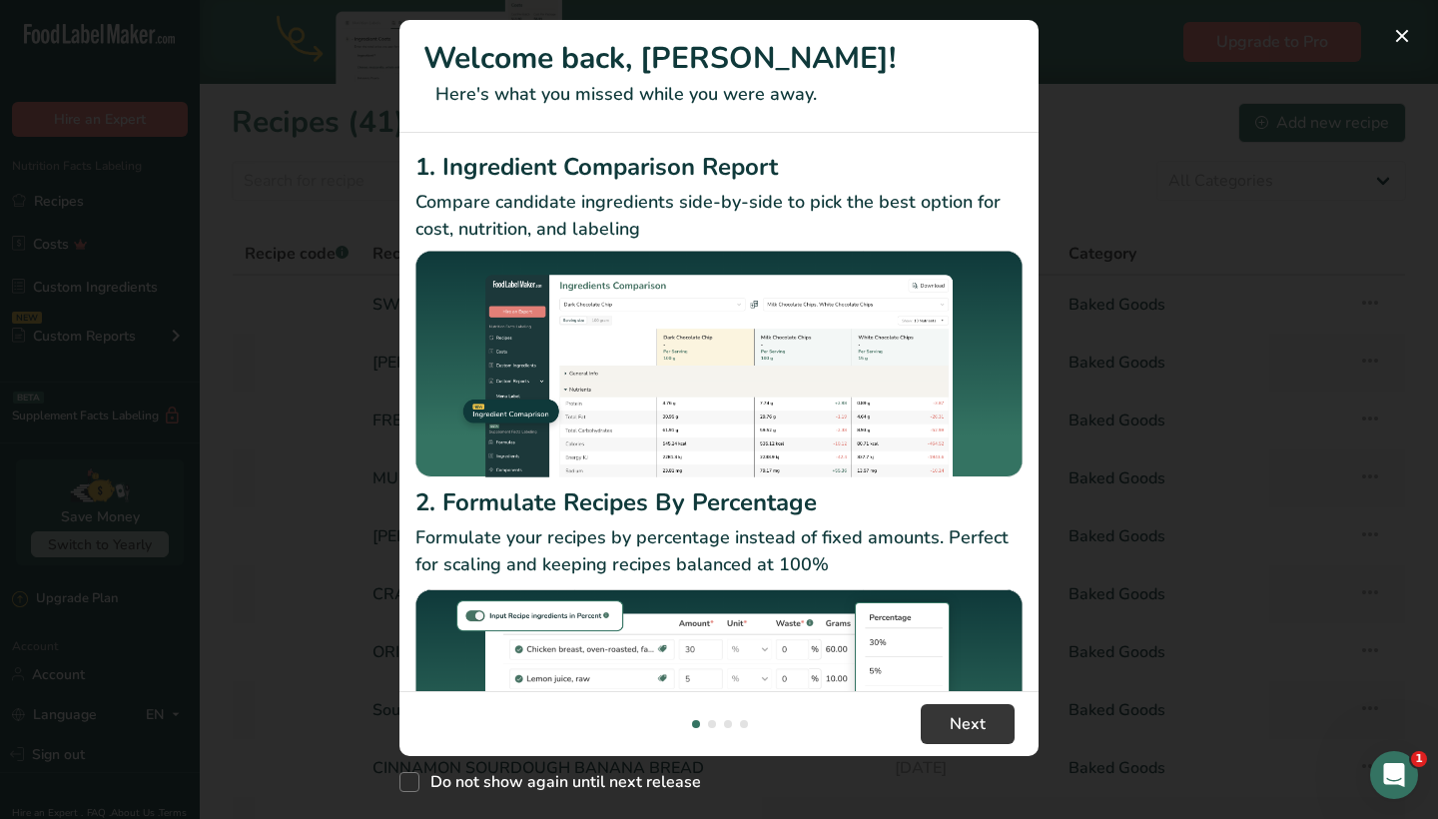
click at [1399, 36] on button "New Features" at bounding box center [1402, 36] width 32 height 32
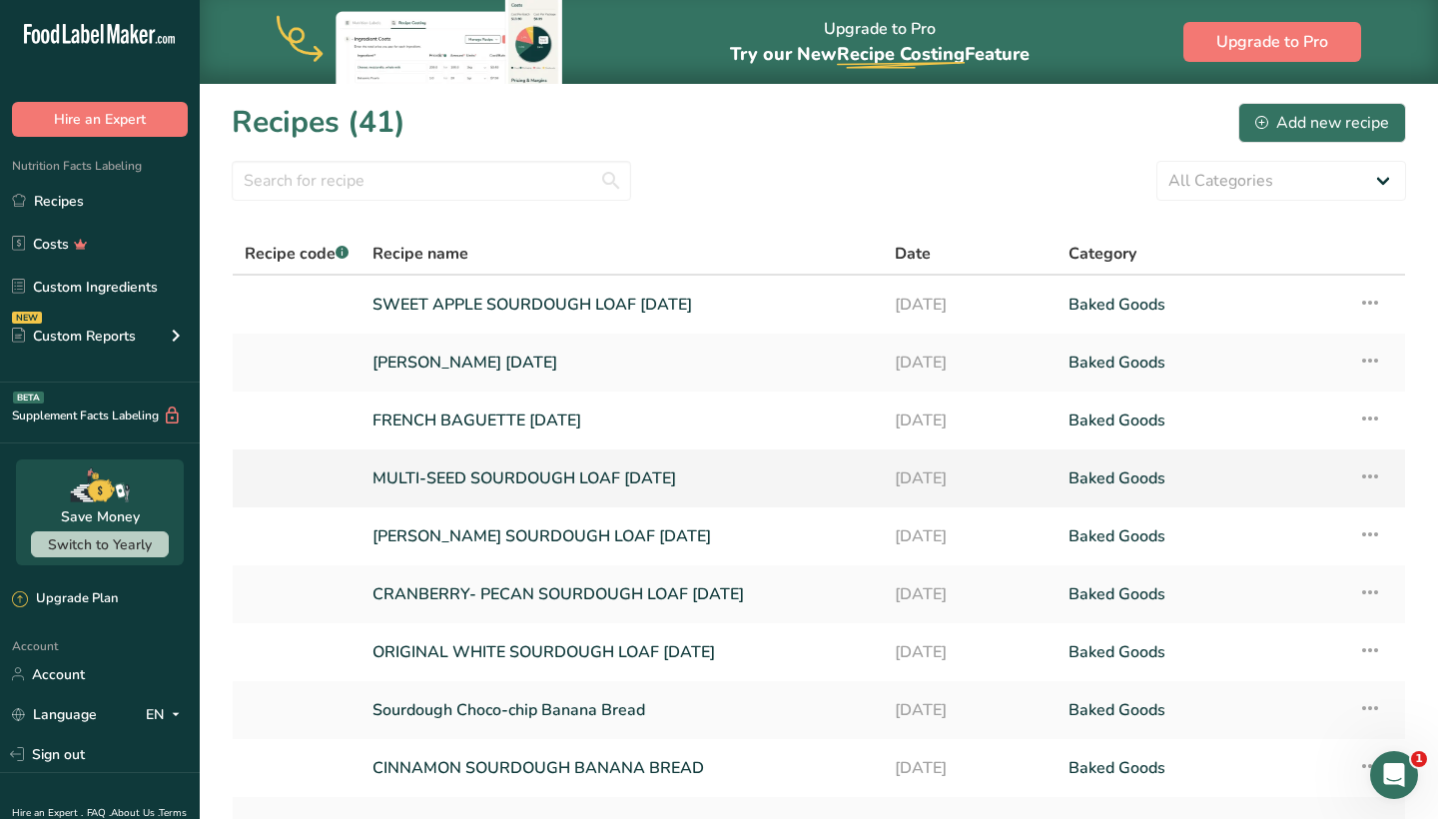
click at [430, 480] on link "MULTI-SEED SOURDOUGH LOAF [DATE]" at bounding box center [621, 478] width 498 height 42
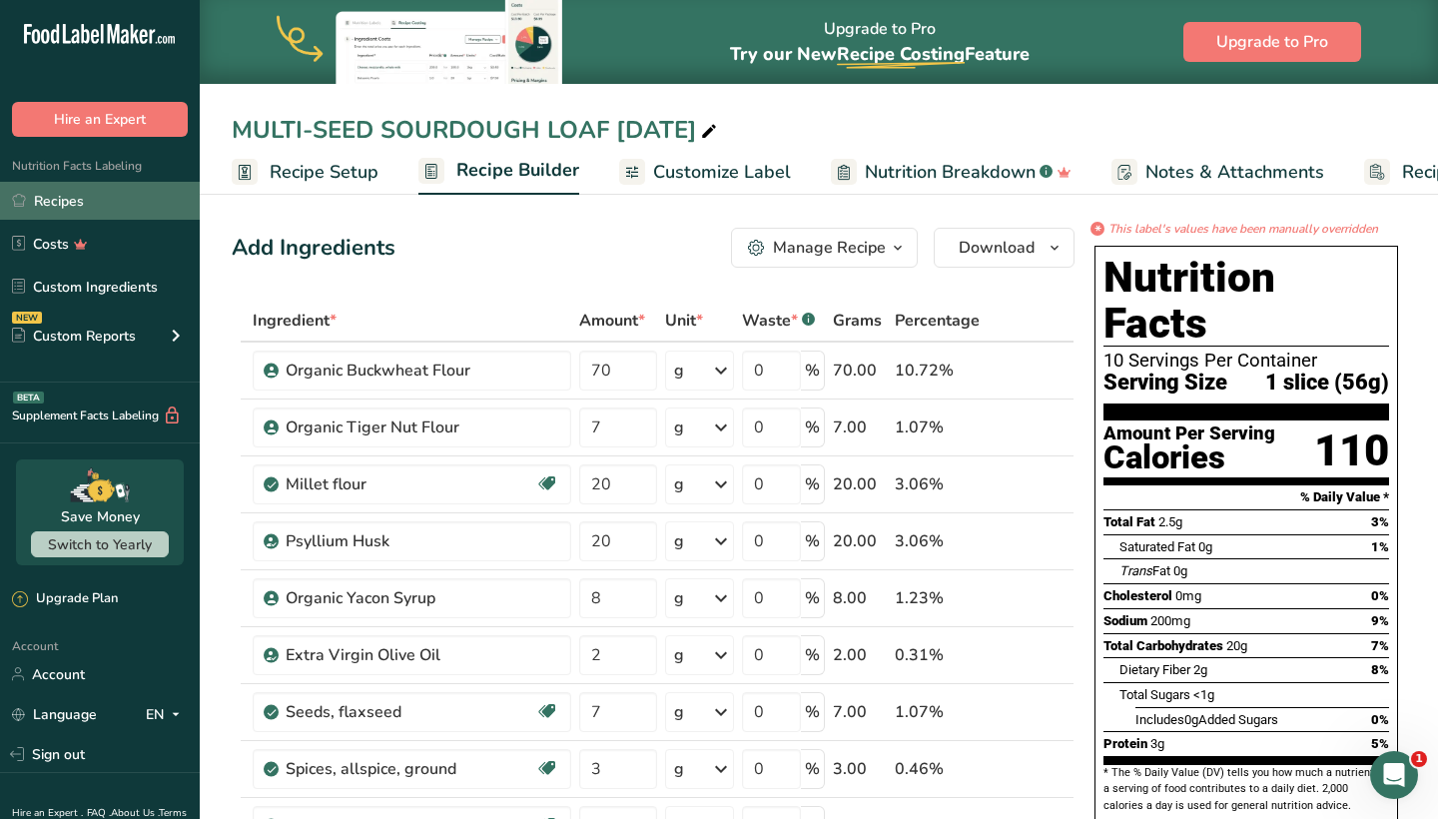
click at [100, 190] on link "Recipes" at bounding box center [100, 201] width 200 height 38
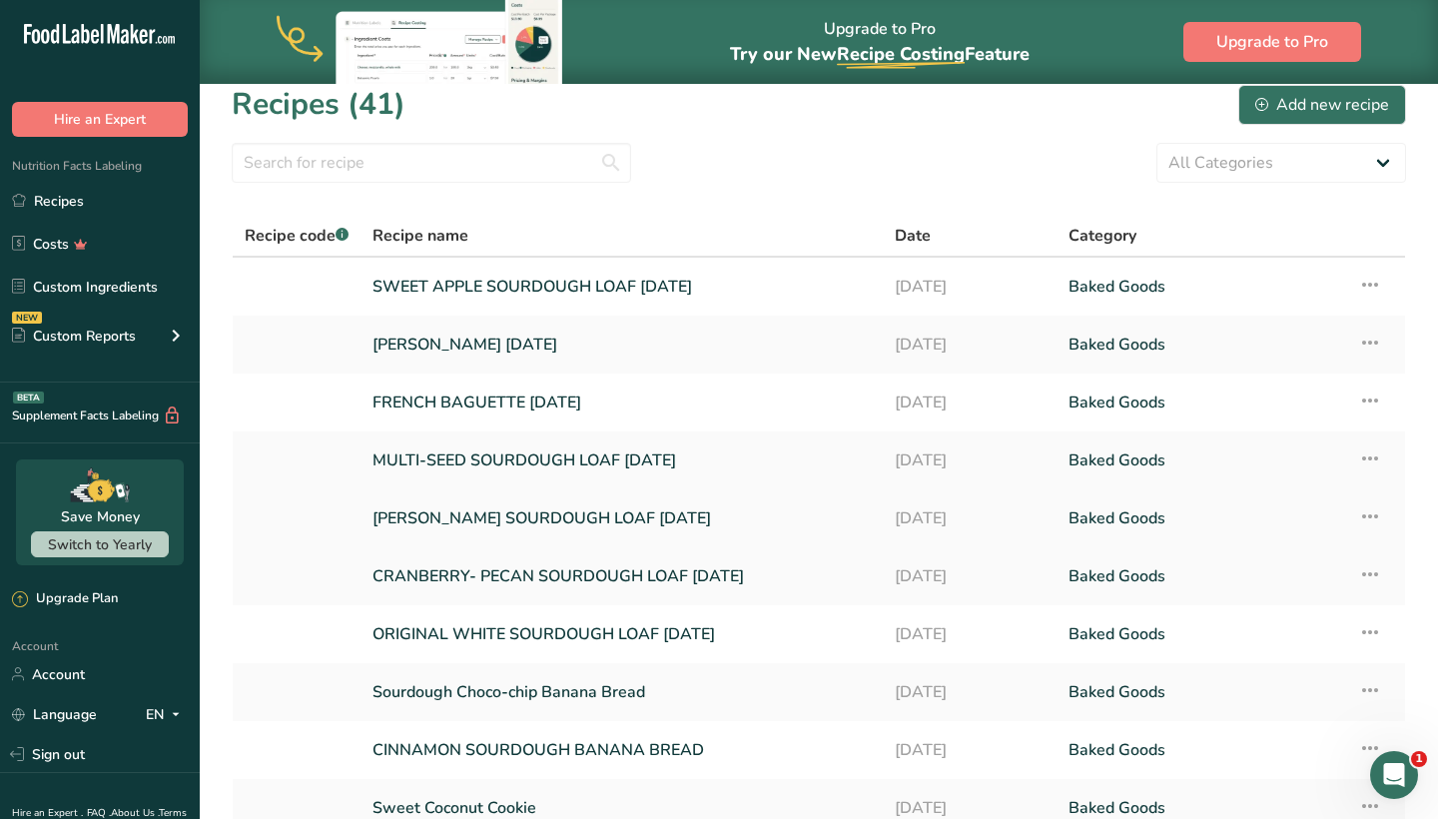
scroll to position [19, 0]
click at [457, 578] on link "CRANBERRY- PECAN SOURDOUGH LOAF [DATE]" at bounding box center [621, 575] width 498 height 42
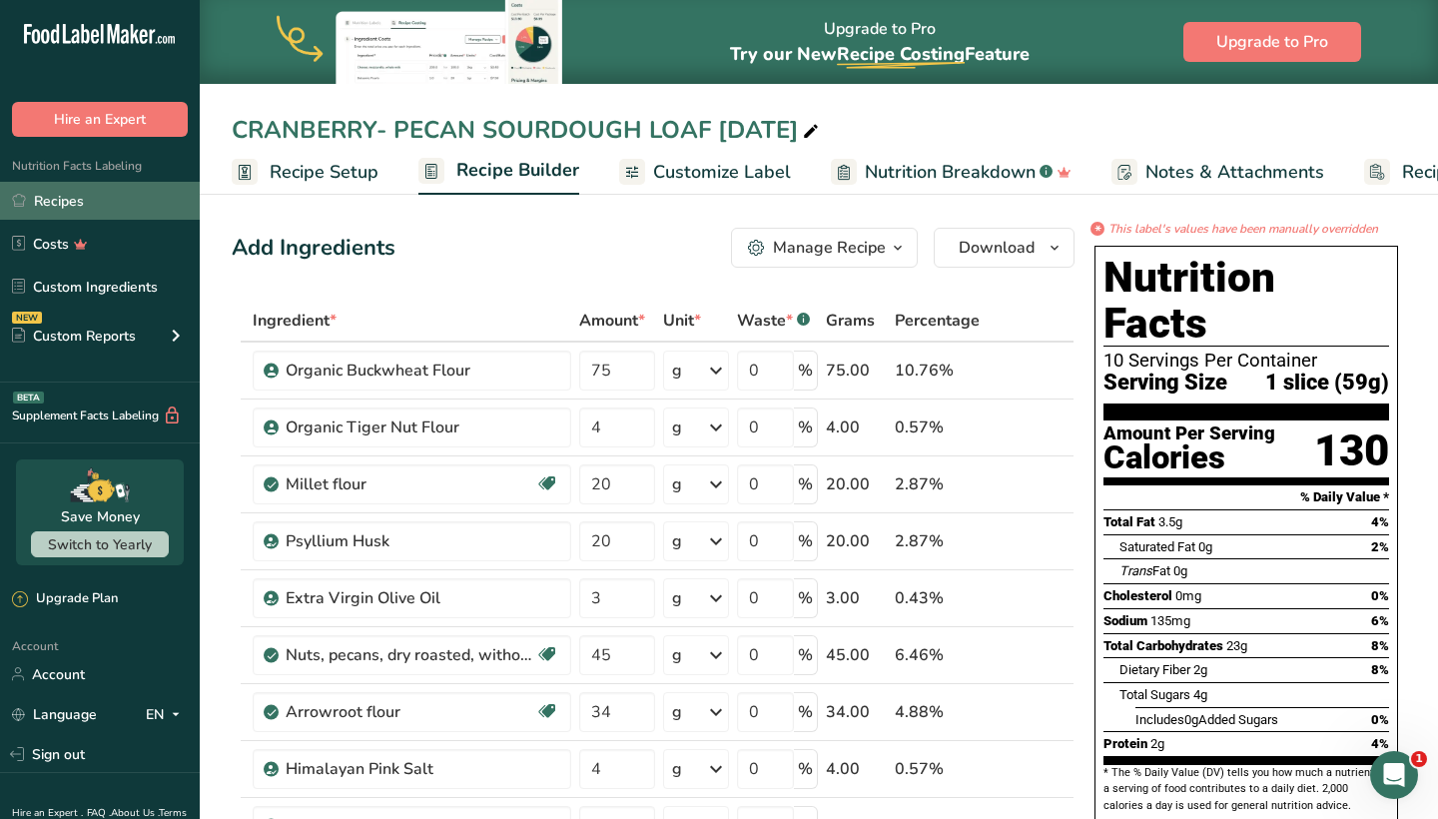
click at [115, 199] on link "Recipes" at bounding box center [100, 201] width 200 height 38
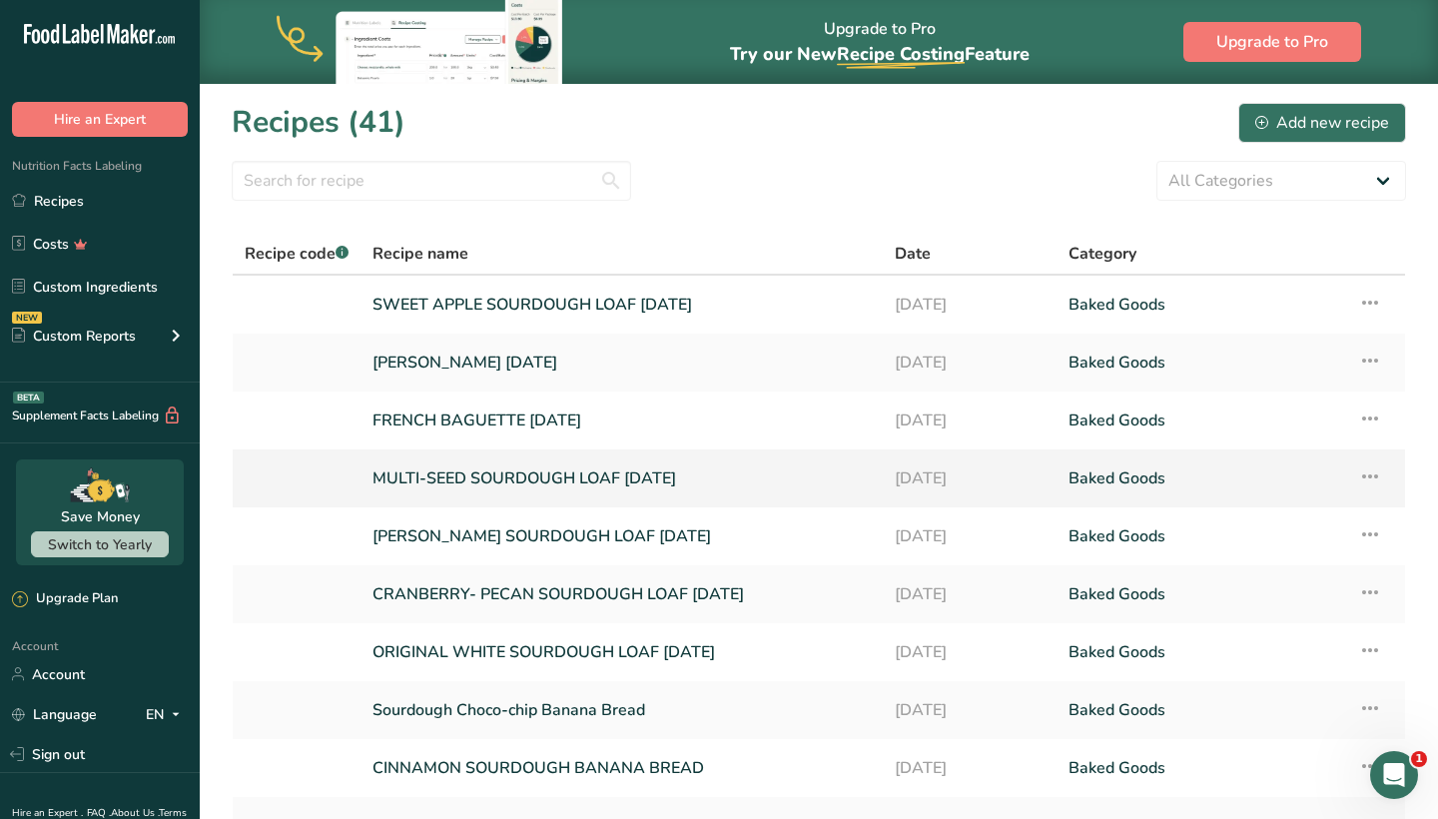
click at [470, 461] on link "MULTI-SEED SOURDOUGH LOAF [DATE]" at bounding box center [621, 478] width 498 height 42
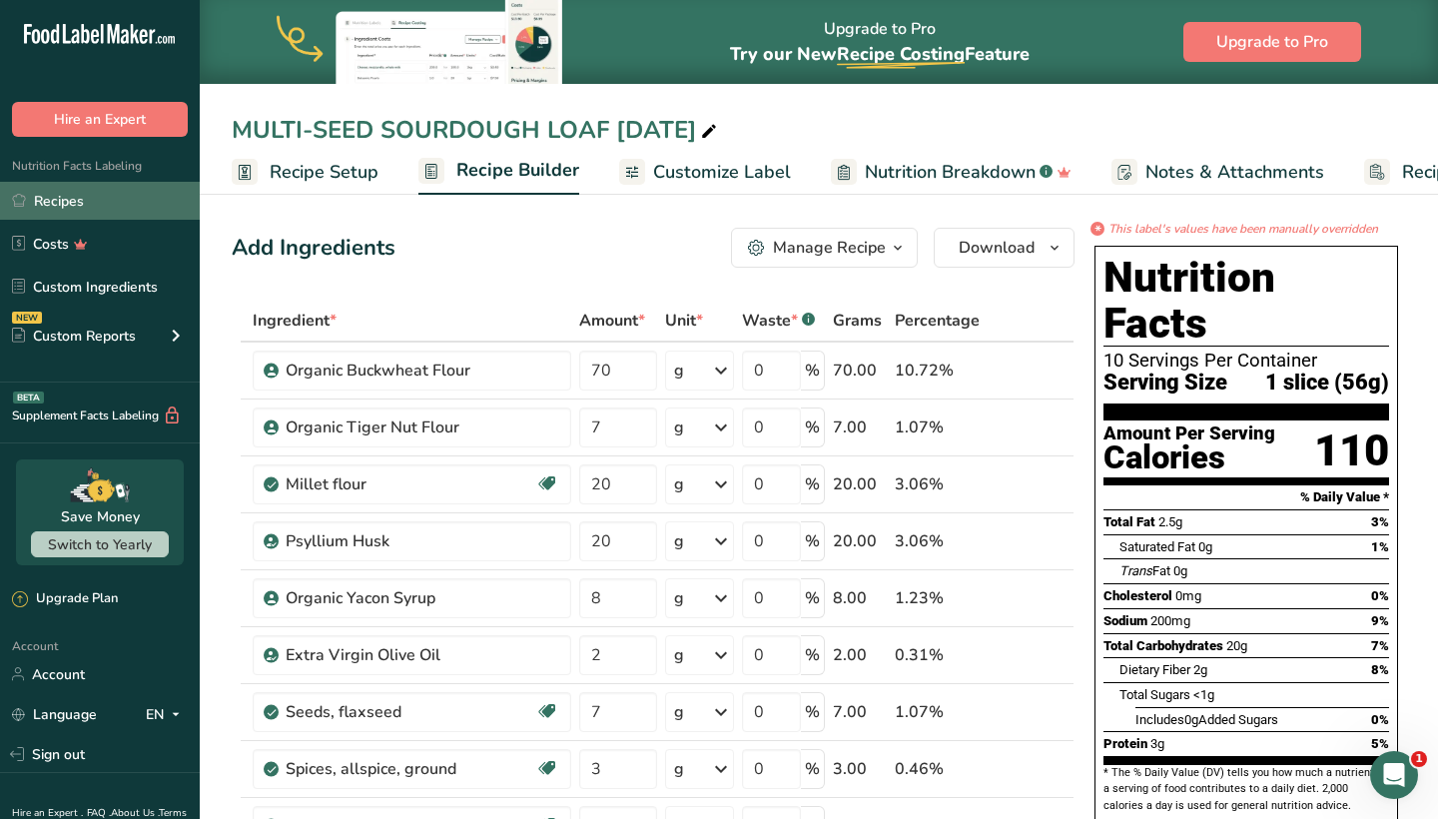
click at [70, 211] on link "Recipes" at bounding box center [100, 201] width 200 height 38
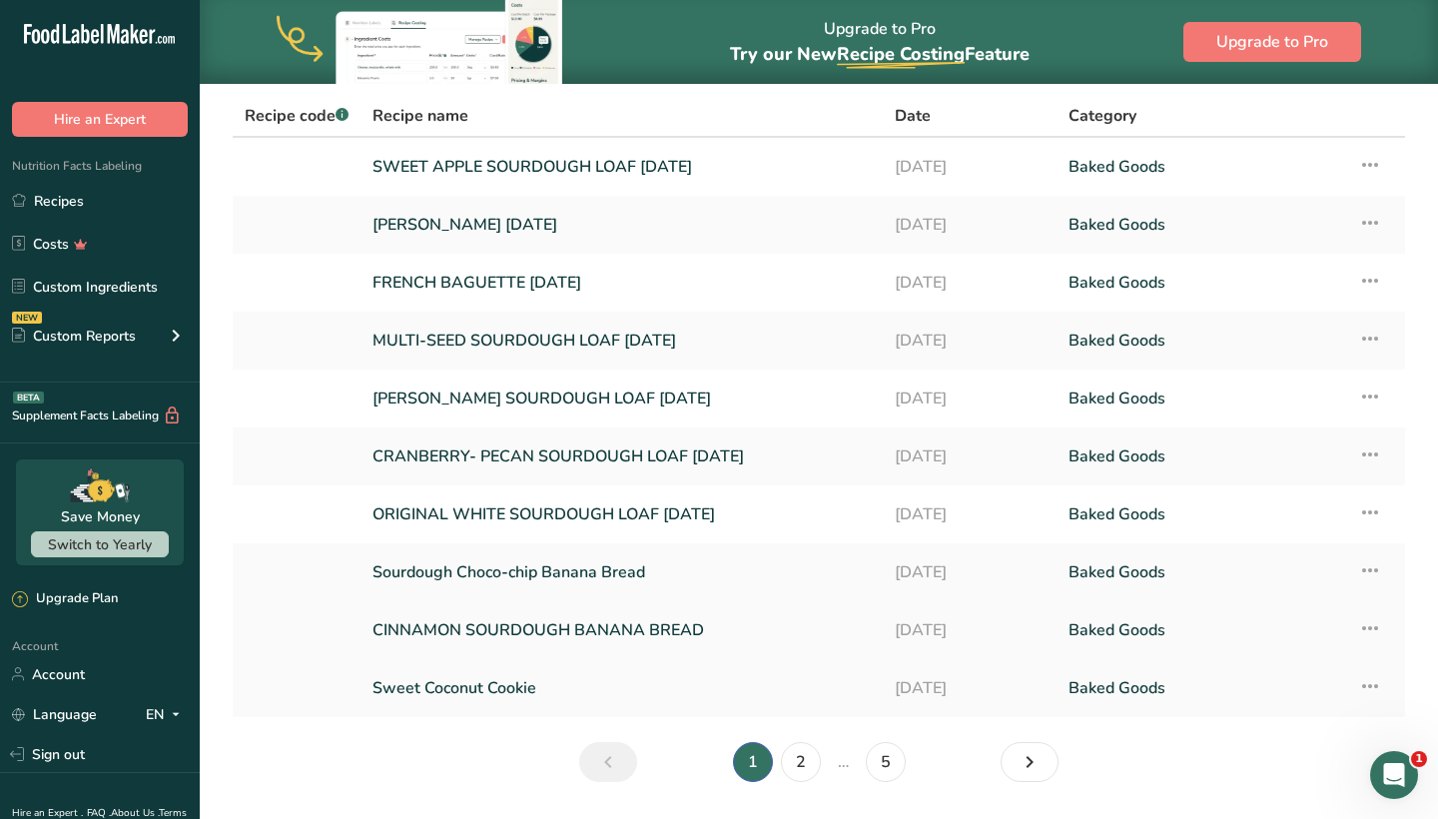
scroll to position [137, 0]
click at [900, 755] on link "5" at bounding box center [886, 763] width 40 height 40
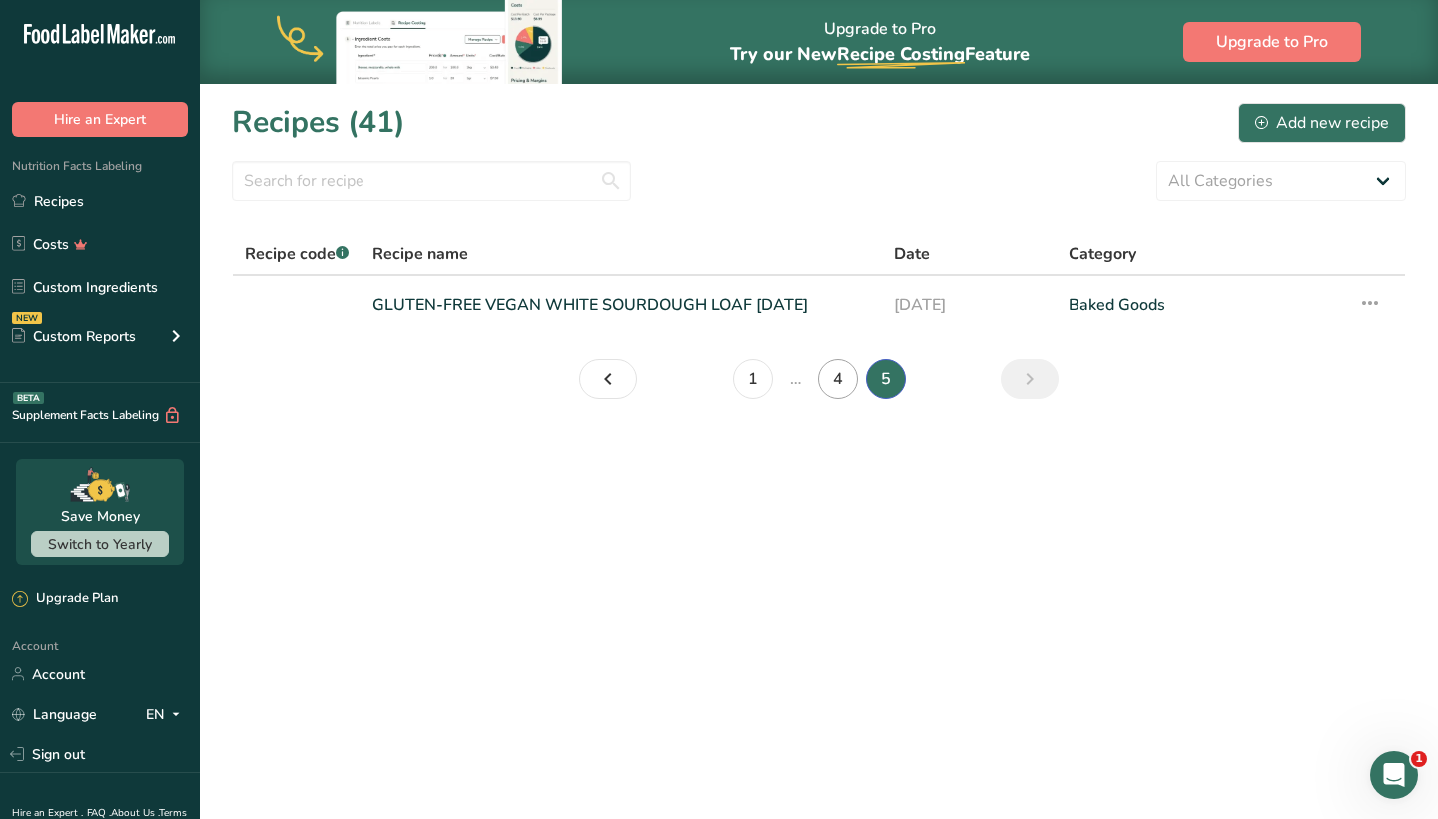
click at [835, 391] on link "4" at bounding box center [838, 378] width 40 height 40
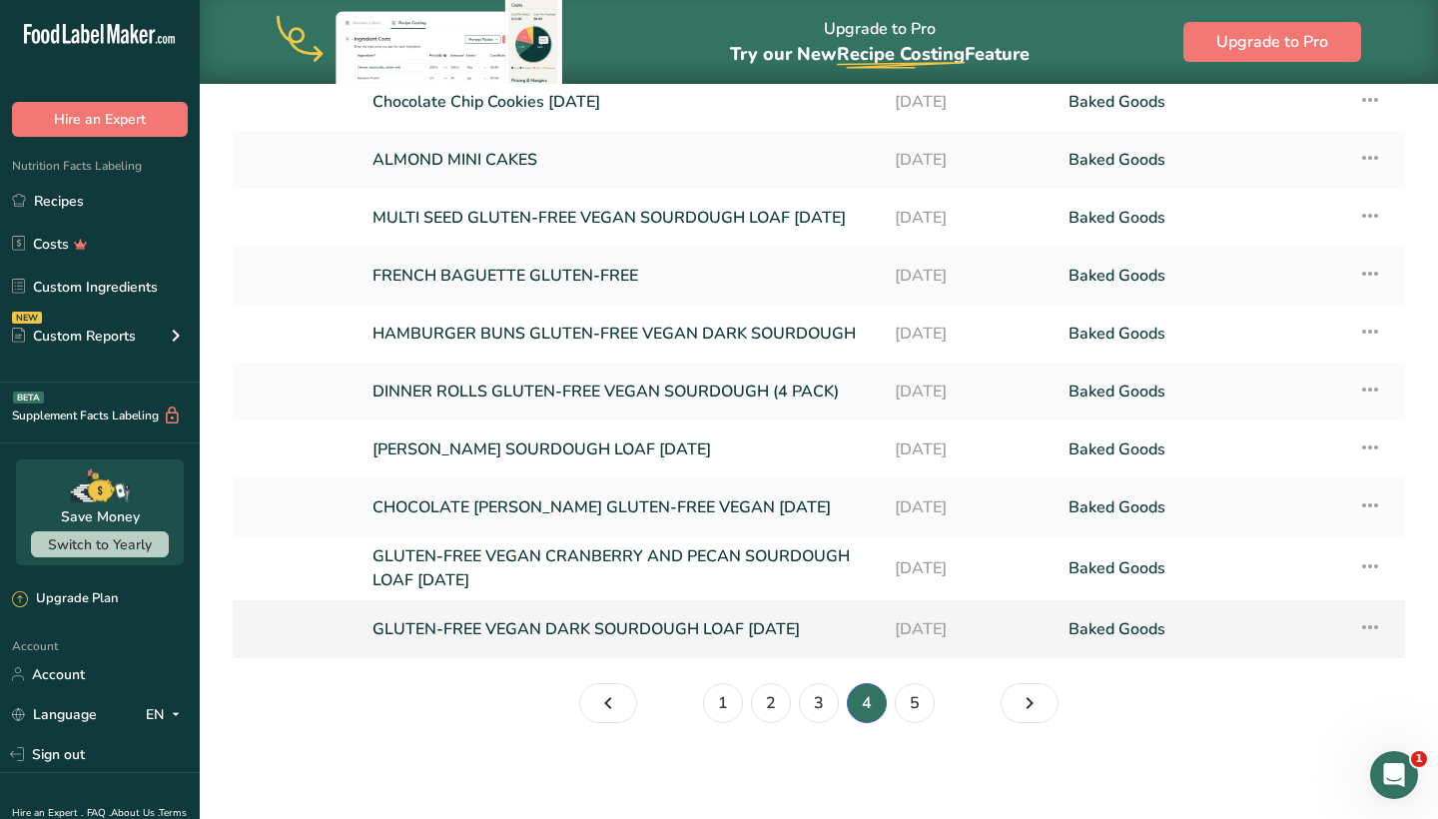
scroll to position [209, 0]
click at [682, 634] on link "GLUTEN-FREE VEGAN DARK SOURDOUGH LOAF [DATE]" at bounding box center [621, 629] width 498 height 42
click at [1364, 629] on icon at bounding box center [1370, 627] width 24 height 36
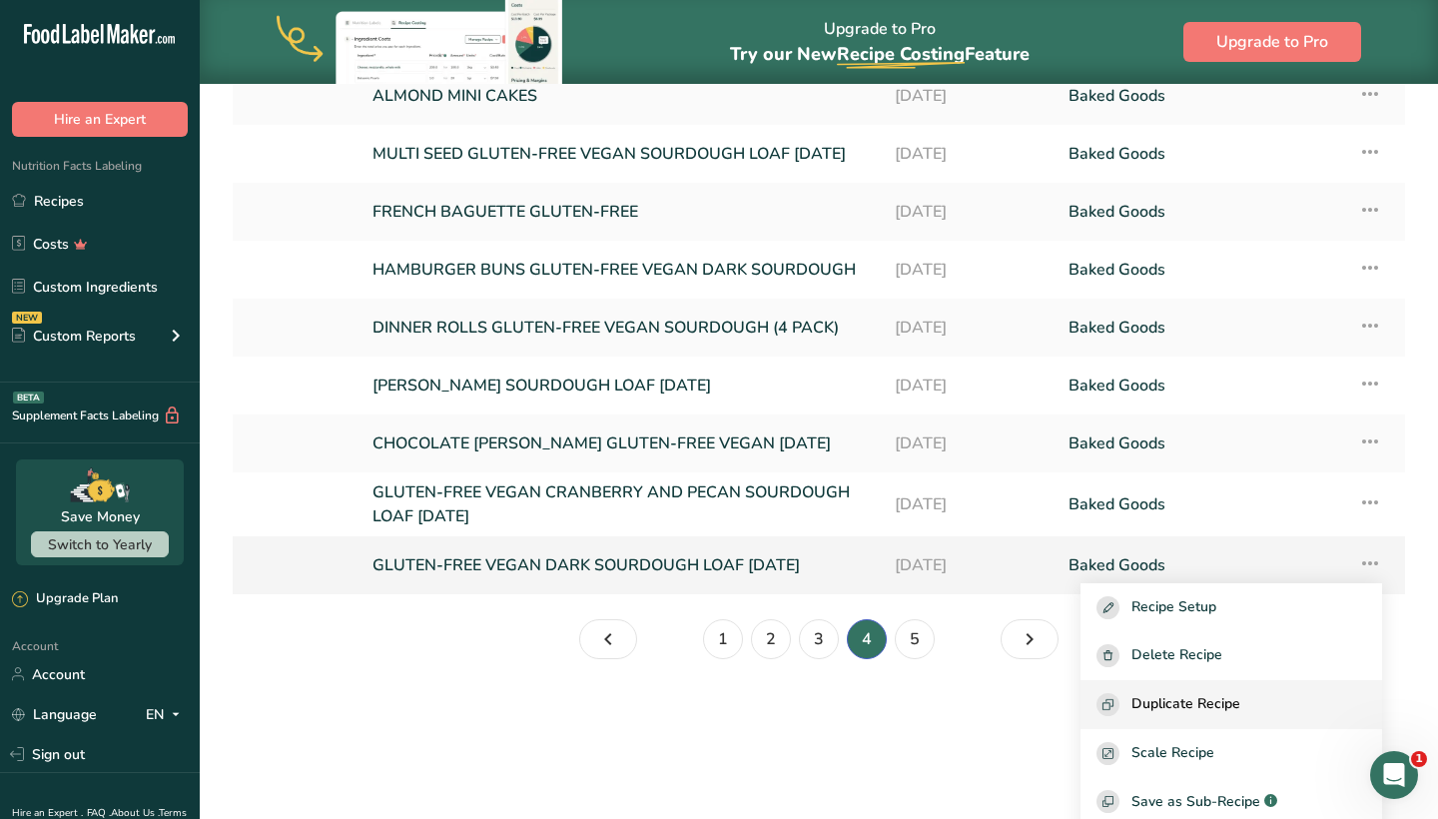
scroll to position [65, 0]
click at [1237, 705] on span "Duplicate Recipe" at bounding box center [1185, 703] width 109 height 23
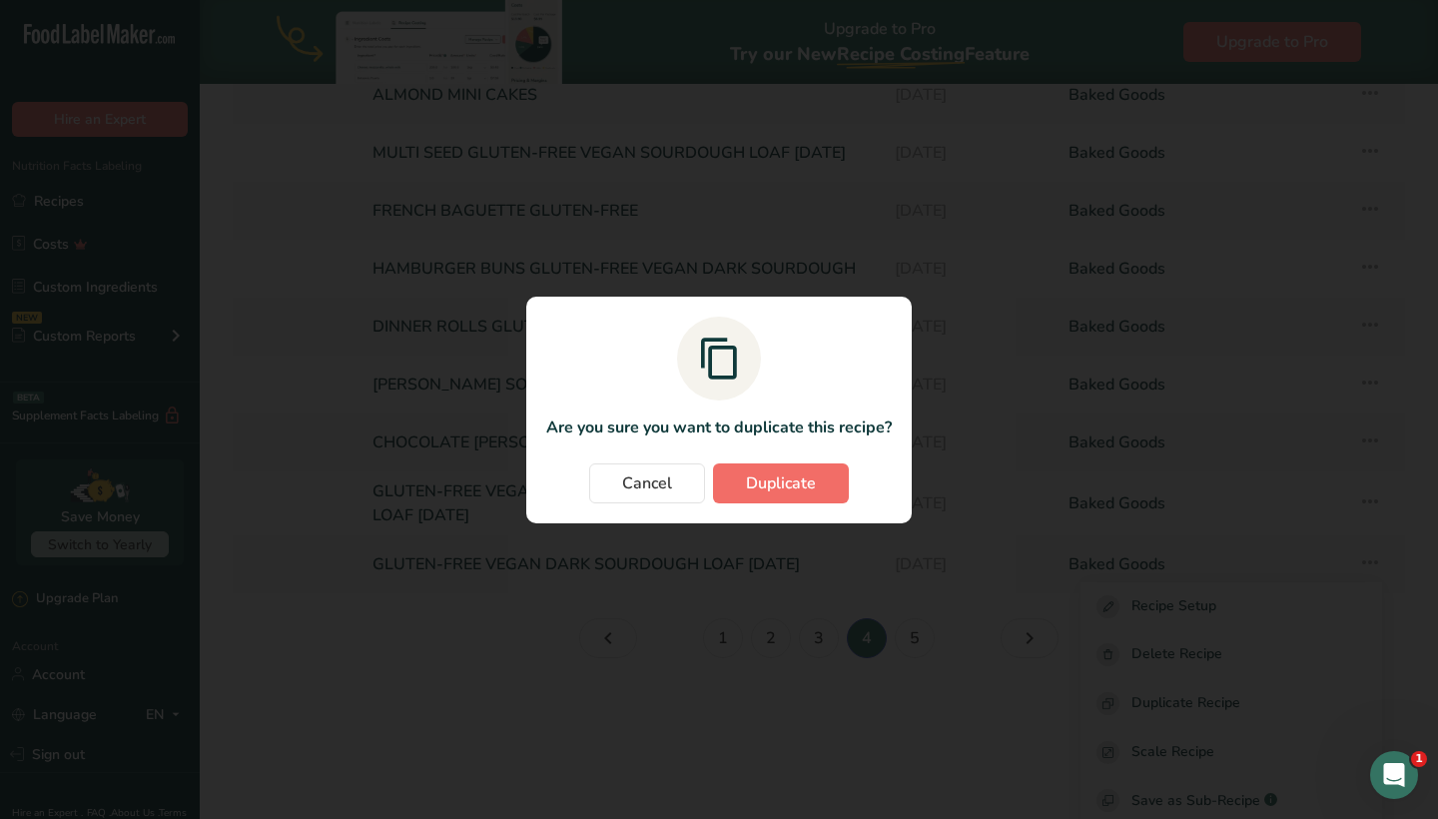
click at [804, 484] on span "Duplicate" at bounding box center [781, 483] width 70 height 24
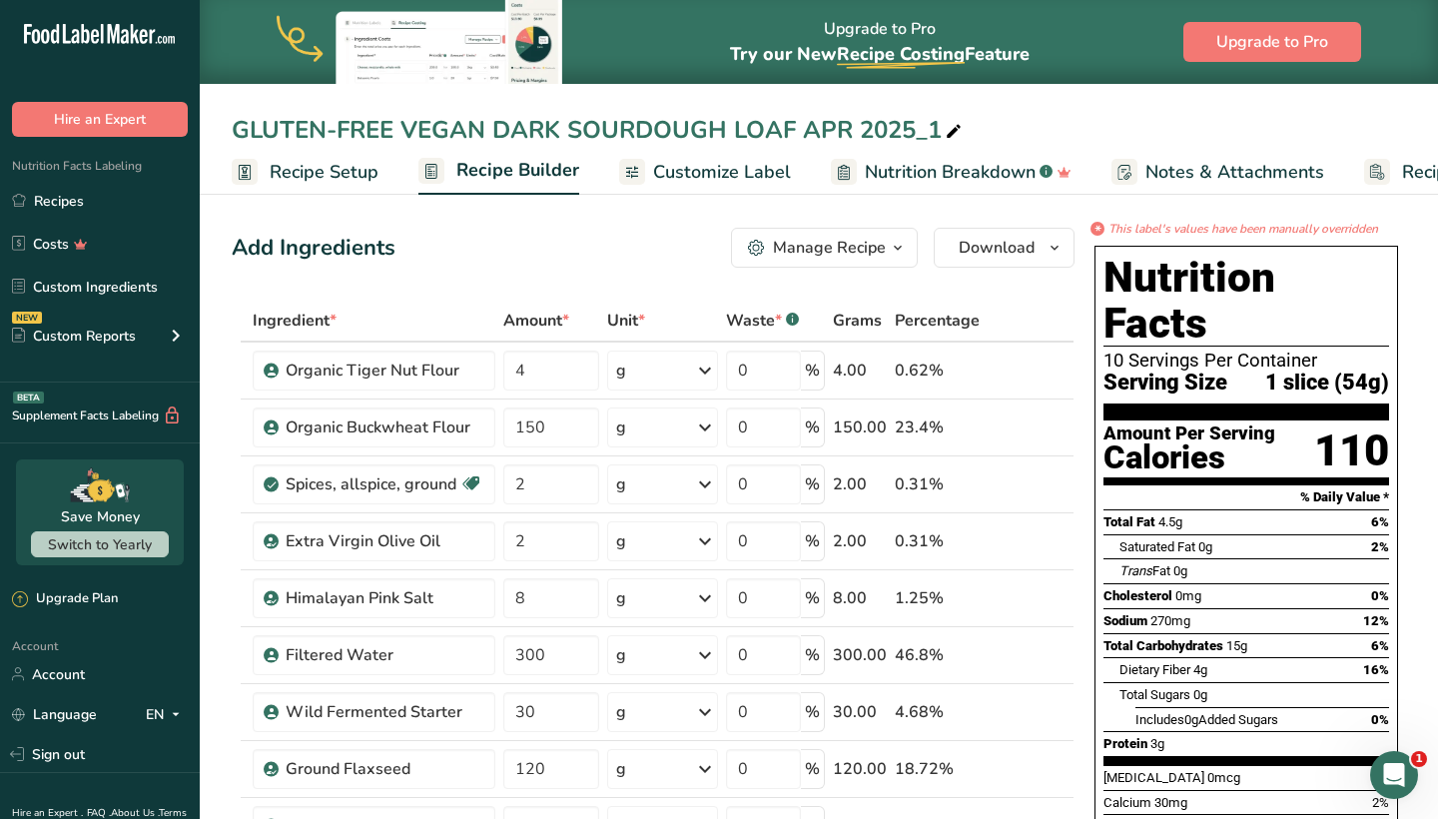
click at [953, 133] on icon at bounding box center [954, 132] width 18 height 28
drag, startPoint x: 857, startPoint y: 131, endPoint x: 809, endPoint y: 130, distance: 47.9
click at [809, 130] on input "GLUTEN-FREE VEGAN DARK SOURDOUGH LOAF APR 2025" at bounding box center [819, 130] width 1174 height 36
drag, startPoint x: 797, startPoint y: 135, endPoint x: 737, endPoint y: 134, distance: 59.9
click at [737, 134] on input "GLUTEN-FREE VEGAN DARK SOURDOUGH LOAF SEP 2025" at bounding box center [819, 130] width 1174 height 36
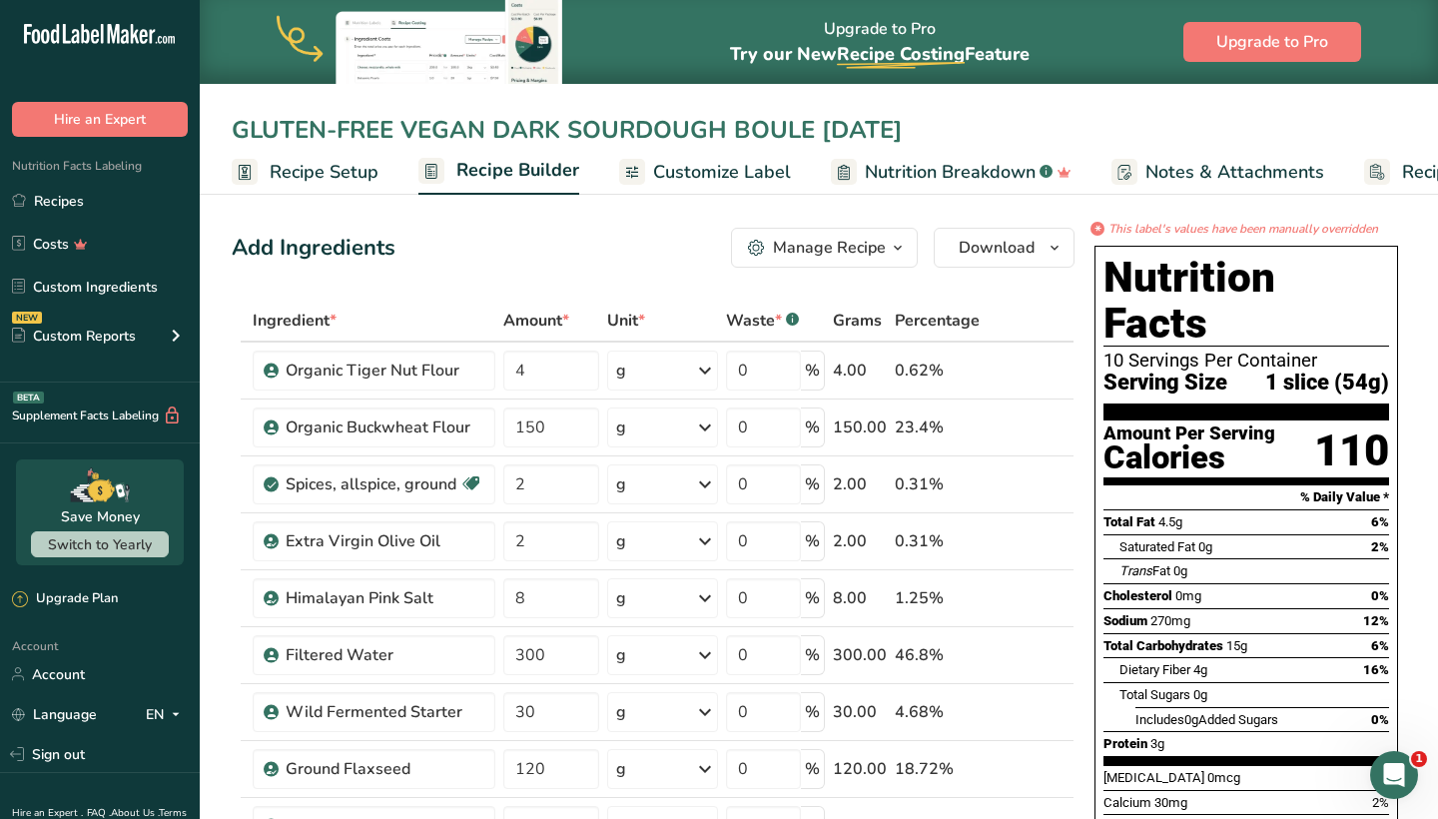
drag, startPoint x: 489, startPoint y: 130, endPoint x: 220, endPoint y: 125, distance: 269.7
click at [220, 125] on div "GLUTEN-FREE VEGAN DARK SOURDOUGH BOULE SEP 2025" at bounding box center [819, 130] width 1238 height 36
click at [239, 125] on input "DARK SOURDOUGH BOULE SEP 2025" at bounding box center [819, 130] width 1174 height 36
click at [653, 131] on input "DARK SOURDOUGH BOULE SEP 2025" at bounding box center [819, 130] width 1174 height 36
type input "DARK SOURDOUGH BOULE SEP 2025"
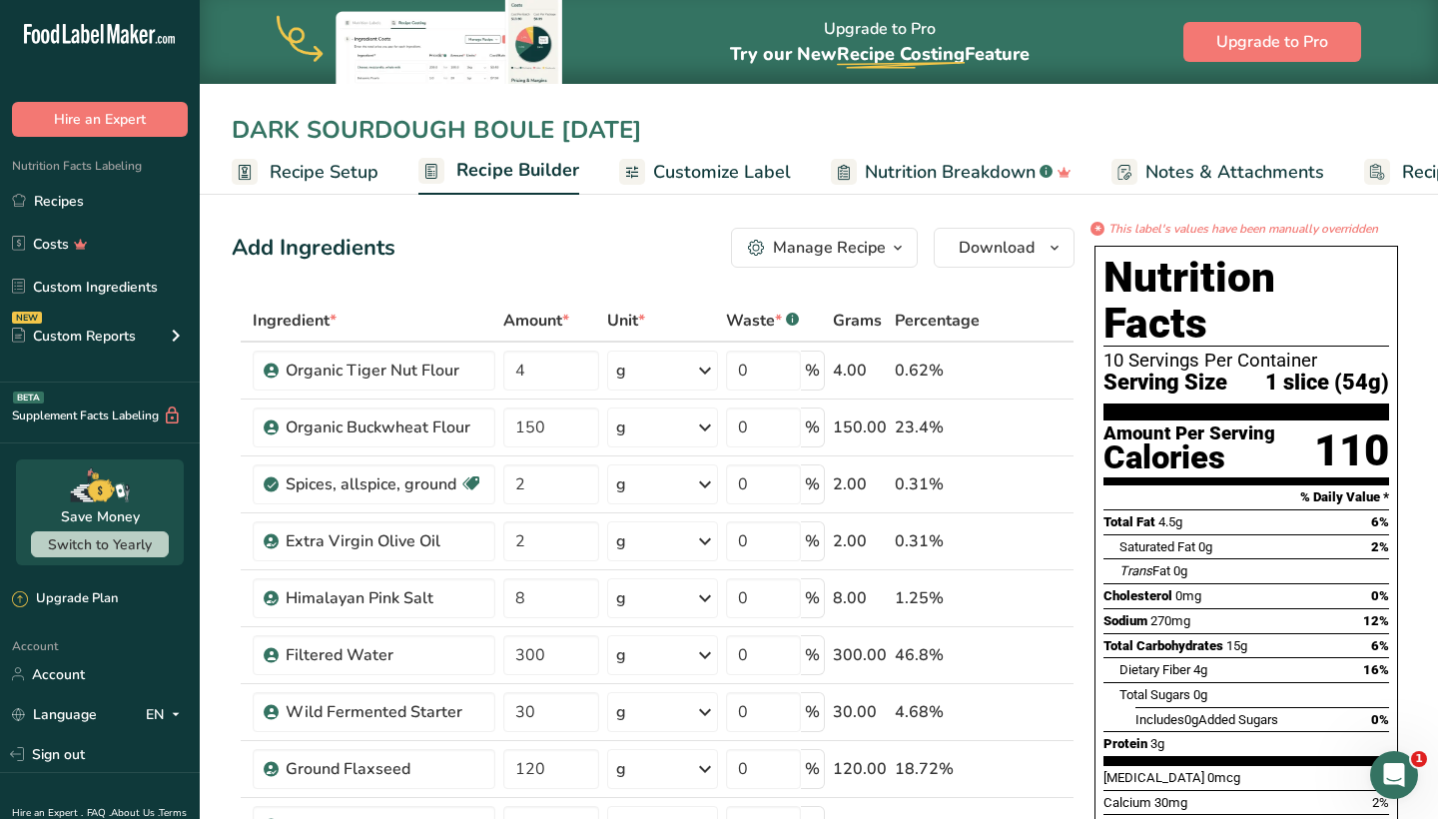
click at [470, 248] on div "Add Ingredients Manage Recipe Delete Recipe Duplicate Recipe Scale Recipe Save …" at bounding box center [653, 248] width 843 height 40
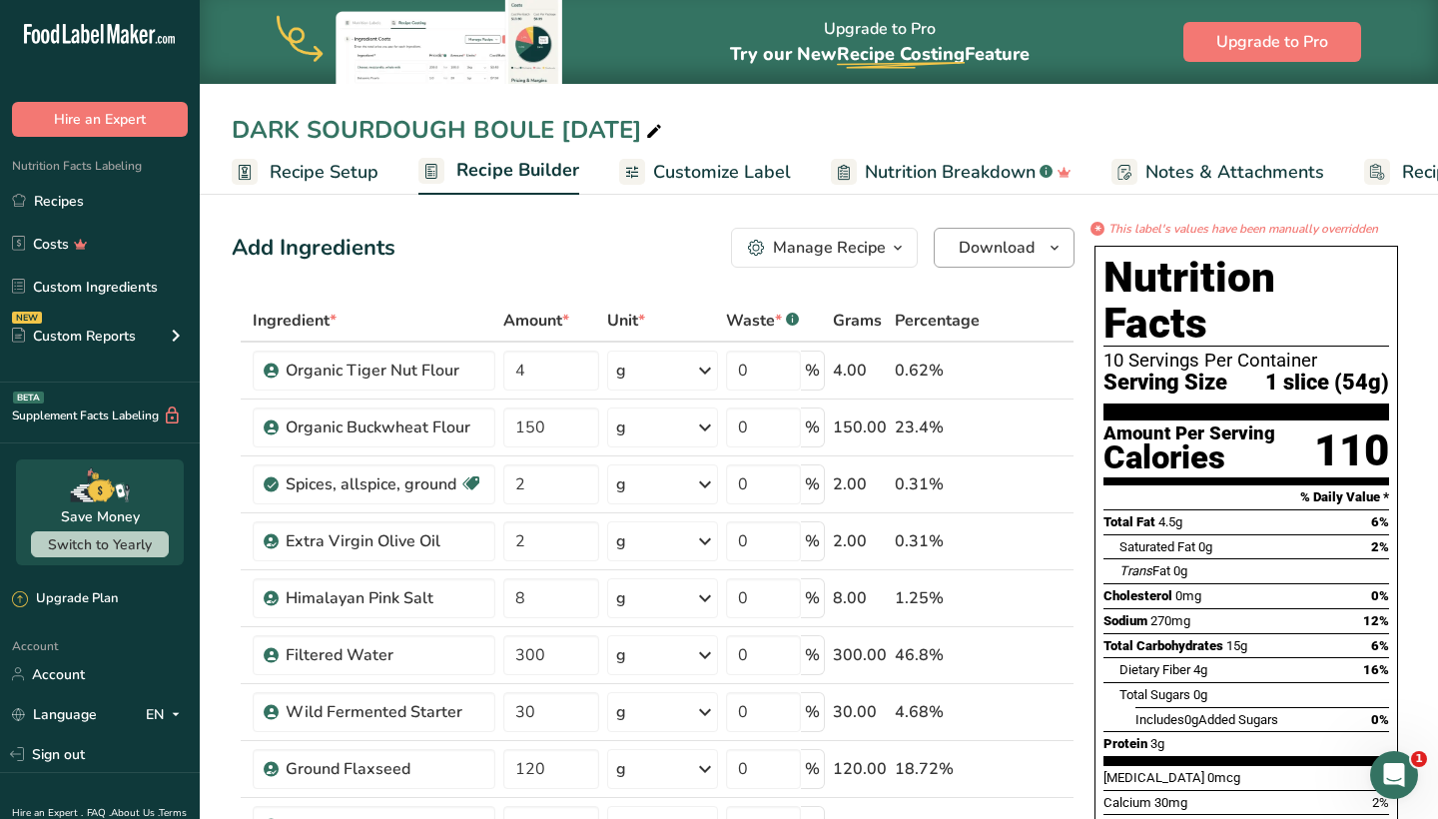
click at [978, 252] on span "Download" at bounding box center [997, 248] width 76 height 24
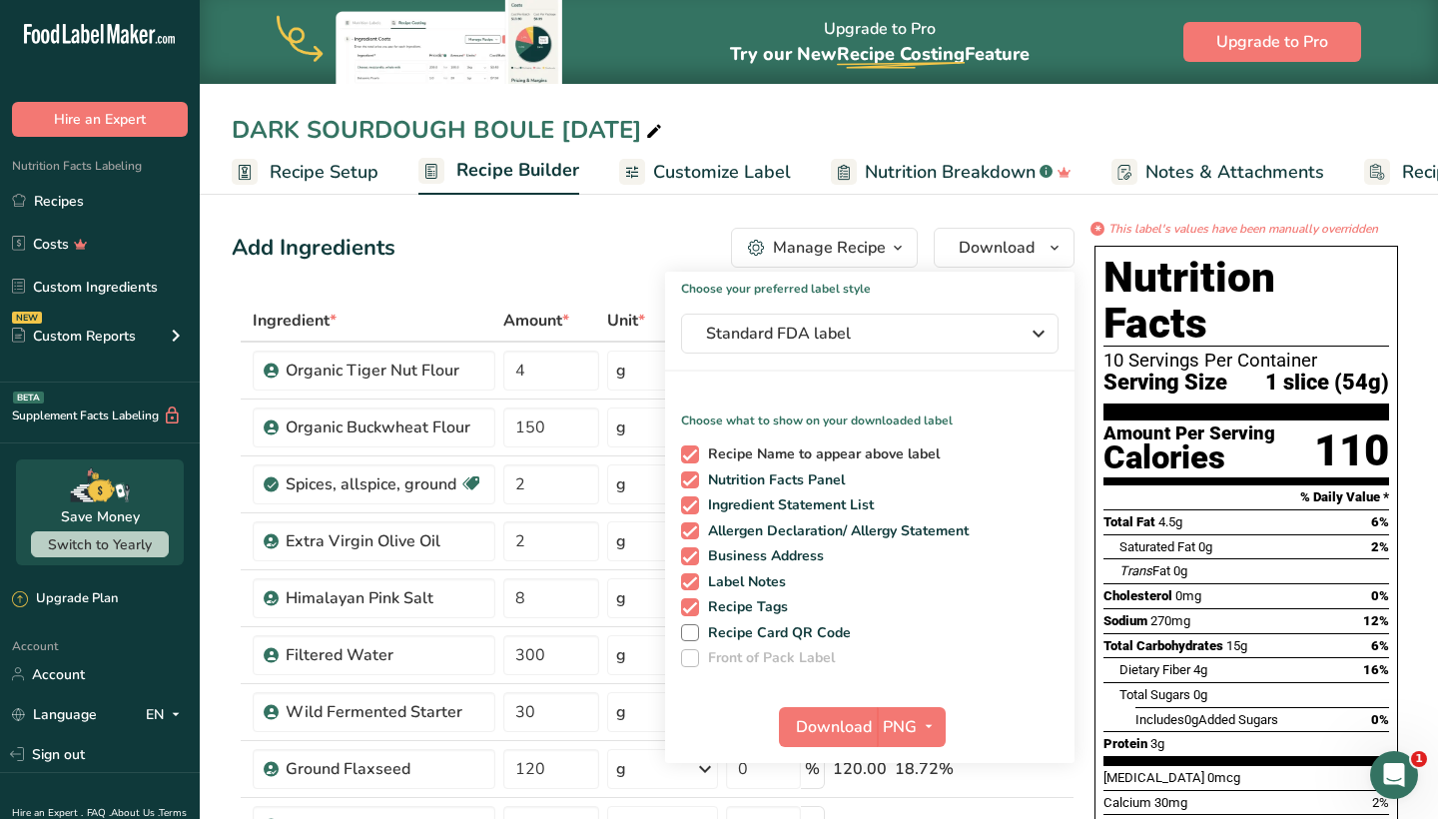
click at [694, 450] on span at bounding box center [690, 454] width 18 height 18
click at [694, 450] on input "Recipe Name to appear above label" at bounding box center [687, 453] width 13 height 13
checkbox input "false"
click at [695, 565] on div "Recipe Name to appear above label Nutrition Facts Panel Ingredient Statement Li…" at bounding box center [869, 552] width 409 height 230
click at [696, 588] on span at bounding box center [690, 582] width 18 height 18
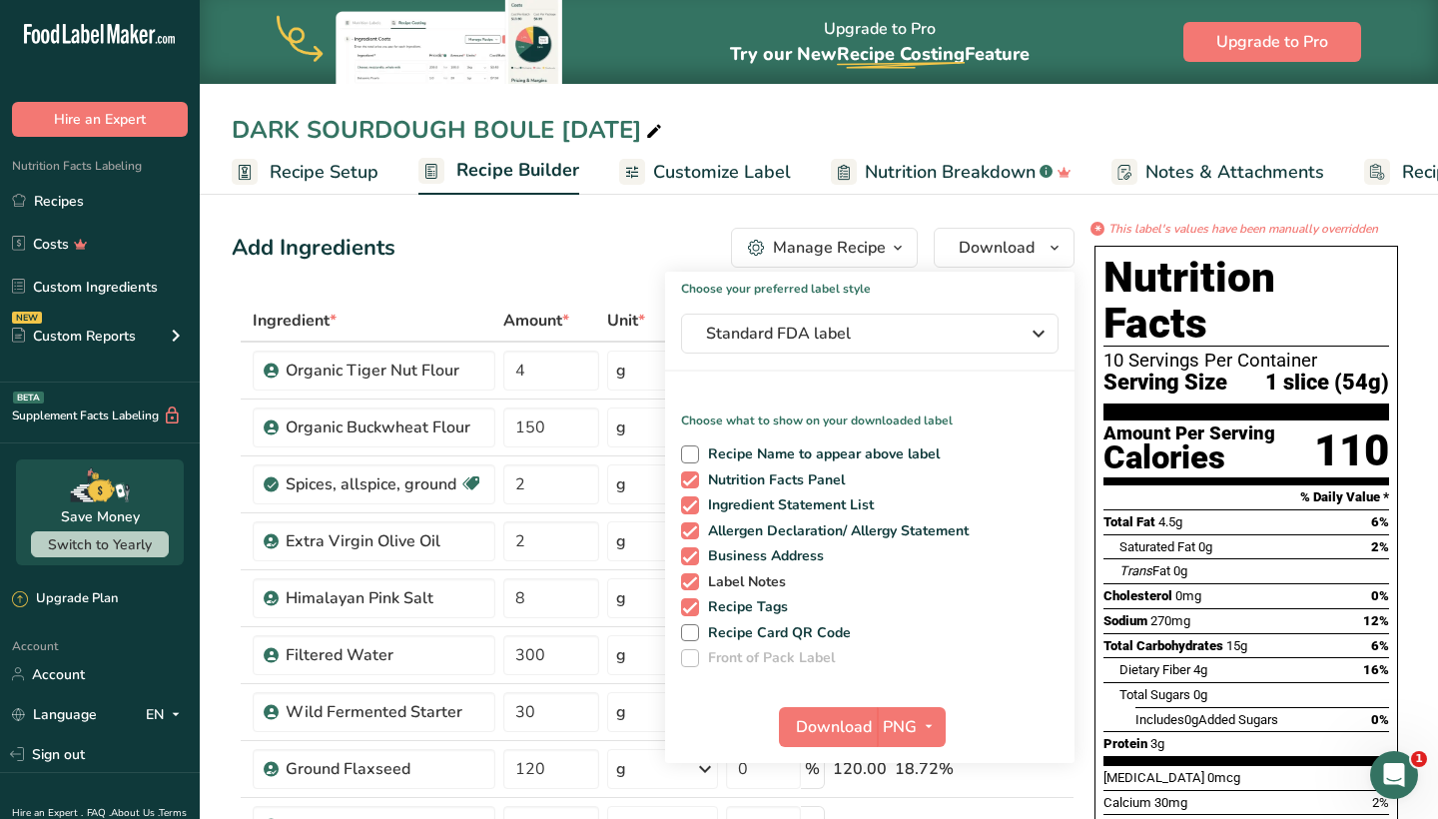
click at [694, 588] on input "Label Notes" at bounding box center [687, 581] width 13 height 13
checkbox input "false"
click at [694, 560] on span at bounding box center [690, 556] width 18 height 18
click at [694, 560] on input "Business Address" at bounding box center [687, 555] width 13 height 13
checkbox input "false"
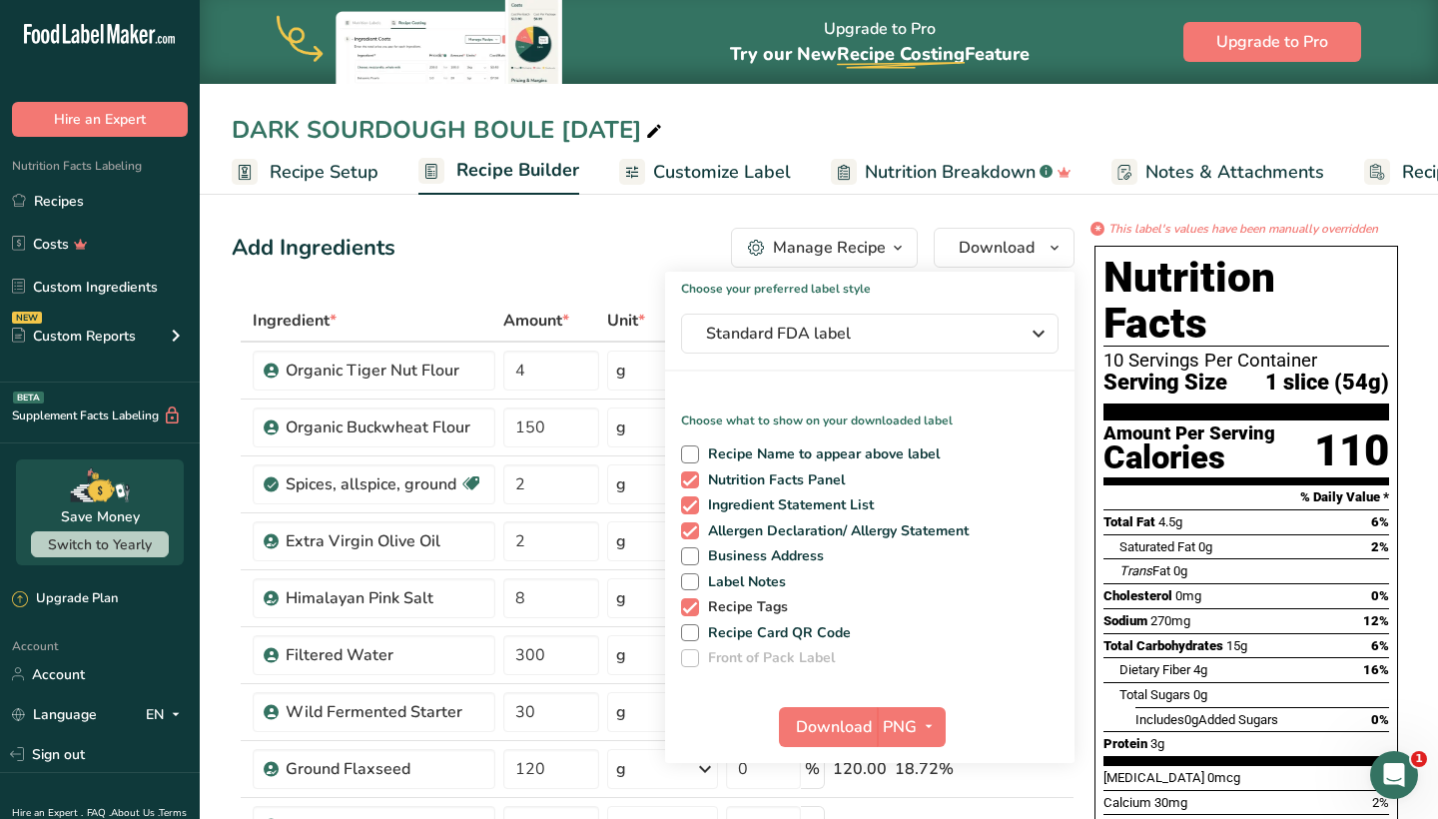
click at [692, 601] on span at bounding box center [690, 607] width 18 height 18
click at [692, 601] on input "Recipe Tags" at bounding box center [687, 606] width 13 height 13
checkbox input "false"
click at [828, 730] on span "Download" at bounding box center [834, 727] width 76 height 24
click at [663, 131] on icon at bounding box center [654, 132] width 18 height 28
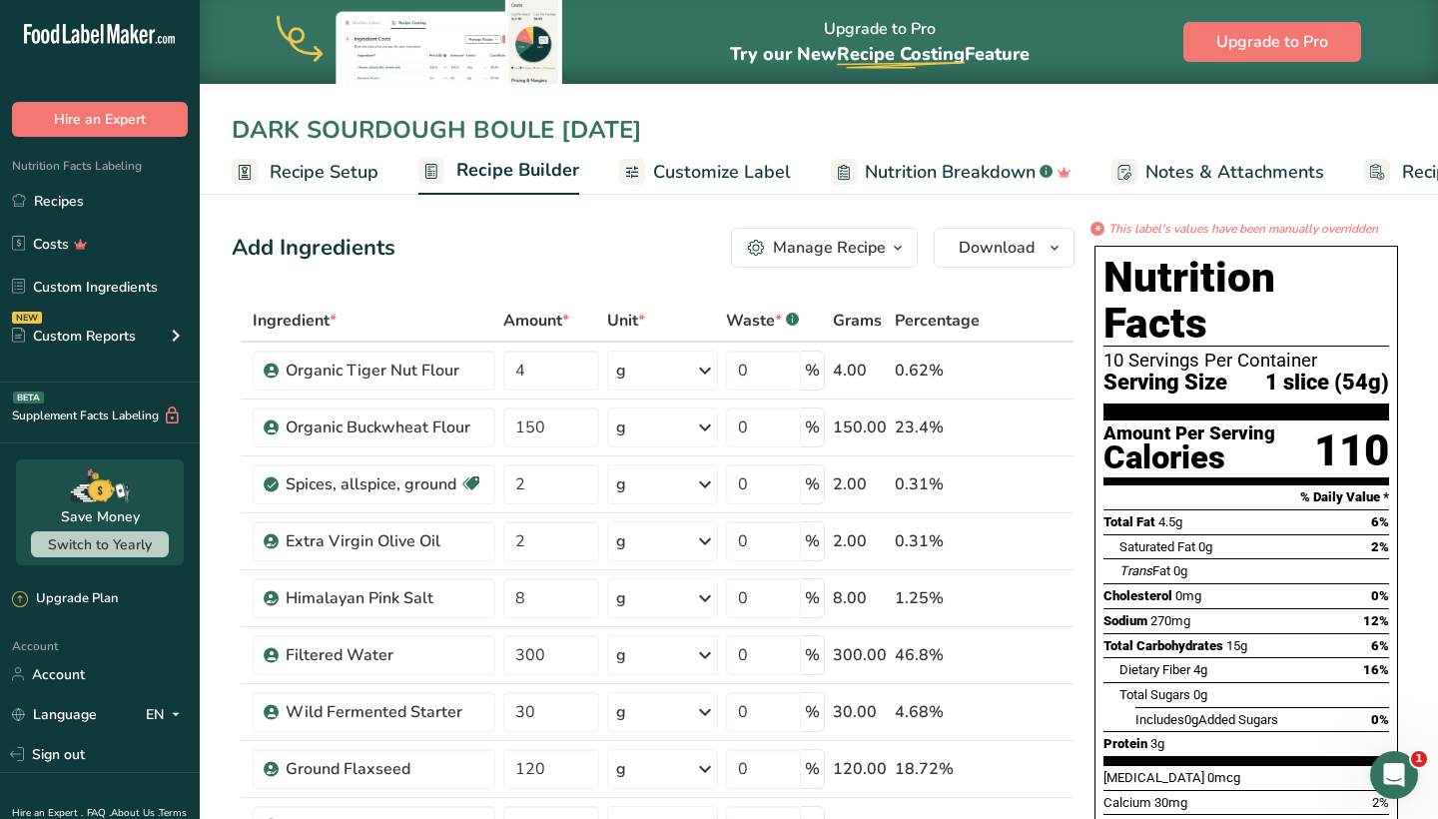
drag, startPoint x: 299, startPoint y: 136, endPoint x: 213, endPoint y: 131, distance: 86.0
click at [213, 131] on div "DARK SOURDOUGH BOULE SEP 2025" at bounding box center [819, 130] width 1238 height 36
type input "FLAXSEED-ALLSPICE SOURDOUGH BOULE [DATE]"
click at [1004, 248] on span "Download" at bounding box center [997, 248] width 76 height 24
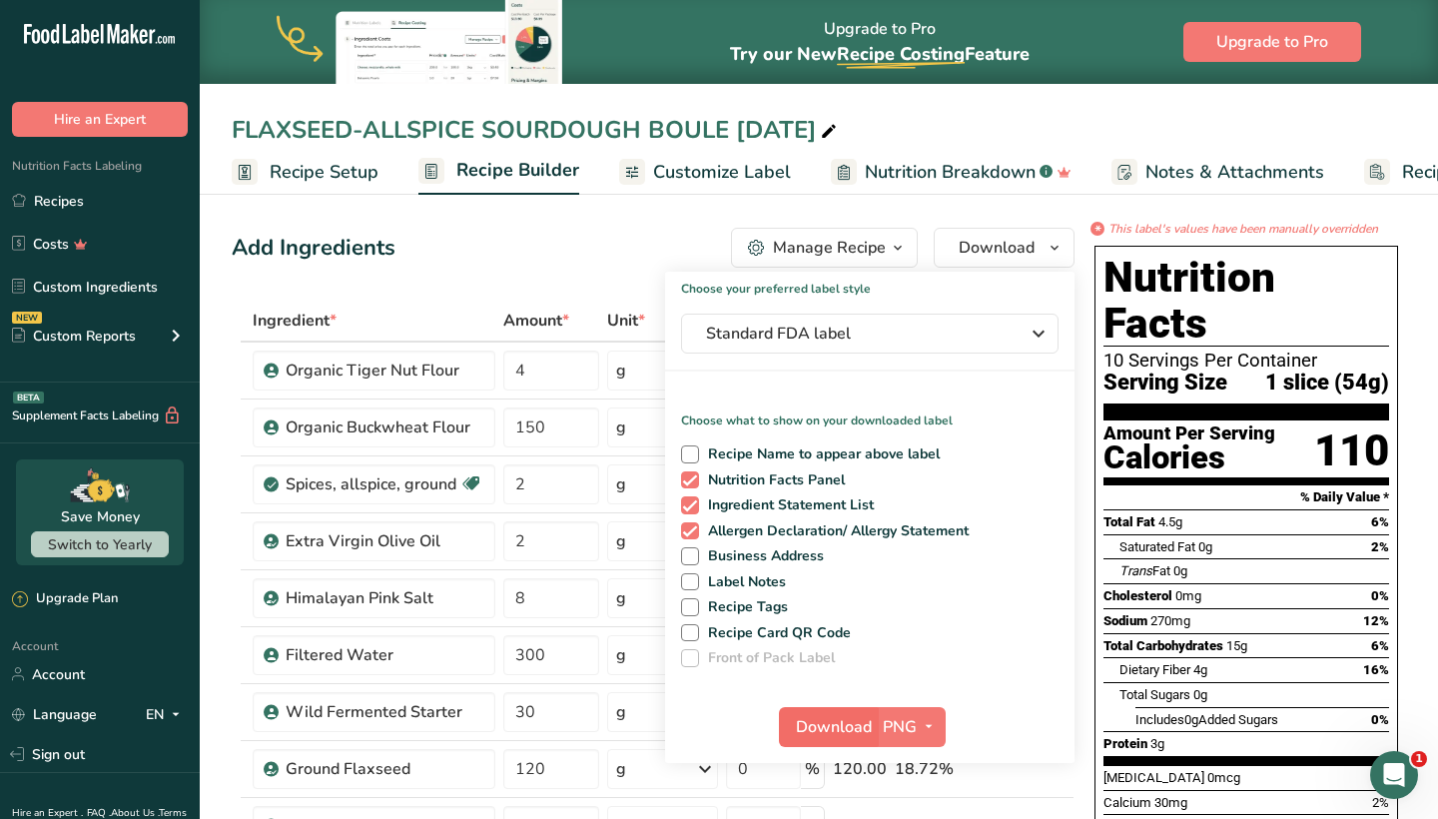
click at [837, 715] on span "Download" at bounding box center [834, 727] width 76 height 24
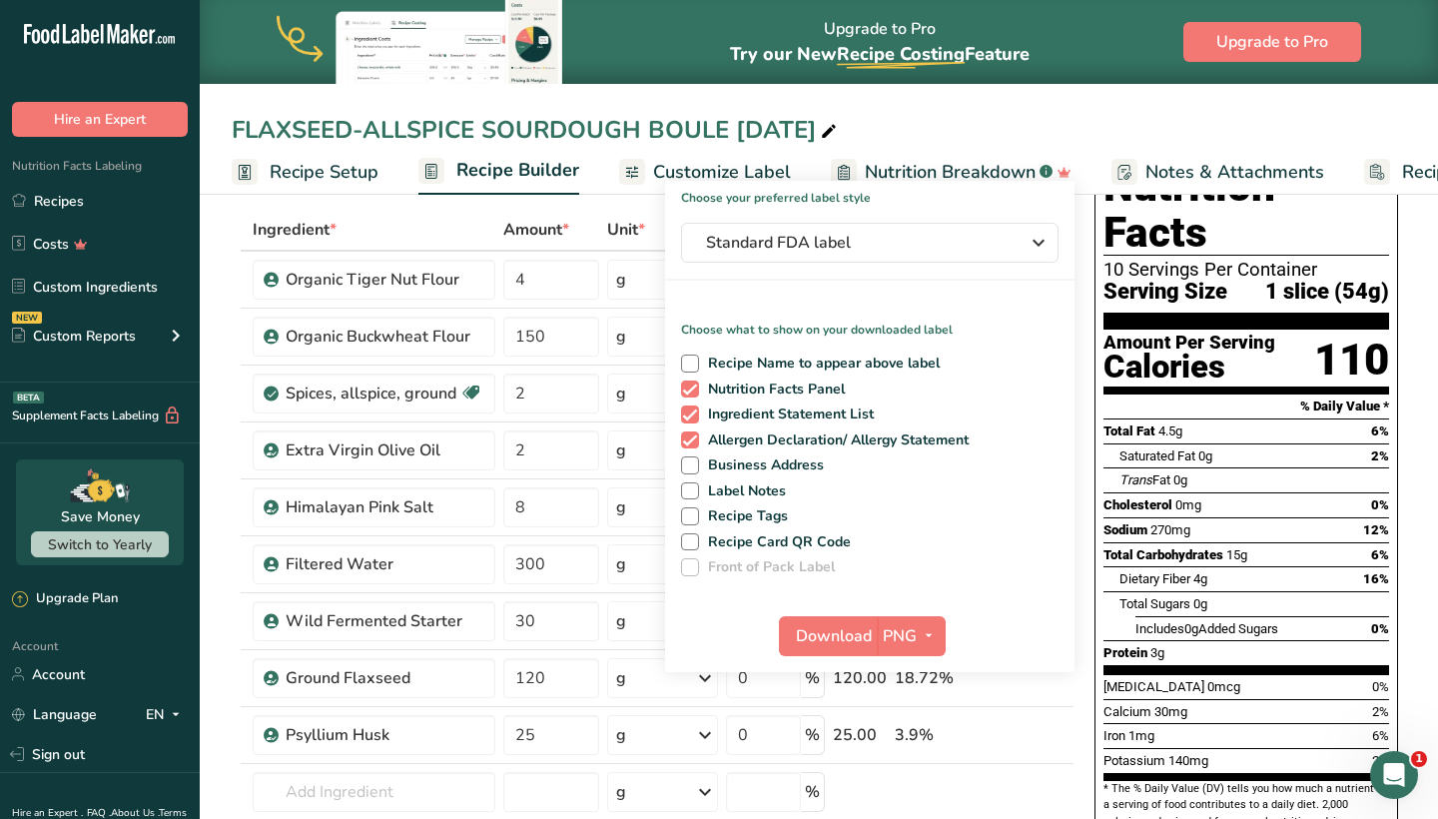
scroll to position [115, 0]
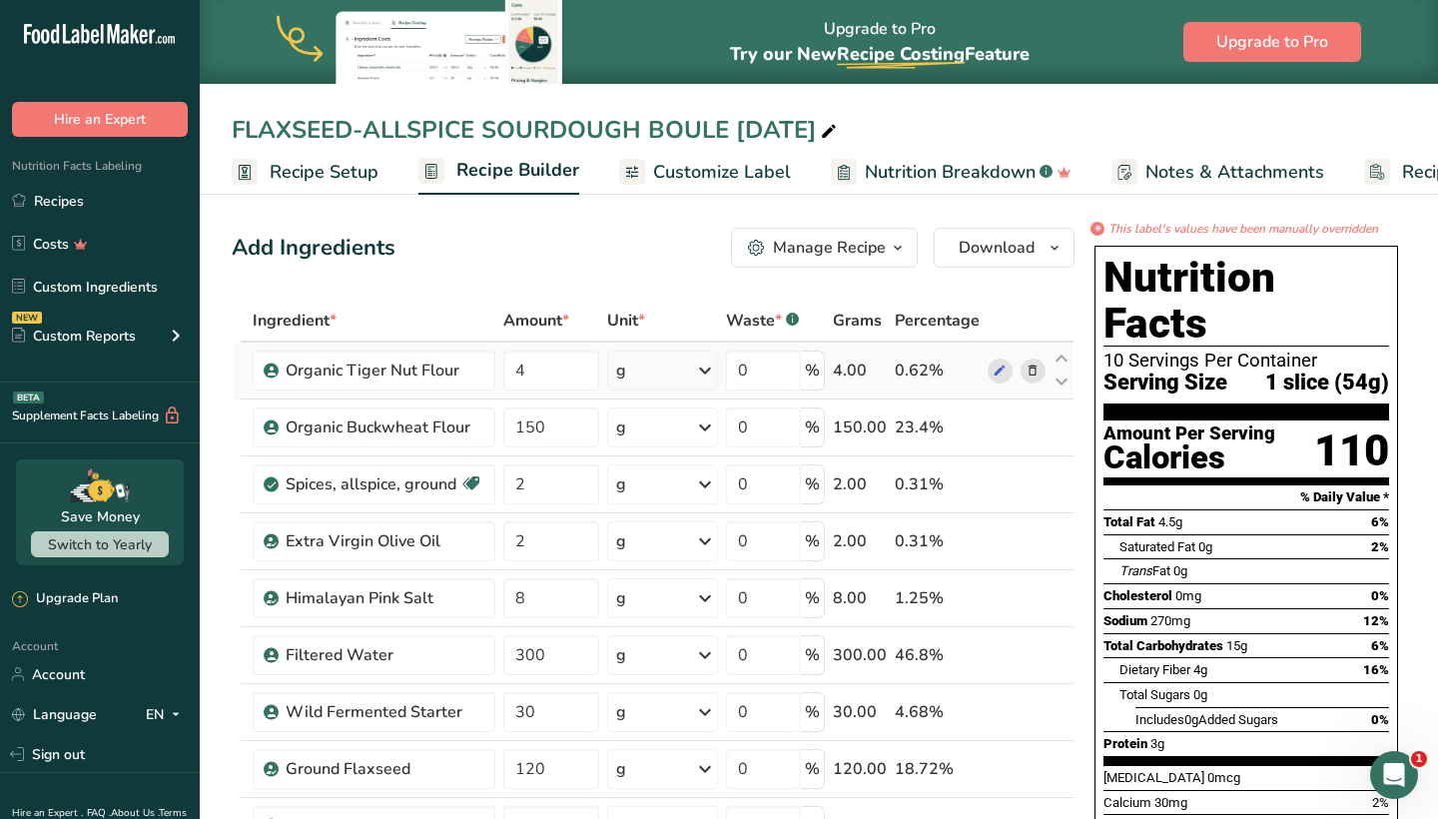
scroll to position [0, 0]
click at [929, 175] on span "Nutrition Breakdown" at bounding box center [950, 172] width 171 height 27
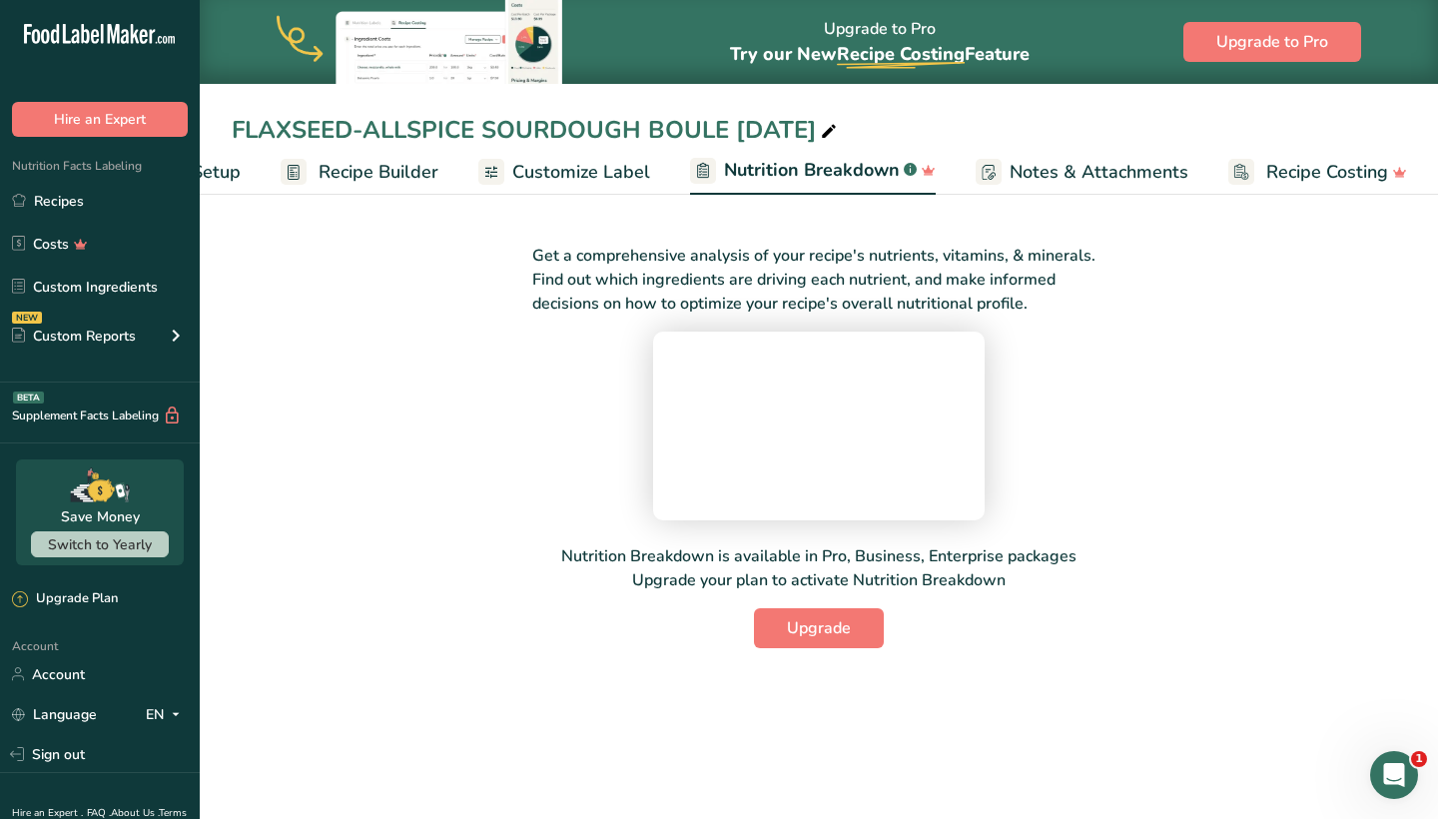
click at [583, 166] on span "Customize Label" at bounding box center [581, 172] width 138 height 27
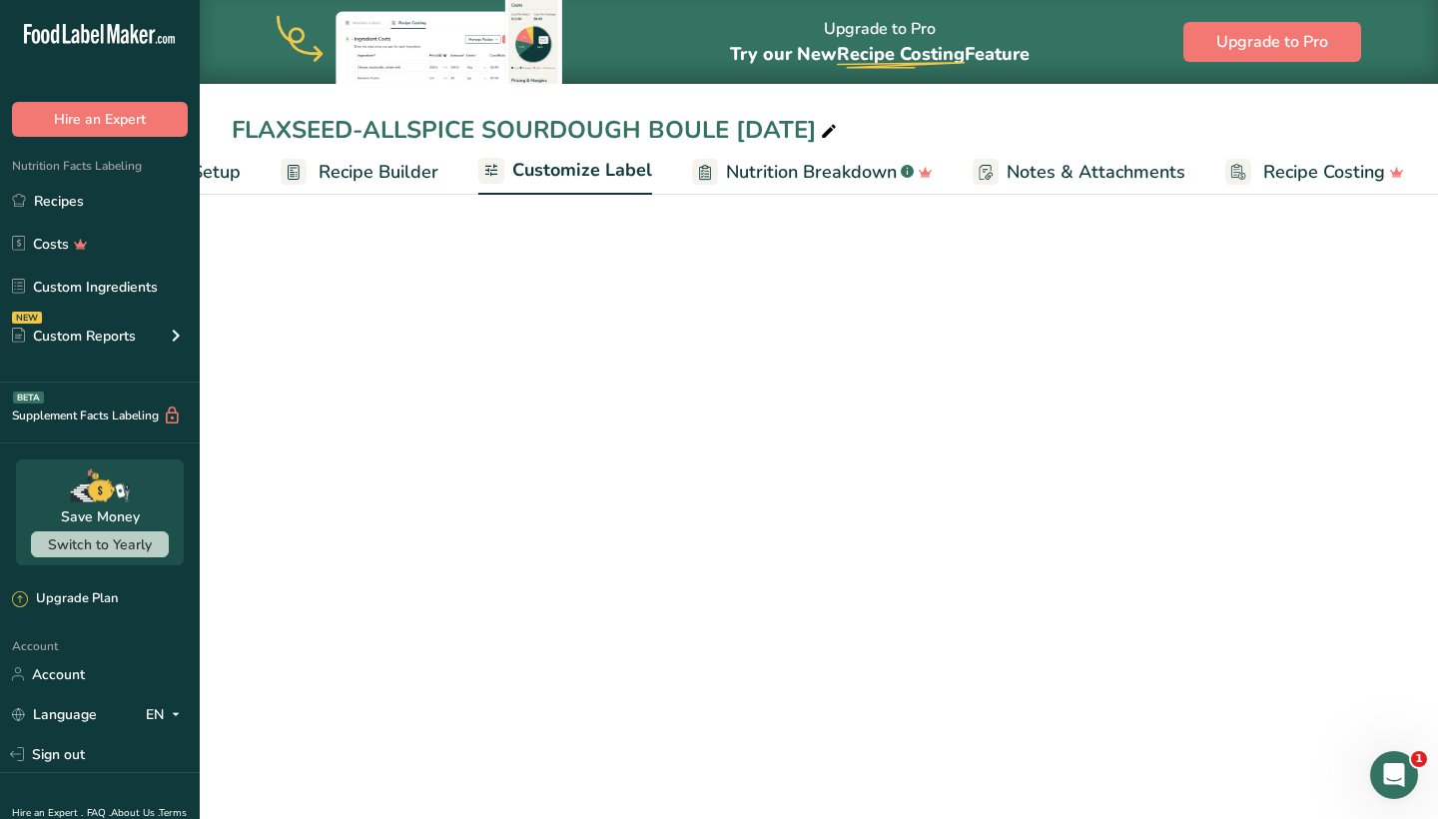
scroll to position [0, 136]
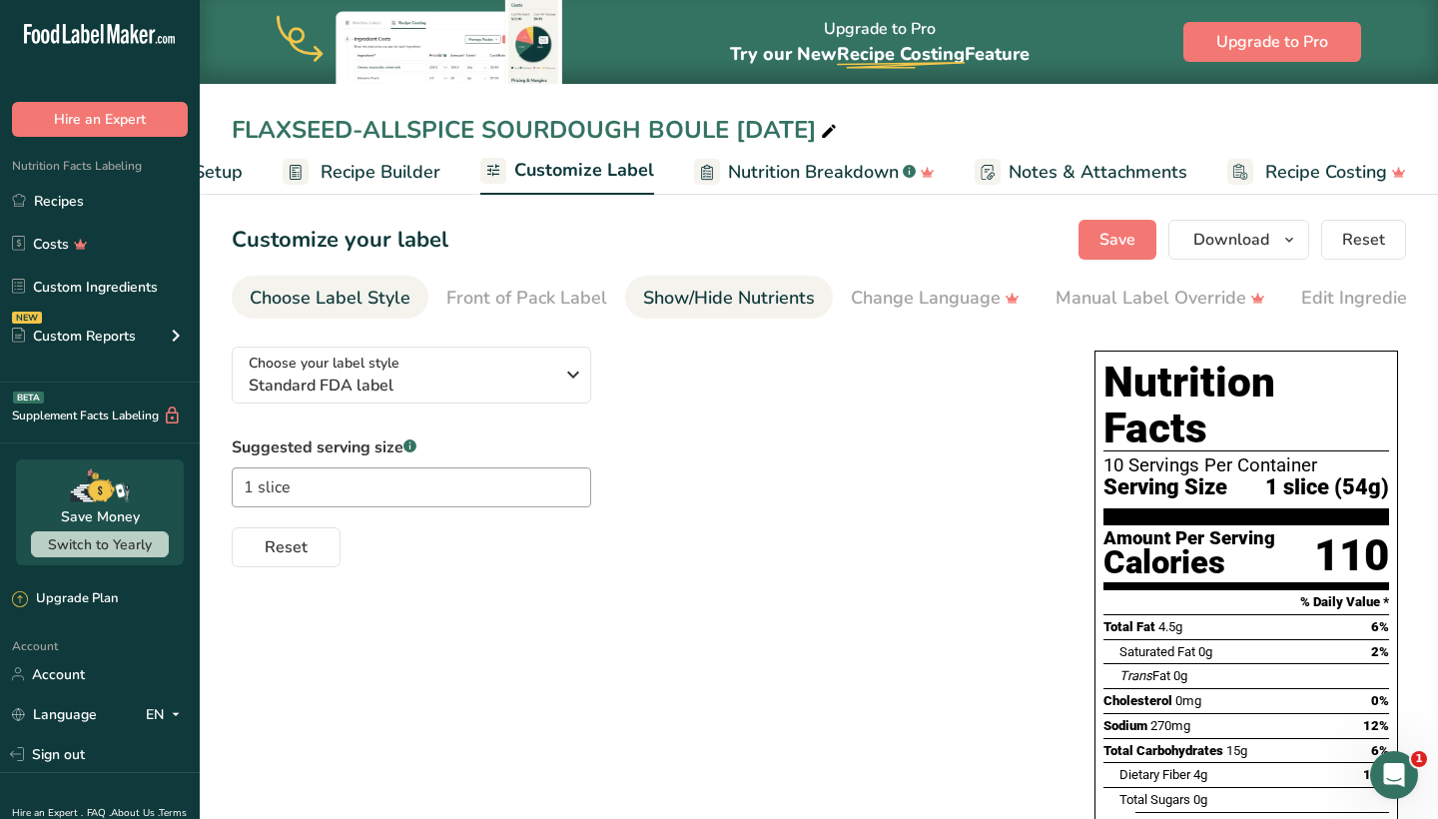
click at [687, 298] on div "Show/Hide Nutrients" at bounding box center [729, 298] width 172 height 27
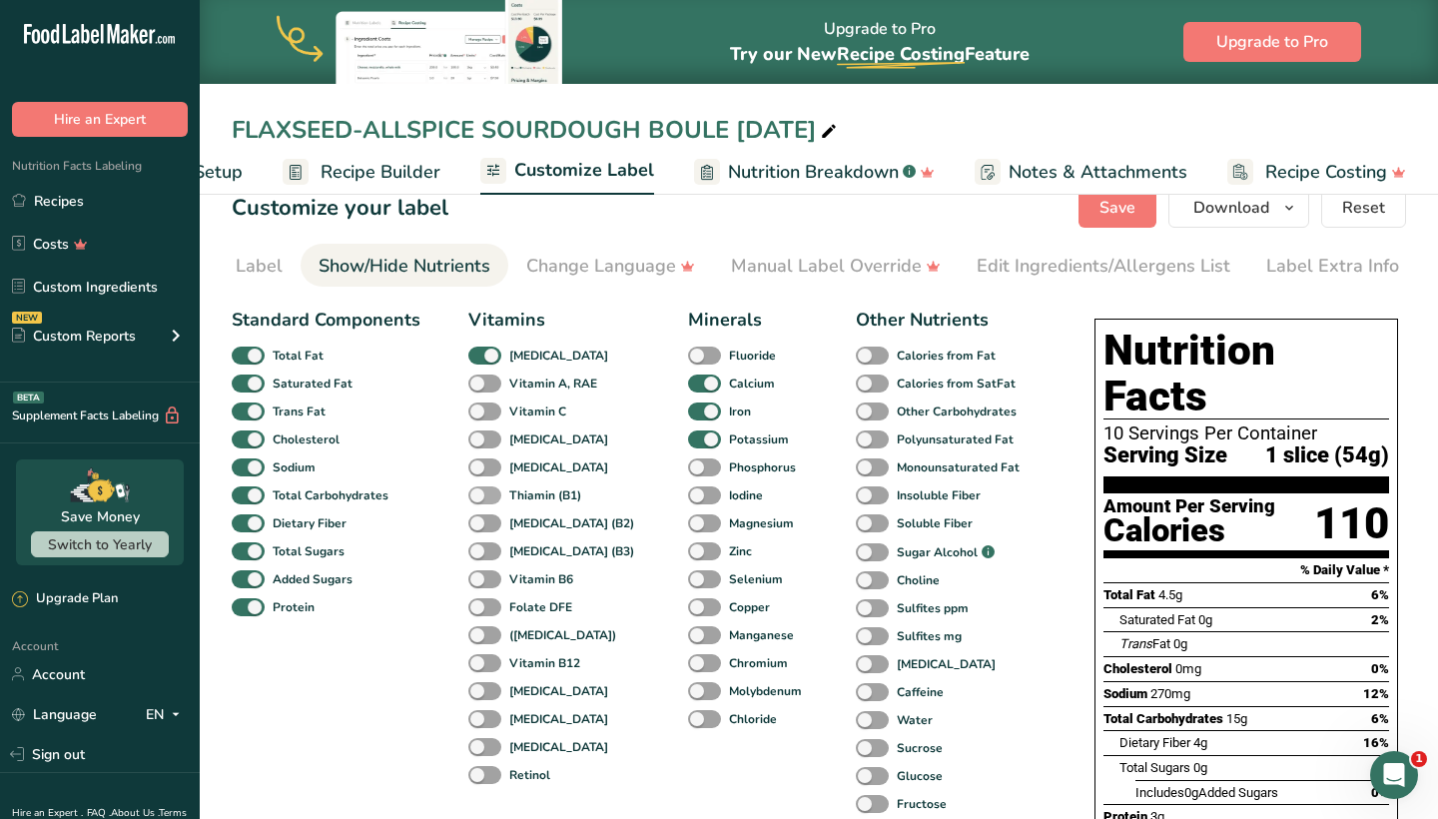
scroll to position [36, 0]
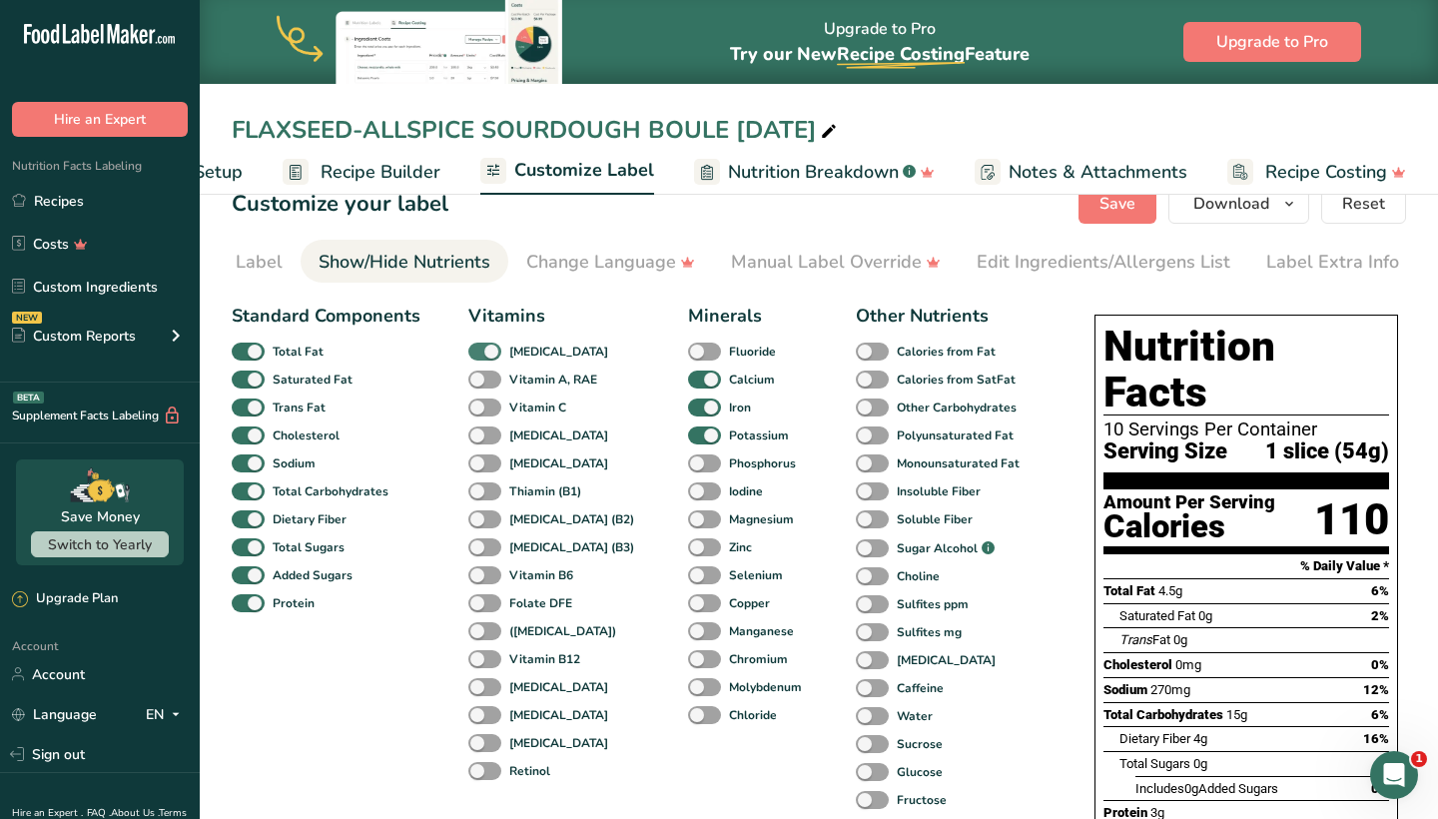
click at [487, 360] on span at bounding box center [484, 352] width 33 height 19
click at [481, 357] on input "[MEDICAL_DATA]" at bounding box center [474, 351] width 13 height 13
checkbox input "false"
click at [688, 387] on span at bounding box center [704, 379] width 33 height 19
click at [688, 385] on input "Calcium" at bounding box center [694, 378] width 13 height 13
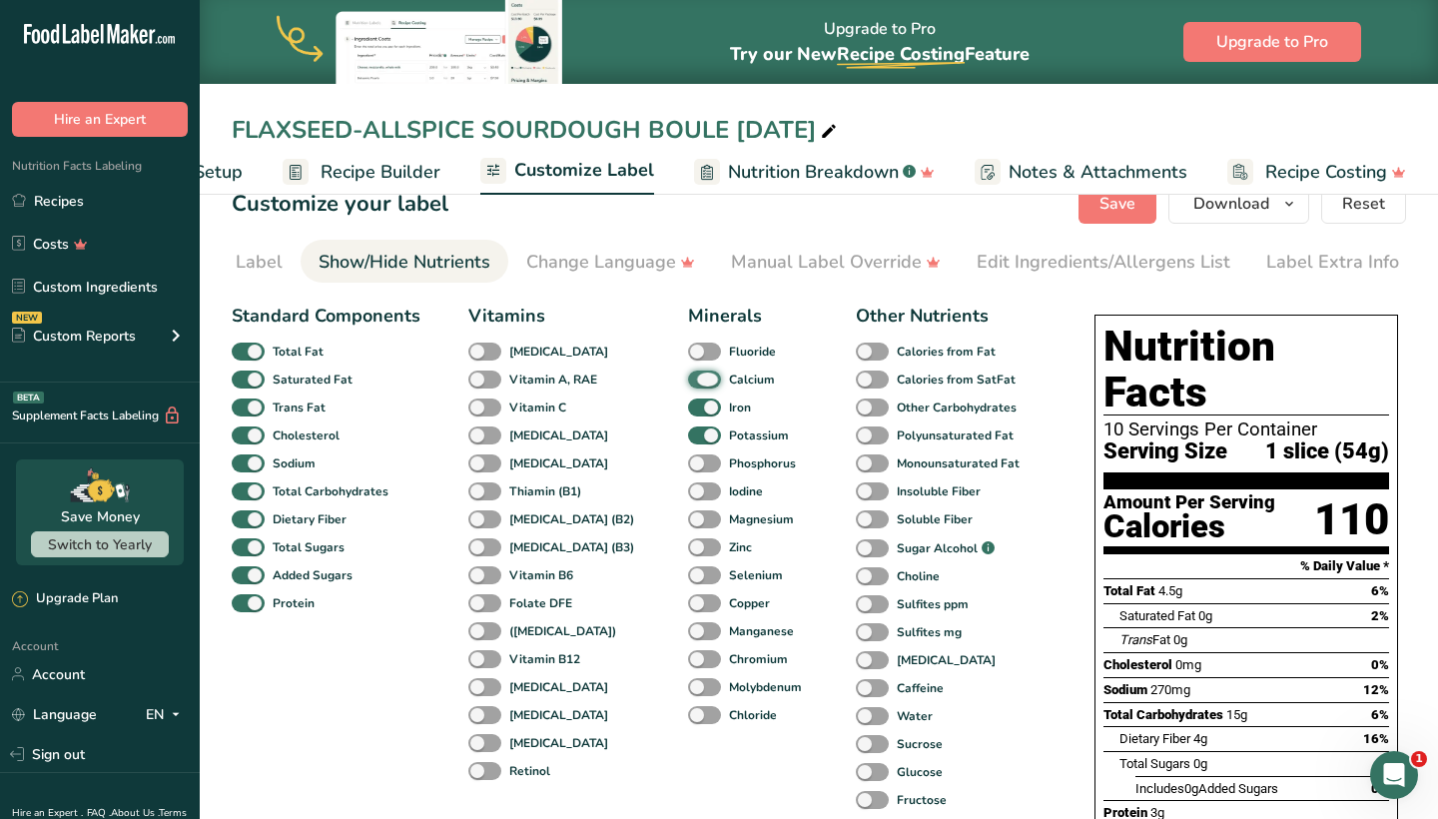
checkbox input "false"
click at [688, 407] on span at bounding box center [704, 407] width 33 height 19
click at [688, 407] on input "Iron" at bounding box center [694, 406] width 13 height 13
click at [688, 416] on span at bounding box center [704, 407] width 33 height 19
click at [688, 413] on input "Iron" at bounding box center [694, 406] width 13 height 13
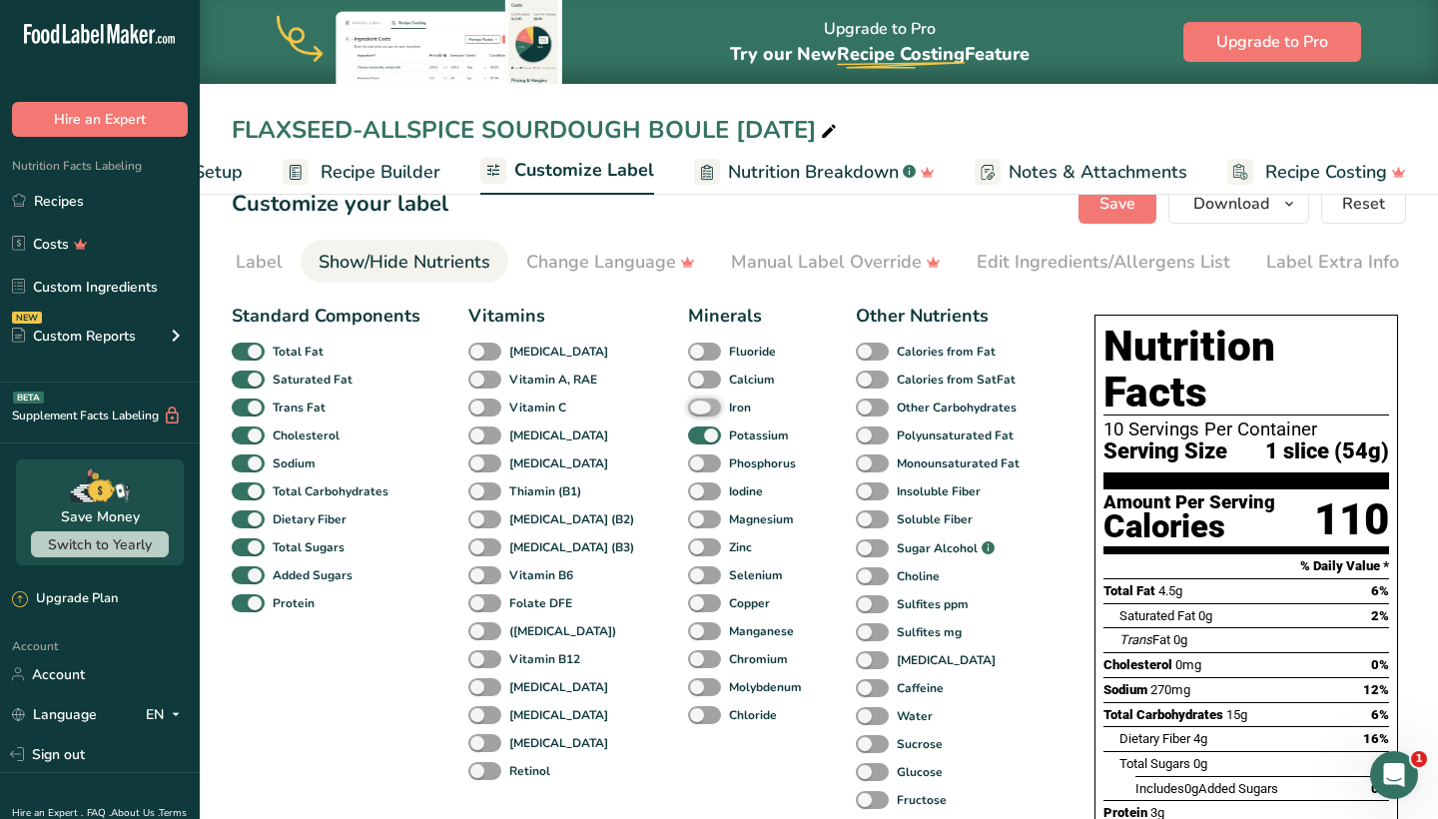
checkbox input "true"
click at [688, 427] on span at bounding box center [704, 435] width 33 height 19
click at [688, 428] on input "Potassium" at bounding box center [694, 434] width 13 height 13
checkbox input "false"
click at [688, 412] on span at bounding box center [704, 407] width 33 height 19
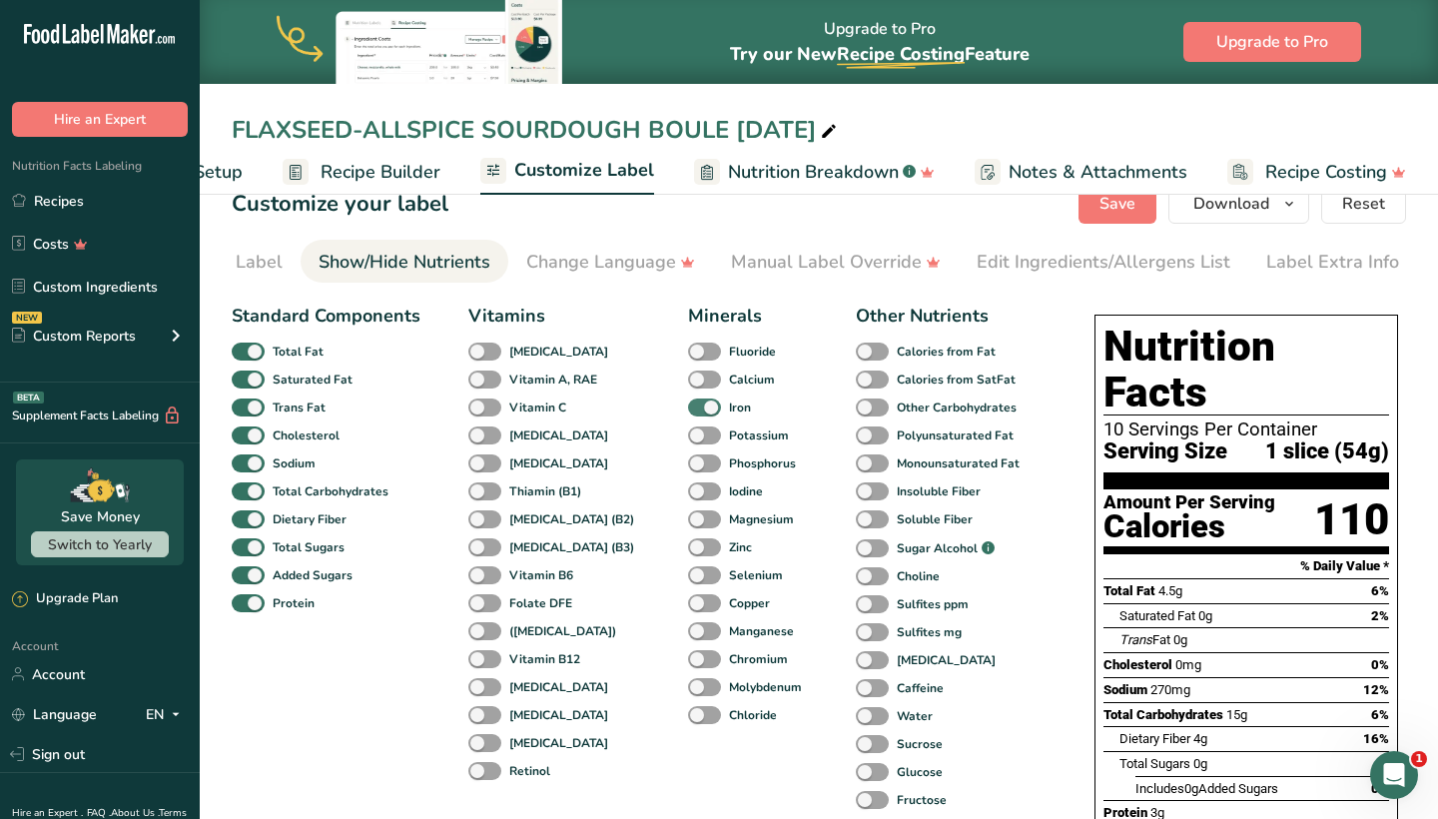
click at [688, 412] on input "Iron" at bounding box center [694, 406] width 13 height 13
checkbox input "false"
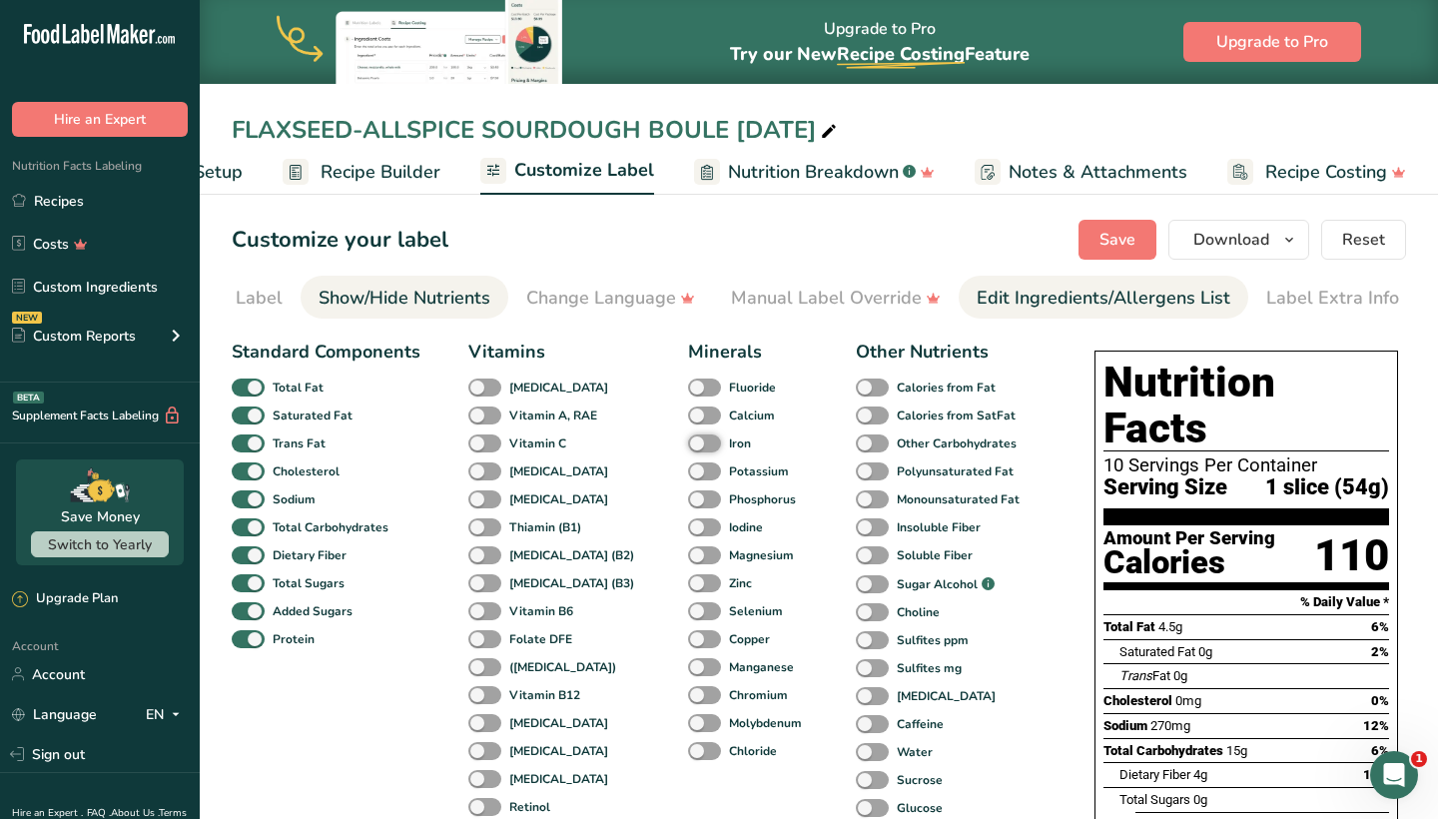
scroll to position [0, 0]
click at [1128, 228] on span "Save" at bounding box center [1117, 240] width 36 height 24
click at [1128, 239] on span "Save" at bounding box center [1117, 240] width 36 height 24
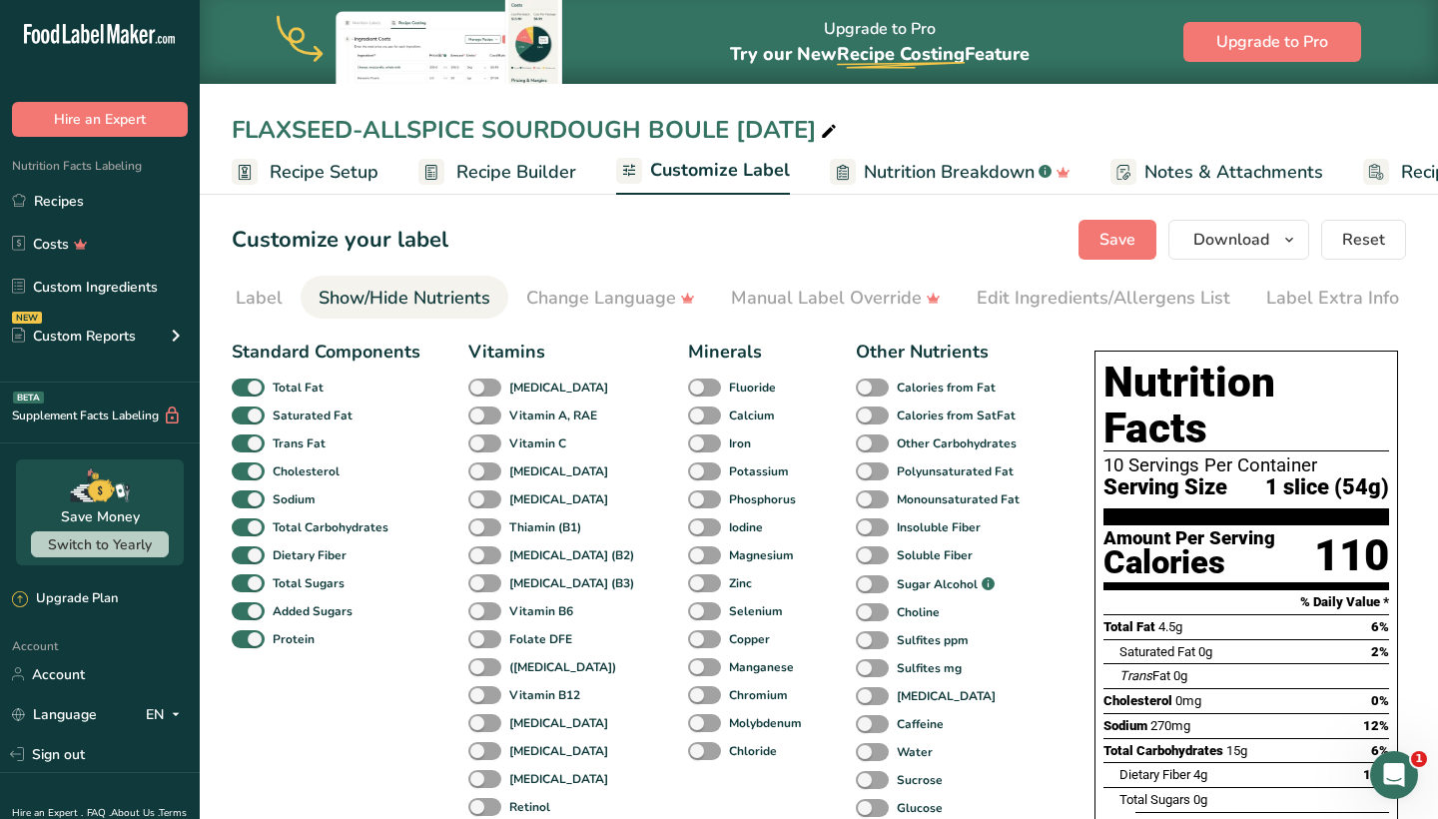
click at [325, 176] on span "Recipe Setup" at bounding box center [324, 172] width 109 height 27
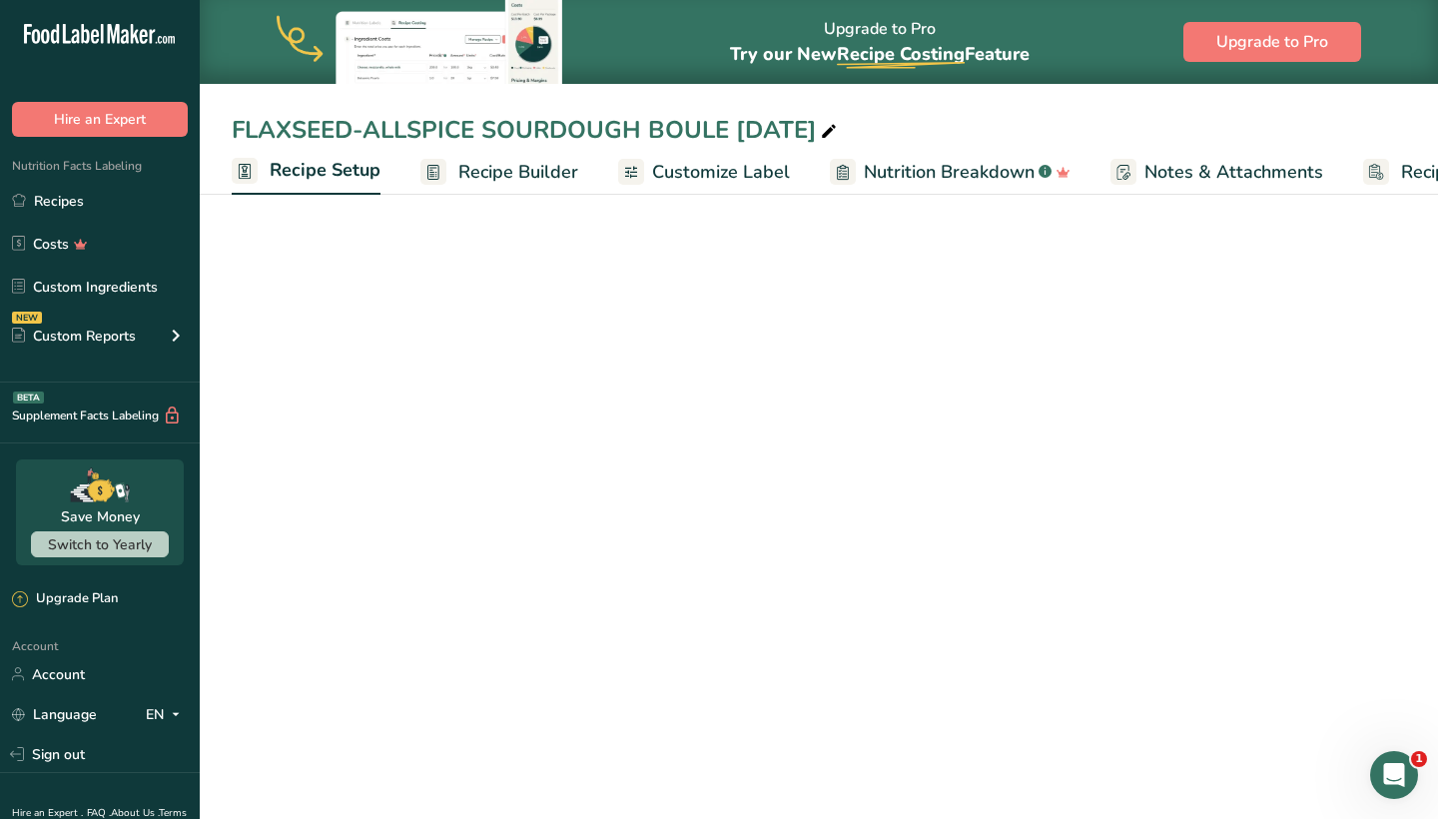
scroll to position [0, 7]
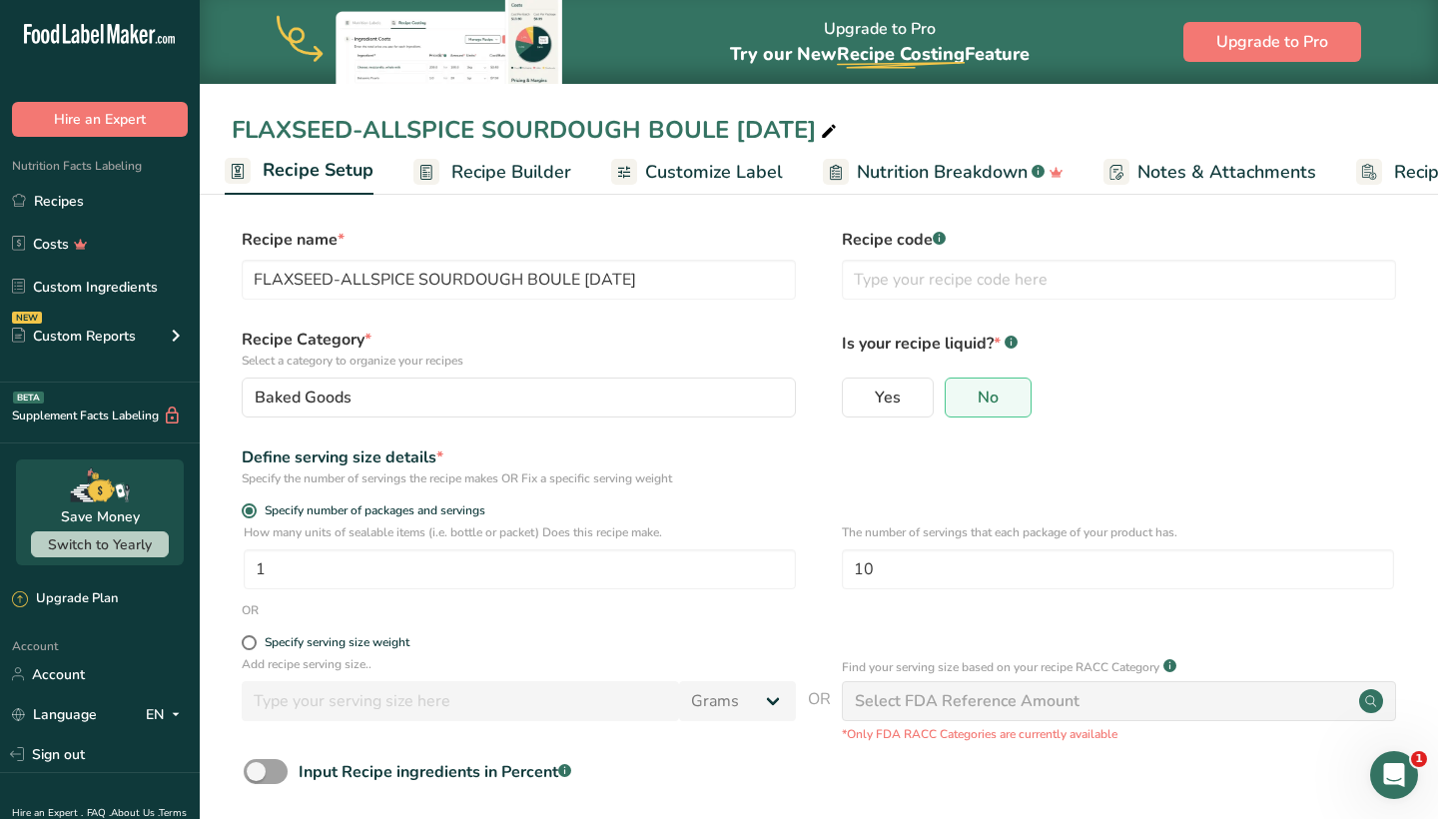
click at [485, 172] on span "Recipe Builder" at bounding box center [511, 172] width 120 height 27
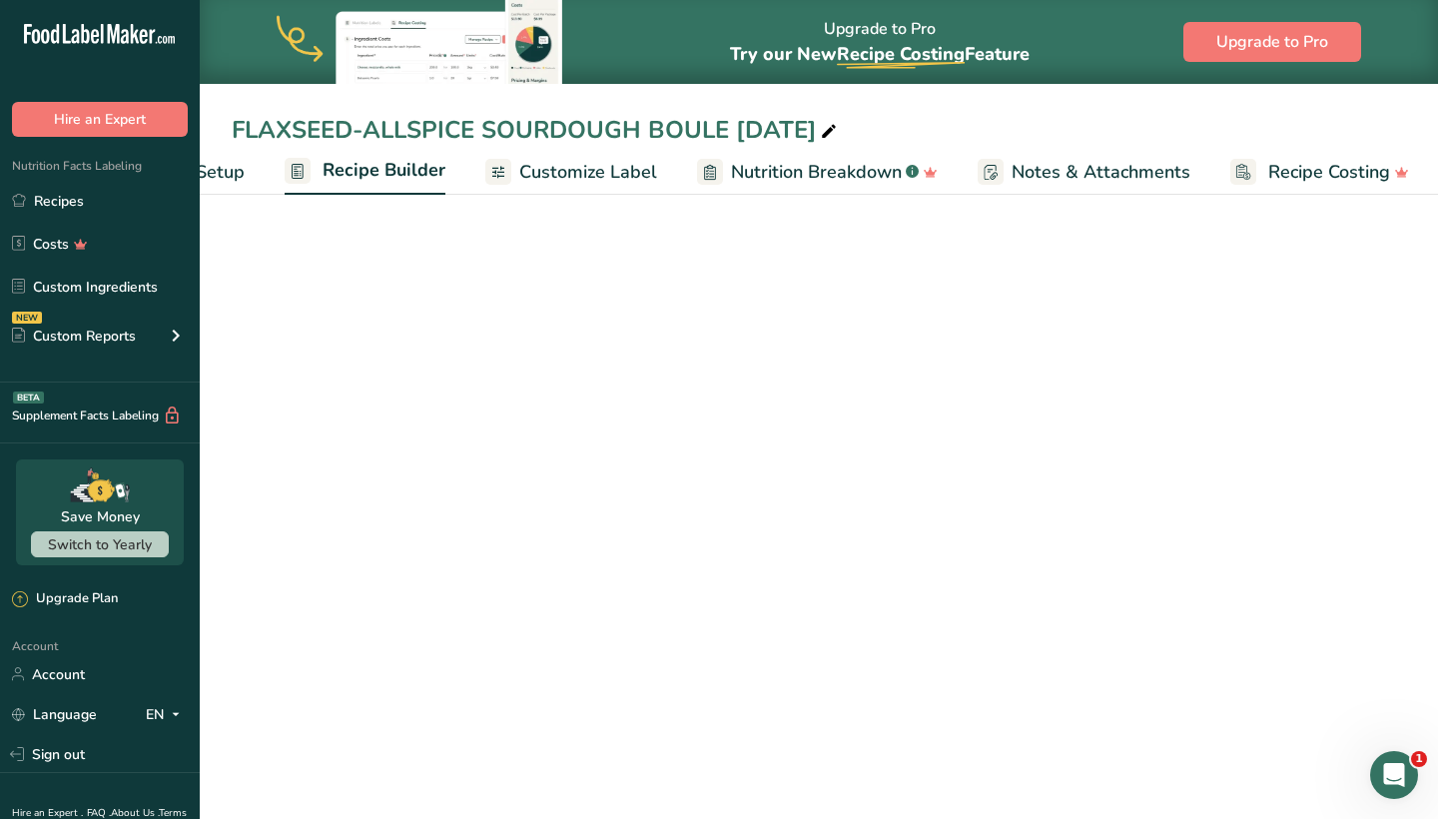
scroll to position [0, 136]
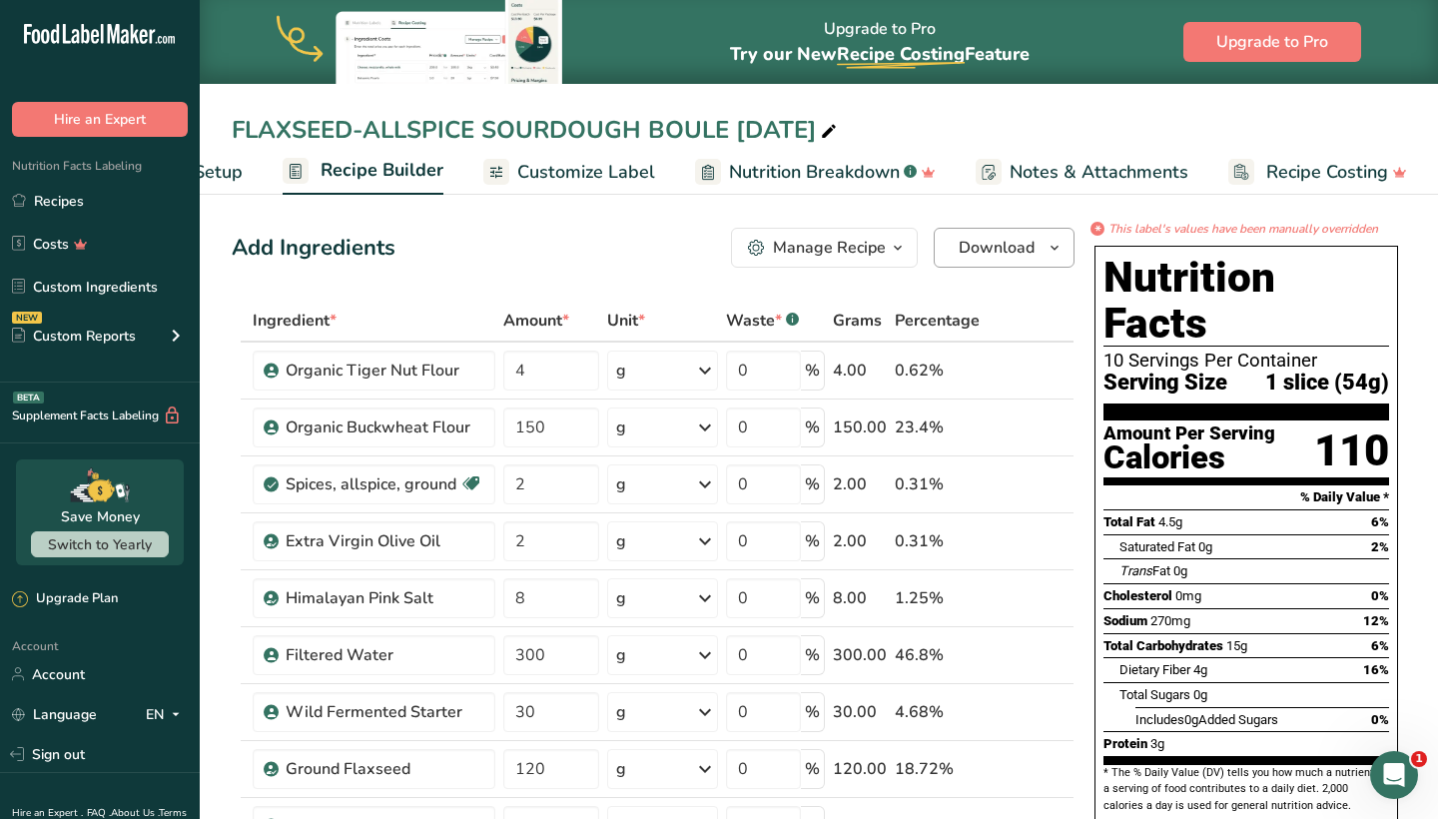
click at [1013, 245] on span "Download" at bounding box center [997, 248] width 76 height 24
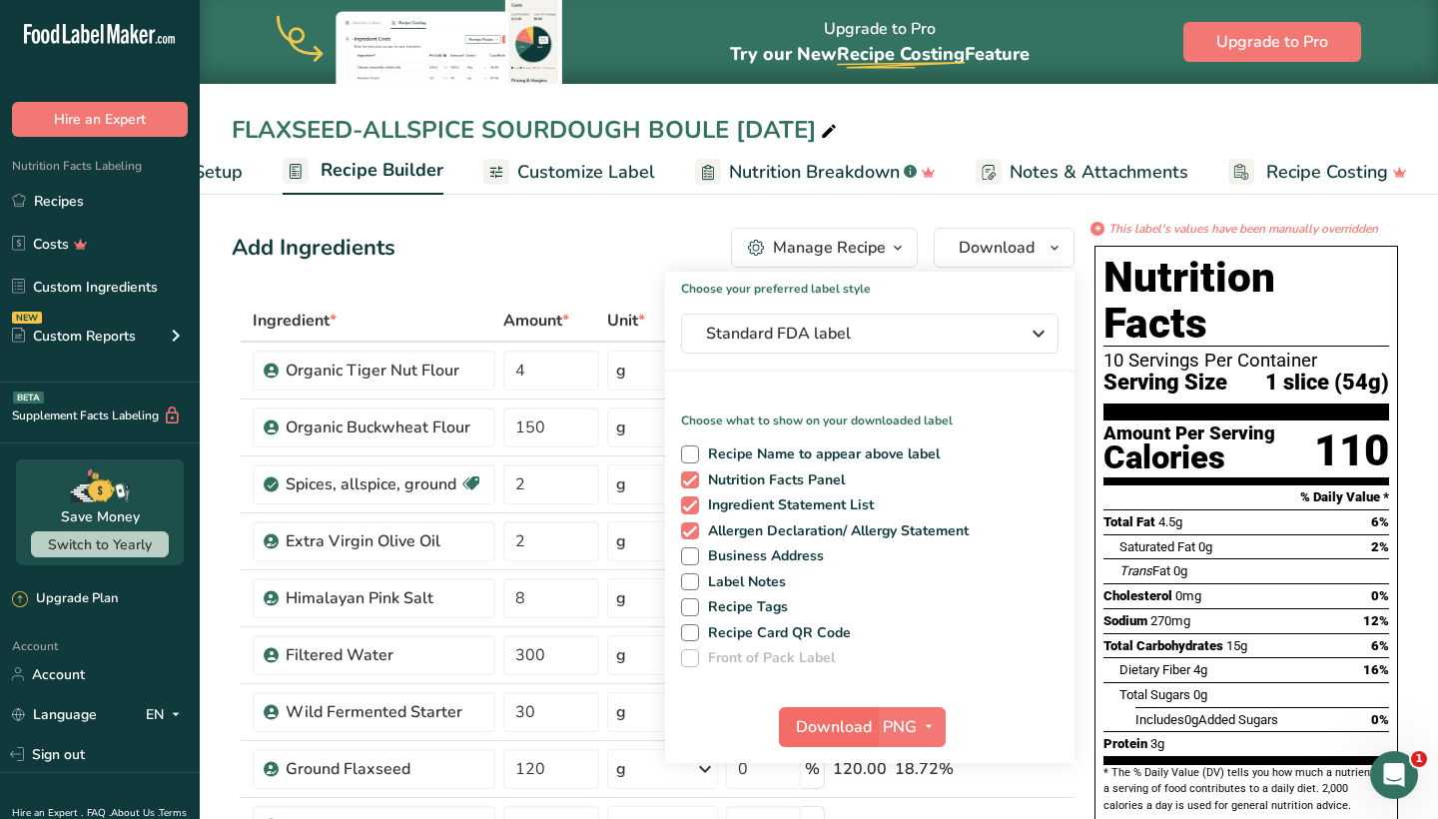
click at [832, 724] on span "Download" at bounding box center [834, 727] width 76 height 24
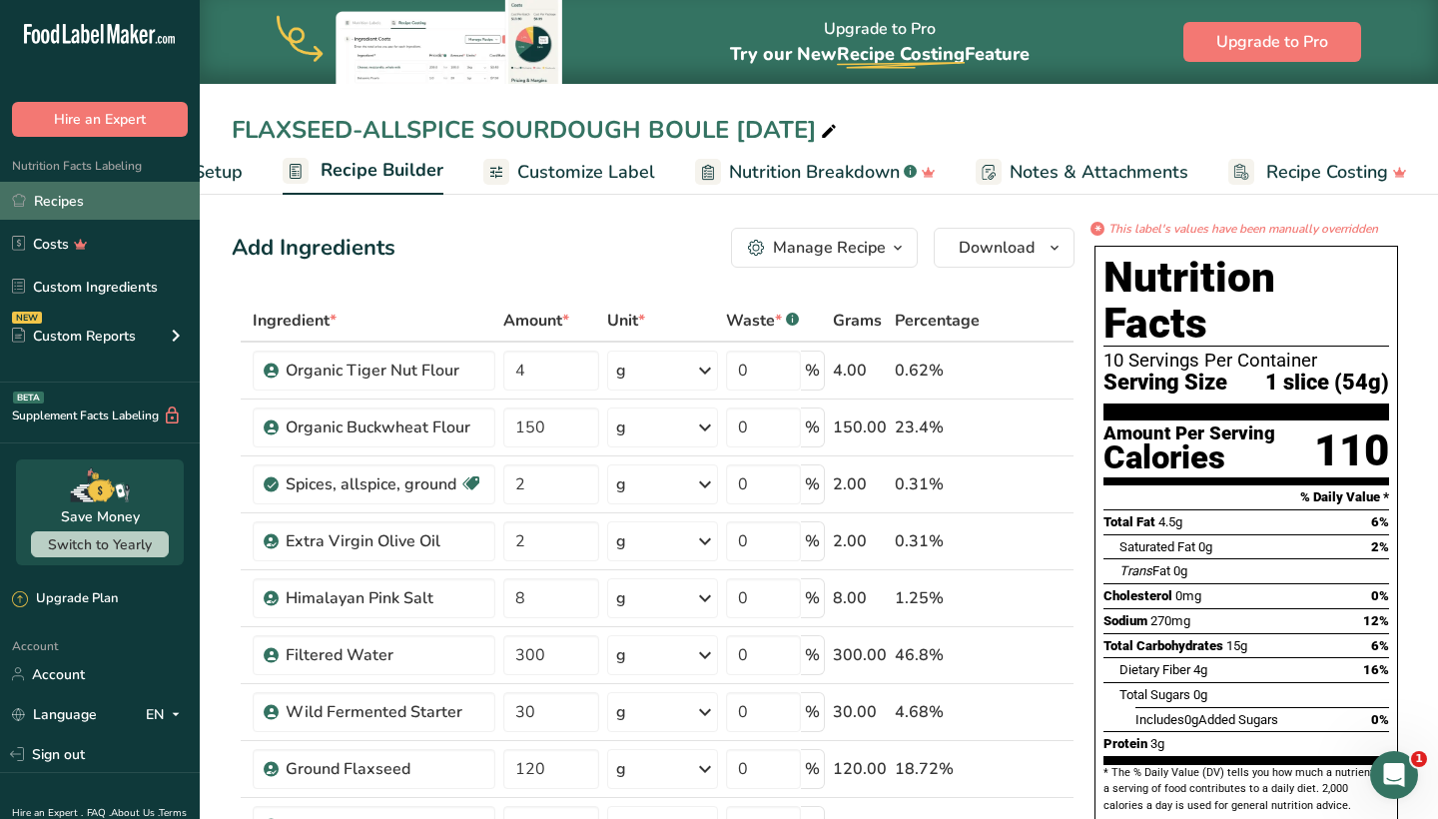
click at [109, 203] on link "Recipes" at bounding box center [100, 201] width 200 height 38
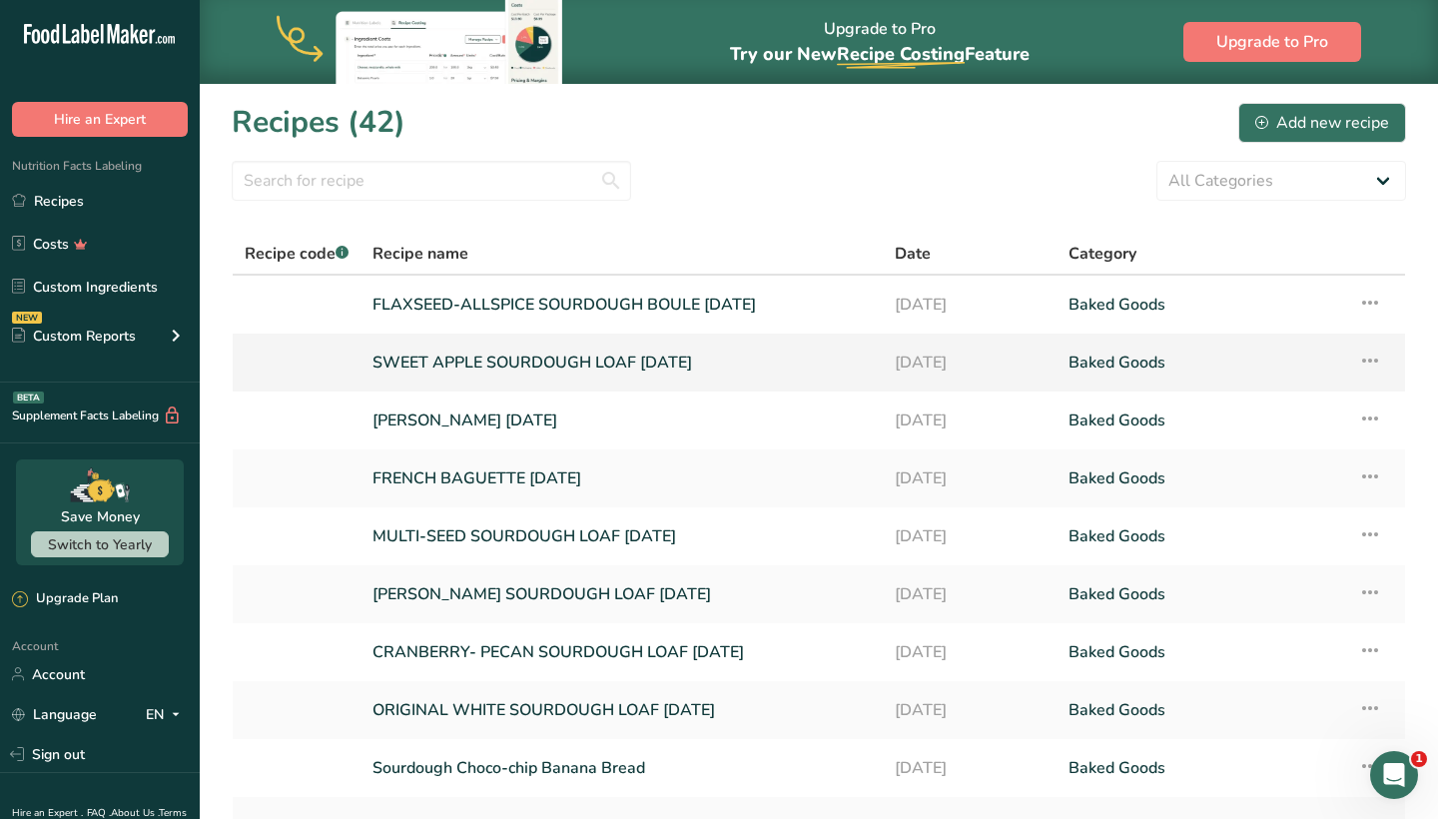
click at [464, 363] on link "SWEET APPLE SOURDOUGH LOAF [DATE]" at bounding box center [621, 363] width 498 height 42
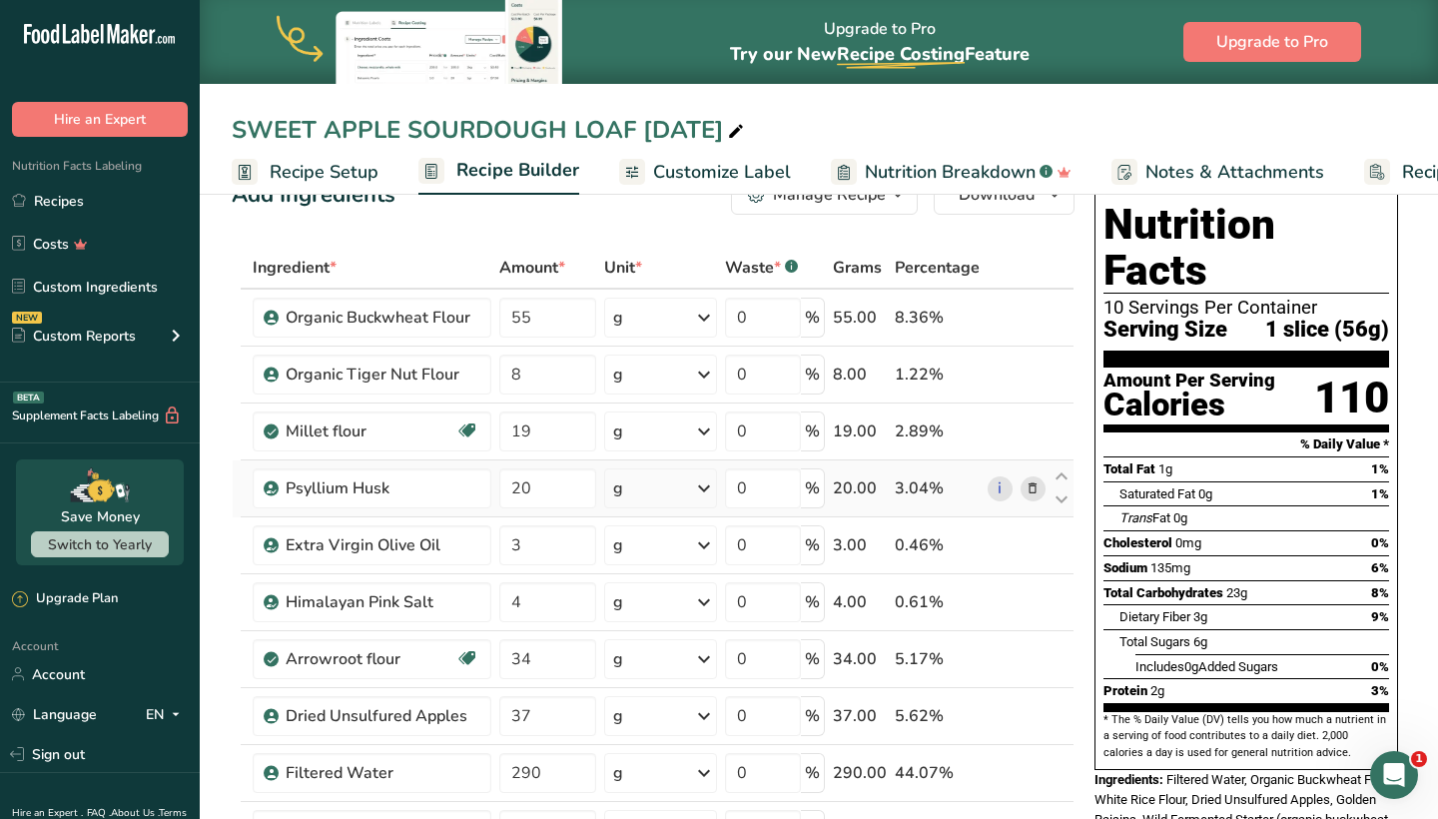
scroll to position [54, 0]
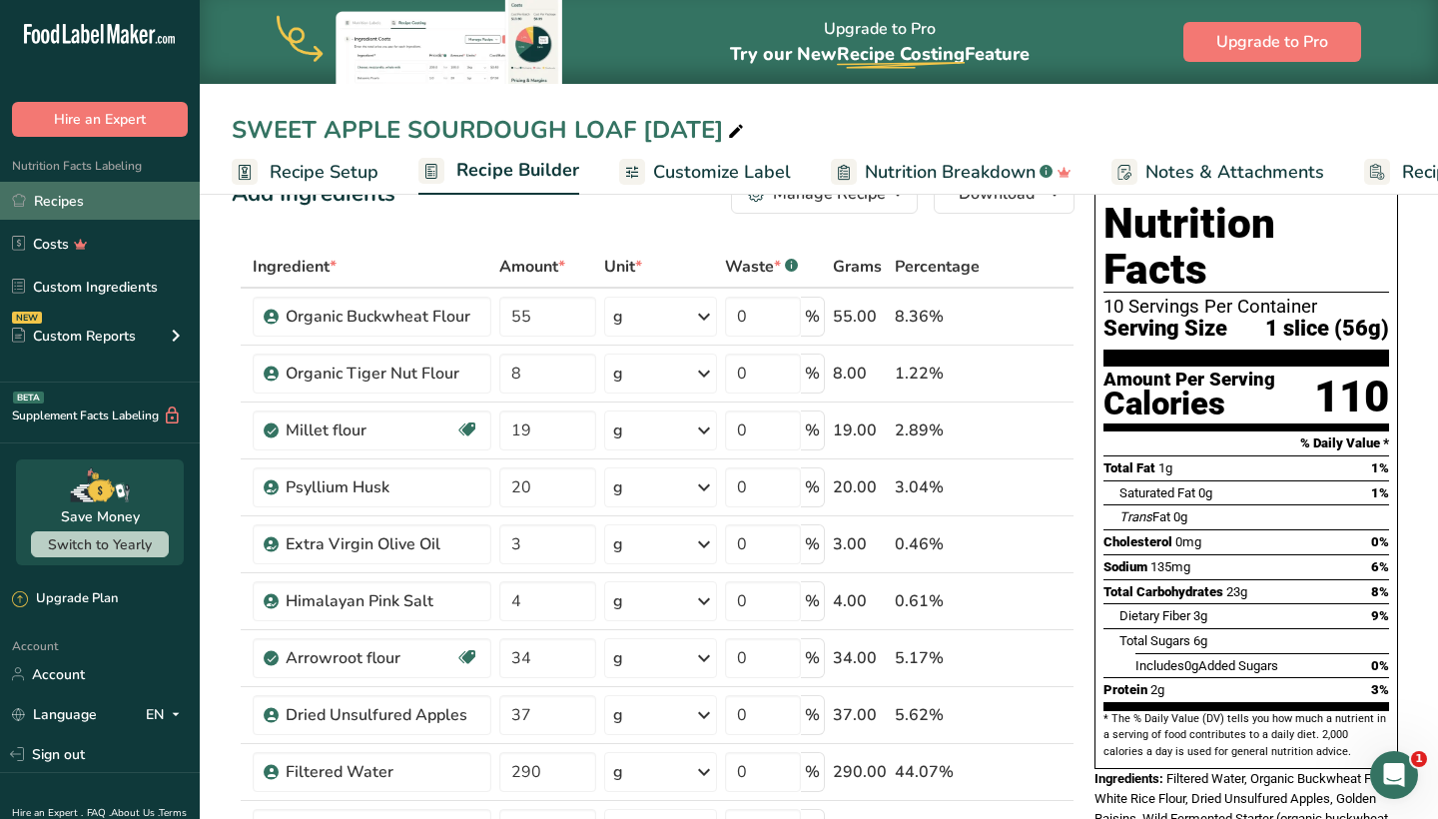
click at [123, 196] on link "Recipes" at bounding box center [100, 201] width 200 height 38
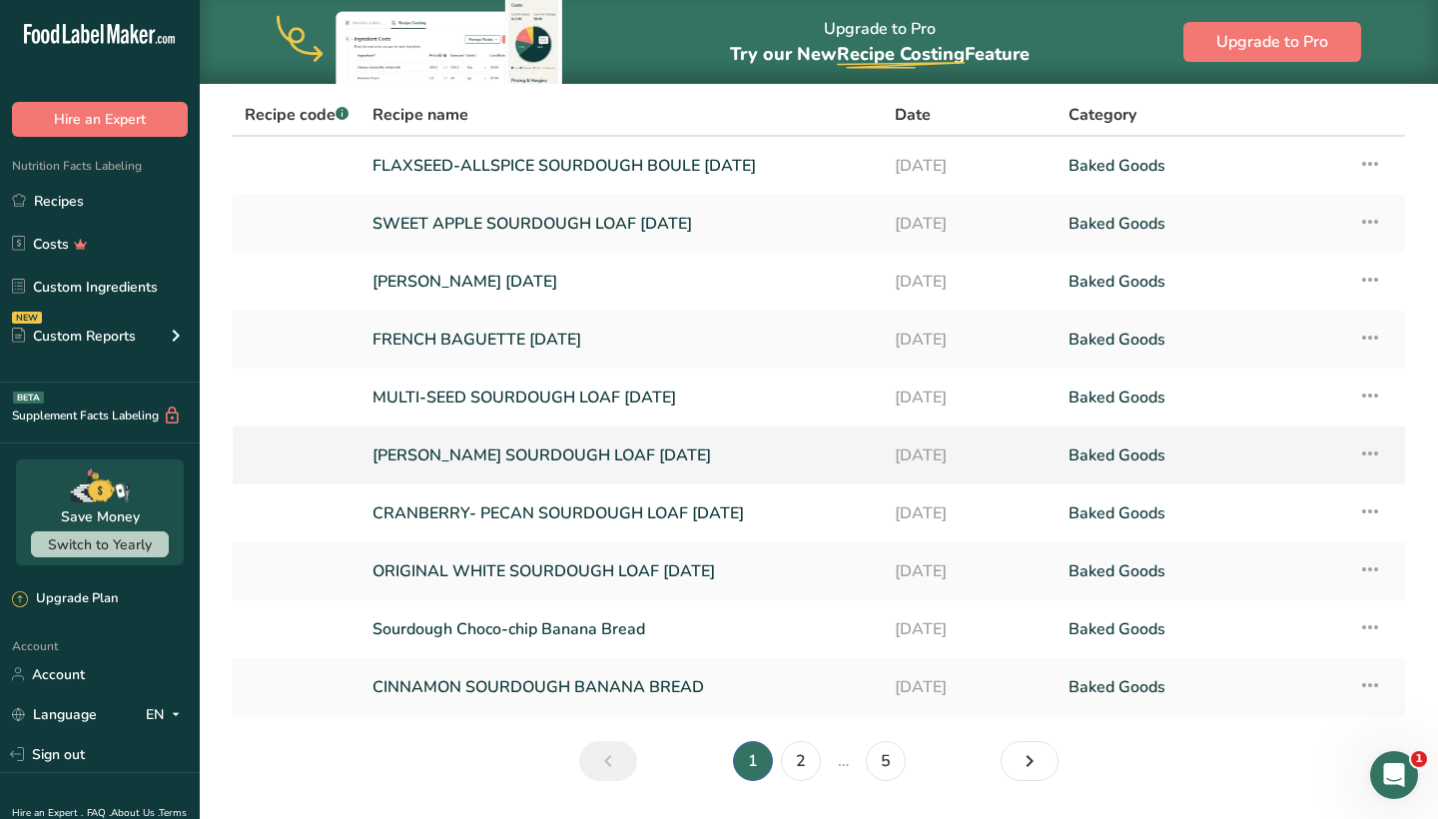
scroll to position [142, 0]
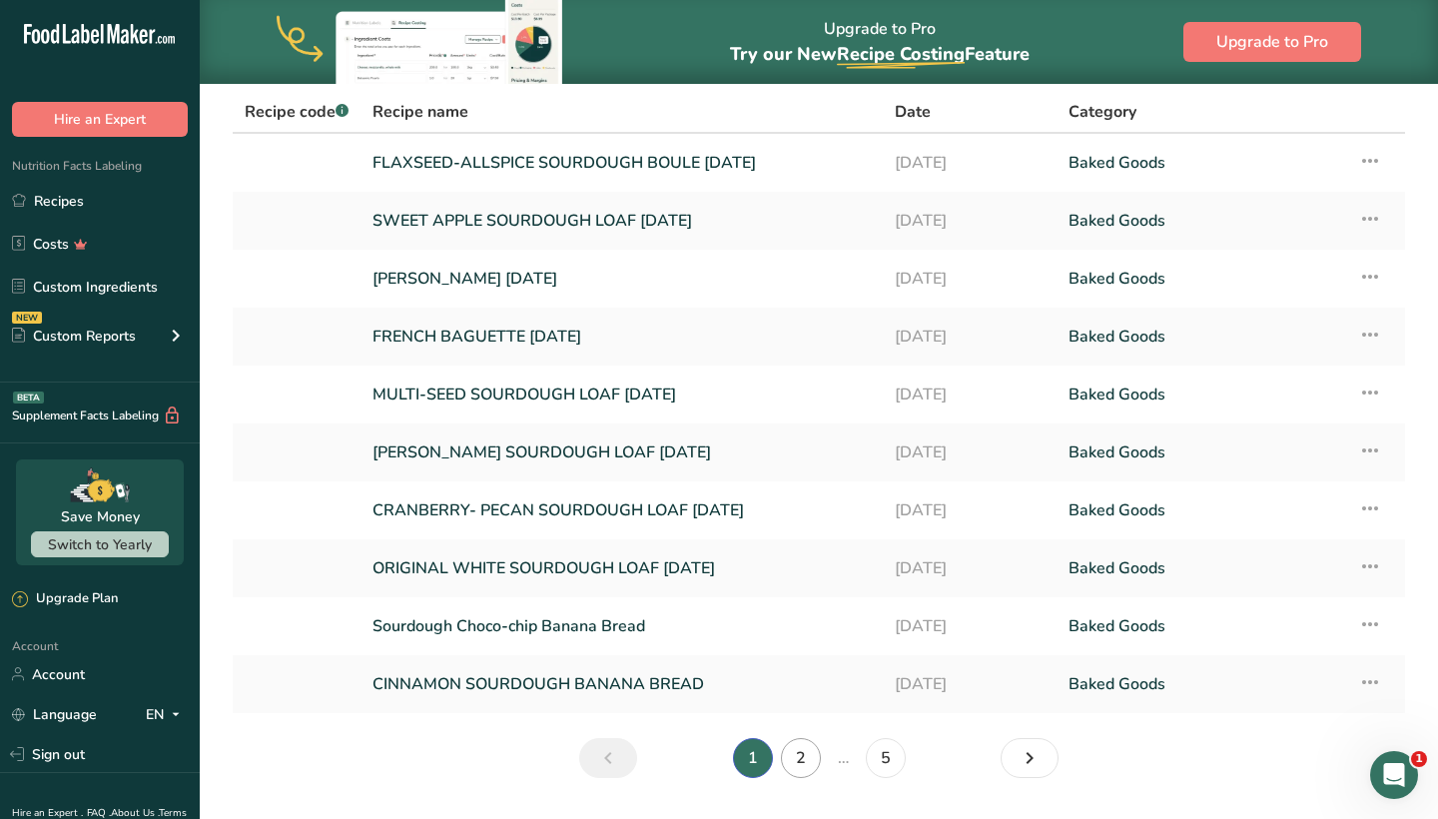
click at [813, 758] on link "2" at bounding box center [801, 758] width 40 height 40
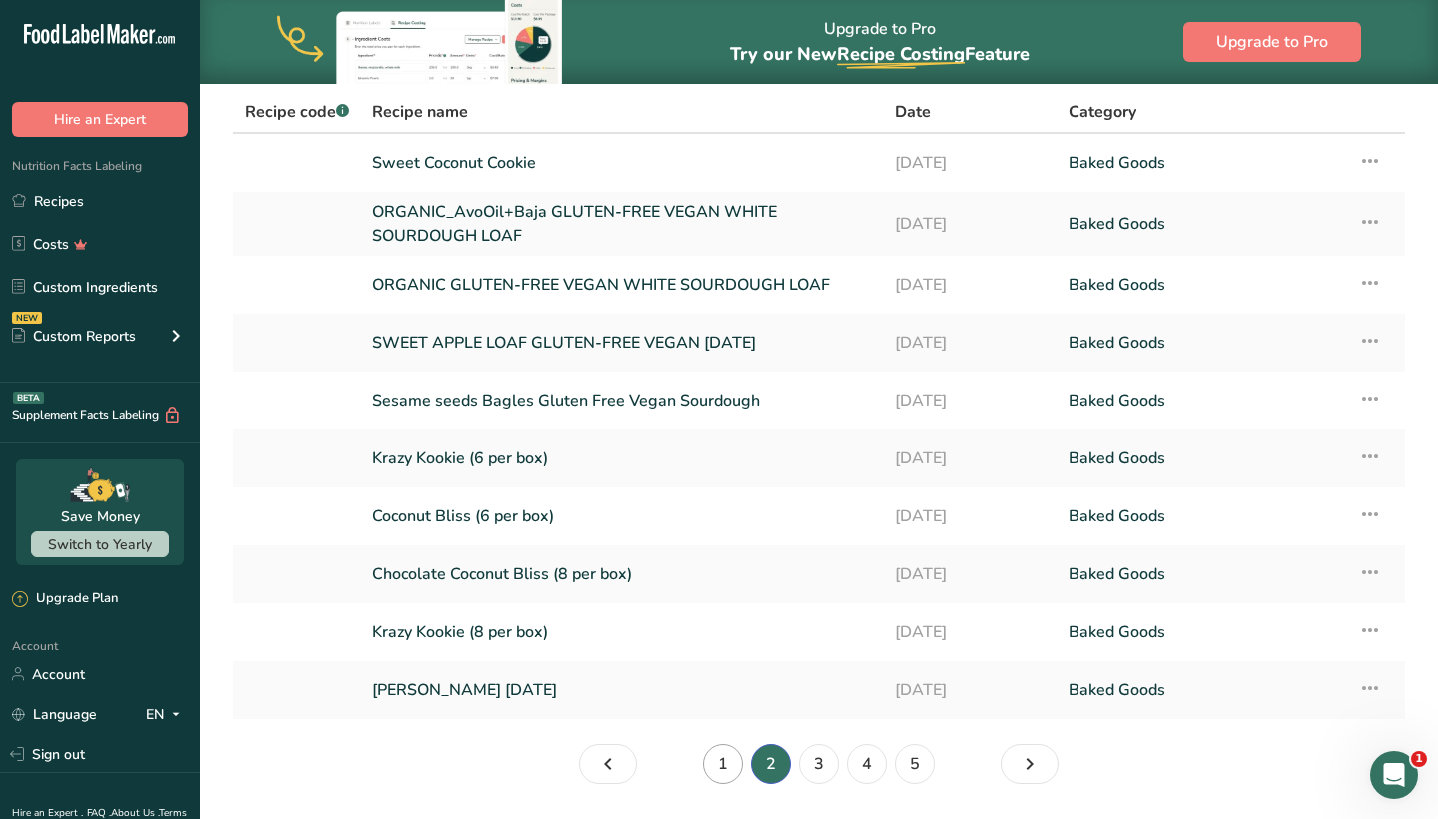
click at [727, 760] on link "1" at bounding box center [723, 764] width 40 height 40
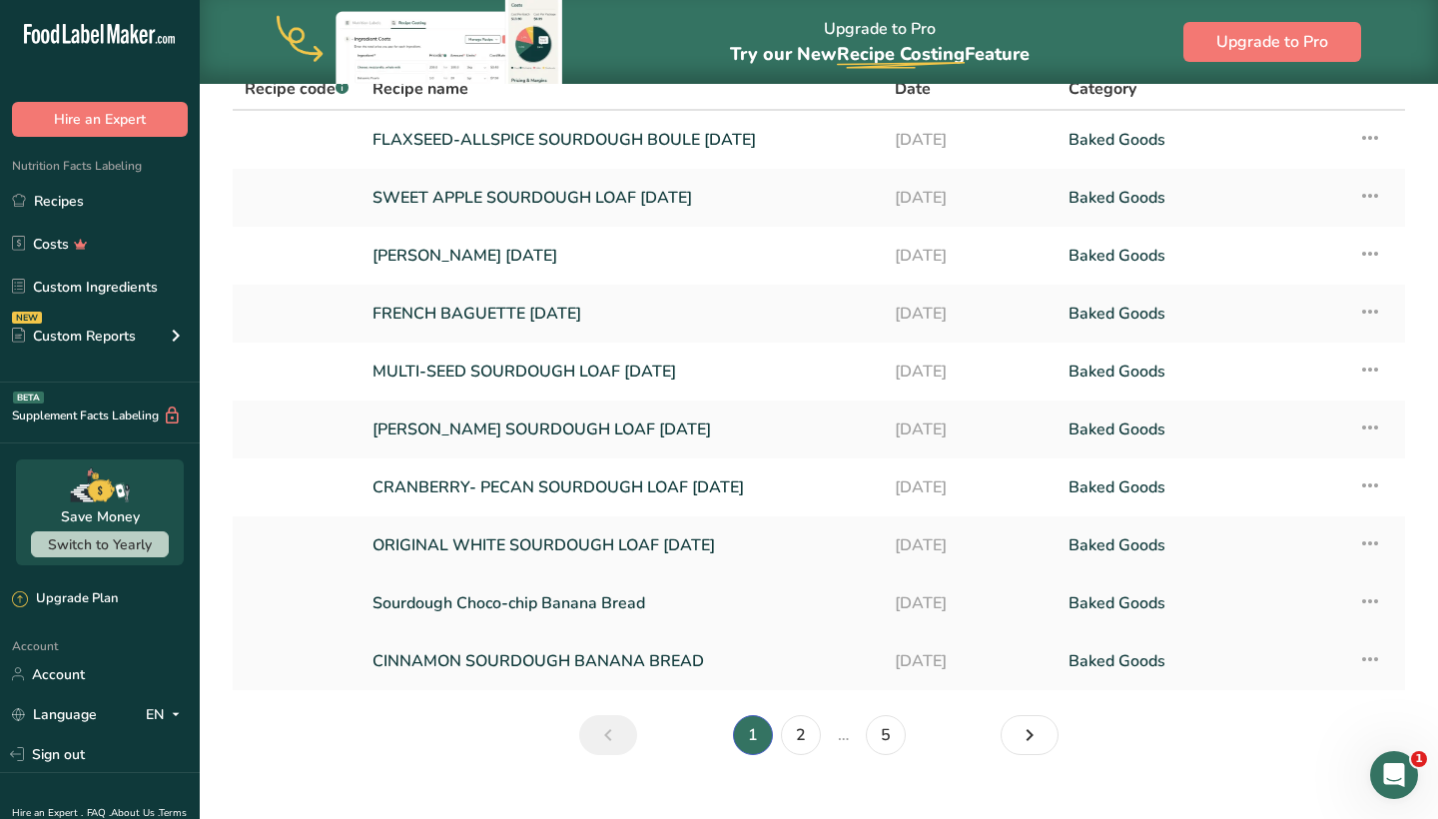
scroll to position [178, 0]
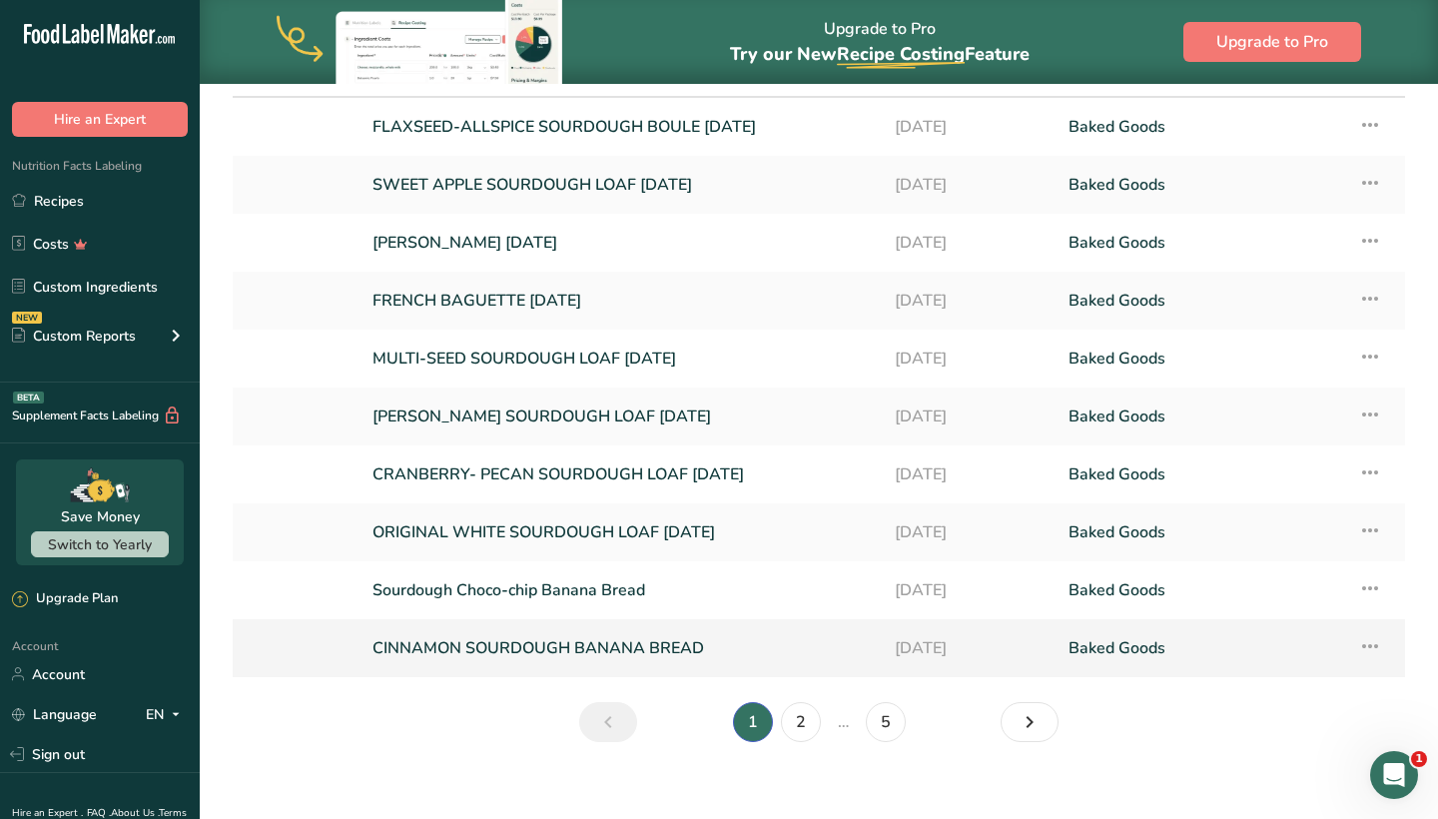
click at [619, 650] on link "CINNAMON SOURDOUGH BANANA BREAD" at bounding box center [621, 648] width 498 height 42
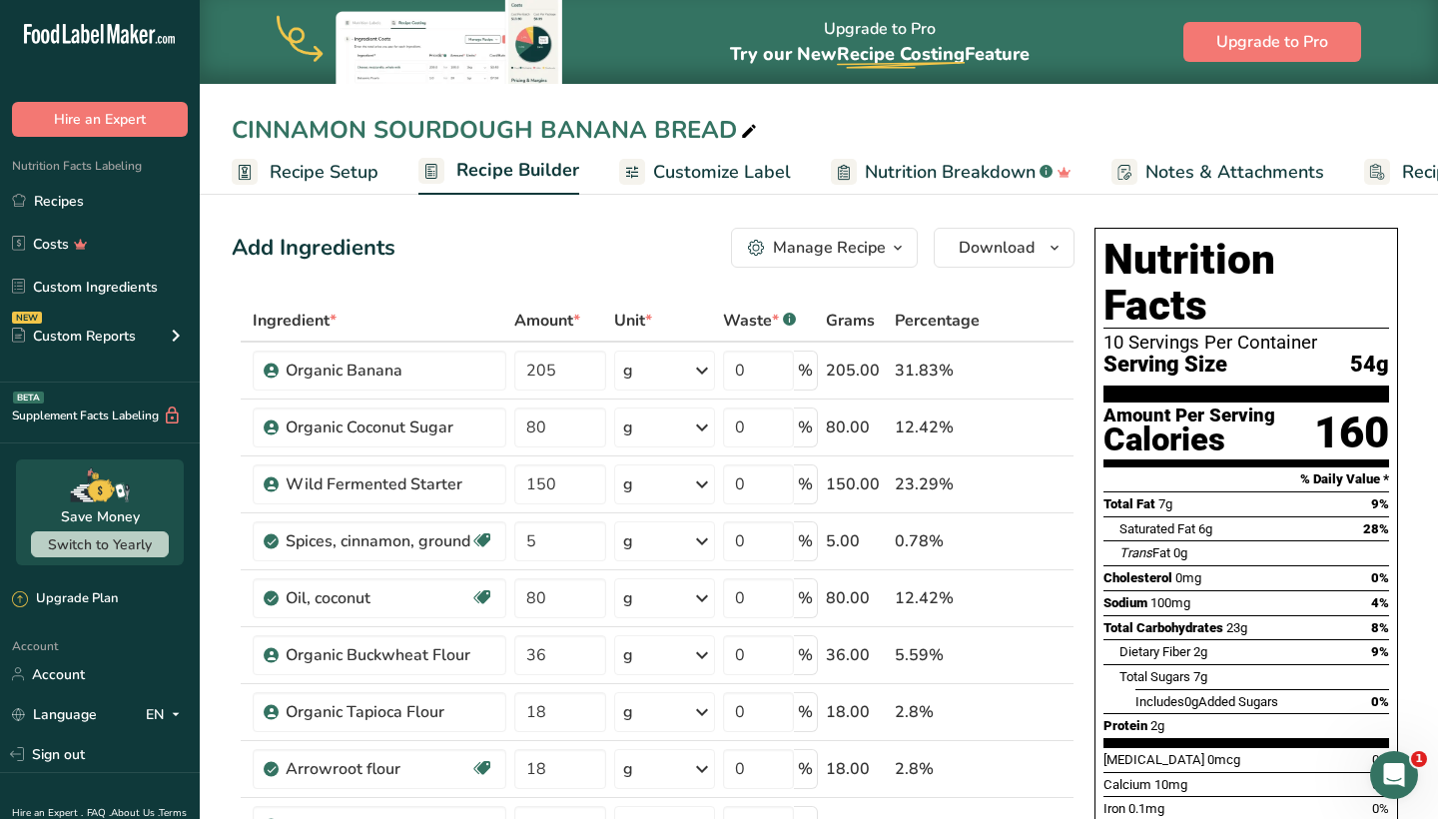
click at [751, 125] on icon at bounding box center [749, 132] width 18 height 28
click at [793, 128] on input "CINNAMON SOURDOUGH BANANA BREAD SEPT 2025" at bounding box center [819, 130] width 1174 height 36
type input "CINNAMON SOURDOUGH BANANA BREAD [DATE]"
click at [631, 256] on div "Add Ingredients Manage Recipe Delete Recipe Duplicate Recipe Scale Recipe Save …" at bounding box center [653, 248] width 843 height 40
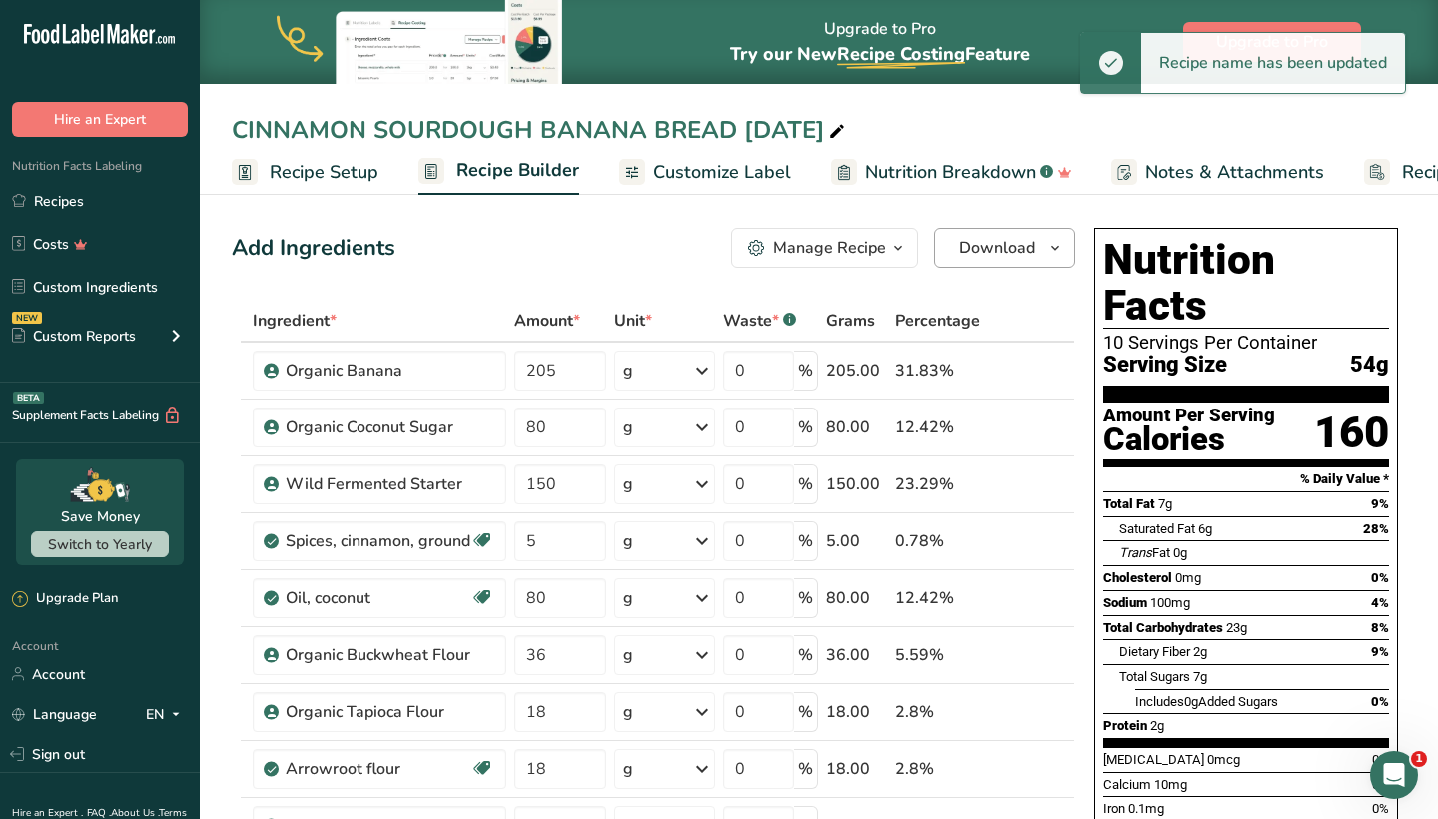
click at [997, 245] on span "Download" at bounding box center [997, 248] width 76 height 24
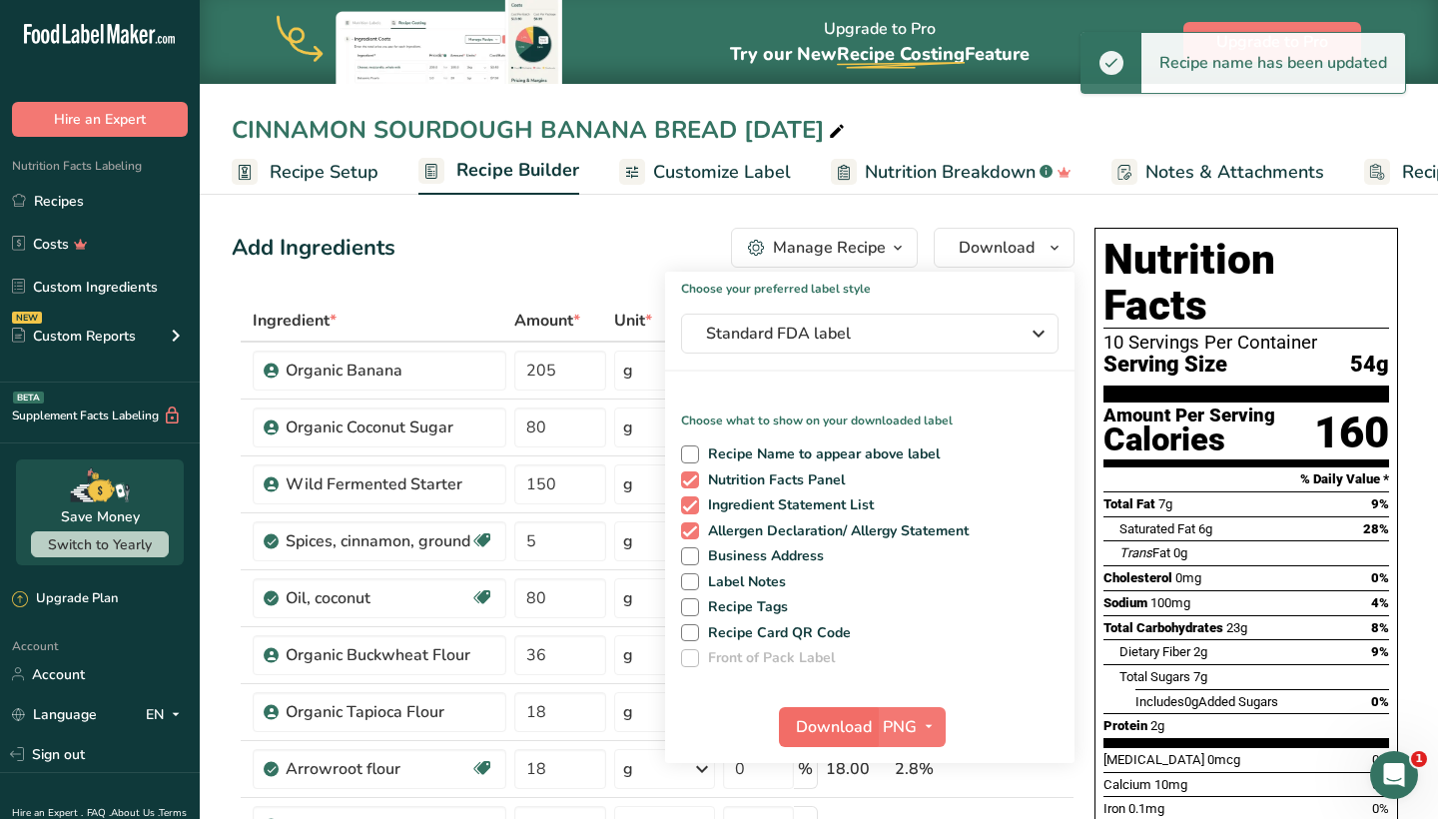
click at [832, 723] on span "Download" at bounding box center [834, 727] width 76 height 24
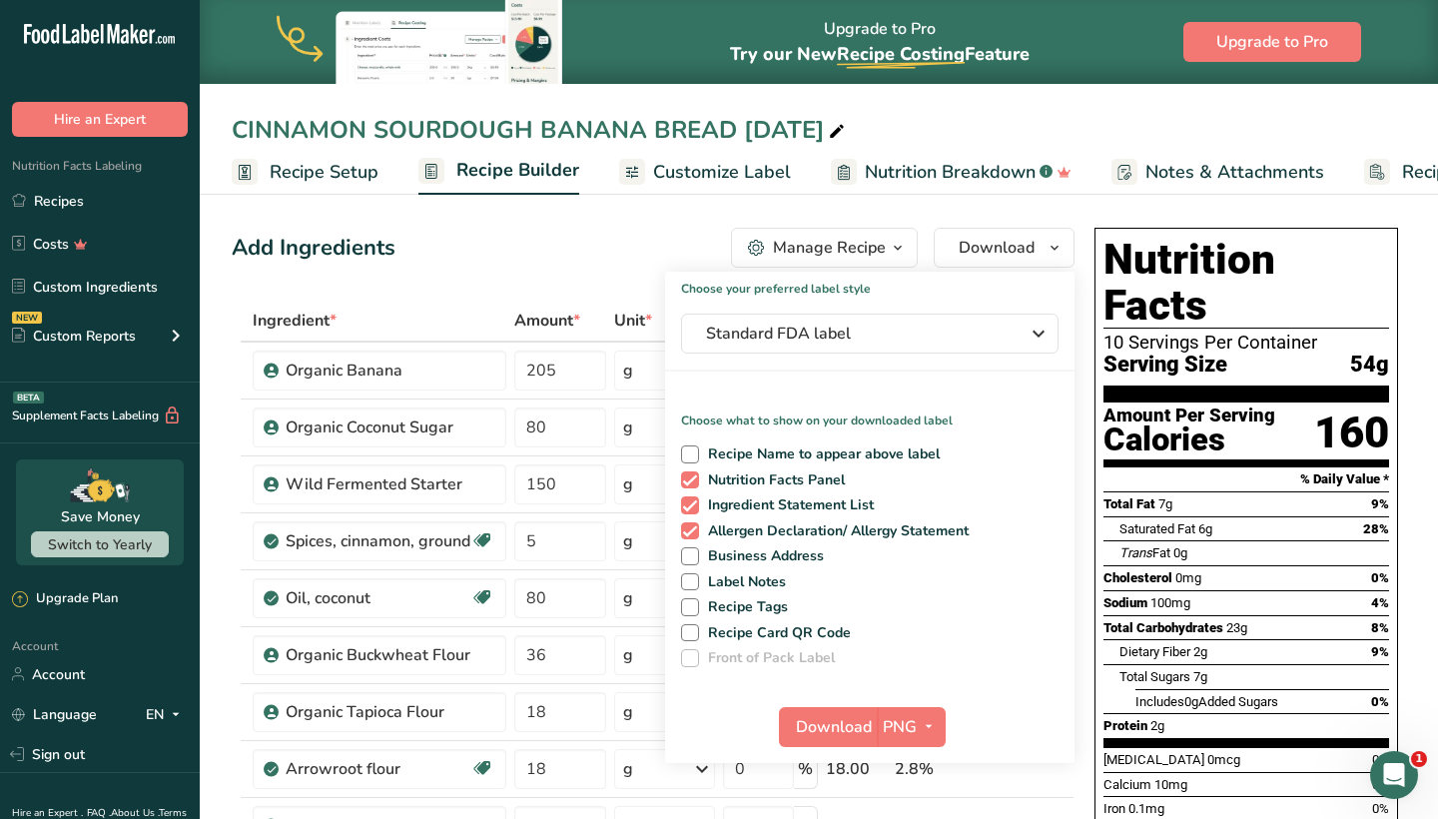
click at [568, 254] on div "Add Ingredients Manage Recipe Delete Recipe Duplicate Recipe Scale Recipe Save …" at bounding box center [653, 248] width 843 height 40
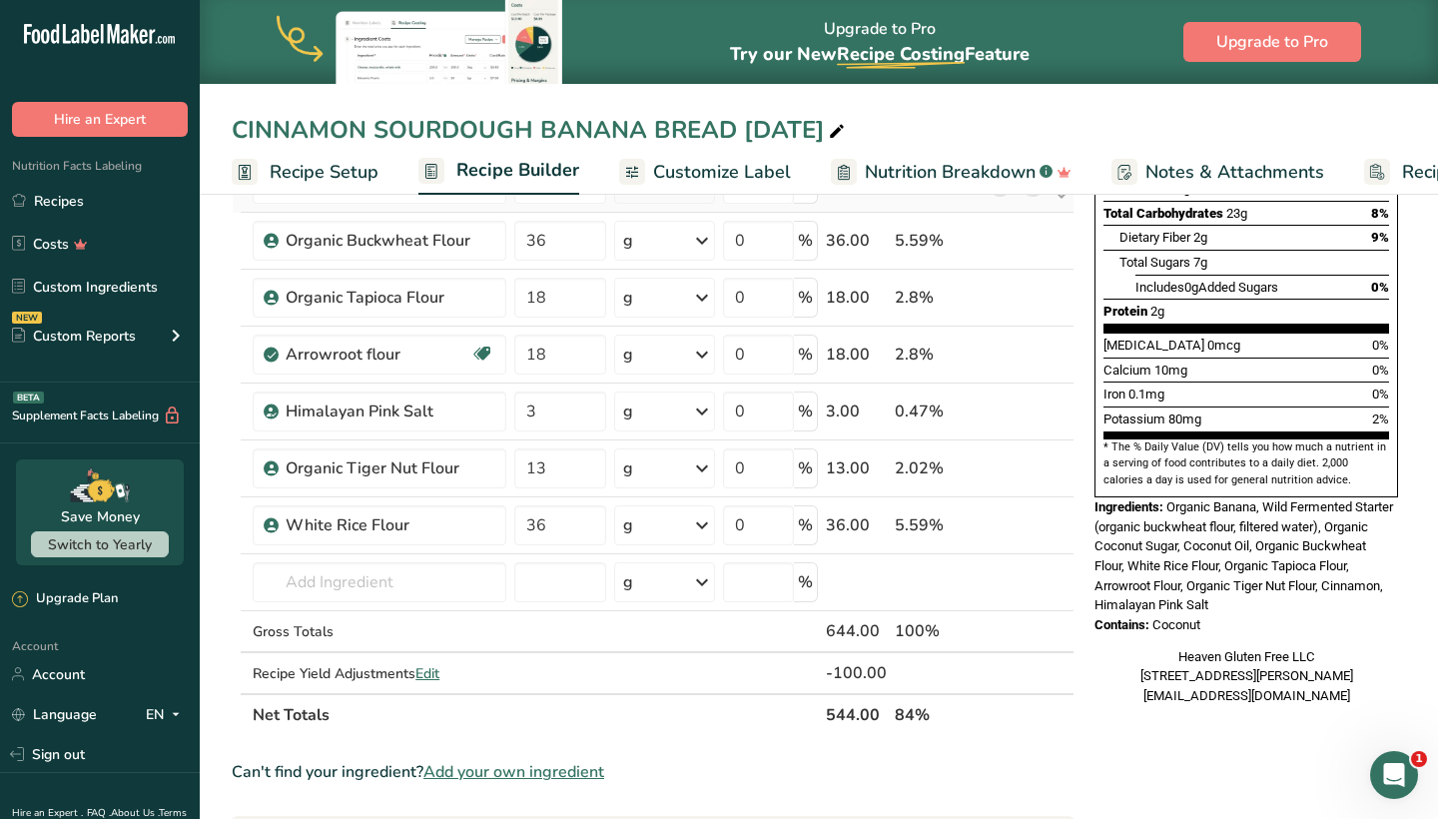
scroll to position [417, 0]
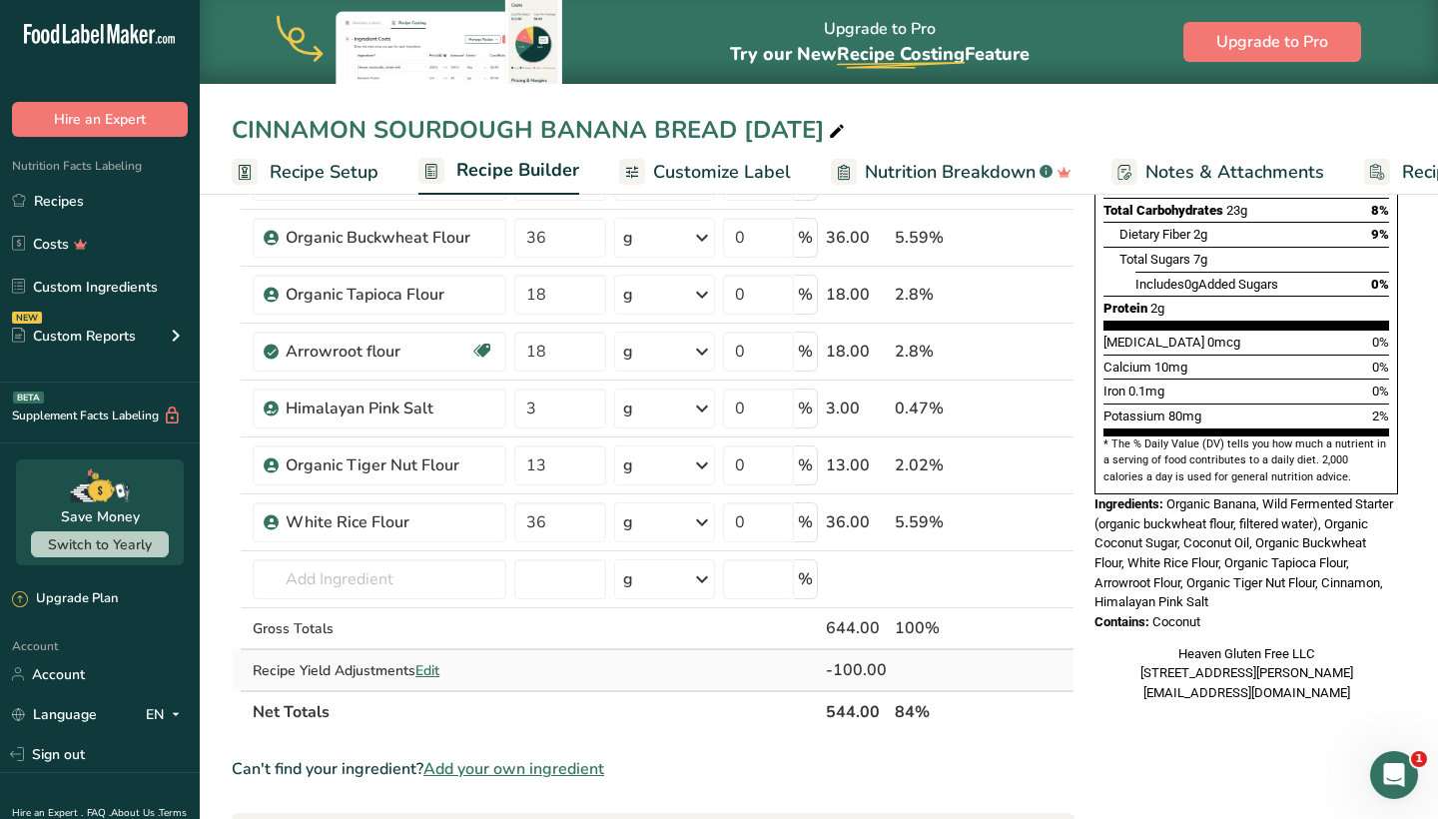
click at [439, 671] on span "Edit" at bounding box center [427, 670] width 24 height 19
select select "0"
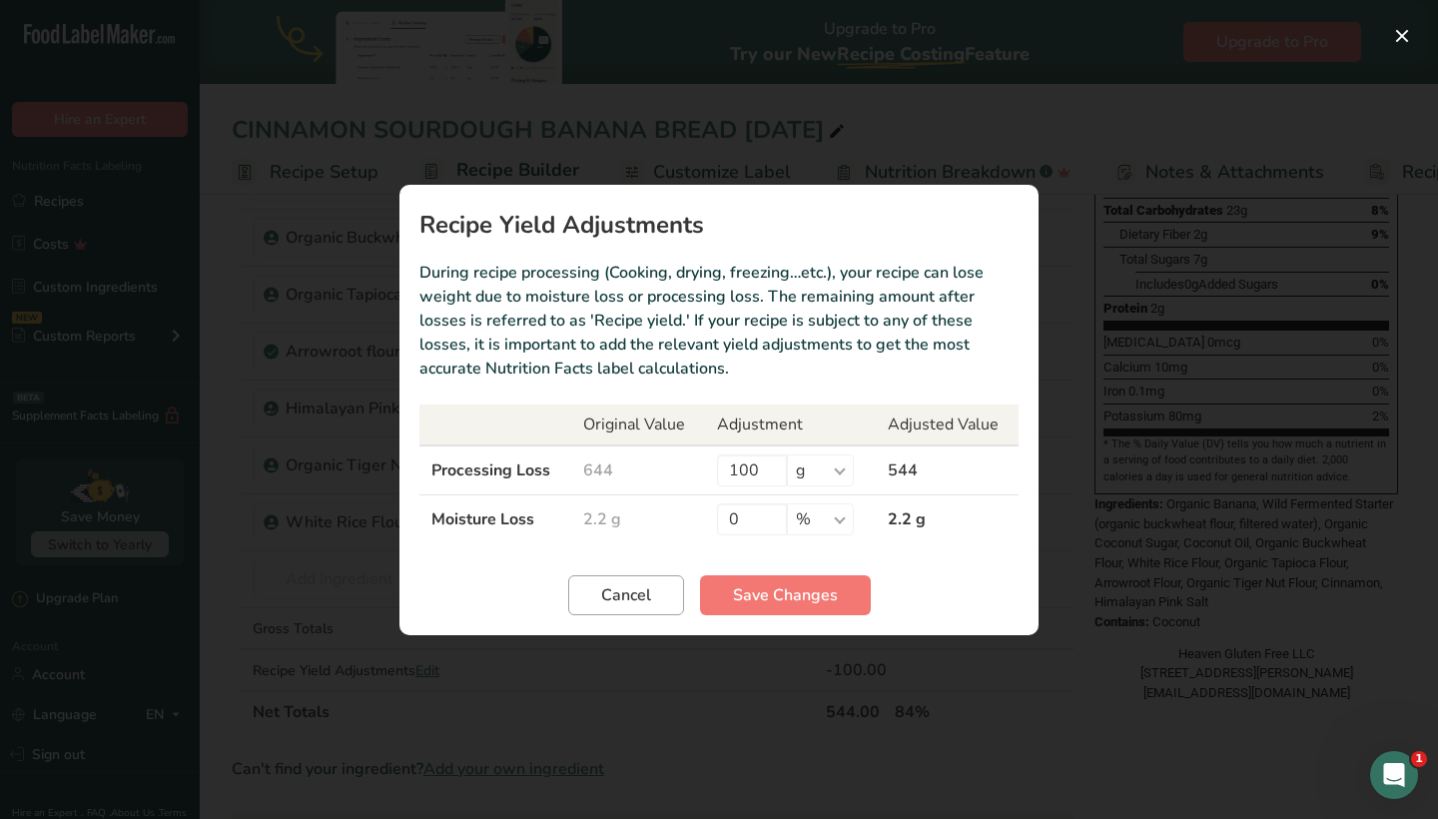
click at [655, 585] on button "Cancel" at bounding box center [626, 595] width 116 height 40
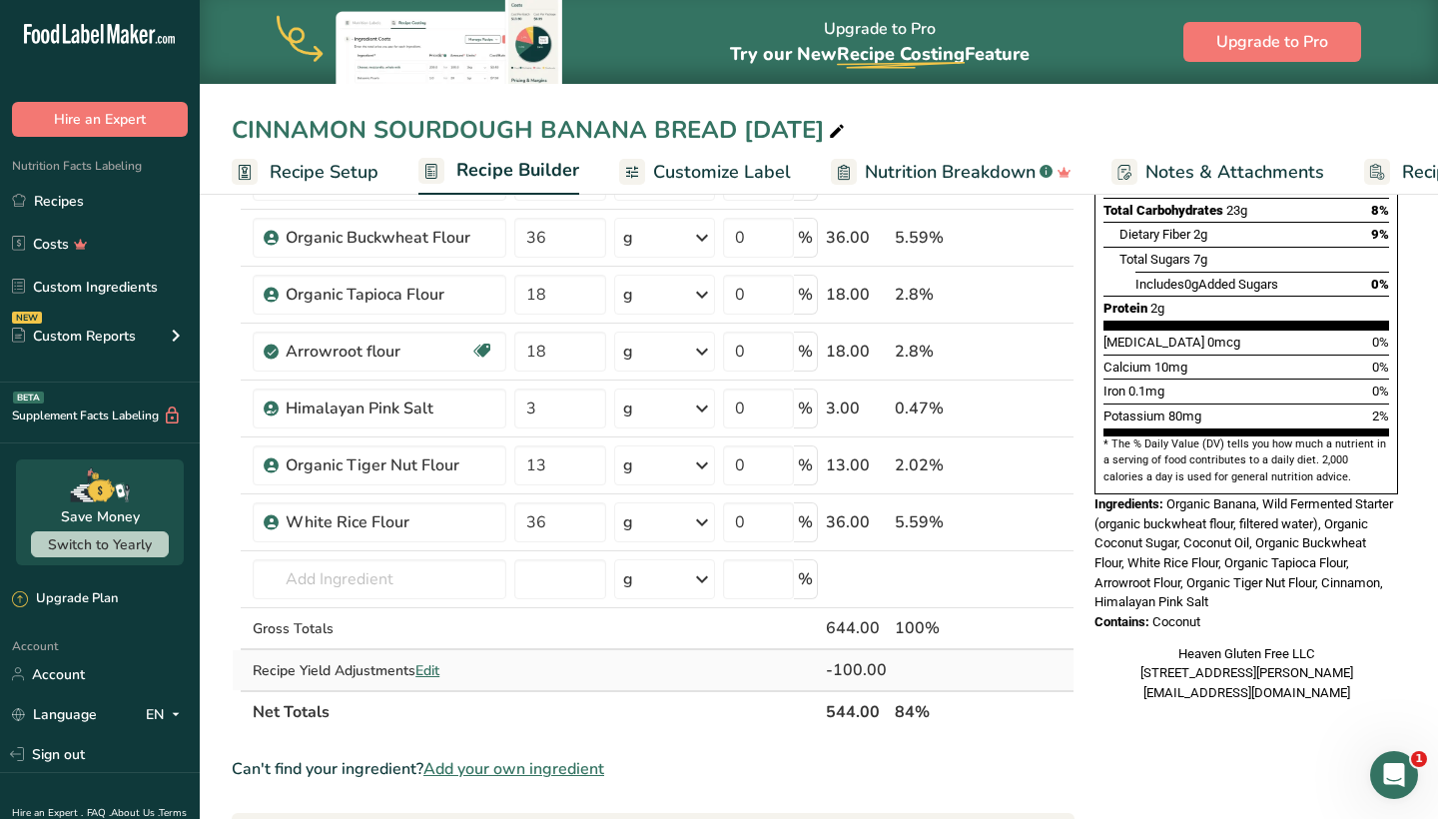
click at [434, 674] on span "Edit" at bounding box center [427, 670] width 24 height 19
select select "0"
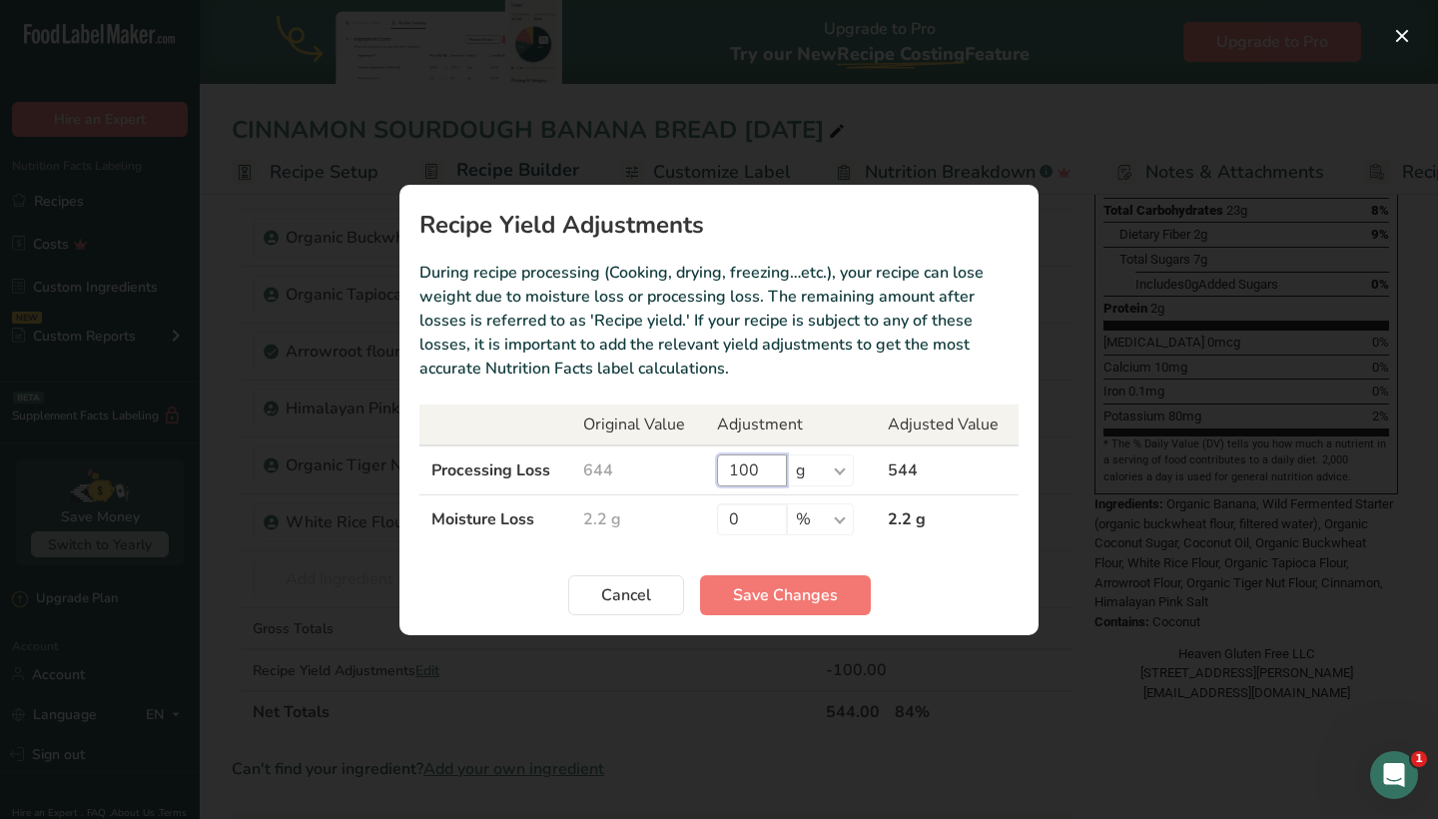
click at [766, 468] on input "100" at bounding box center [752, 470] width 70 height 32
type input "1"
type input "90"
click at [990, 595] on div "Cancel Save Changes" at bounding box center [718, 595] width 599 height 40
click at [740, 598] on span "Save Changes" at bounding box center [785, 595] width 105 height 24
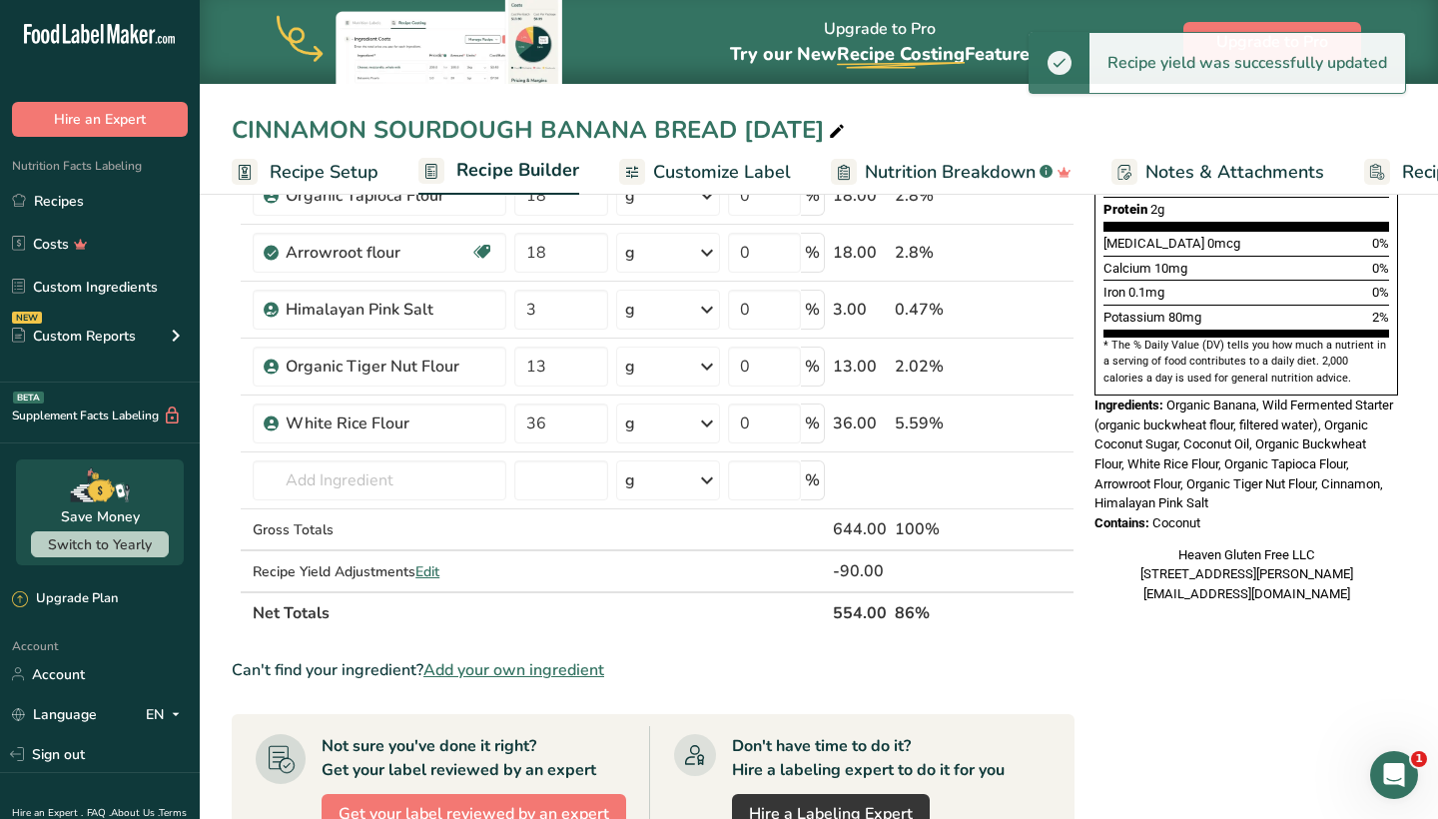
scroll to position [524, 0]
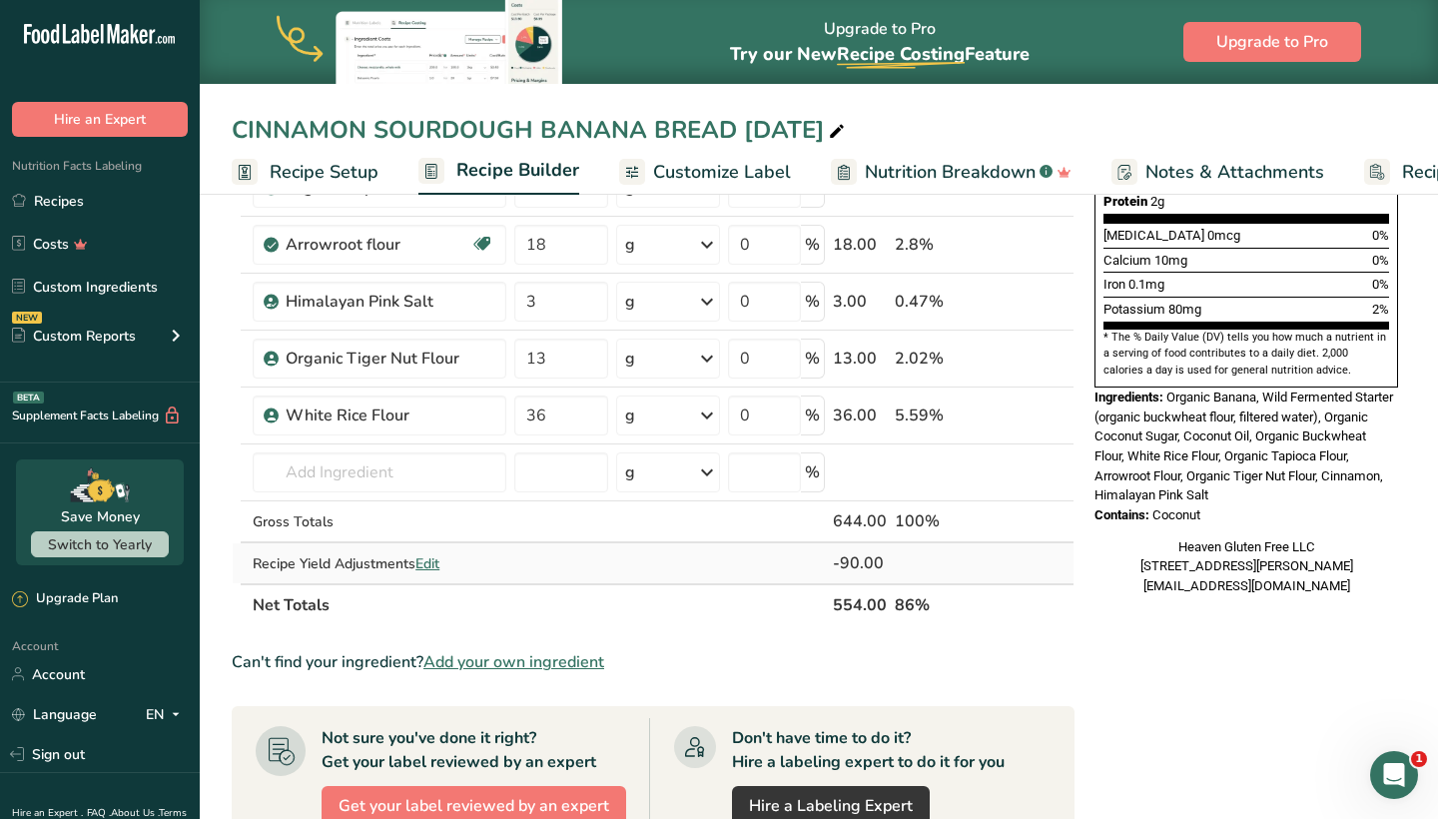
click at [439, 561] on span "Edit" at bounding box center [427, 563] width 24 height 19
select select "0"
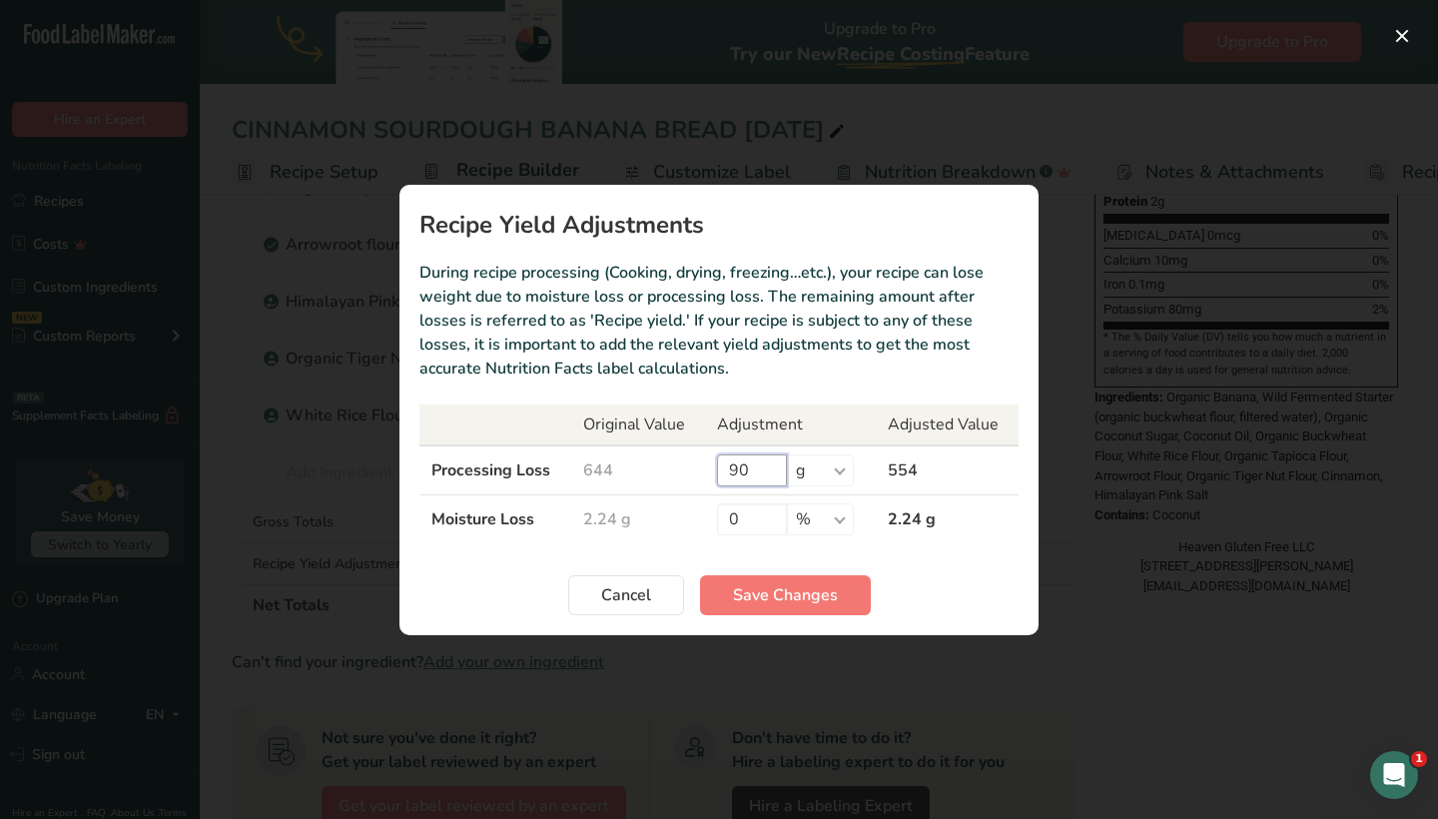
click at [778, 471] on input "90" at bounding box center [752, 470] width 70 height 32
type input "9"
type input "80"
click at [742, 593] on span "Save Changes" at bounding box center [785, 595] width 105 height 24
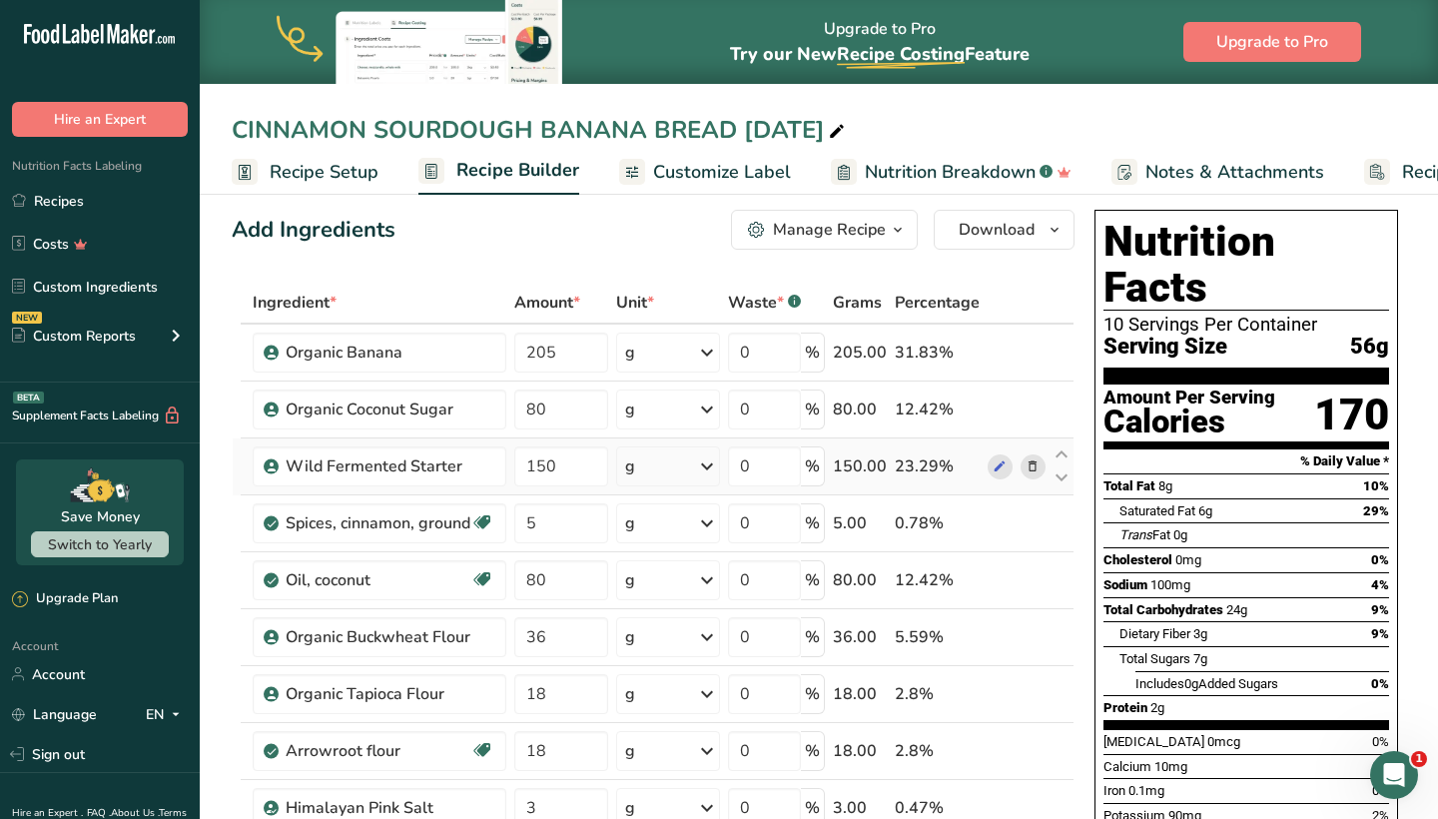
scroll to position [21, 0]
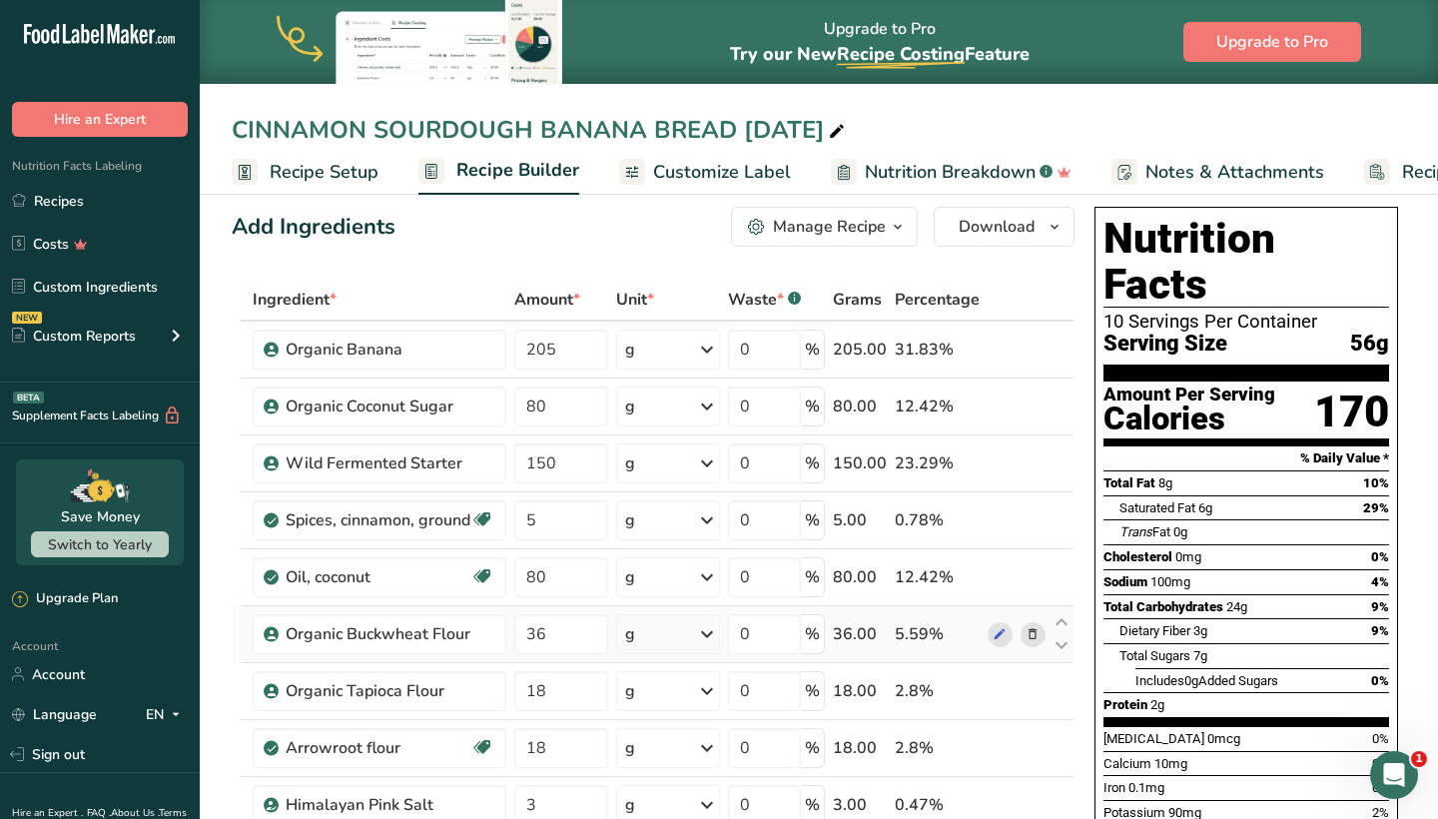
click at [1067, 609] on td at bounding box center [1062, 634] width 24 height 57
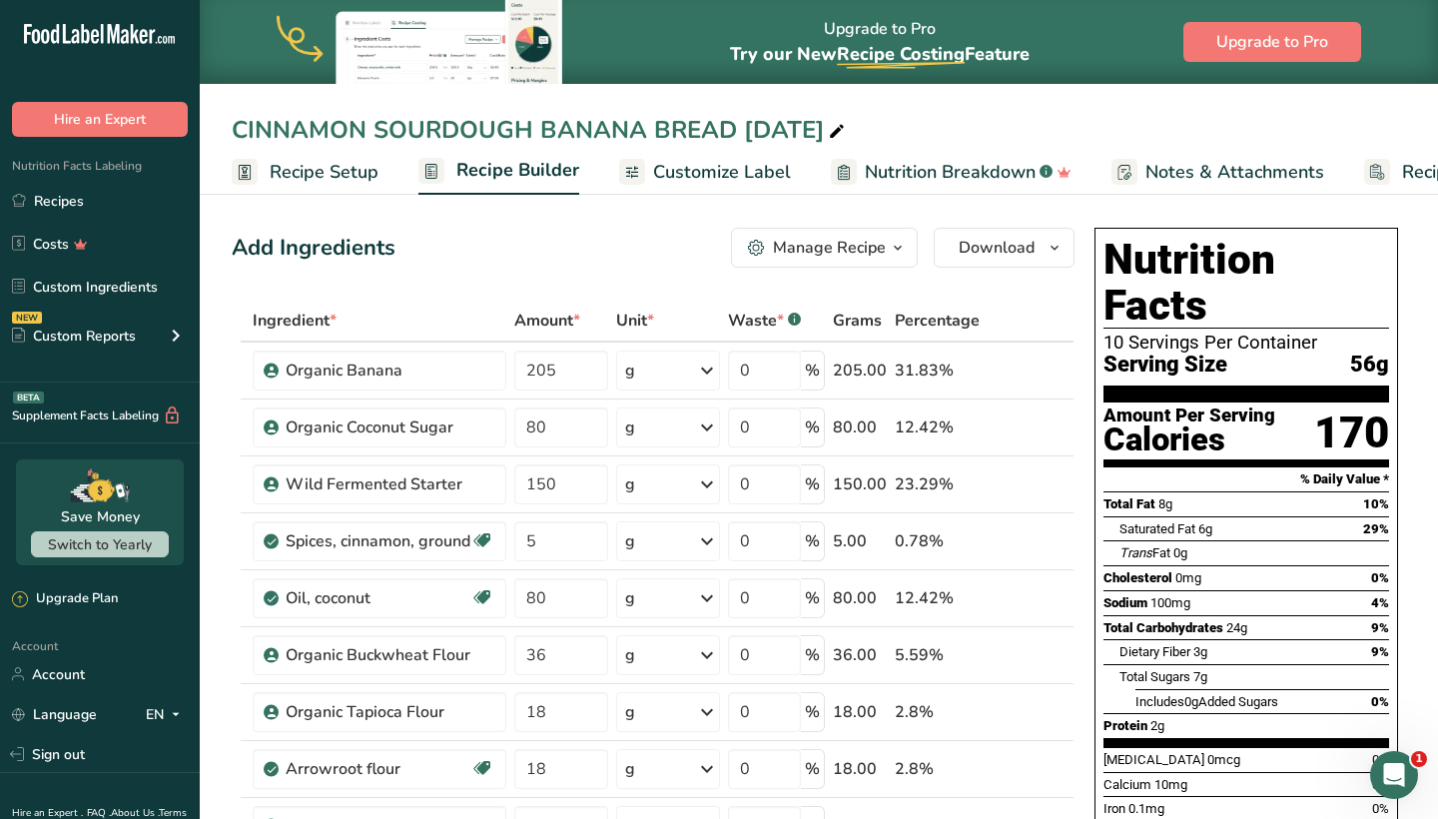
scroll to position [0, 0]
click at [739, 167] on span "Customize Label" at bounding box center [722, 172] width 138 height 27
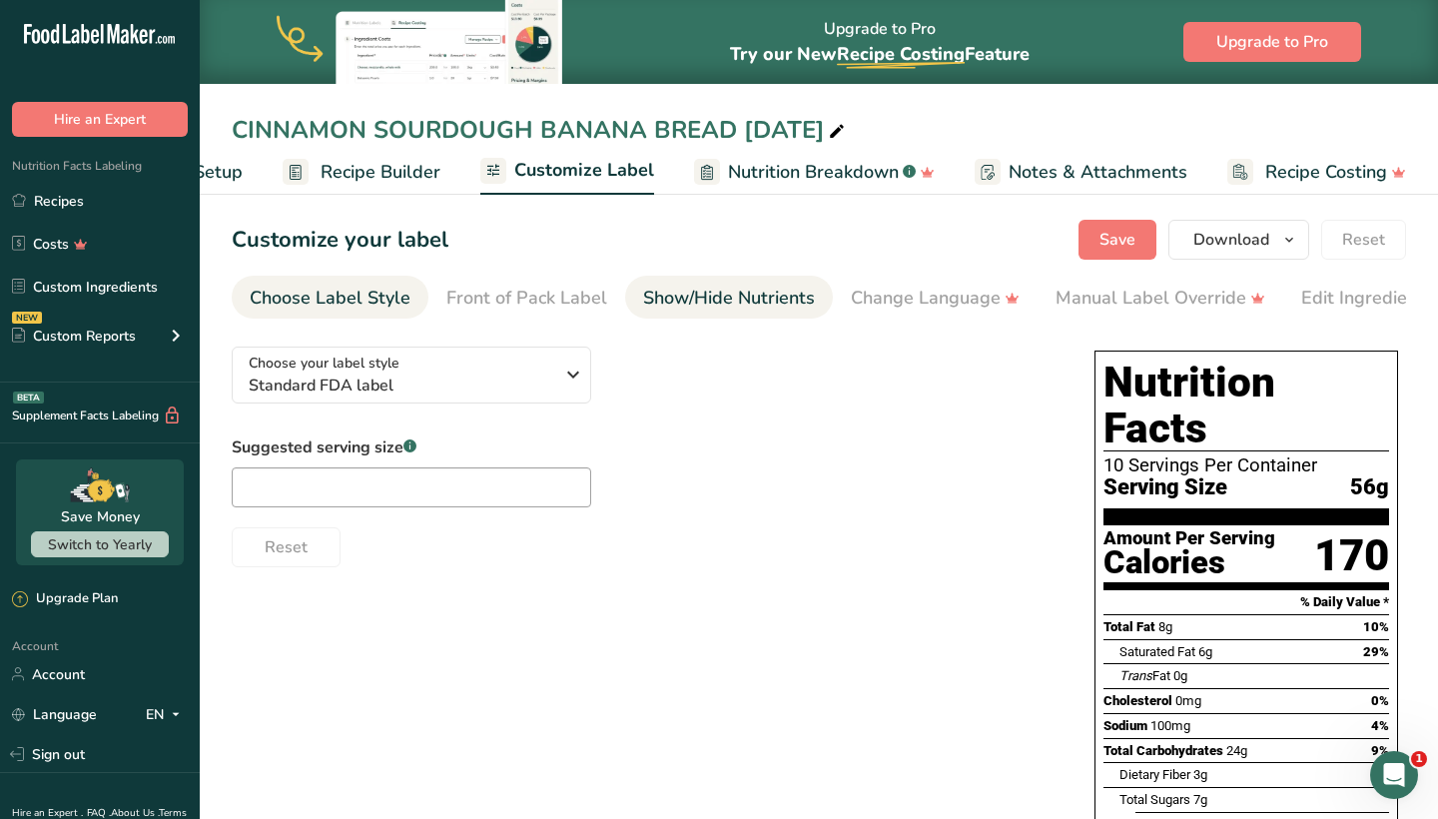
click at [700, 291] on div "Show/Hide Nutrients" at bounding box center [729, 298] width 172 height 27
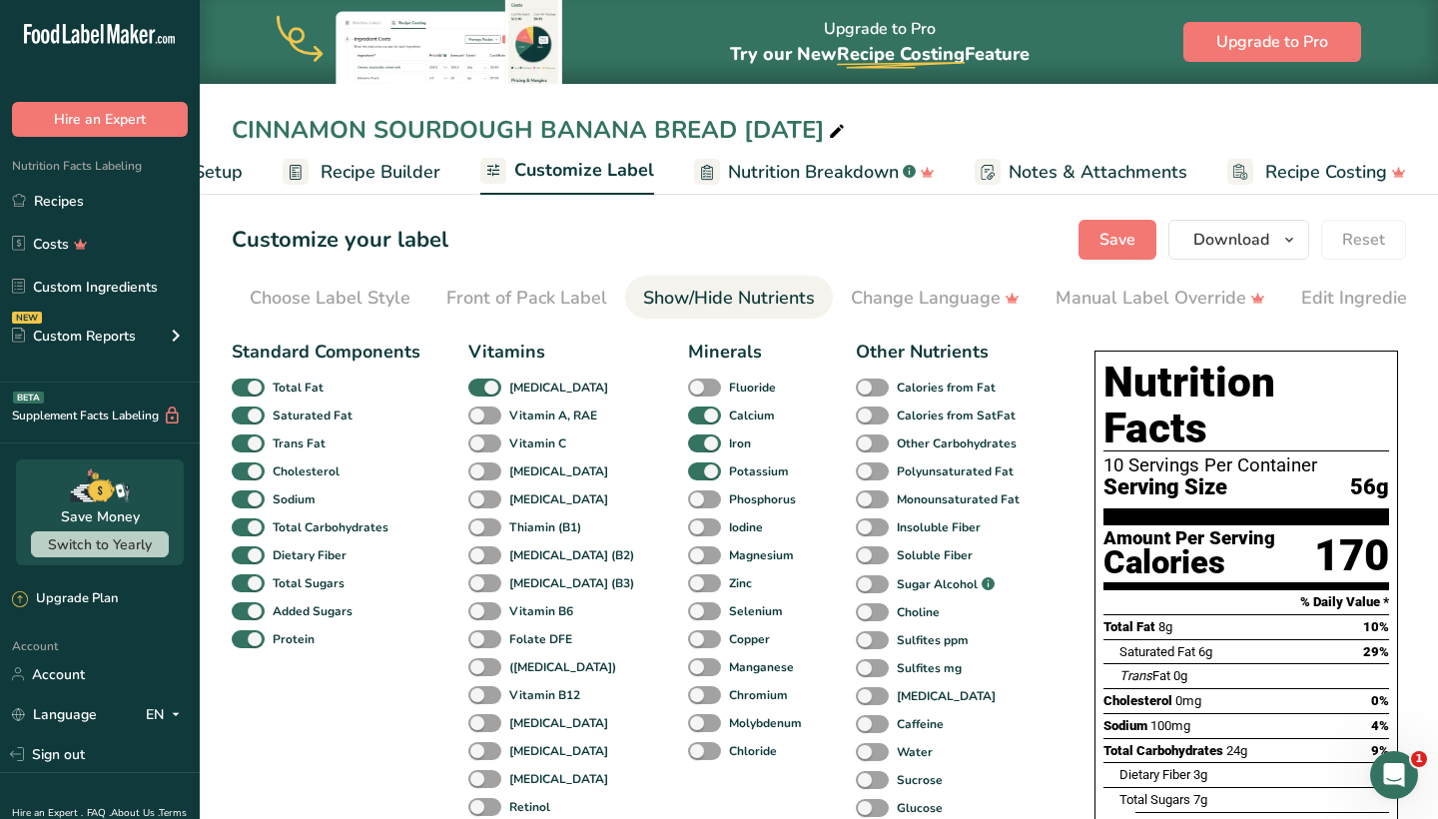
scroll to position [0, 325]
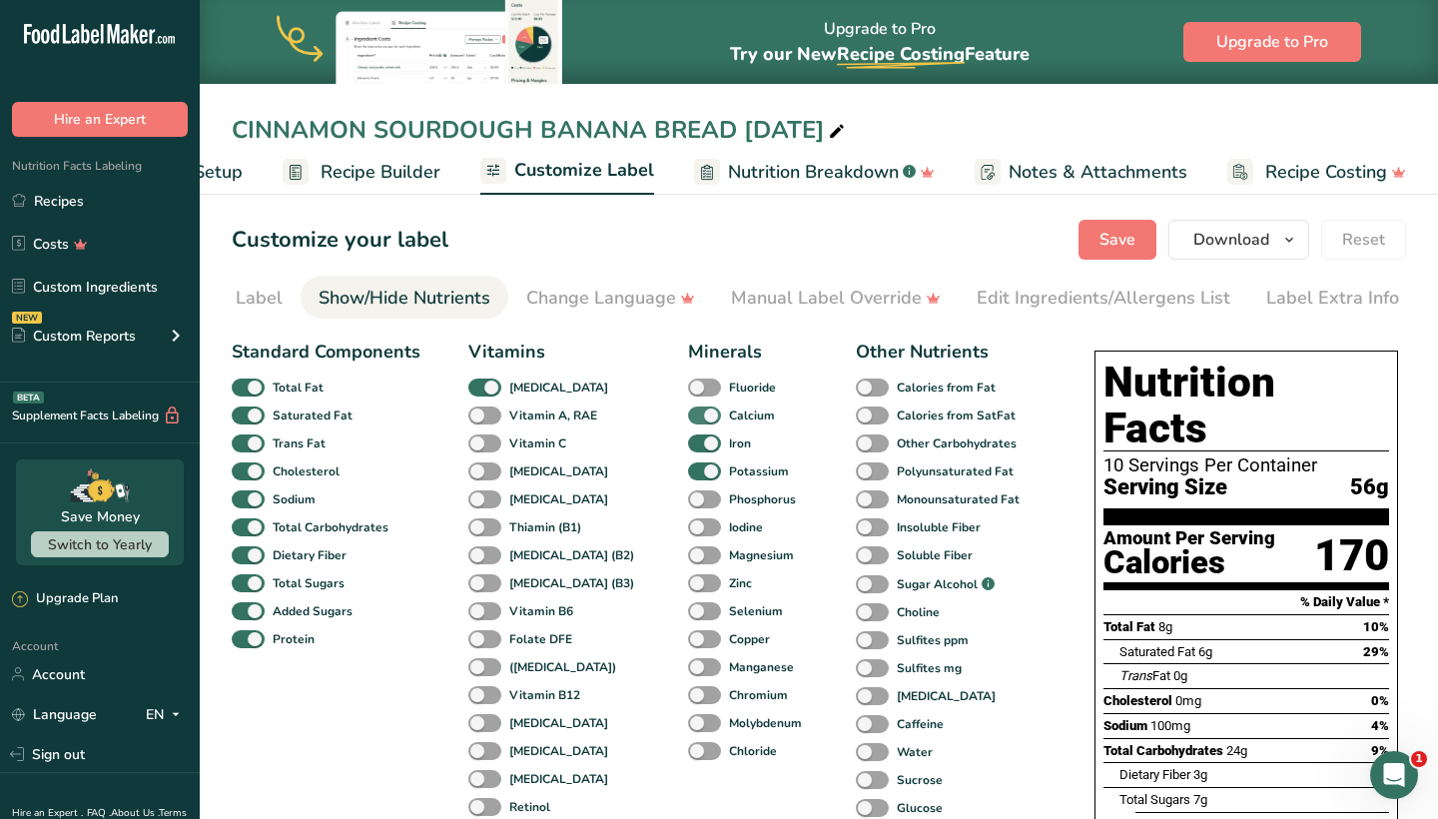
click at [688, 412] on span at bounding box center [704, 415] width 33 height 19
click at [688, 412] on input "Calcium" at bounding box center [694, 414] width 13 height 13
checkbox input "false"
click at [688, 430] on div "Iron" at bounding box center [703, 443] width 30 height 28
click at [688, 447] on span at bounding box center [704, 443] width 33 height 19
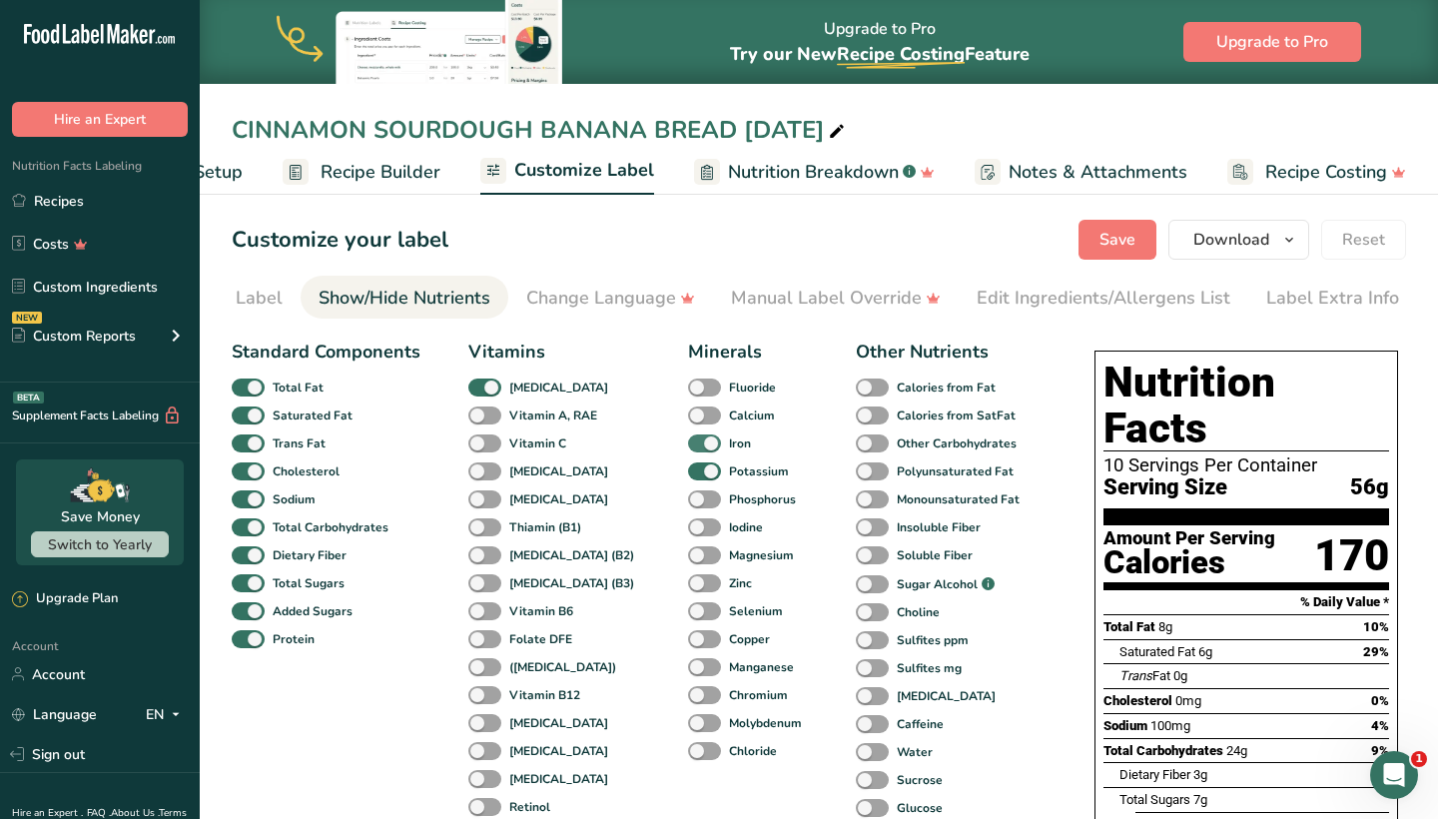
click at [688, 447] on input "Iron" at bounding box center [694, 442] width 13 height 13
checkbox input "false"
click at [688, 463] on span at bounding box center [704, 471] width 33 height 19
click at [688, 464] on input "Potassium" at bounding box center [694, 470] width 13 height 13
checkbox input "false"
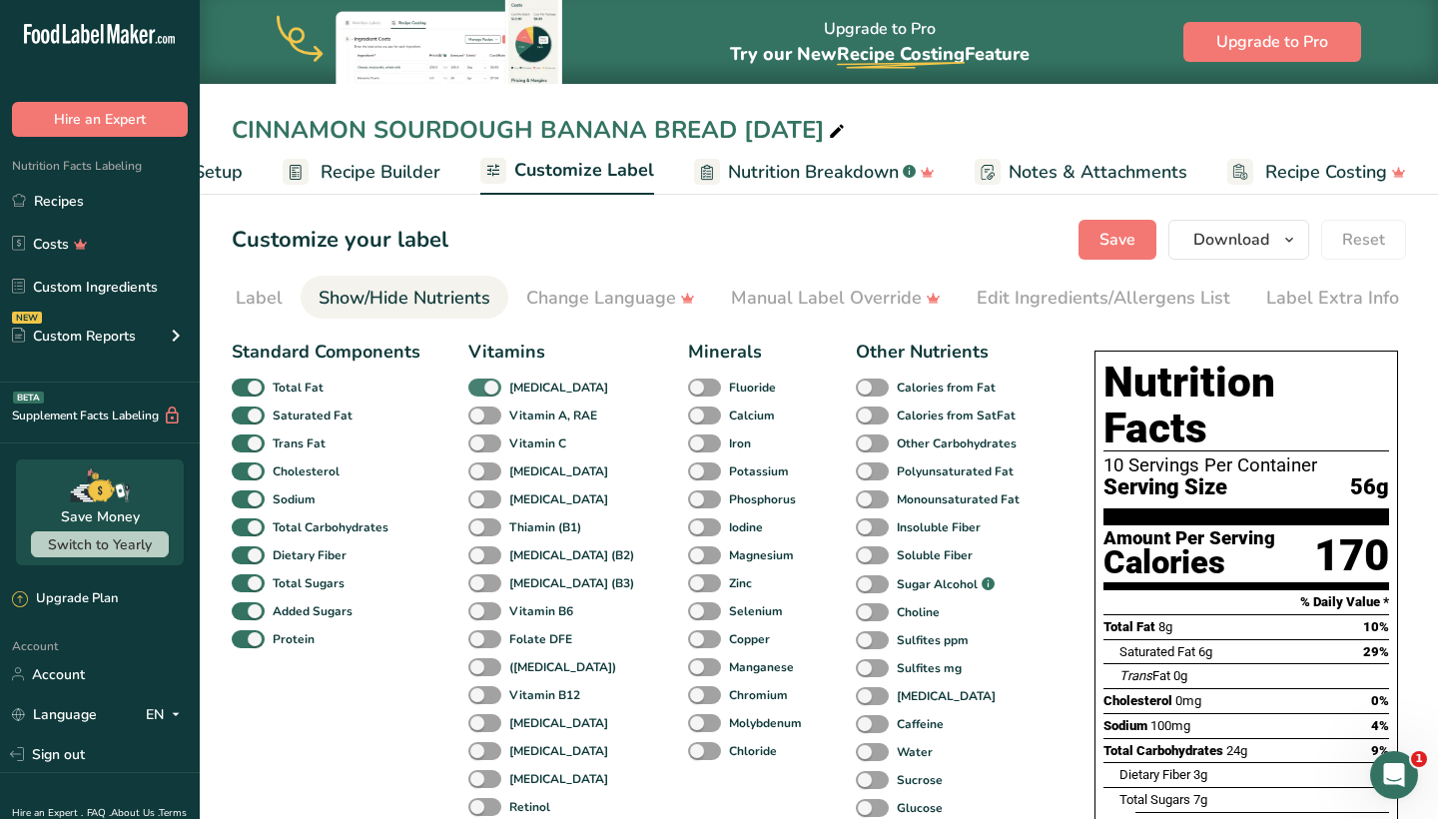
click at [490, 384] on span at bounding box center [484, 387] width 33 height 19
click at [481, 384] on input "[MEDICAL_DATA]" at bounding box center [474, 386] width 13 height 13
checkbox input "false"
click at [1102, 250] on span "Save" at bounding box center [1117, 240] width 36 height 24
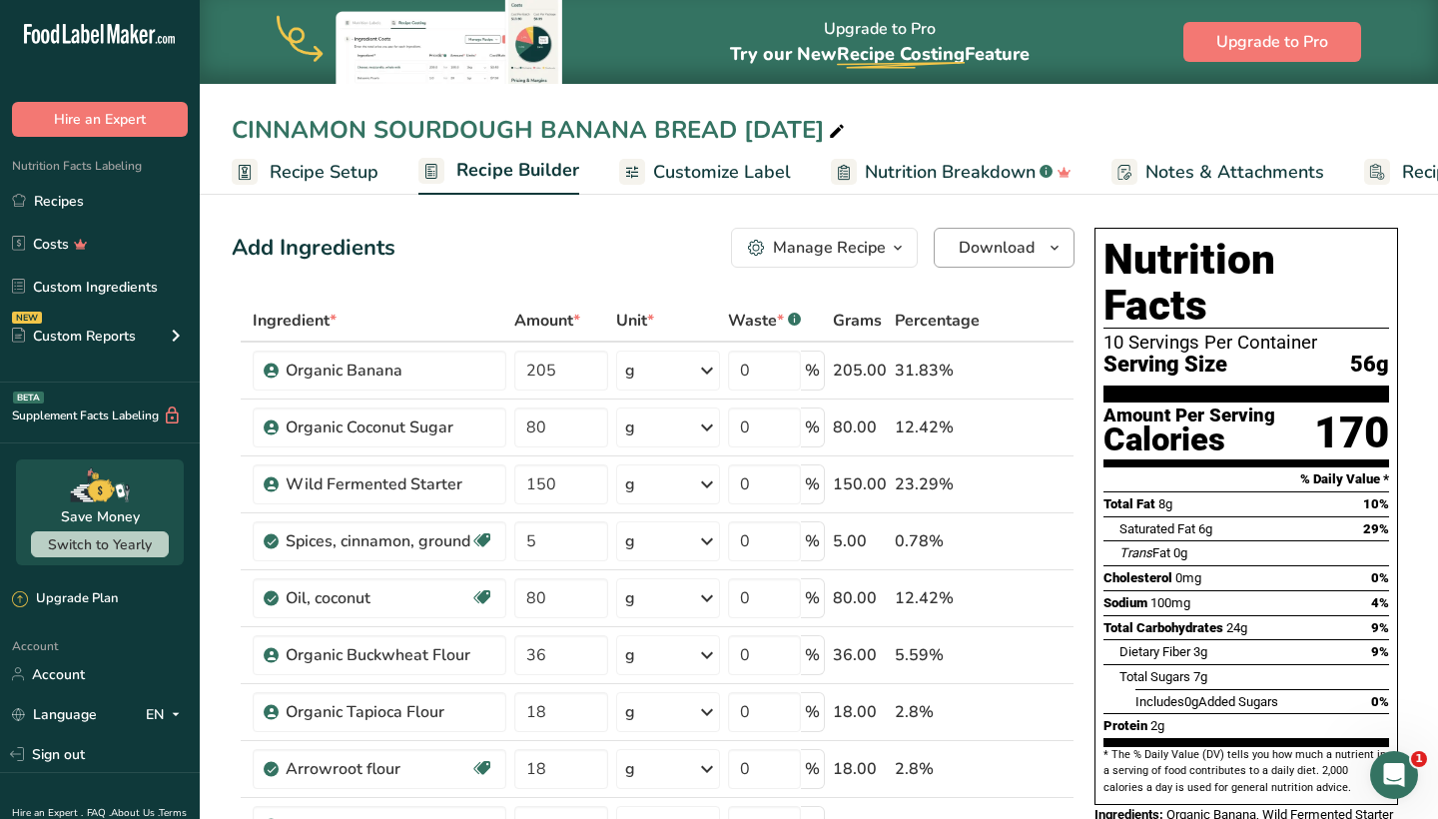
click at [1009, 239] on span "Download" at bounding box center [997, 248] width 76 height 24
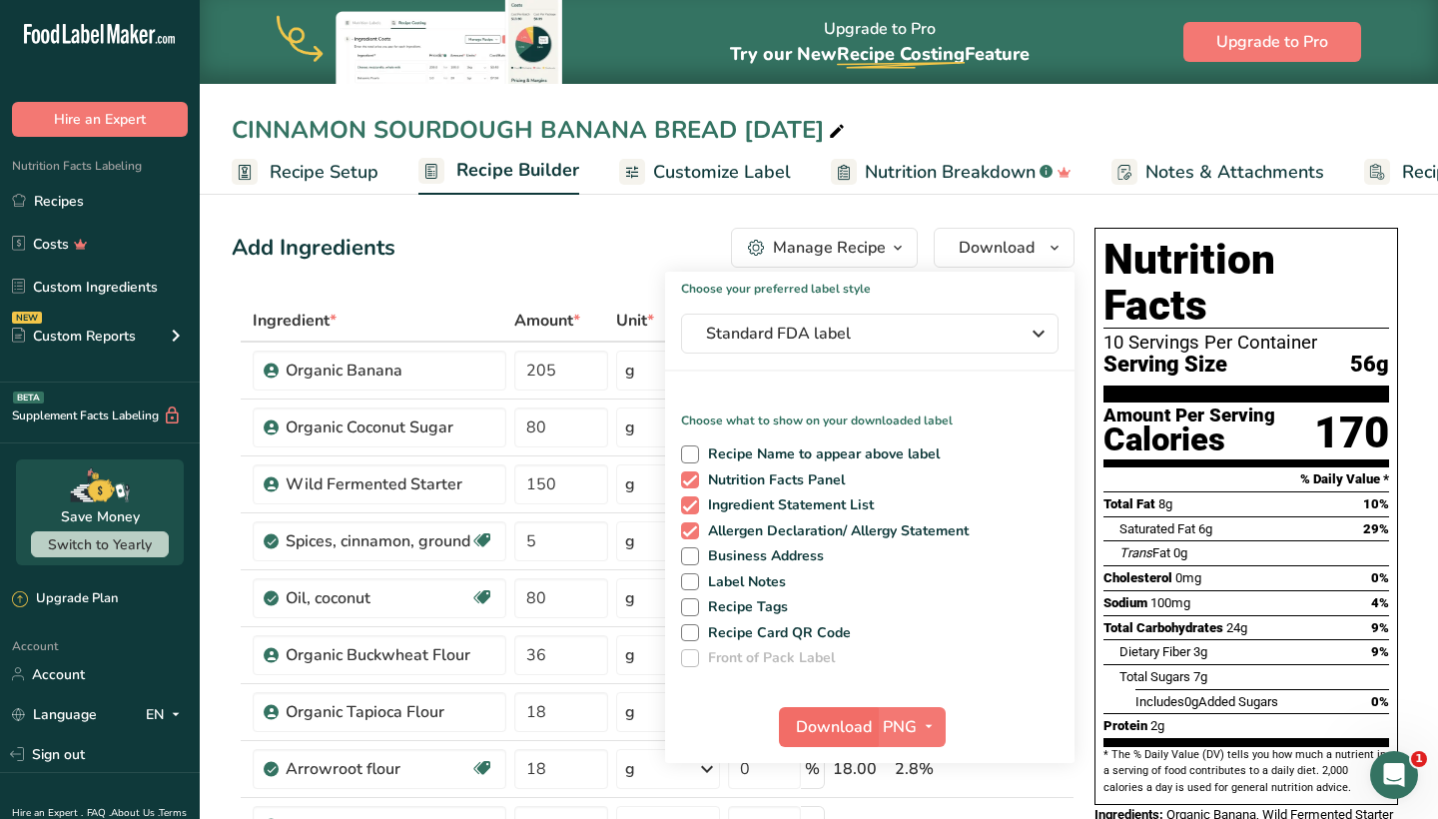
click at [821, 731] on span "Download" at bounding box center [834, 727] width 76 height 24
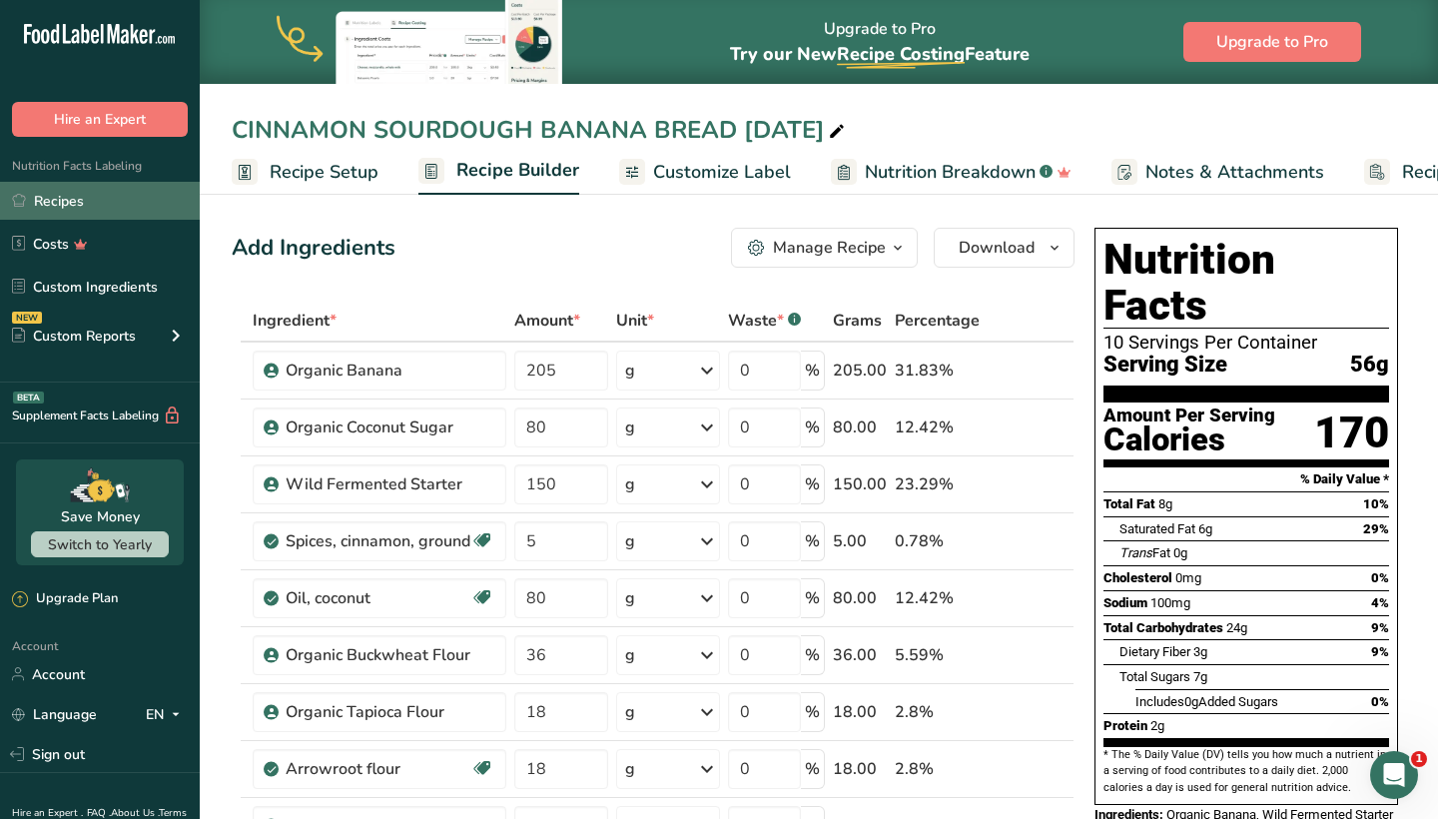
click at [101, 211] on link "Recipes" at bounding box center [100, 201] width 200 height 38
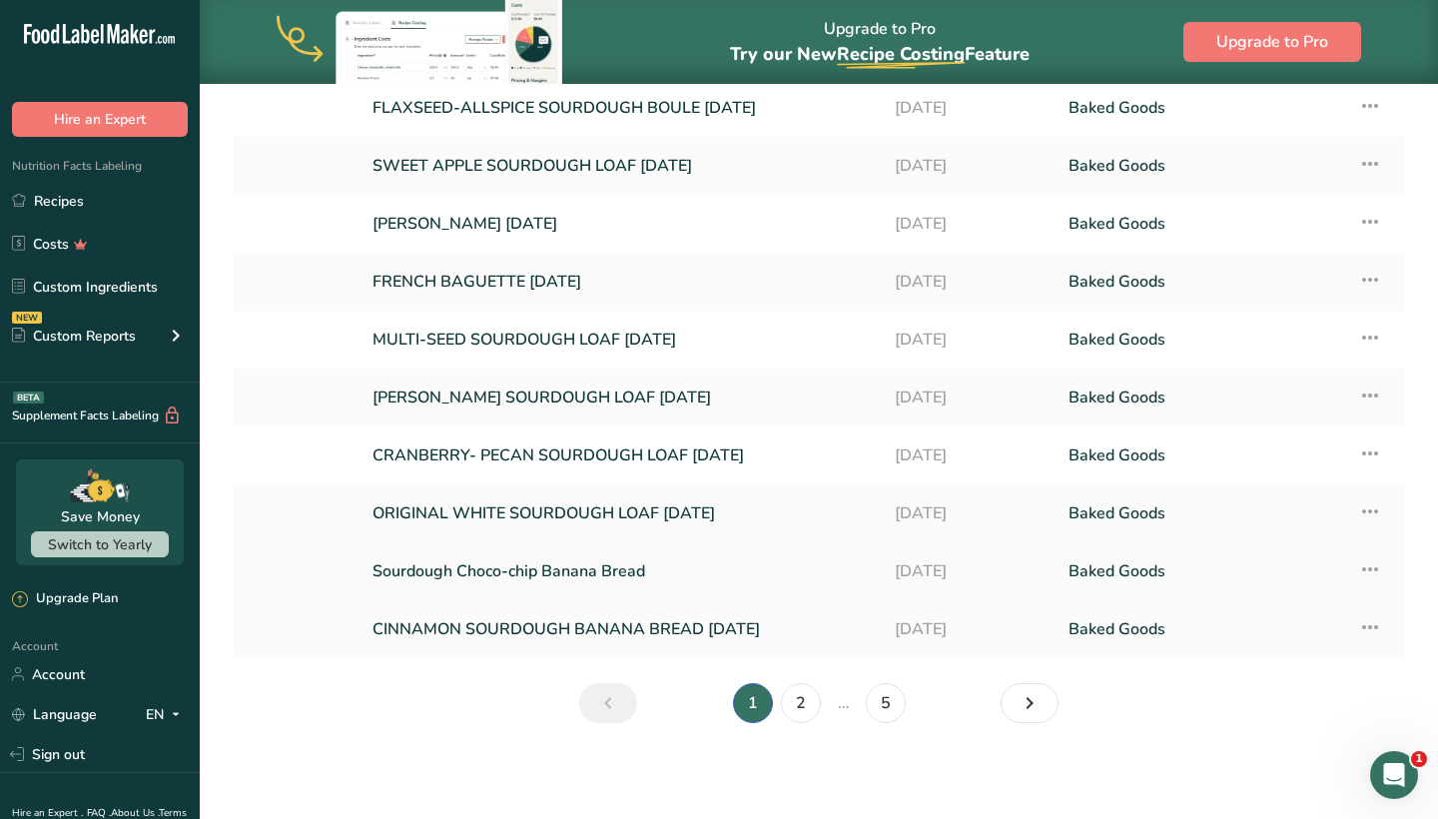
scroll to position [197, 0]
click at [585, 554] on link "Sourdough Choco-chip Banana Bread" at bounding box center [621, 571] width 498 height 42
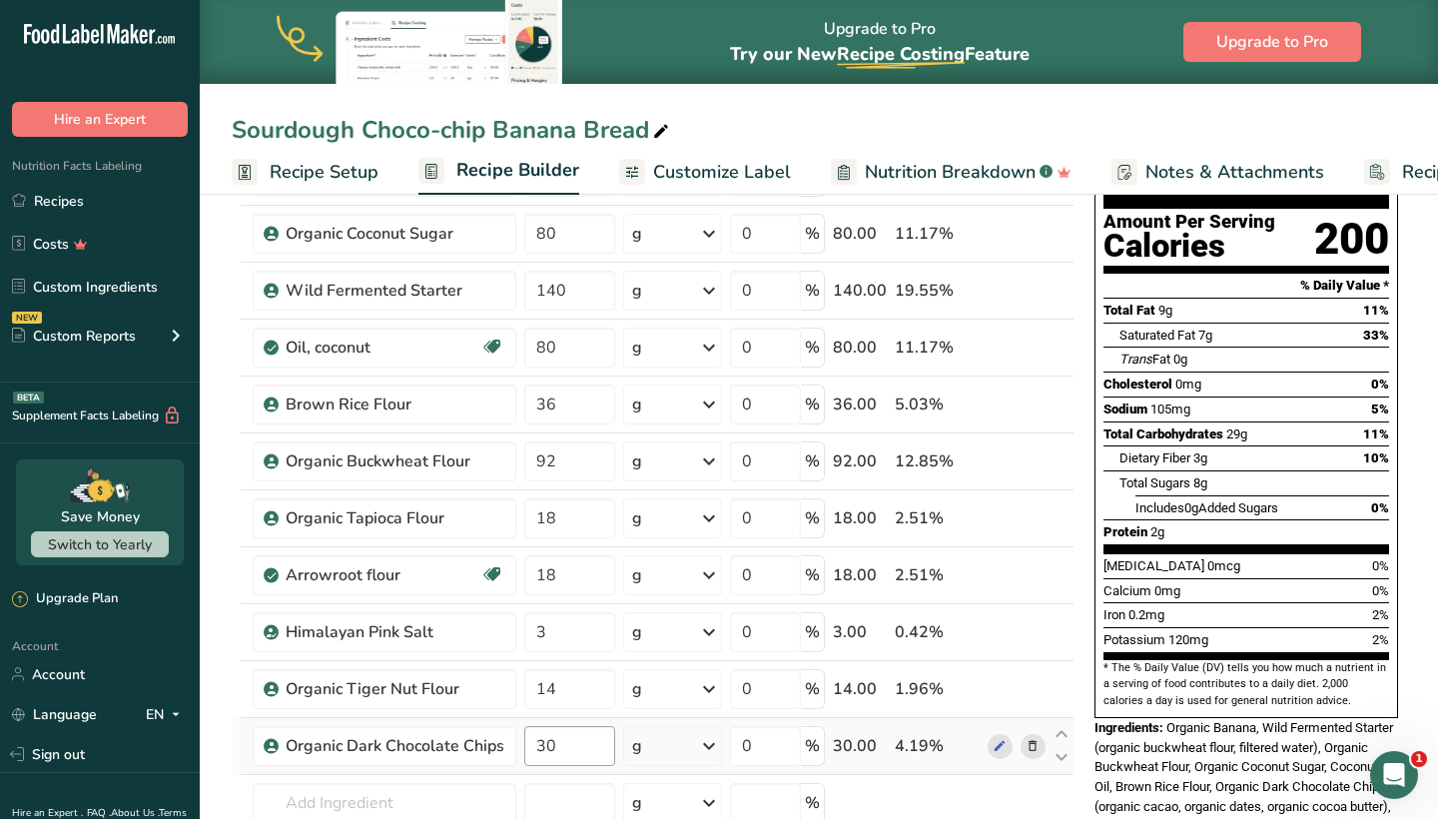
scroll to position [136, 0]
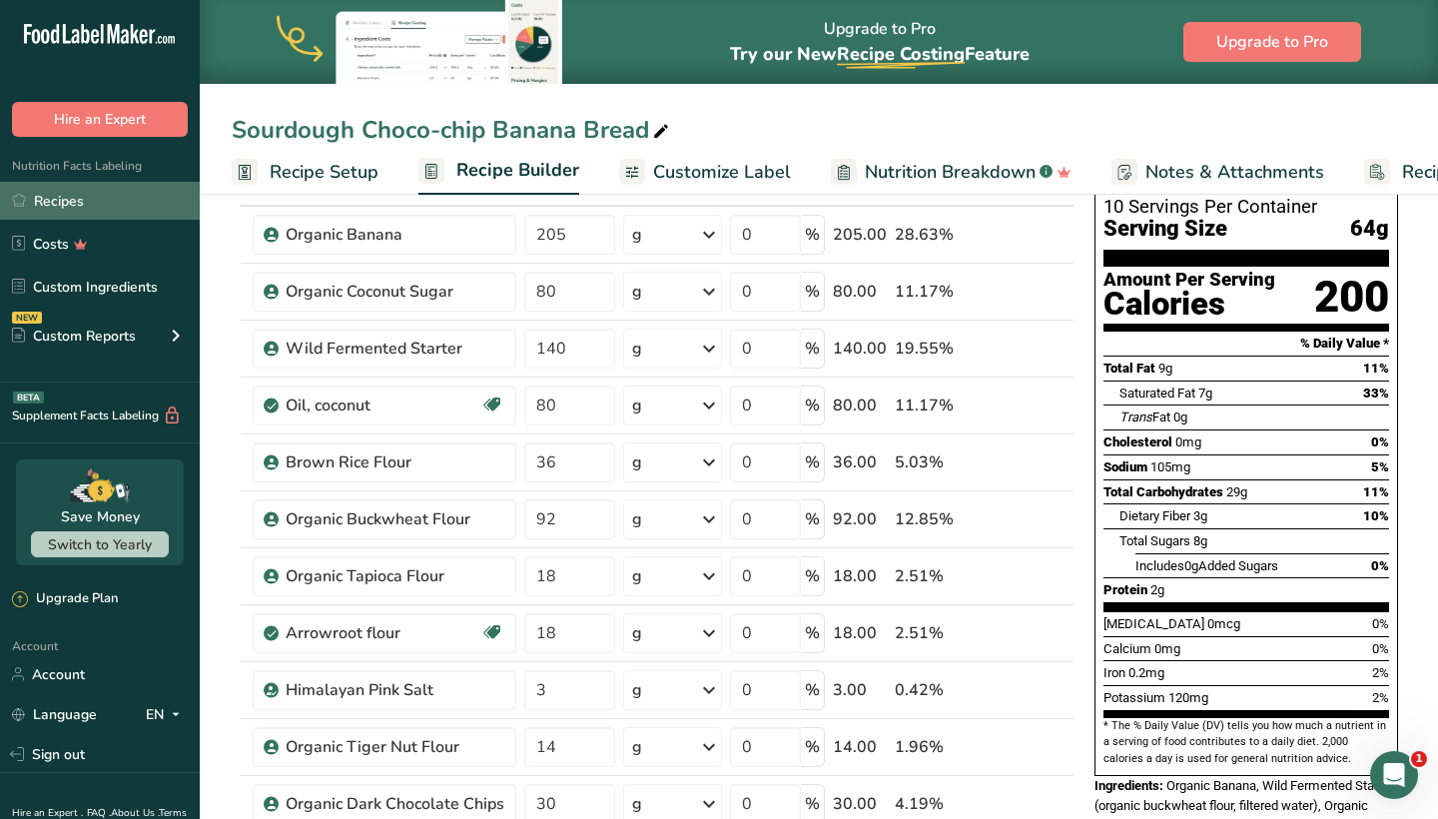
click at [119, 200] on link "Recipes" at bounding box center [100, 201] width 200 height 38
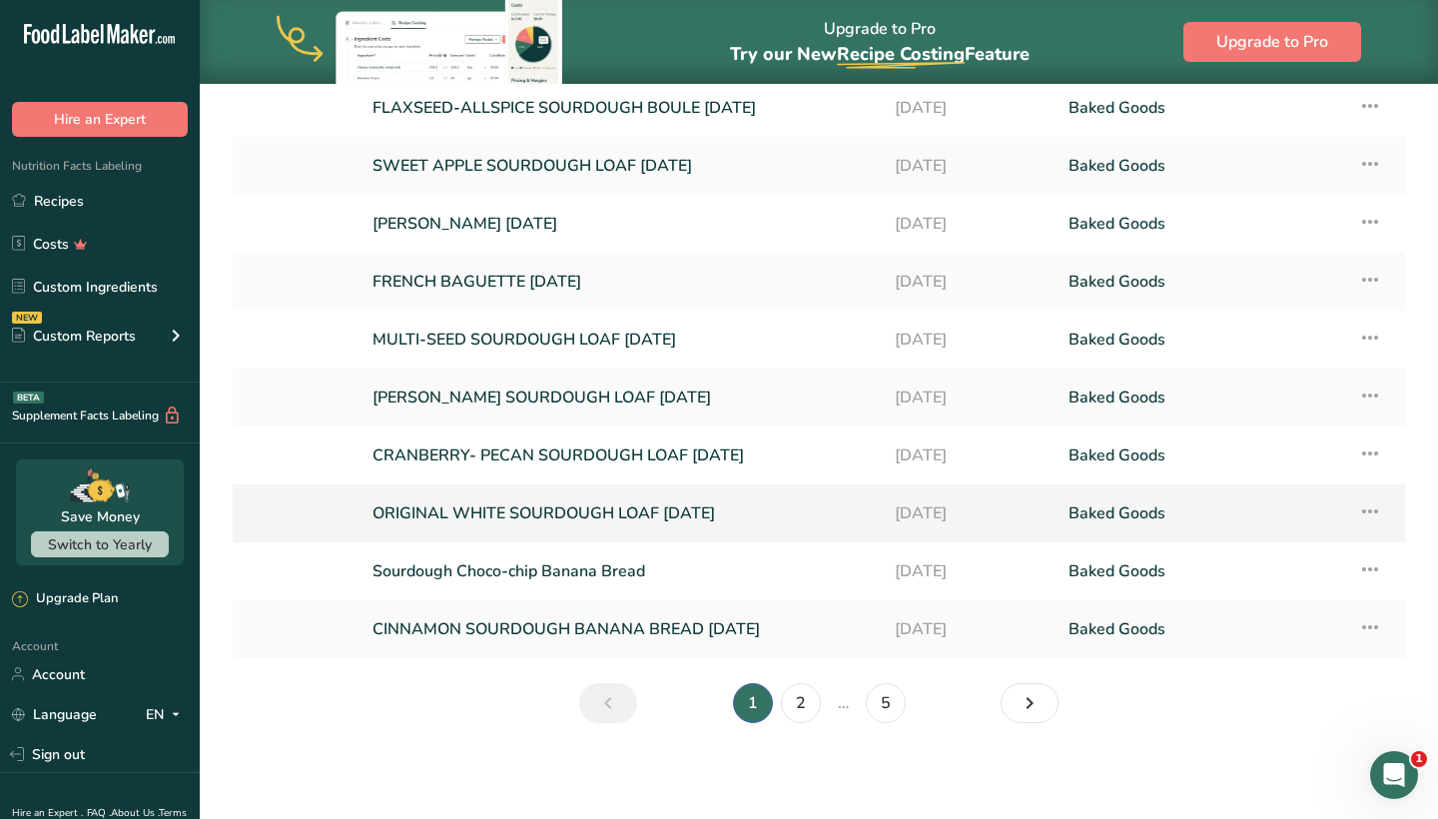
scroll to position [197, 0]
click at [1373, 568] on icon at bounding box center [1370, 569] width 24 height 36
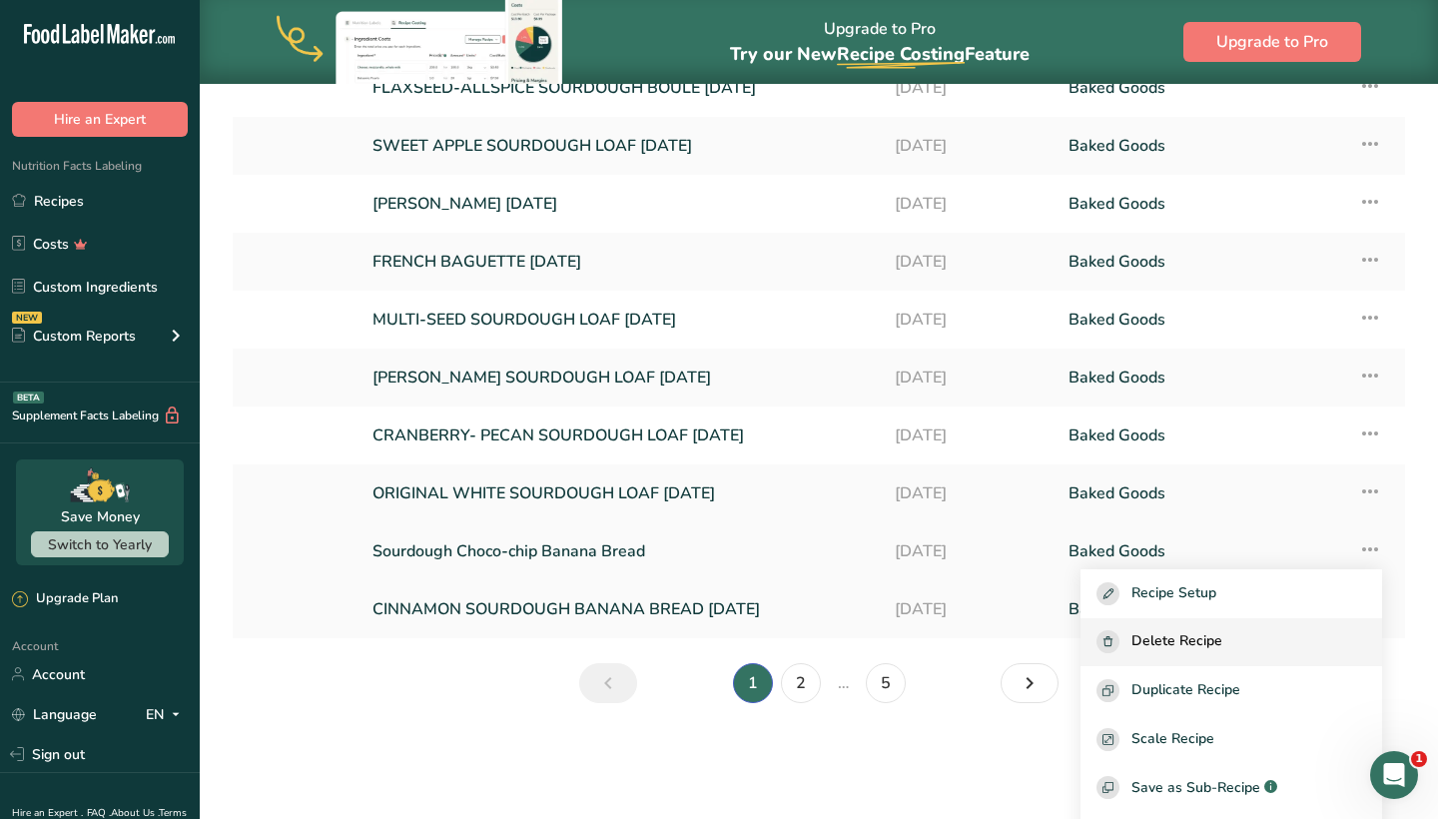
scroll to position [21, 0]
click at [1221, 637] on span "Delete Recipe" at bounding box center [1176, 640] width 91 height 23
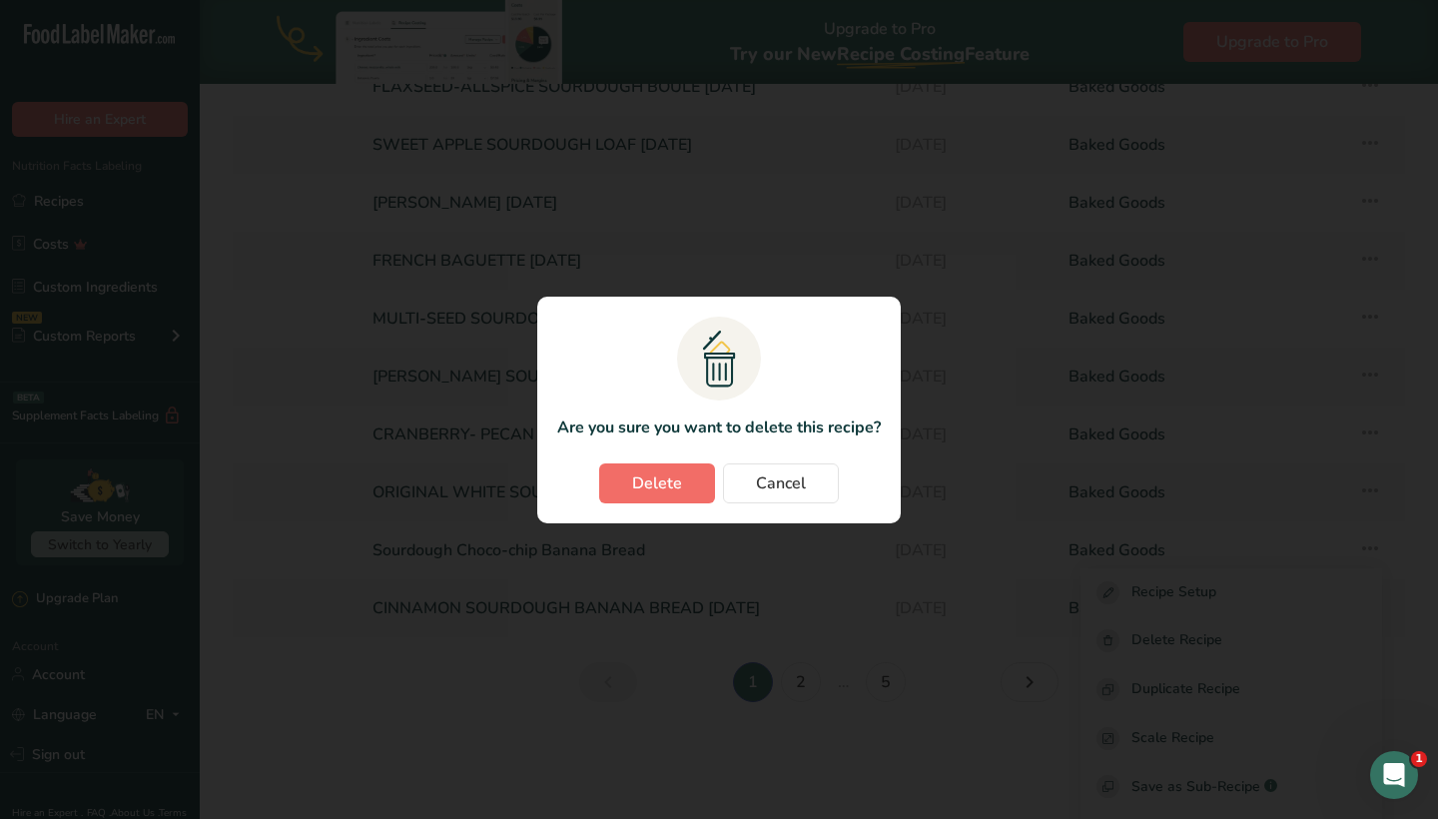
click at [660, 493] on span "Delete" at bounding box center [657, 483] width 50 height 24
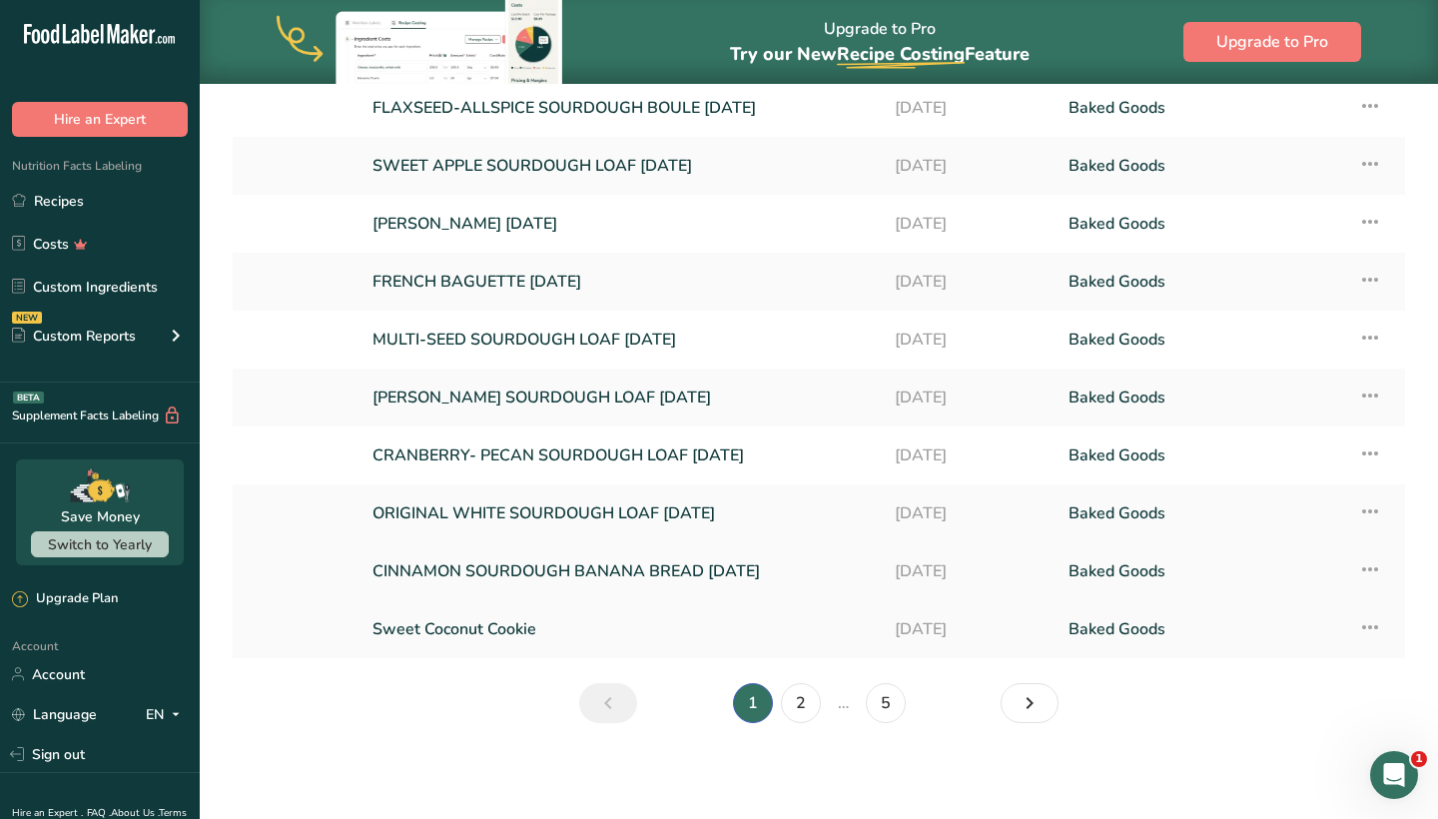
click at [1369, 572] on icon at bounding box center [1370, 569] width 24 height 36
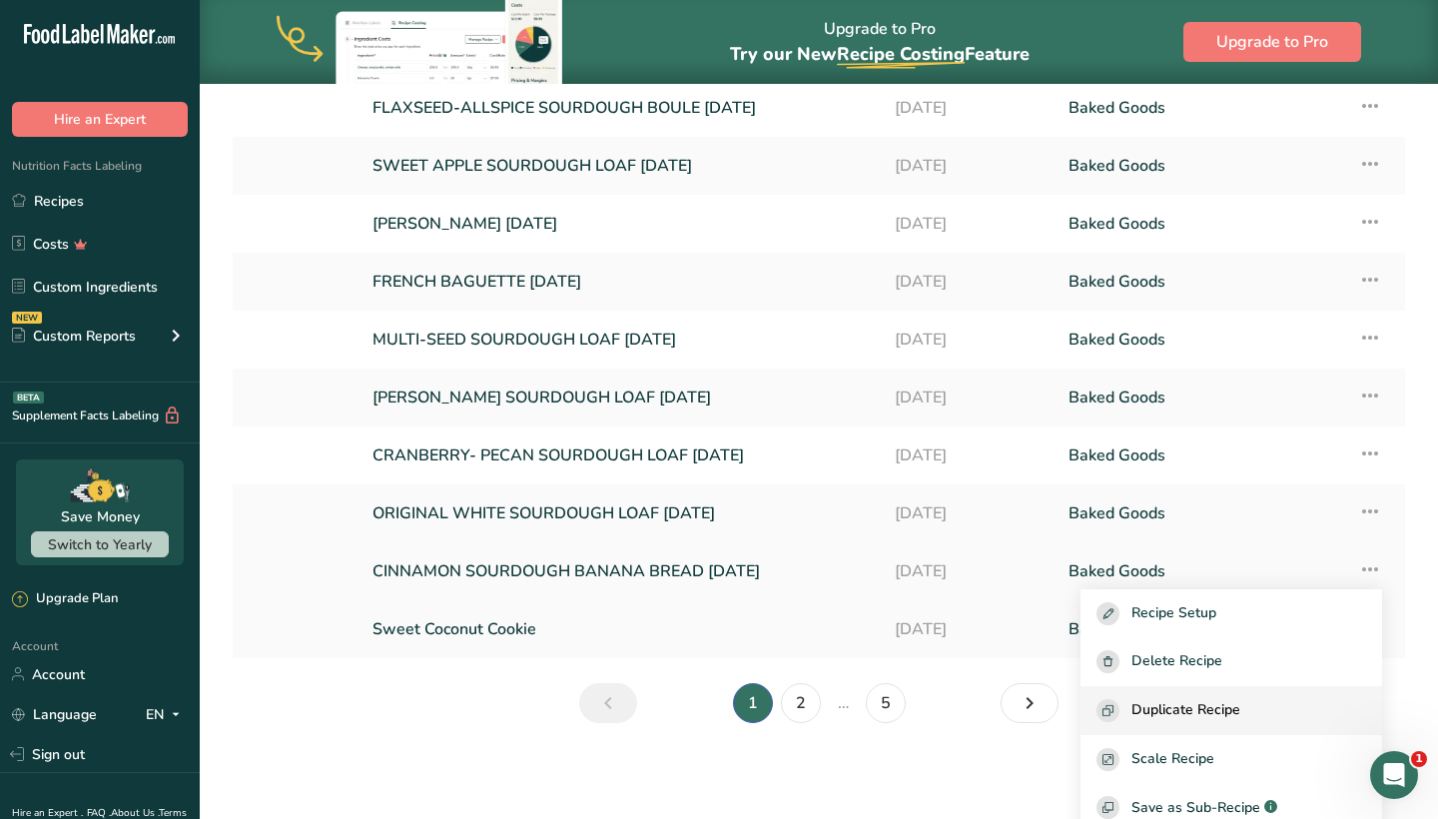
click at [1230, 700] on span "Duplicate Recipe" at bounding box center [1185, 710] width 109 height 23
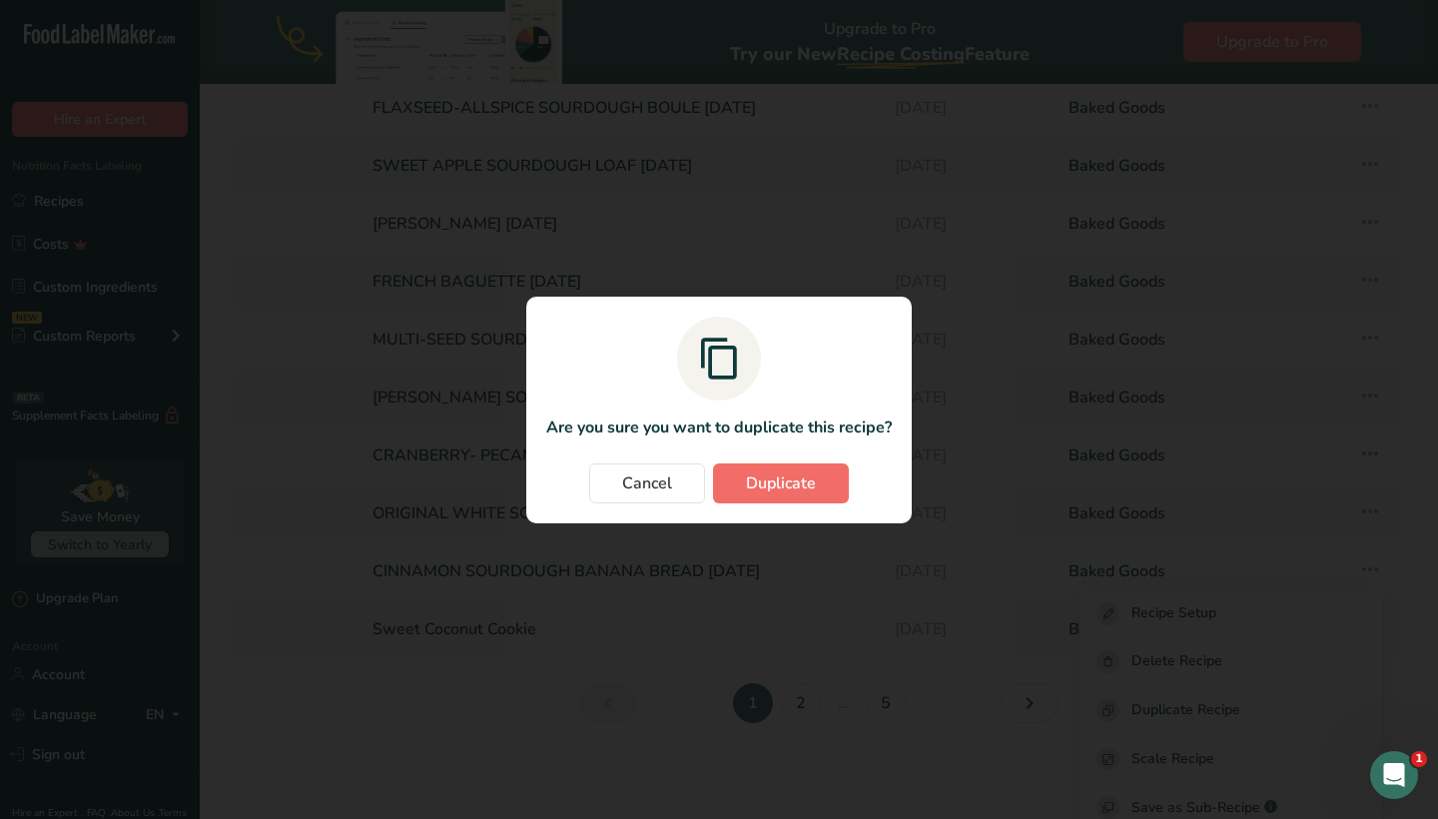
click at [805, 479] on span "Duplicate" at bounding box center [781, 483] width 70 height 24
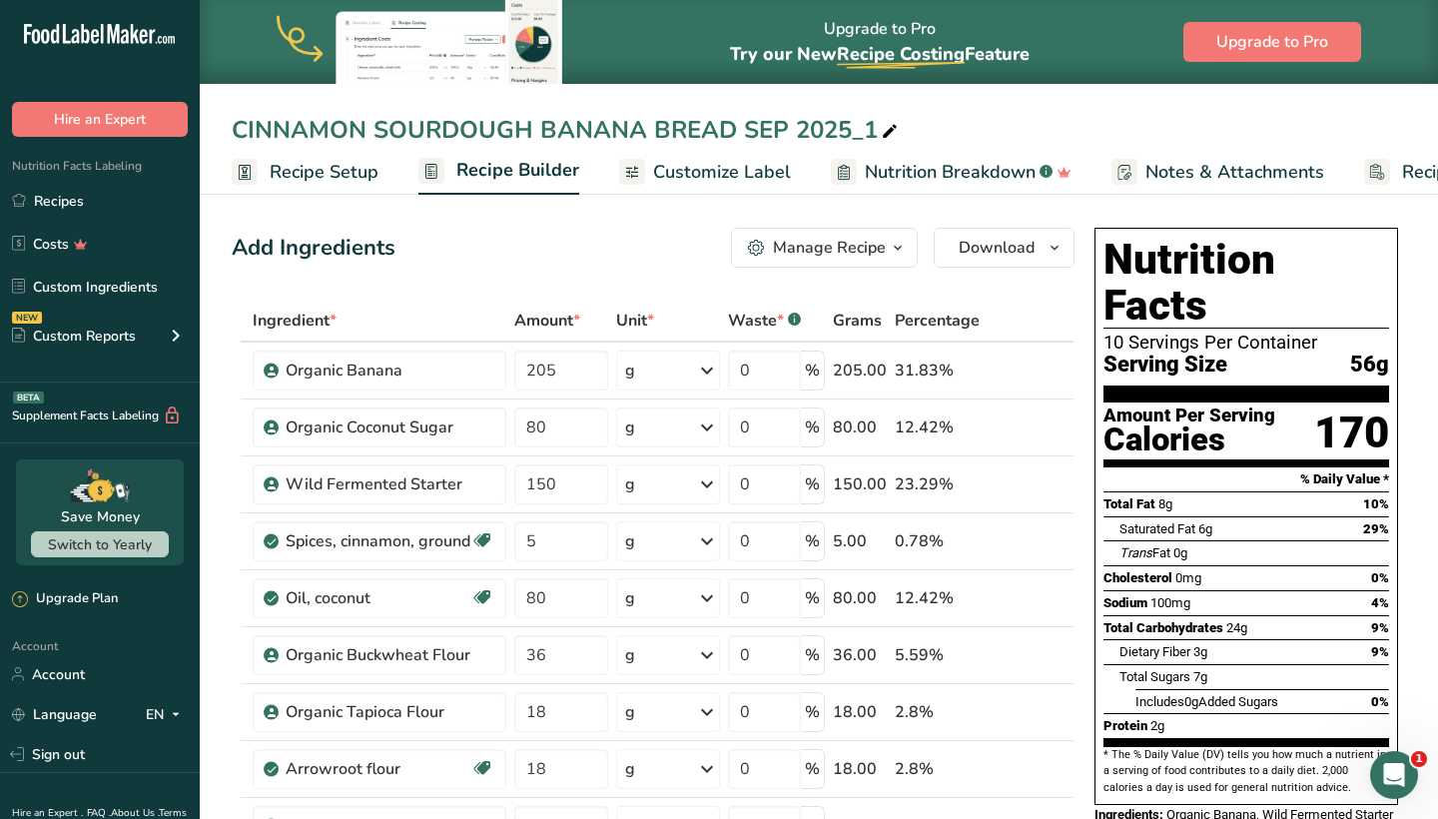
click at [881, 133] on icon at bounding box center [890, 132] width 18 height 28
drag, startPoint x: 852, startPoint y: 135, endPoint x: 907, endPoint y: 137, distance: 55.0
click at [907, 137] on input "CINNAMON SOURDOUGH BANANA BREAD SEP 2025_1" at bounding box center [819, 130] width 1174 height 36
drag, startPoint x: 368, startPoint y: 135, endPoint x: 188, endPoint y: 135, distance: 180.7
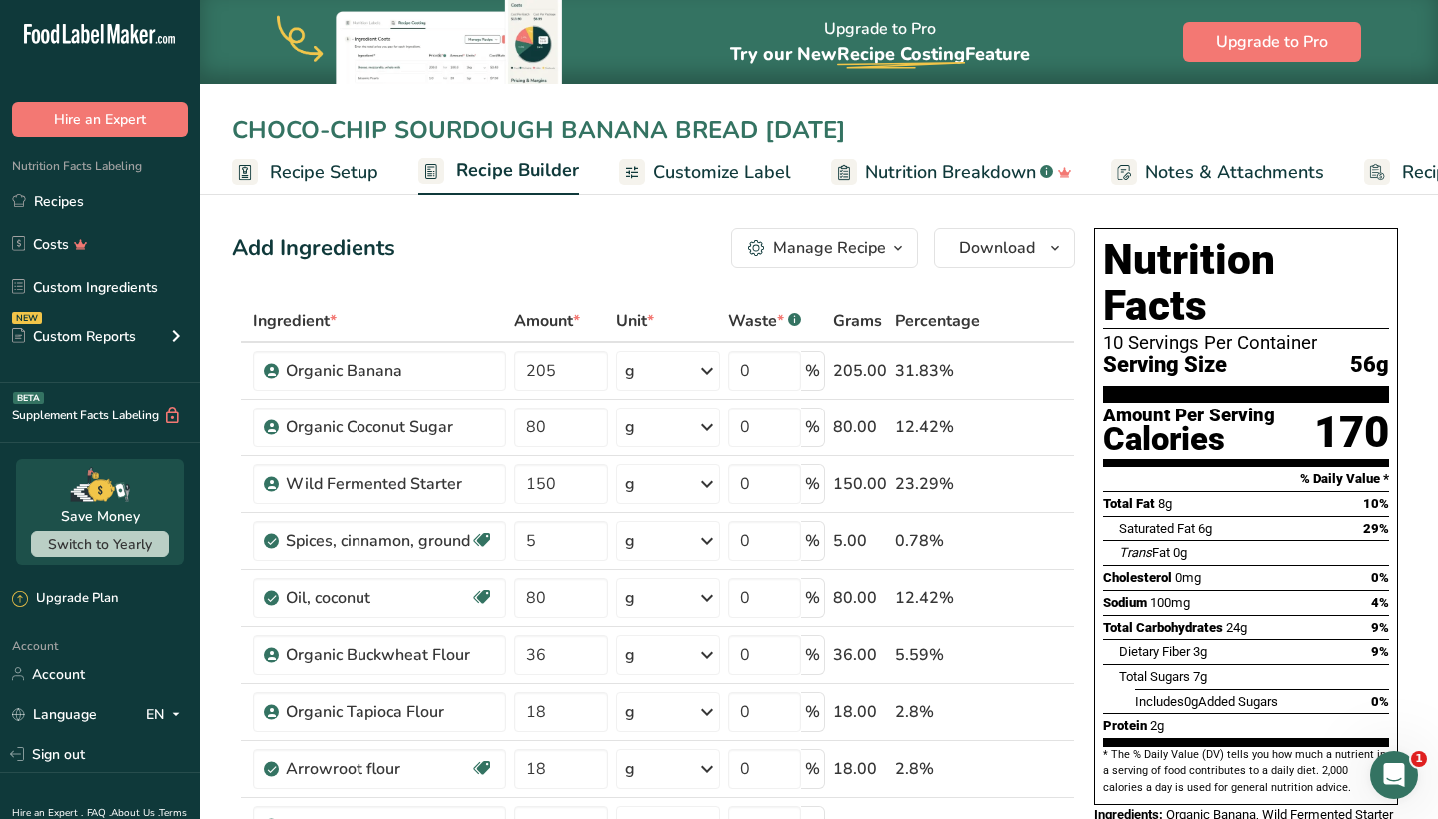
type input "CHOCO-CHIP SOURDOUGH BANANA BREAD [DATE]"
click at [512, 266] on div "Add Ingredients Manage Recipe Delete Recipe Duplicate Recipe Scale Recipe Save …" at bounding box center [653, 248] width 843 height 40
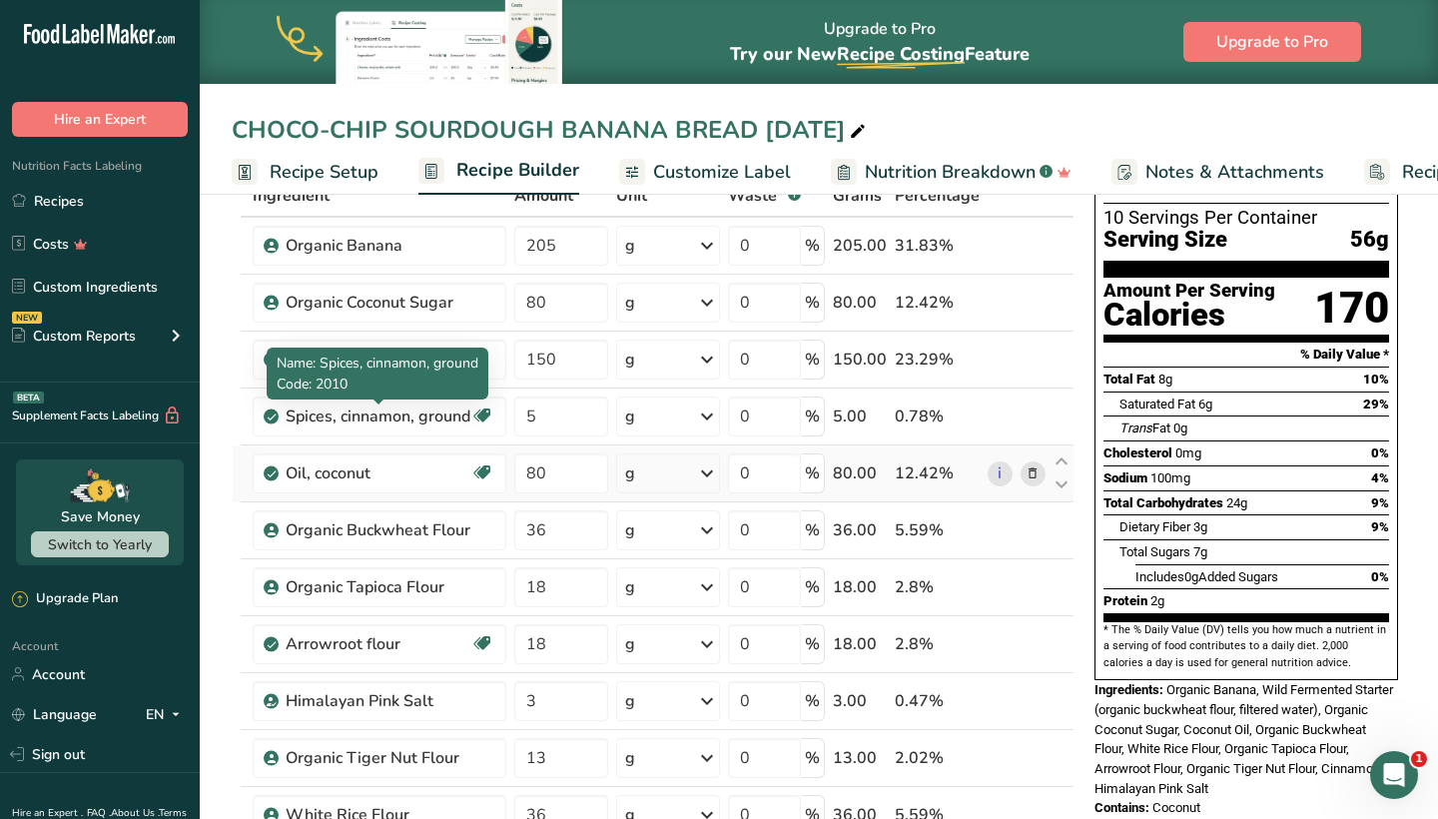
scroll to position [126, 0]
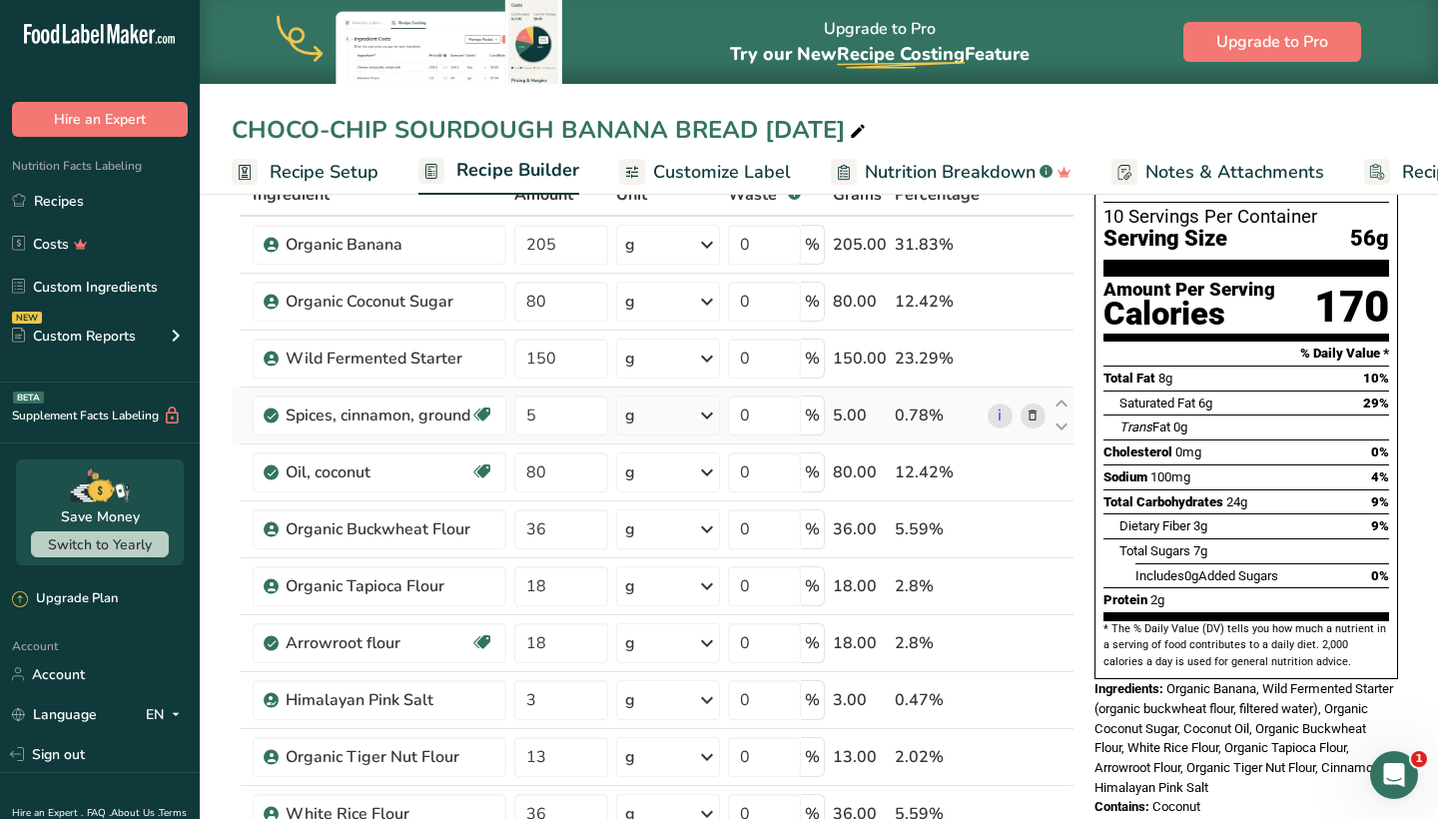
click at [1036, 414] on icon at bounding box center [1033, 415] width 14 height 21
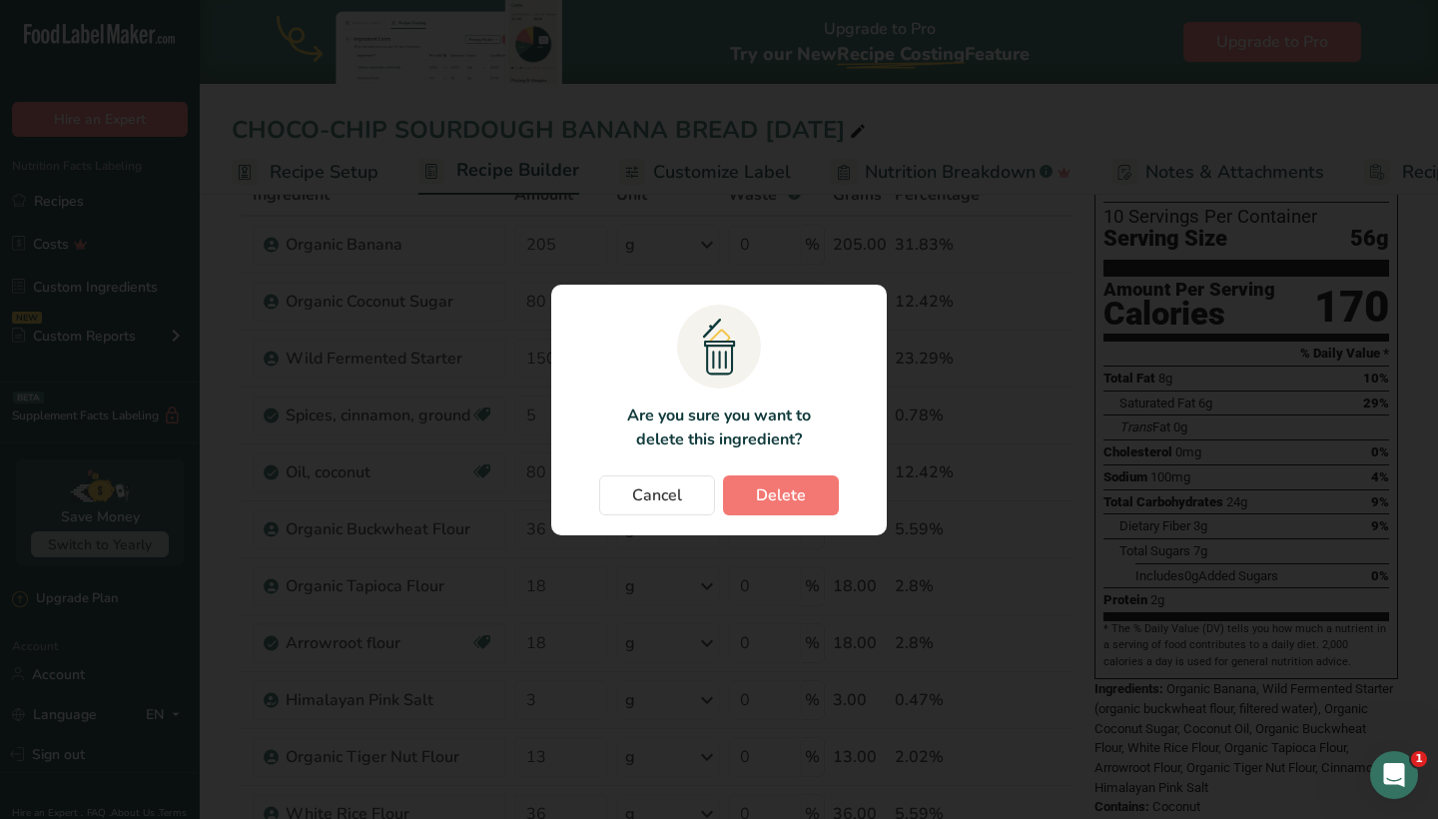
click at [825, 503] on button "Delete" at bounding box center [781, 495] width 116 height 40
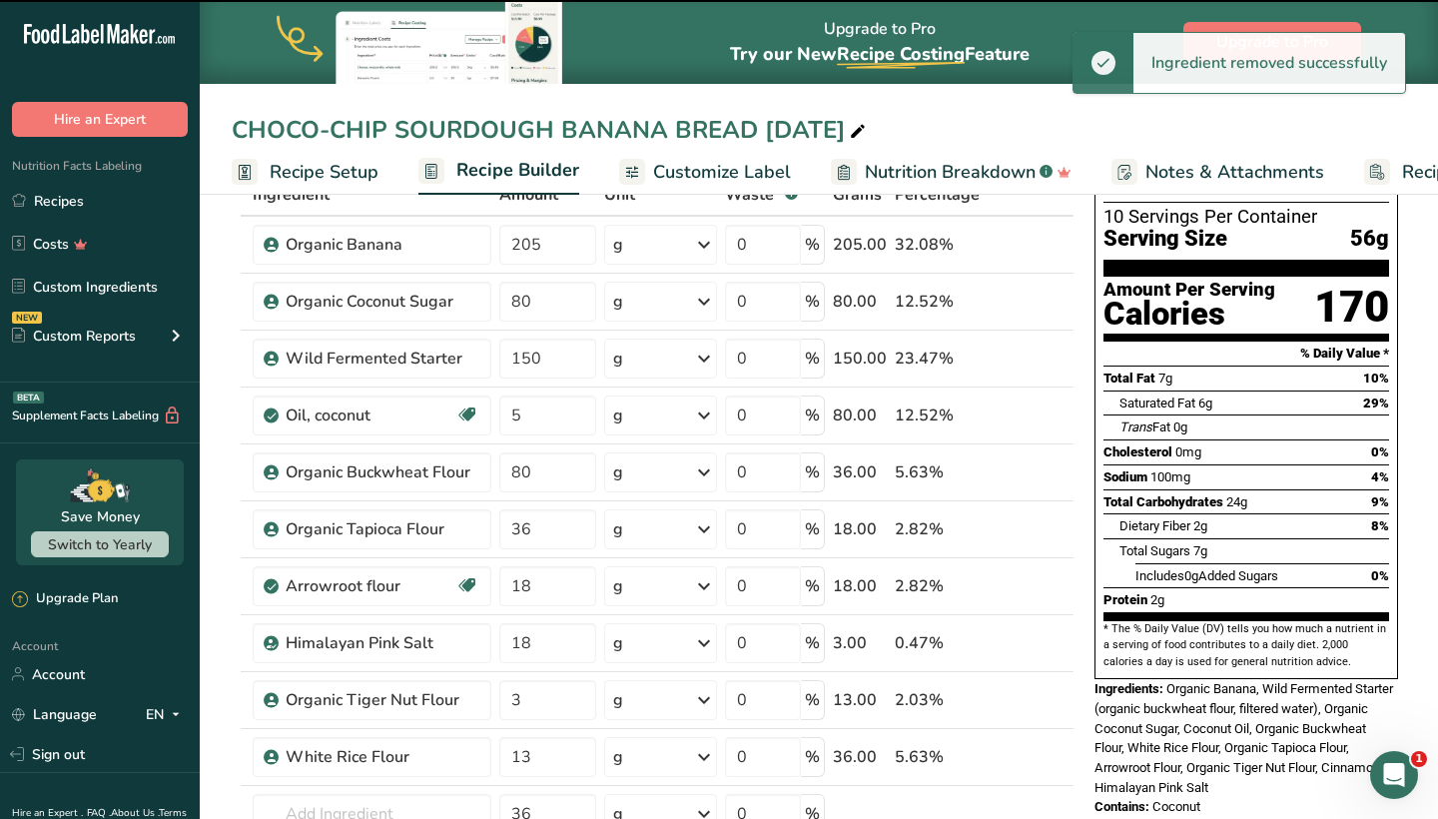
type input "80"
type input "36"
type input "18"
type input "3"
type input "13"
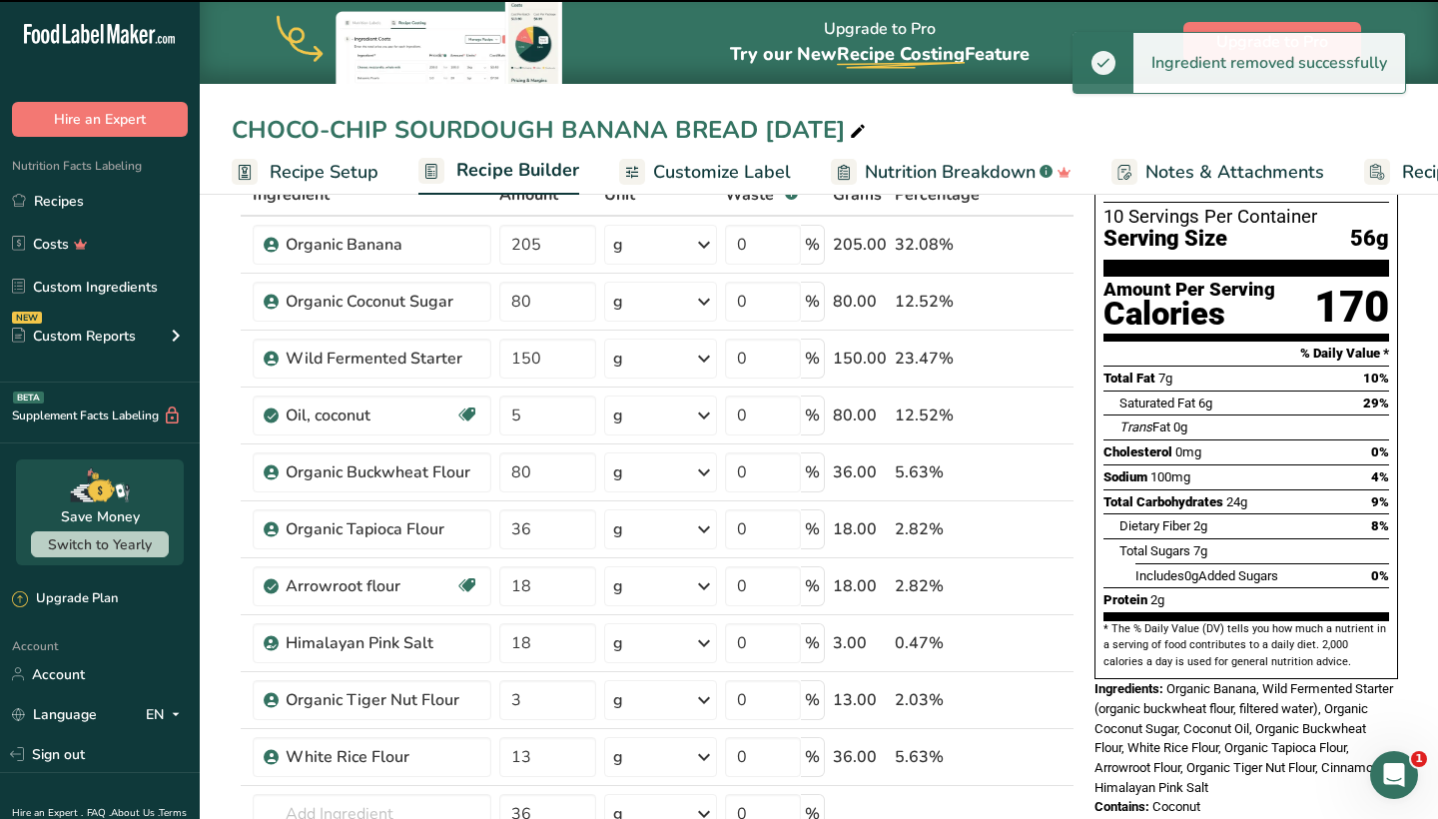
type input "36"
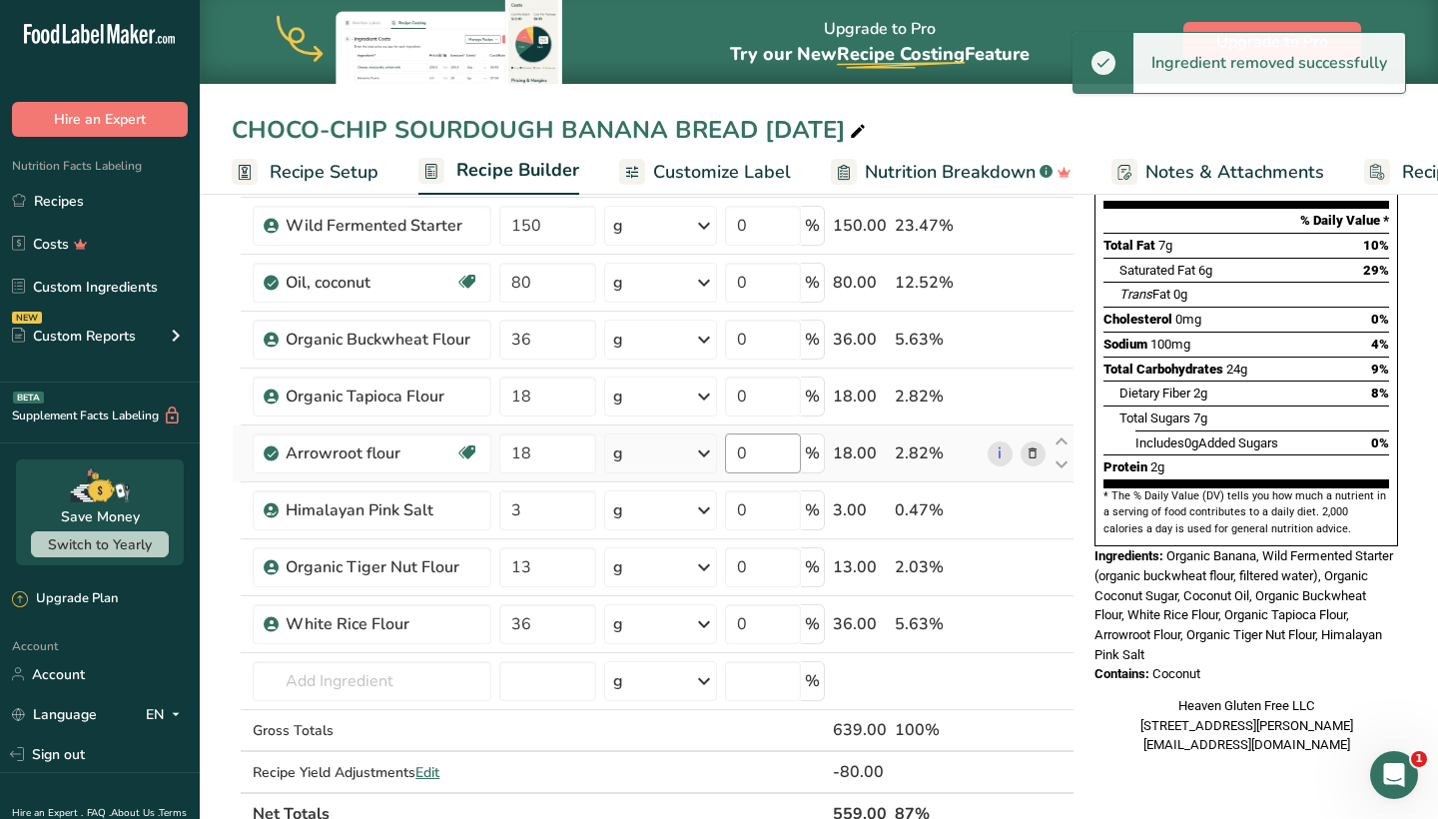
scroll to position [266, 0]
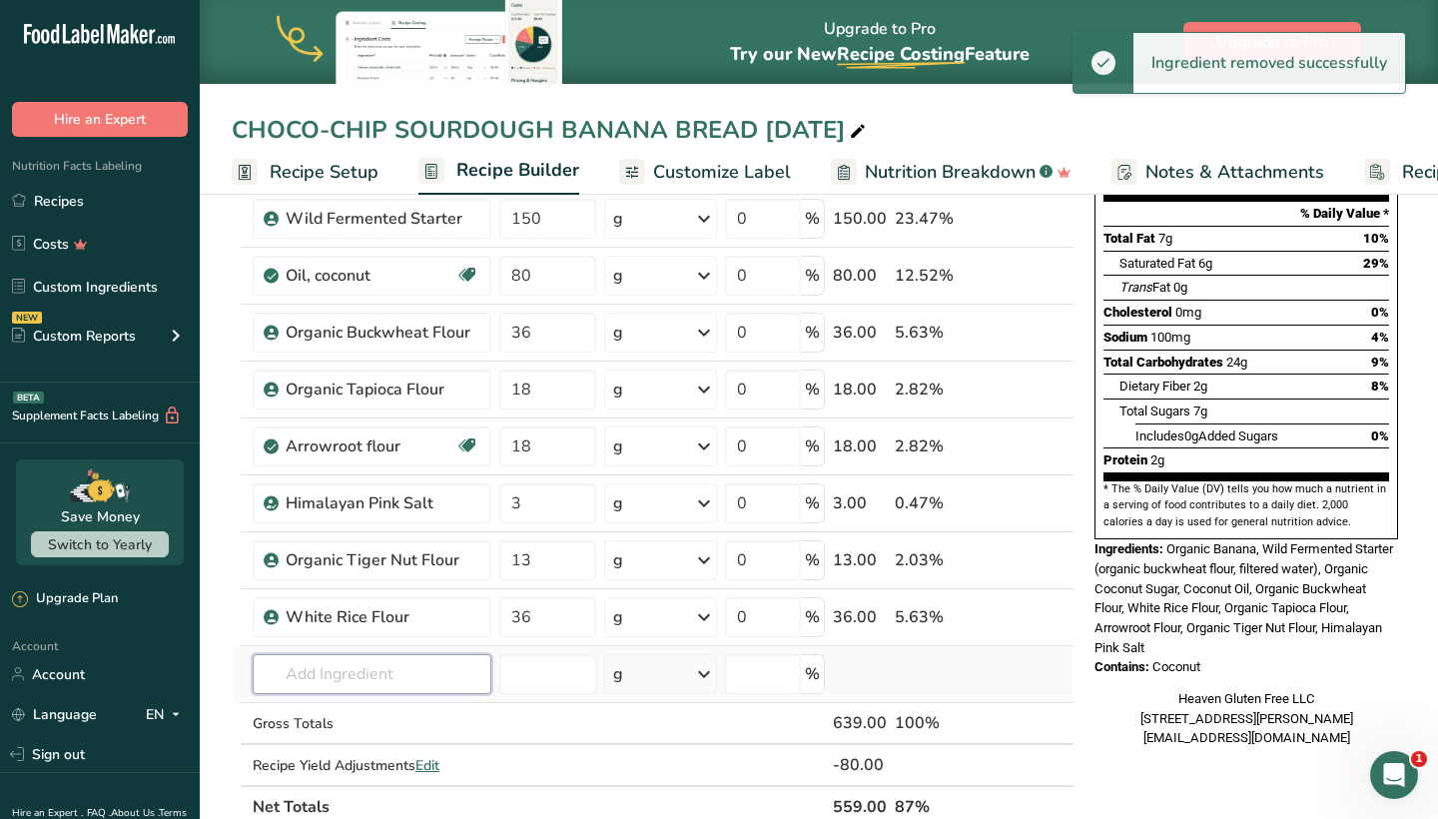
click at [406, 679] on input "text" at bounding box center [372, 674] width 239 height 40
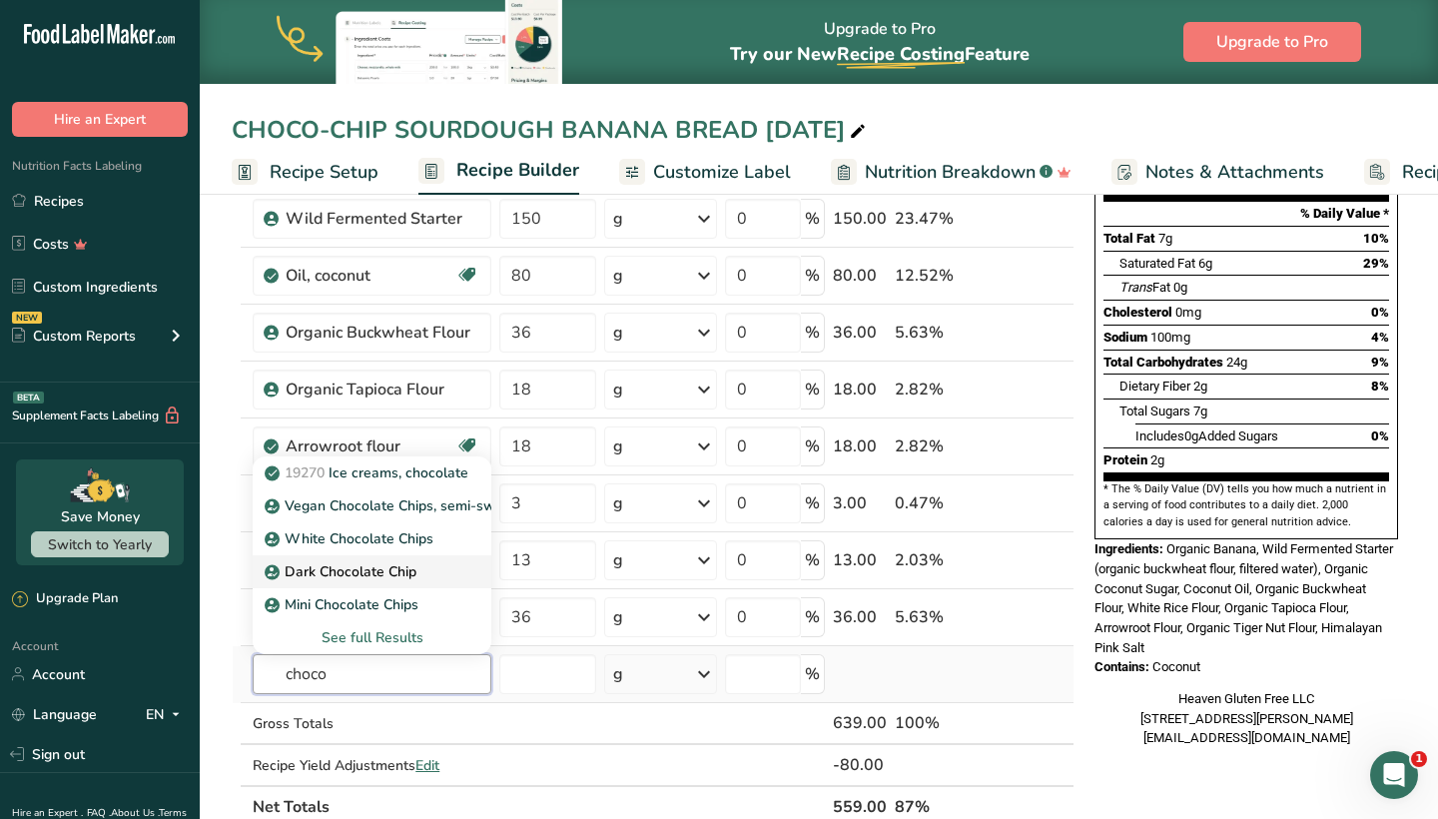
type input "choco"
click at [396, 575] on p "Dark Chocolate Chip" at bounding box center [343, 571] width 148 height 21
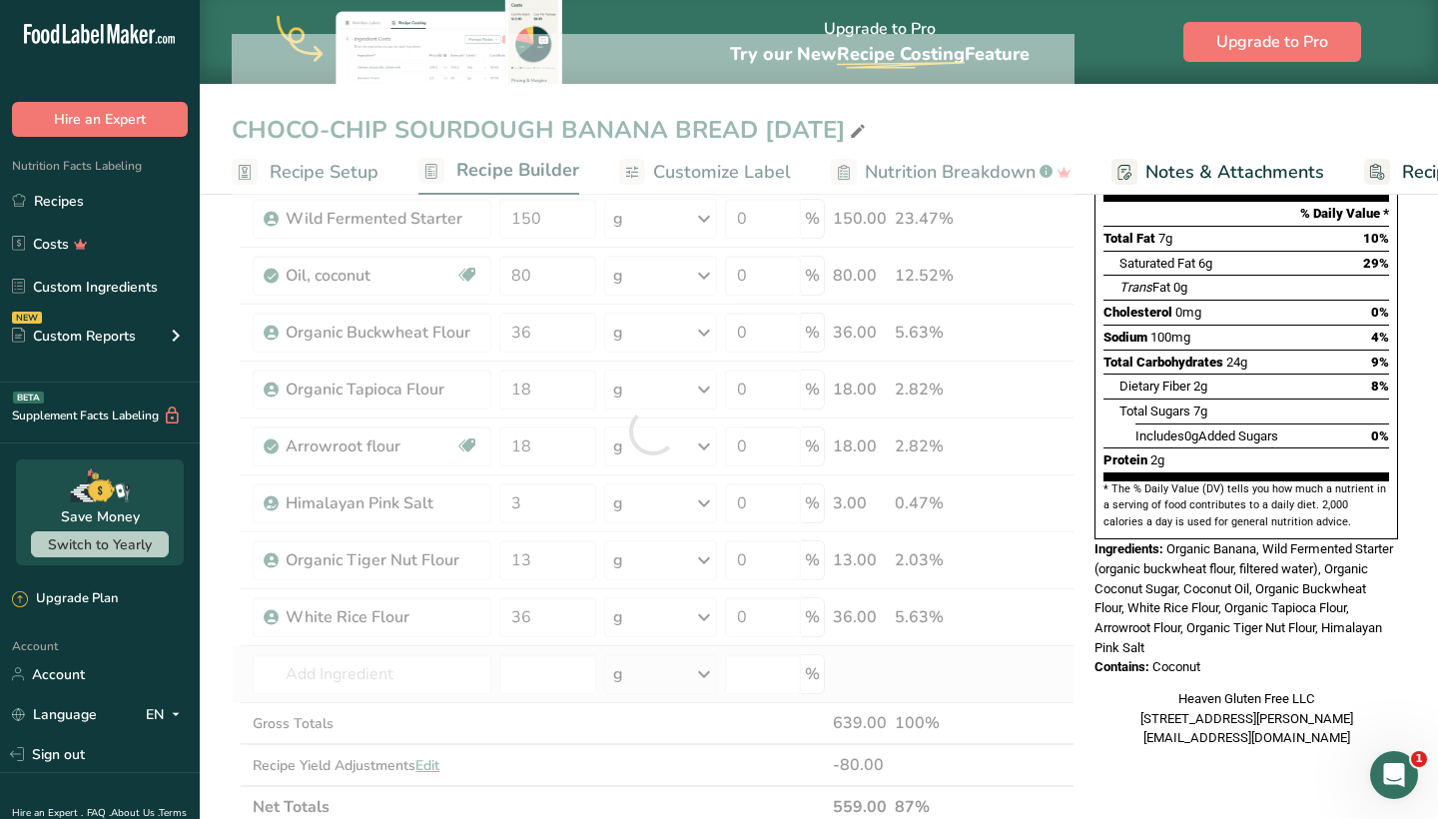
type input "Dark Chocolate Chip"
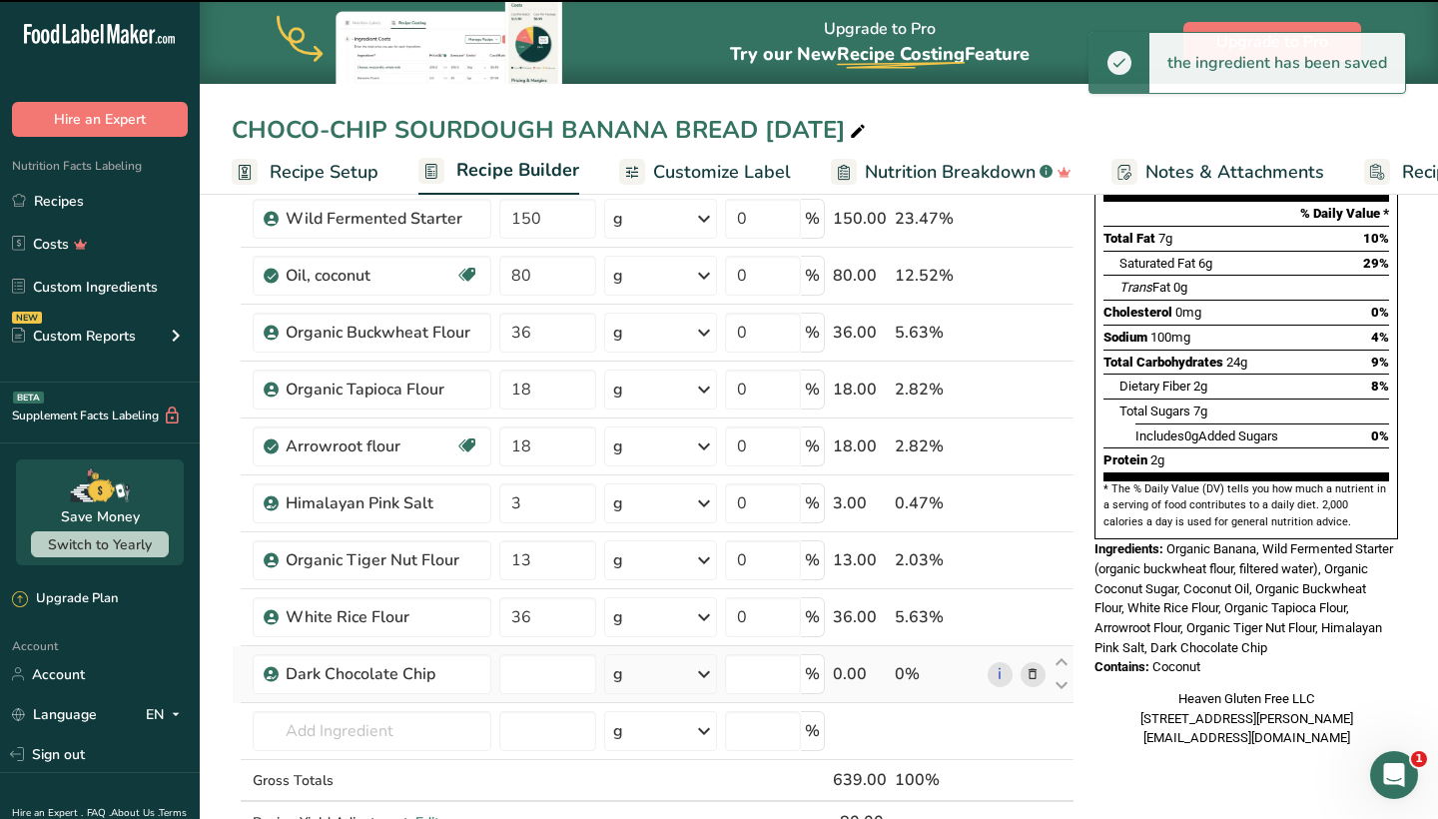
type input "0"
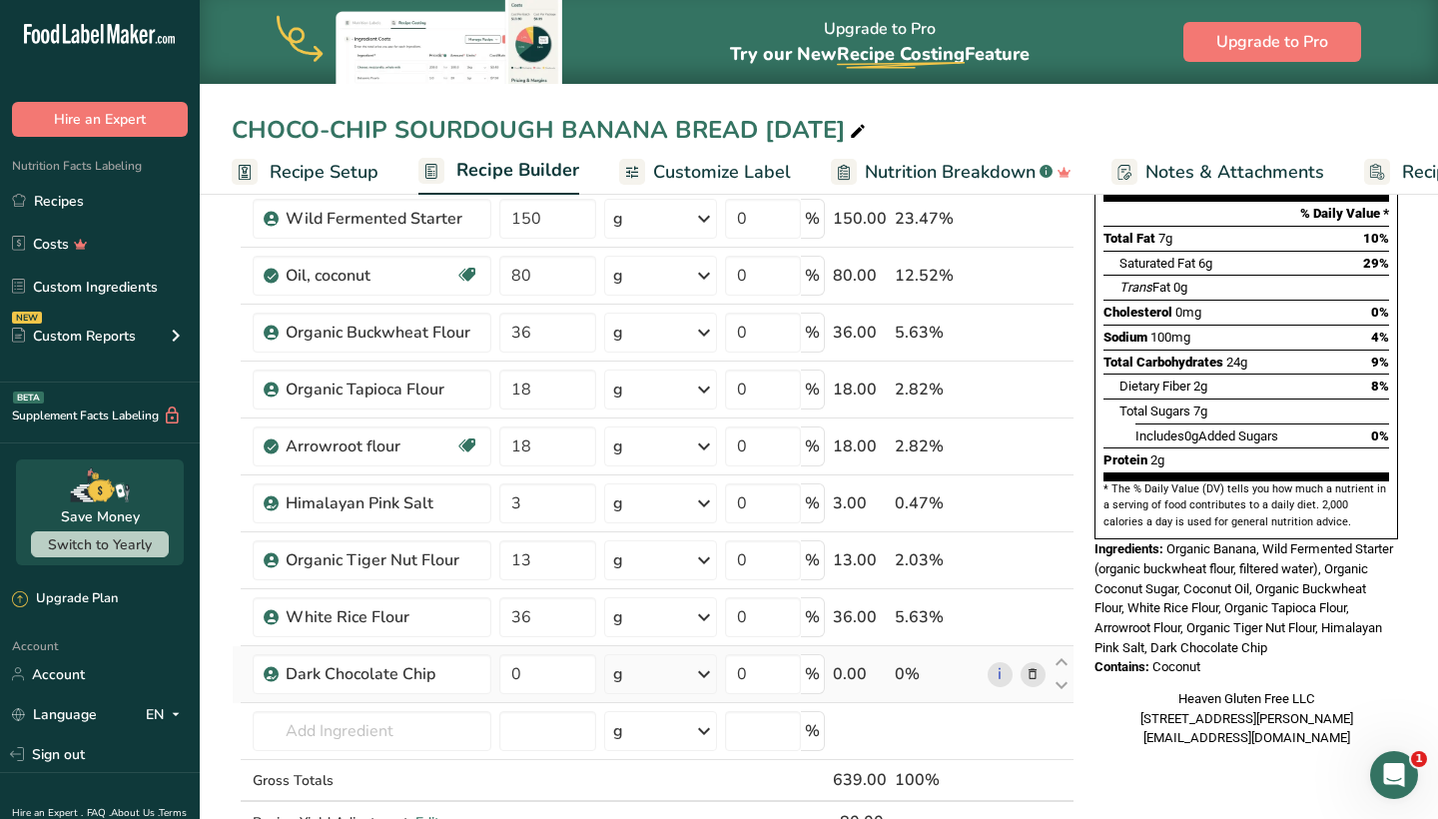
click at [1042, 670] on span at bounding box center [1033, 674] width 24 height 24
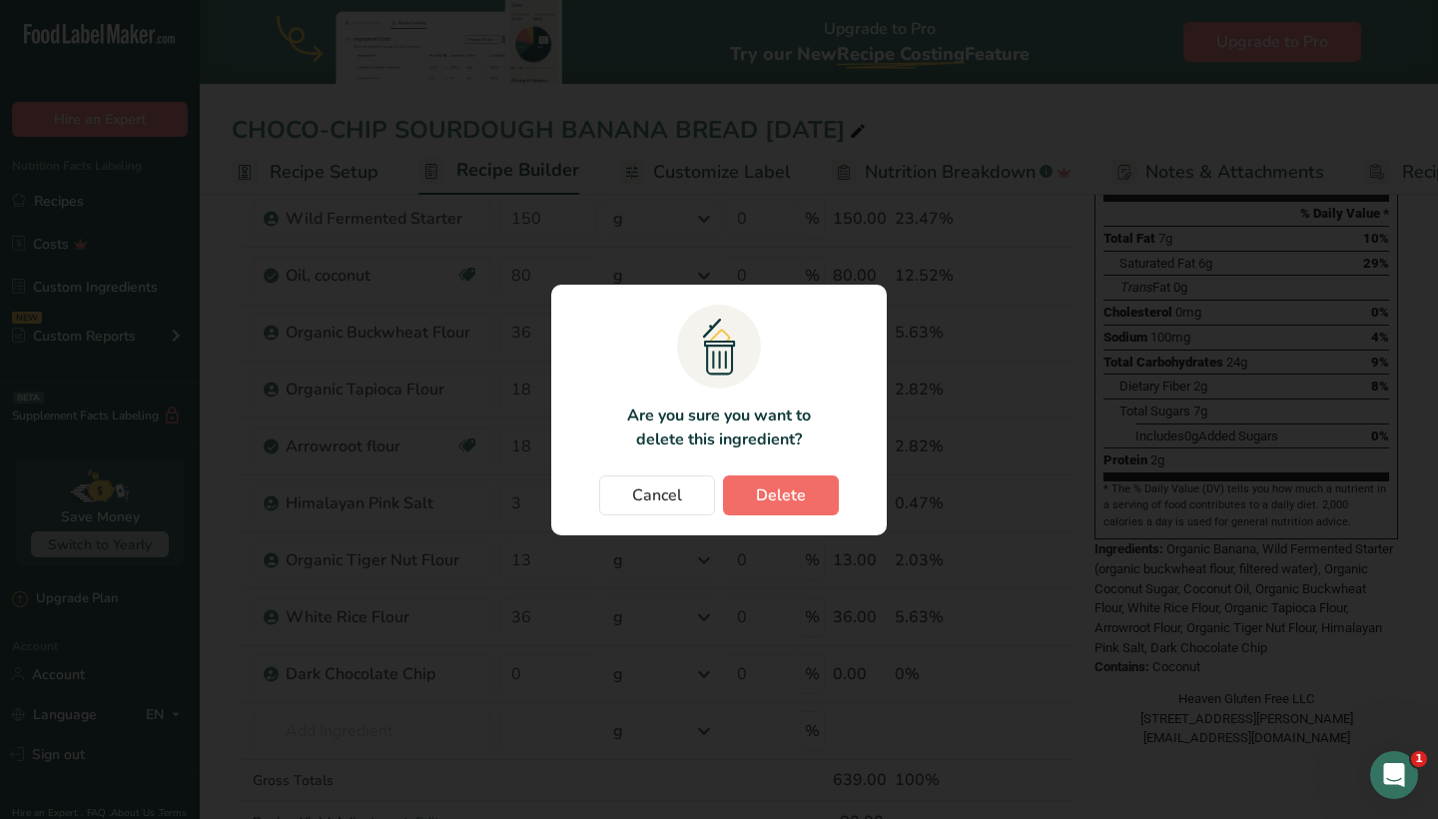
click at [808, 493] on button "Delete" at bounding box center [781, 495] width 116 height 40
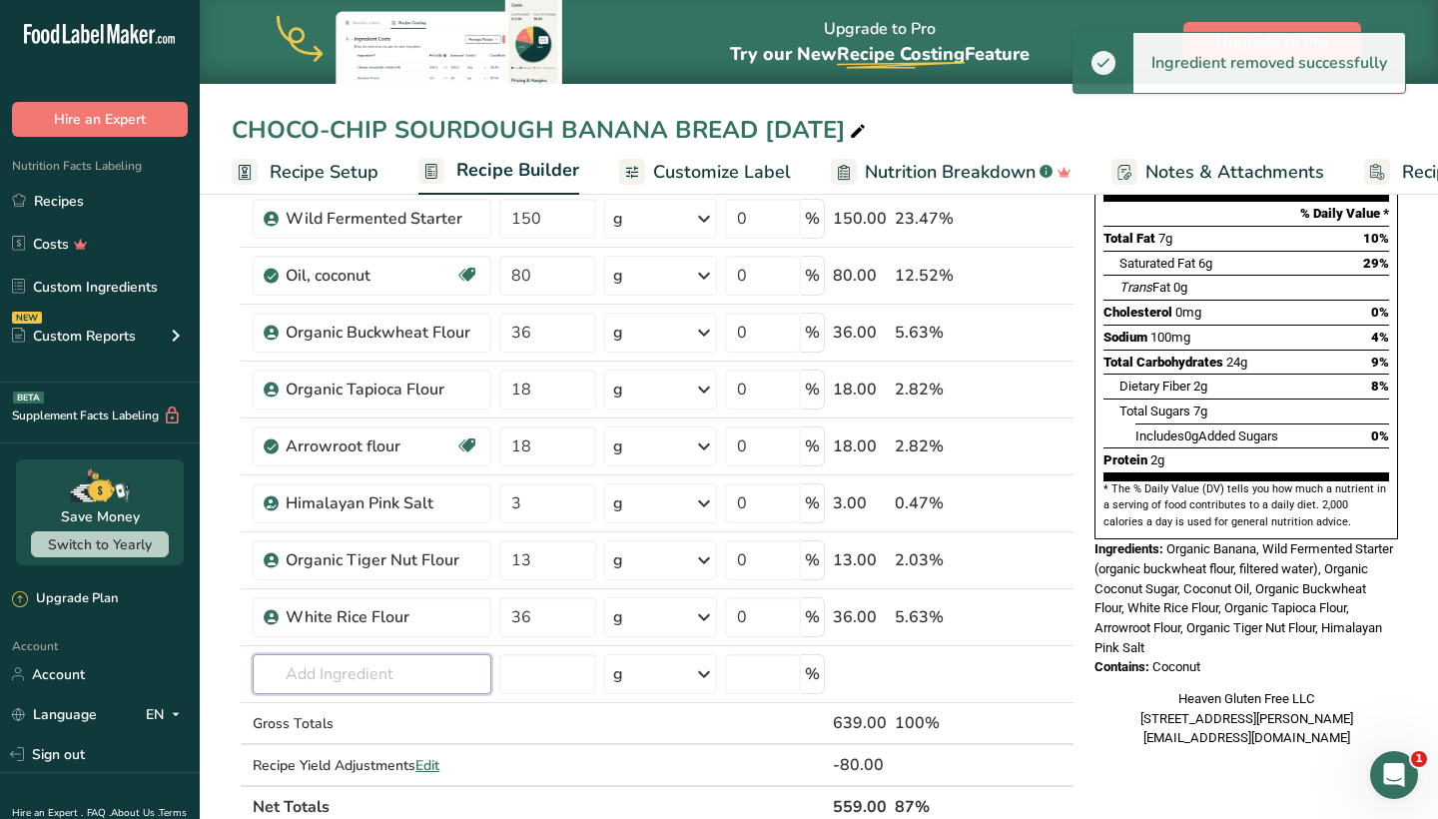
click at [377, 665] on input "text" at bounding box center [372, 674] width 239 height 40
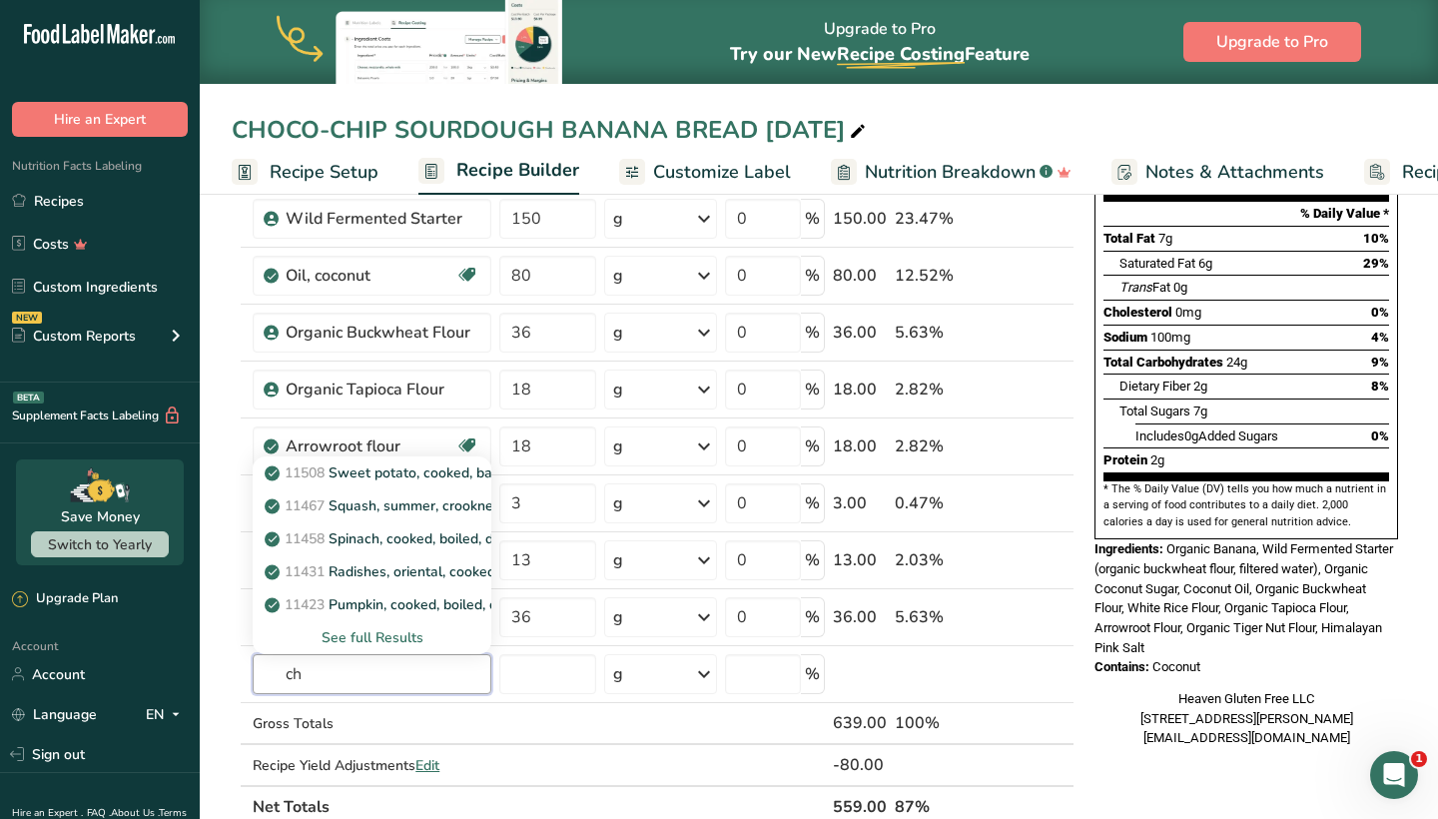
type input "c"
type input "dark Choco"
drag, startPoint x: 376, startPoint y: 665, endPoint x: 368, endPoint y: 506, distance: 159.0
click at [368, 506] on p "Organic Dark Chocolate Chips" at bounding box center [373, 505] width 209 height 21
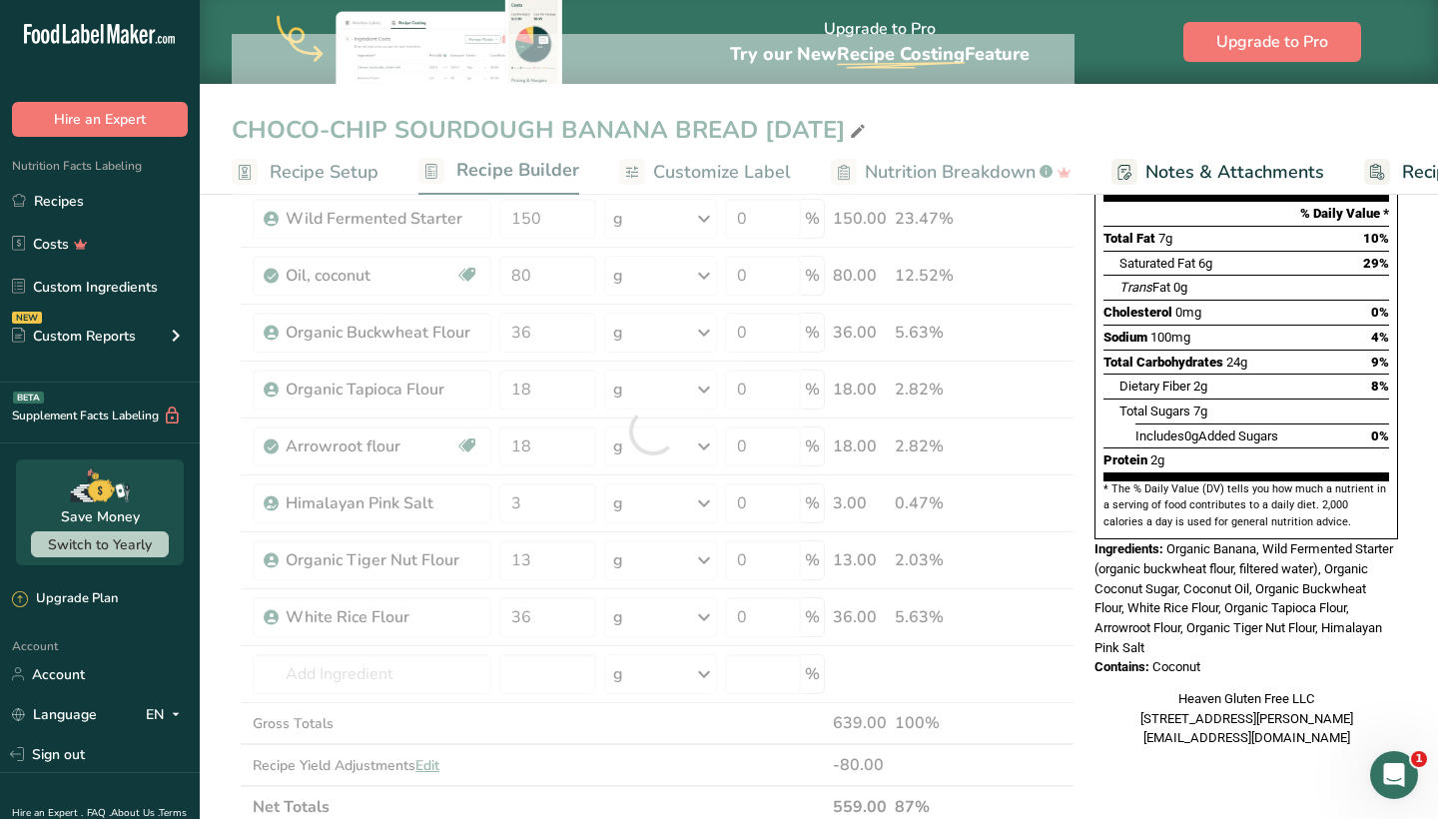
type input "Organic Dark Chocolate Chips"
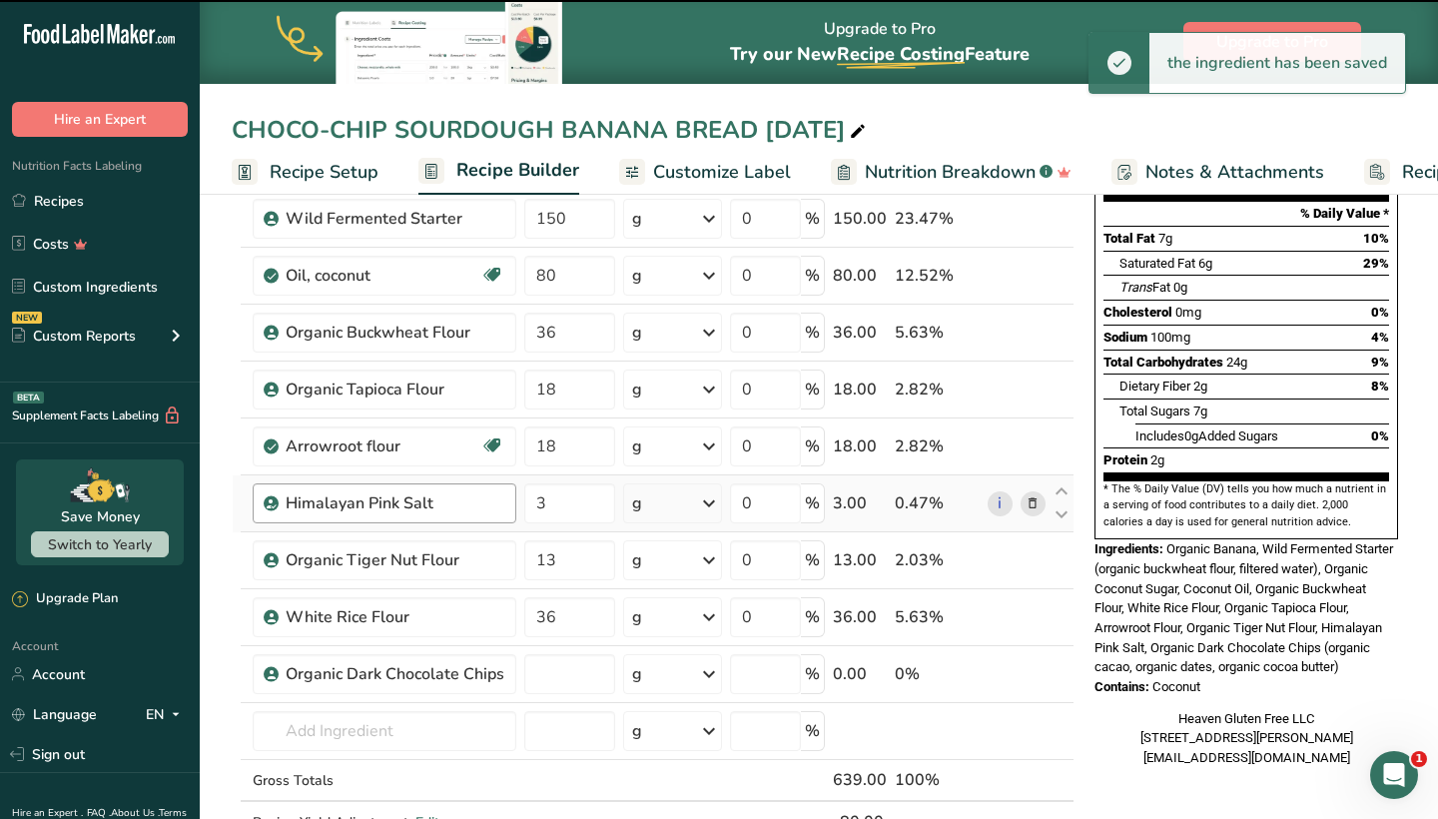
type input "0"
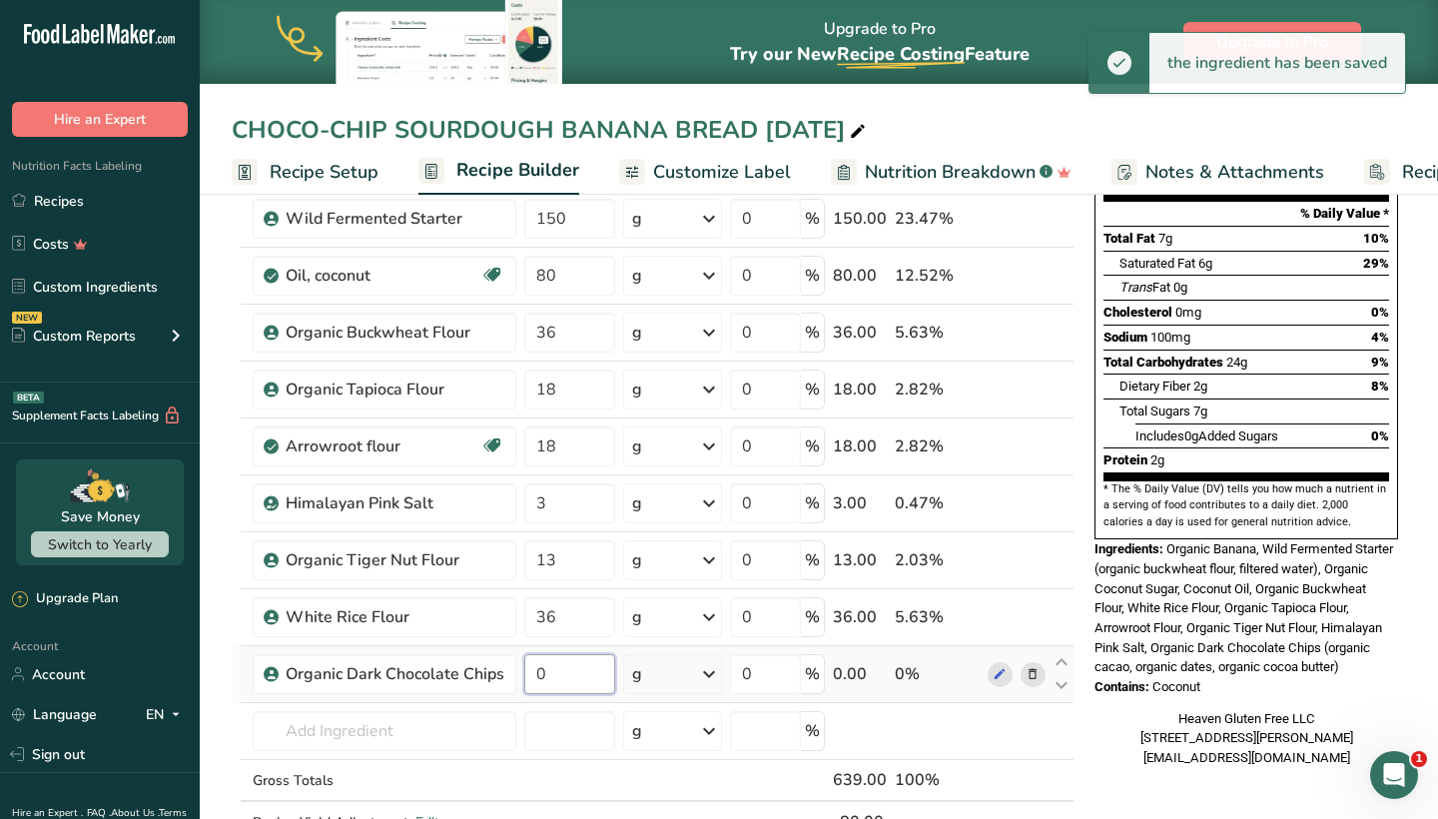
click at [572, 670] on input "0" at bounding box center [569, 674] width 91 height 40
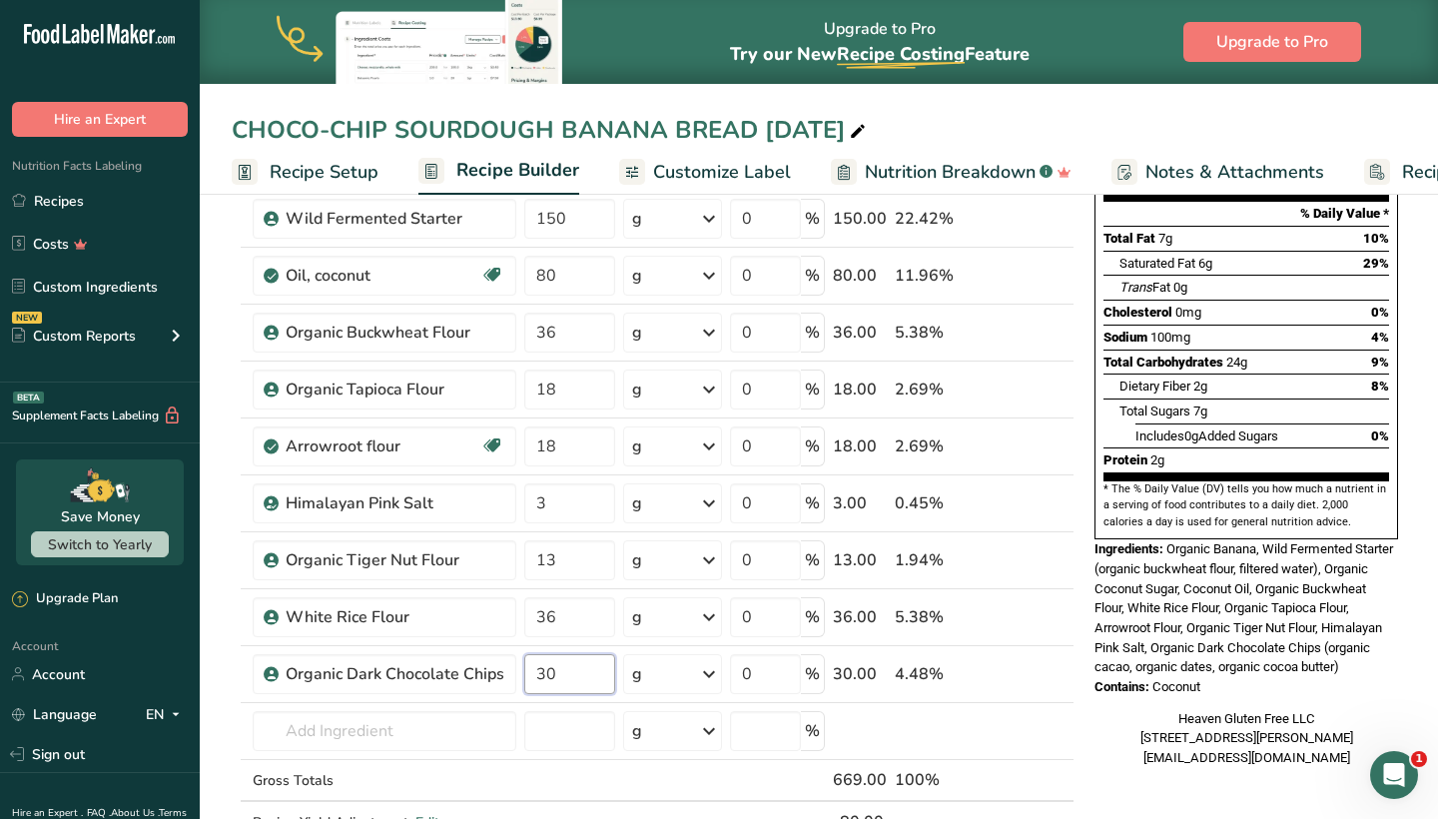
type input "30"
click at [1176, 769] on div "Nutrition Facts 10 Servings Per Container Serving Size 56g Amount Per Serving C…" at bounding box center [1246, 756] width 320 height 1605
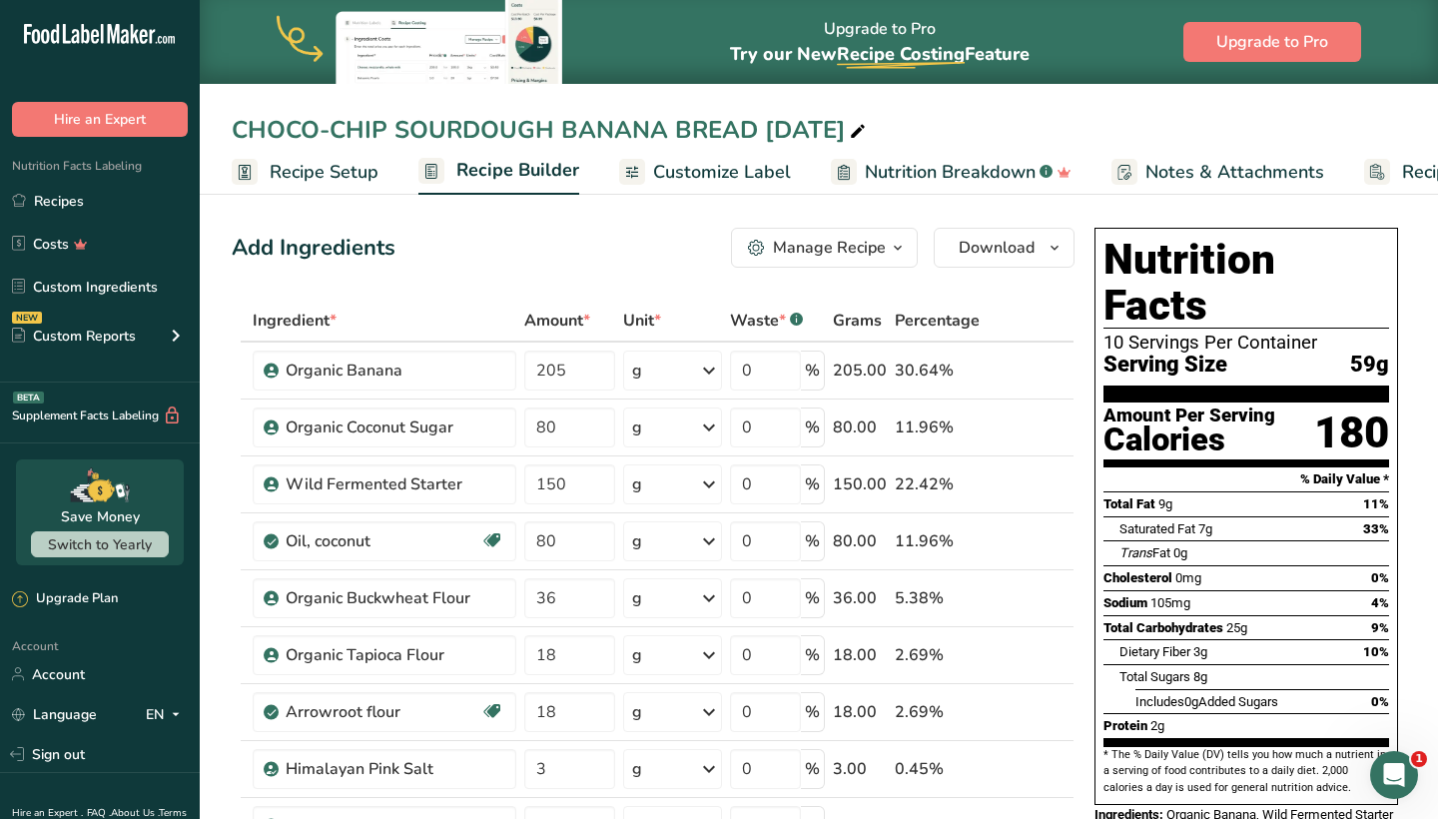
scroll to position [0, 0]
click at [590, 491] on input "150" at bounding box center [569, 484] width 91 height 40
click at [582, 486] on input "150" at bounding box center [569, 484] width 91 height 40
type input "140"
click at [1068, 635] on div "Ingredient * Amount * Unit * Waste * .a-a{fill:#347362;}.b-a{fill:#fff;} Grams …" at bounding box center [653, 725] width 843 height 851
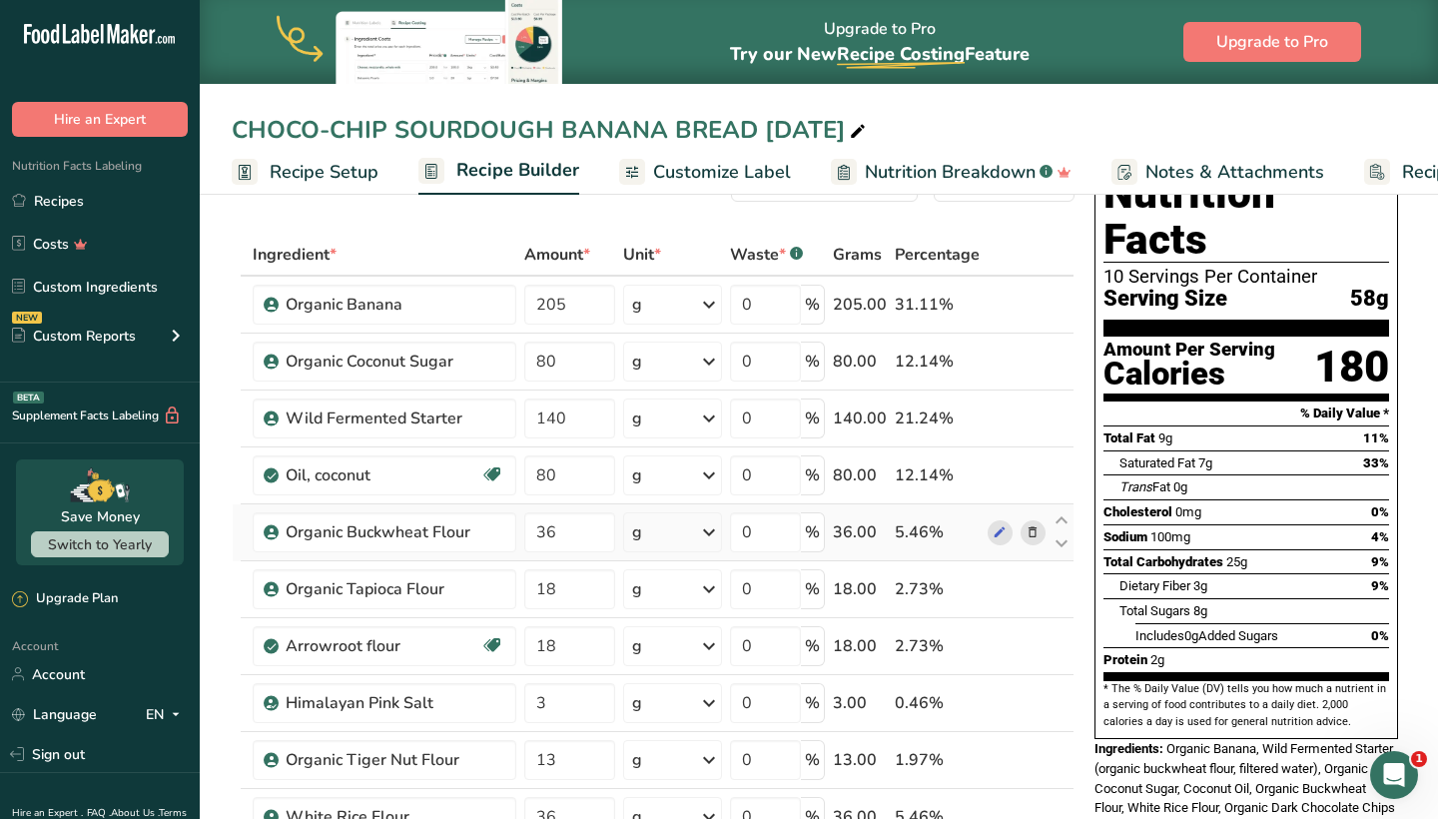
scroll to position [68, 0]
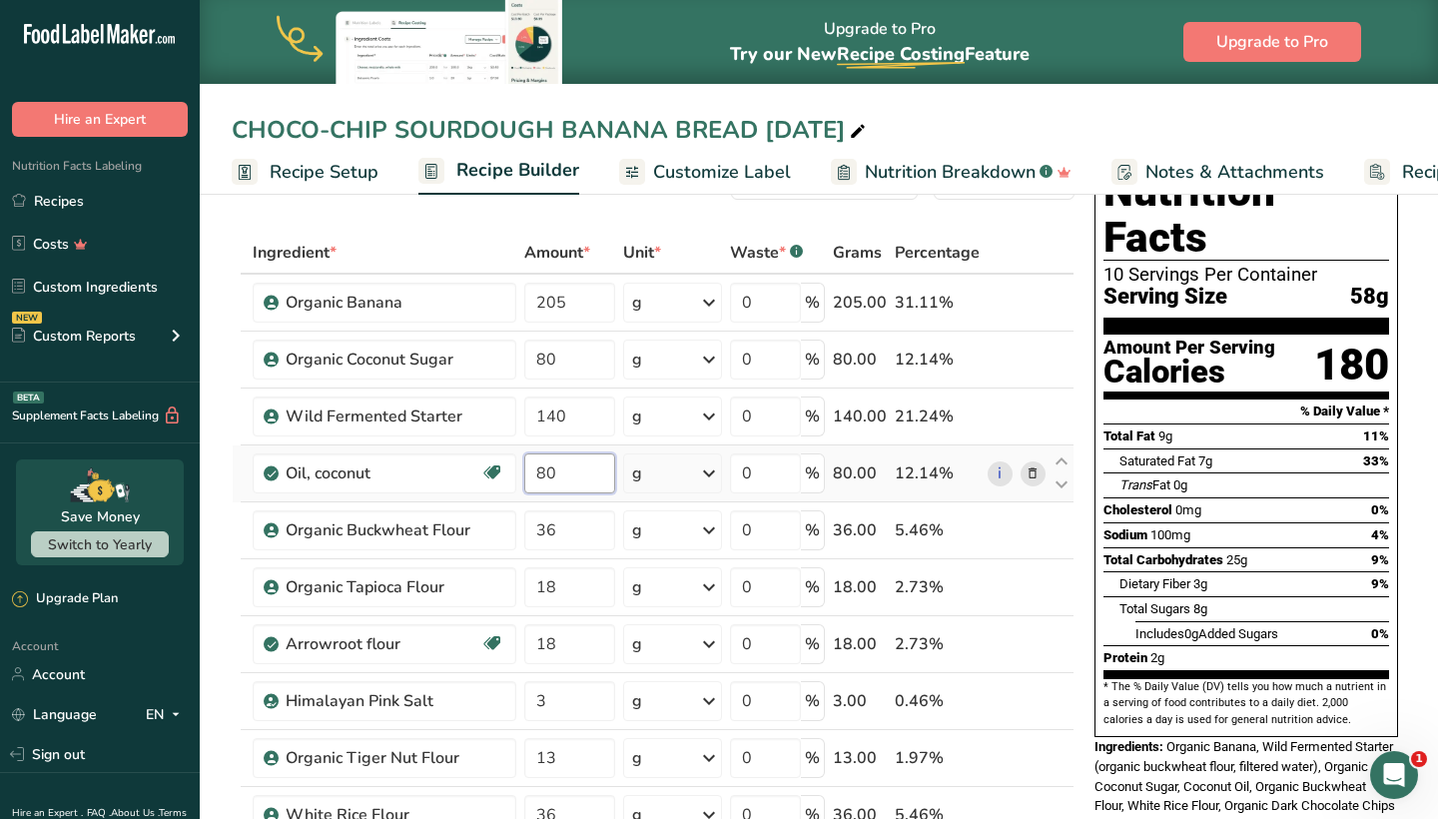
click at [587, 475] on input "80" at bounding box center [569, 473] width 91 height 40
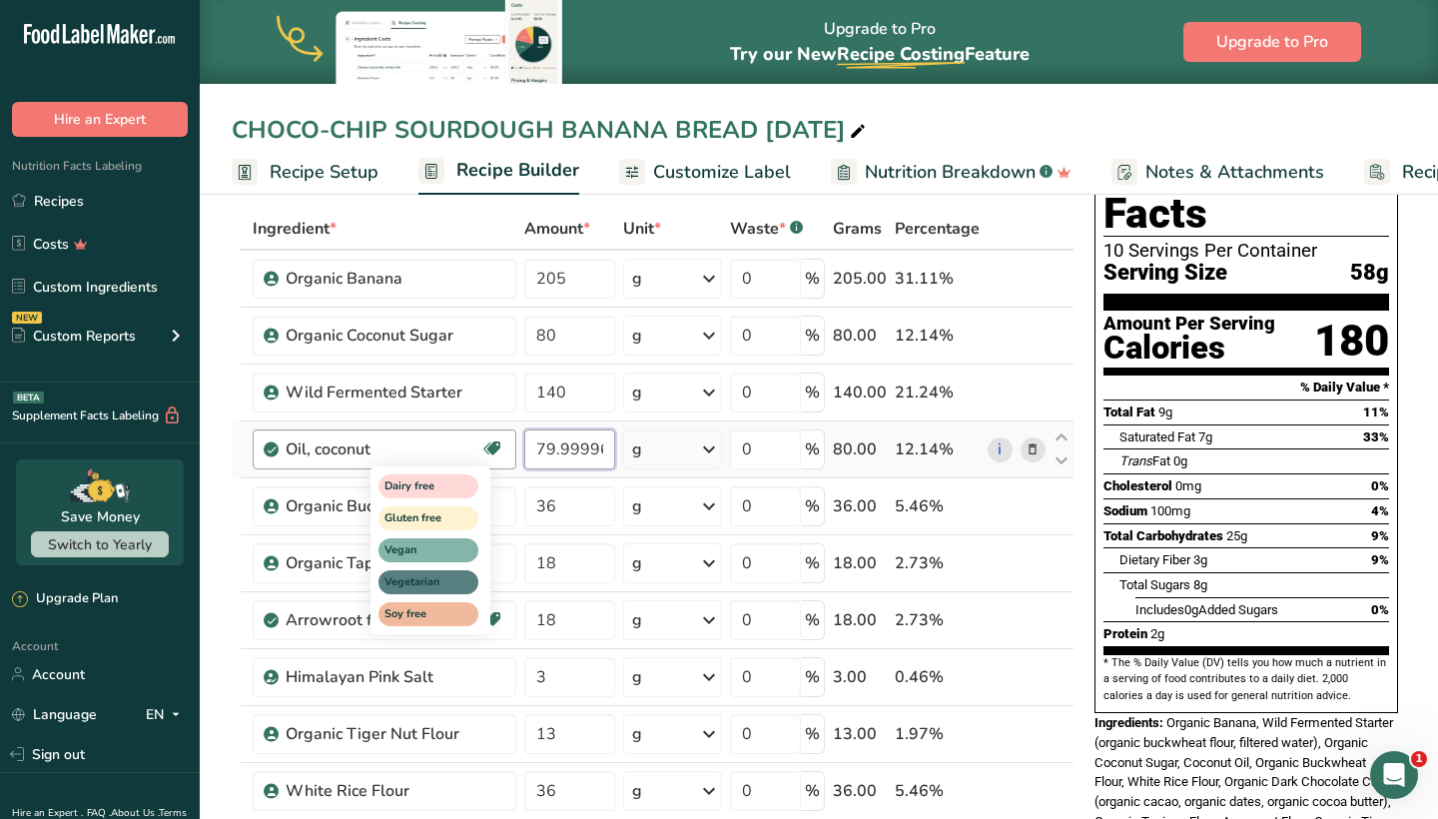
scroll to position [98, 0]
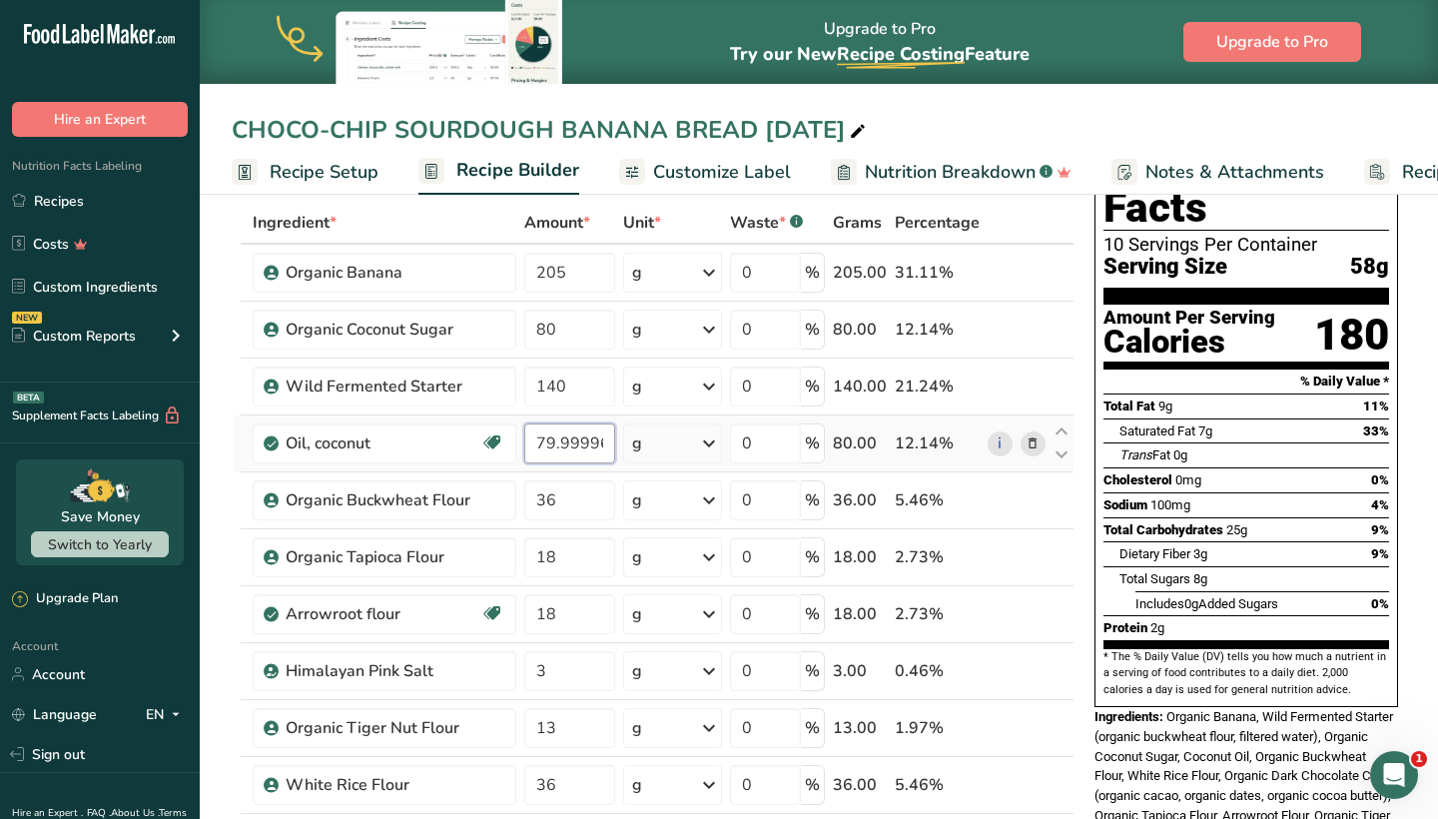
click at [559, 448] on input "79.999966" at bounding box center [569, 443] width 91 height 40
click at [583, 445] on input "79.999966" at bounding box center [569, 443] width 91 height 40
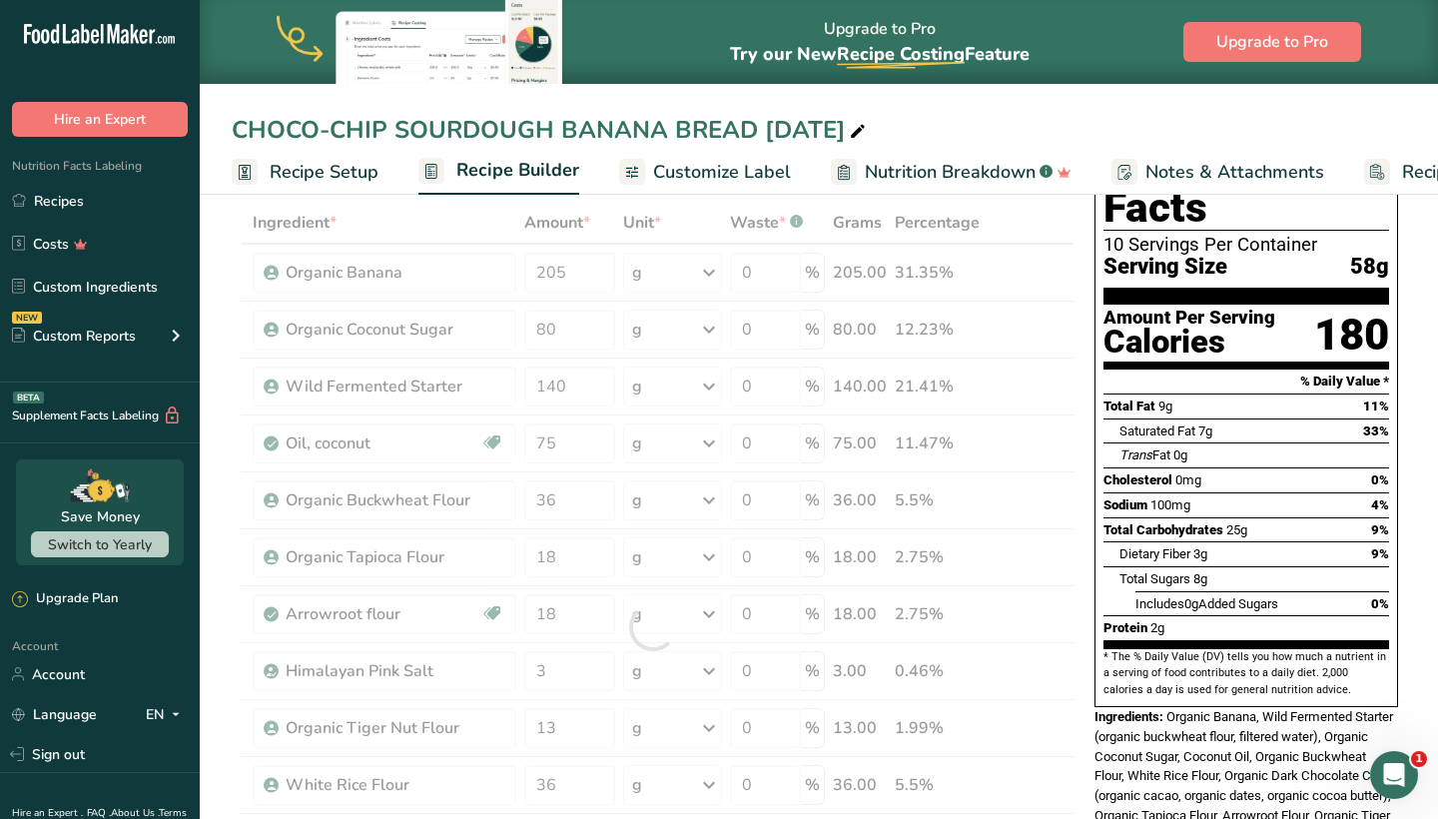
click at [1086, 632] on div "Nutrition Facts 10 Servings Per Container Serving Size 58g Amount Per Serving C…" at bounding box center [1246, 533] width 320 height 822
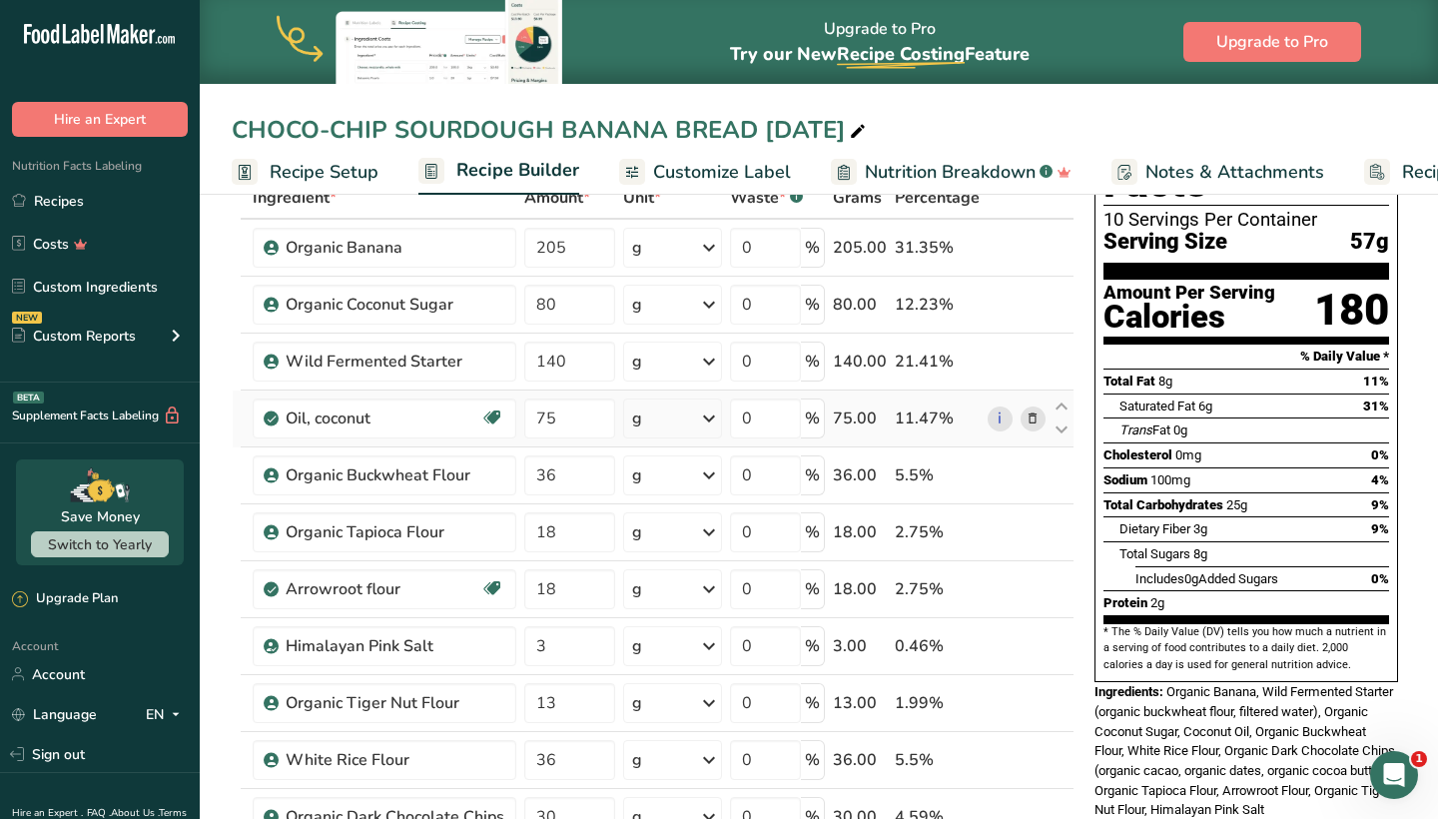
scroll to position [124, 0]
click at [578, 414] on input "75" at bounding box center [569, 417] width 91 height 40
type input "7"
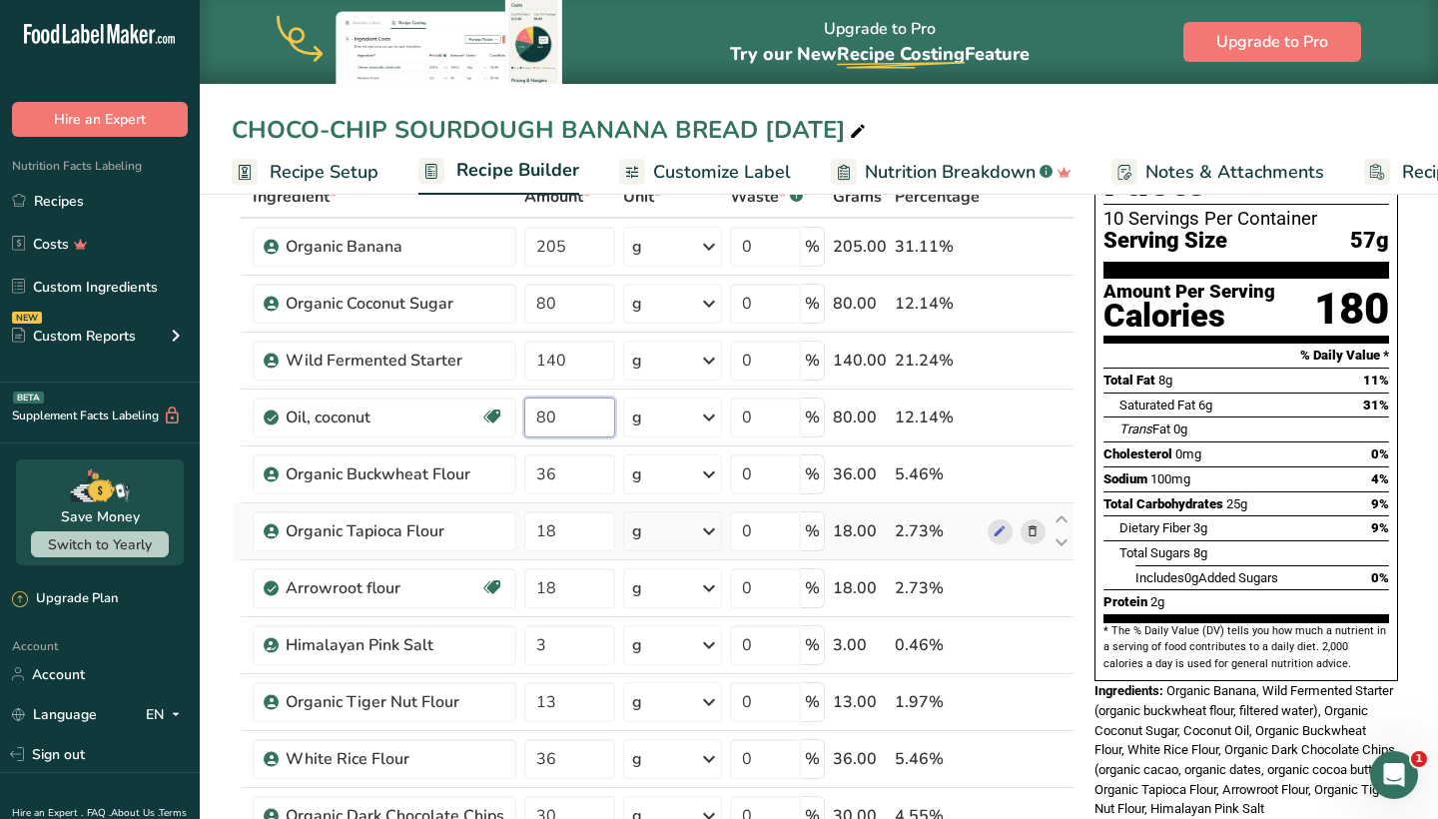
type input "80"
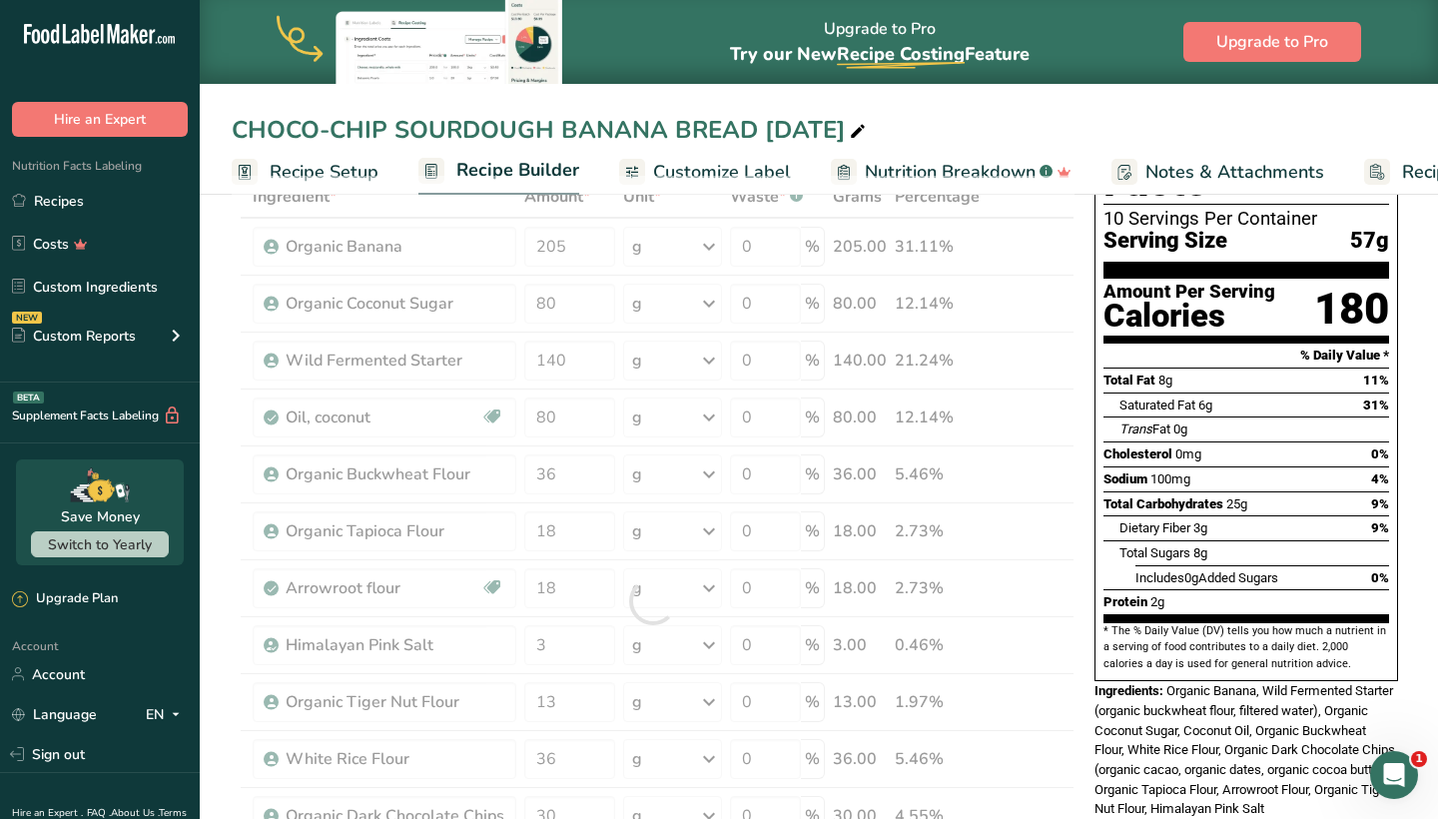
click at [240, 558] on div "Ingredient * Amount * Unit * Waste * .a-a{fill:#347362;}.b-a{fill:#fff;} Grams …" at bounding box center [653, 601] width 843 height 851
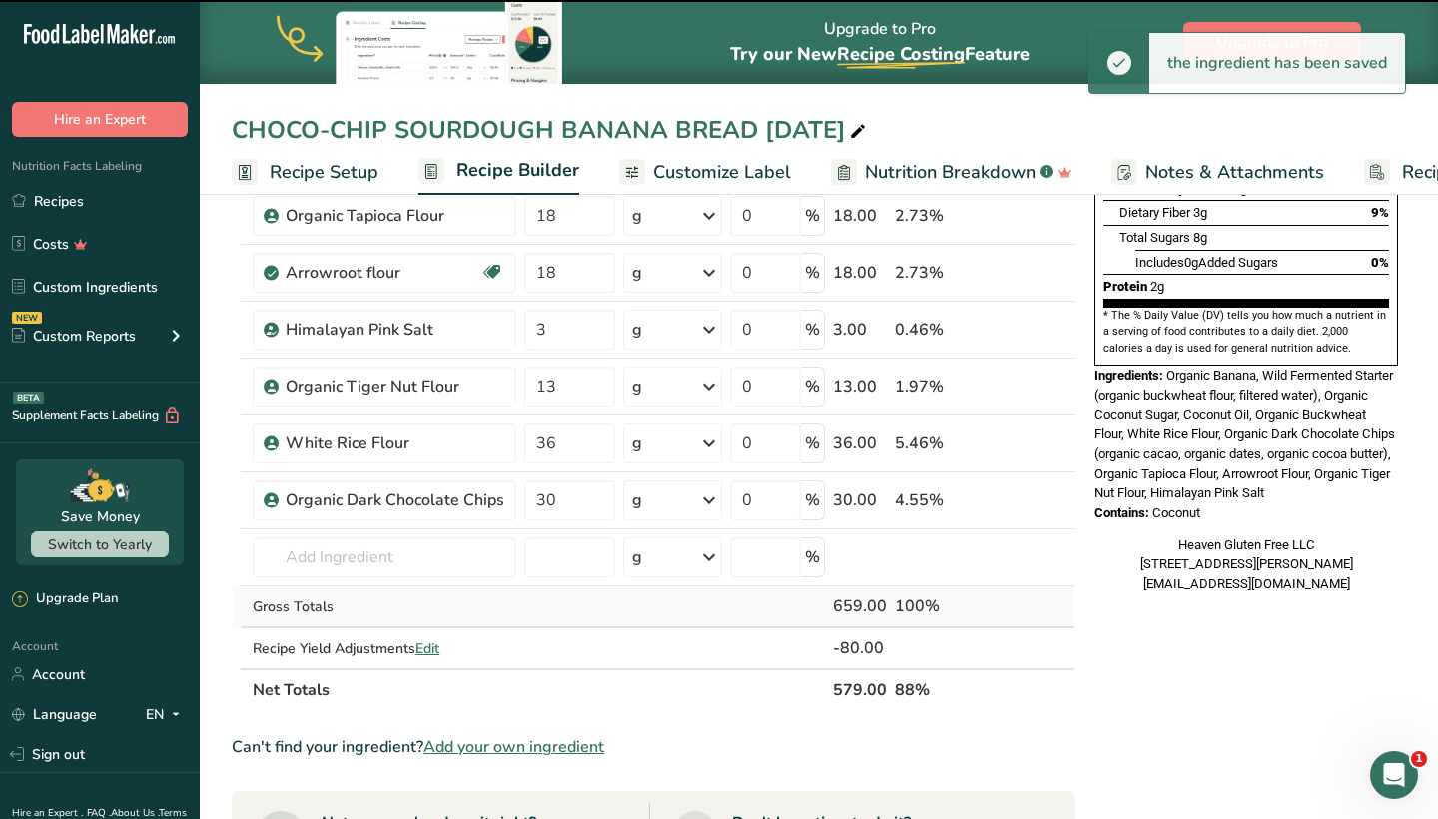
scroll to position [450, 0]
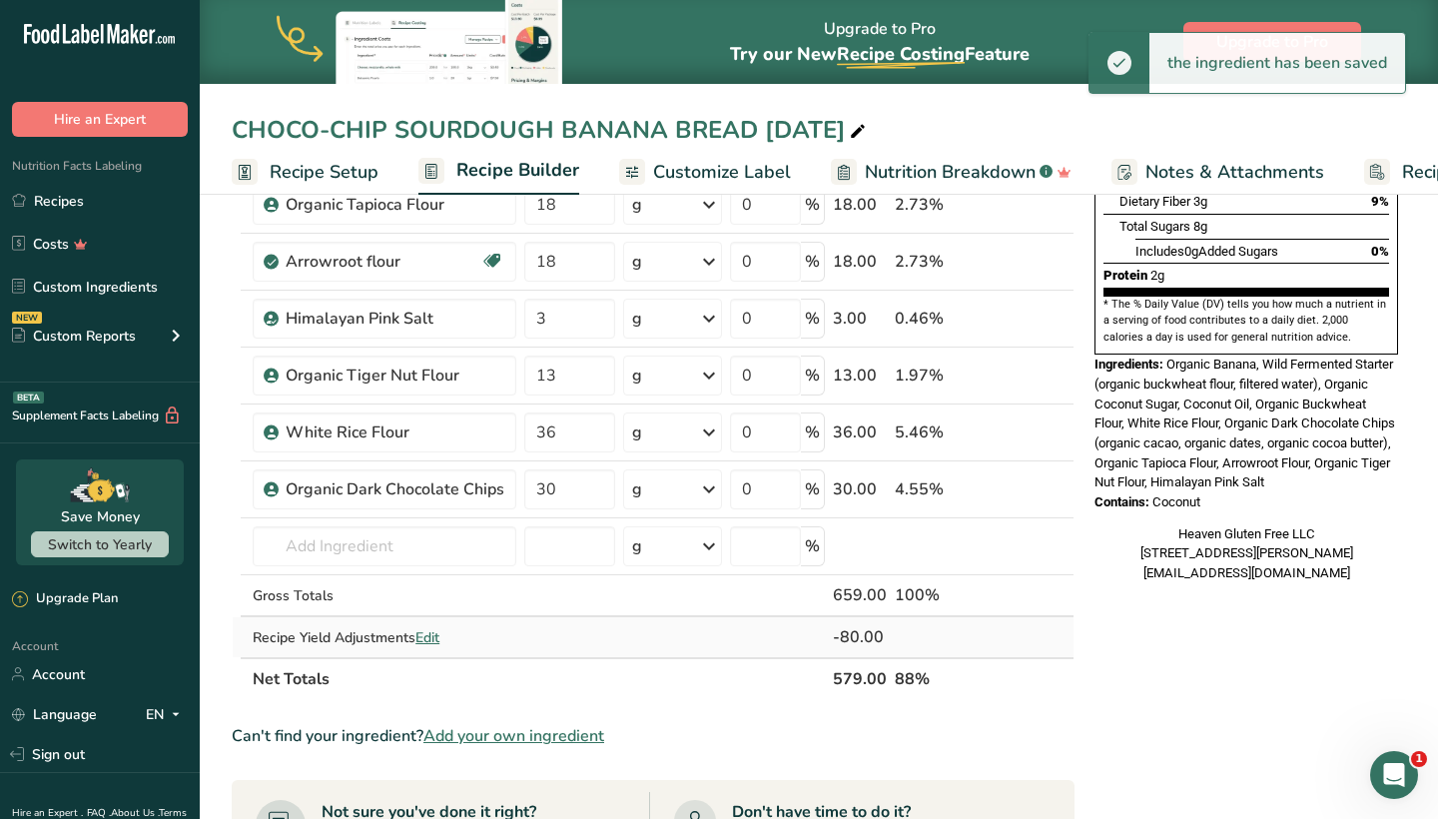
click at [431, 635] on span "Edit" at bounding box center [427, 637] width 24 height 19
select select "0"
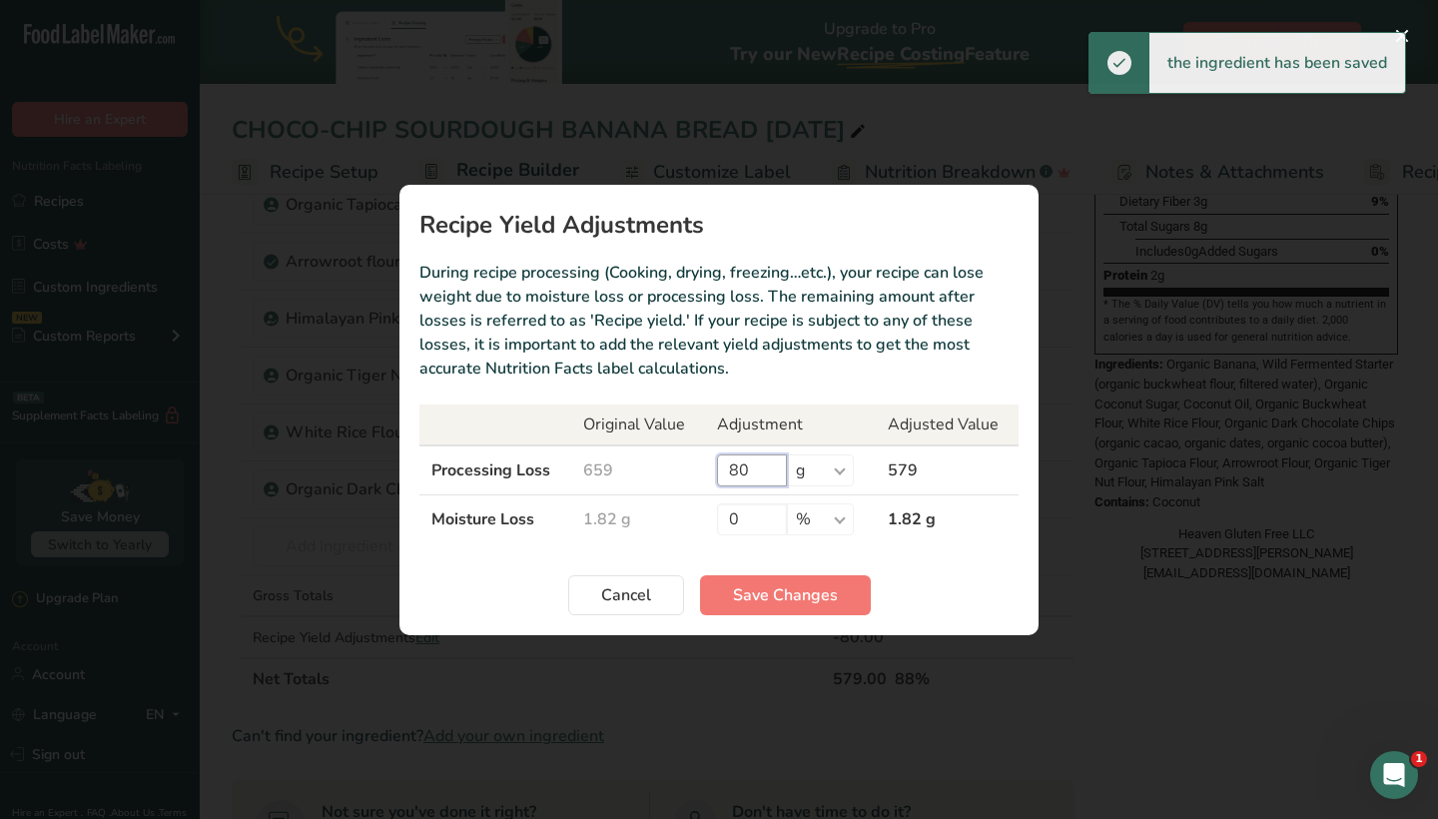
click at [777, 467] on input "80" at bounding box center [752, 470] width 70 height 32
type input "8"
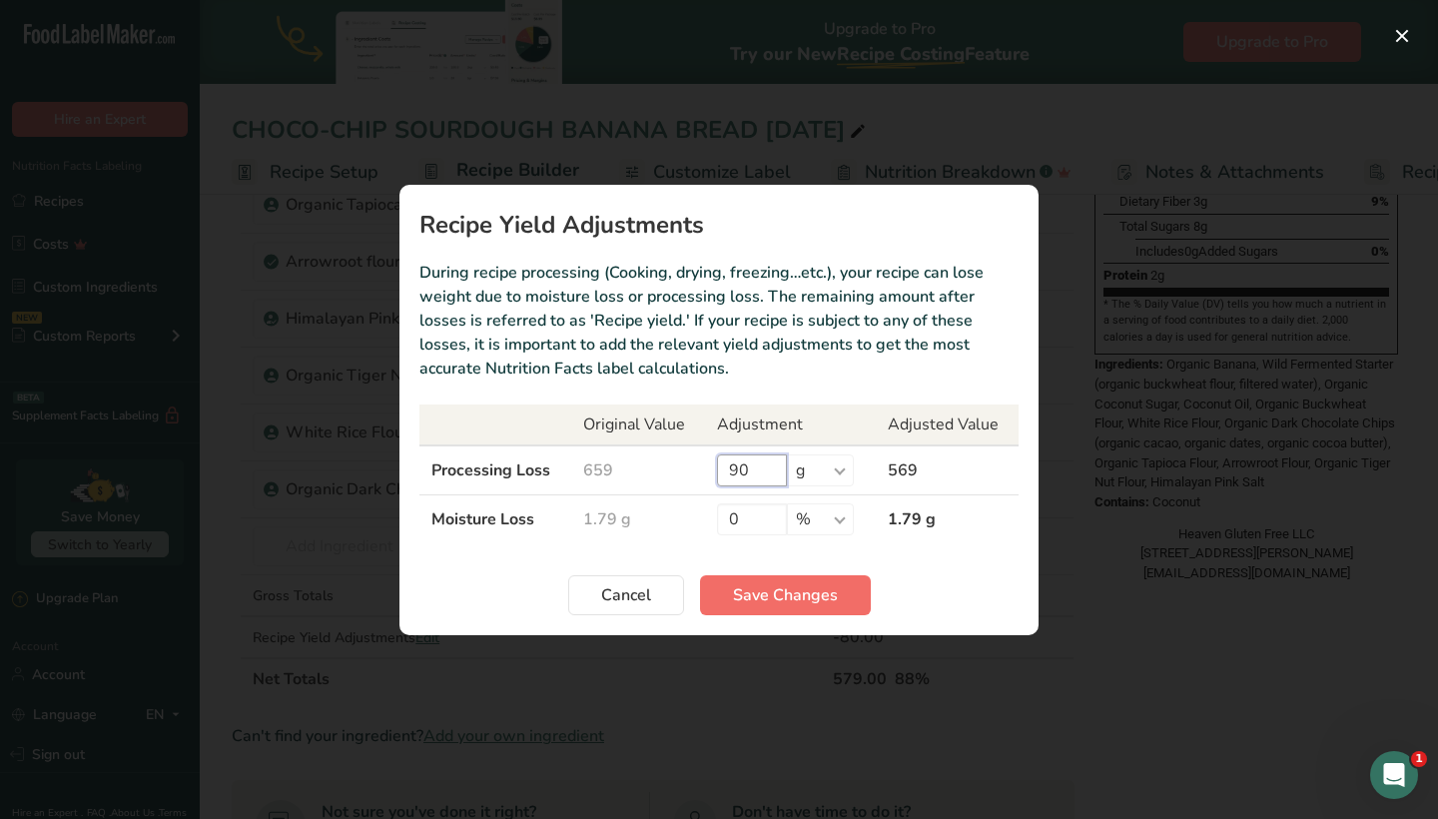
type input "90"
click at [769, 594] on span "Save Changes" at bounding box center [785, 595] width 105 height 24
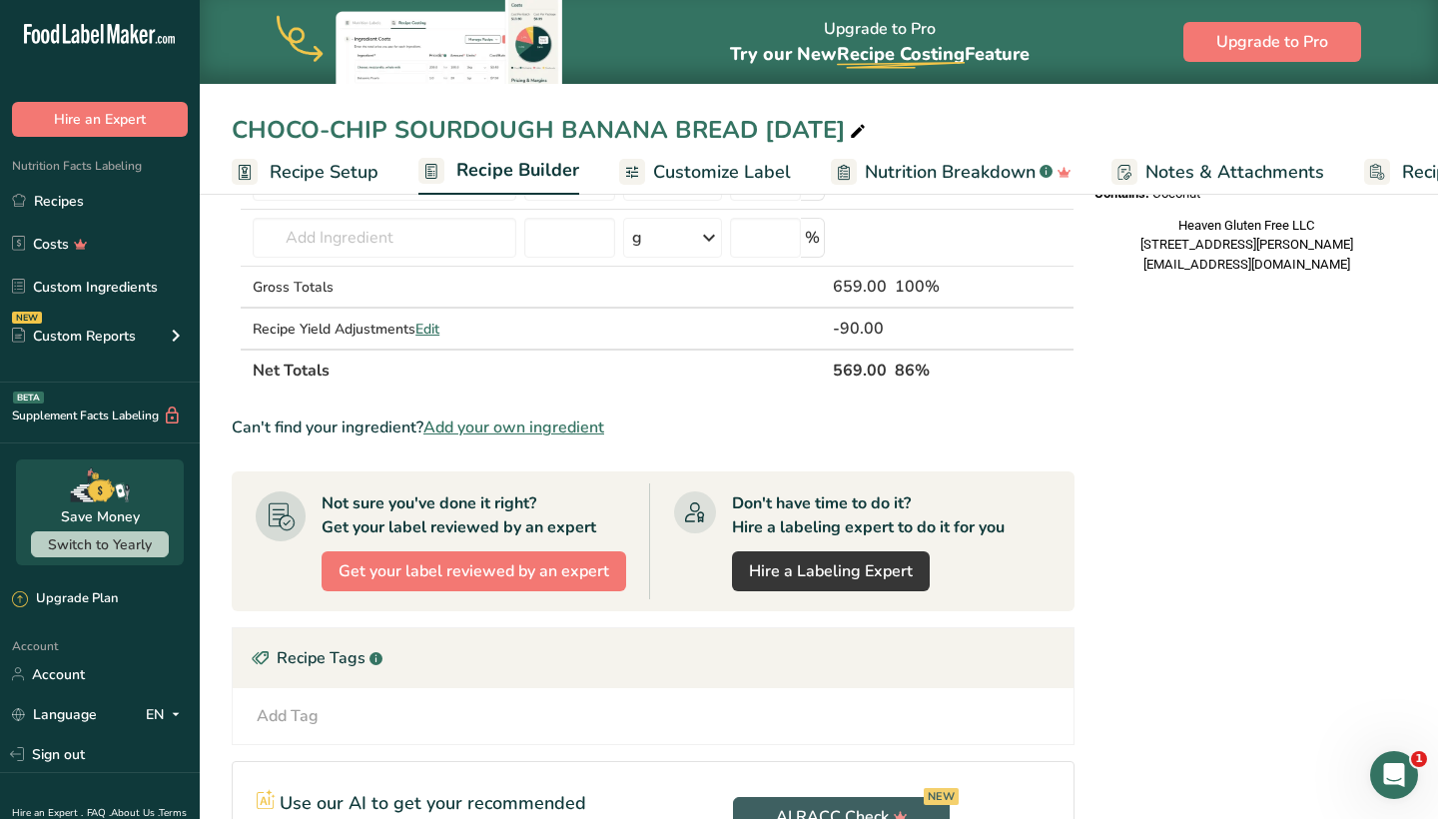
scroll to position [756, 0]
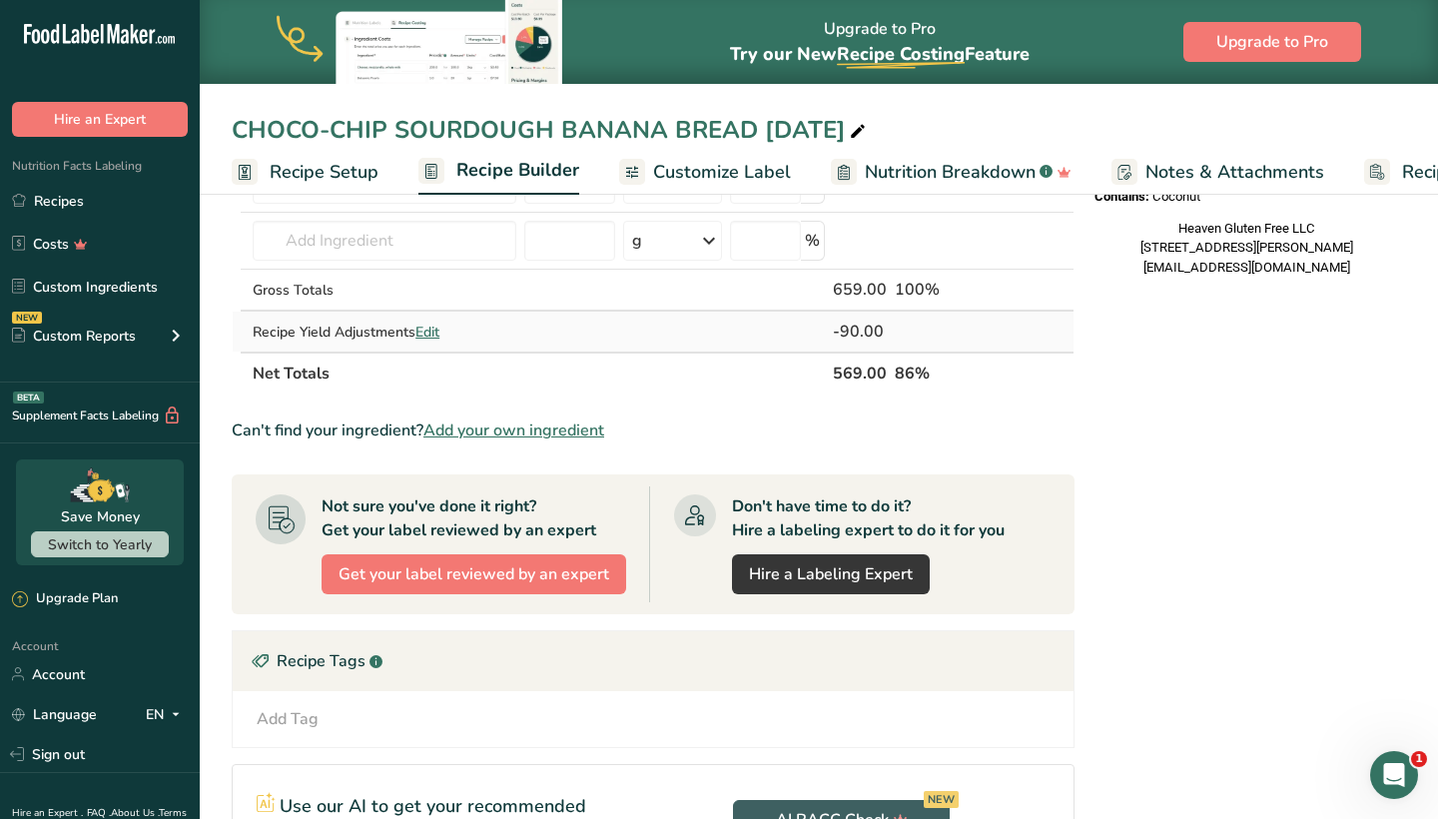
click at [437, 332] on span "Edit" at bounding box center [427, 332] width 24 height 19
select select "0"
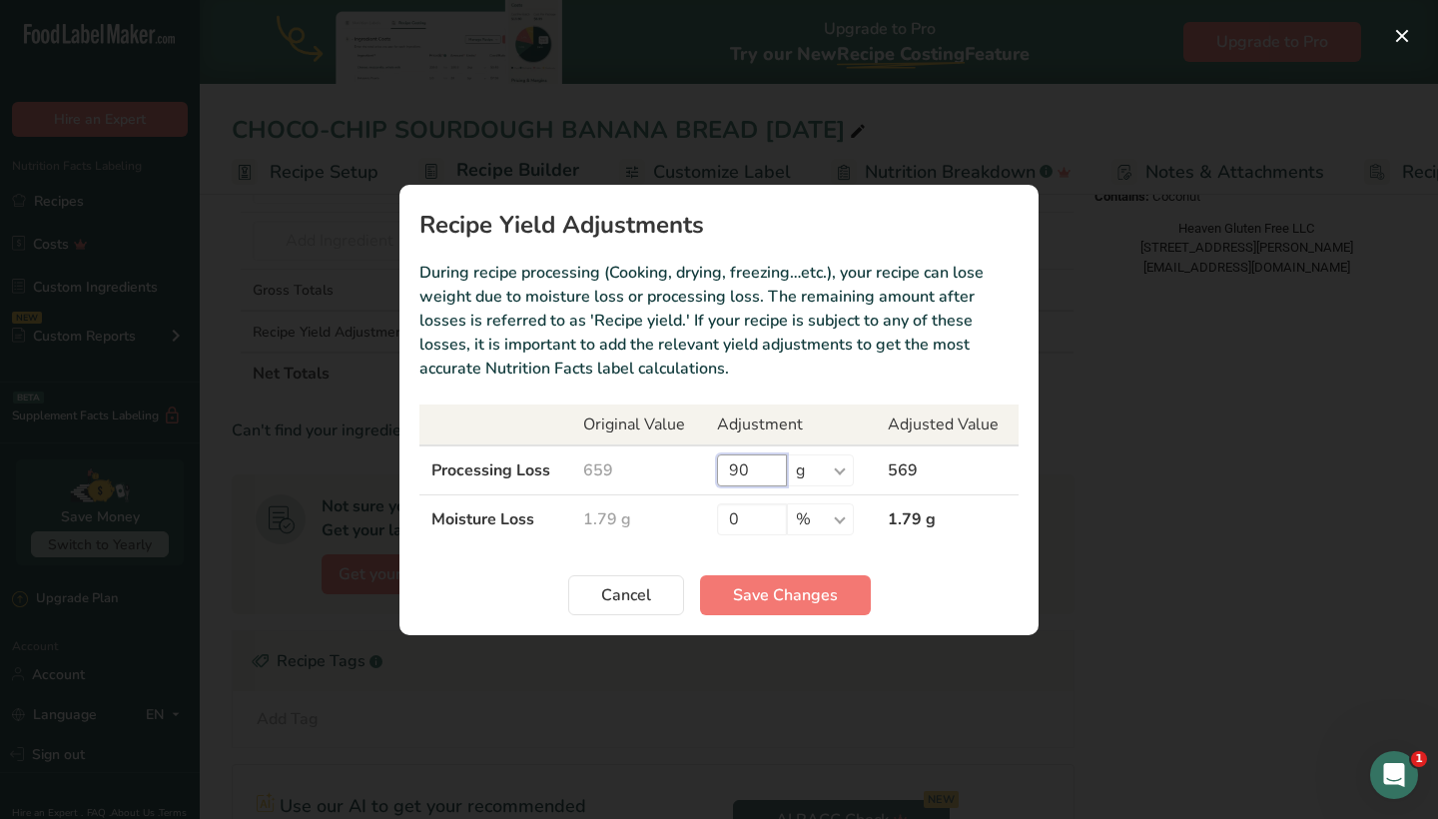
click at [768, 472] on input "90" at bounding box center [752, 470] width 70 height 32
type input "9"
type input "100"
click at [737, 596] on span "Save Changes" at bounding box center [785, 595] width 105 height 24
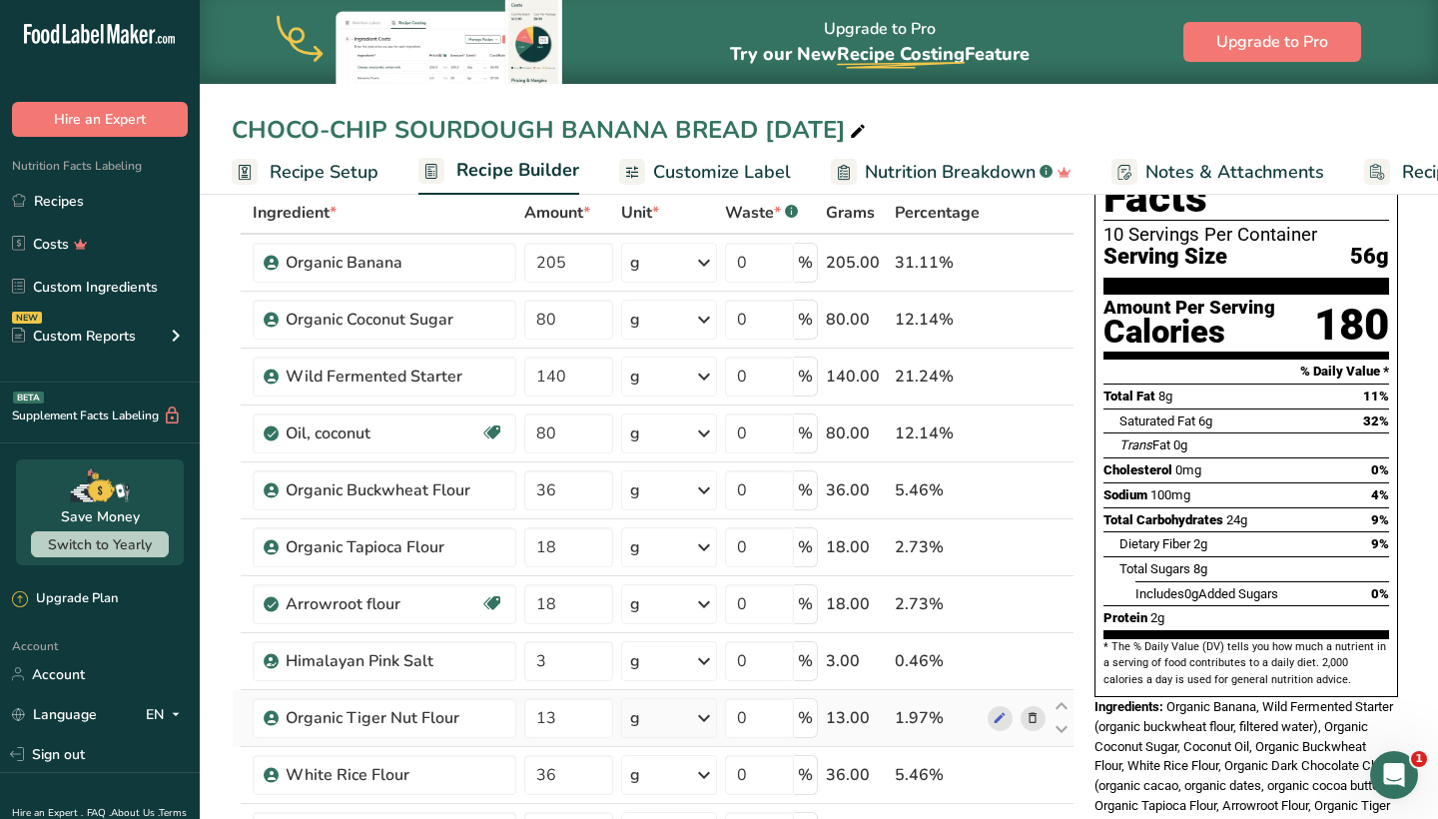
scroll to position [89, 0]
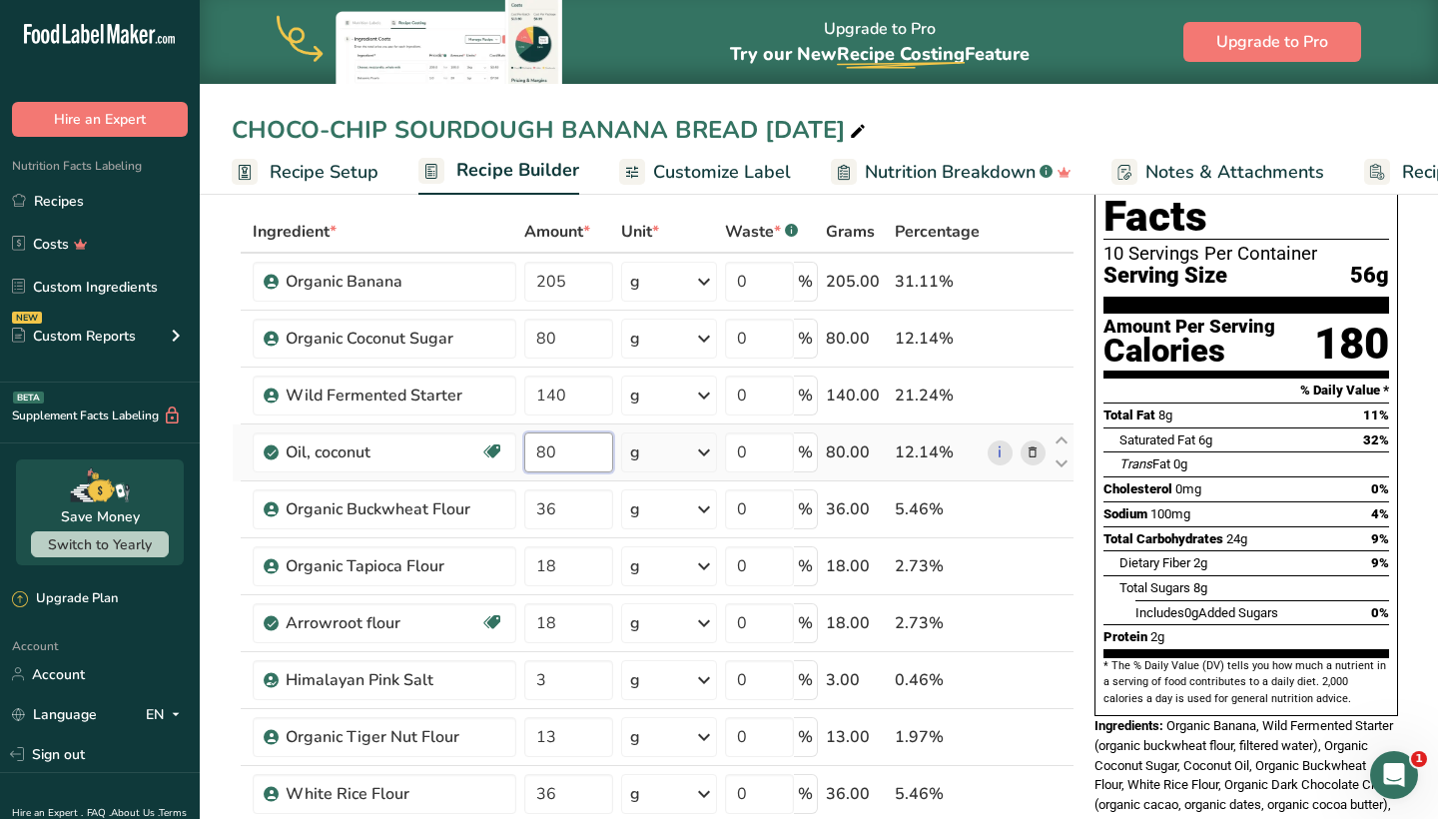
click at [596, 445] on input "80" at bounding box center [568, 452] width 89 height 40
type input "8"
click at [600, 461] on input "75" at bounding box center [568, 452] width 89 height 40
type input "7"
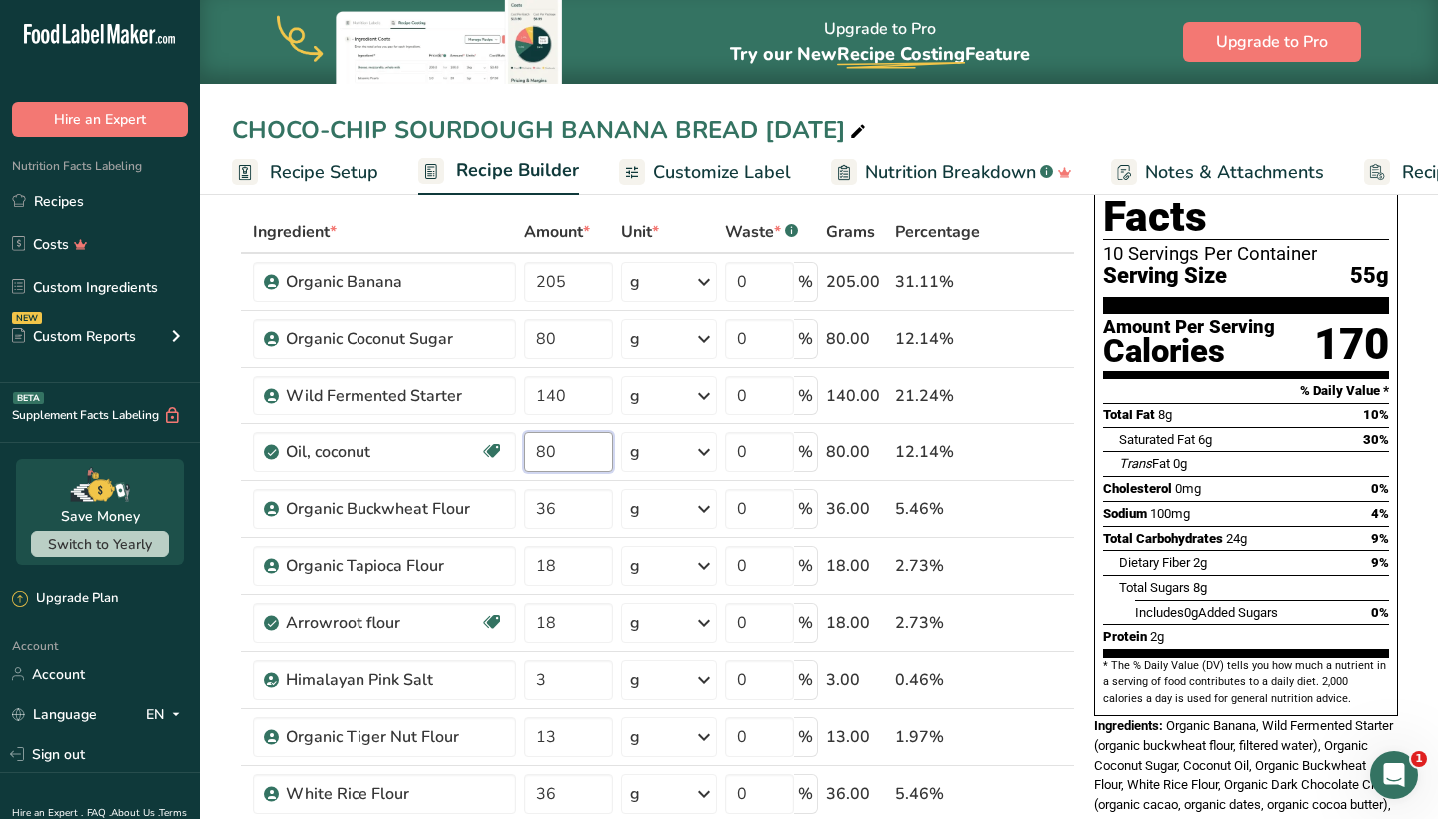
type input "80"
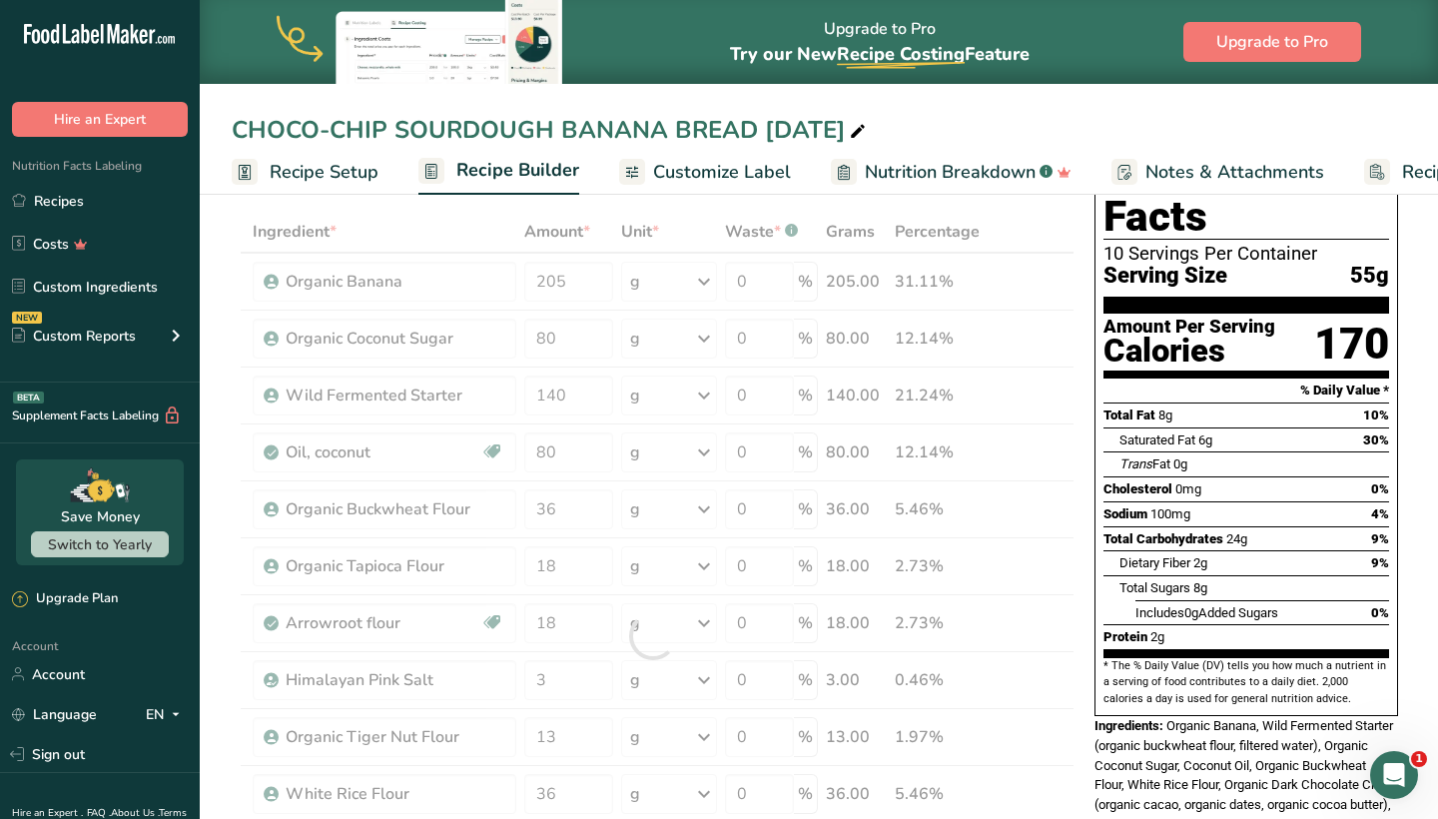
click at [1086, 598] on div "Nutrition Facts 10 Servings Per Container Serving Size 55g Amount Per Serving C…" at bounding box center [1246, 542] width 320 height 822
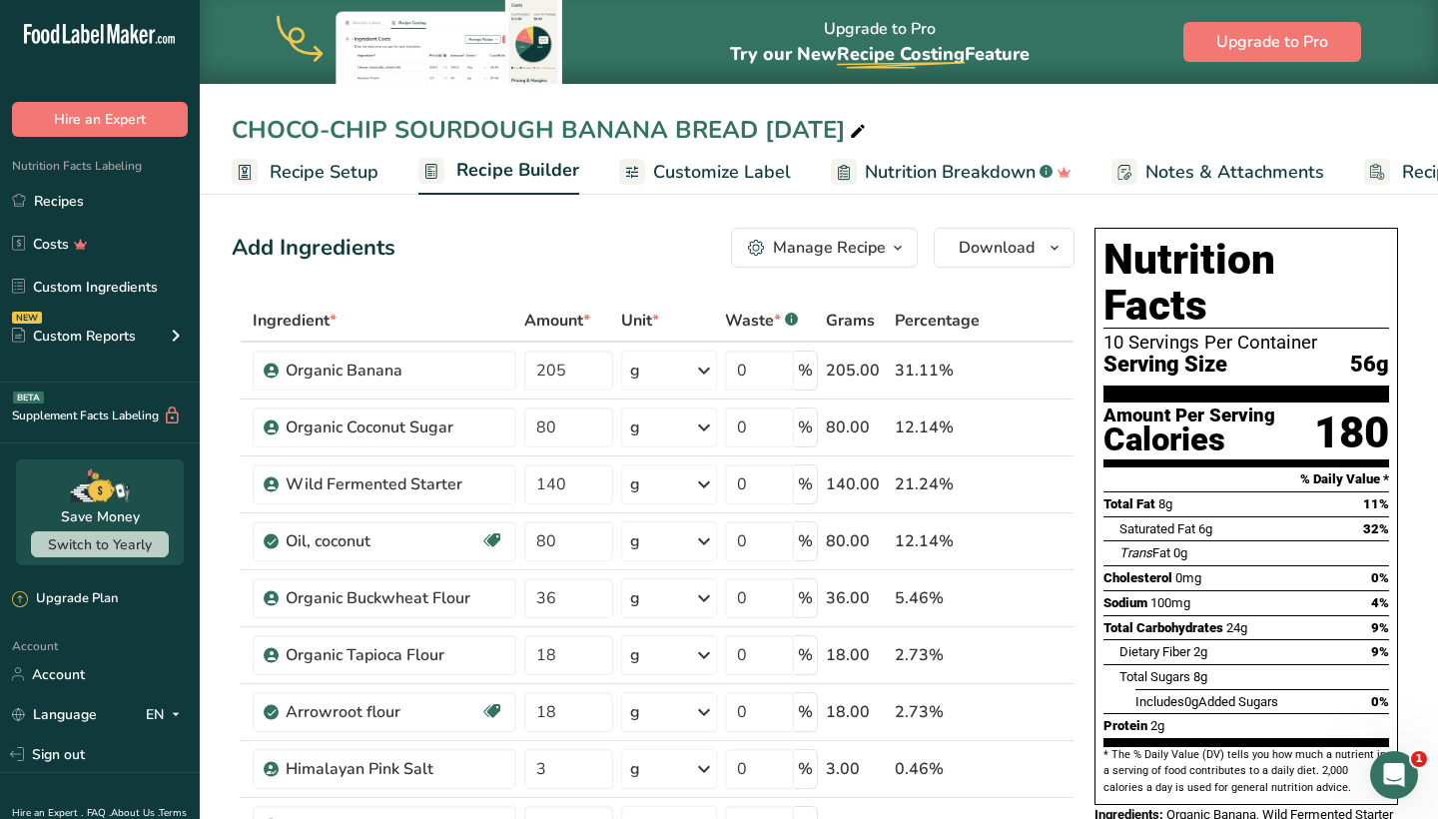
scroll to position [0, 0]
click at [1005, 252] on span "Download" at bounding box center [997, 248] width 76 height 24
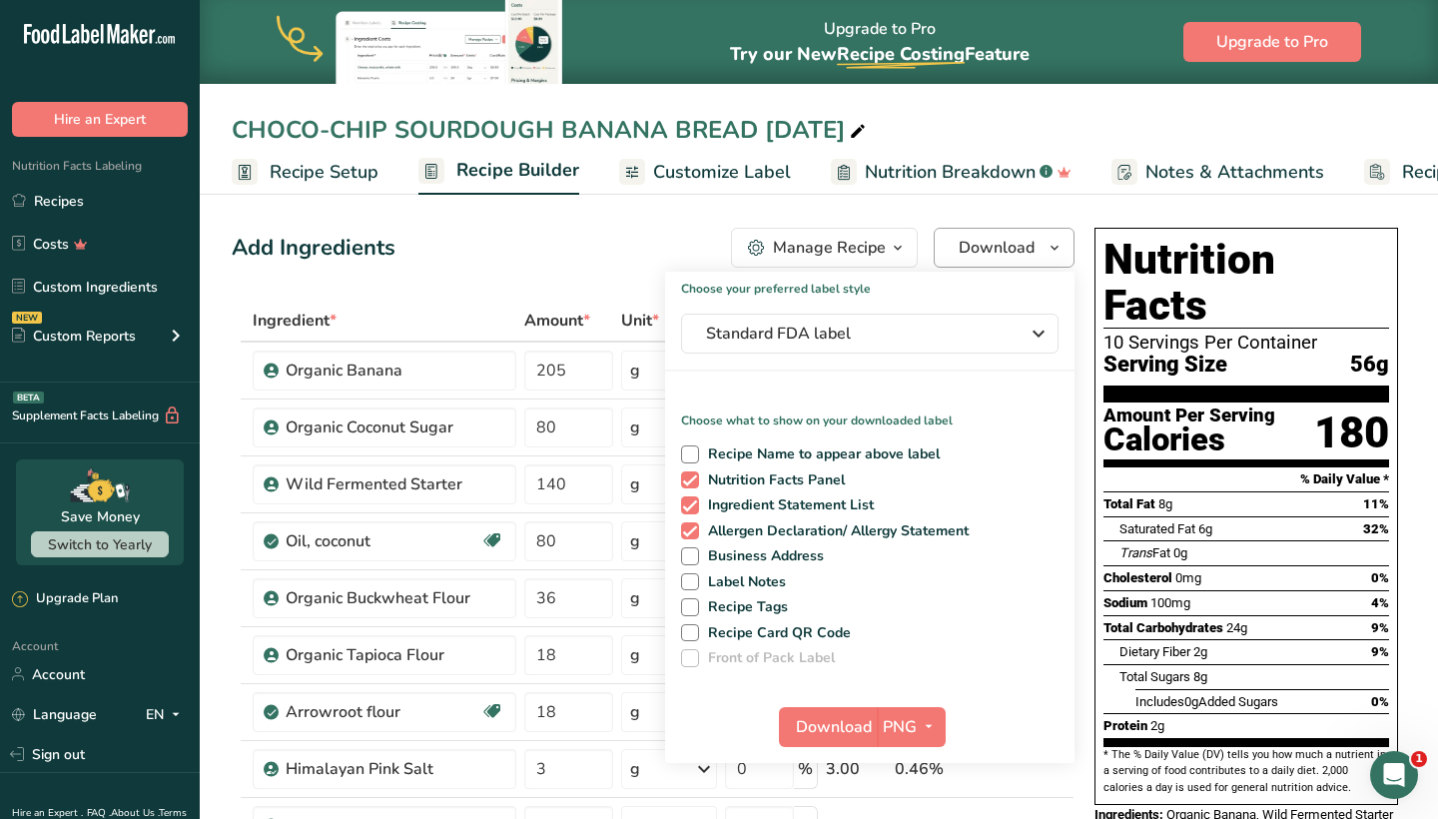
click at [1002, 252] on span "Download" at bounding box center [997, 248] width 76 height 24
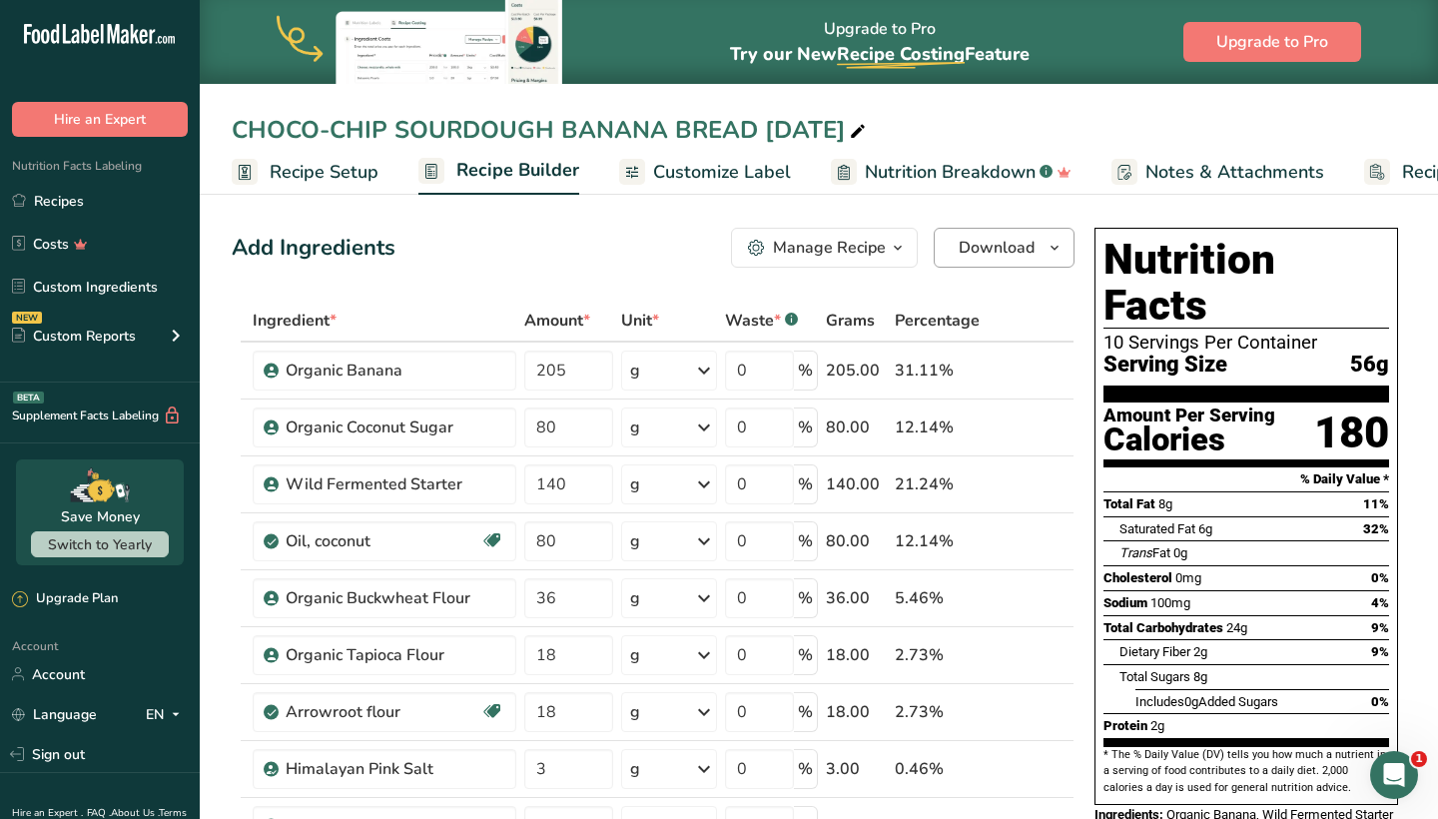
click at [1005, 240] on span "Download" at bounding box center [997, 248] width 76 height 24
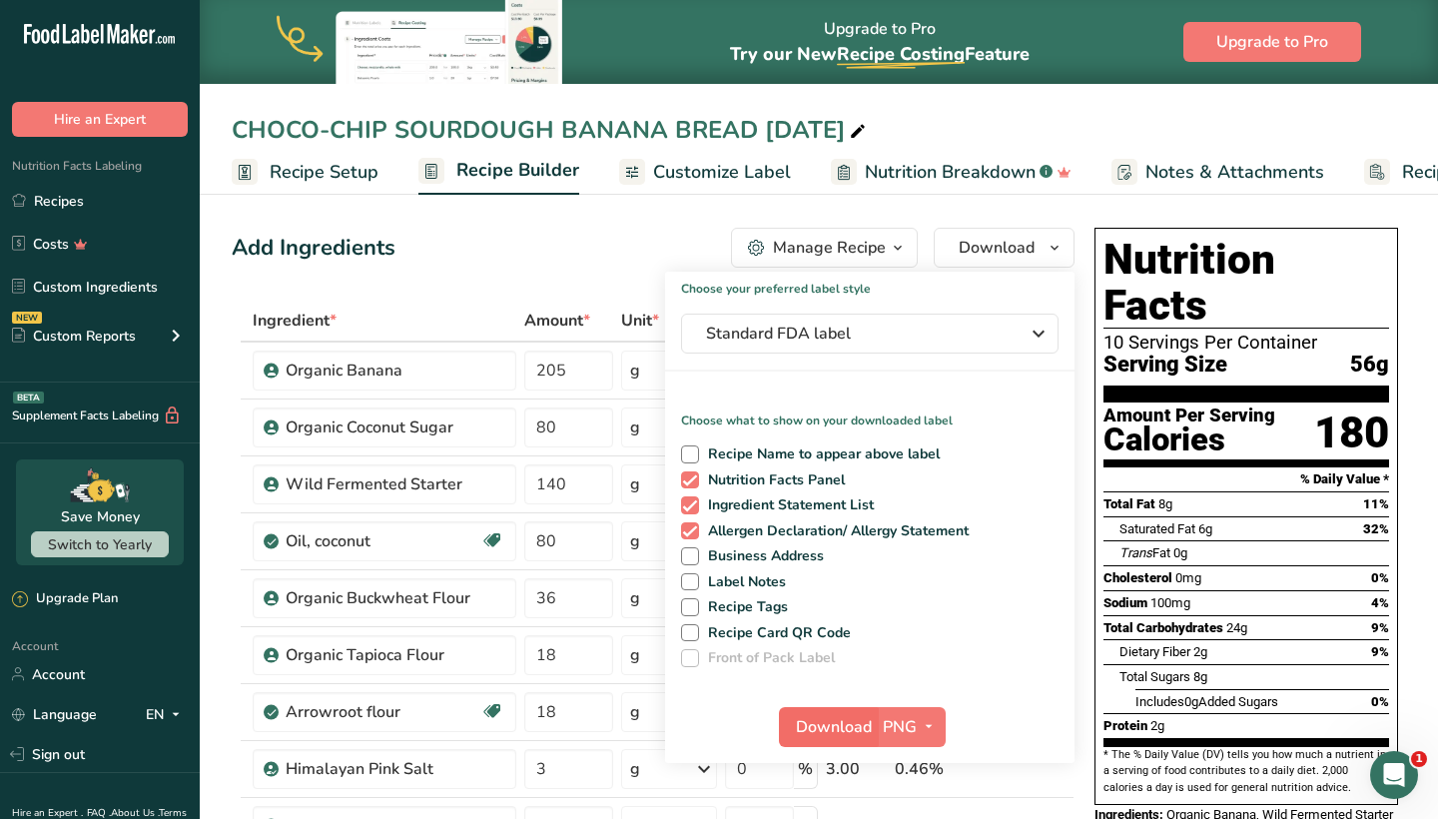
click at [831, 734] on span "Download" at bounding box center [834, 727] width 76 height 24
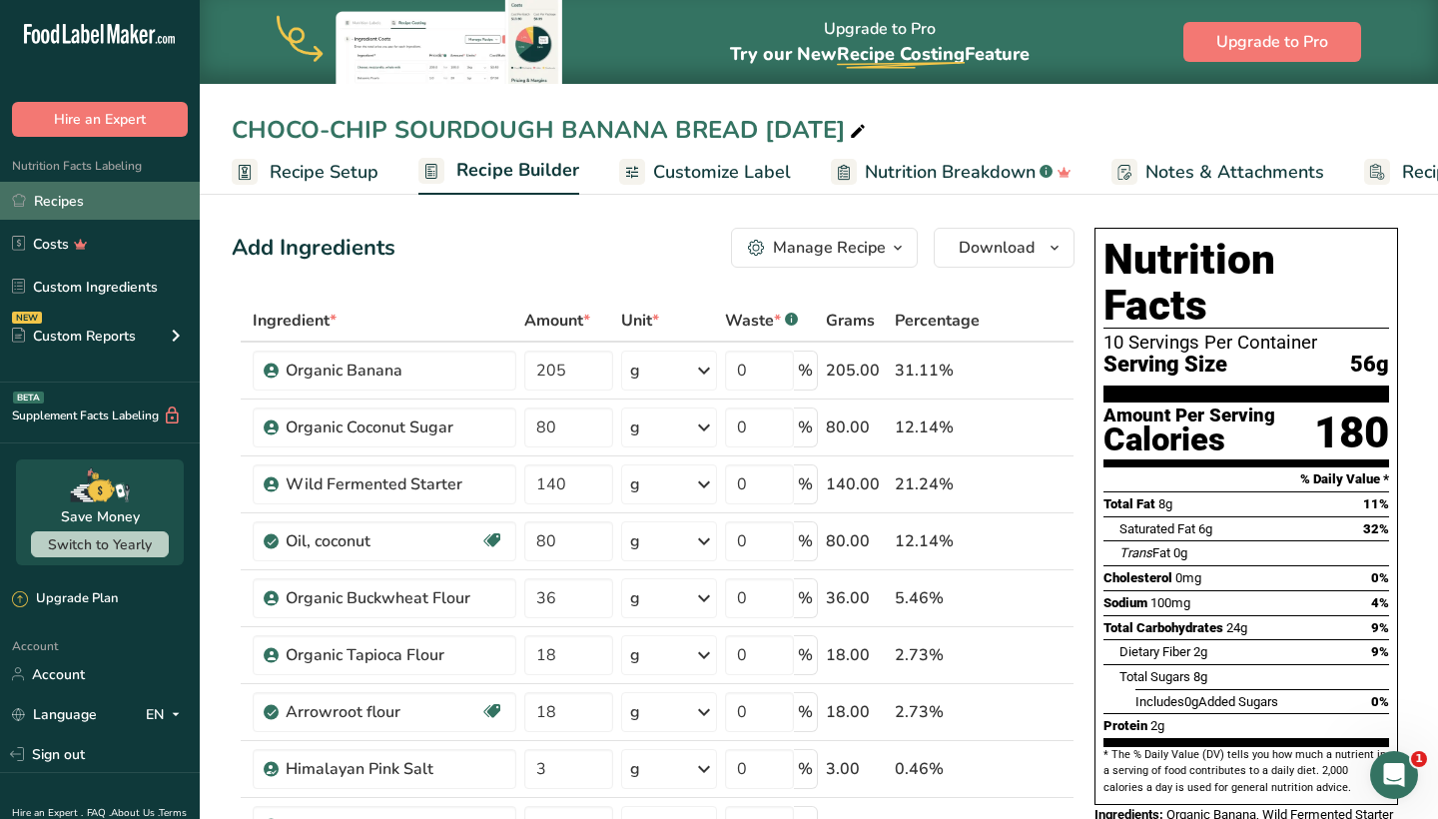
click at [105, 200] on link "Recipes" at bounding box center [100, 201] width 200 height 38
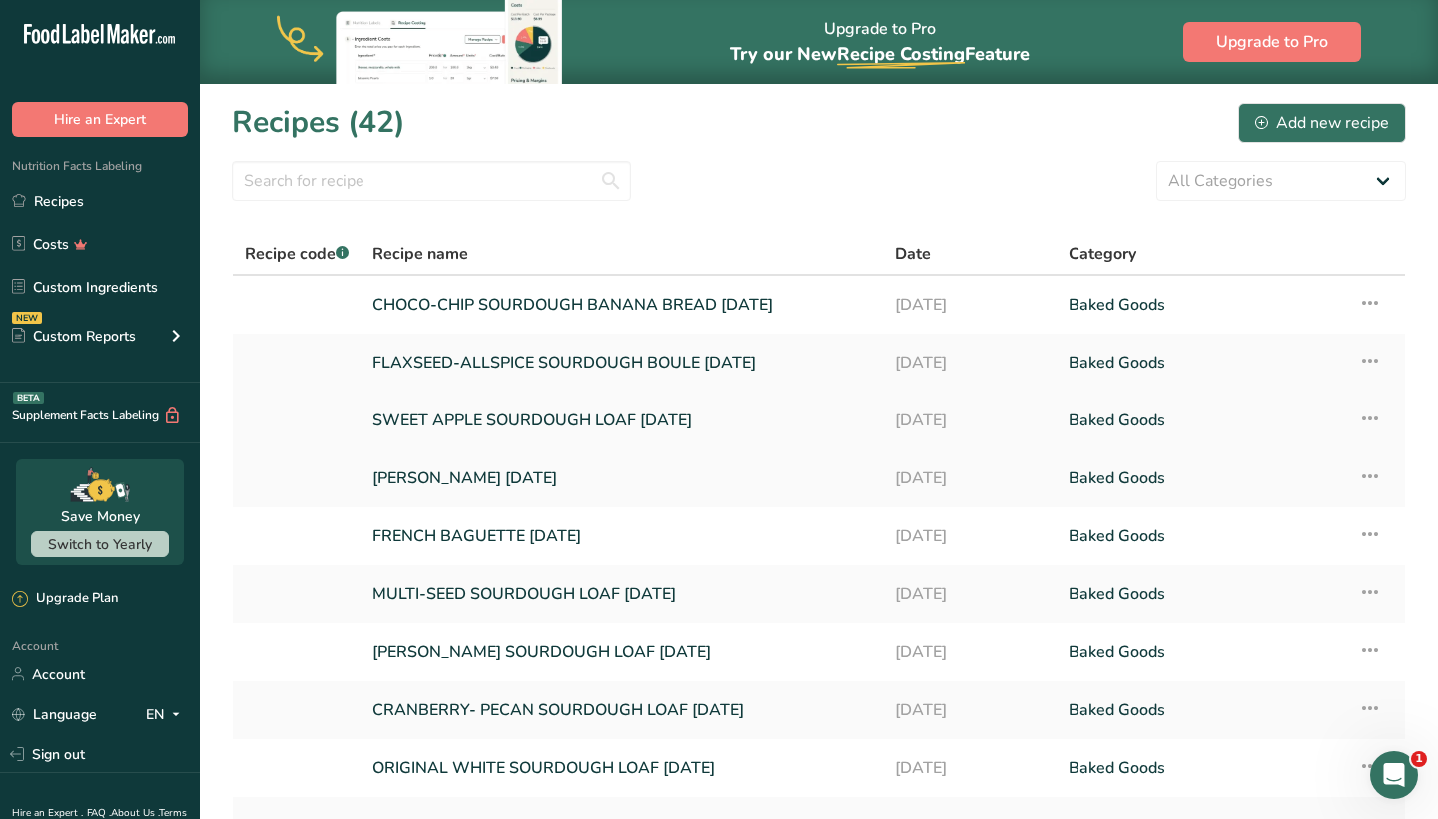
click at [446, 430] on link "SWEET APPLE SOURDOUGH LOAF [DATE]" at bounding box center [621, 420] width 498 height 42
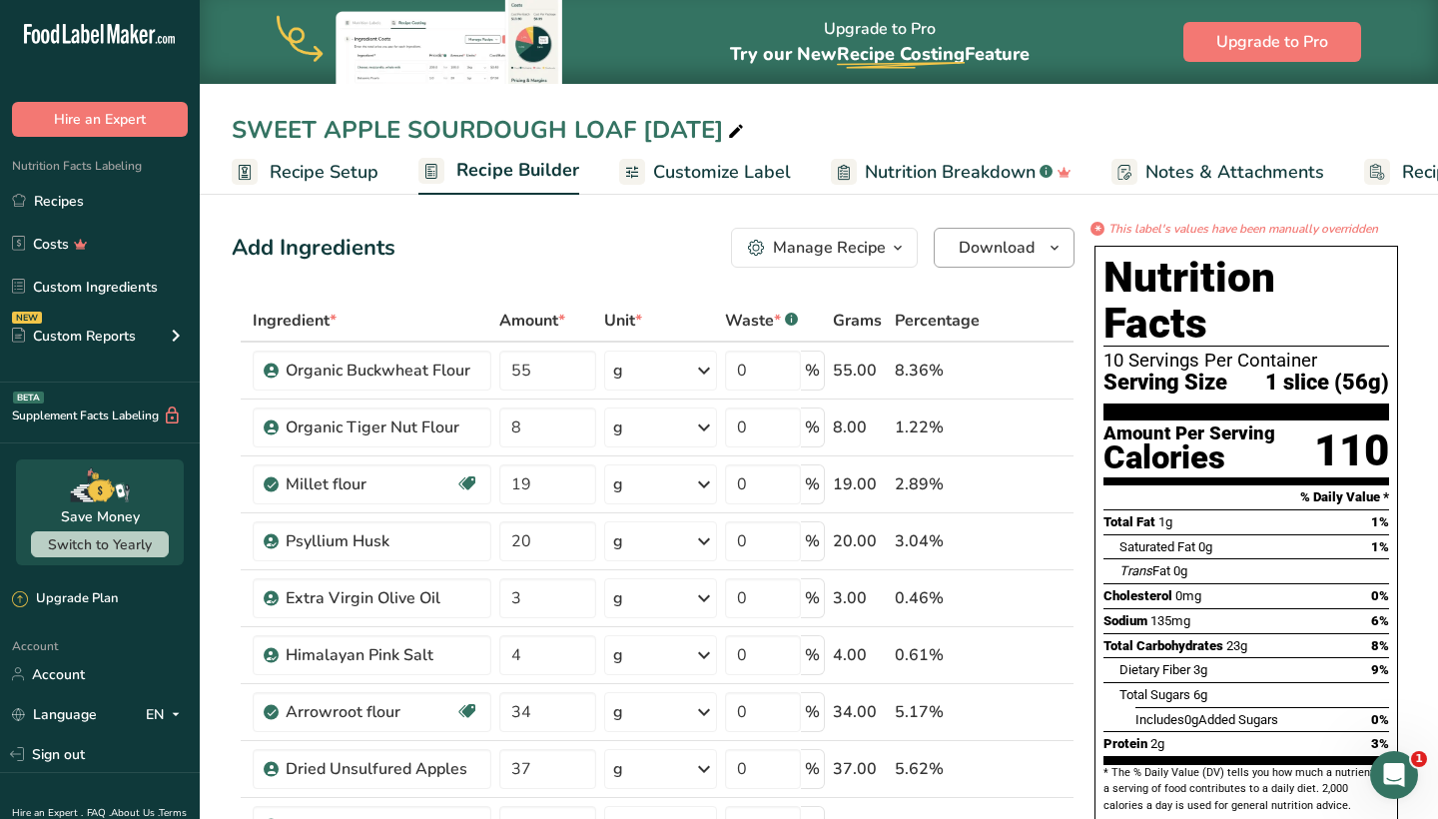
click at [990, 239] on span "Download" at bounding box center [997, 248] width 76 height 24
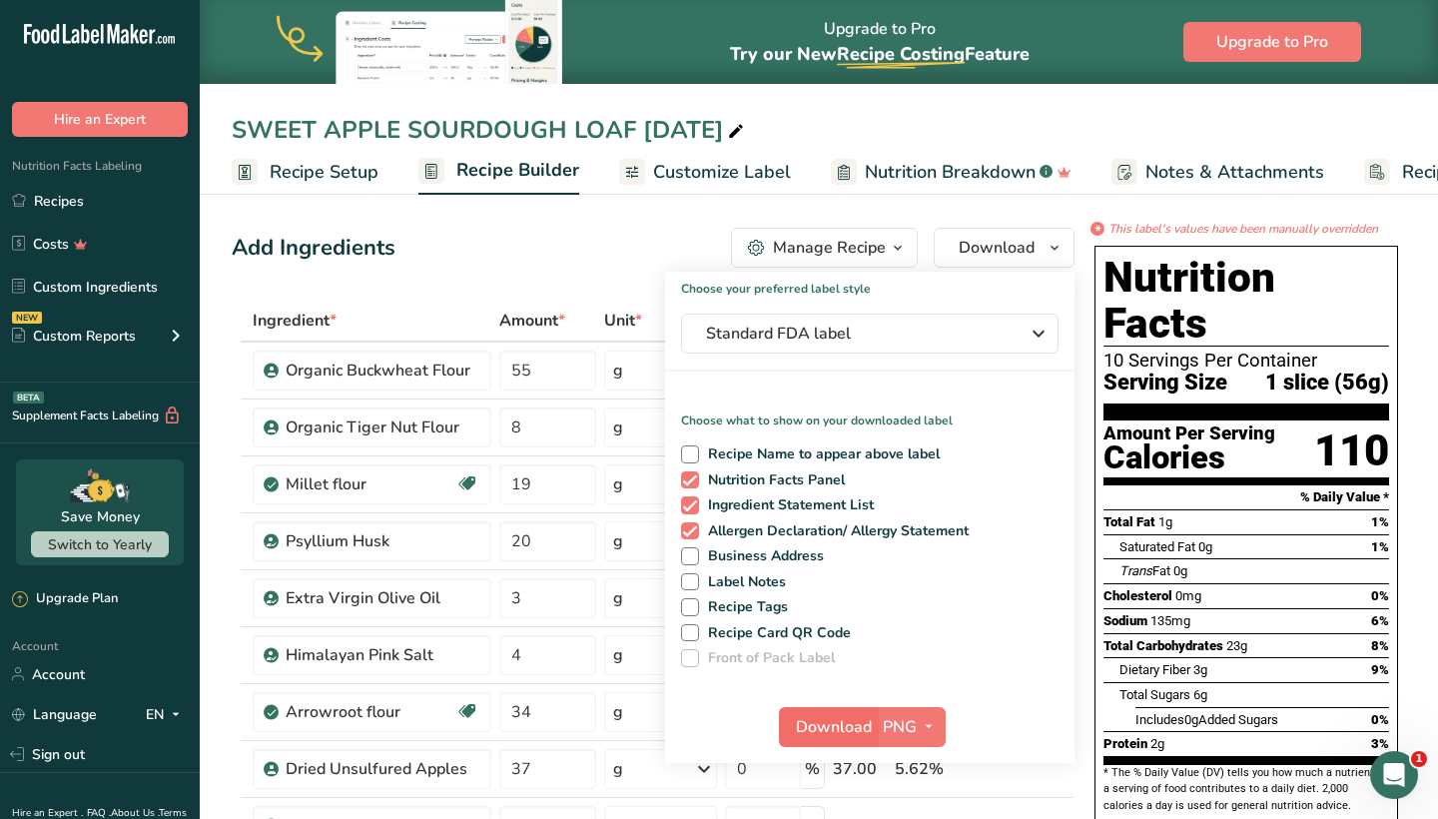
click at [831, 727] on span "Download" at bounding box center [834, 727] width 76 height 24
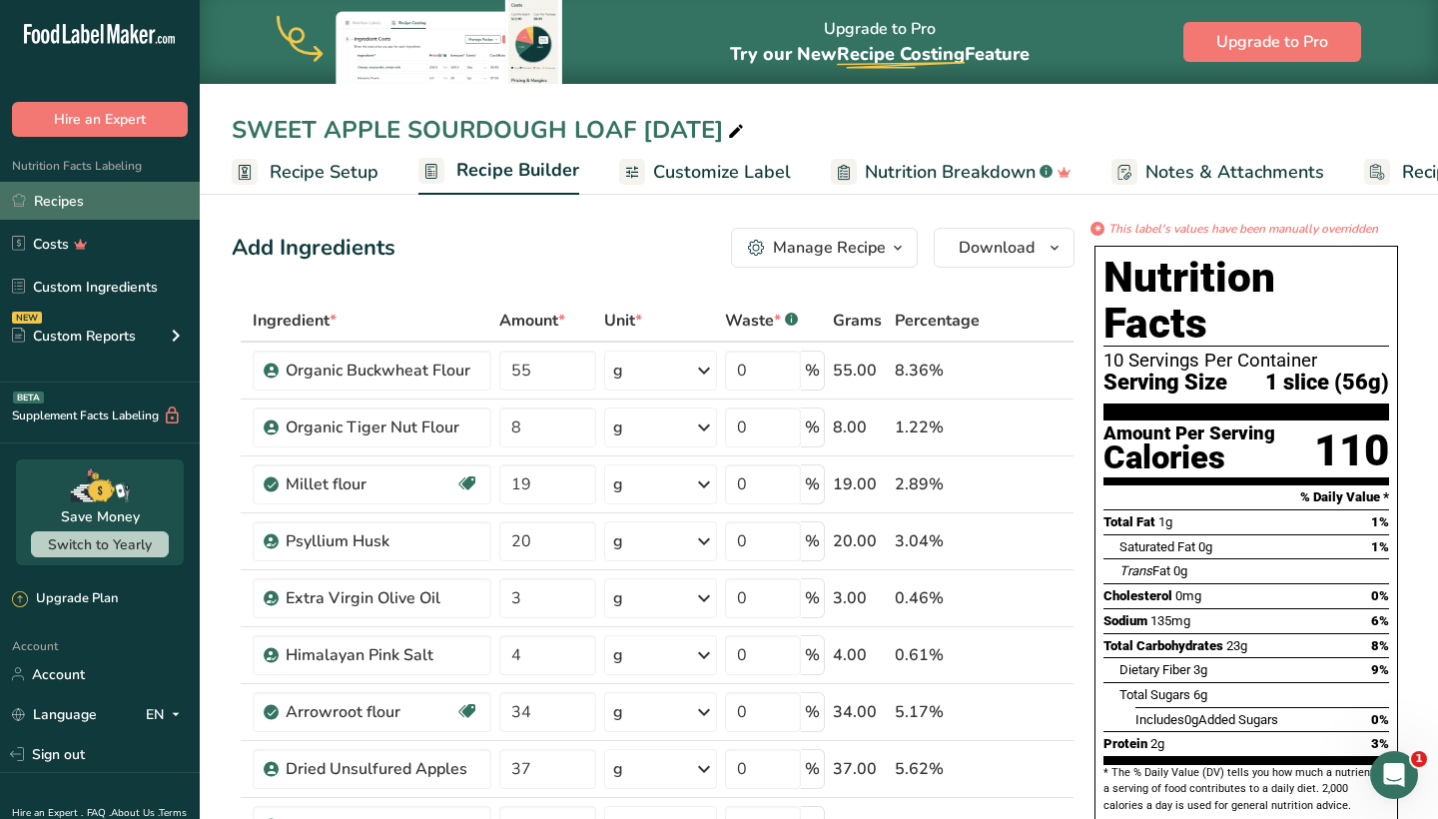
click at [84, 206] on link "Recipes" at bounding box center [100, 201] width 200 height 38
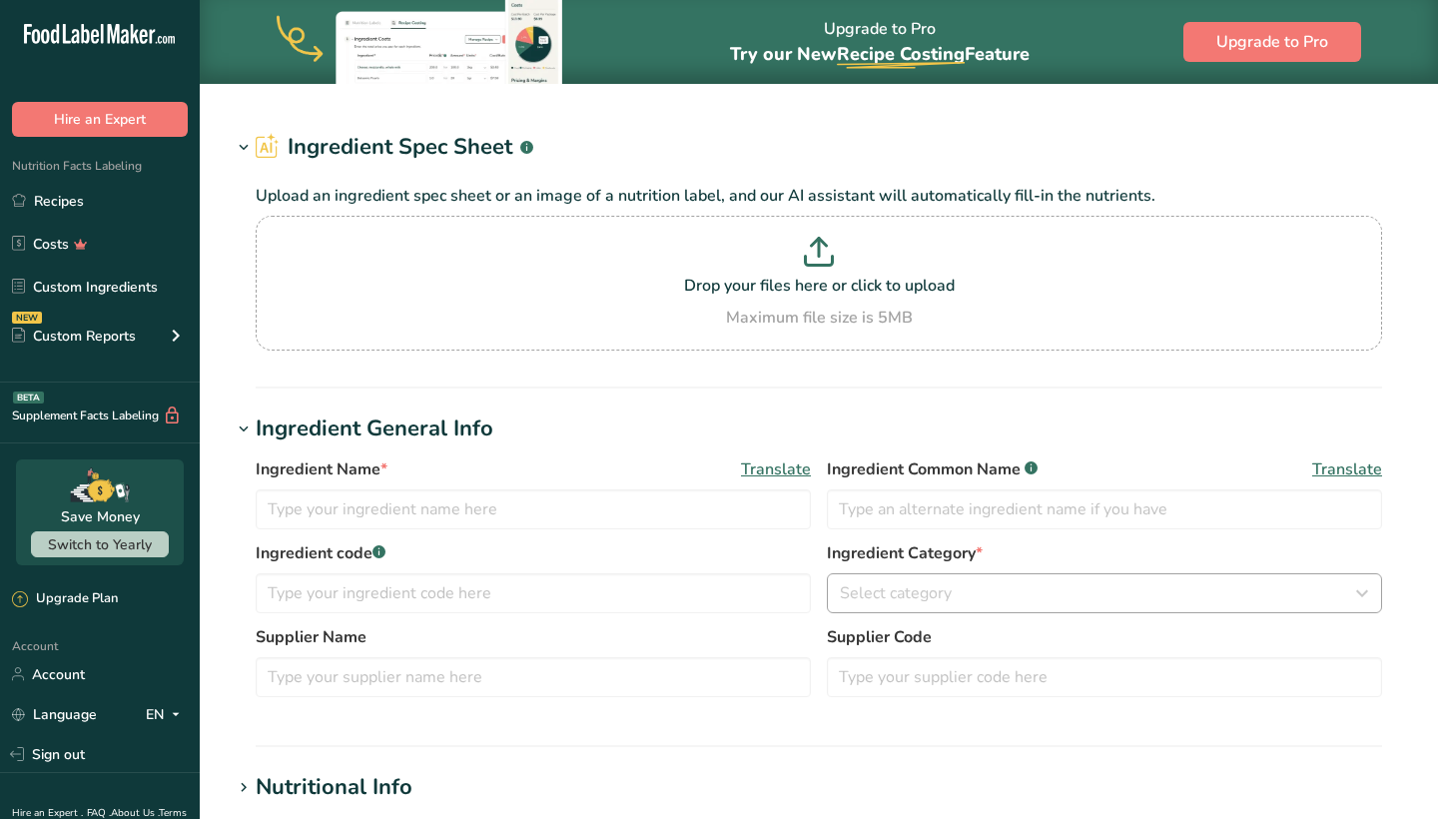
type input "Organic Coconut Sugar"
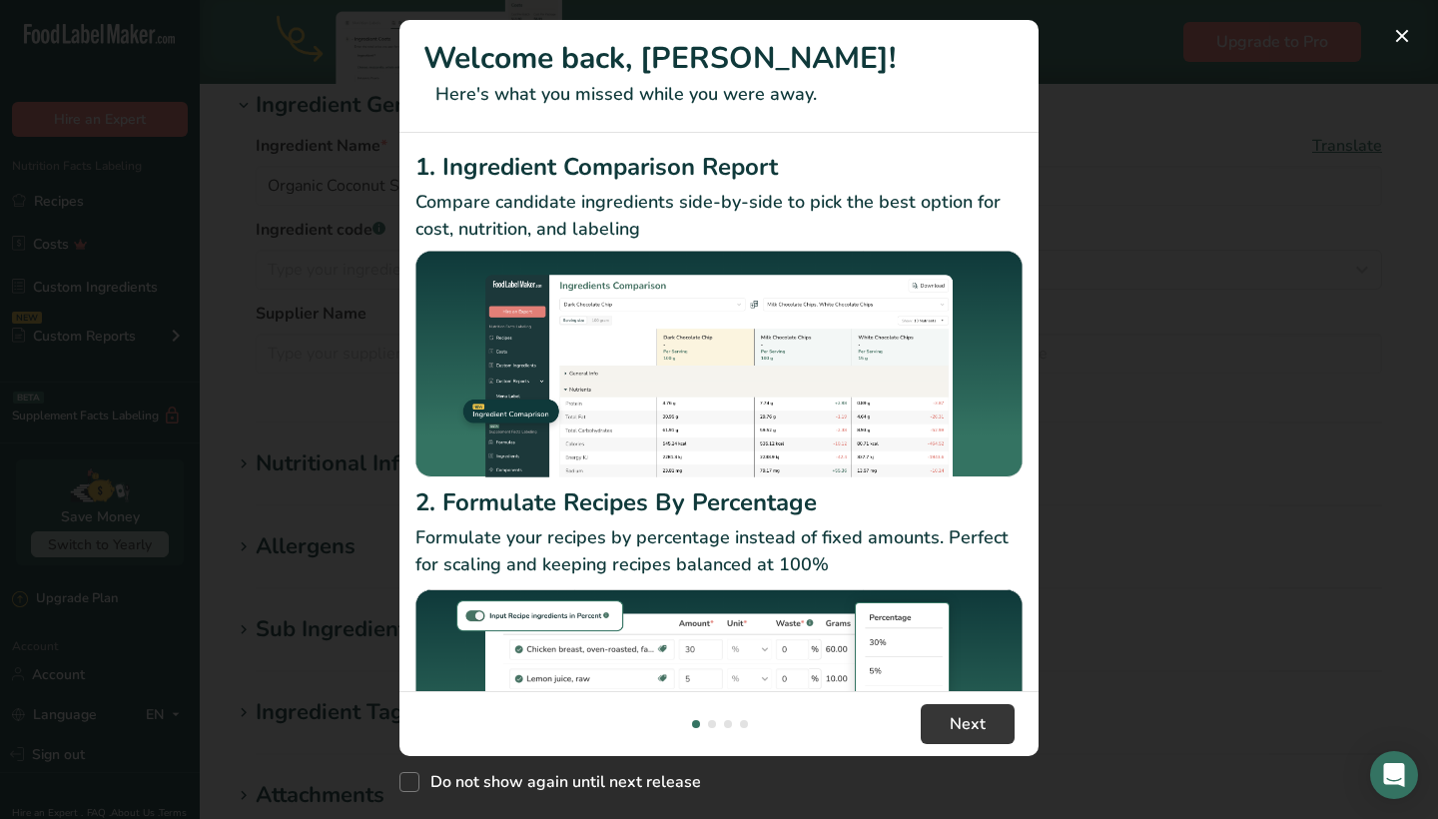
scroll to position [417, 0]
click at [1405, 39] on button "New Features" at bounding box center [1402, 36] width 32 height 32
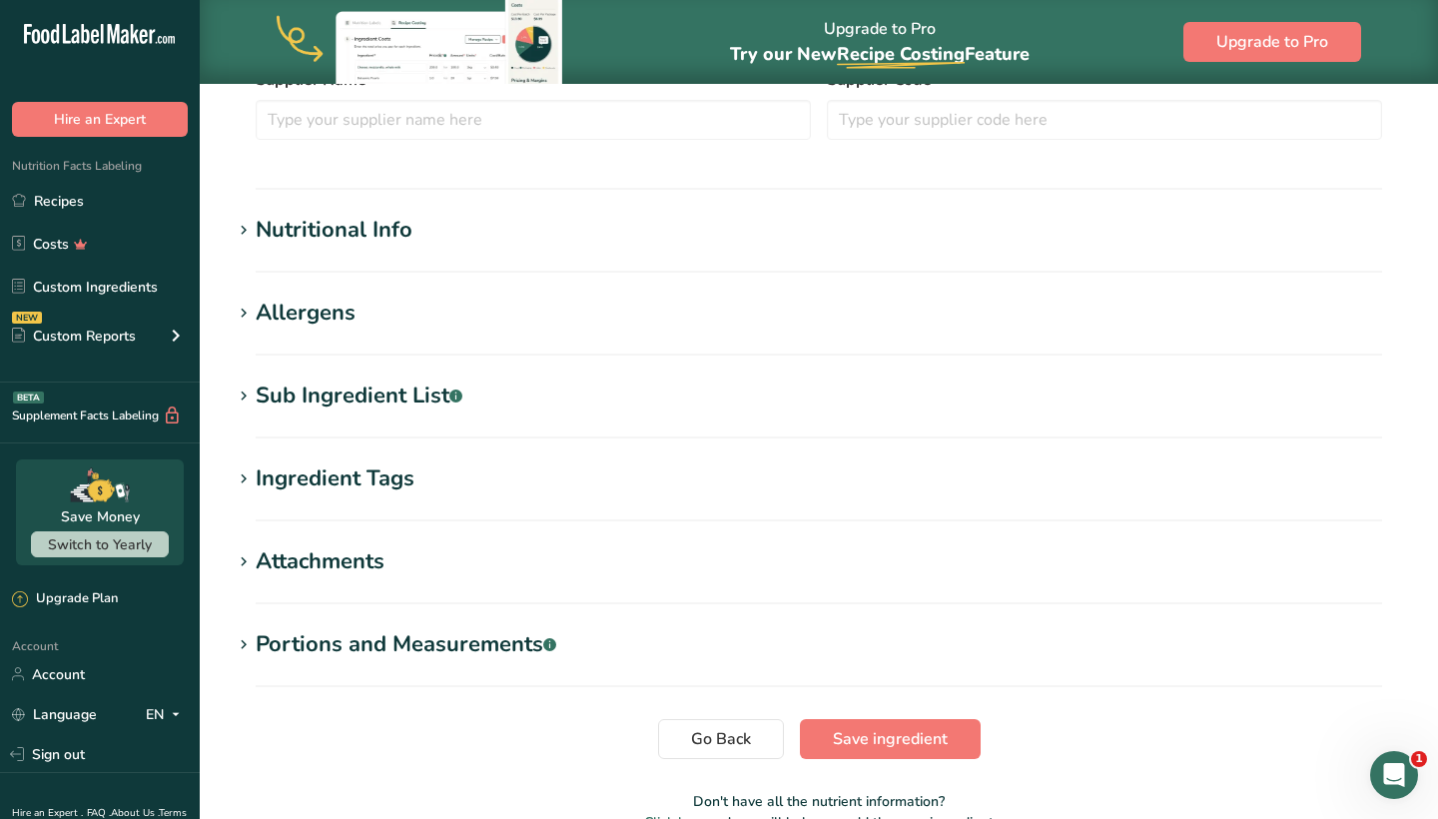
scroll to position [584, 0]
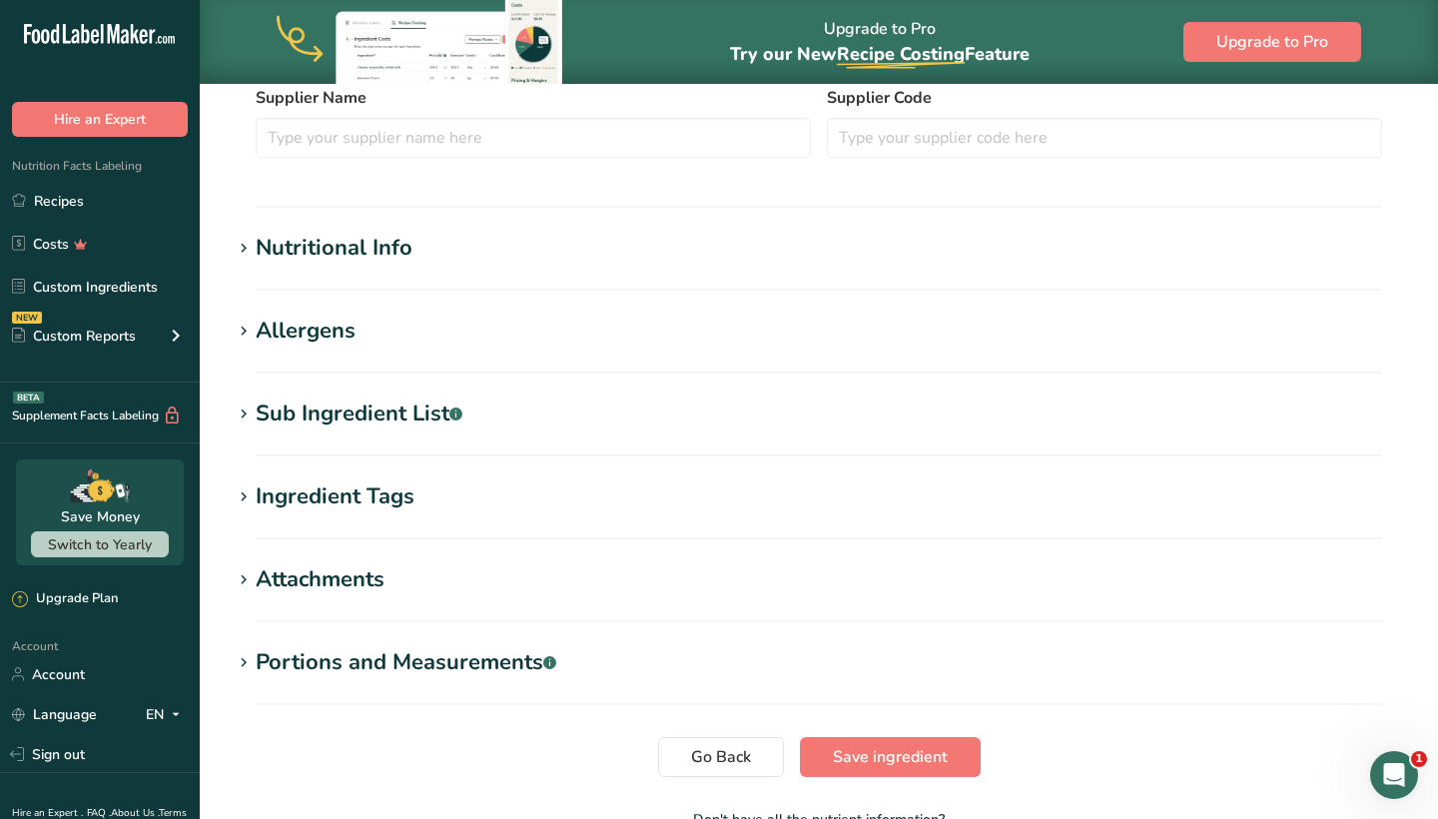
click at [363, 331] on h1 "Allergens" at bounding box center [819, 331] width 1174 height 33
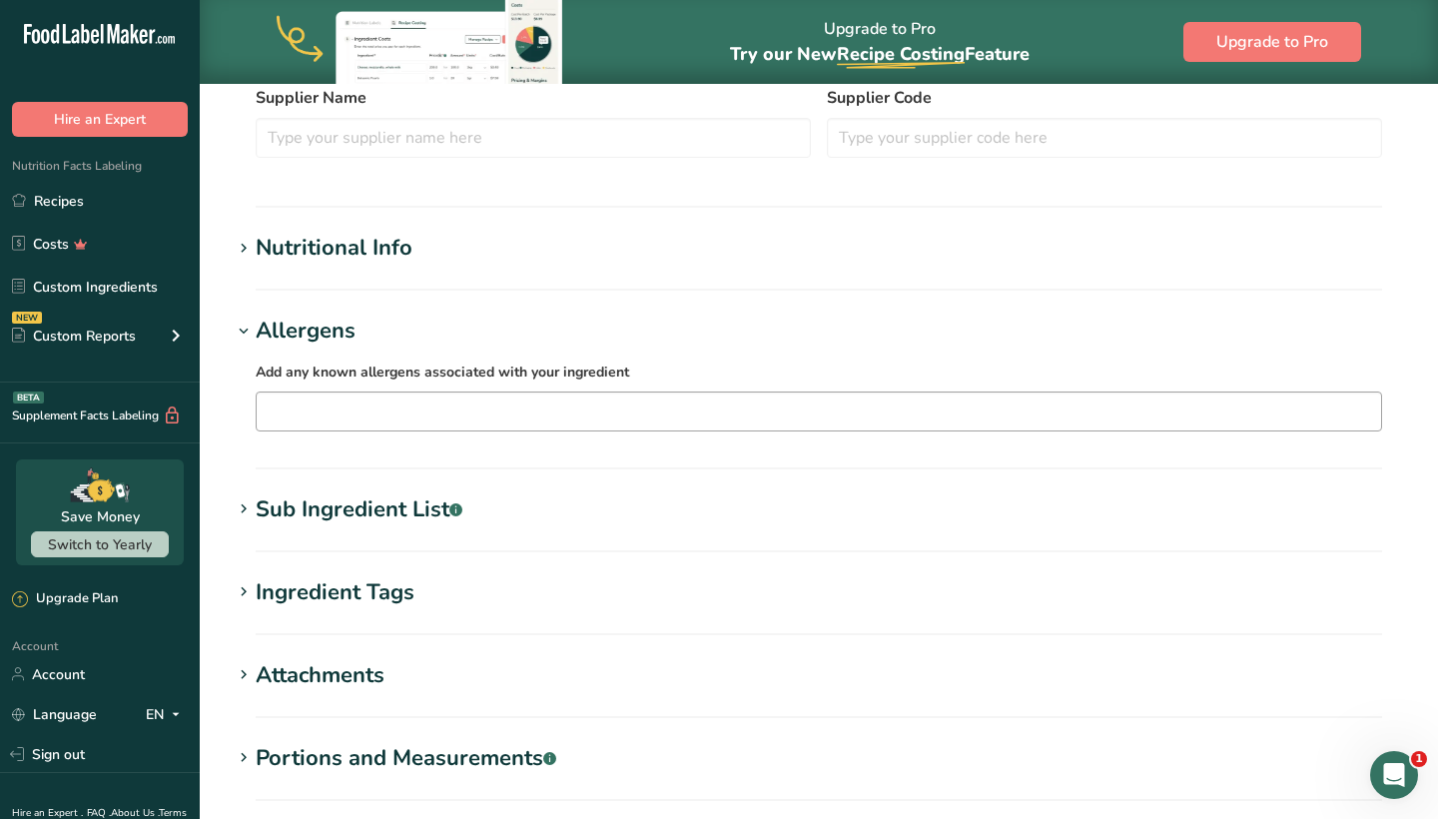
click at [351, 397] on input "text" at bounding box center [819, 410] width 1124 height 31
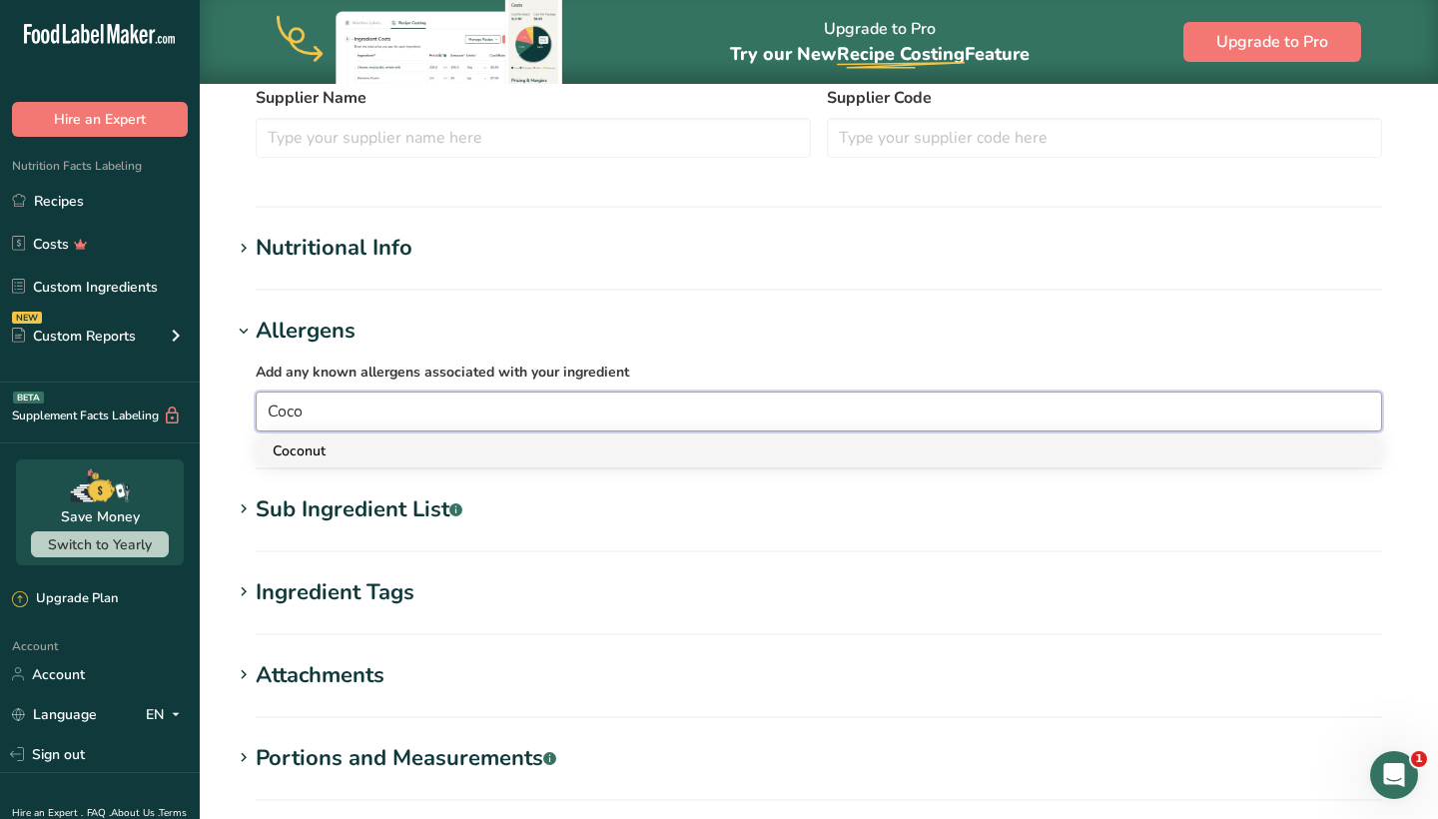
type input "Coco"
click at [346, 451] on div "Coconut" at bounding box center [803, 450] width 1060 height 21
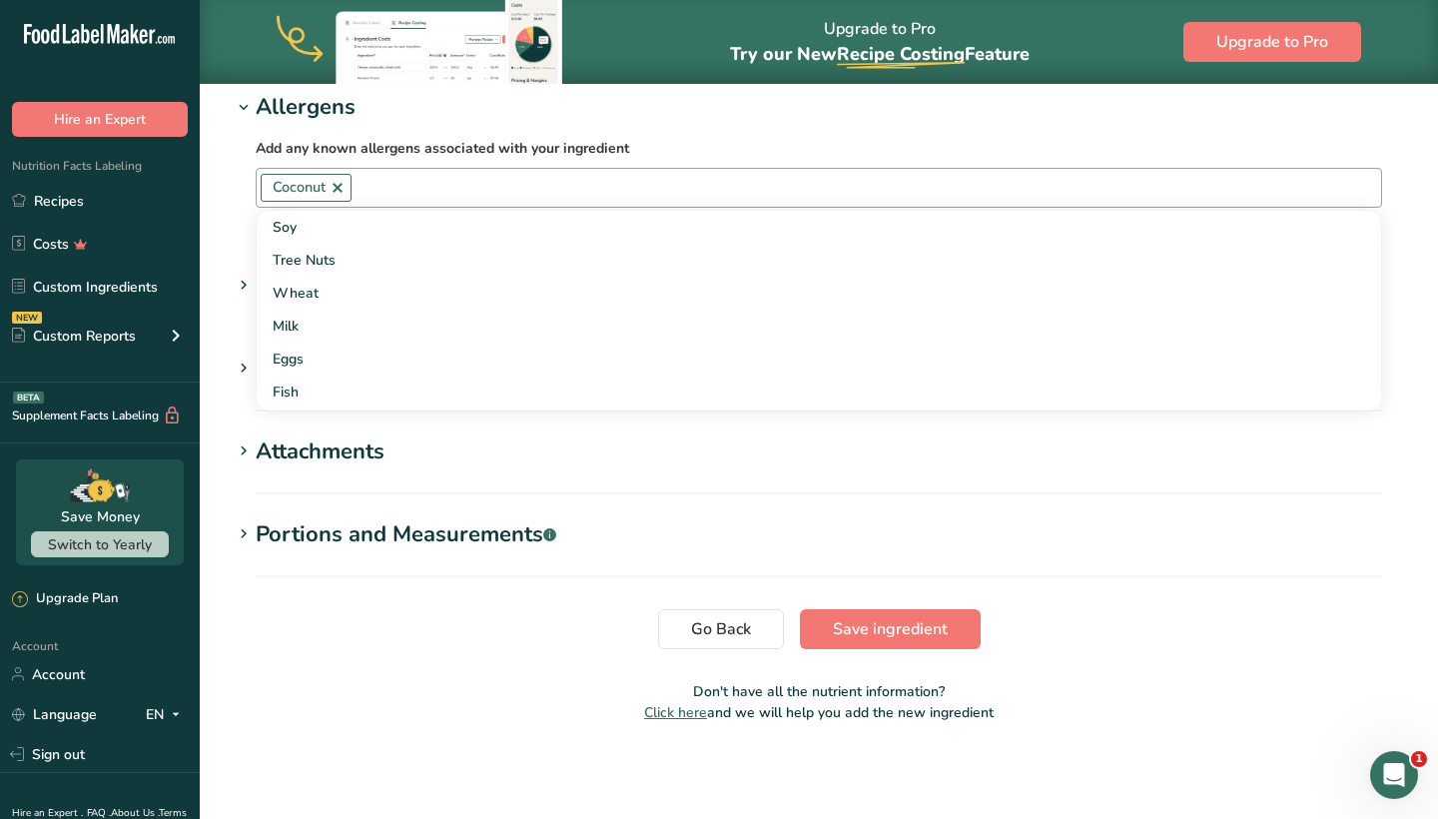
scroll to position [808, 0]
click at [890, 639] on span "Save ingredient" at bounding box center [890, 629] width 115 height 24
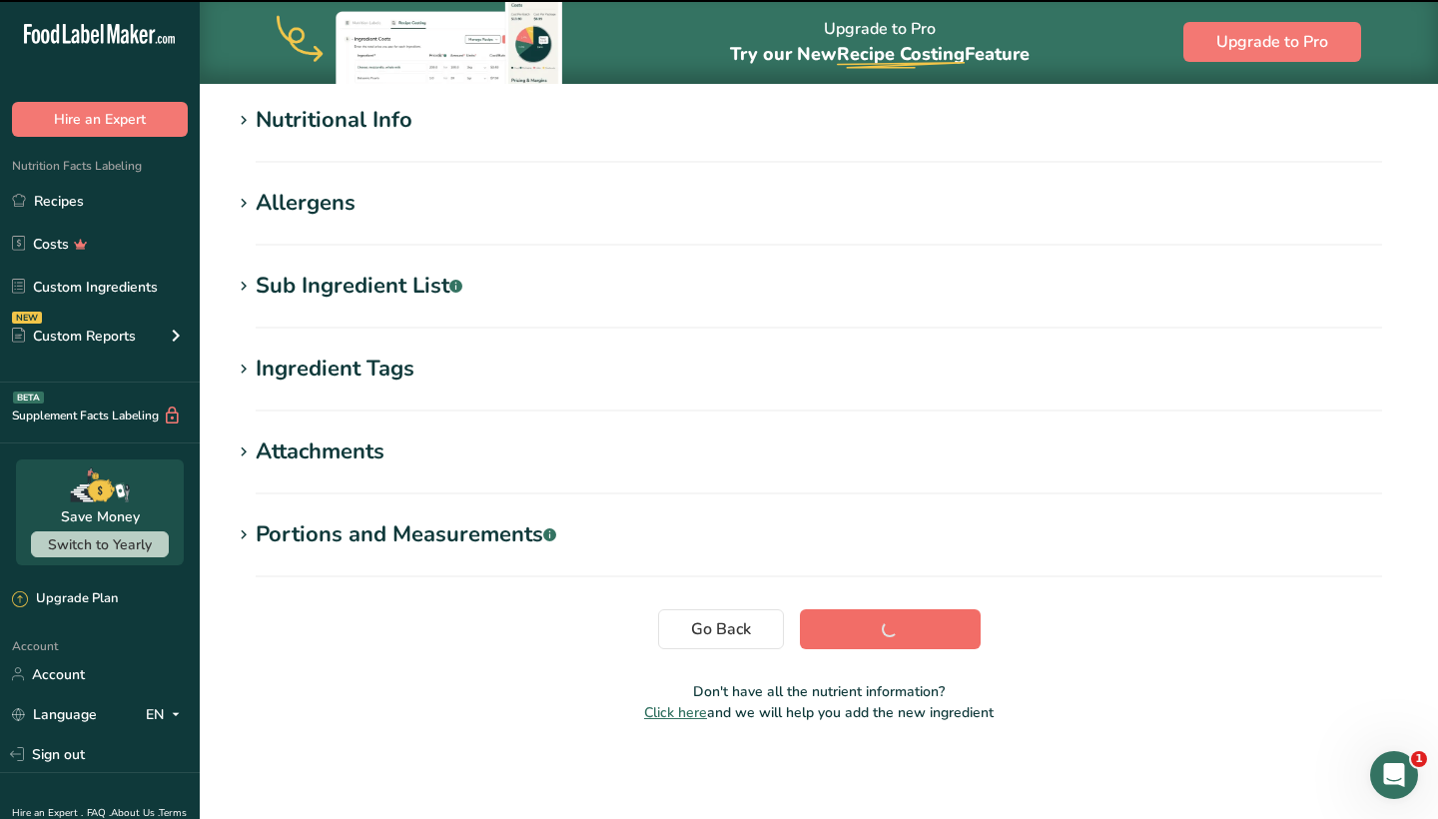
scroll to position [238, 0]
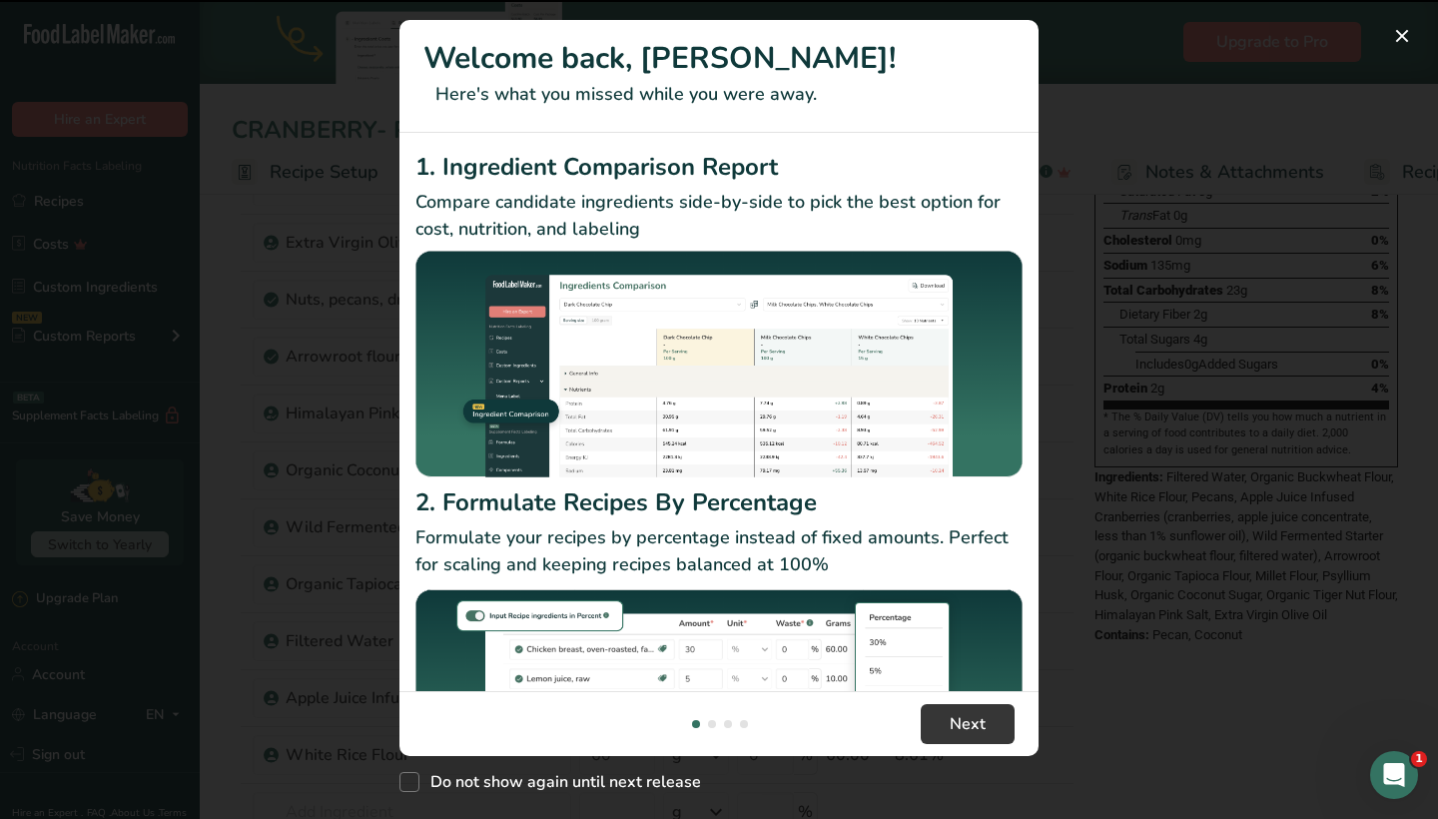
scroll to position [334, 0]
click at [1398, 37] on button "New Features" at bounding box center [1402, 36] width 32 height 32
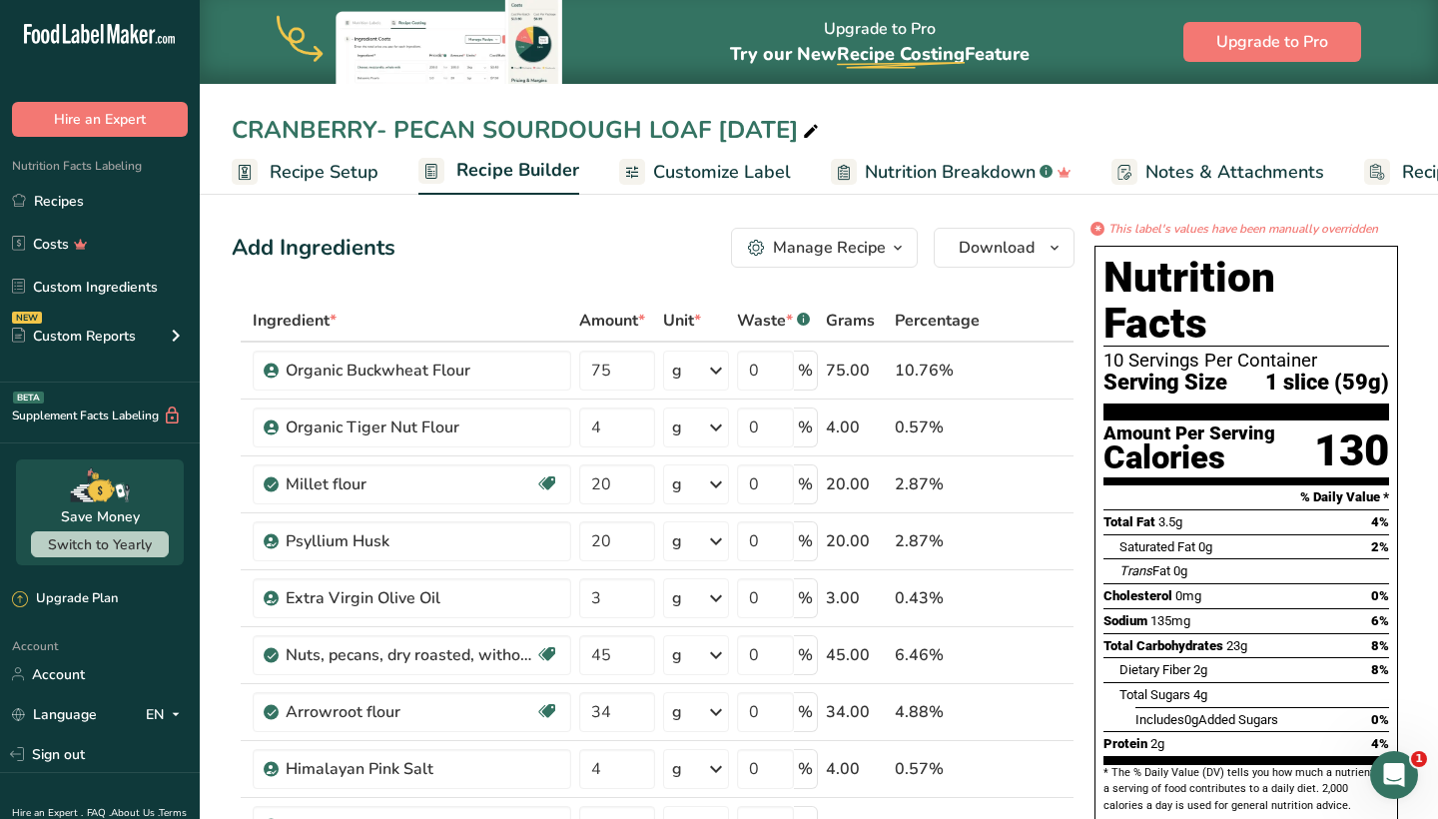
scroll to position [0, 0]
click at [1036, 251] on button "Download" at bounding box center [1004, 248] width 141 height 40
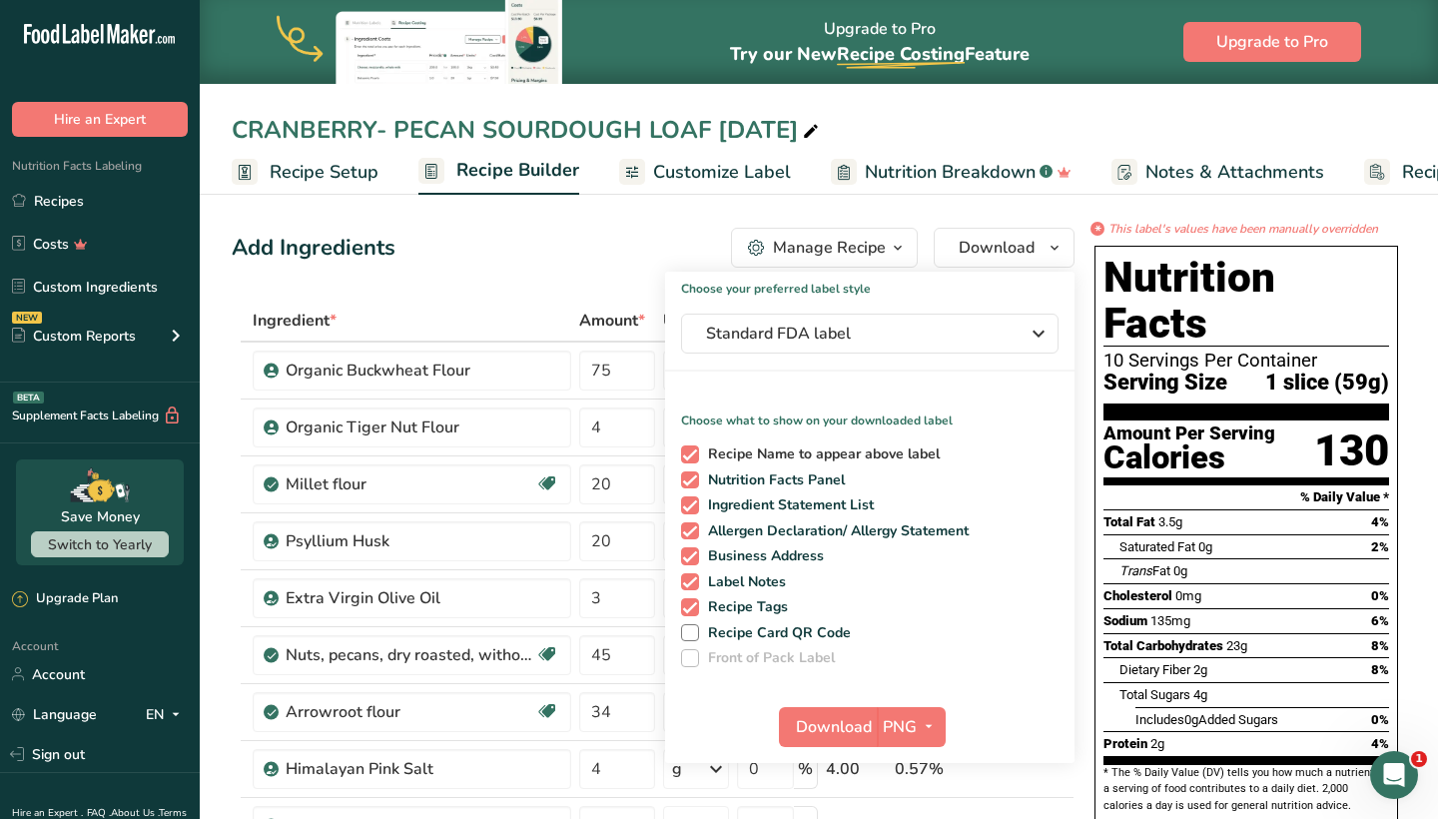
click at [695, 457] on span at bounding box center [690, 454] width 18 height 18
click at [694, 457] on input "Recipe Name to appear above label" at bounding box center [687, 453] width 13 height 13
checkbox input "false"
click at [691, 531] on span at bounding box center [690, 531] width 18 height 18
click at [691, 531] on input "Allergen Declaration/ Allergy Statement" at bounding box center [687, 530] width 13 height 13
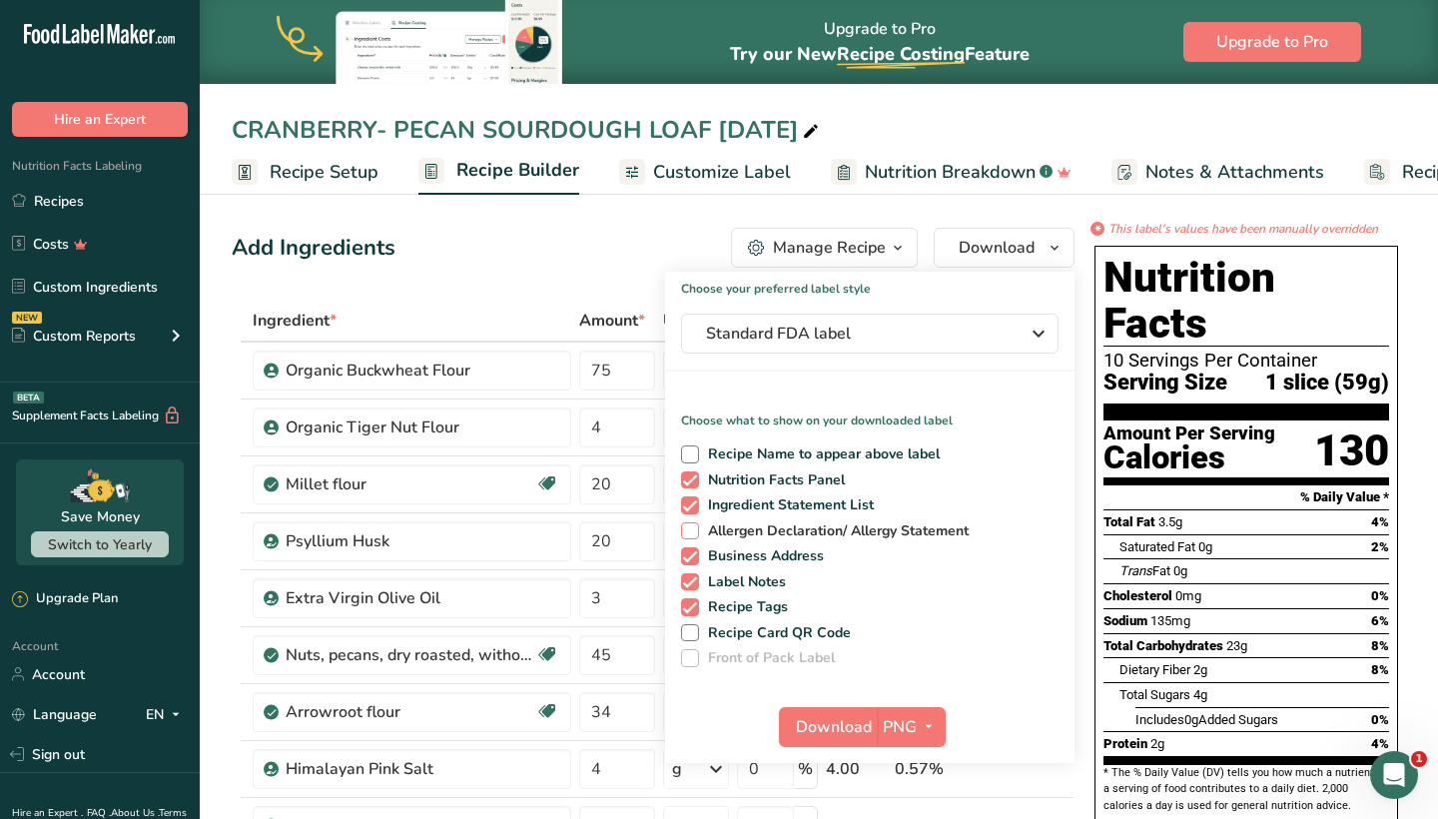
click at [691, 531] on span at bounding box center [690, 531] width 18 height 18
click at [691, 531] on input "Allergen Declaration/ Allergy Statement" at bounding box center [687, 530] width 13 height 13
checkbox input "true"
click at [690, 560] on span at bounding box center [690, 556] width 18 height 18
click at [690, 560] on input "Business Address" at bounding box center [687, 555] width 13 height 13
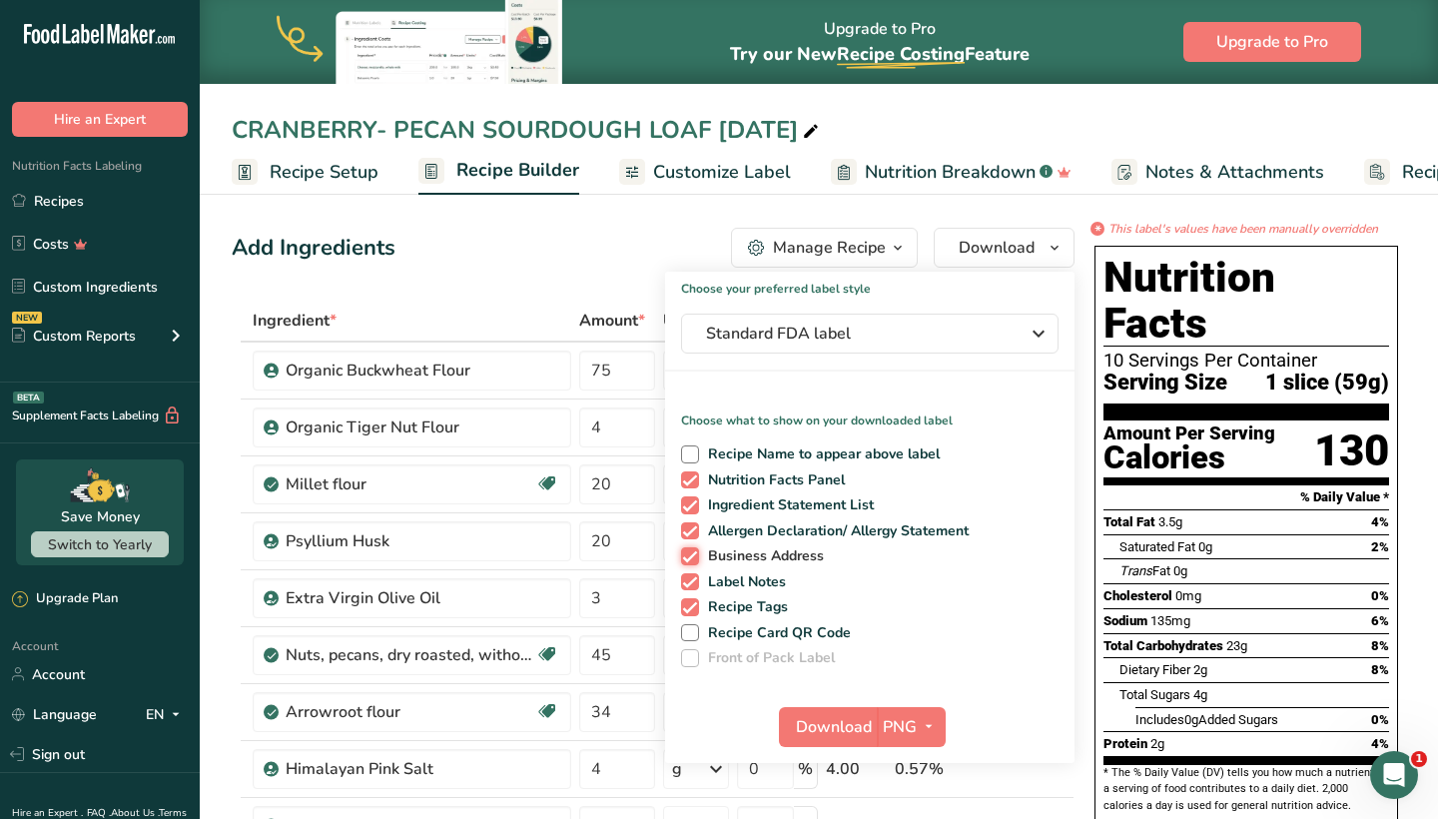
checkbox input "false"
click at [690, 582] on span at bounding box center [690, 582] width 18 height 18
click at [690, 582] on input "Label Notes" at bounding box center [687, 581] width 13 height 13
checkbox input "false"
click at [690, 608] on span at bounding box center [690, 607] width 18 height 18
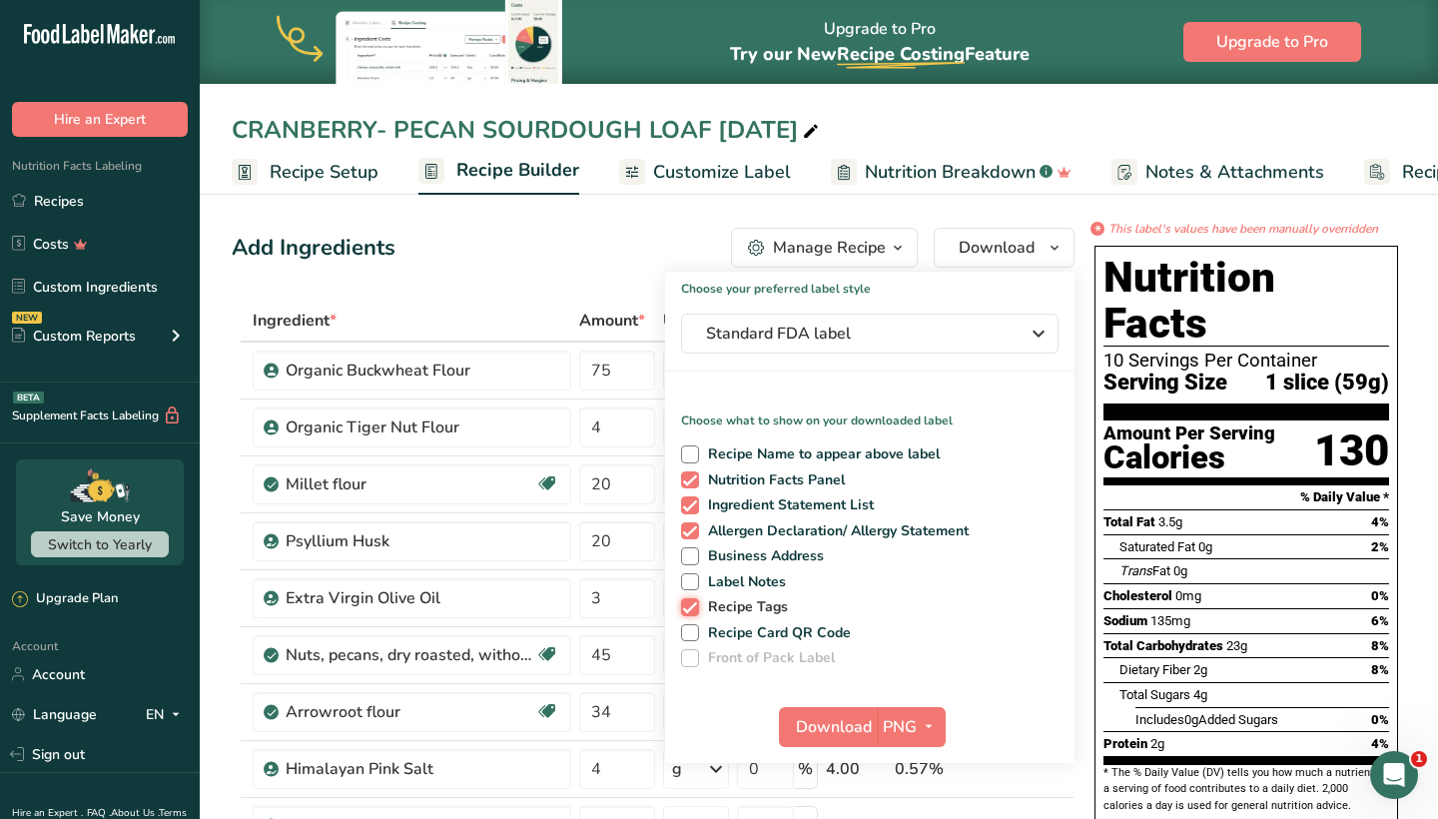
click at [690, 608] on input "Recipe Tags" at bounding box center [687, 606] width 13 height 13
checkbox input "false"
click at [837, 729] on span "Download" at bounding box center [834, 727] width 76 height 24
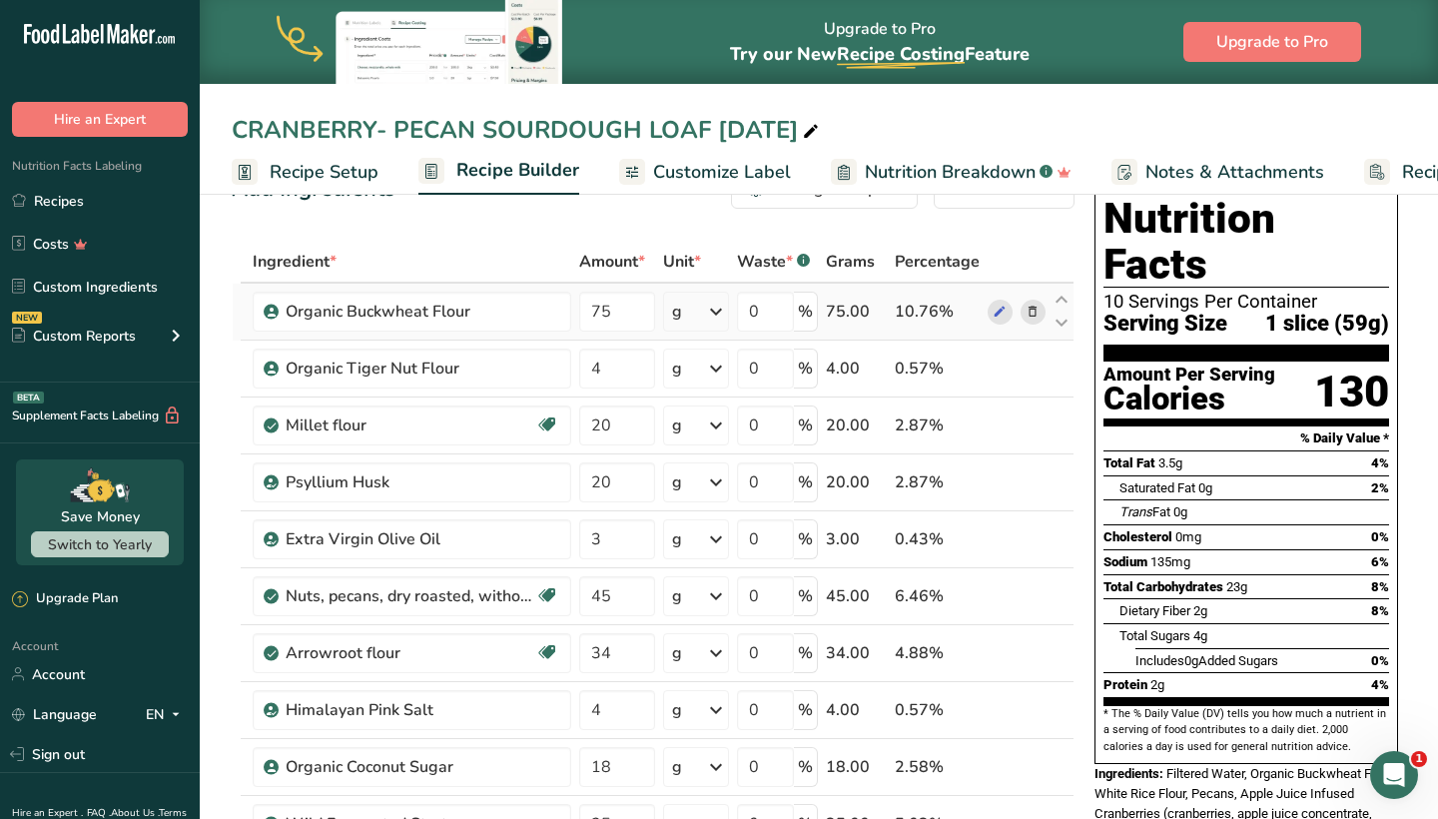
scroll to position [65, 0]
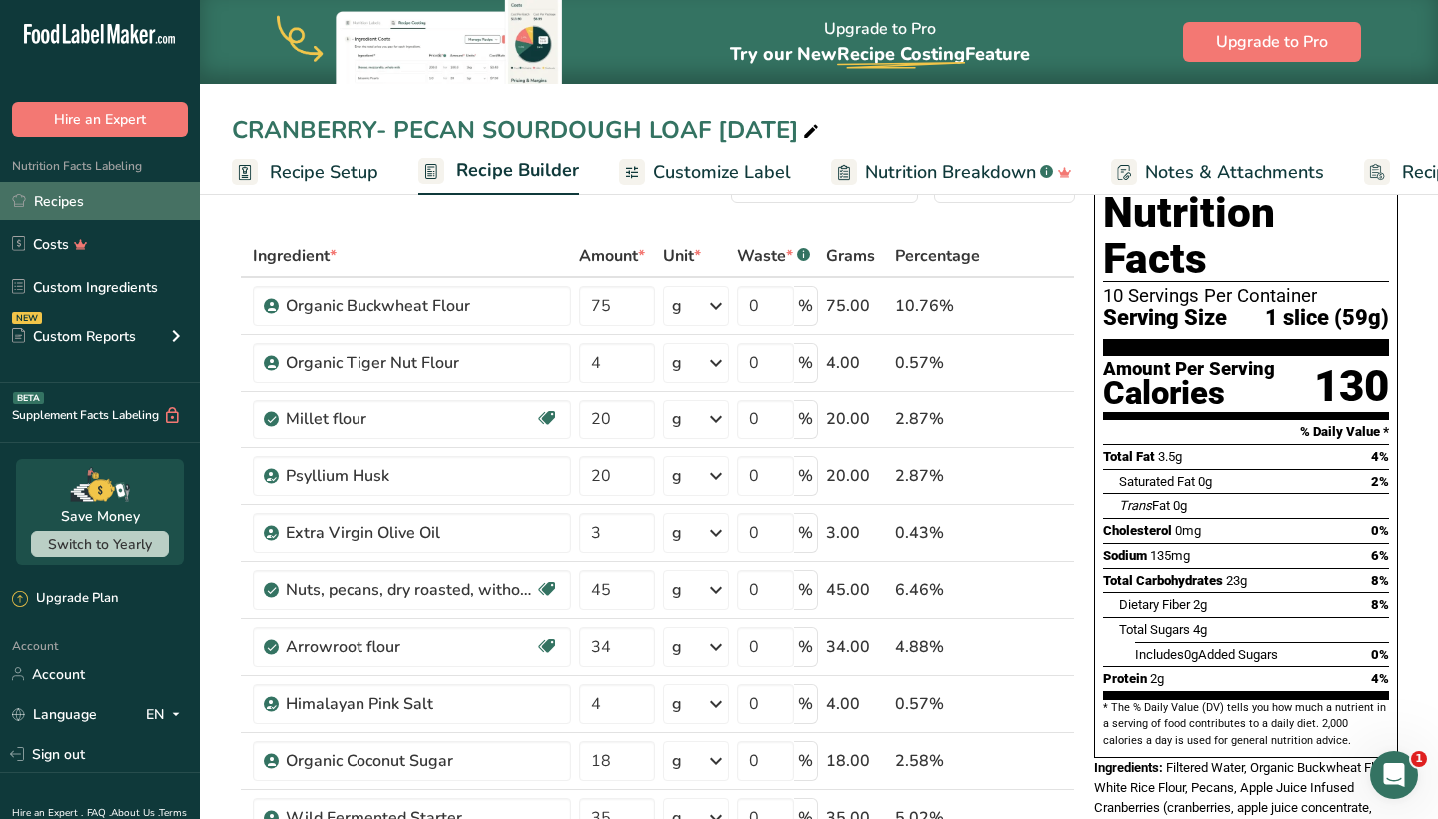
click at [147, 194] on link "Recipes" at bounding box center [100, 201] width 200 height 38
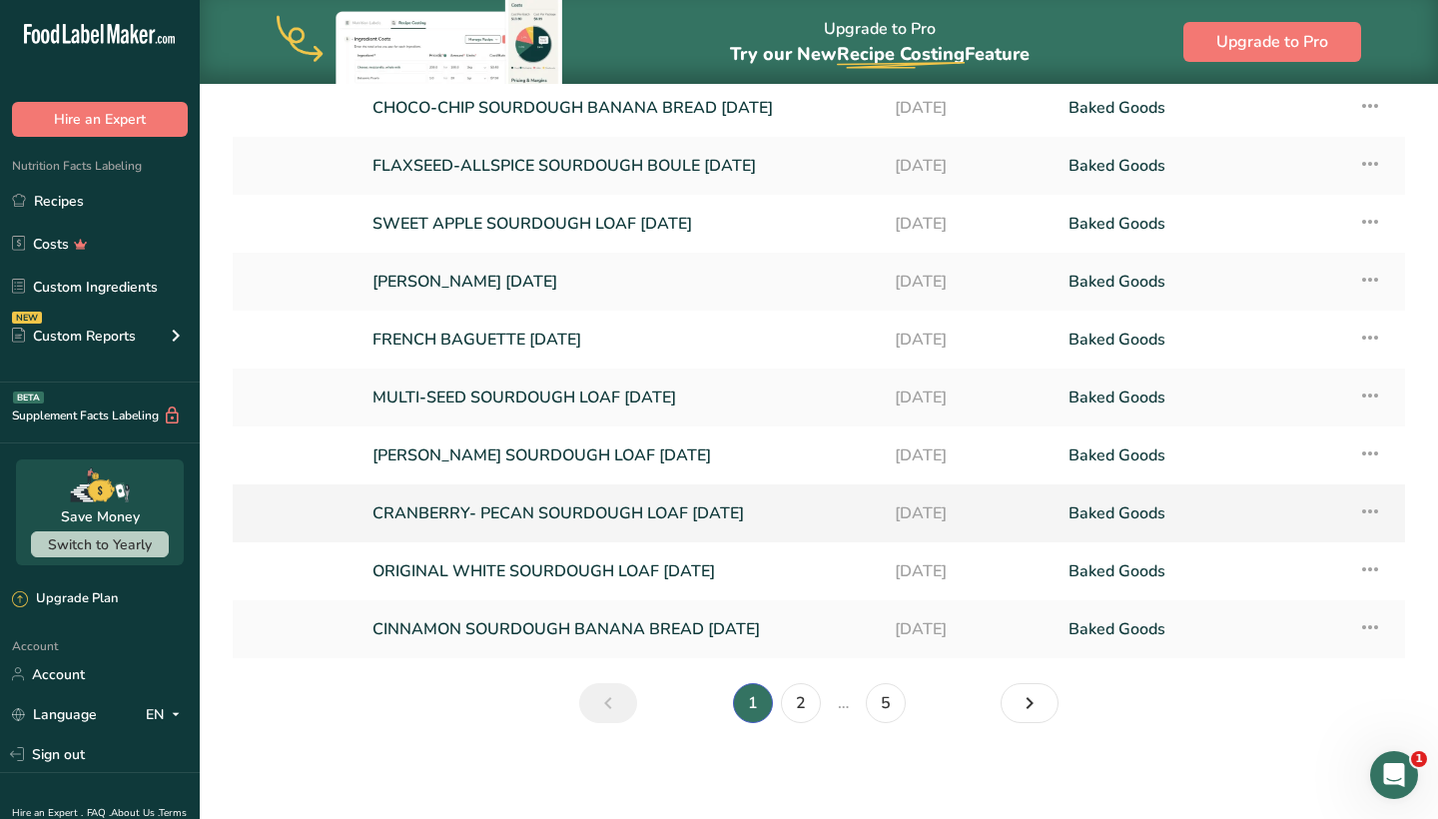
scroll to position [197, 0]
click at [412, 512] on link "CRANBERRY- PECAN SOURDOUGH LOAF [DATE]" at bounding box center [621, 513] width 498 height 42
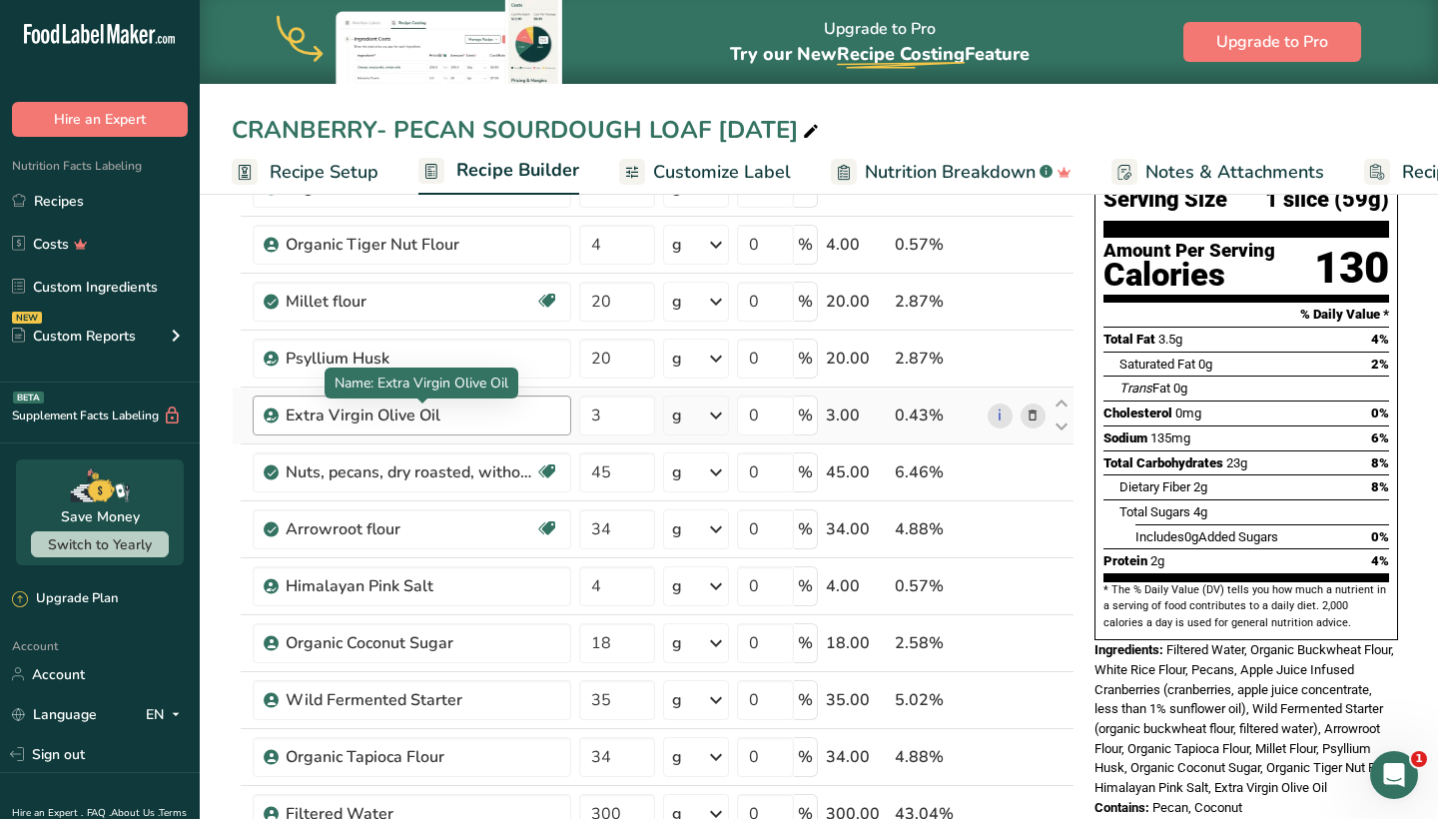
scroll to position [184, 0]
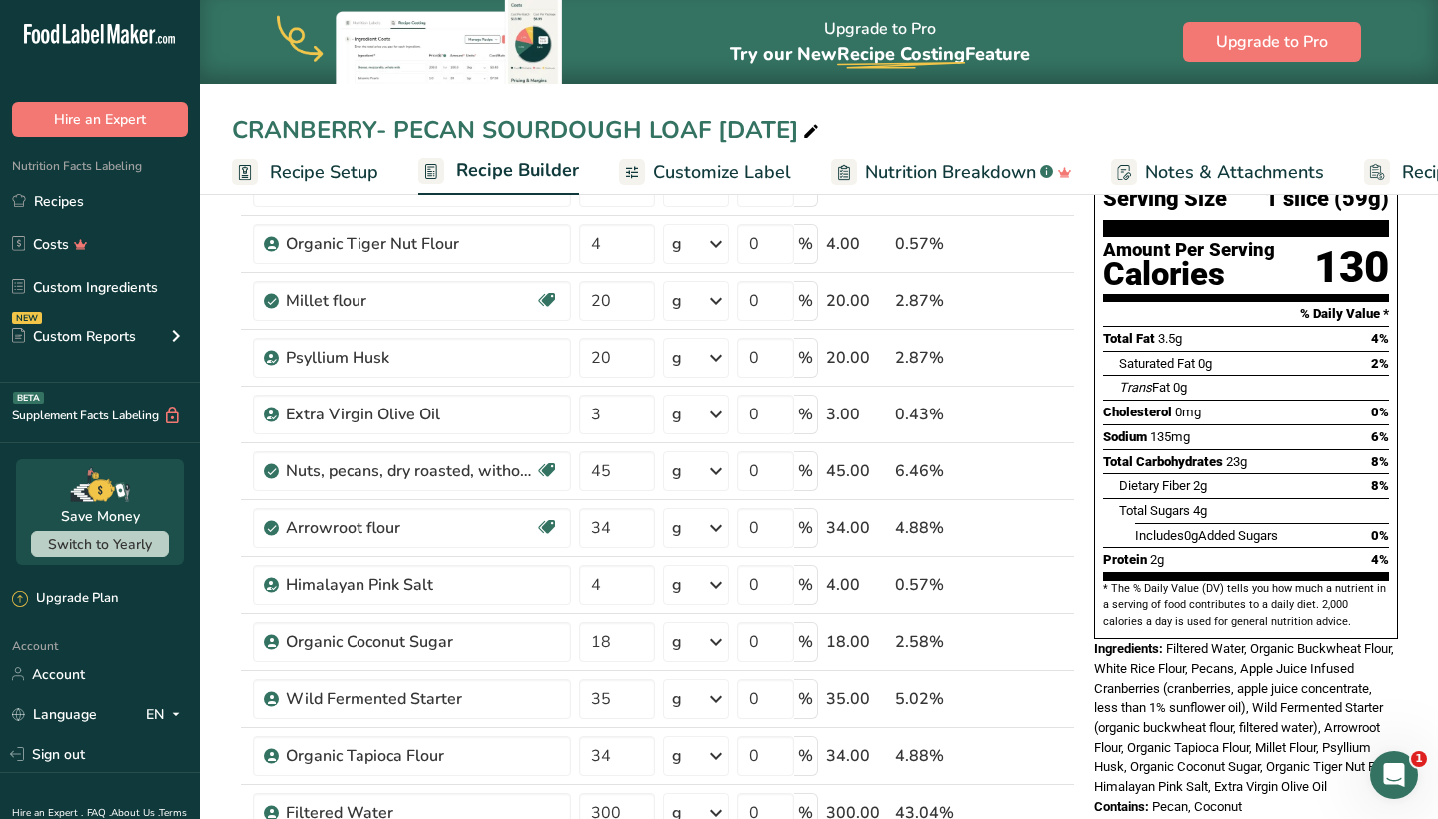
drag, startPoint x: 1253, startPoint y: 743, endPoint x: 1095, endPoint y: 593, distance: 217.6
click at [1095, 593] on div "Nutrition Facts 10 Servings Per Container Serving Size 1 slice (59g) Amount Per…" at bounding box center [1246, 439] width 320 height 770
copy div "Ingredients: Filtered Water, Organic Buckwheat Flour, White Rice Flour, Pecans,…"
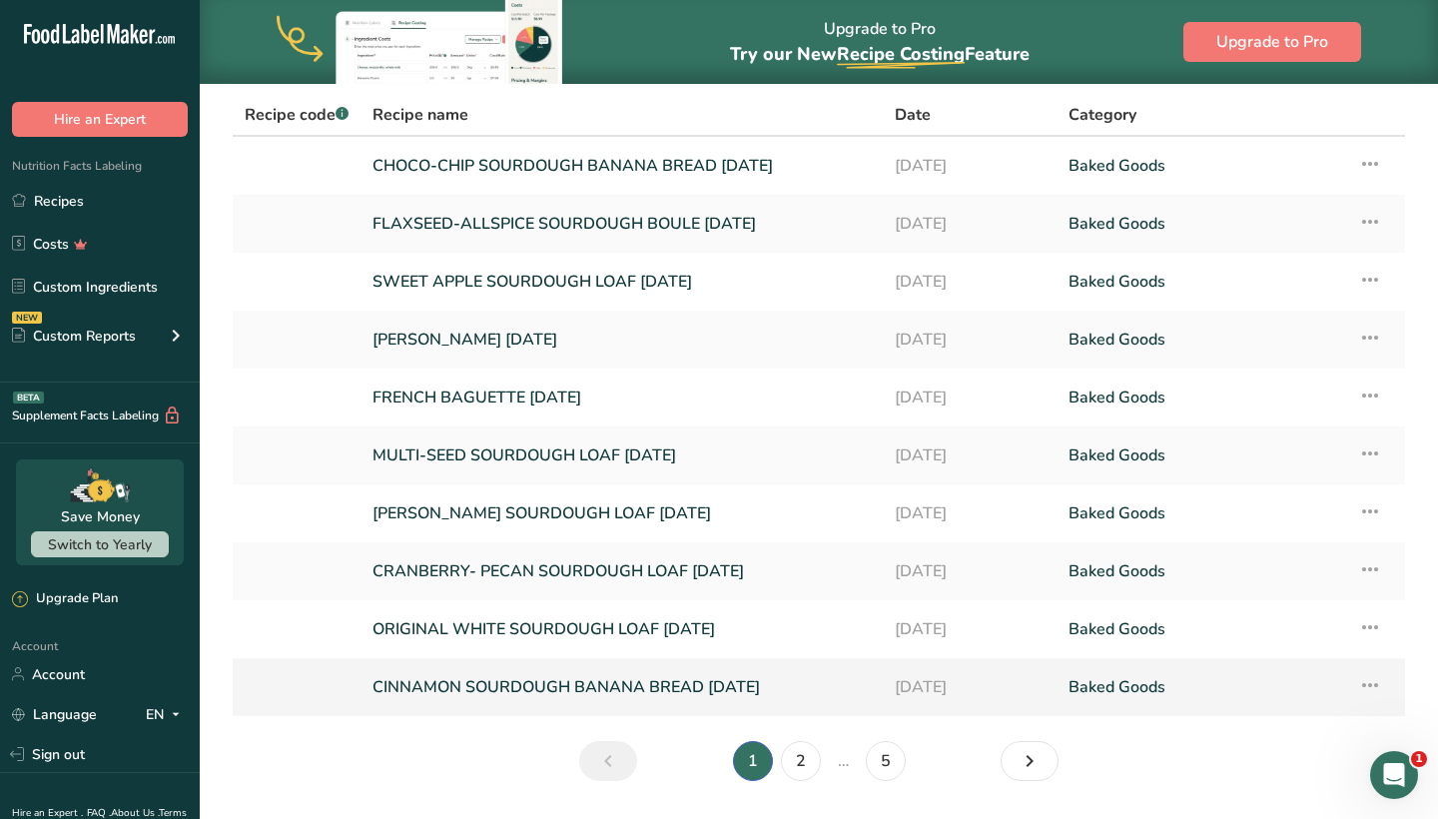
scroll to position [135, 0]
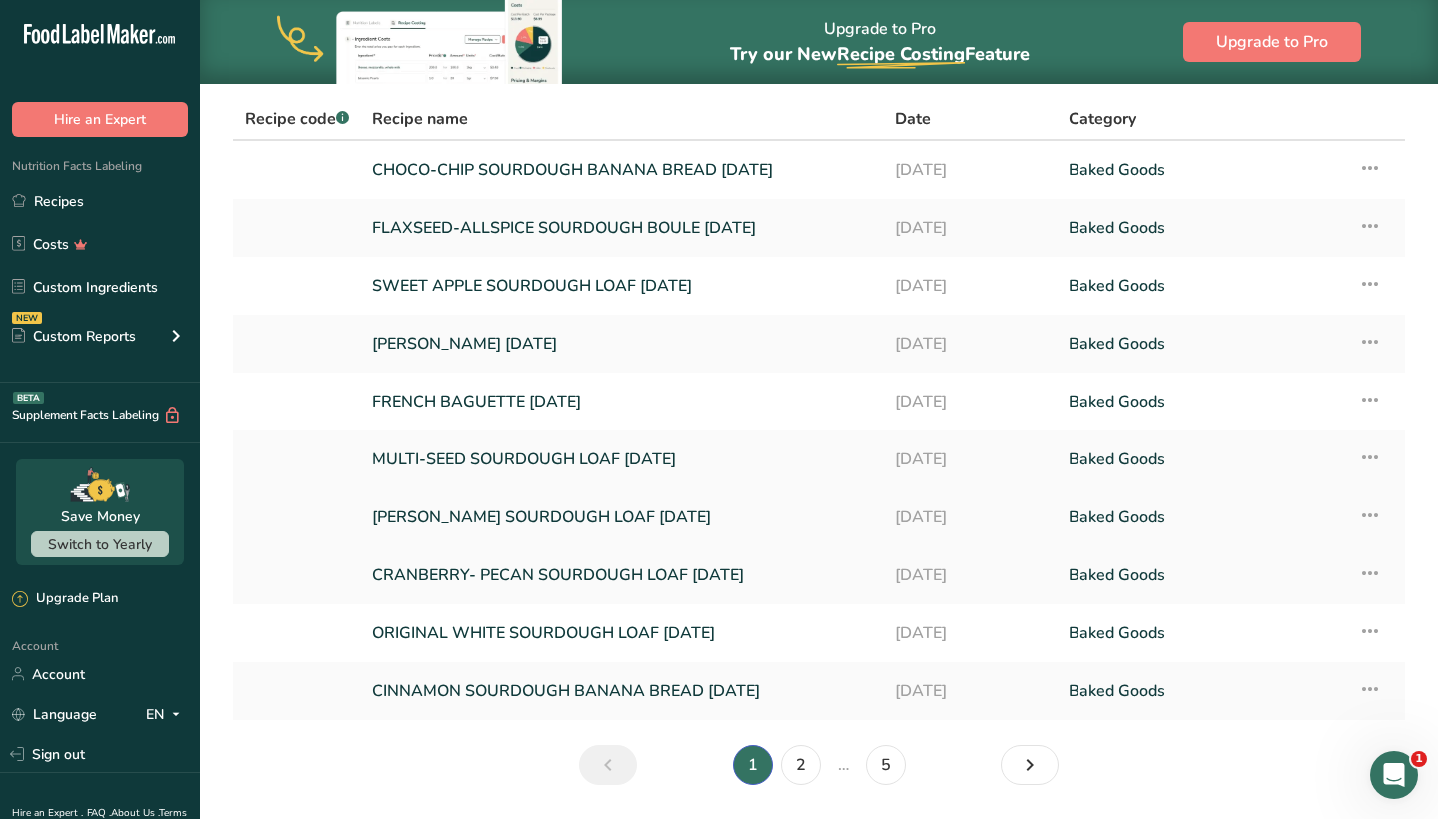
click at [438, 508] on link "[PERSON_NAME] SOURDOUGH LOAF [DATE]" at bounding box center [621, 517] width 498 height 42
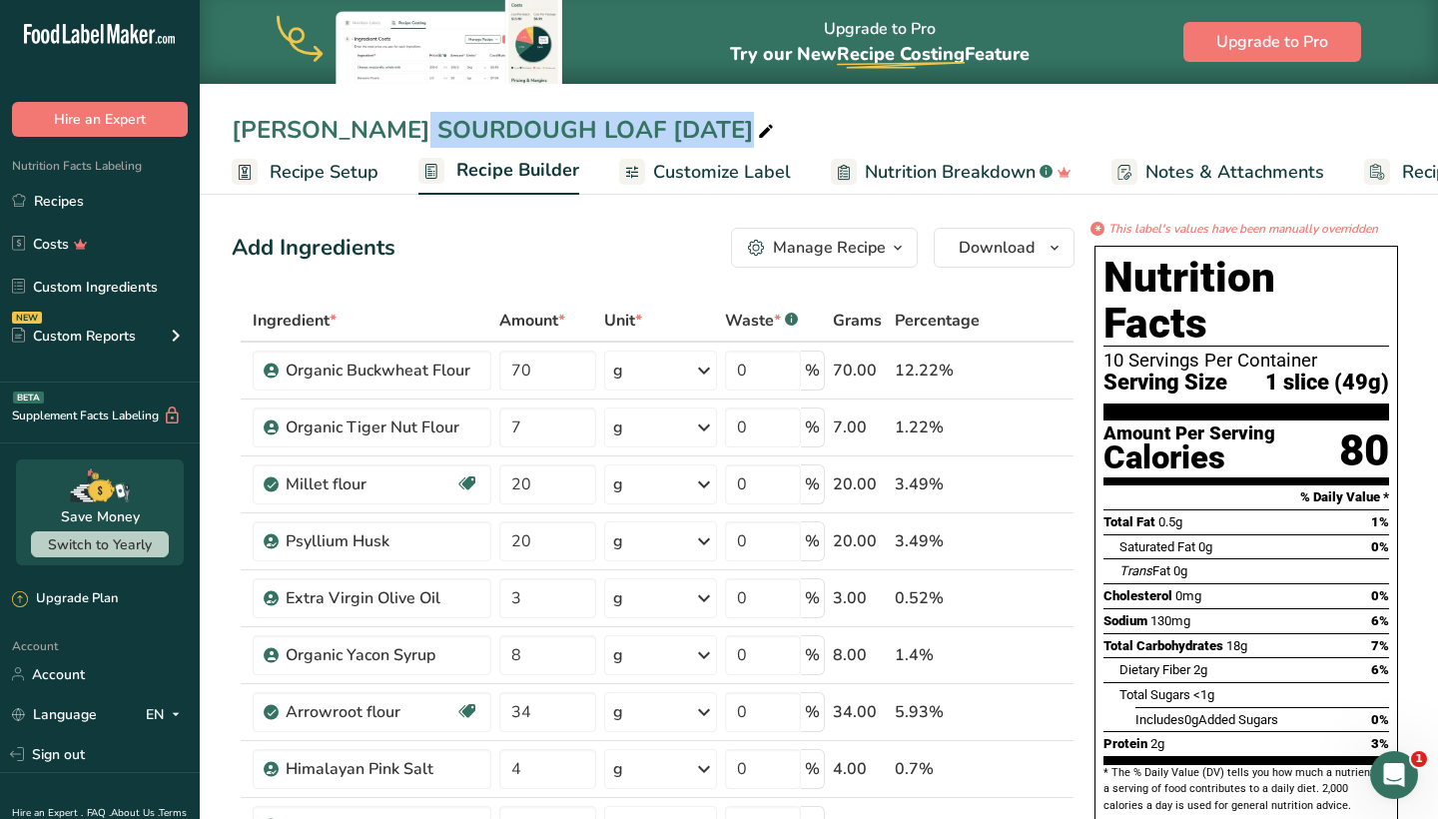
drag, startPoint x: 590, startPoint y: 134, endPoint x: 228, endPoint y: 133, distance: 362.5
click at [228, 133] on div "[PERSON_NAME] SOURDOUGH LOAF [DATE]" at bounding box center [819, 130] width 1238 height 36
copy div "[PERSON_NAME] SOURDOUGH LOAF"
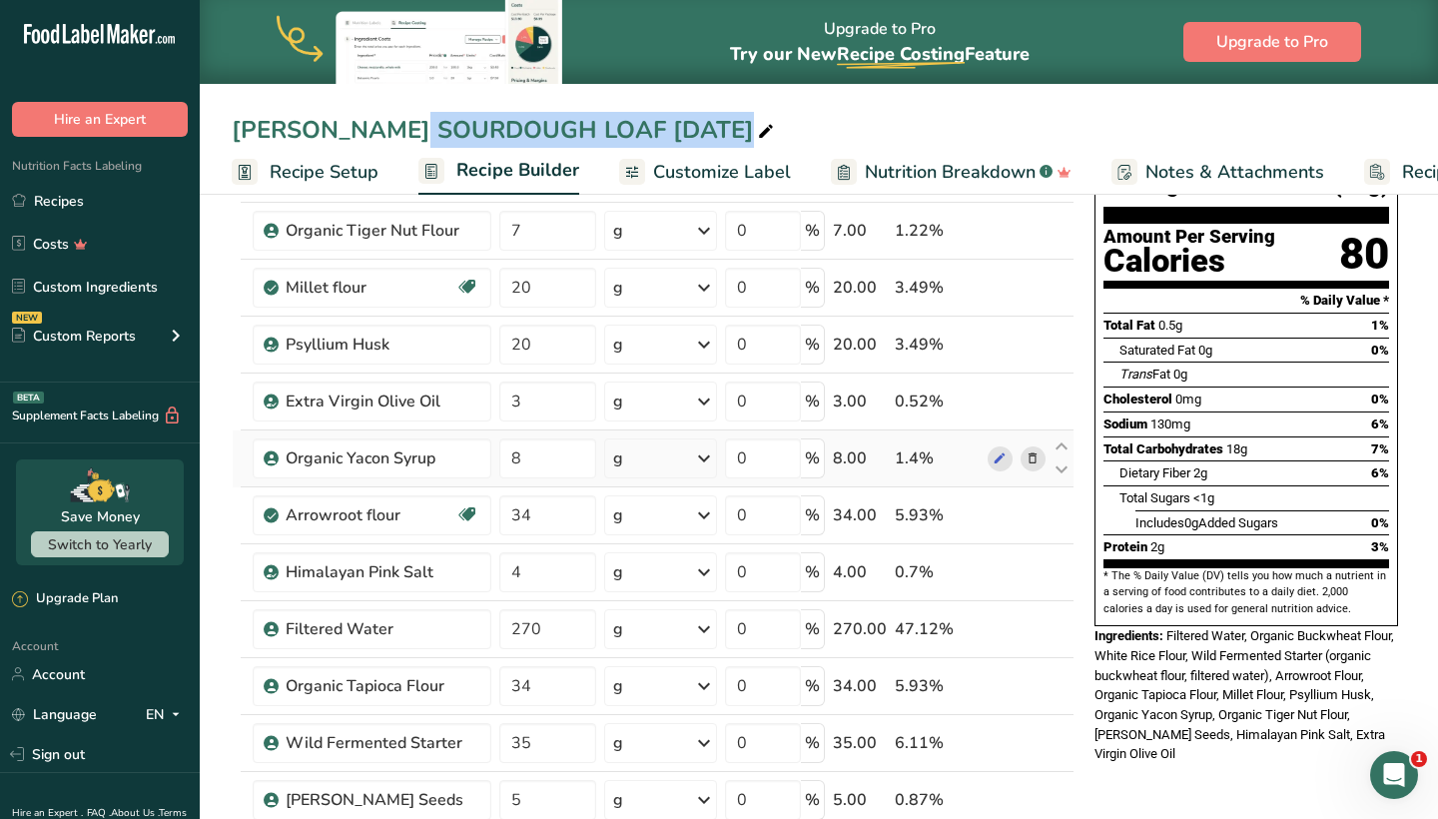
scroll to position [200, 0]
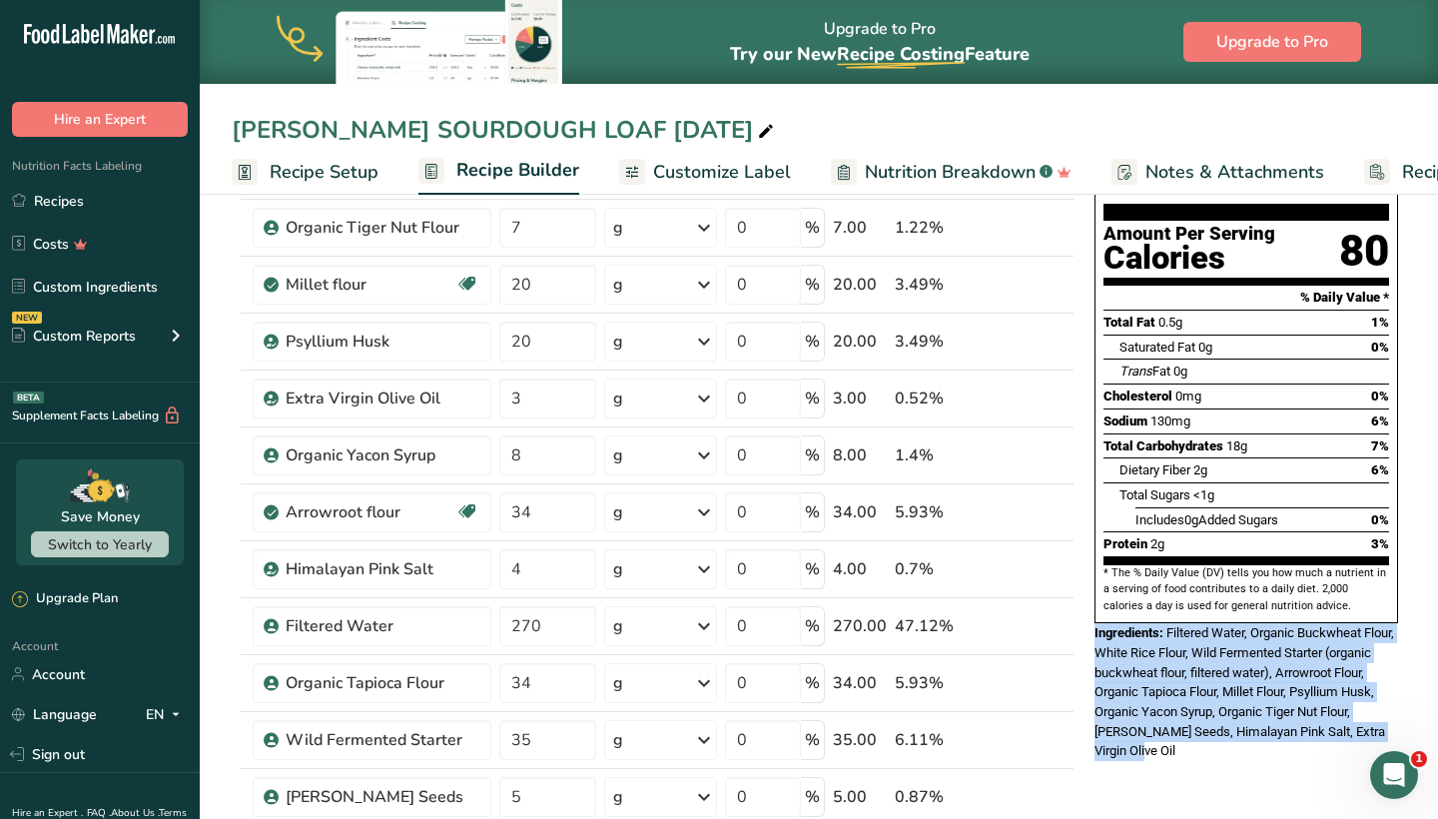
drag, startPoint x: 1162, startPoint y: 692, endPoint x: 1091, endPoint y: 580, distance: 132.4
click at [1091, 580] on div "Nutrition Facts 10 Servings Per Container Serving Size 1 slice (49g) Amount Per…" at bounding box center [1246, 403] width 320 height 731
copy div "Ingredients: Filtered Water, Organic Buckwheat Flour, White Rice Flour, Wild Fe…"
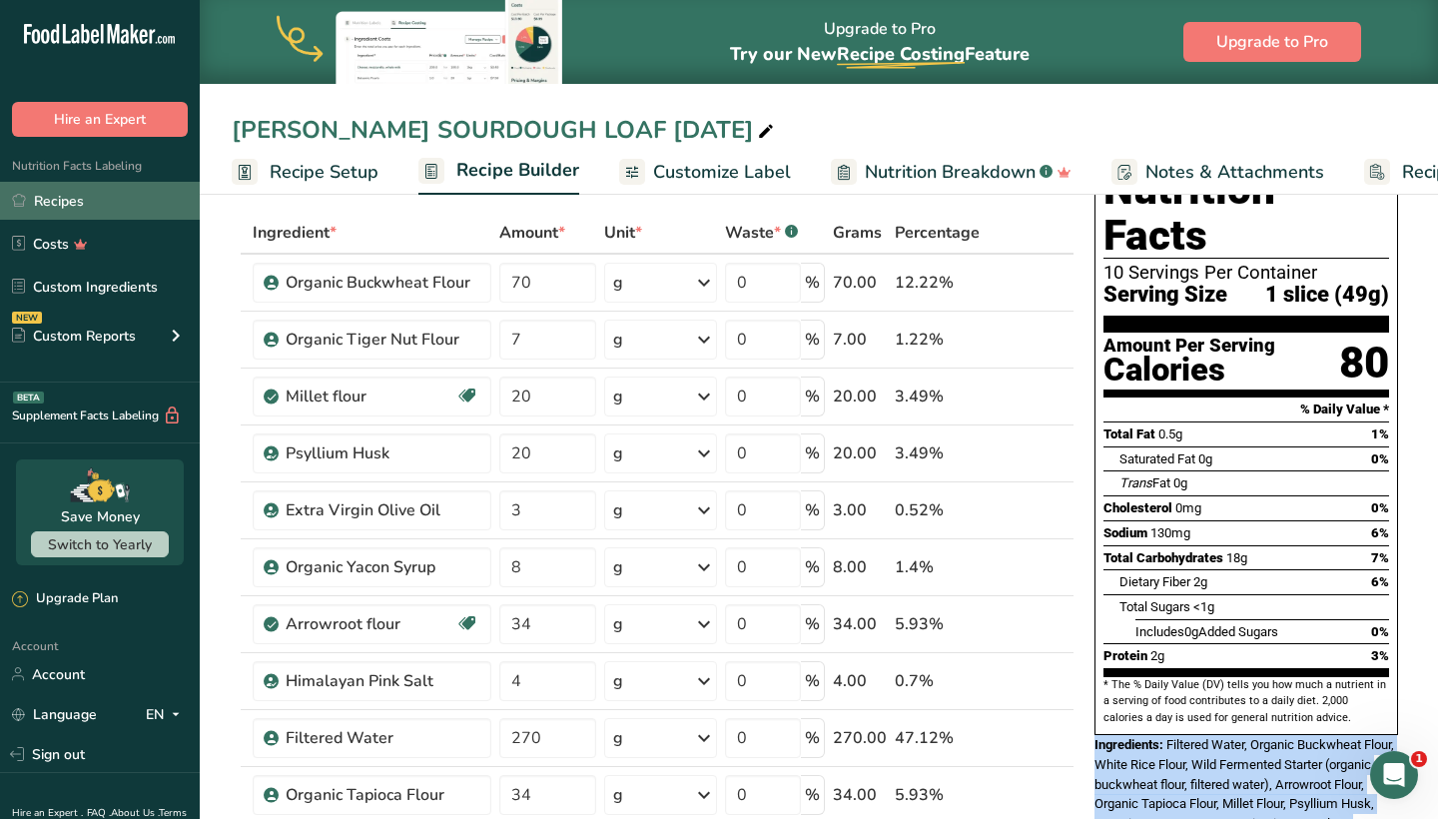
scroll to position [87, 0]
click at [76, 204] on link "Recipes" at bounding box center [100, 201] width 200 height 38
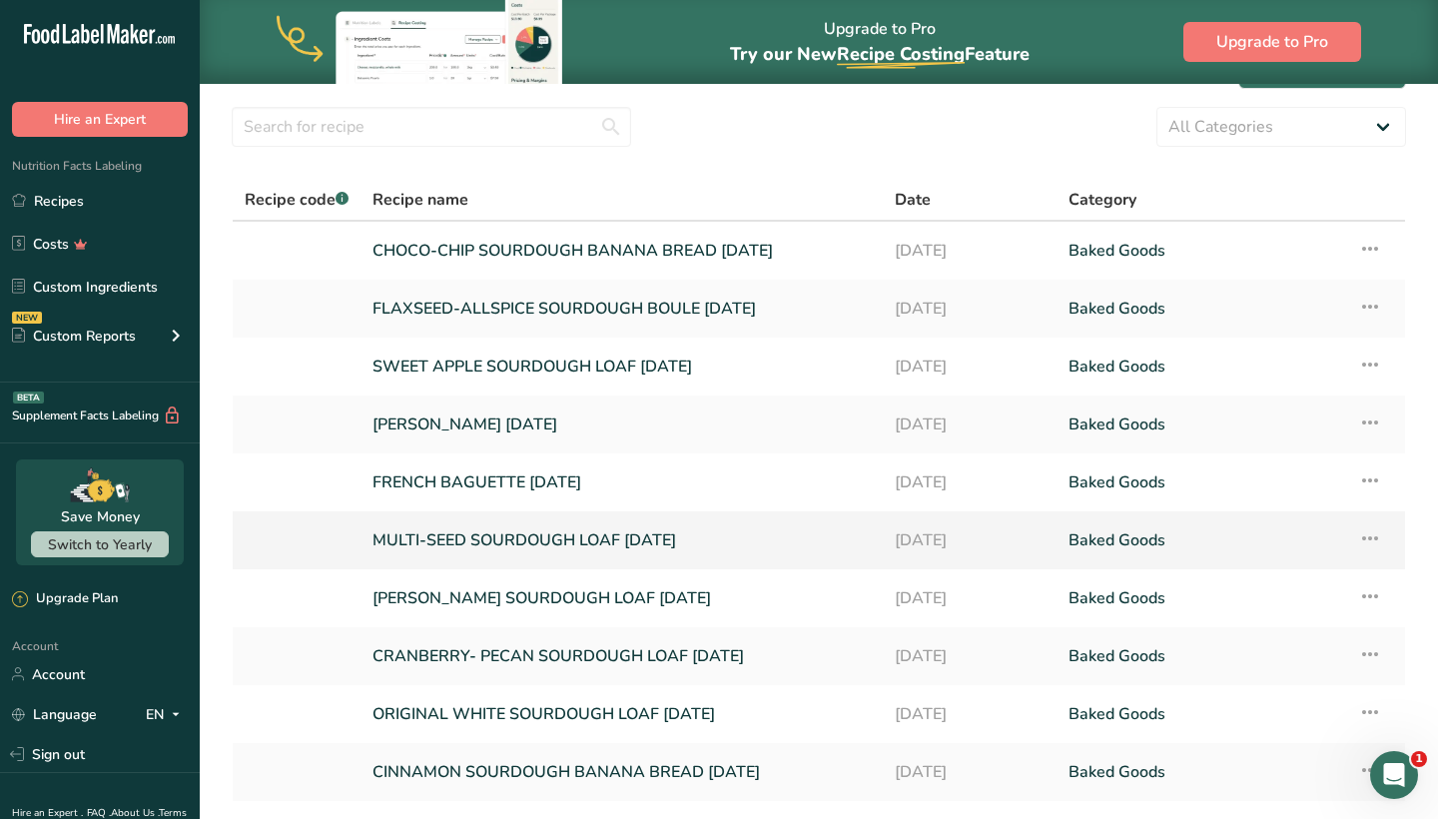
scroll to position [47, 0]
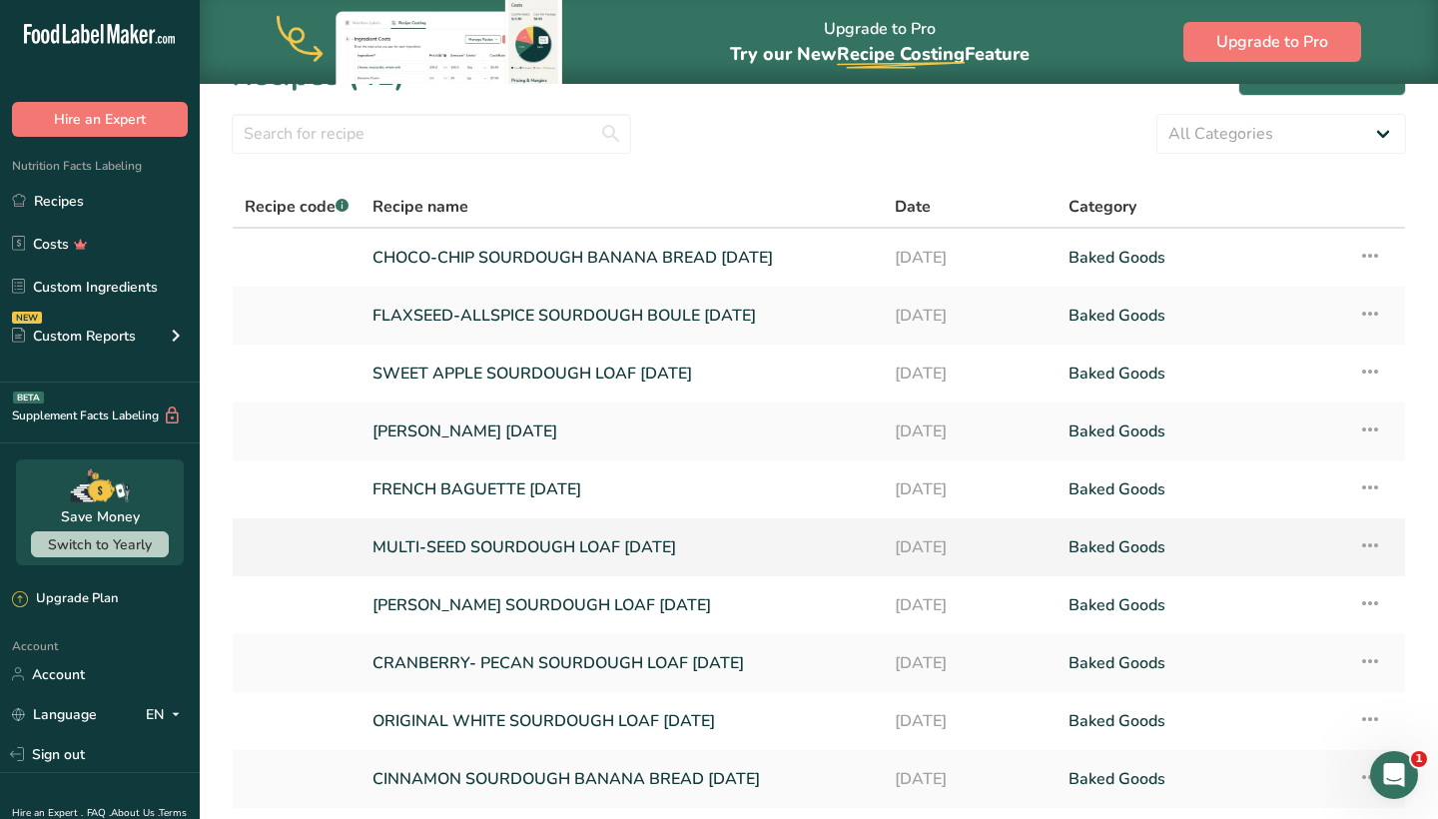
click at [451, 546] on link "MULTI-SEED SOURDOUGH LOAF [DATE]" at bounding box center [621, 547] width 498 height 42
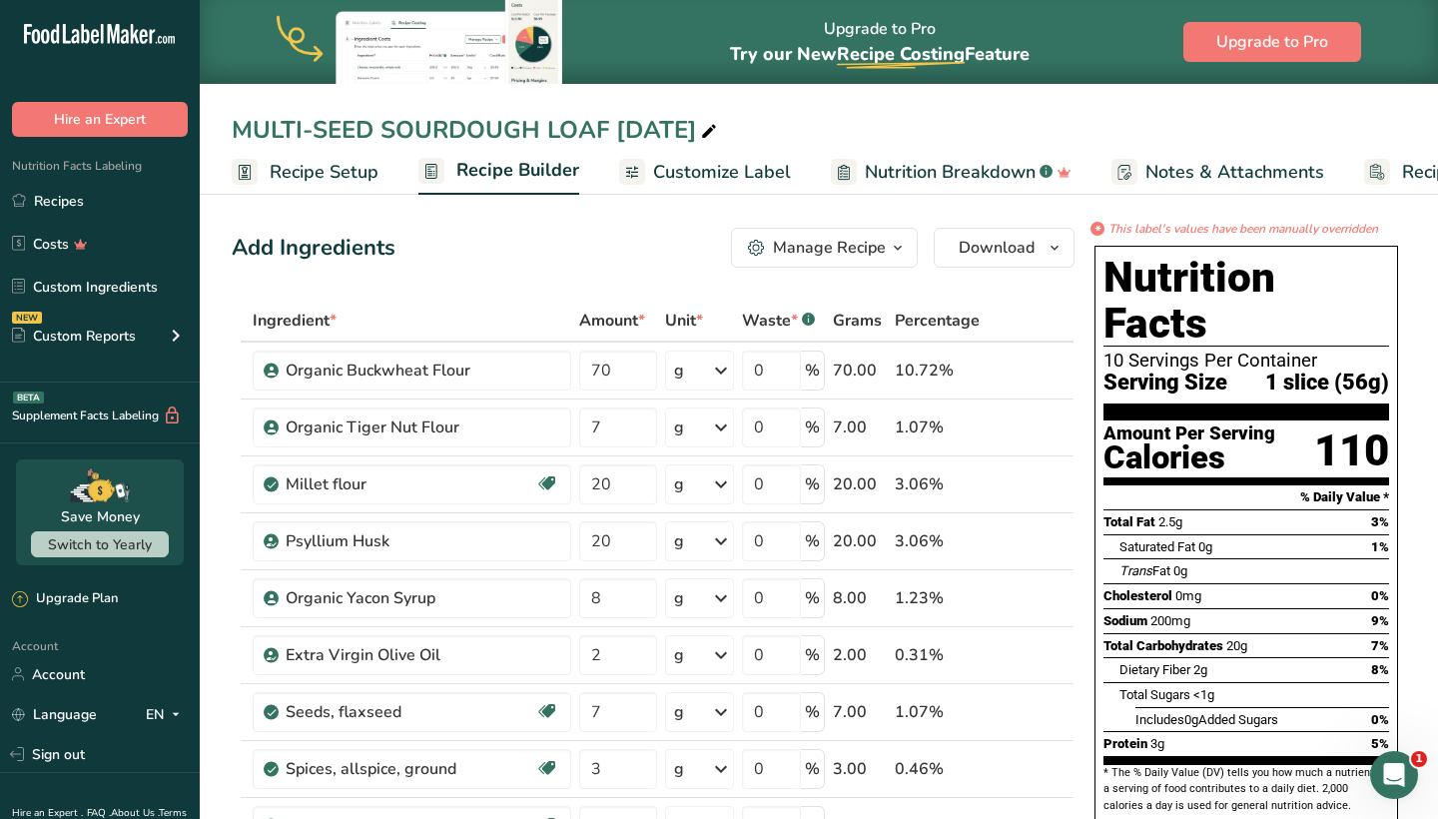
drag, startPoint x: 234, startPoint y: 128, endPoint x: 602, endPoint y: 143, distance: 368.8
click at [602, 143] on div "MULTI-SEED SOURDOUGH LOAF [DATE]" at bounding box center [476, 130] width 489 height 36
drag, startPoint x: 608, startPoint y: 132, endPoint x: 232, endPoint y: 133, distance: 376.5
click at [232, 133] on input "MULTI-SEED SOURDOUGH LOAF [DATE]" at bounding box center [819, 130] width 1174 height 36
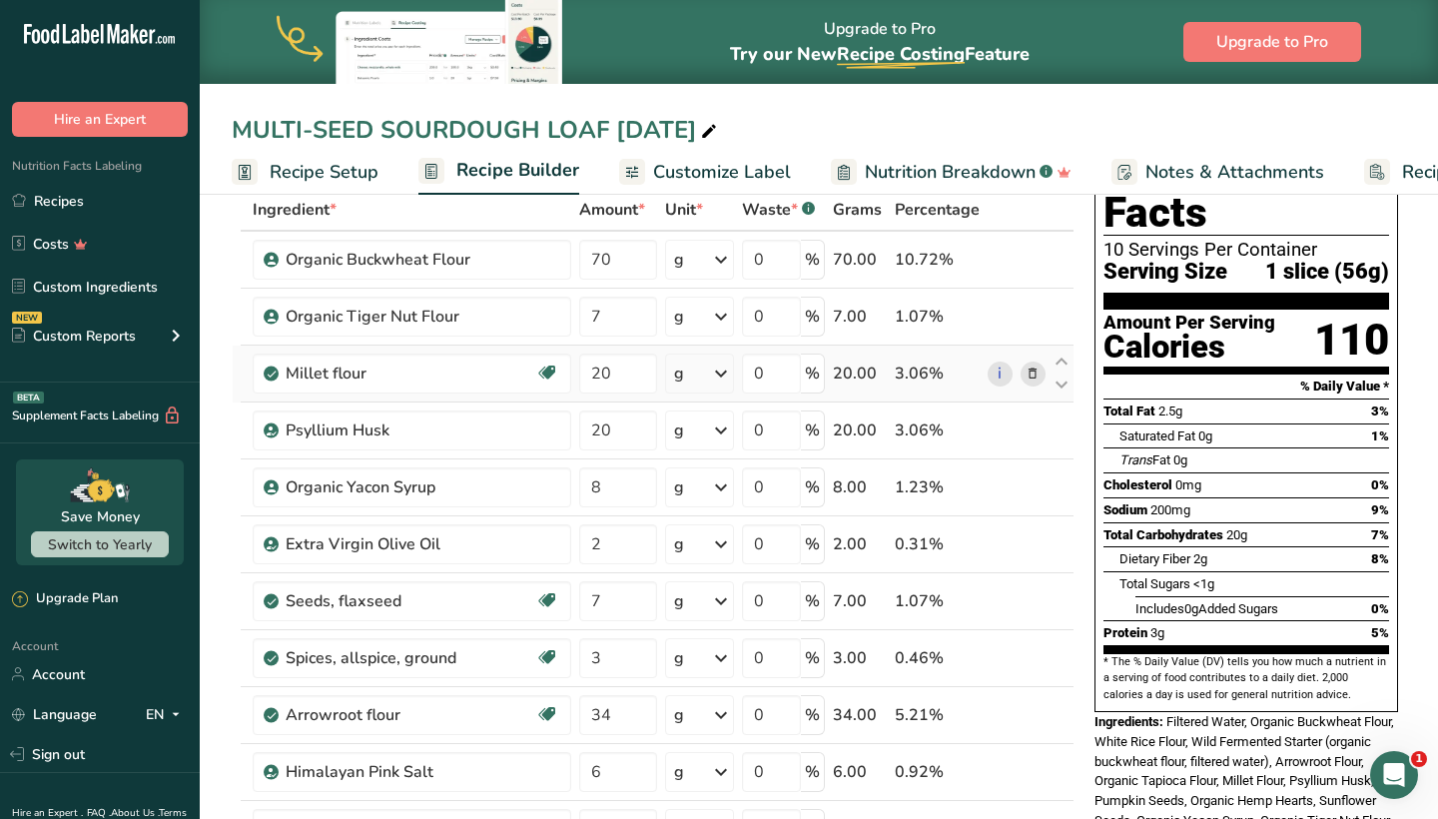
scroll to position [158, 0]
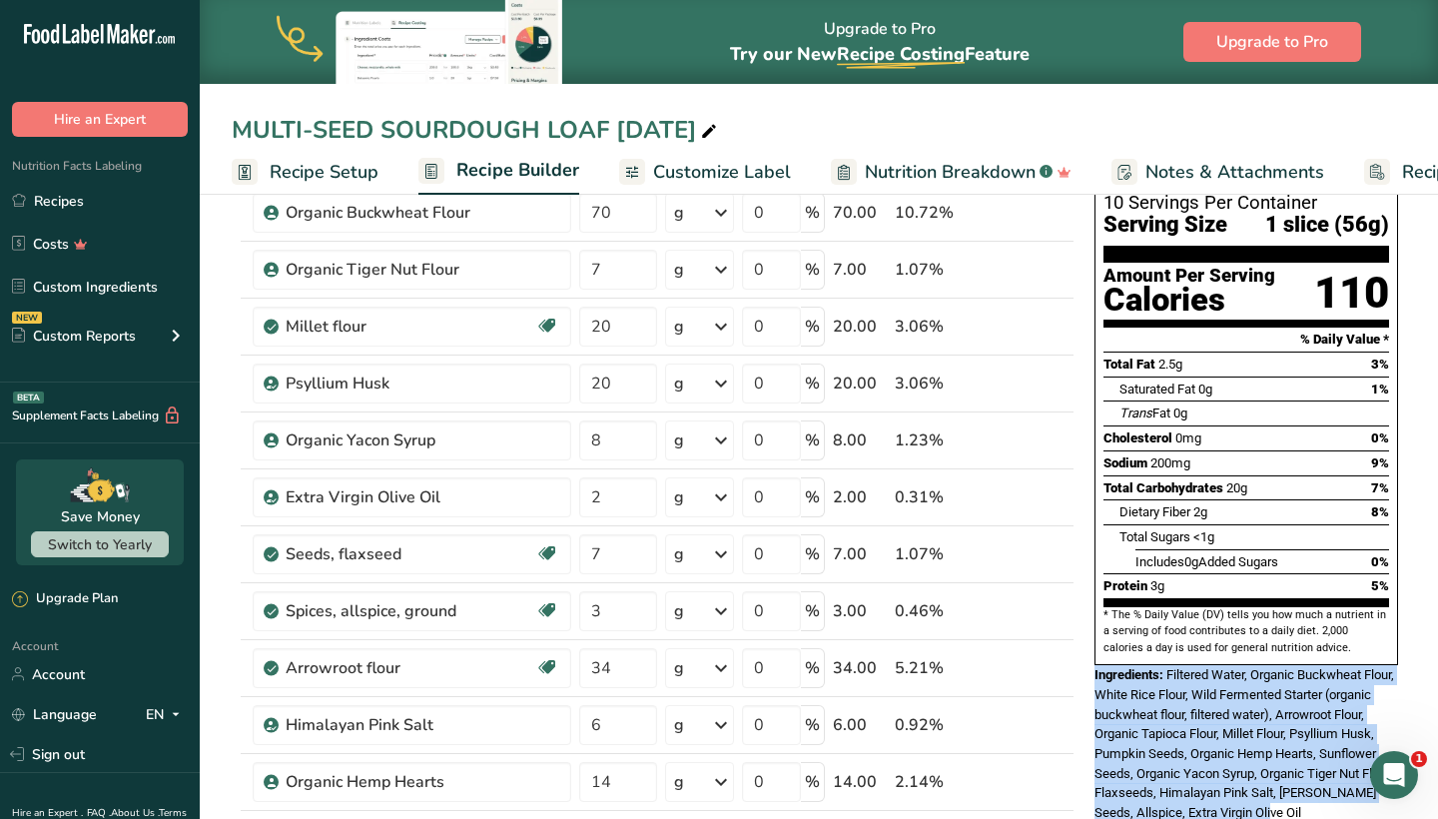
drag, startPoint x: 1095, startPoint y: 618, endPoint x: 1372, endPoint y: 748, distance: 305.6
click at [1372, 748] on div "Ingredients: Filtered Water, Organic Buckwheat Flour, White Rice Flour, Wild Fe…" at bounding box center [1246, 744] width 304 height 158
copy div "Ingredients: Filtered Water, Organic Buckwheat Flour, White Rice Flour, Wild Fe…"
click at [56, 202] on link "Recipes" at bounding box center [100, 201] width 200 height 38
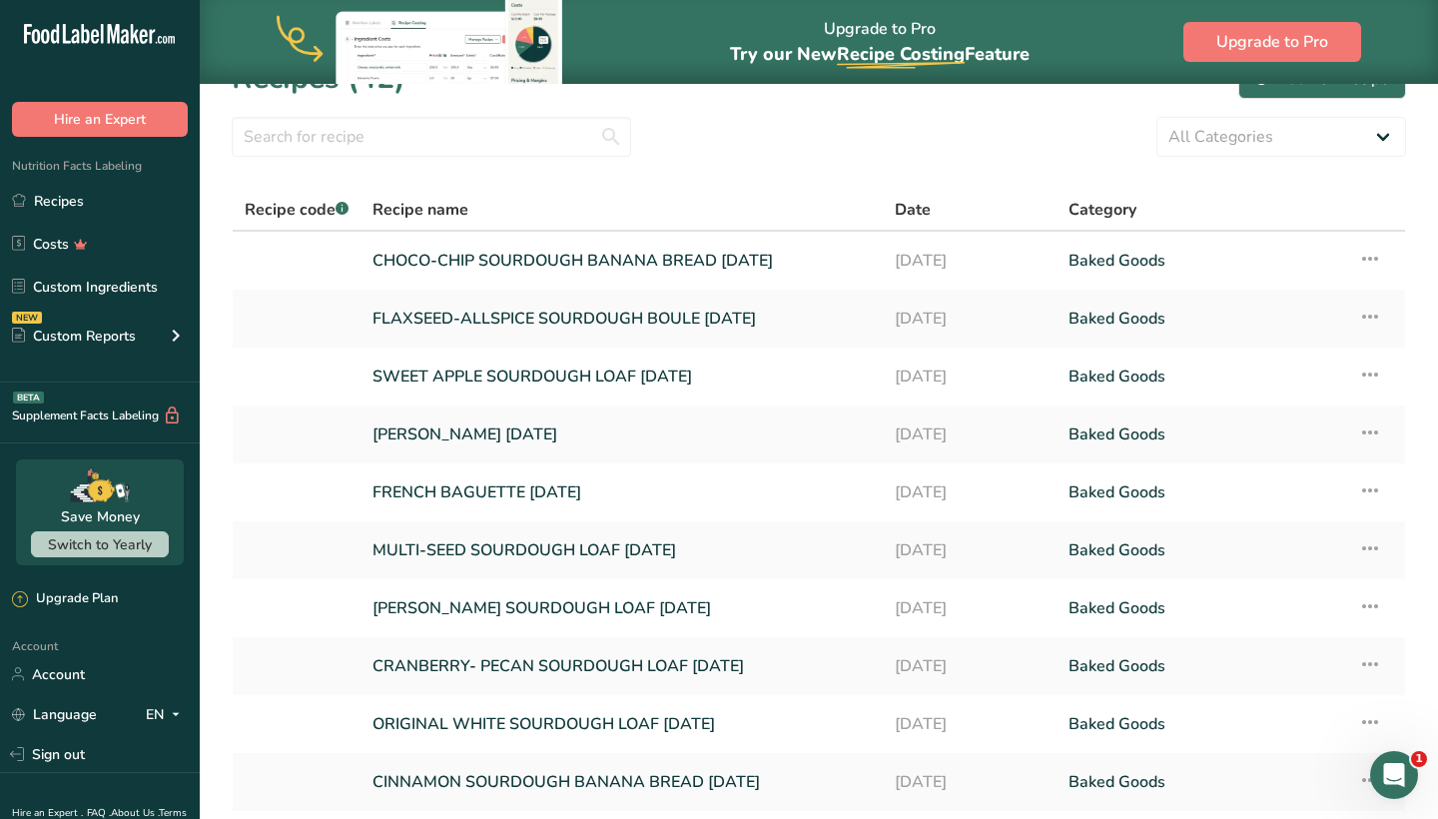
scroll to position [33, 0]
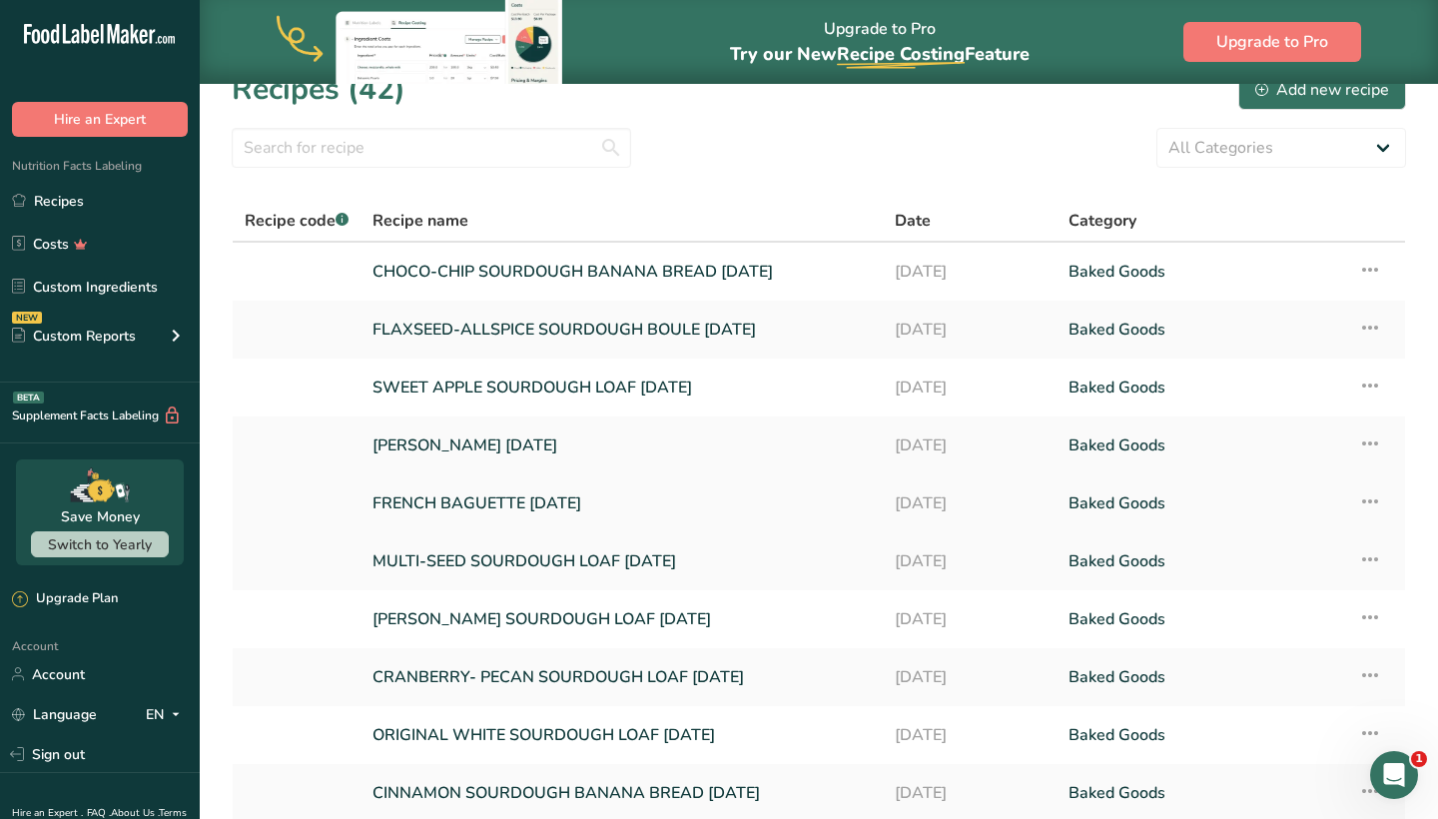
click at [438, 501] on link "FRENCH BAGUETTE [DATE]" at bounding box center [621, 503] width 498 height 42
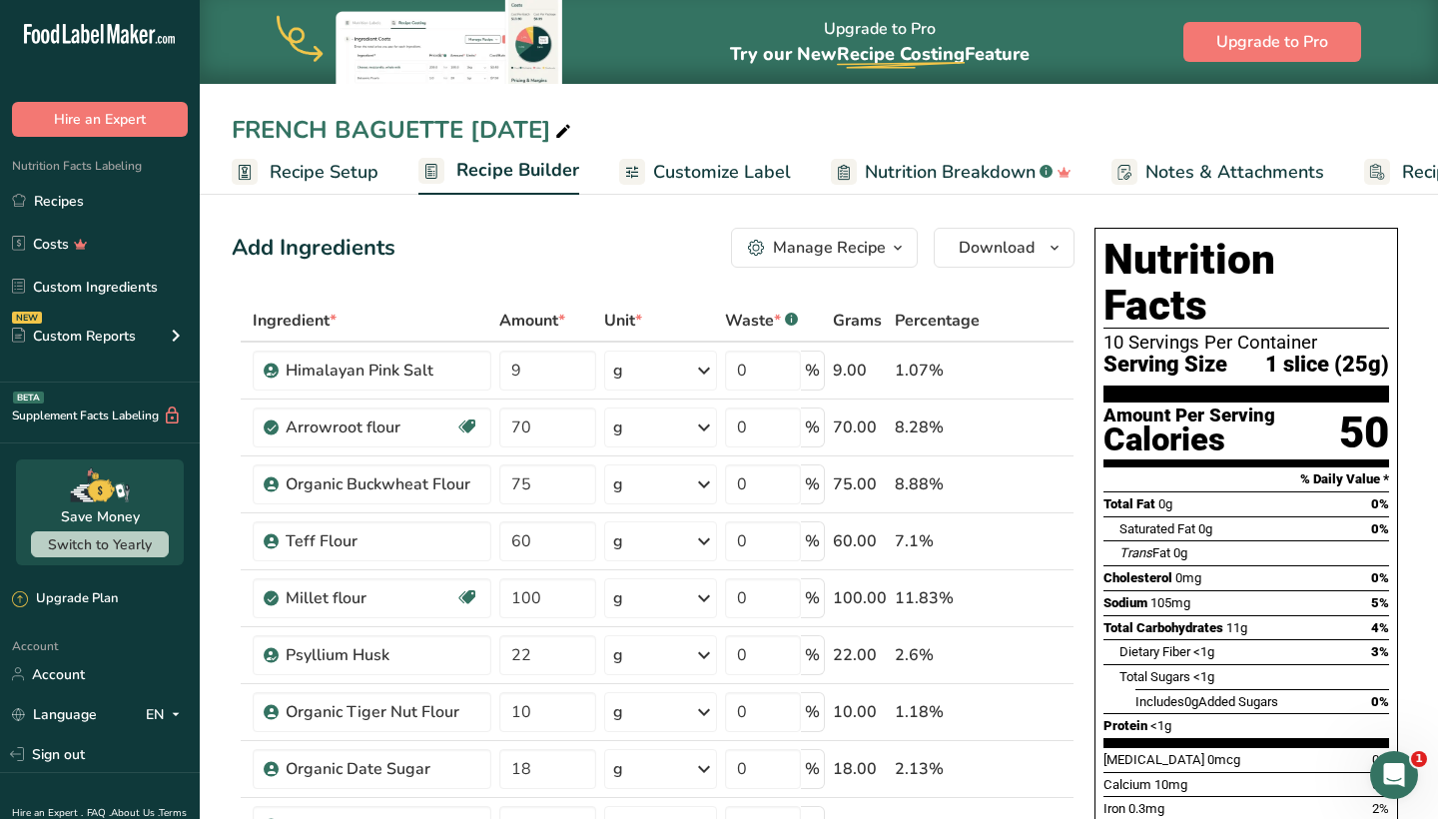
drag, startPoint x: 231, startPoint y: 130, endPoint x: 464, endPoint y: 133, distance: 233.7
click at [464, 133] on div "FRENCH BAGUETTE [DATE]" at bounding box center [819, 130] width 1238 height 36
copy div "FRENCH BAGUETTE"
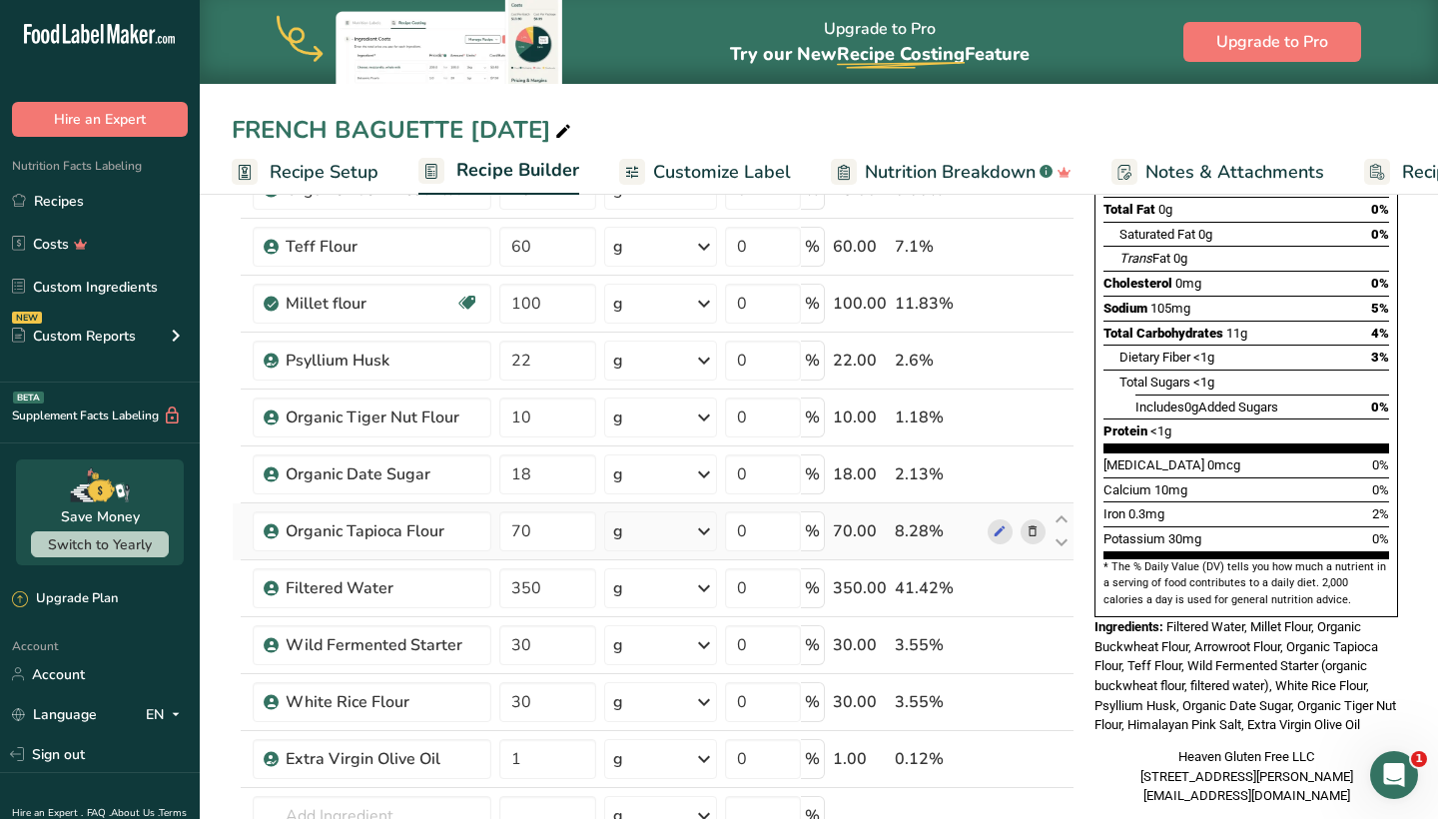
scroll to position [299, 0]
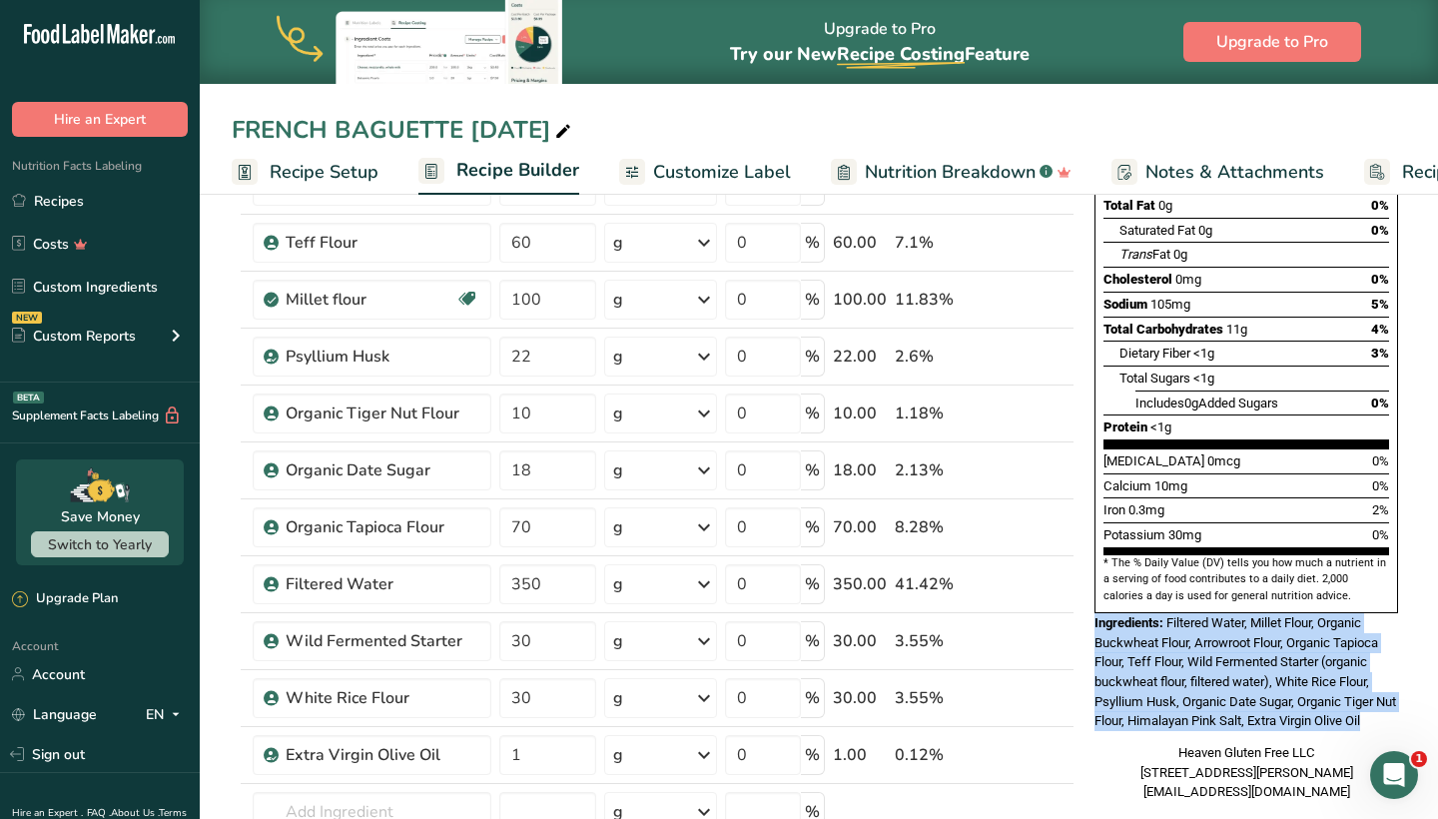
drag, startPoint x: 1092, startPoint y: 561, endPoint x: 1392, endPoint y: 658, distance: 314.8
click at [1392, 658] on div "Nutrition Facts 10 Servings Per Container Serving Size 1 slice (25g) Amount Per…" at bounding box center [1246, 365] width 320 height 889
copy div "Ingredients: Filtered Water, Millet Flour, Organic Buckwheat Flour, Arrowroot F…"
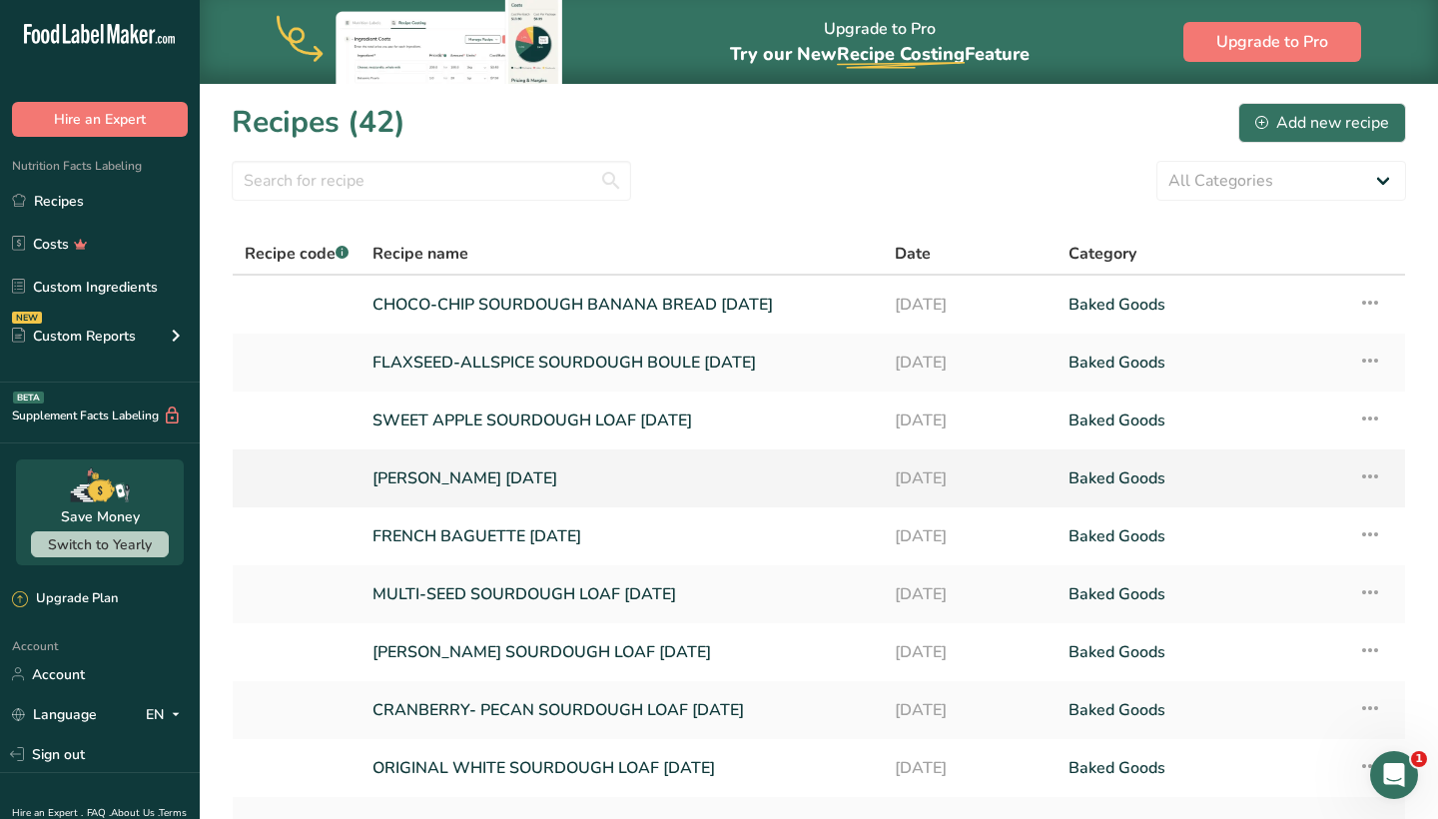
click at [472, 483] on link "[PERSON_NAME] [DATE]" at bounding box center [621, 478] width 498 height 42
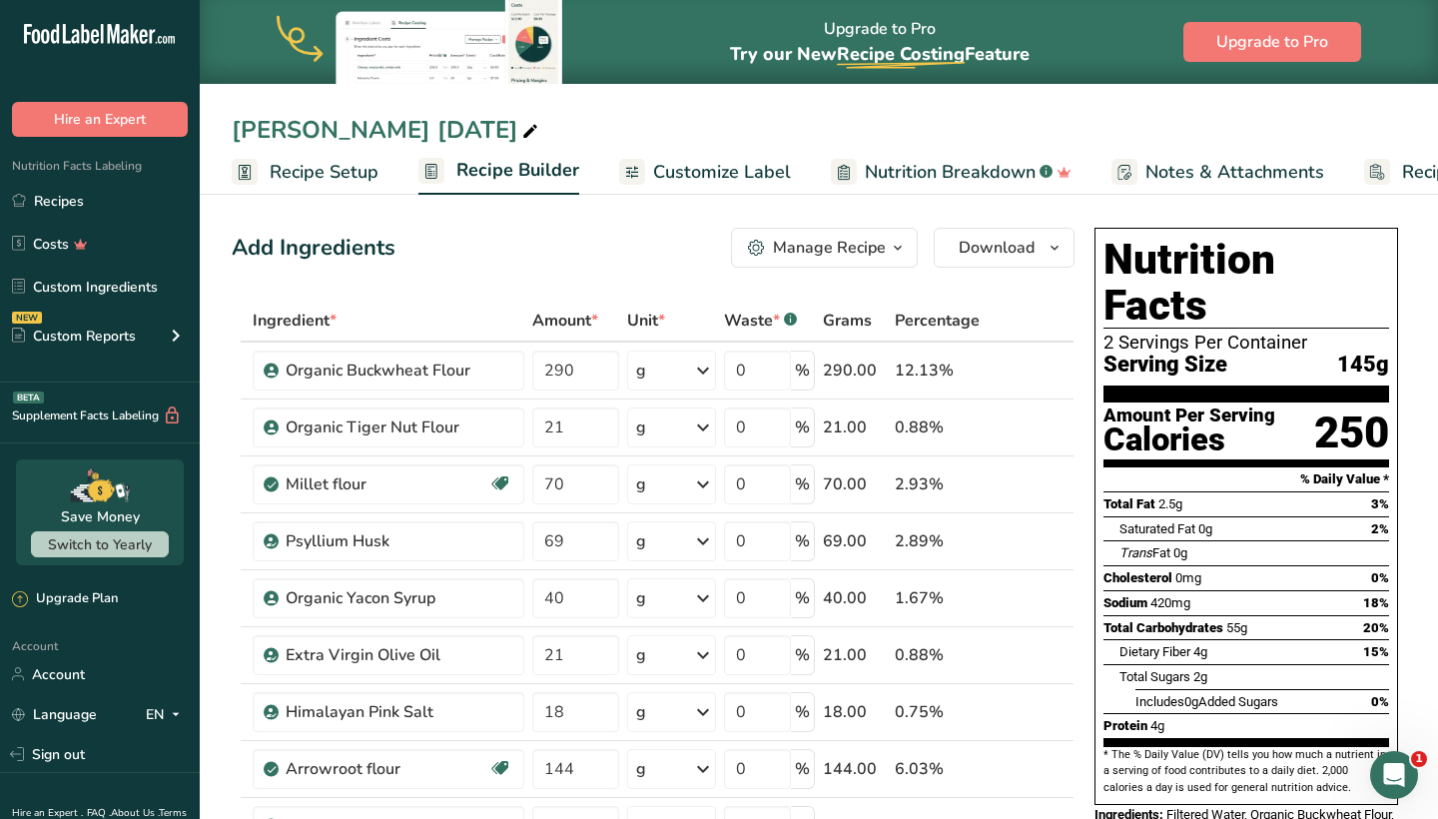
drag, startPoint x: 226, startPoint y: 127, endPoint x: 498, endPoint y: 145, distance: 273.2
click at [498, 145] on div "[PERSON_NAME] [DATE]" at bounding box center [819, 130] width 1238 height 36
copy div "[PERSON_NAME]"
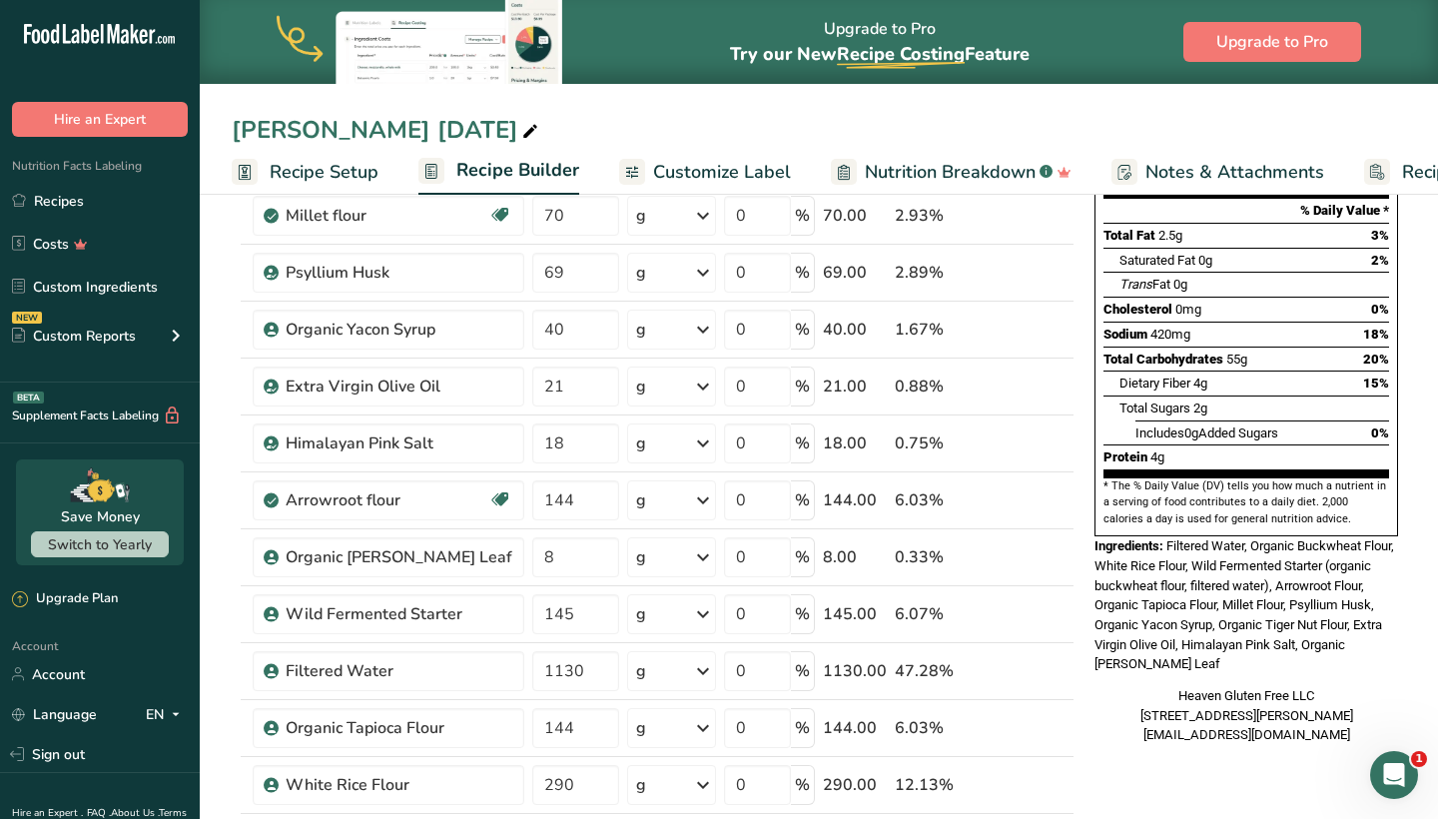
scroll to position [280, 0]
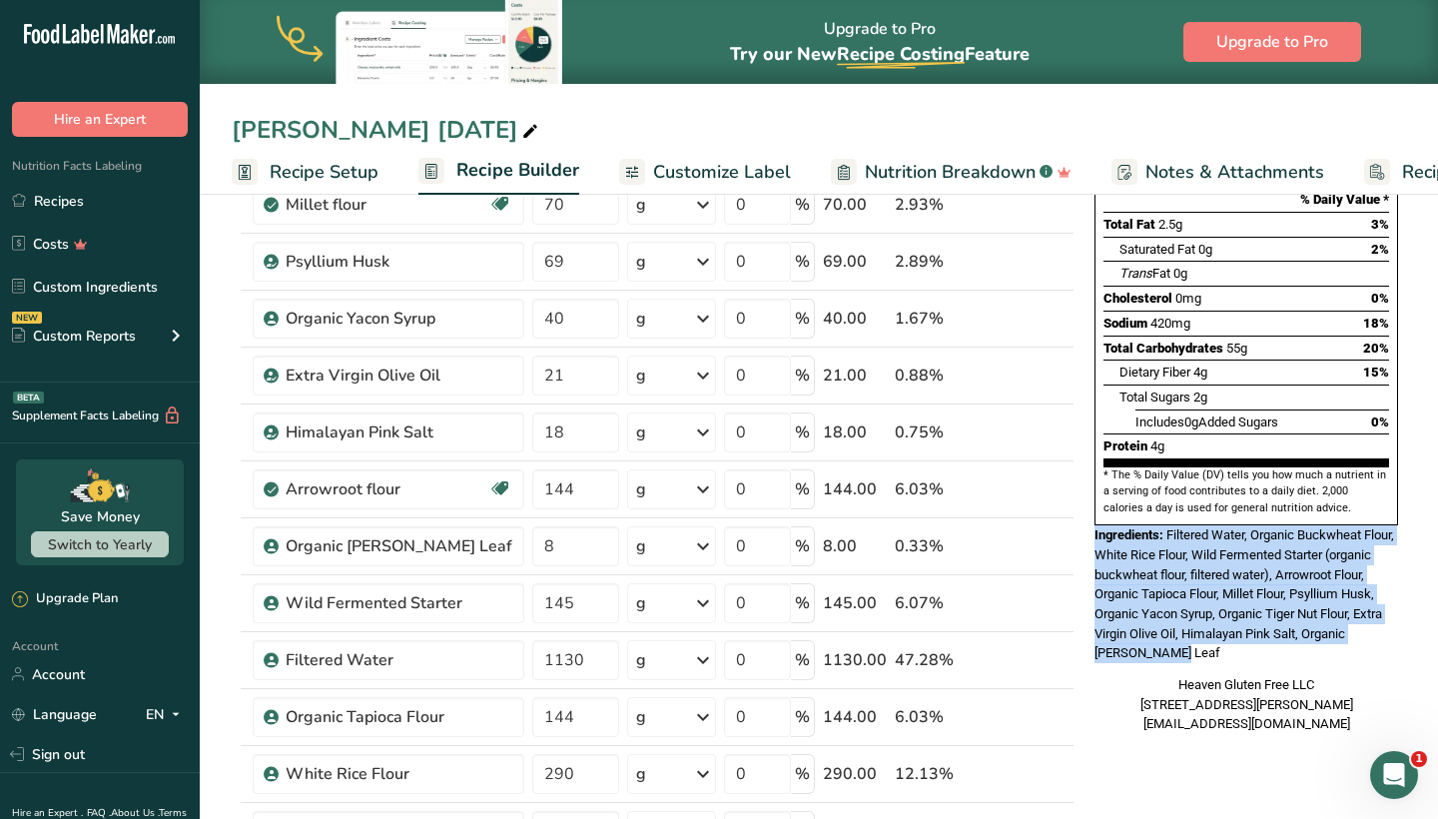
drag, startPoint x: 1092, startPoint y: 479, endPoint x: 1207, endPoint y: 600, distance: 166.7
click at [1207, 600] on div "Nutrition Facts 2 Servings Per Container Serving Size 145g Amount Per Serving C…" at bounding box center [1246, 341] width 320 height 802
copy div "Ingredients: Filtered Water, Organic Buckwheat Flour, White Rice Flour, Wild Fe…"
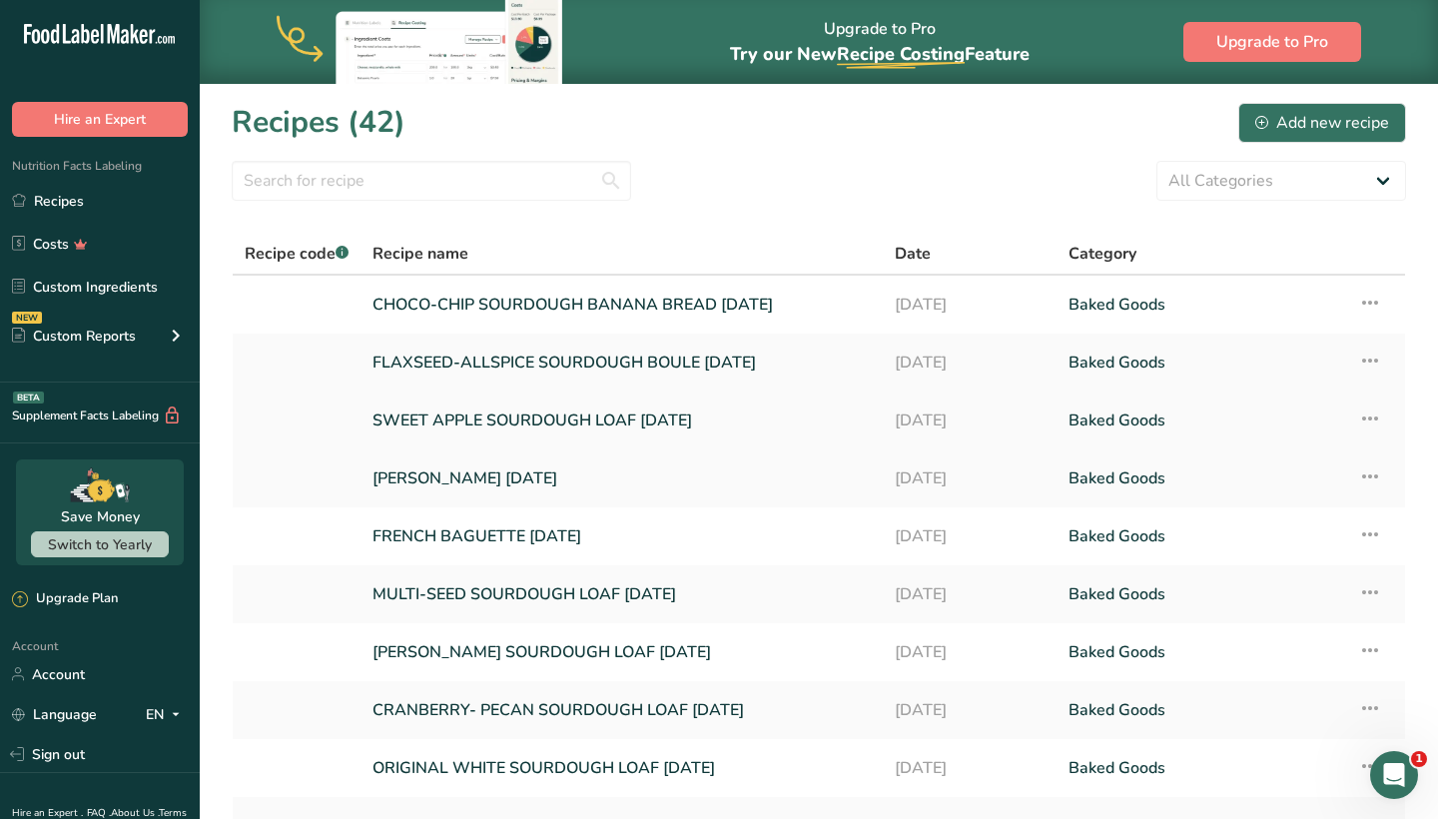
click at [439, 417] on link "SWEET APPLE SOURDOUGH LOAF [DATE]" at bounding box center [621, 420] width 498 height 42
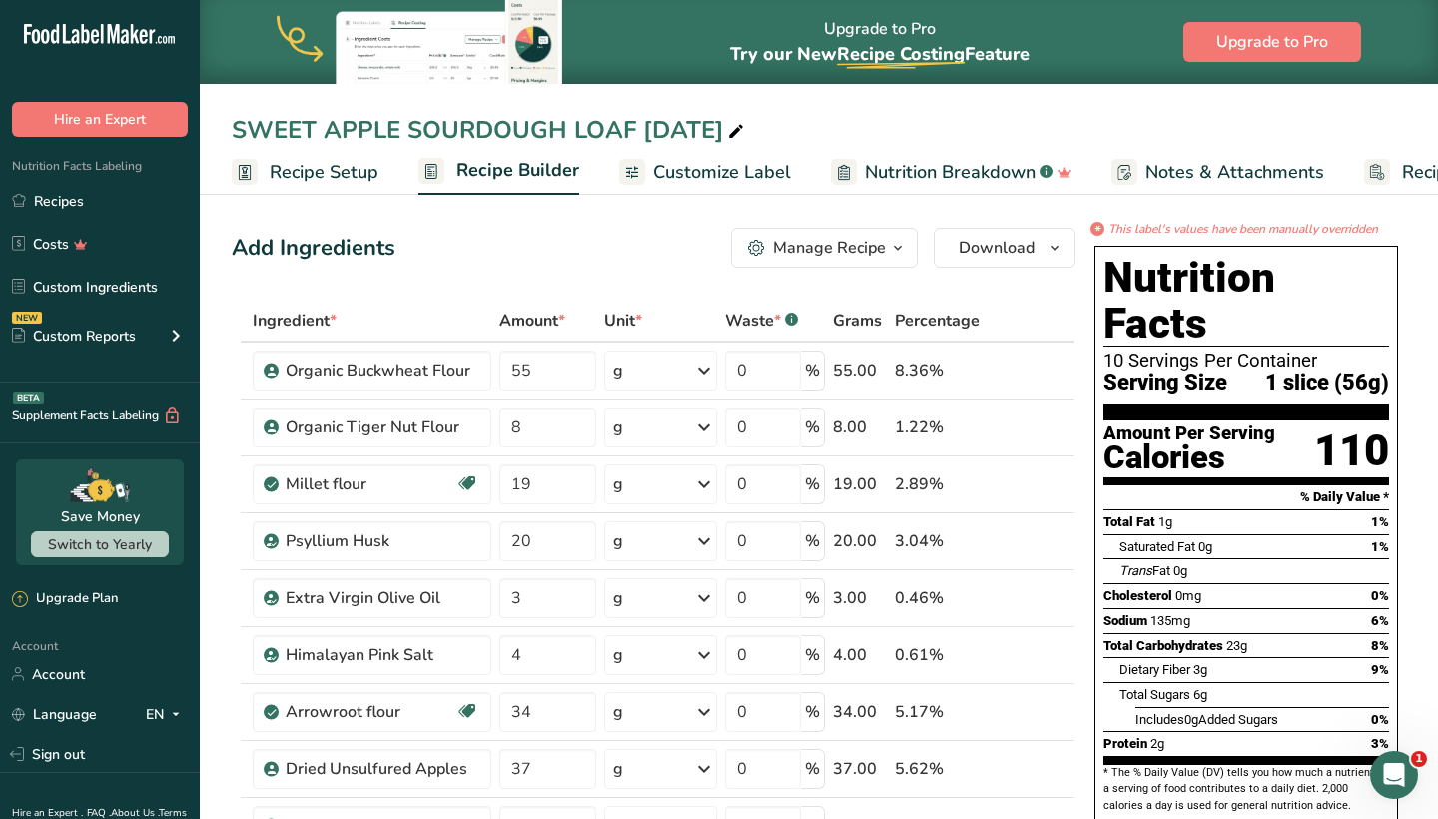
drag, startPoint x: 228, startPoint y: 121, endPoint x: 635, endPoint y: 125, distance: 407.4
click at [635, 125] on div "SWEET APPLE SOURDOUGH LOAF [DATE]" at bounding box center [819, 130] width 1238 height 36
copy div "SWEET APPLE SOURDOUGH LOAF"
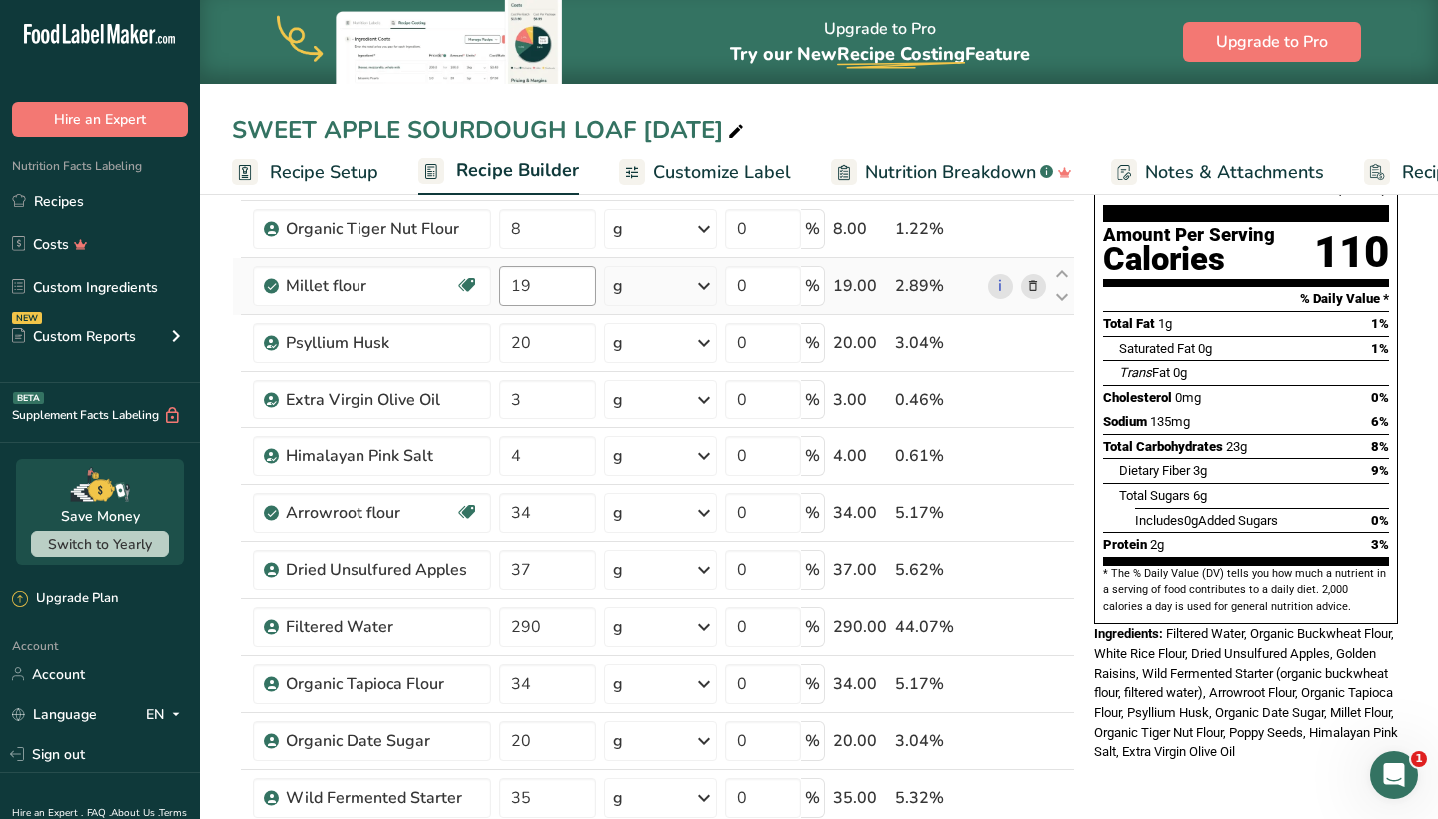
scroll to position [228, 0]
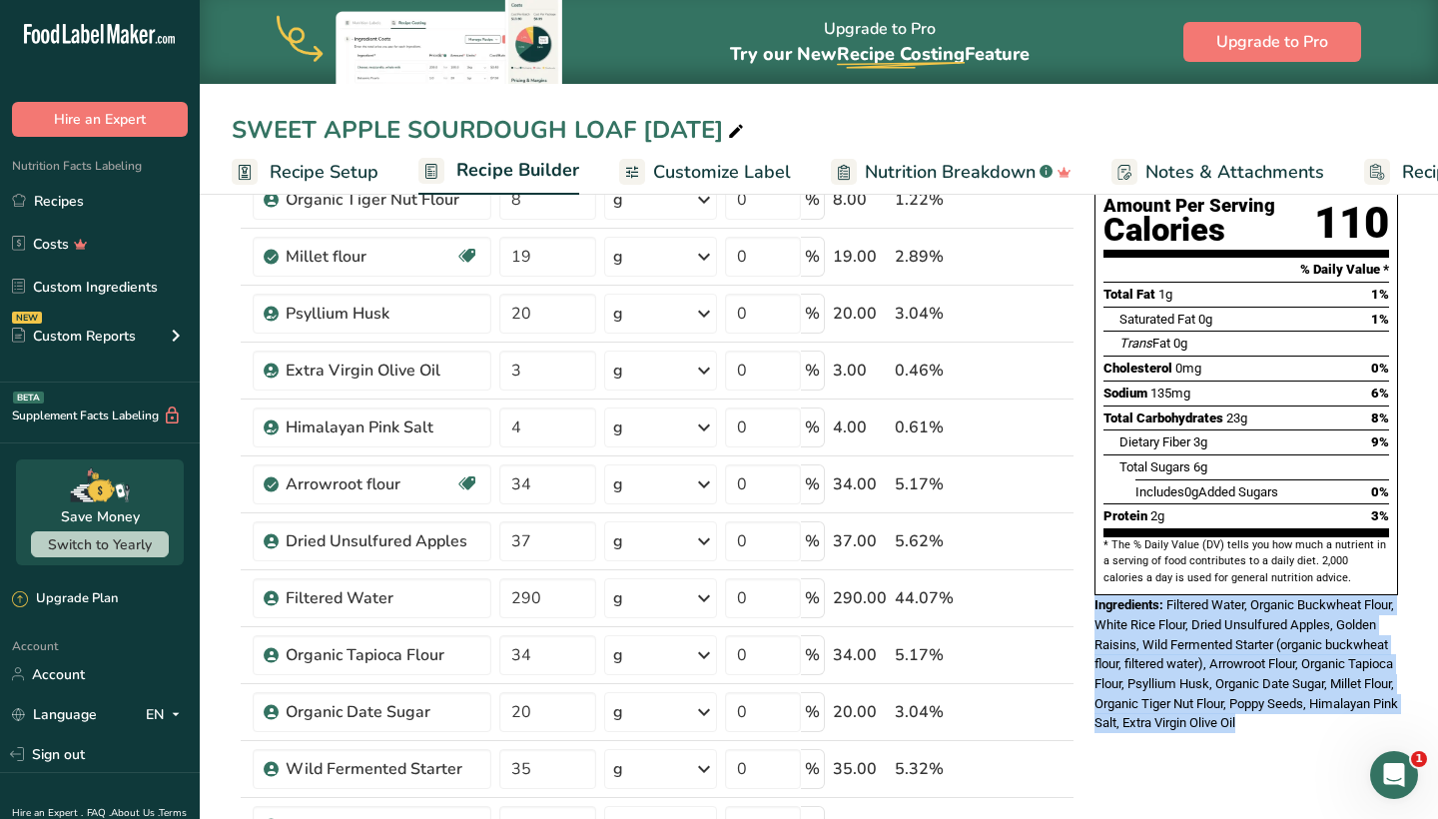
drag, startPoint x: 1093, startPoint y: 544, endPoint x: 1379, endPoint y: 657, distance: 307.1
click at [1379, 657] on div "Nutrition Facts 10 Servings Per Container Serving Size 1 slice (56g) Amount Per…" at bounding box center [1246, 375] width 320 height 731
copy div "Ingredients: Filtered Water, Organic Buckwheat Flour, White Rice Flour, Dried U…"
click at [83, 208] on link "Recipes" at bounding box center [100, 201] width 200 height 38
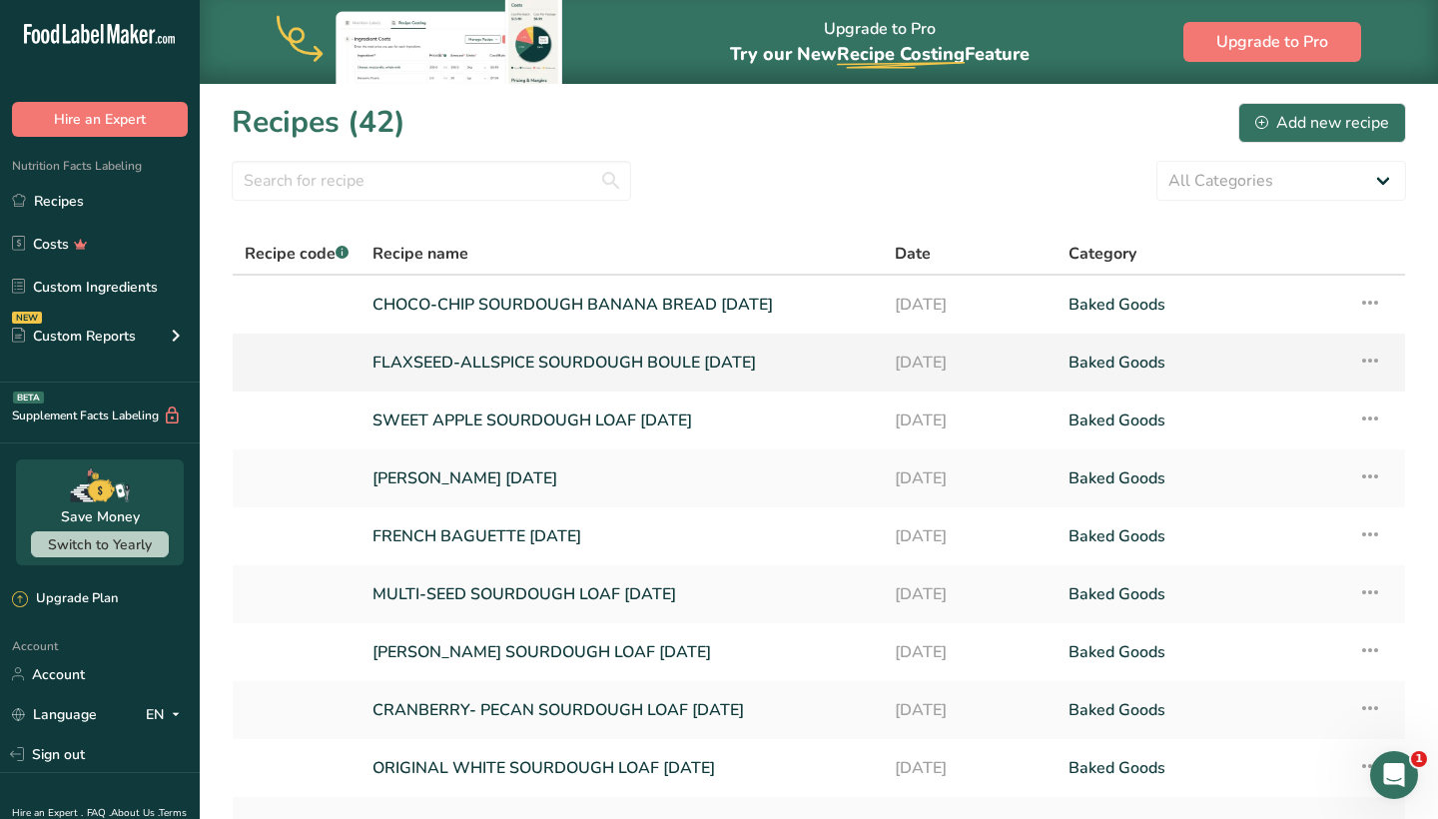
click at [437, 365] on link "FLAXSEED-ALLSPICE SOURDOUGH BOULE [DATE]" at bounding box center [621, 363] width 498 height 42
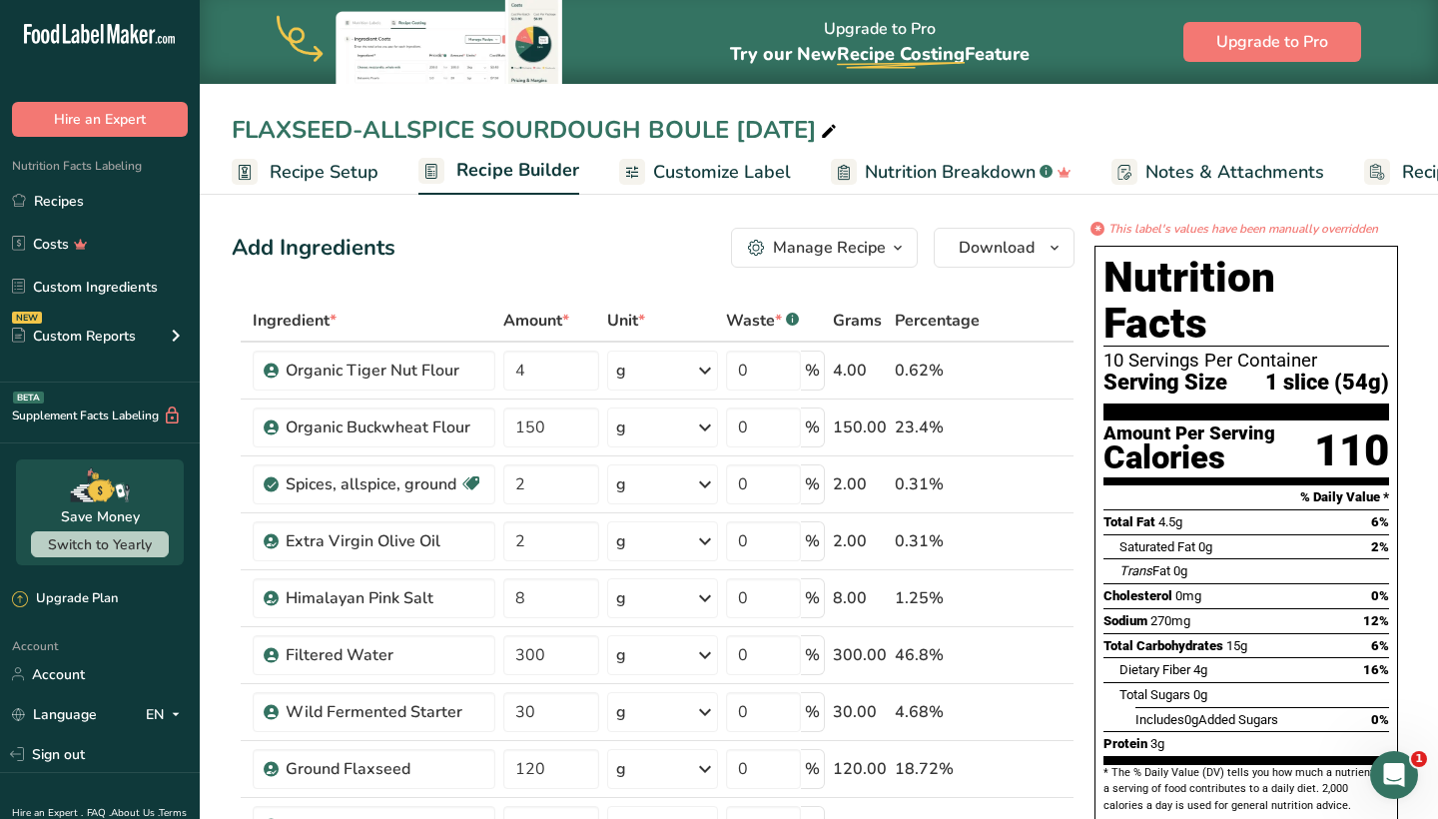
drag, startPoint x: 233, startPoint y: 125, endPoint x: 737, endPoint y: 140, distance: 504.5
click at [737, 140] on div "FLAXSEED-ALLSPICE SOURDOUGH BOULE [DATE]" at bounding box center [536, 130] width 609 height 36
drag, startPoint x: 230, startPoint y: 134, endPoint x: 728, endPoint y: 130, distance: 498.3
click at [728, 130] on div "FLAXSEED-ALLSPICE SOURDOUGH BOULE [DATE]" at bounding box center [819, 130] width 1238 height 36
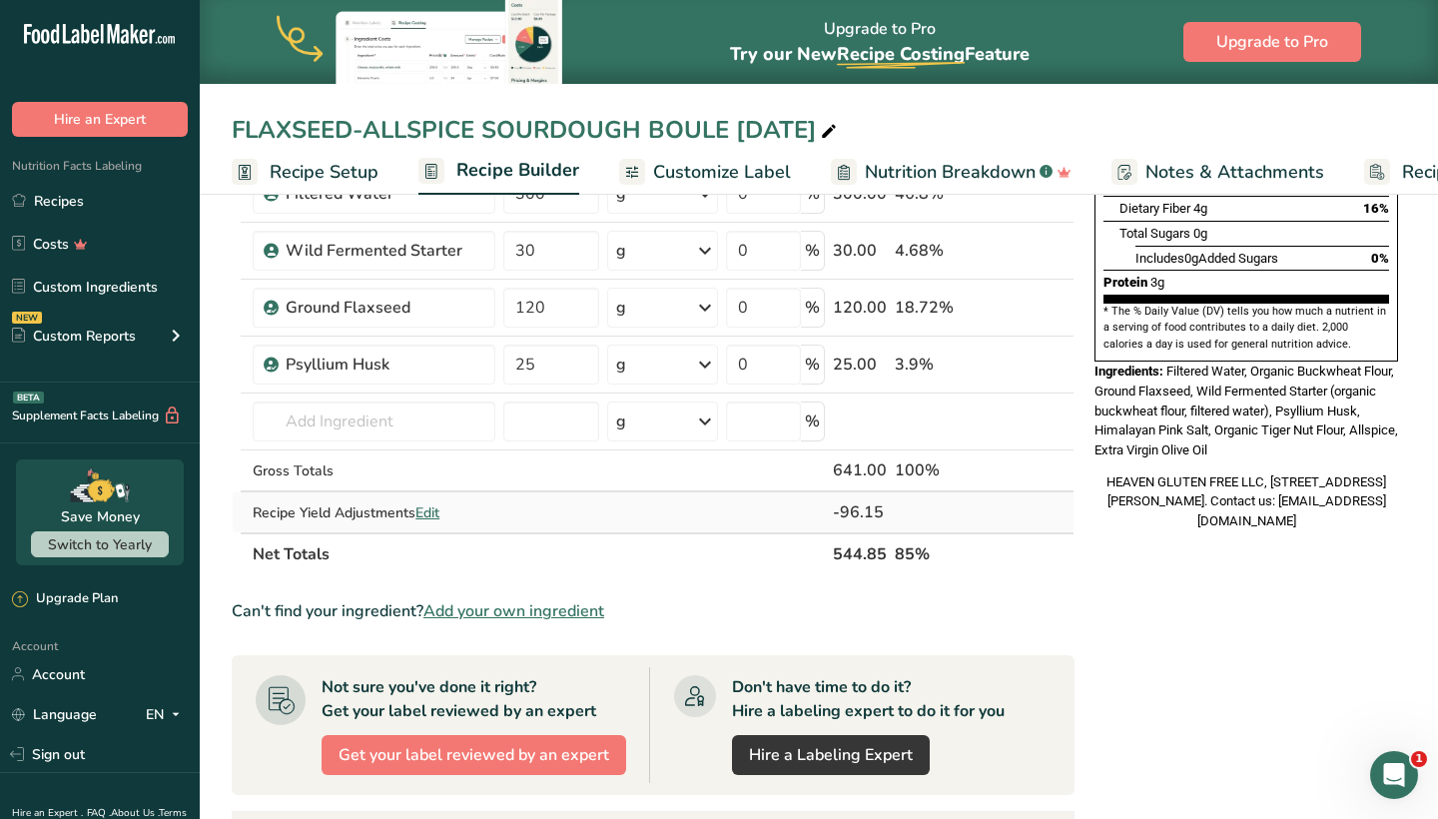
scroll to position [443, 0]
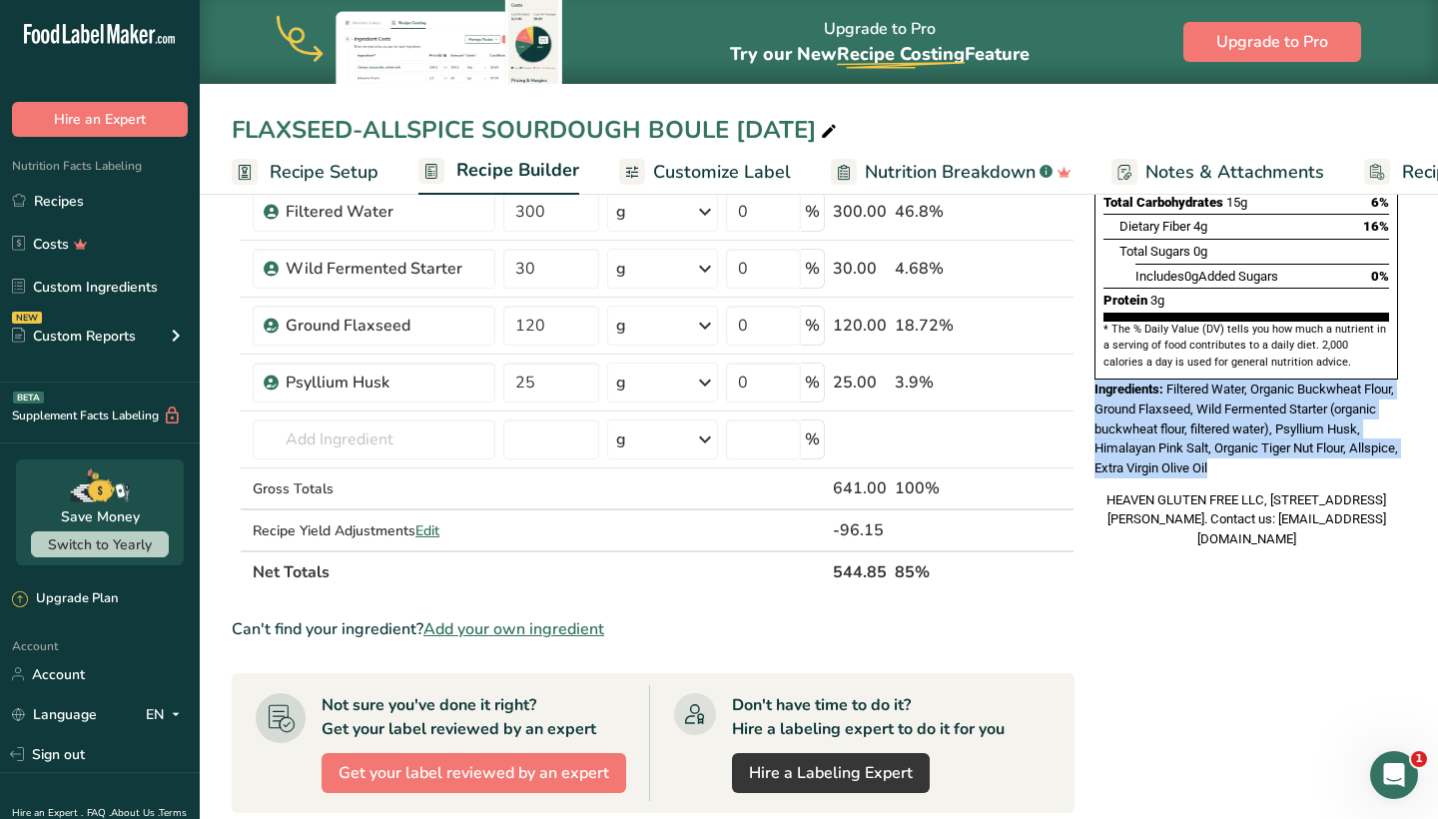
drag, startPoint x: 1092, startPoint y: 333, endPoint x: 1285, endPoint y: 409, distance: 207.5
click at [1285, 409] on div "Nutrition Facts 10 Servings Per Container Serving Size 1 slice (54g) Amount Per…" at bounding box center [1246, 175] width 320 height 763
click at [50, 207] on link "Recipes" at bounding box center [100, 201] width 200 height 38
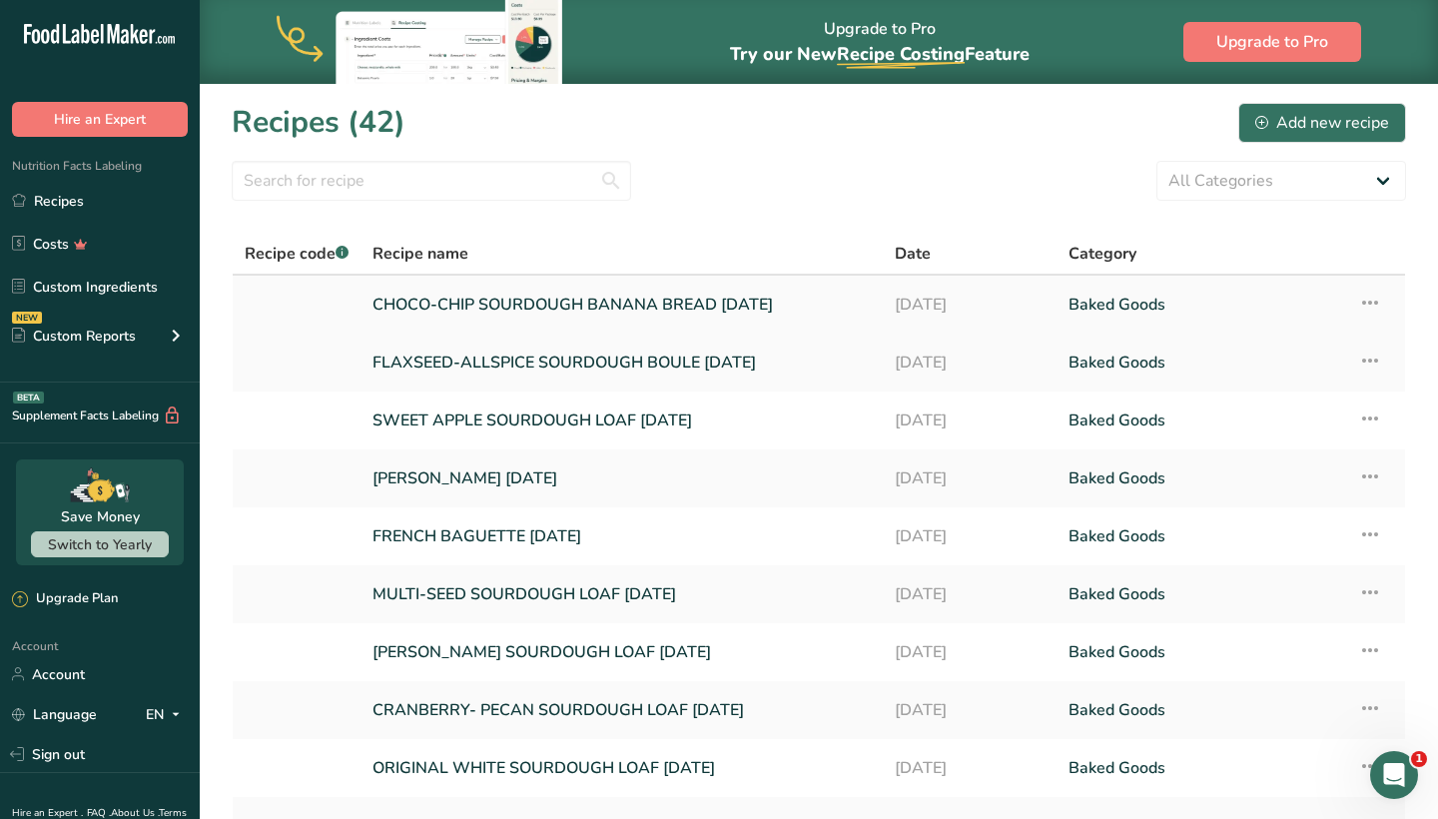
click at [426, 310] on link "CHOCO-CHIP SOURDOUGH BANANA BREAD [DATE]" at bounding box center [621, 305] width 498 height 42
